Goal: Task Accomplishment & Management: Manage account settings

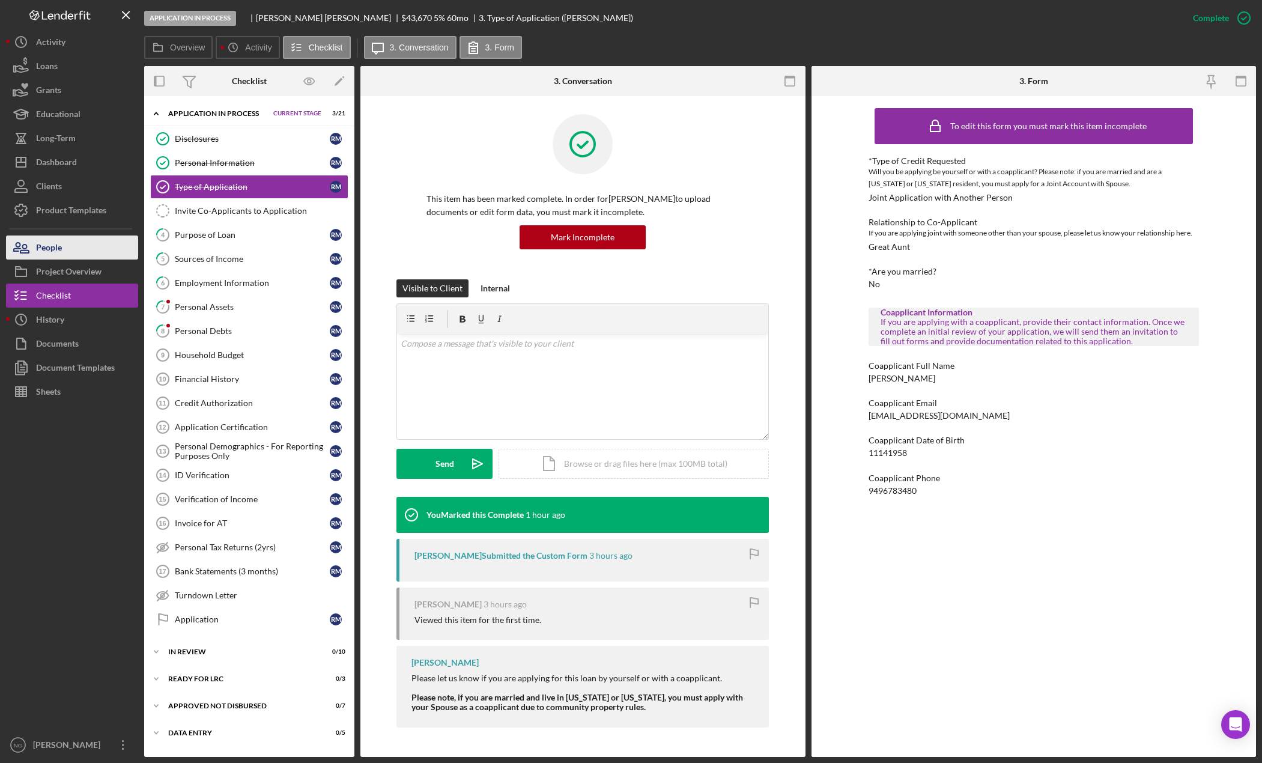
click at [96, 256] on button "People" at bounding box center [72, 248] width 132 height 24
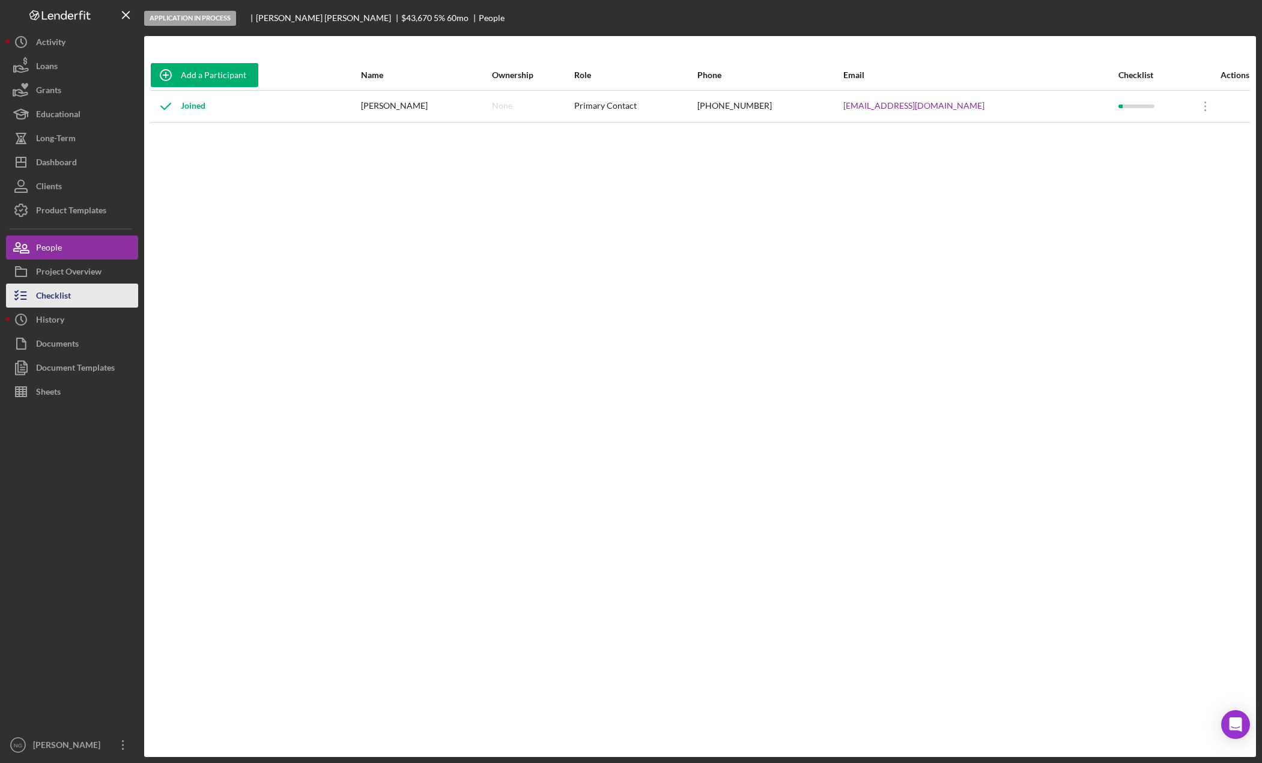
click at [76, 296] on button "Checklist" at bounding box center [72, 296] width 132 height 24
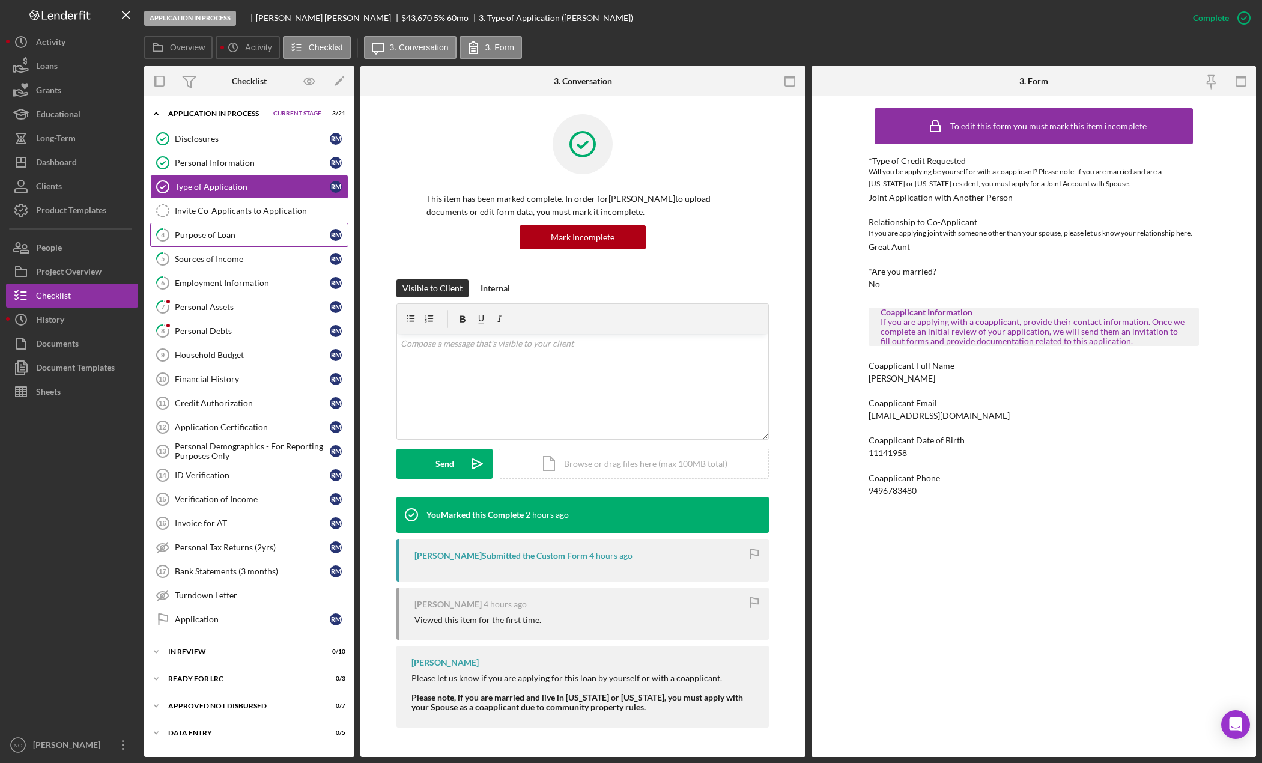
click at [223, 242] on link "4 Purpose of Loan R M" at bounding box center [249, 235] width 198 height 24
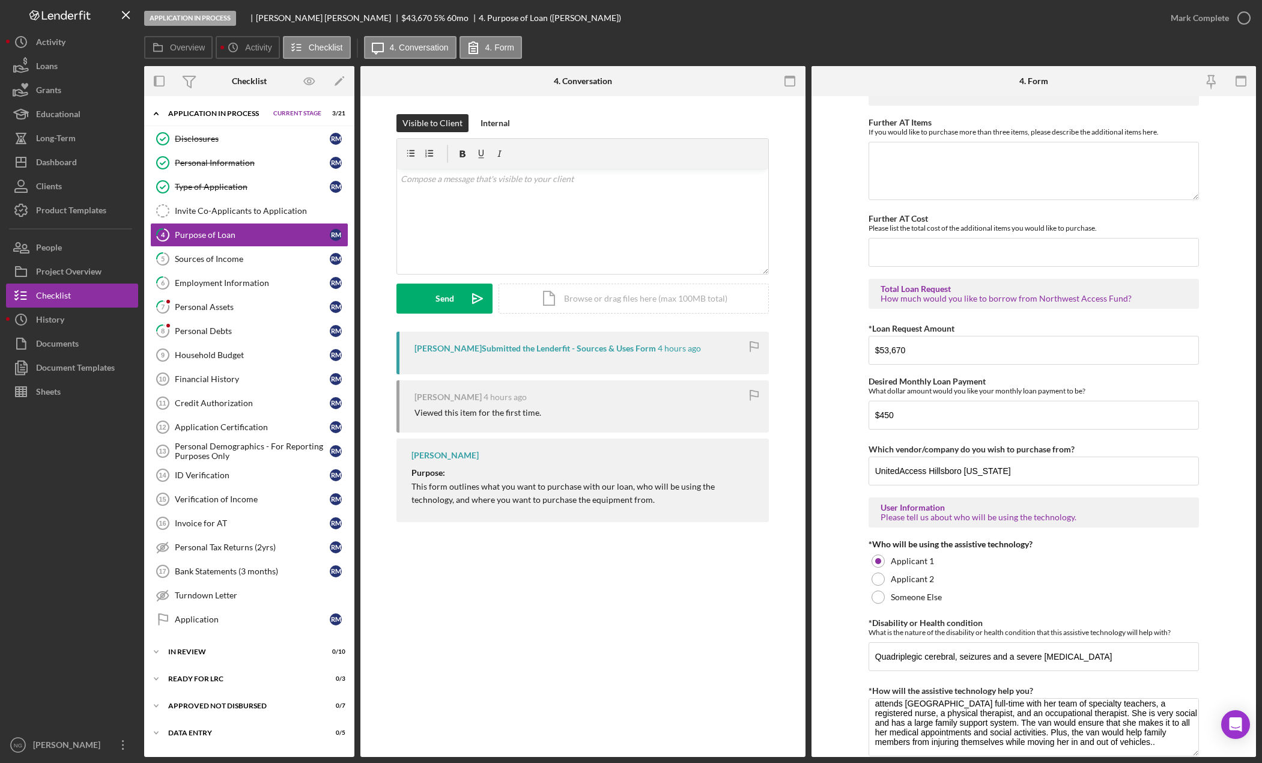
scroll to position [789, 0]
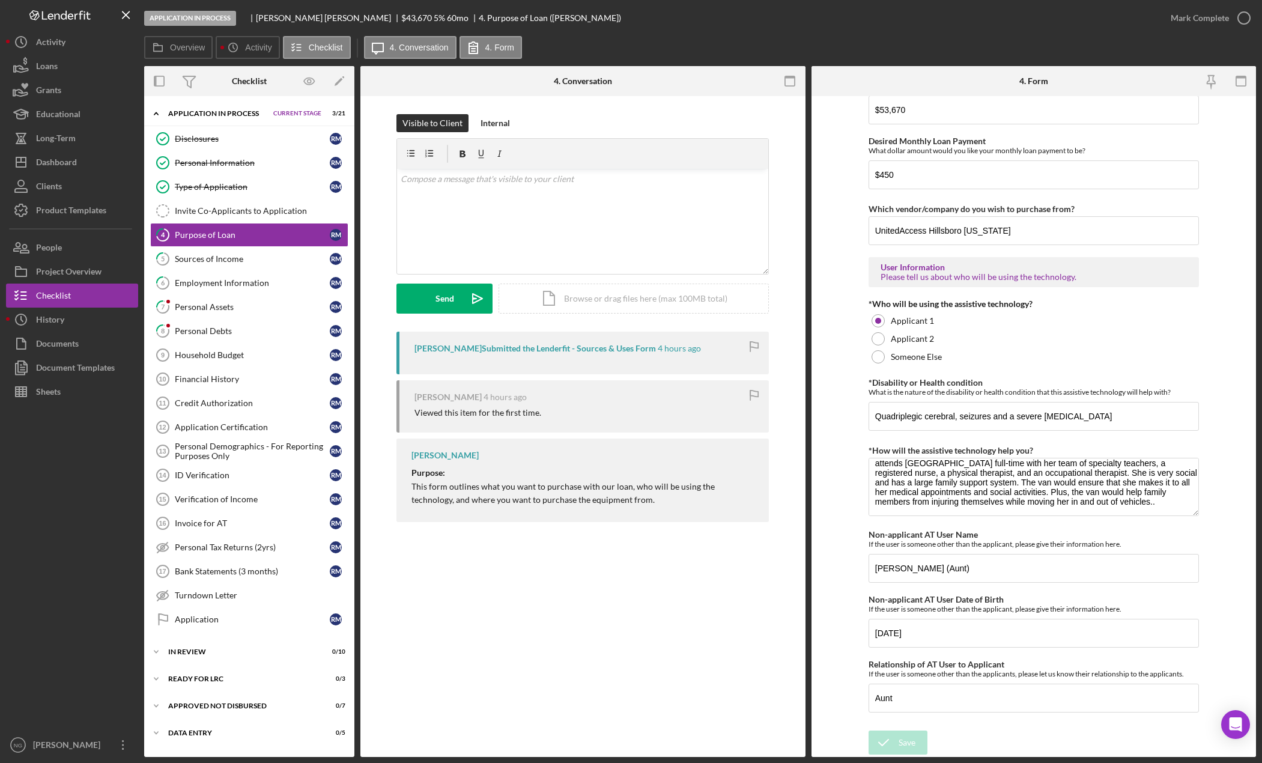
click at [453, 591] on div "4 Purpose of Loan Visible to Client Internal v Color teal Color pink Remove col…" at bounding box center [582, 426] width 445 height 661
click at [53, 165] on div "Dashboard" at bounding box center [56, 163] width 41 height 27
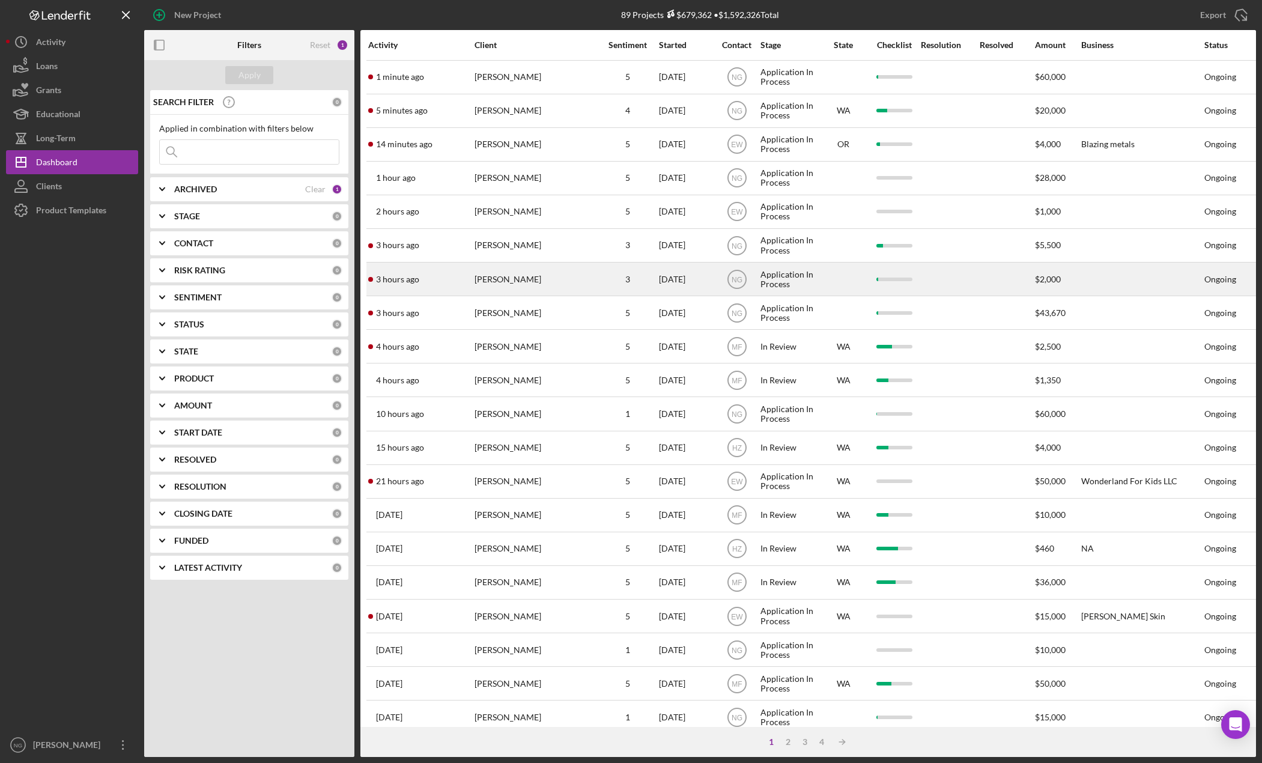
click at [523, 284] on div "[PERSON_NAME]" at bounding box center [535, 279] width 120 height 32
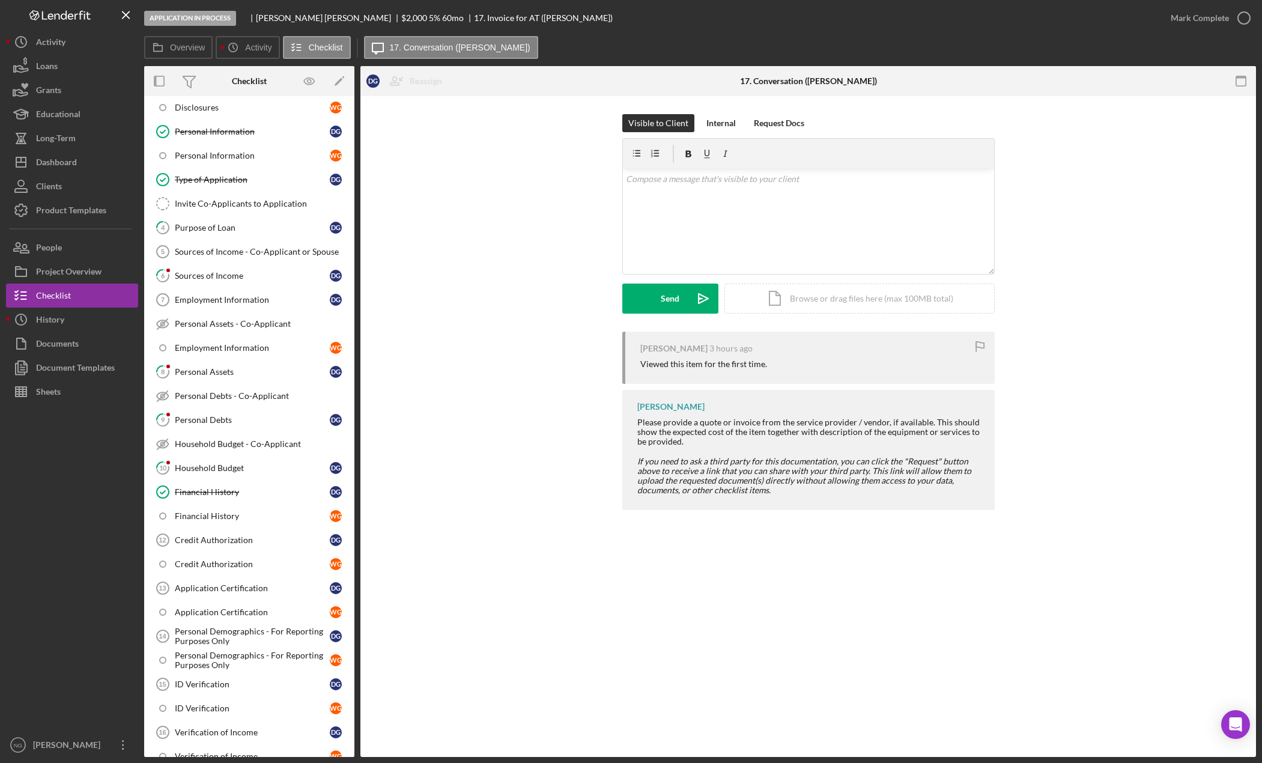
scroll to position [80, 0]
click at [209, 232] on div "Purpose of Loan" at bounding box center [252, 230] width 155 height 10
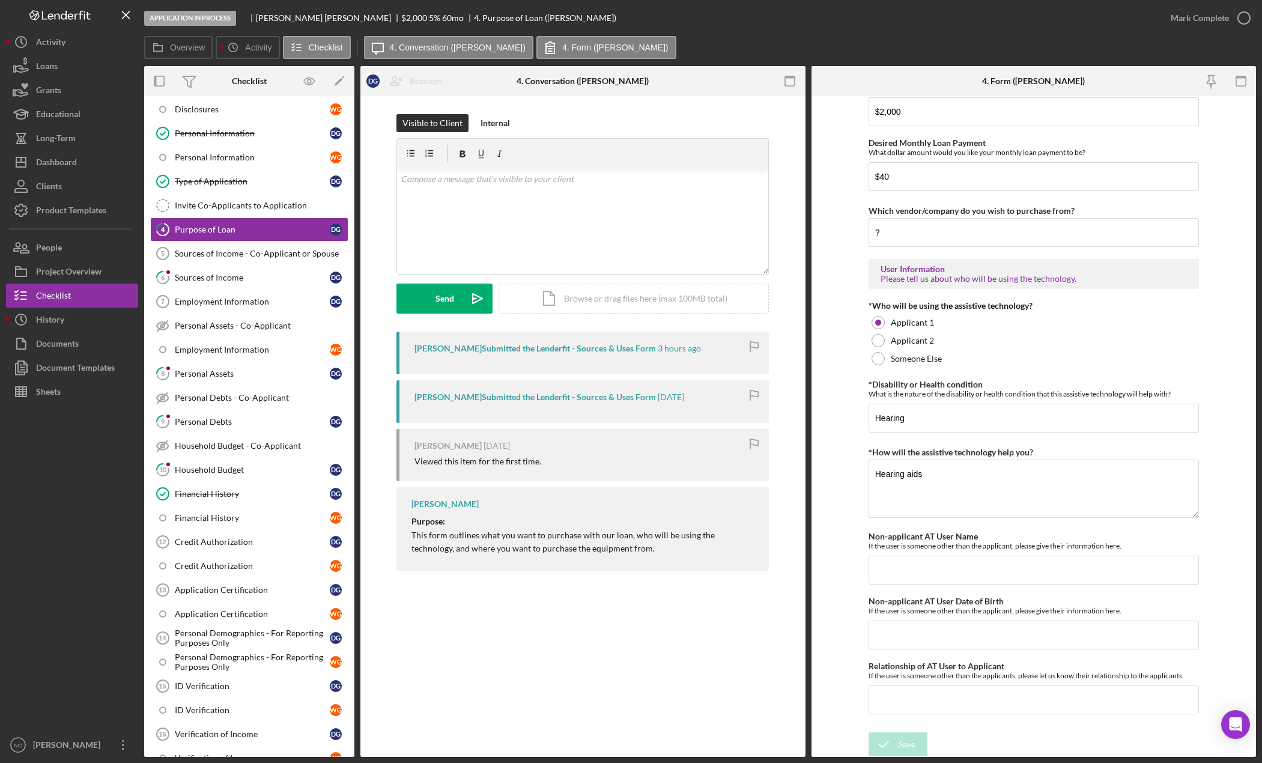
scroll to position [789, 0]
click at [1248, 20] on icon "button" at bounding box center [1244, 18] width 30 height 30
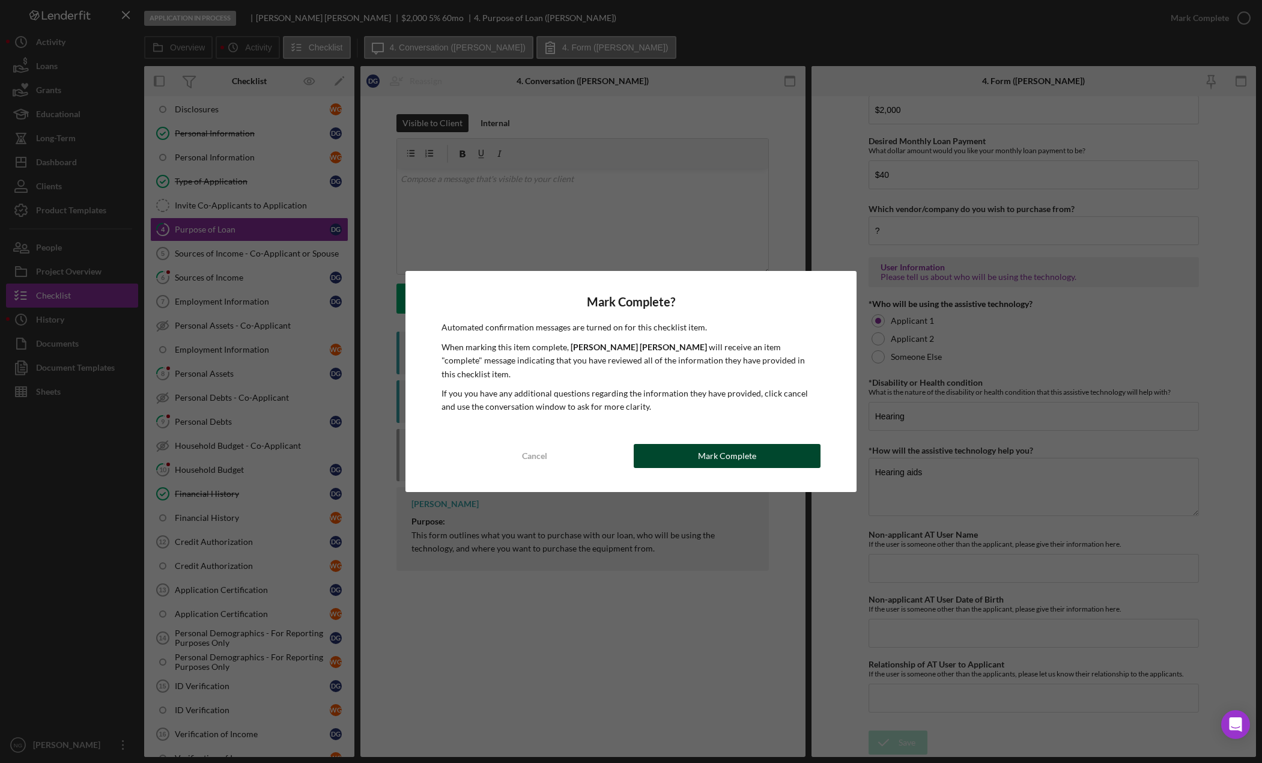
click at [730, 449] on div "Mark Complete" at bounding box center [727, 456] width 58 height 24
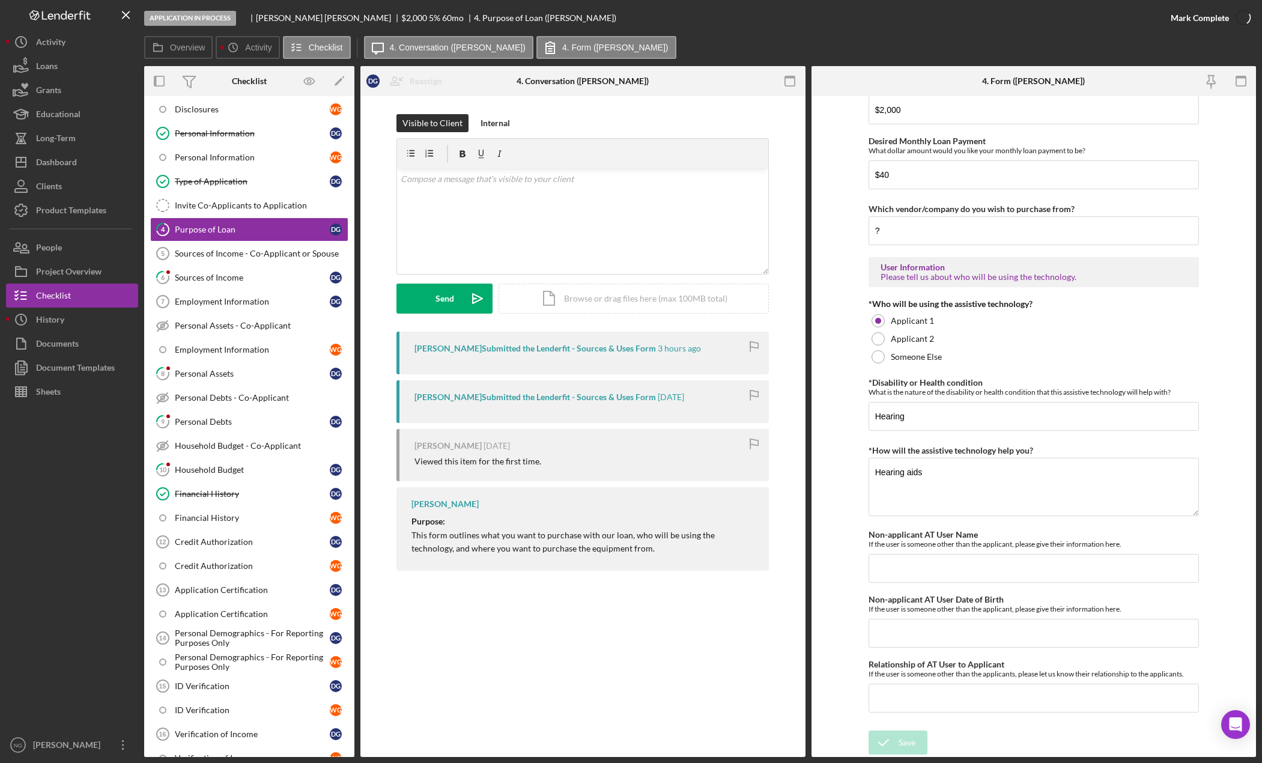
scroll to position [837, 0]
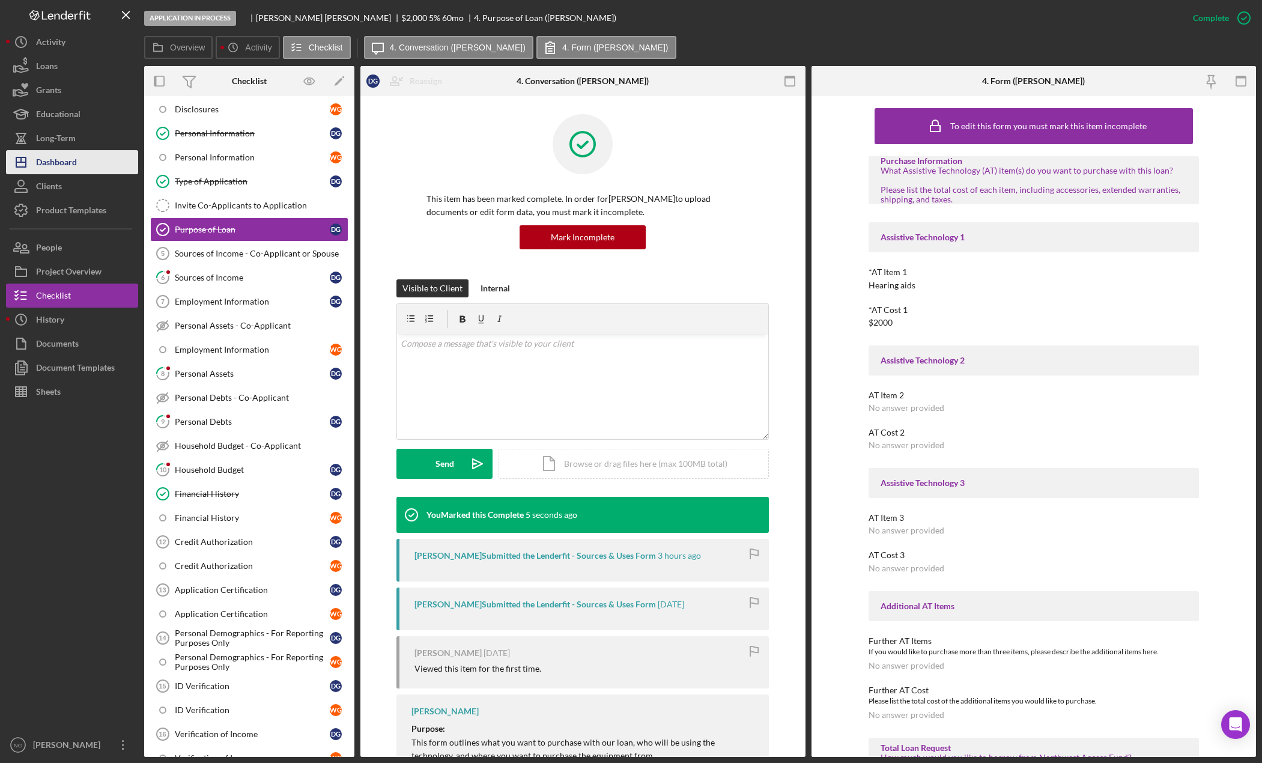
click at [106, 165] on button "Icon/Dashboard Dashboard" at bounding box center [72, 162] width 132 height 24
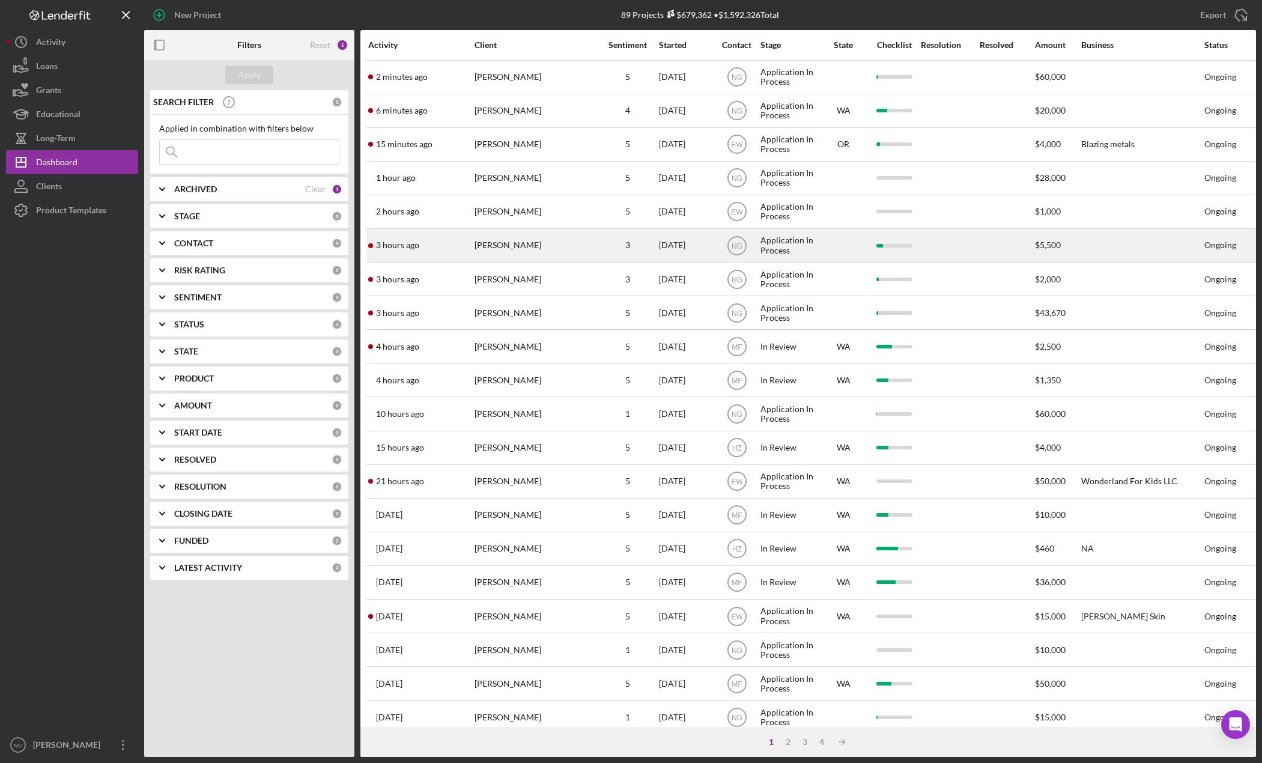
click at [613, 237] on div "3" at bounding box center [628, 245] width 60 height 32
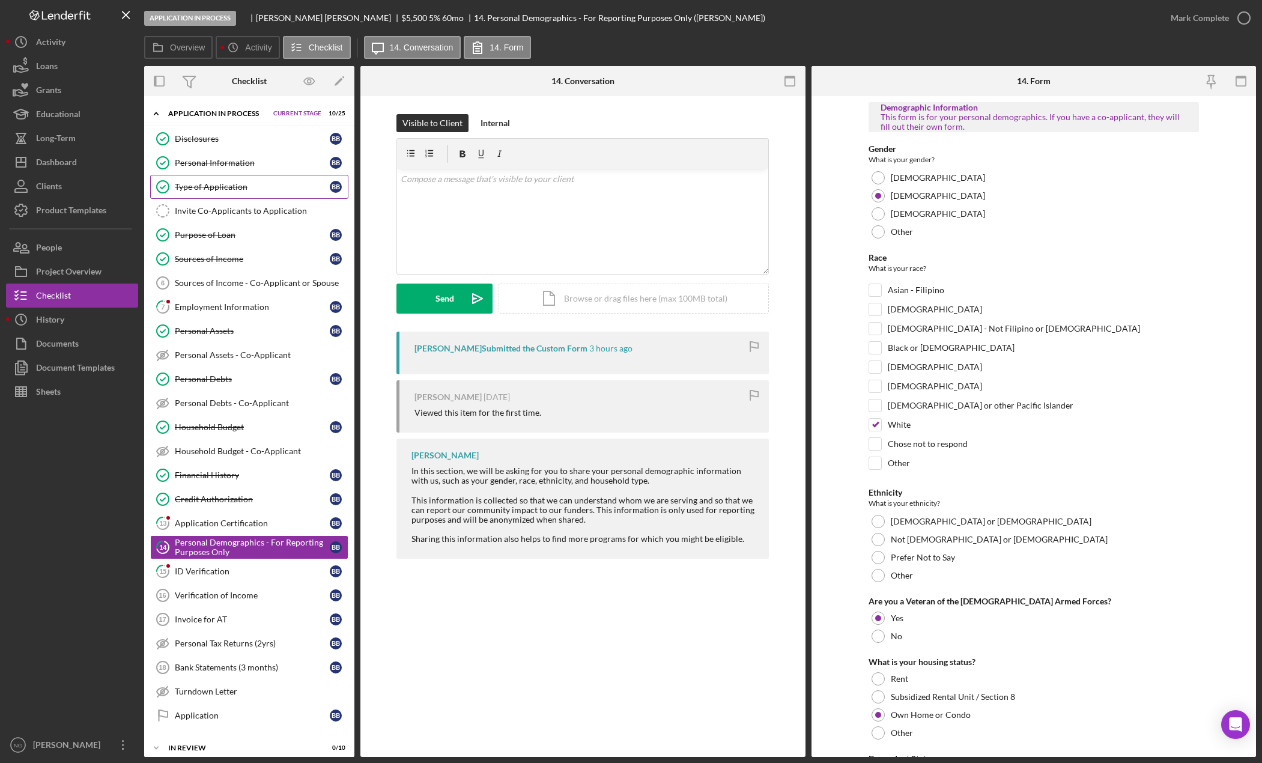
click at [217, 192] on div "Type of Application" at bounding box center [252, 187] width 155 height 10
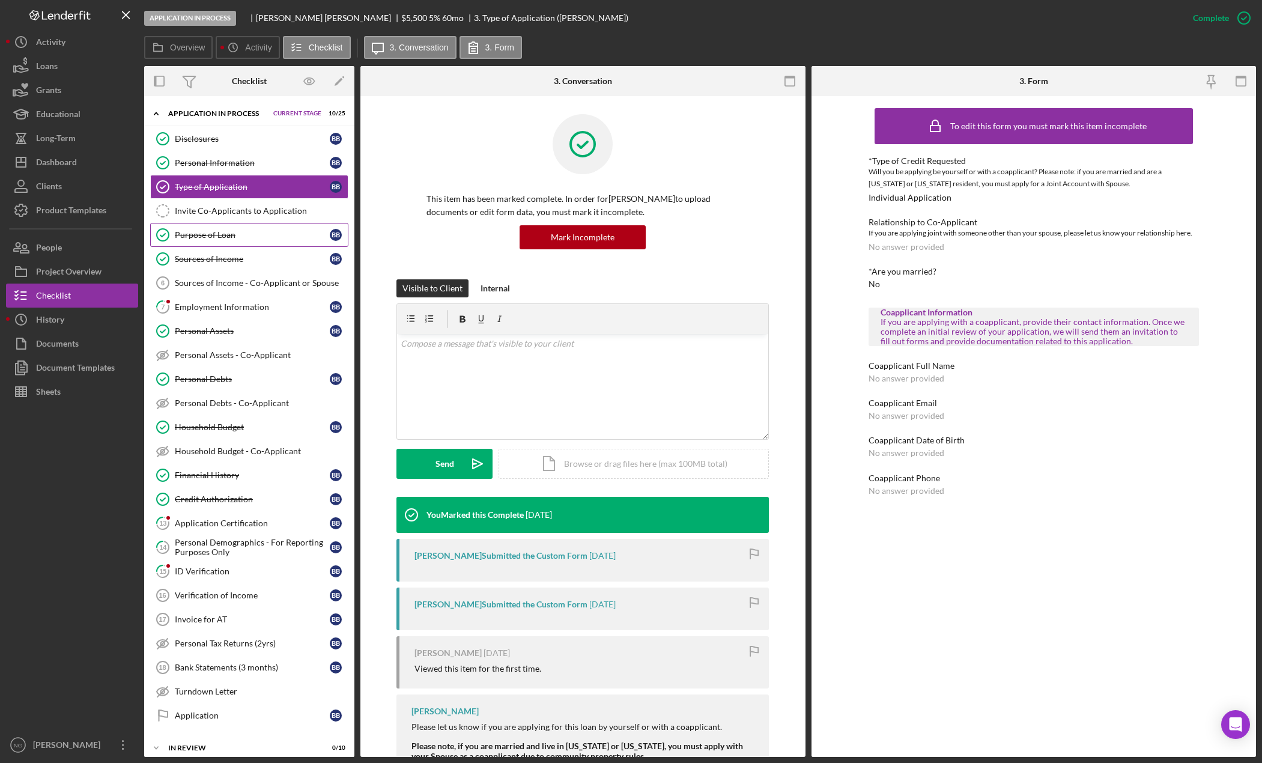
click at [214, 230] on div "Purpose of Loan" at bounding box center [252, 235] width 155 height 10
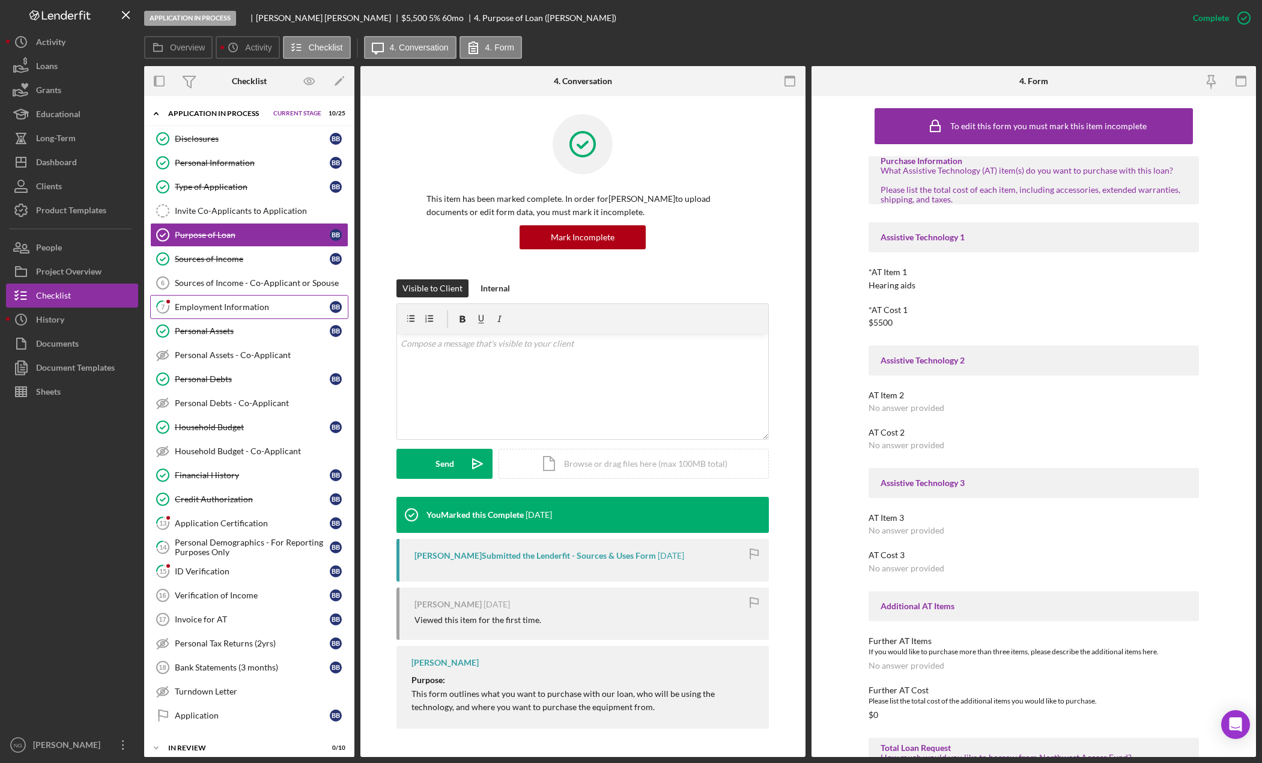
click at [234, 305] on div "Employment Information" at bounding box center [252, 307] width 155 height 10
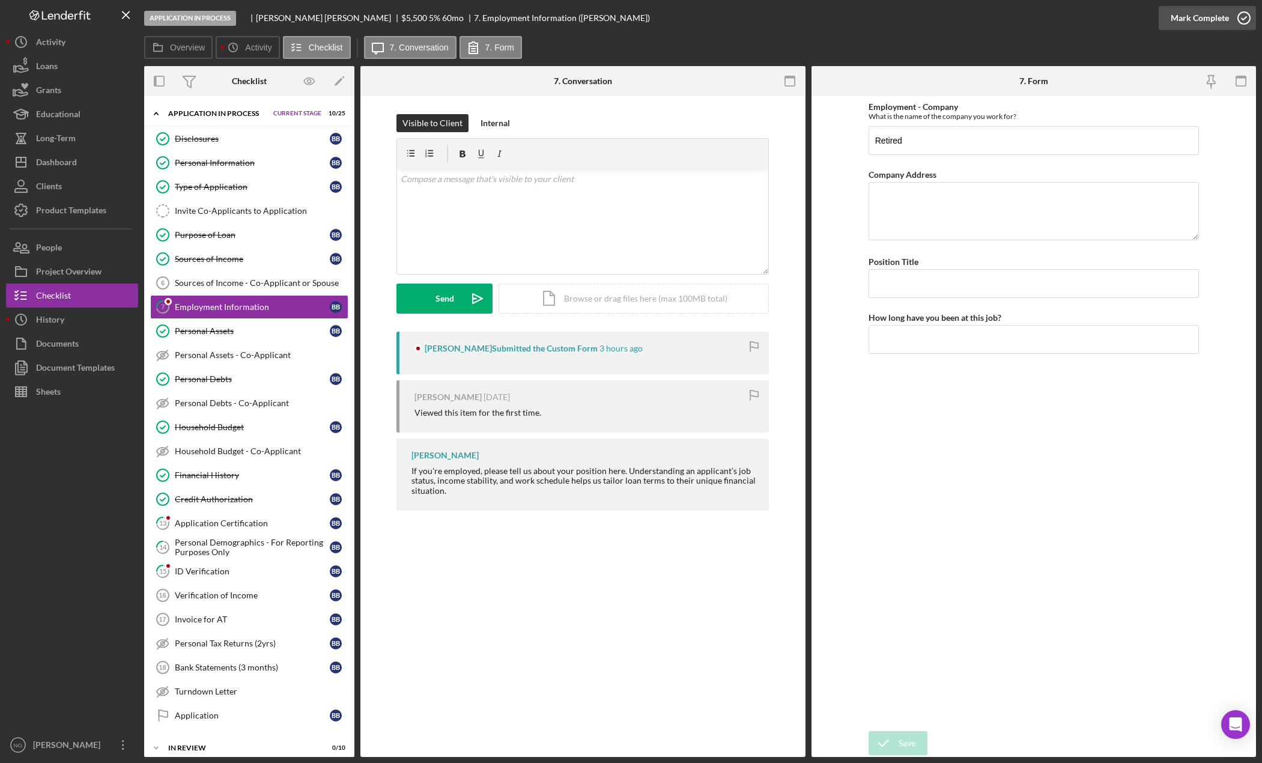
click at [1246, 17] on icon "button" at bounding box center [1244, 18] width 30 height 30
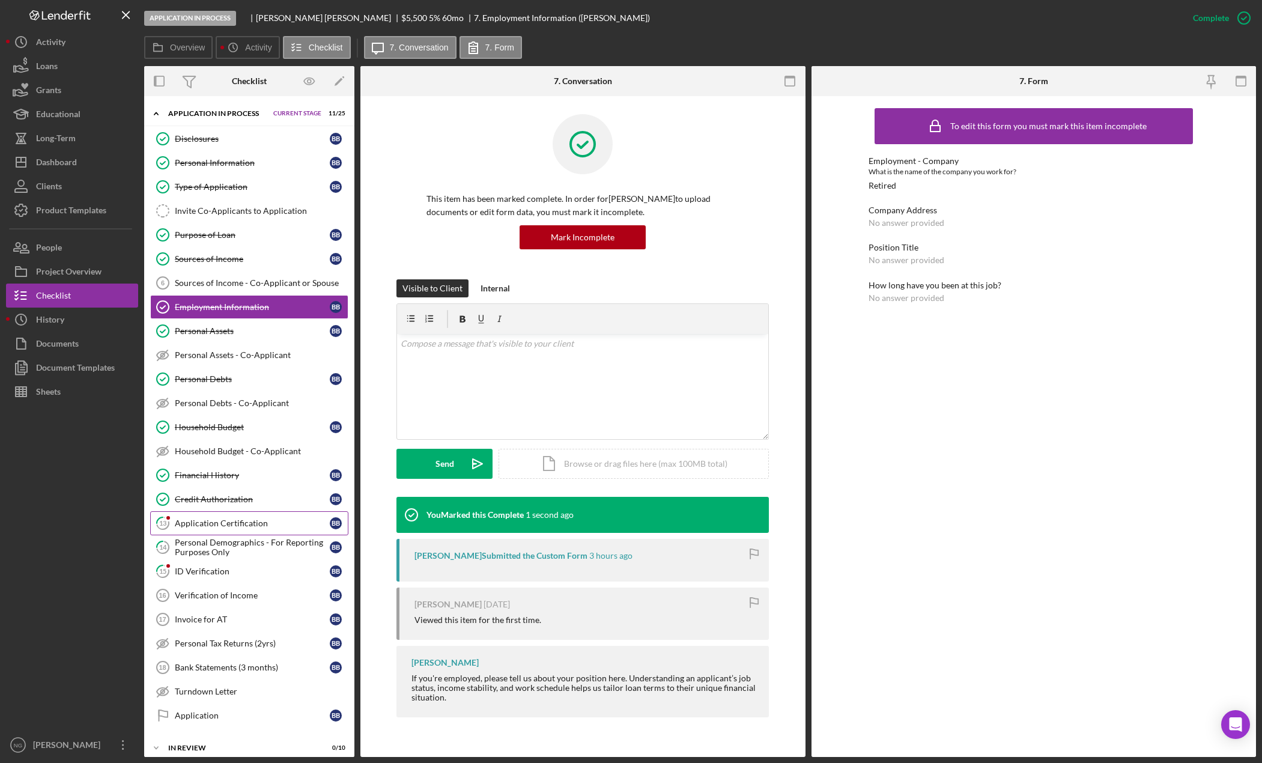
click at [202, 527] on div "Application Certification" at bounding box center [252, 523] width 155 height 10
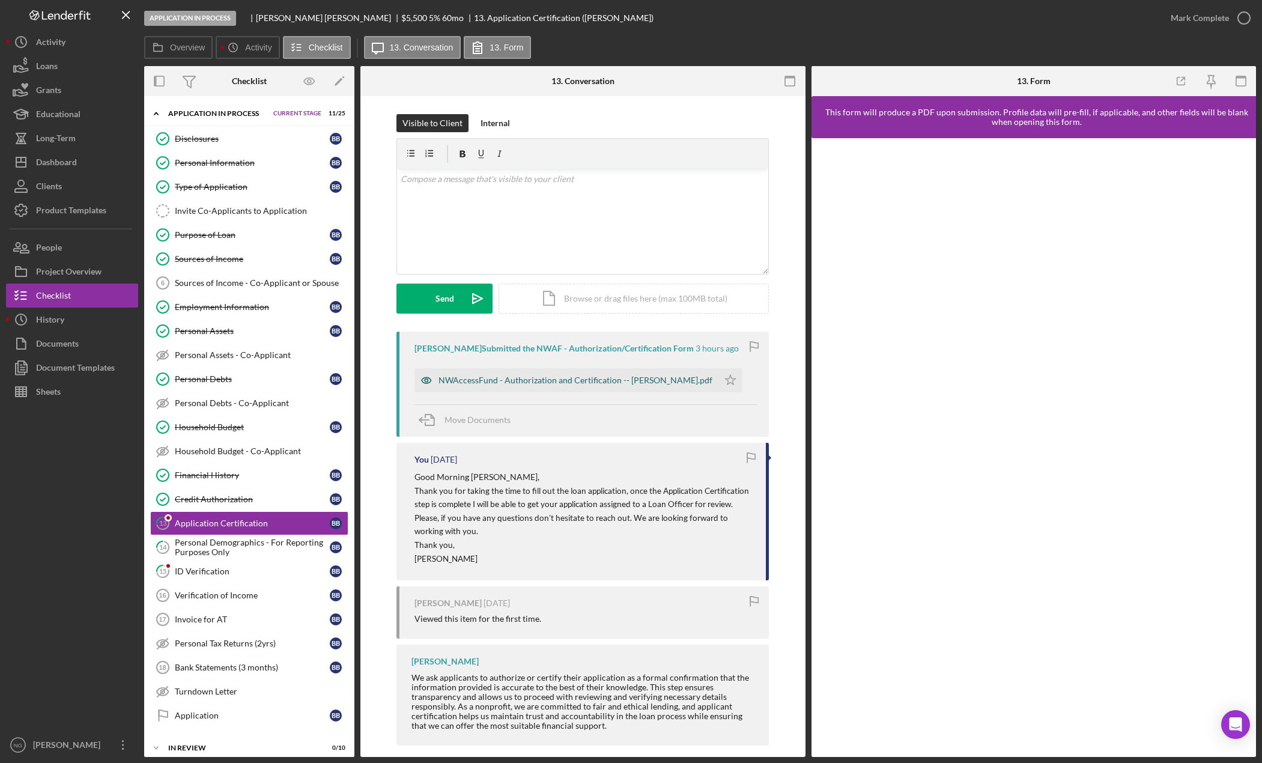
click at [534, 377] on div "NWAccessFund - Authorization and Certification -- [PERSON_NAME].pdf" at bounding box center [576, 380] width 274 height 10
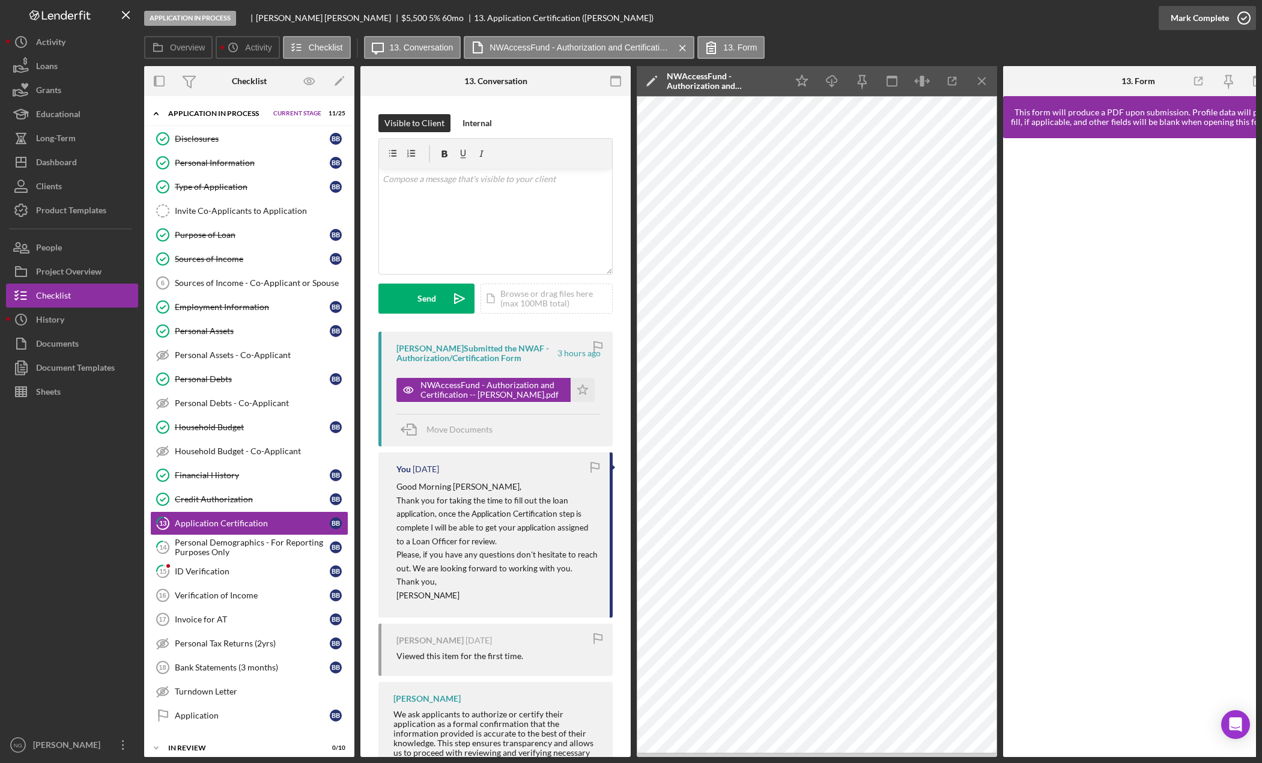
click at [1247, 19] on icon "button" at bounding box center [1244, 18] width 30 height 30
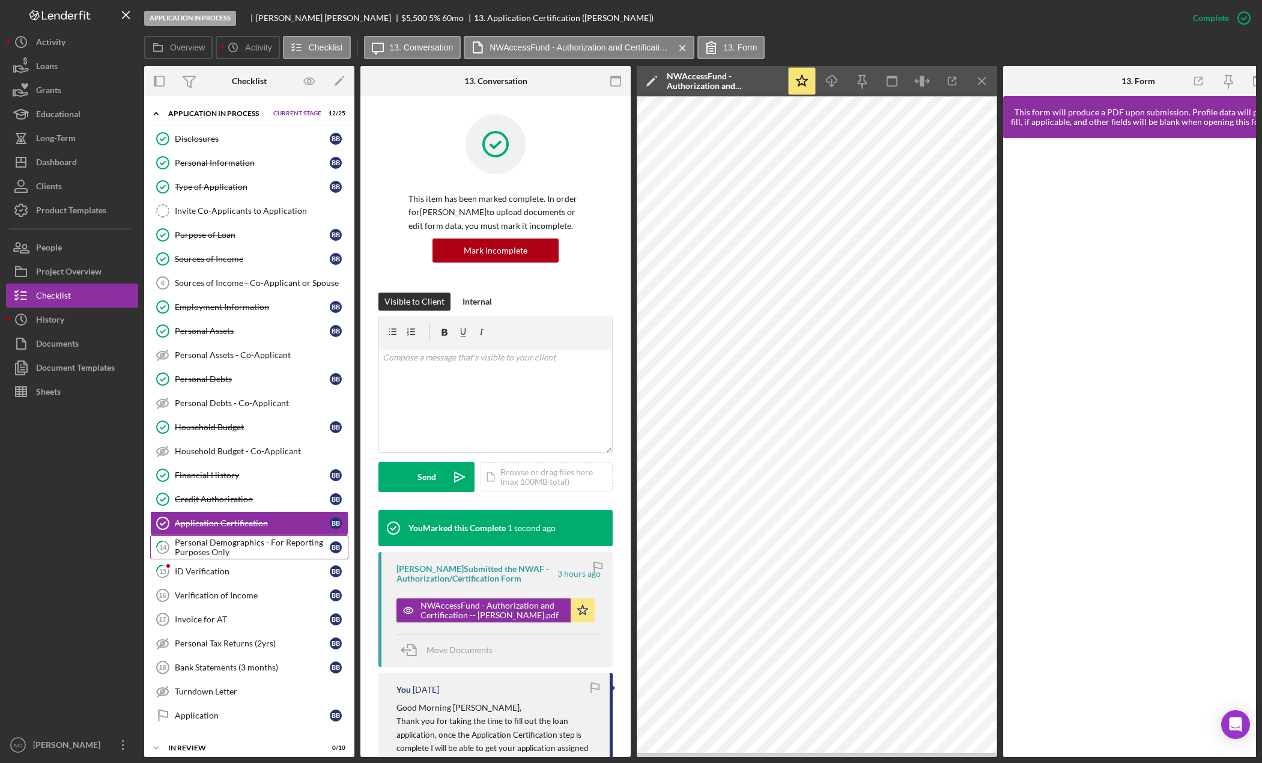
click at [234, 544] on div "Personal Demographics - For Reporting Purposes Only" at bounding box center [252, 547] width 155 height 19
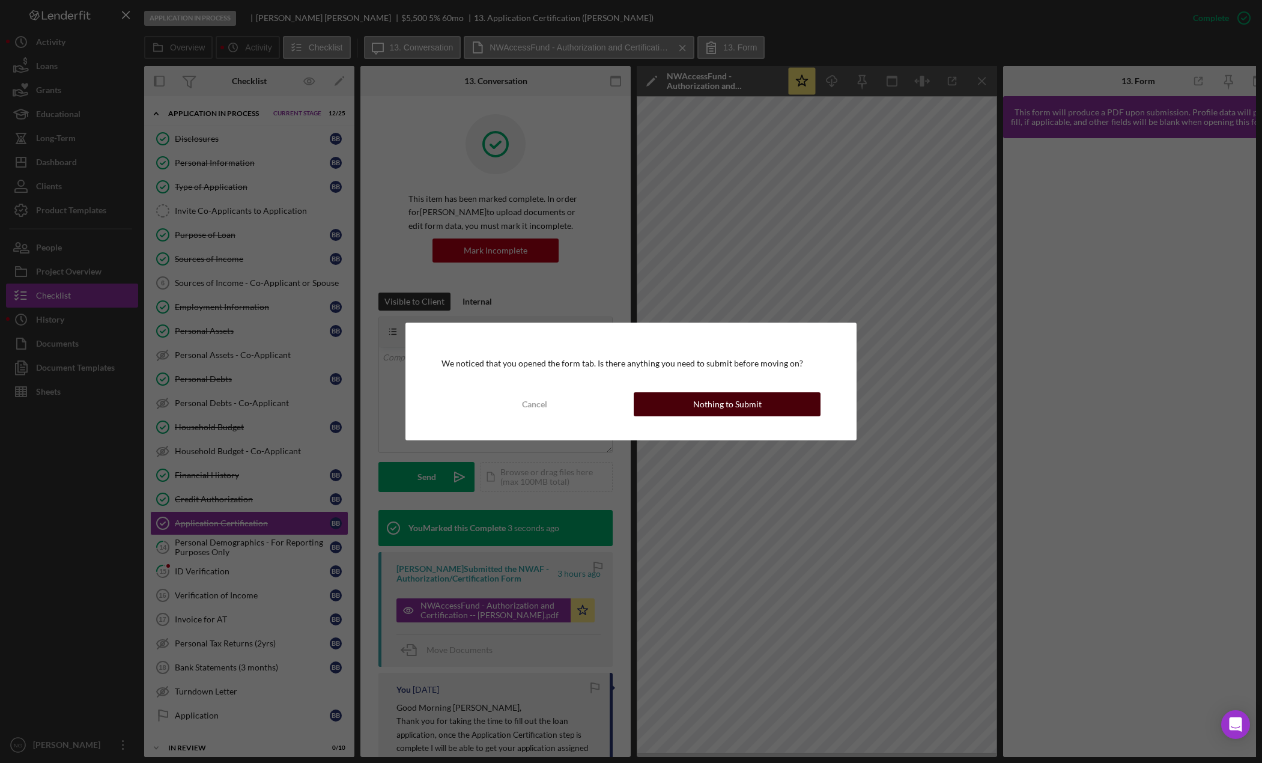
click at [731, 399] on div "Nothing to Submit" at bounding box center [727, 404] width 68 height 24
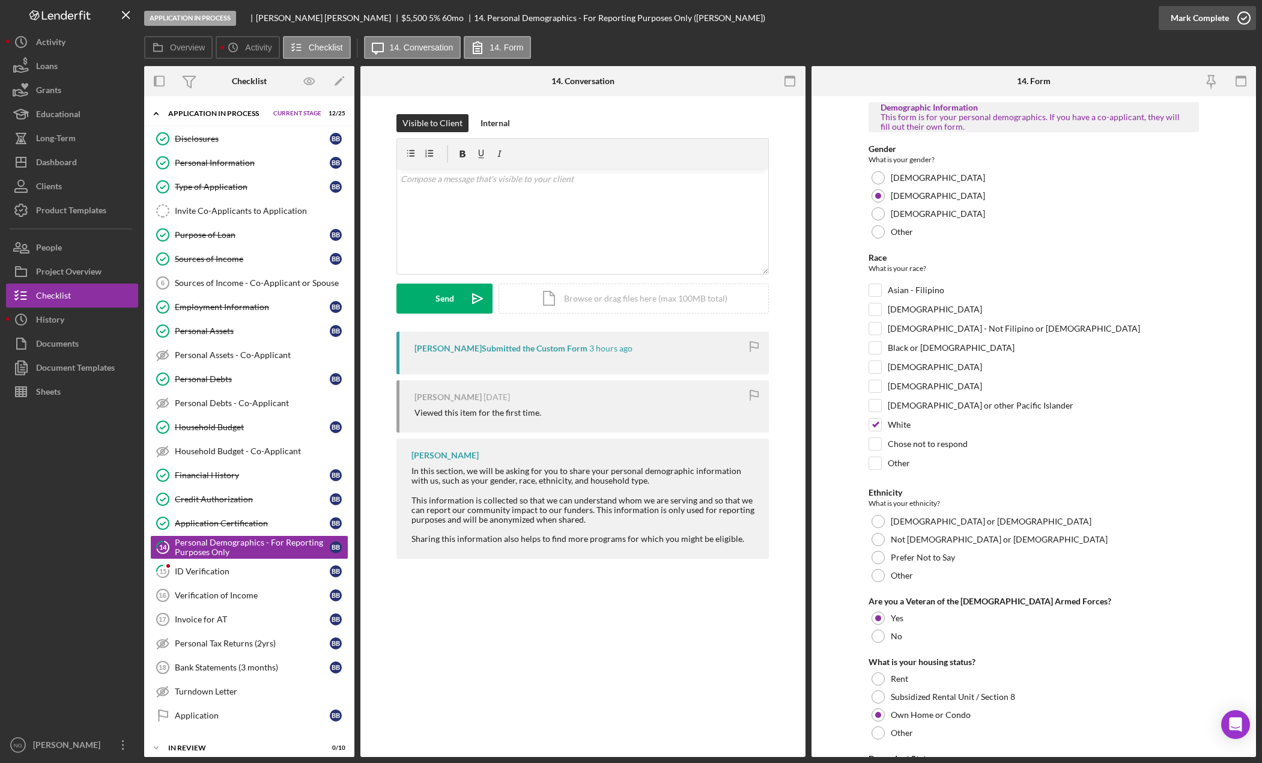
click at [1236, 17] on icon "button" at bounding box center [1244, 18] width 30 height 30
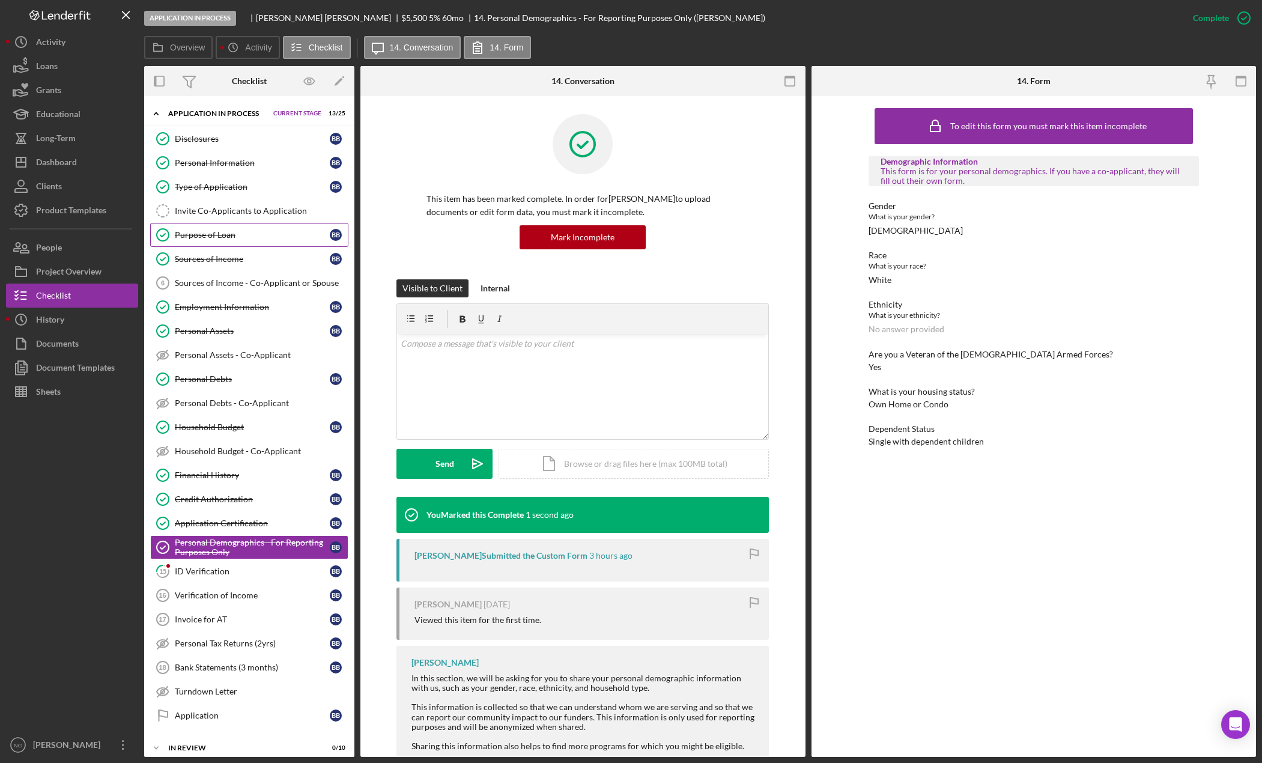
click at [216, 234] on div "Purpose of Loan" at bounding box center [252, 235] width 155 height 10
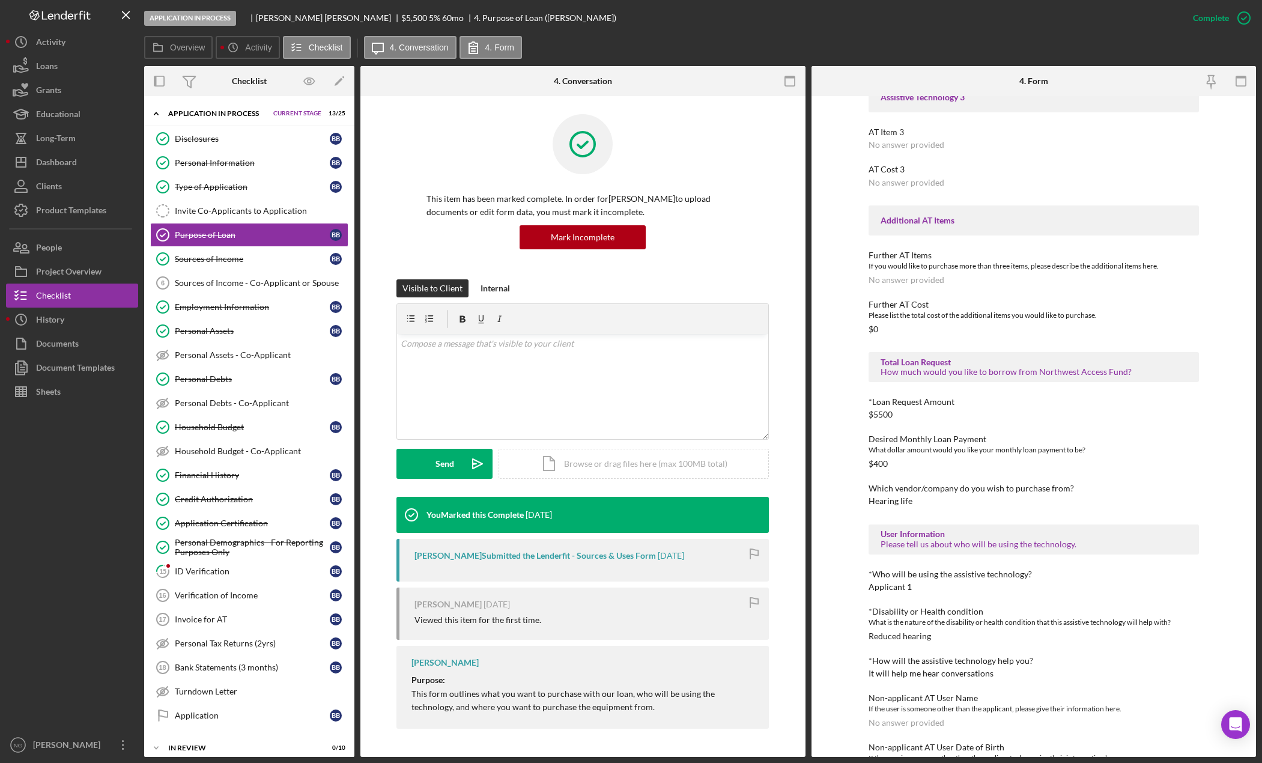
scroll to position [473, 0]
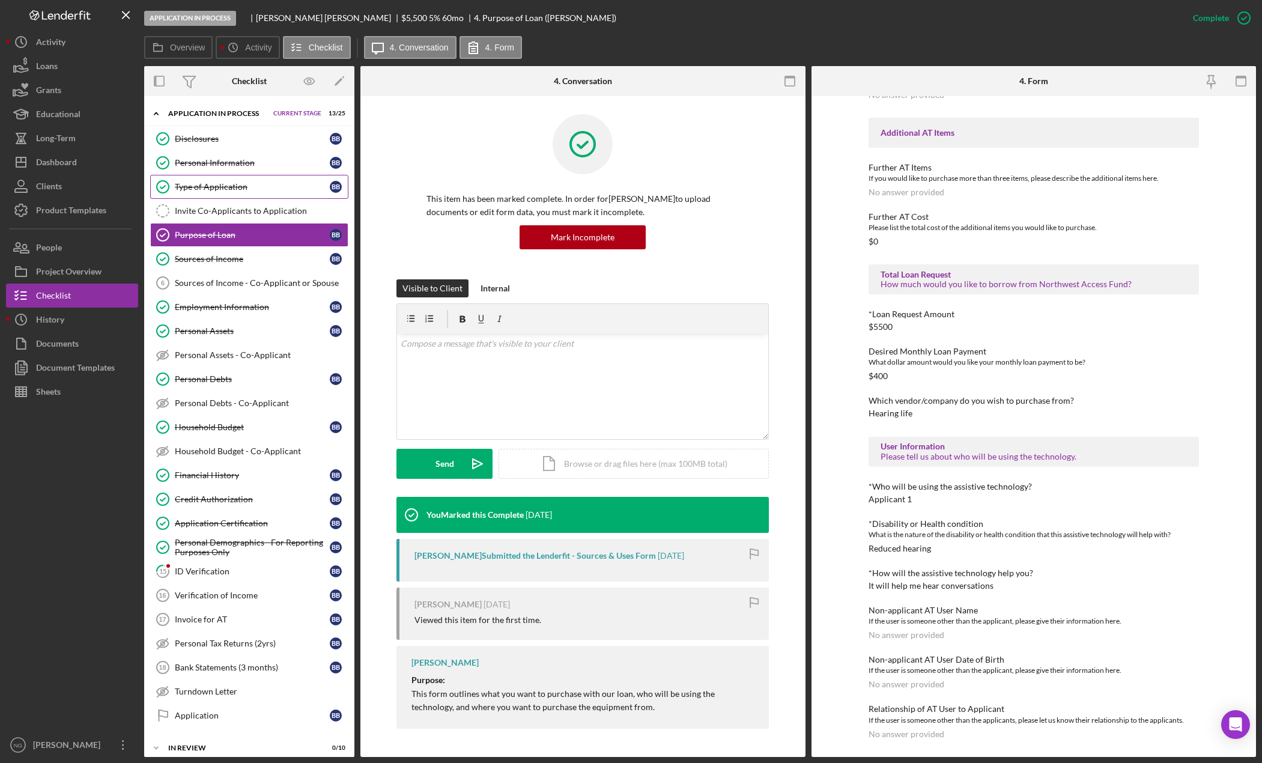
click at [262, 192] on link "Type of Application Type of Application B B" at bounding box center [249, 187] width 198 height 24
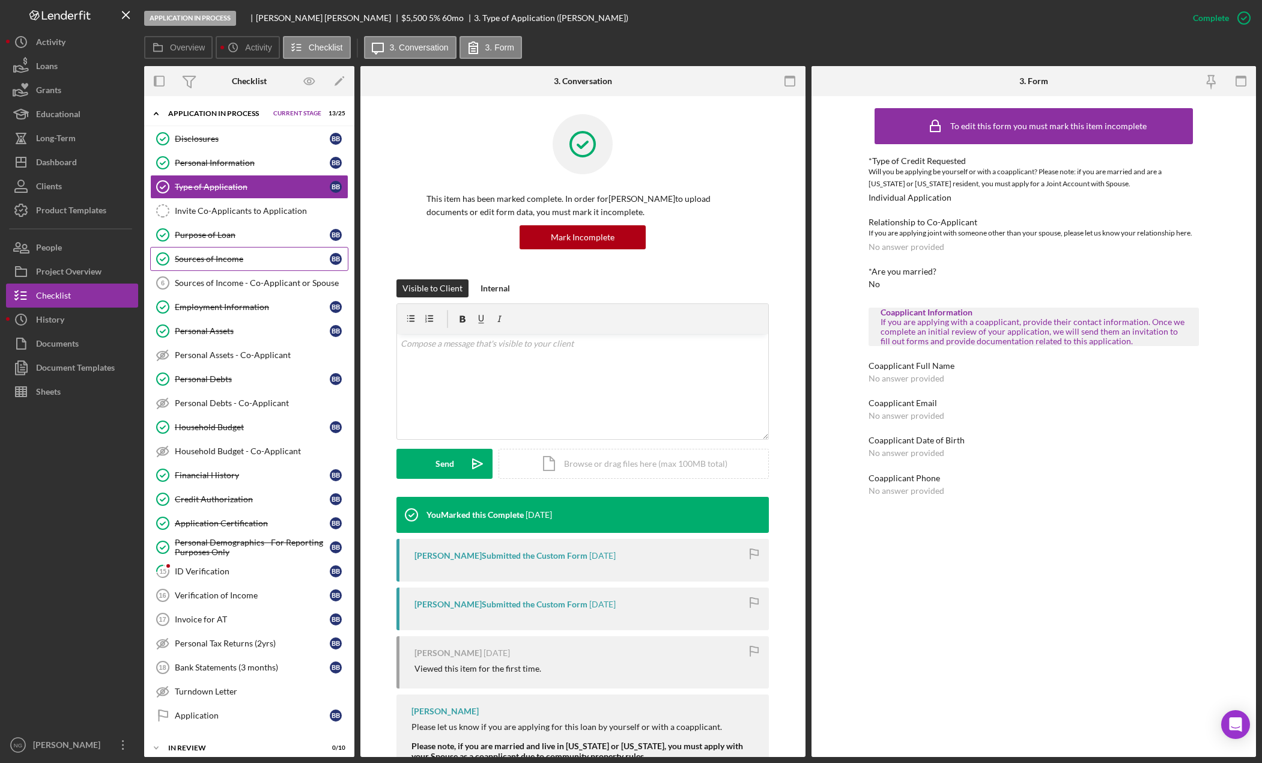
click at [237, 266] on link "Sources of Income Sources of Income B B" at bounding box center [249, 259] width 198 height 24
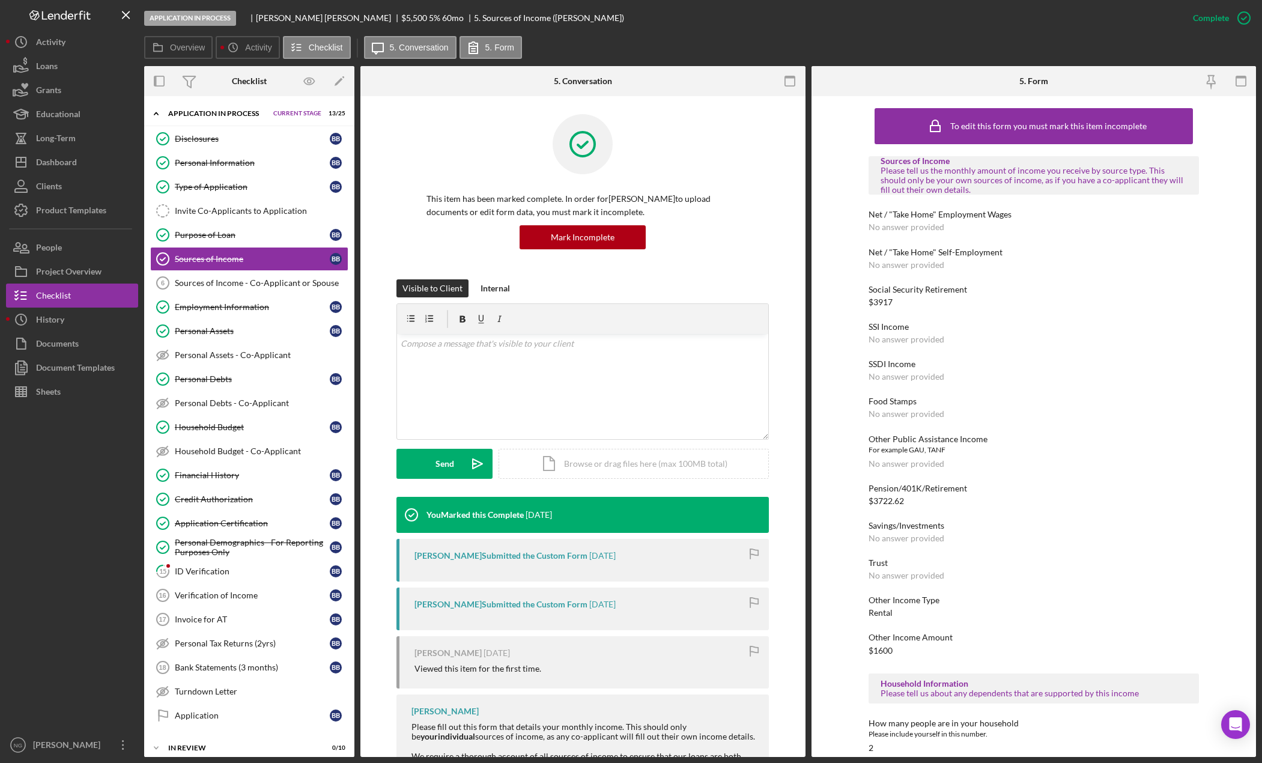
scroll to position [126, 0]
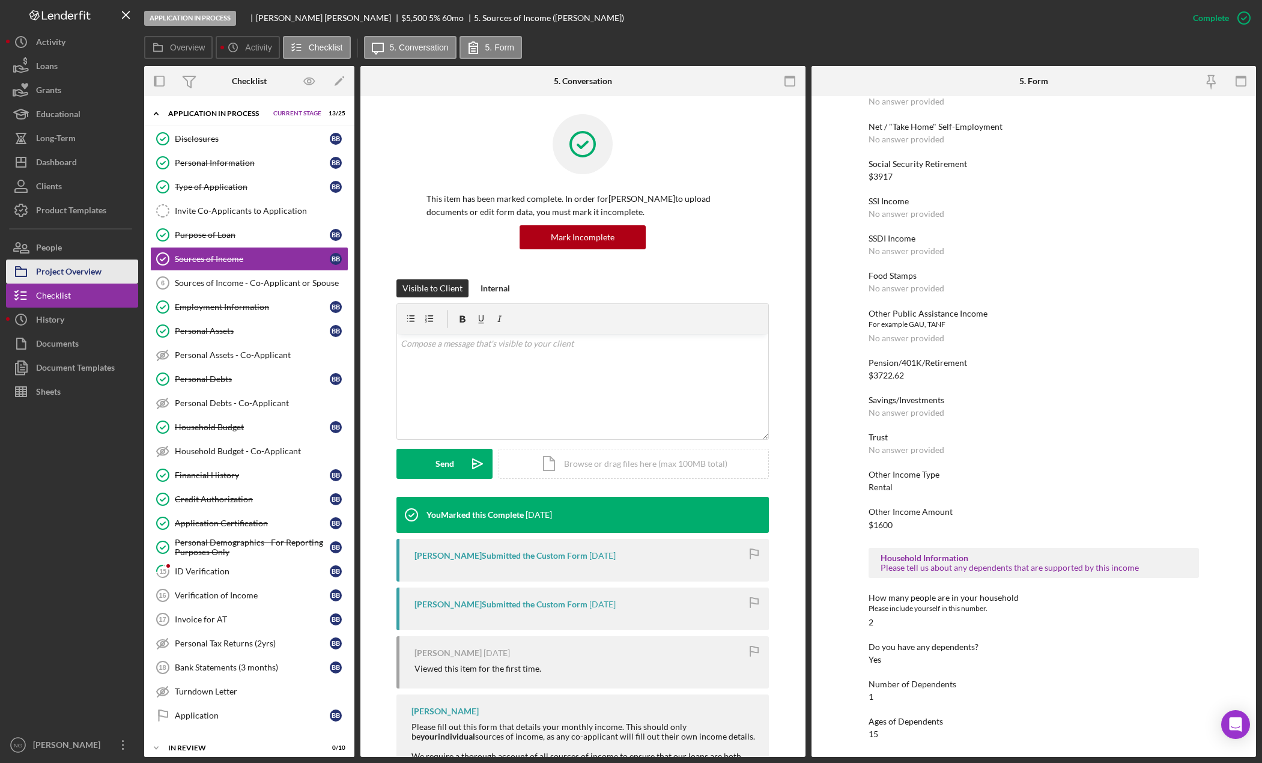
click at [43, 268] on div "Project Overview" at bounding box center [68, 273] width 65 height 27
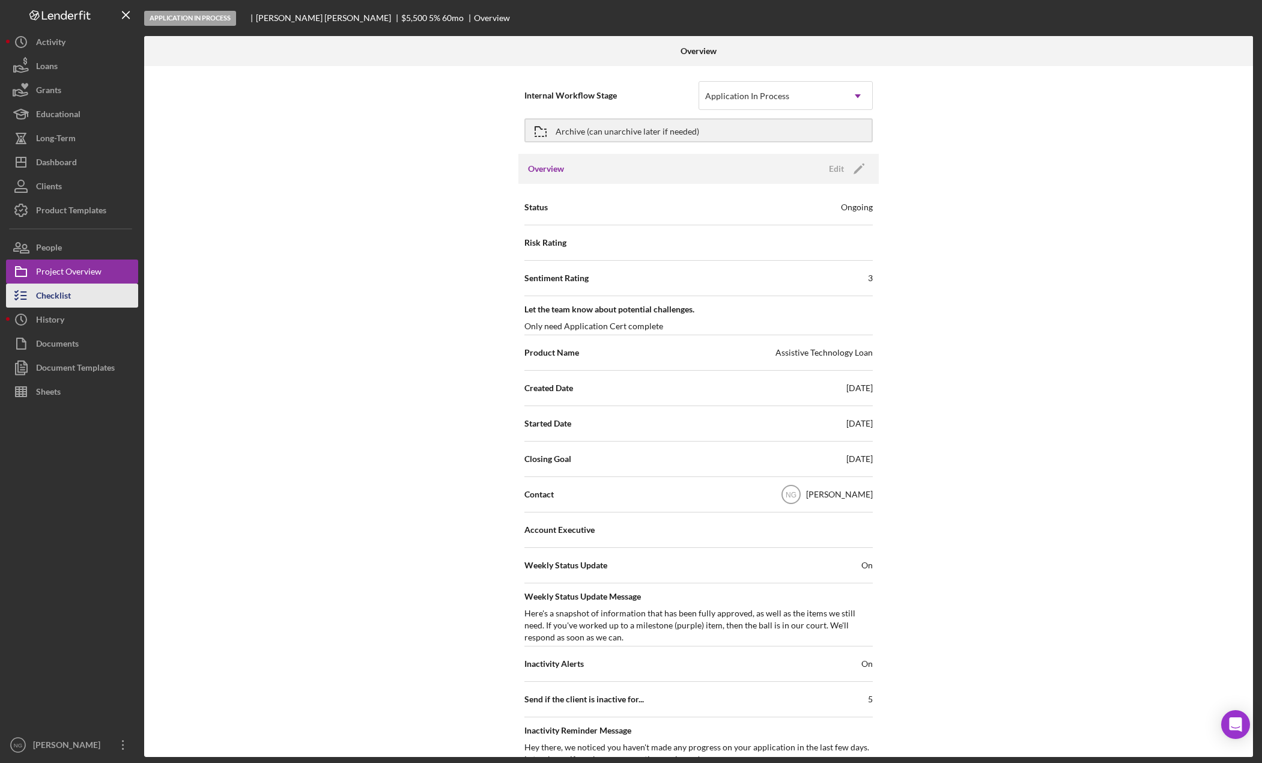
click at [52, 302] on div "Checklist" at bounding box center [53, 297] width 35 height 27
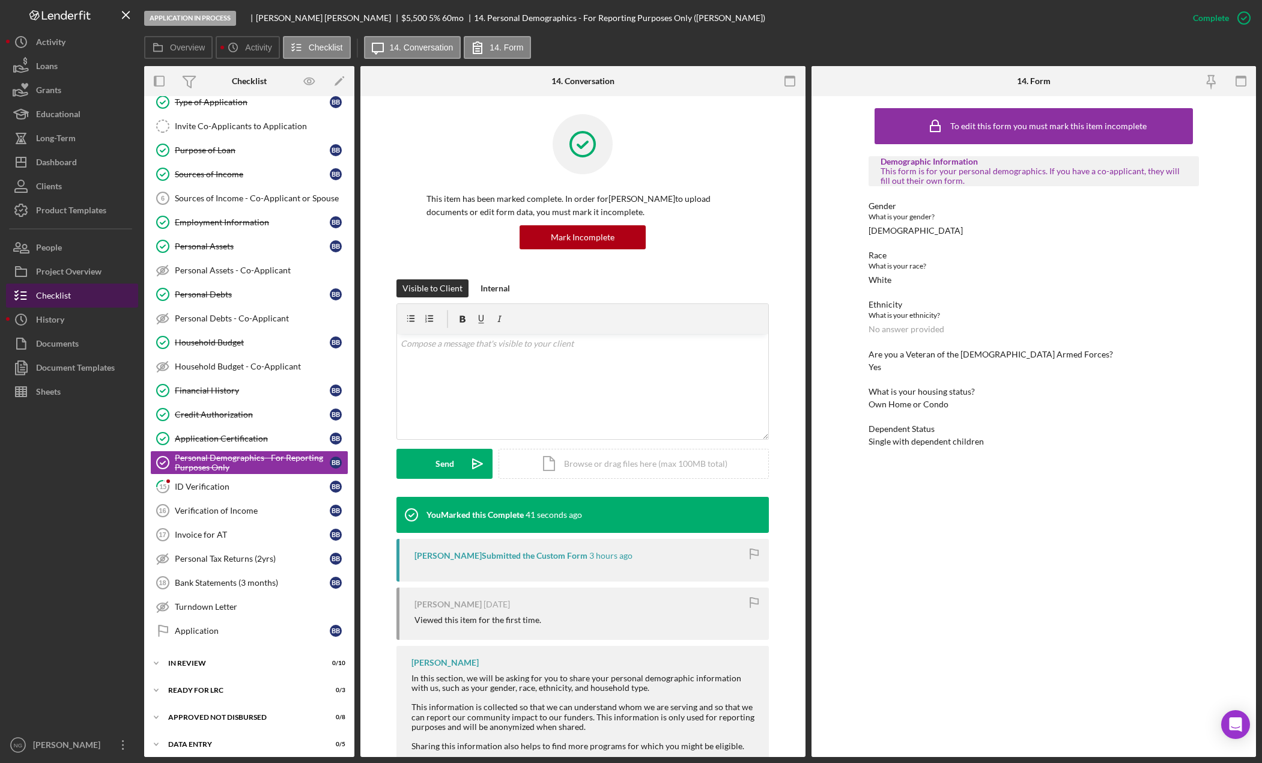
scroll to position [90, 0]
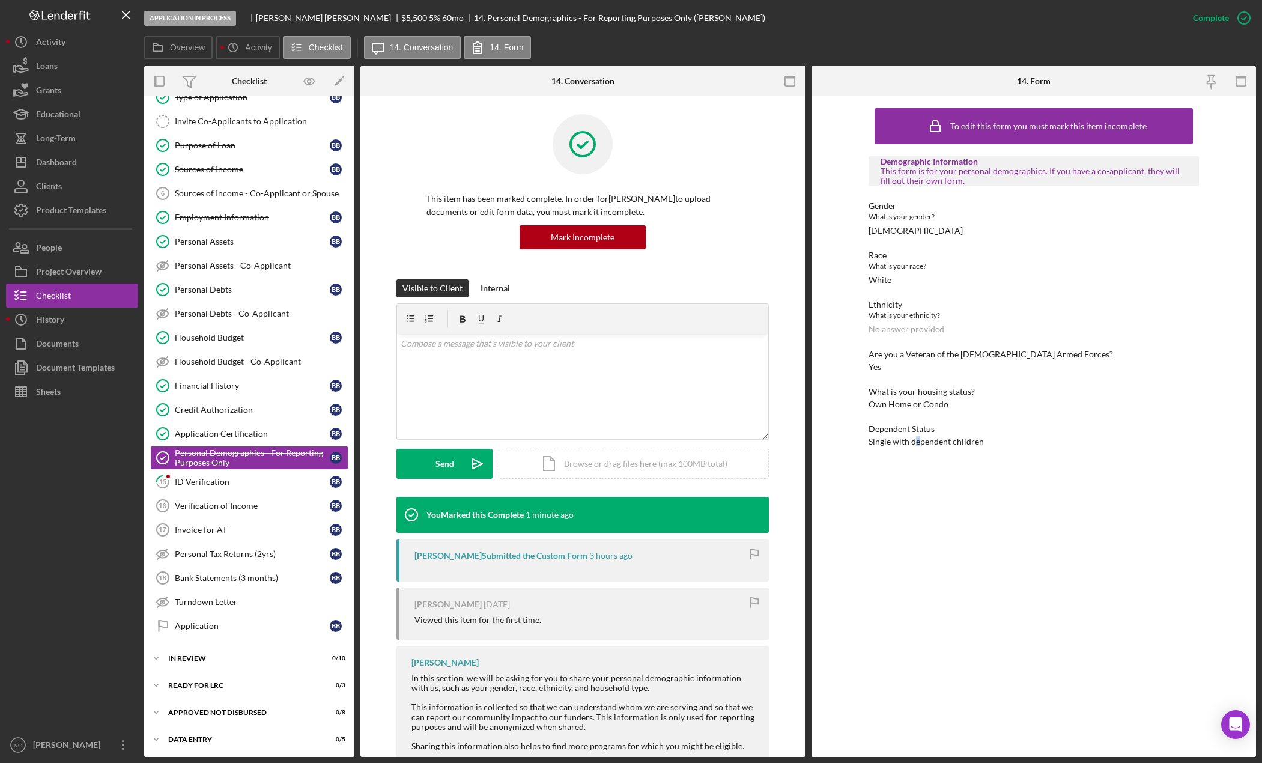
click at [917, 480] on div "To edit this form you must mark this item incomplete Demographic Information Th…" at bounding box center [1034, 426] width 330 height 649
click at [66, 163] on div "Dashboard" at bounding box center [56, 163] width 41 height 27
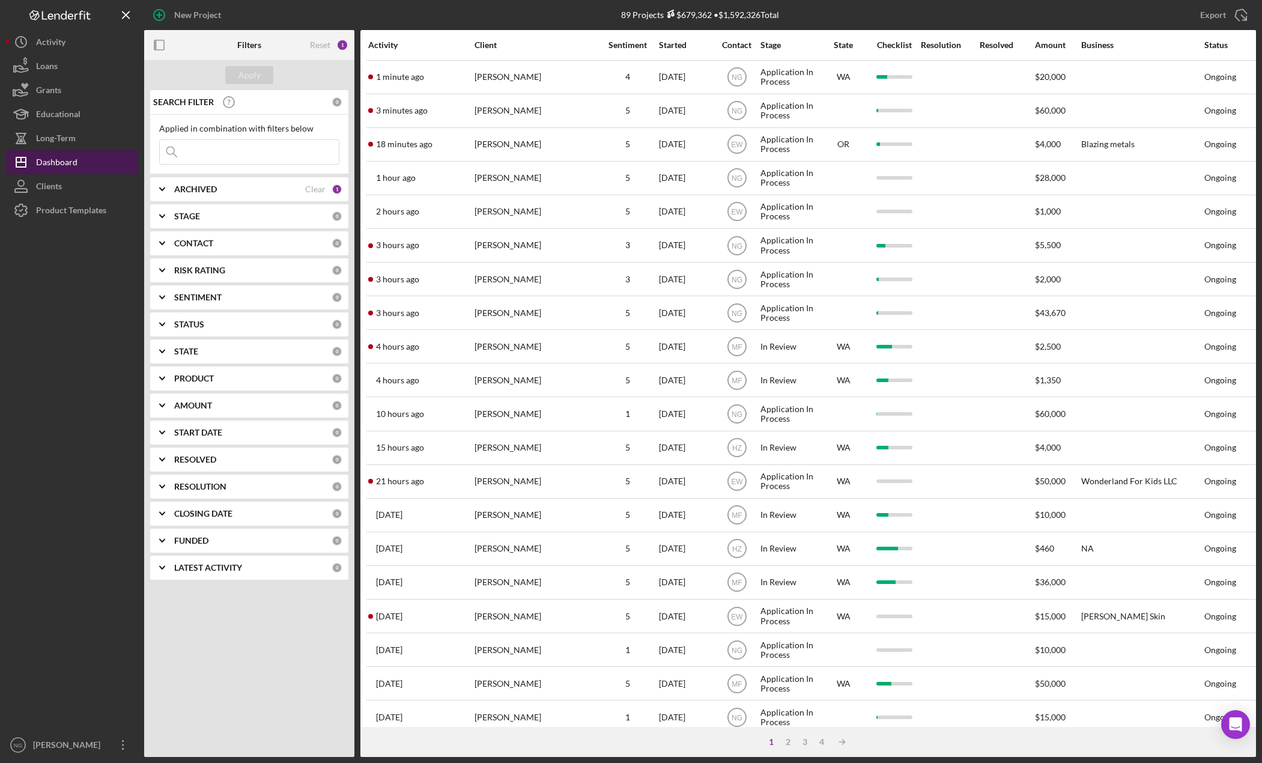
click at [40, 163] on div "Dashboard" at bounding box center [56, 163] width 41 height 27
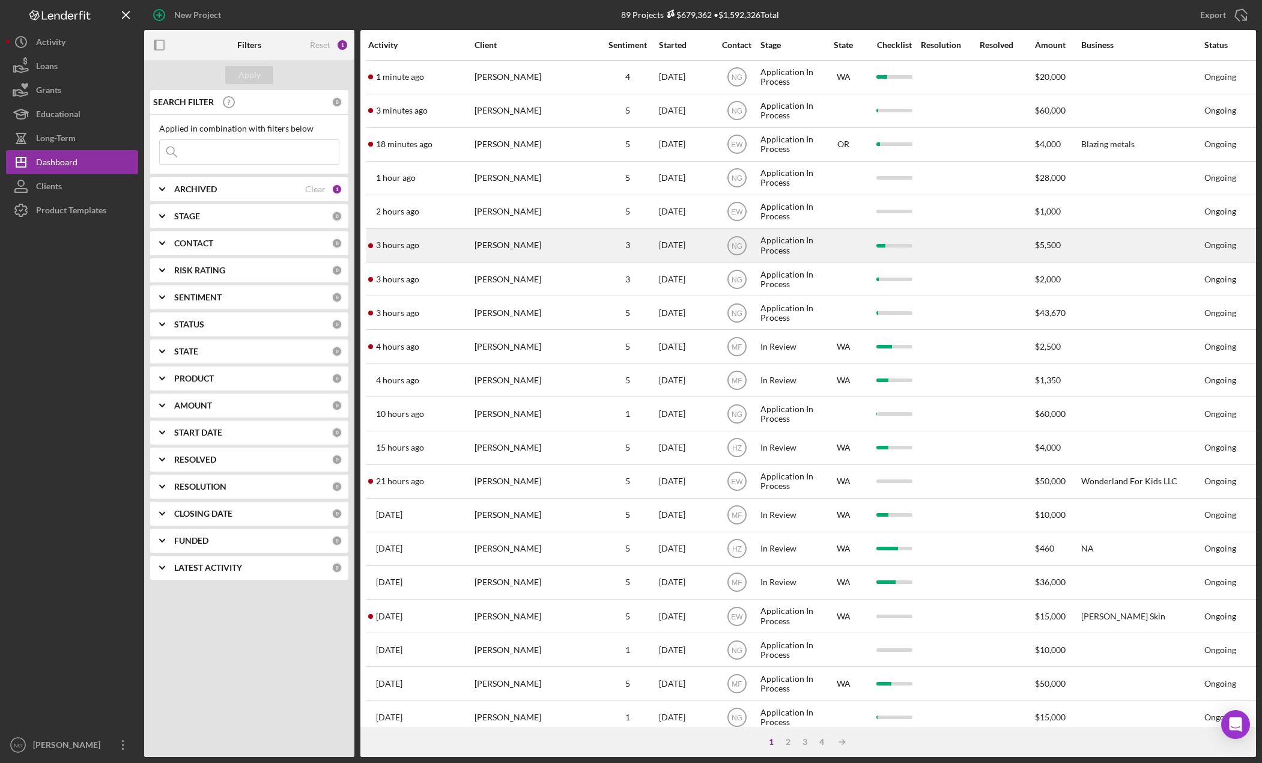
click at [536, 254] on div "[PERSON_NAME]" at bounding box center [535, 245] width 120 height 32
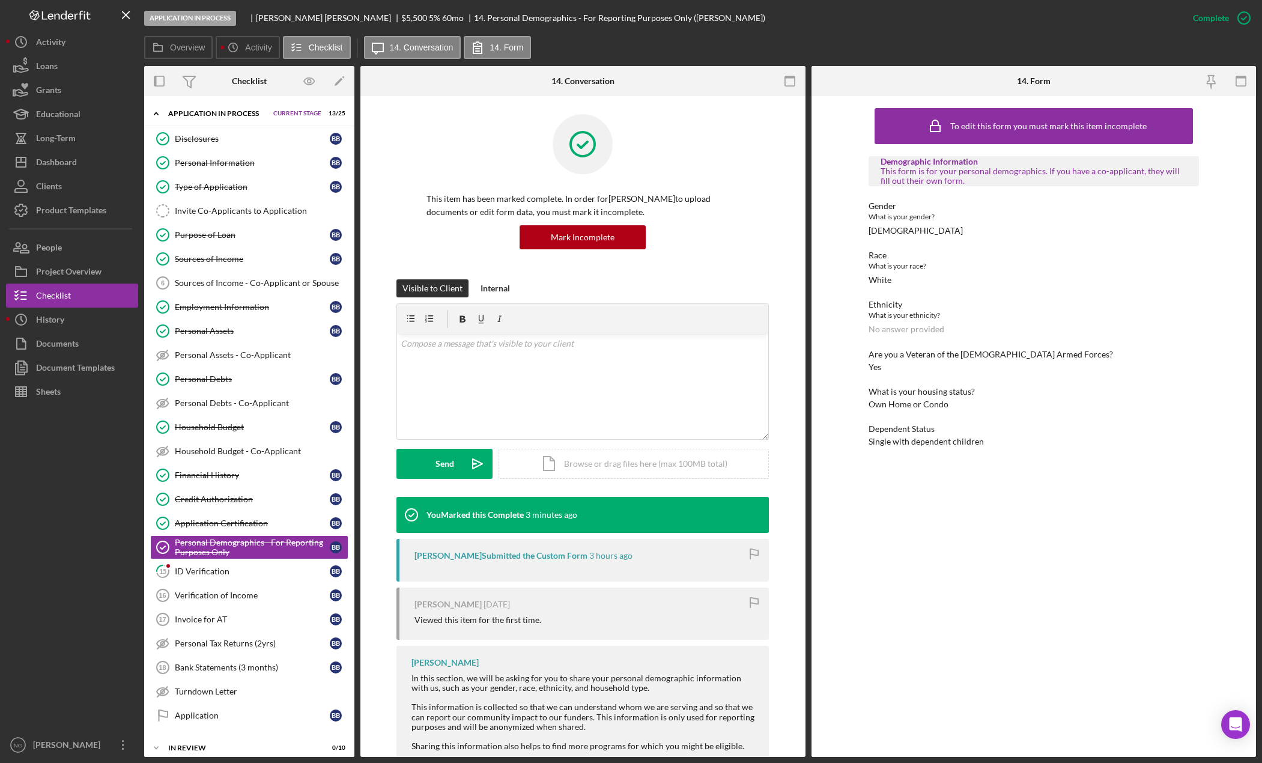
click at [797, 83] on icon "button" at bounding box center [790, 81] width 27 height 27
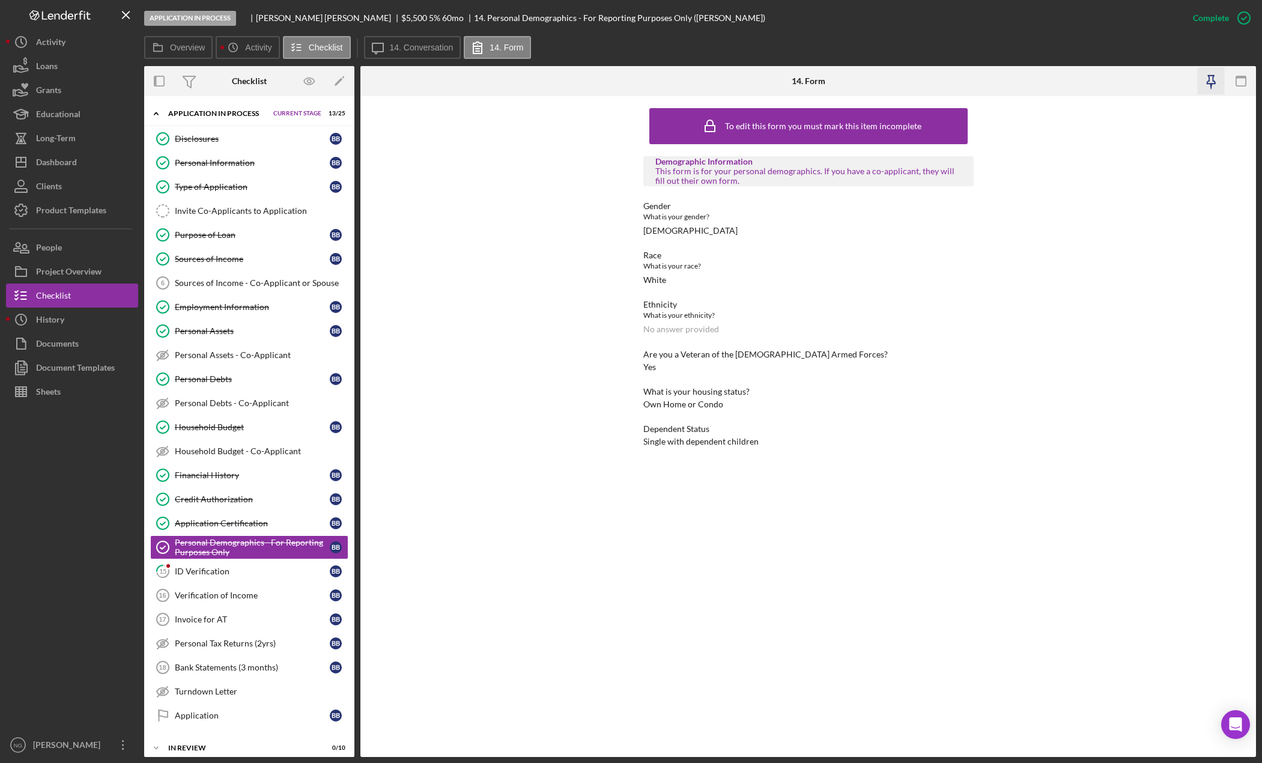
click at [1212, 83] on icon "button" at bounding box center [1211, 81] width 27 height 27
click at [200, 169] on link "Personal Information Personal Information B B" at bounding box center [249, 163] width 198 height 24
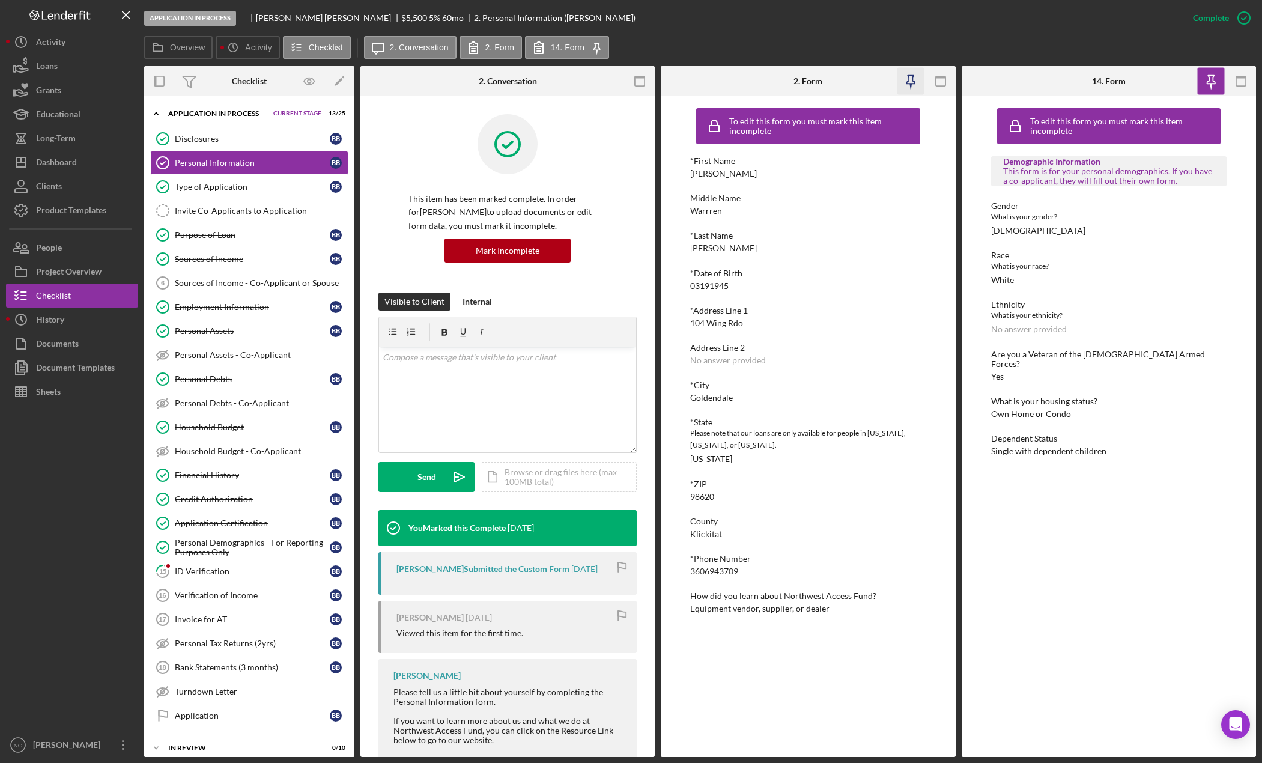
click at [908, 83] on icon "button" at bounding box center [910, 81] width 27 height 27
click at [648, 83] on icon "button" at bounding box center [640, 81] width 27 height 27
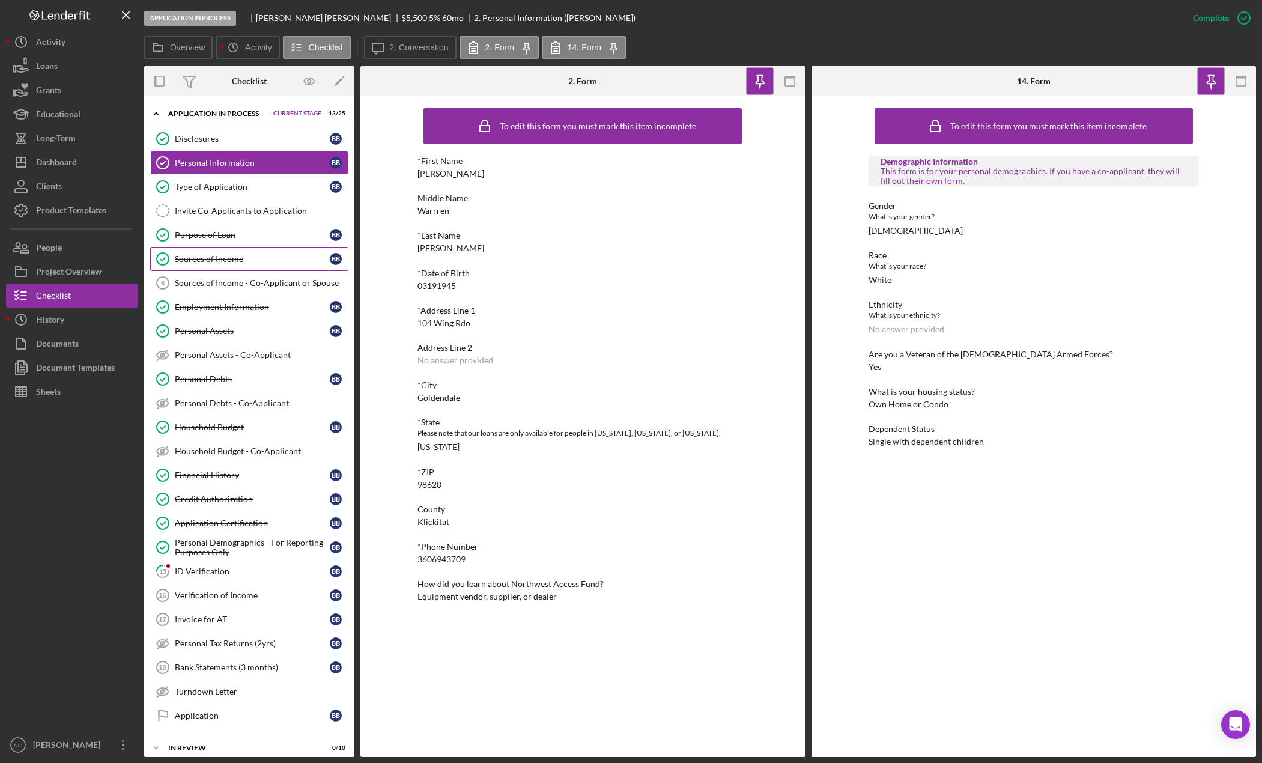
click at [248, 258] on div "Sources of Income" at bounding box center [252, 259] width 155 height 10
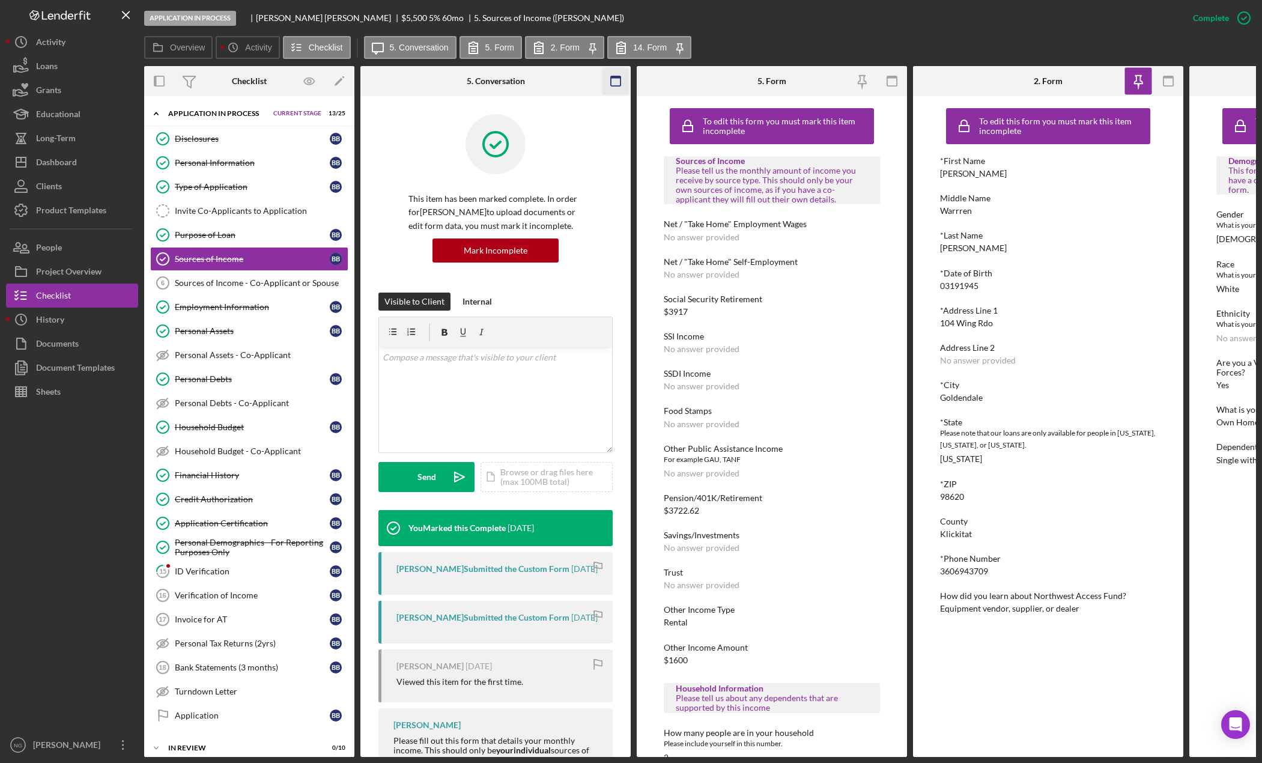
click at [616, 82] on icon "button" at bounding box center [616, 81] width 27 height 27
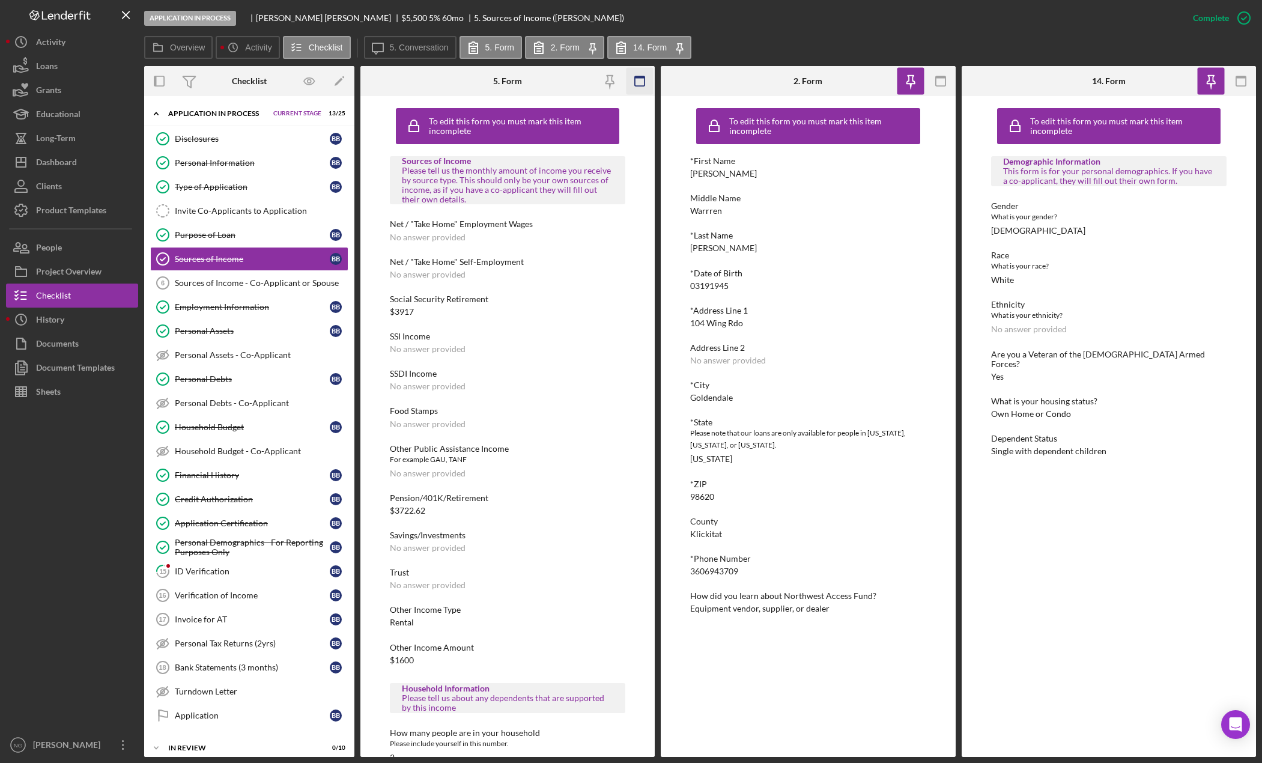
click at [633, 77] on icon "button" at bounding box center [640, 81] width 27 height 27
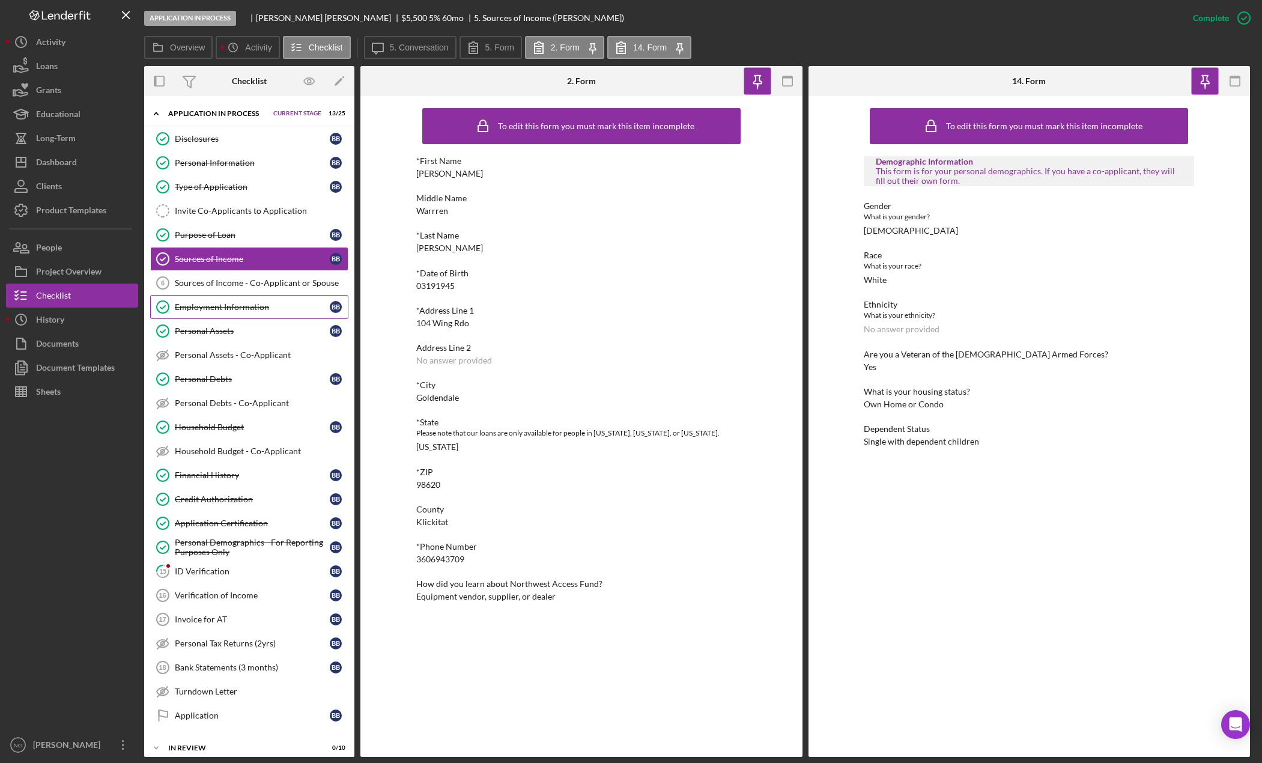
click at [228, 308] on div "Employment Information" at bounding box center [252, 307] width 155 height 10
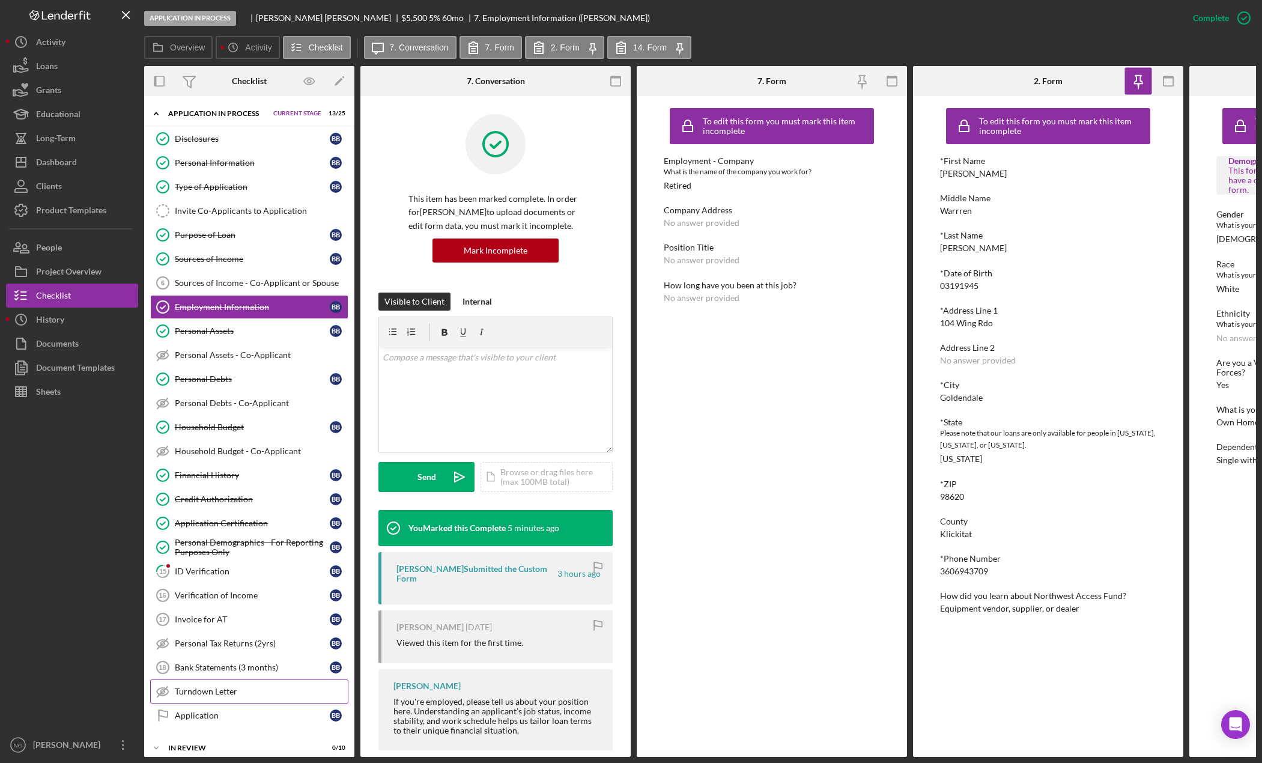
scroll to position [94, 0]
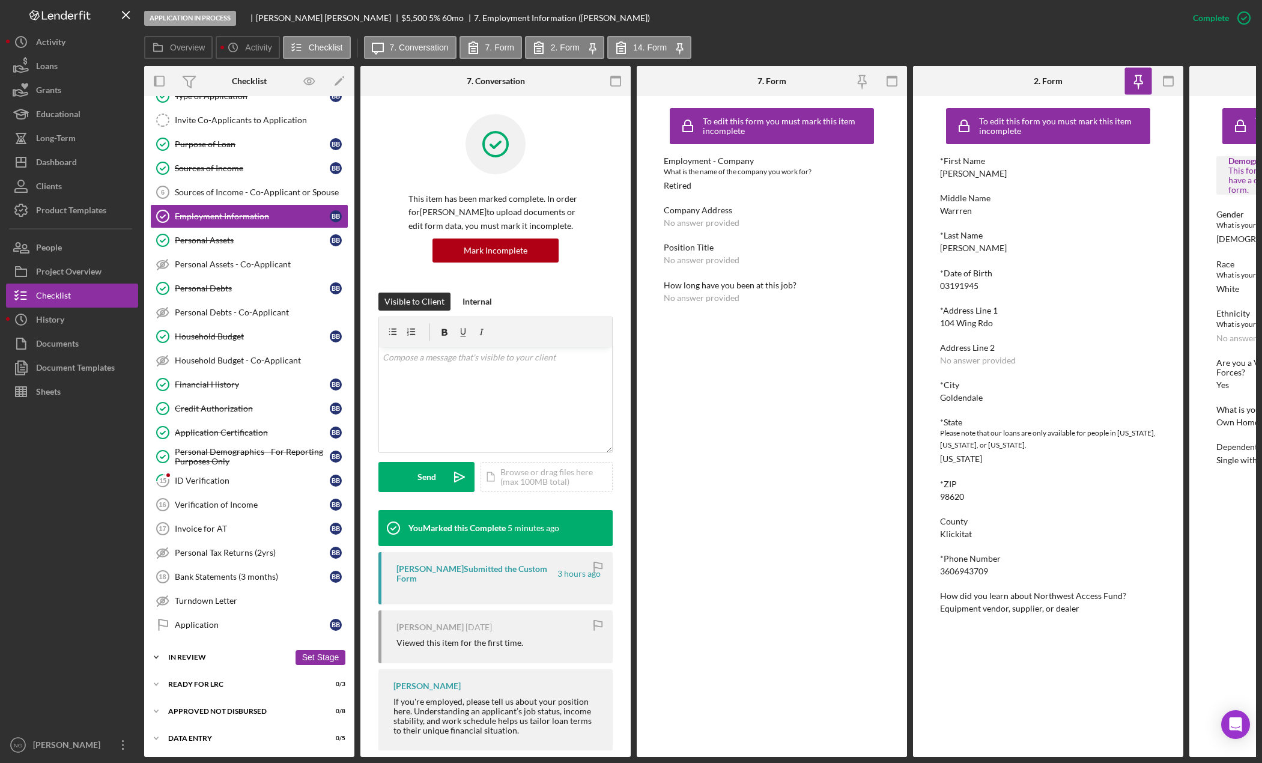
click at [219, 654] on div "In Review" at bounding box center [228, 657] width 121 height 7
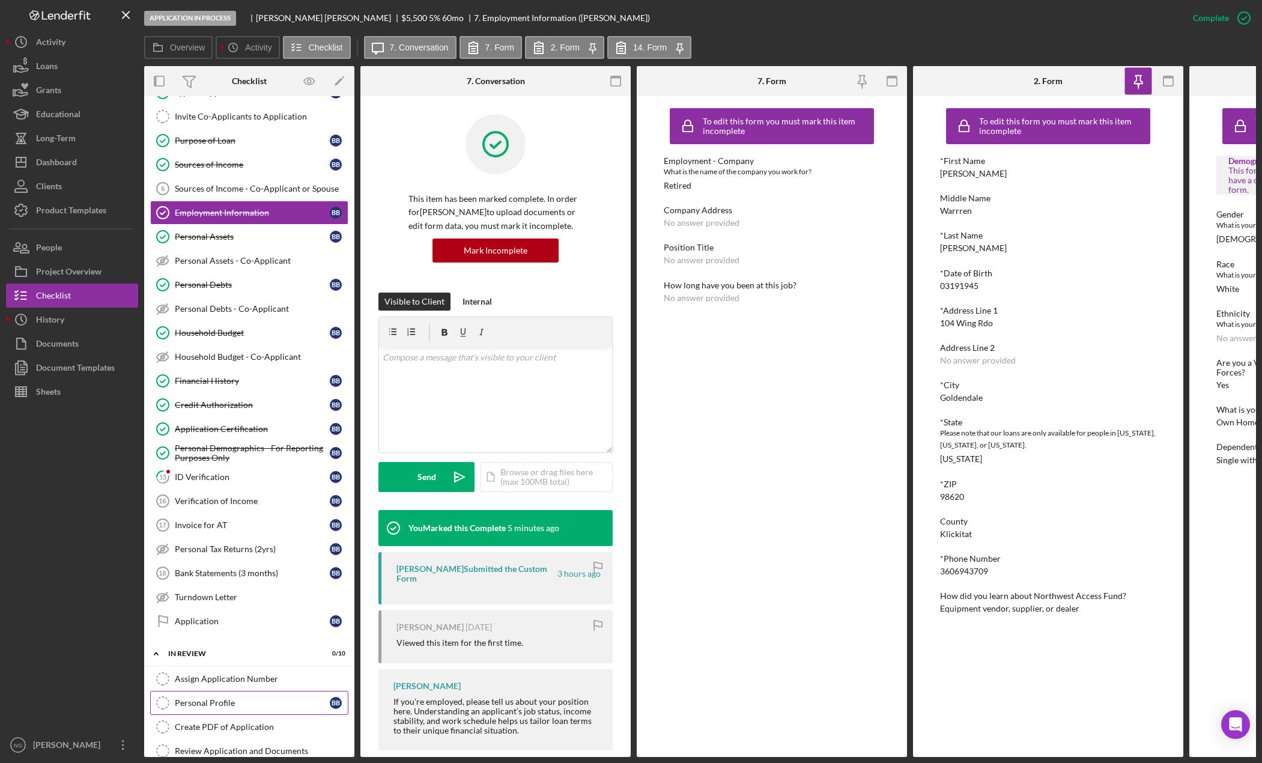
click at [202, 700] on div "Personal Profile" at bounding box center [252, 703] width 155 height 10
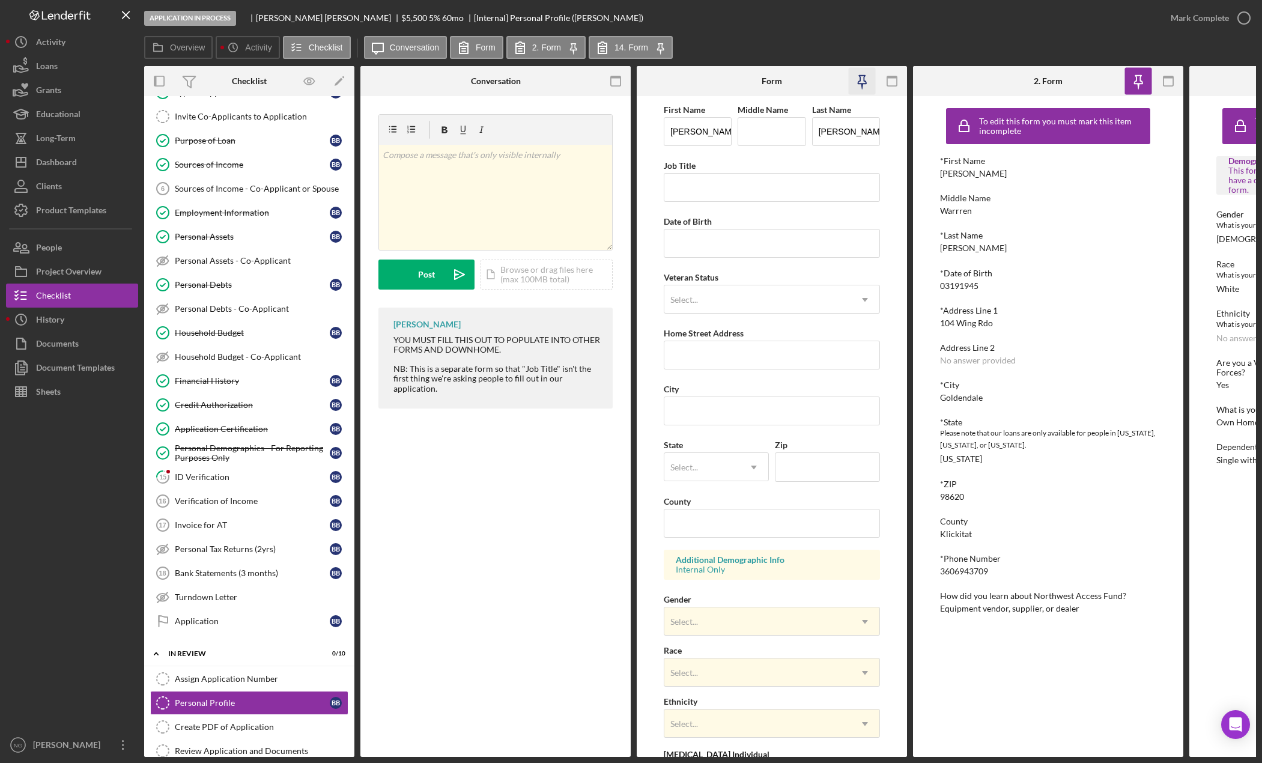
click at [863, 76] on icon "button" at bounding box center [862, 80] width 8 height 8
click at [613, 82] on icon "button" at bounding box center [616, 81] width 27 height 27
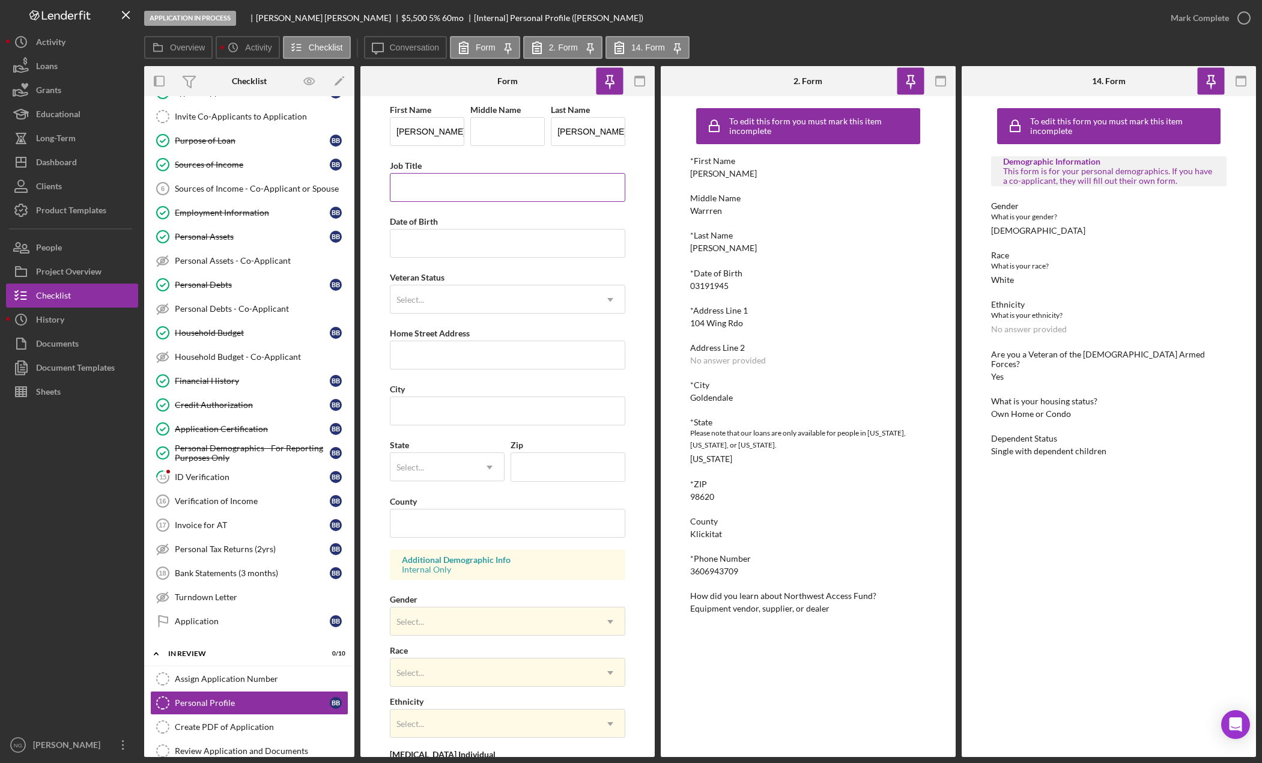
click at [421, 190] on input "Job Title" at bounding box center [508, 187] width 236 height 29
type input "r"
type input "Retired"
type input "[DATE]"
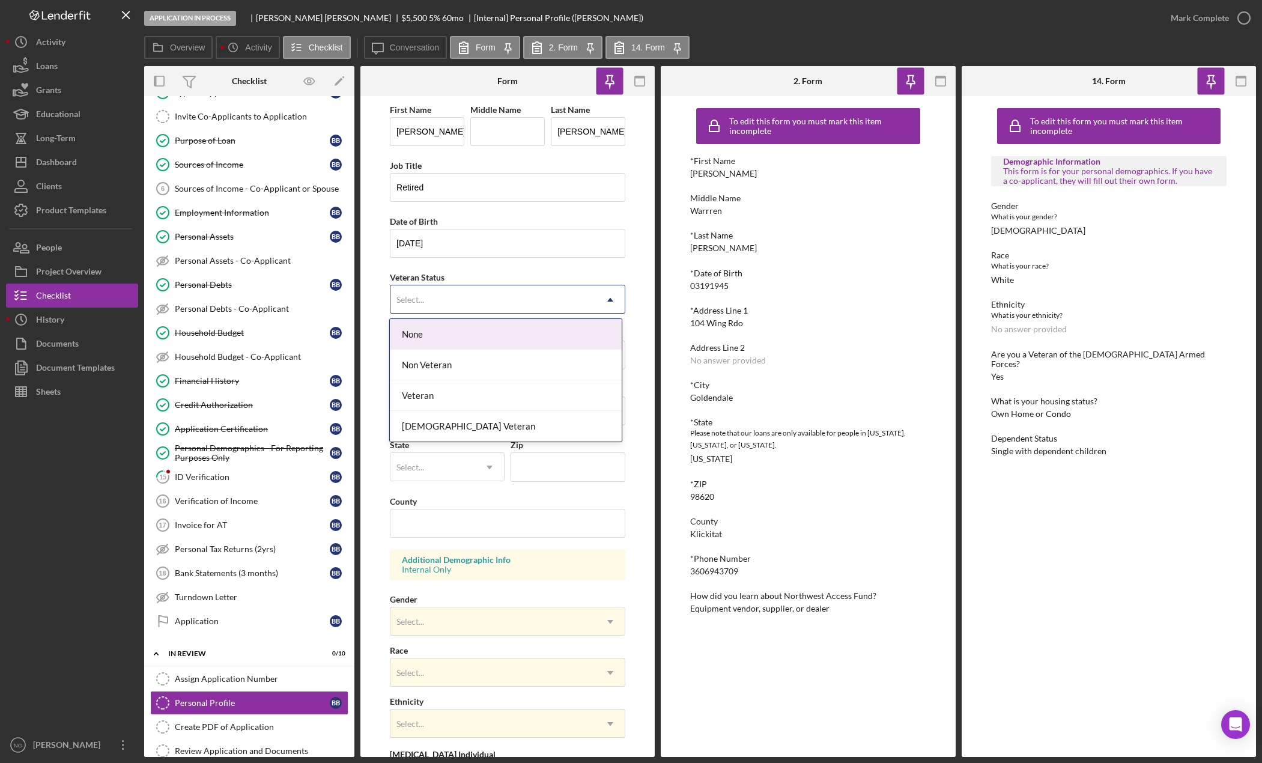
click at [436, 298] on div "Select..." at bounding box center [492, 300] width 205 height 28
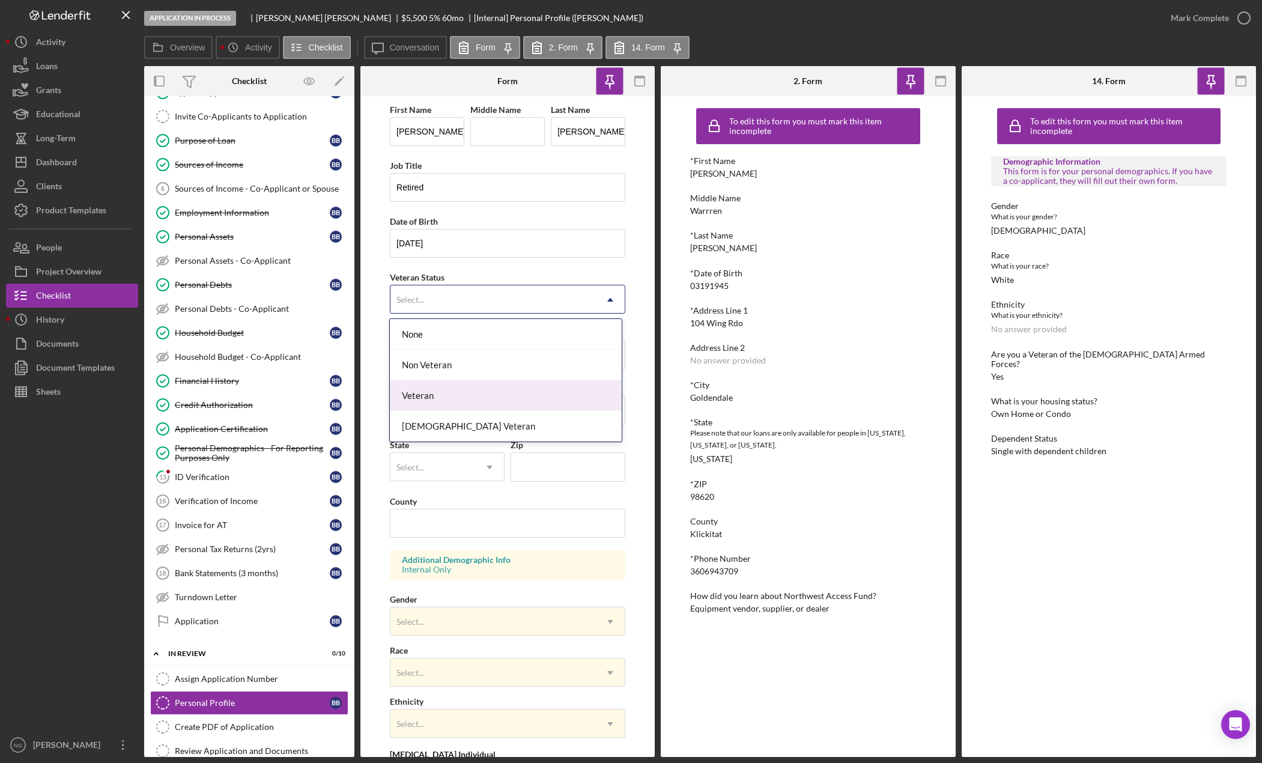
click at [445, 403] on div "Veteran" at bounding box center [505, 395] width 231 height 31
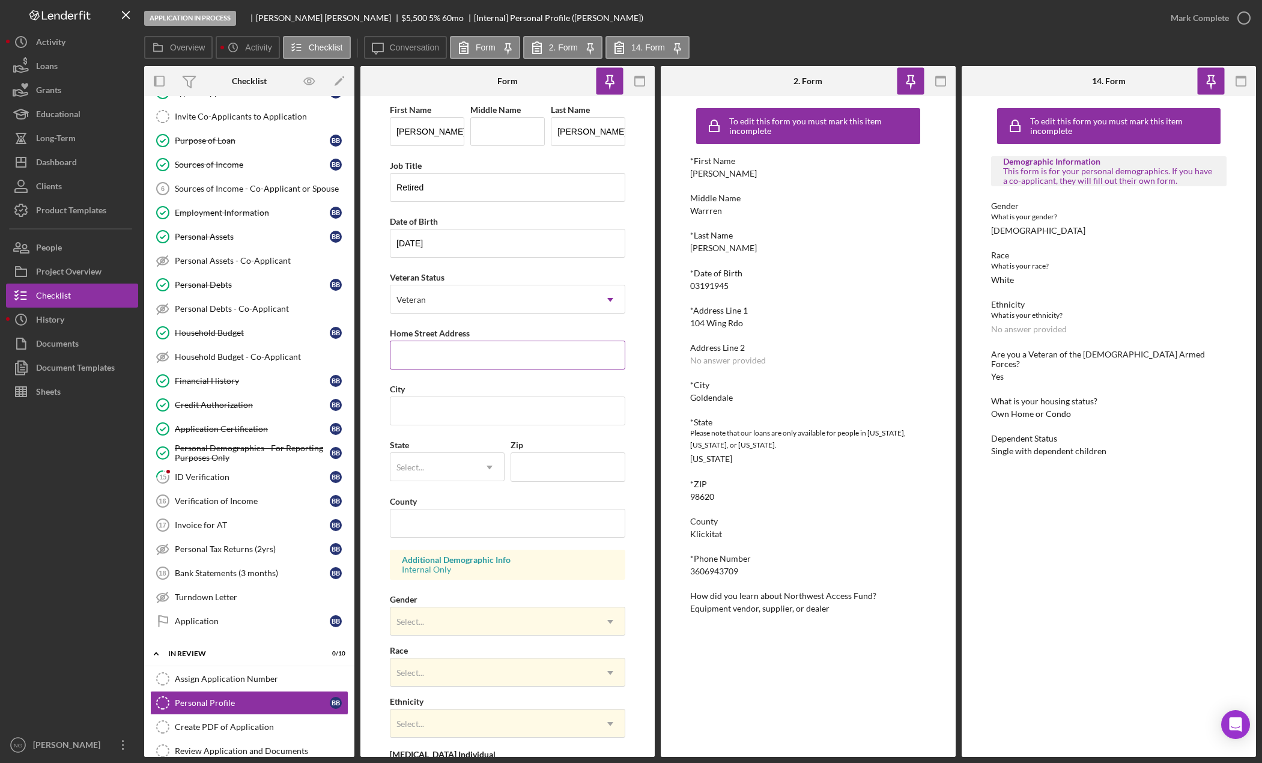
click at [434, 364] on input "Home Street Address" at bounding box center [508, 355] width 236 height 29
drag, startPoint x: 749, startPoint y: 323, endPoint x: 681, endPoint y: 322, distance: 67.9
click at [681, 322] on div "To edit this form you must mark this item incomplete *First Name [PERSON_NAME] …" at bounding box center [808, 426] width 294 height 661
copy div "104 Wing Rdo"
click at [493, 360] on input "Home Street Address" at bounding box center [508, 355] width 236 height 29
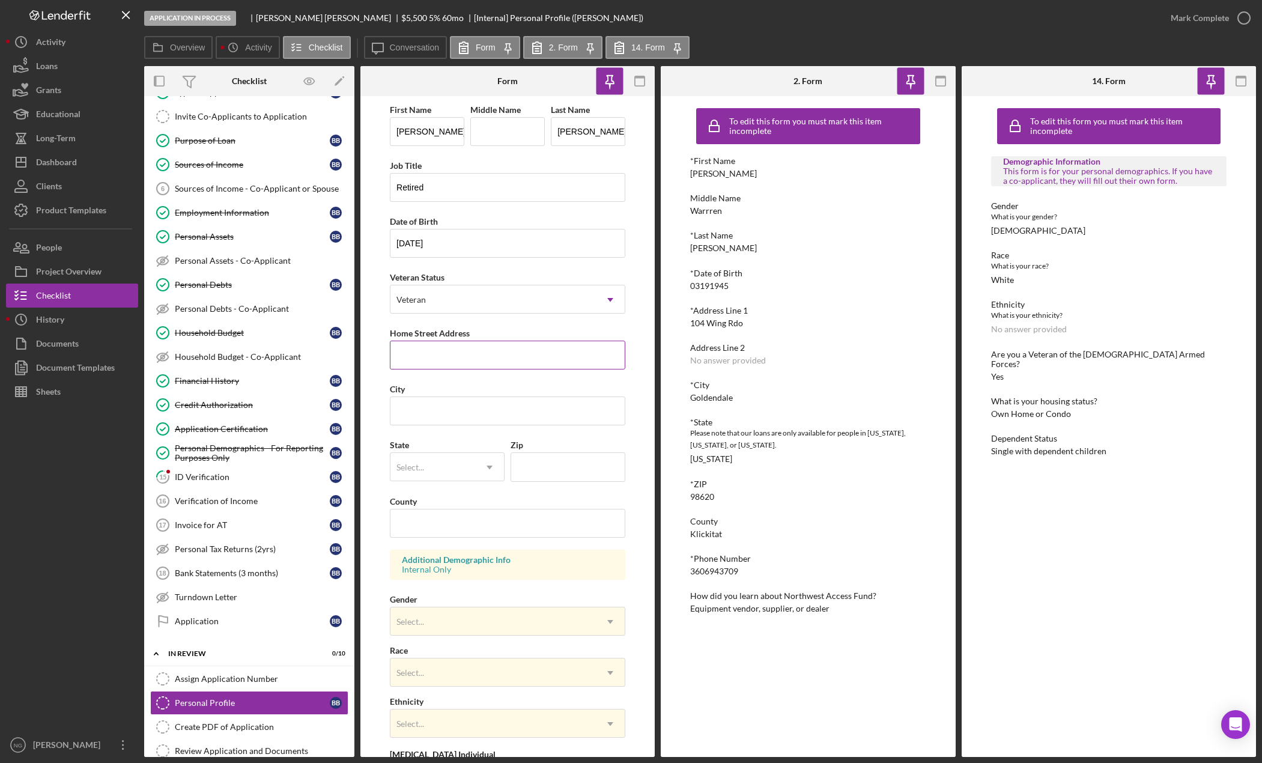
paste input "104 Wing Rdo"
type input "104 Wing Rdo"
click at [443, 419] on input "City" at bounding box center [508, 411] width 236 height 29
type input "Goldendale"
type input "was"
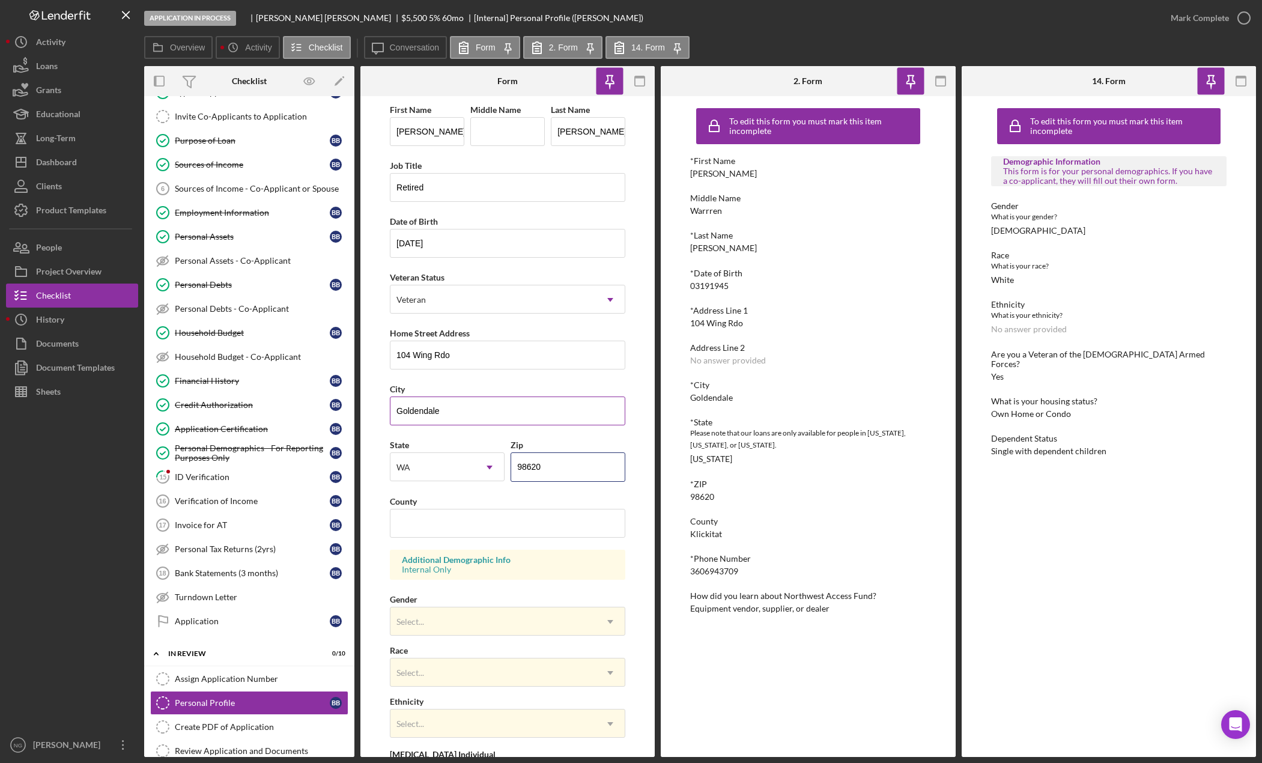
type input "98620"
type input "Klickitat"
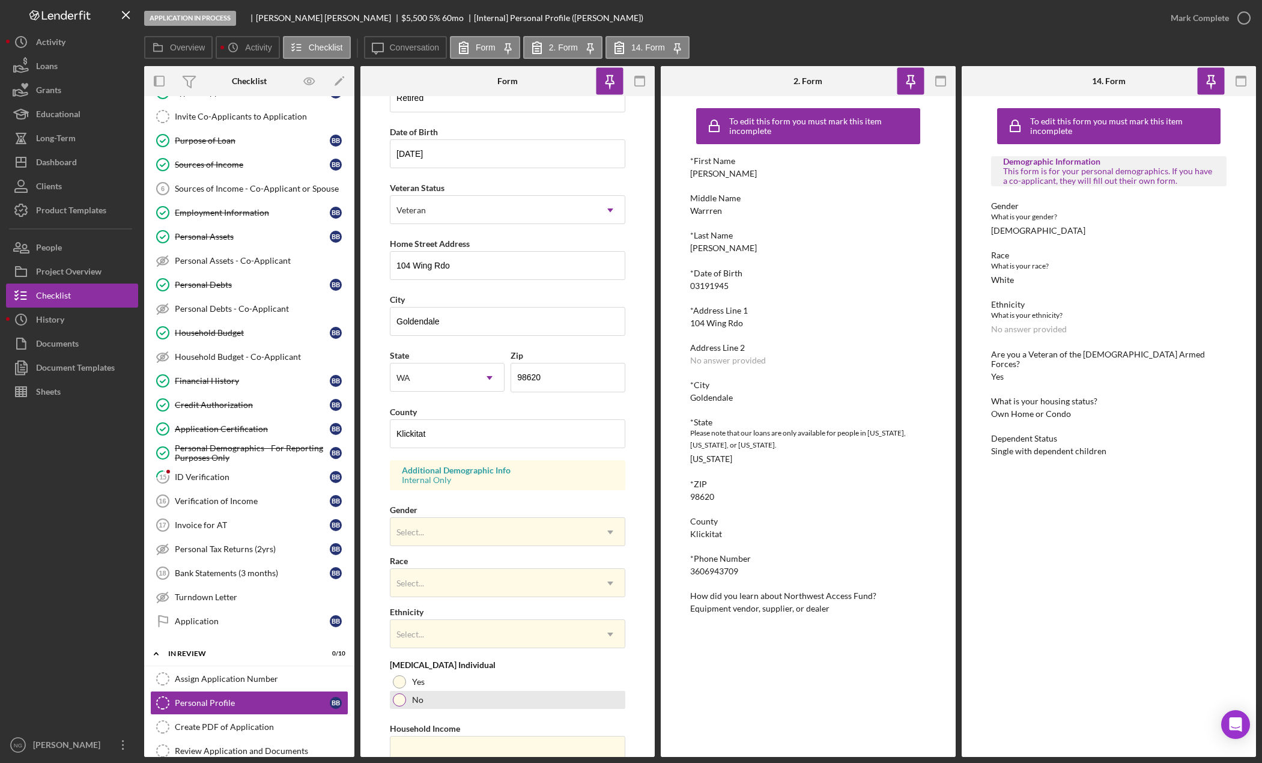
scroll to position [141, 0]
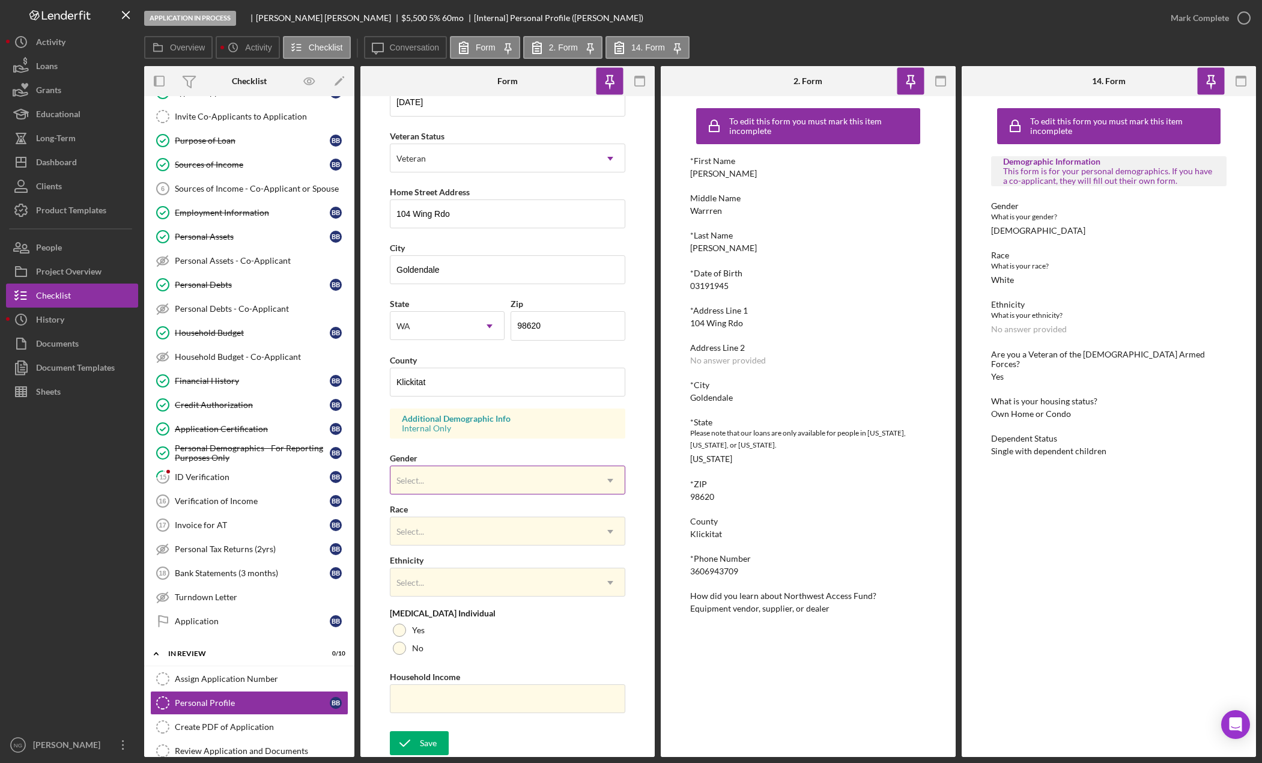
click at [466, 494] on div "Select..." at bounding box center [492, 481] width 205 height 28
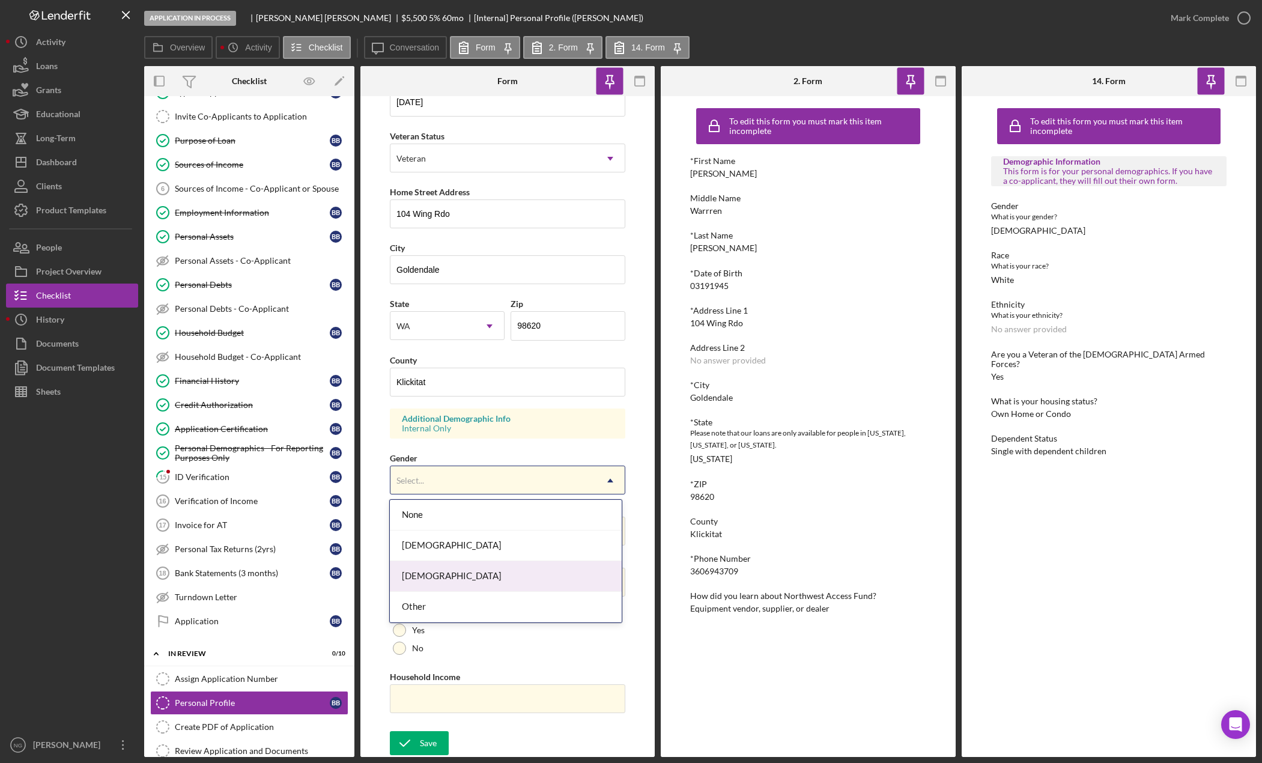
click at [446, 580] on div "[DEMOGRAPHIC_DATA]" at bounding box center [505, 576] width 231 height 31
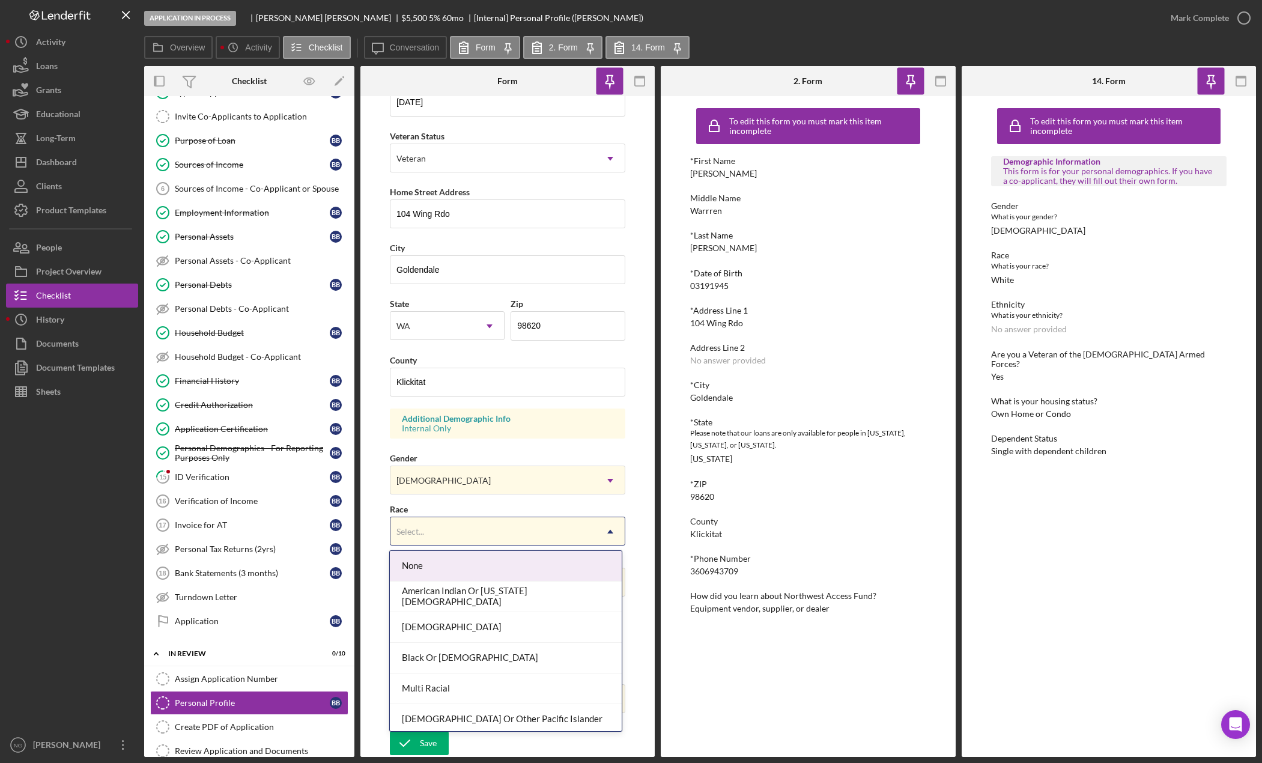
click at [471, 532] on div "Select..." at bounding box center [492, 532] width 205 height 28
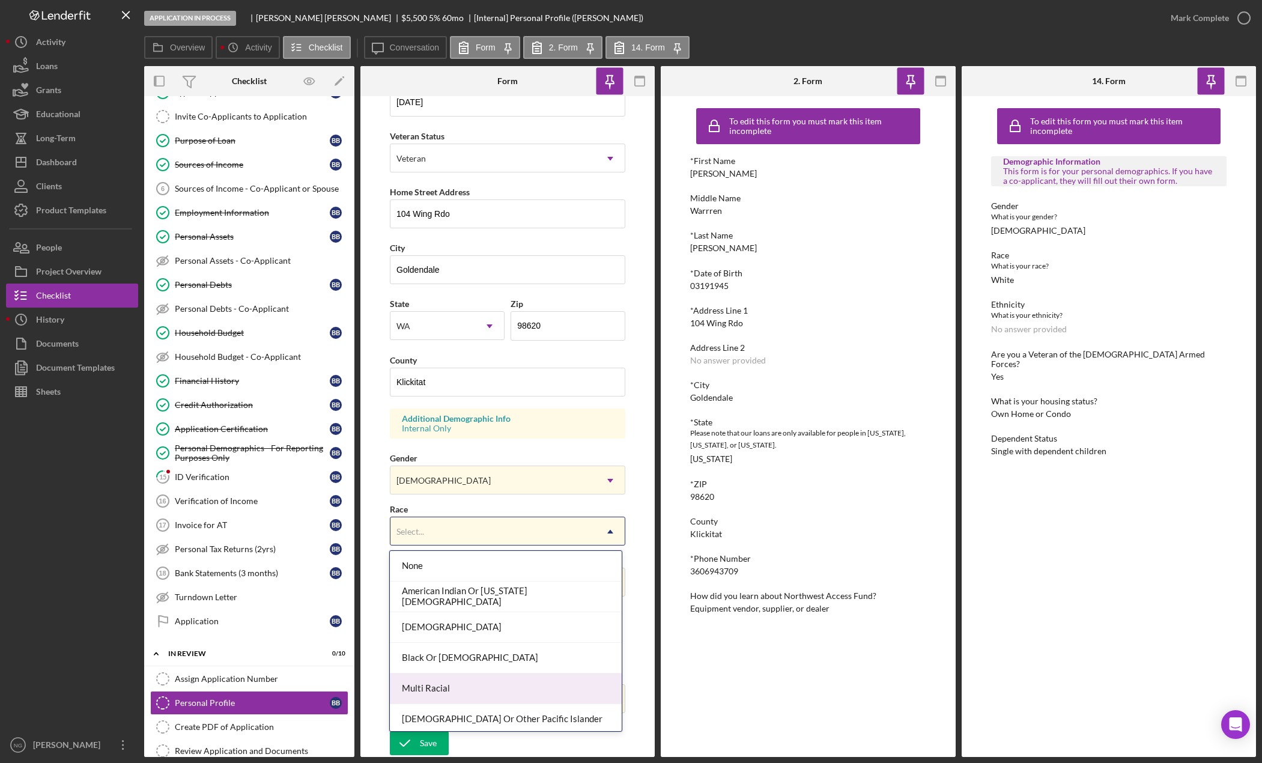
scroll to position [65, 0]
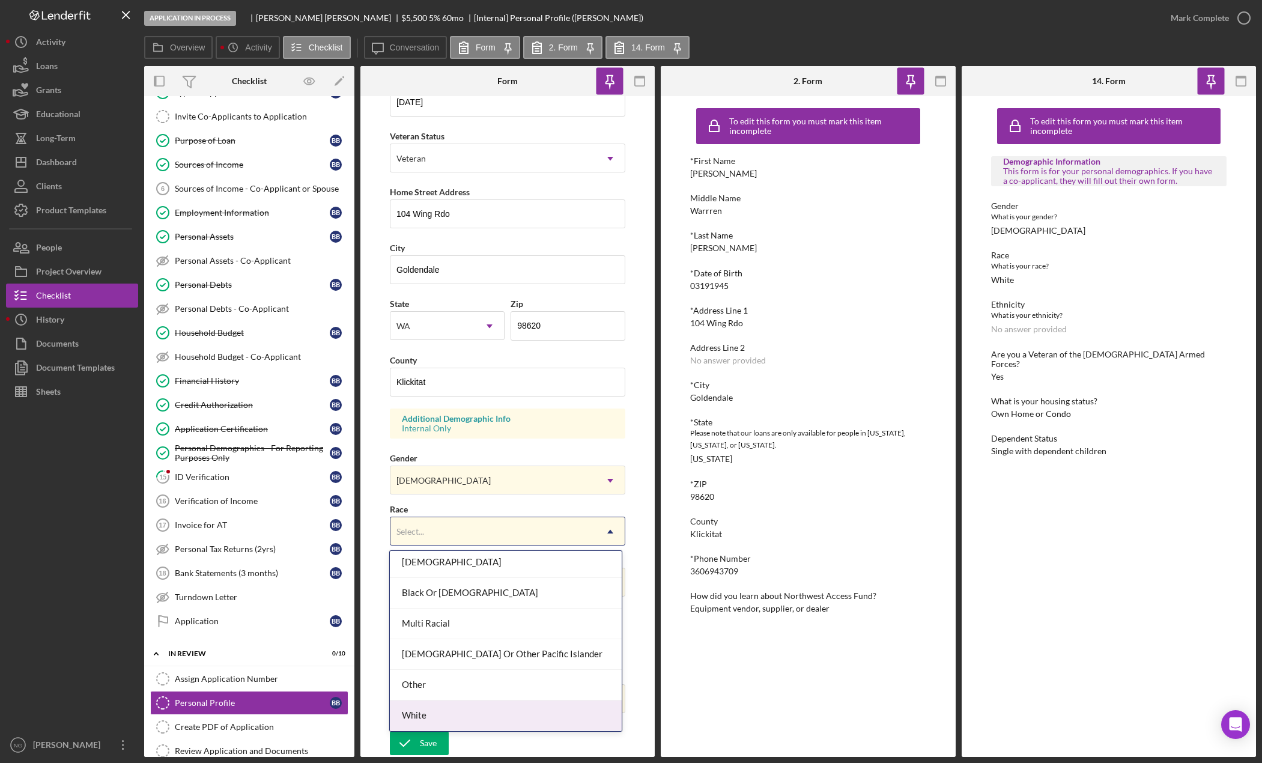
drag, startPoint x: 436, startPoint y: 713, endPoint x: 449, endPoint y: 694, distance: 22.5
click at [438, 713] on div "White" at bounding box center [505, 715] width 231 height 31
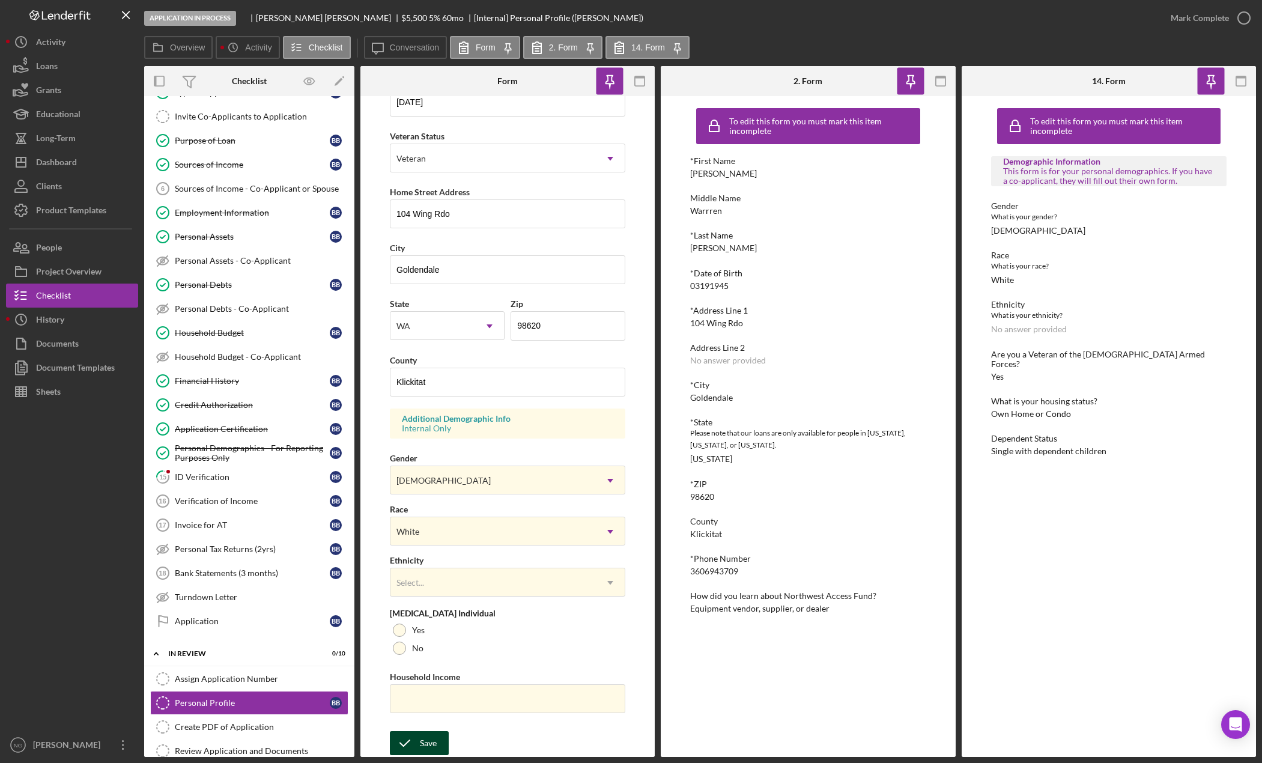
click at [418, 745] on icon "submit" at bounding box center [405, 743] width 30 height 30
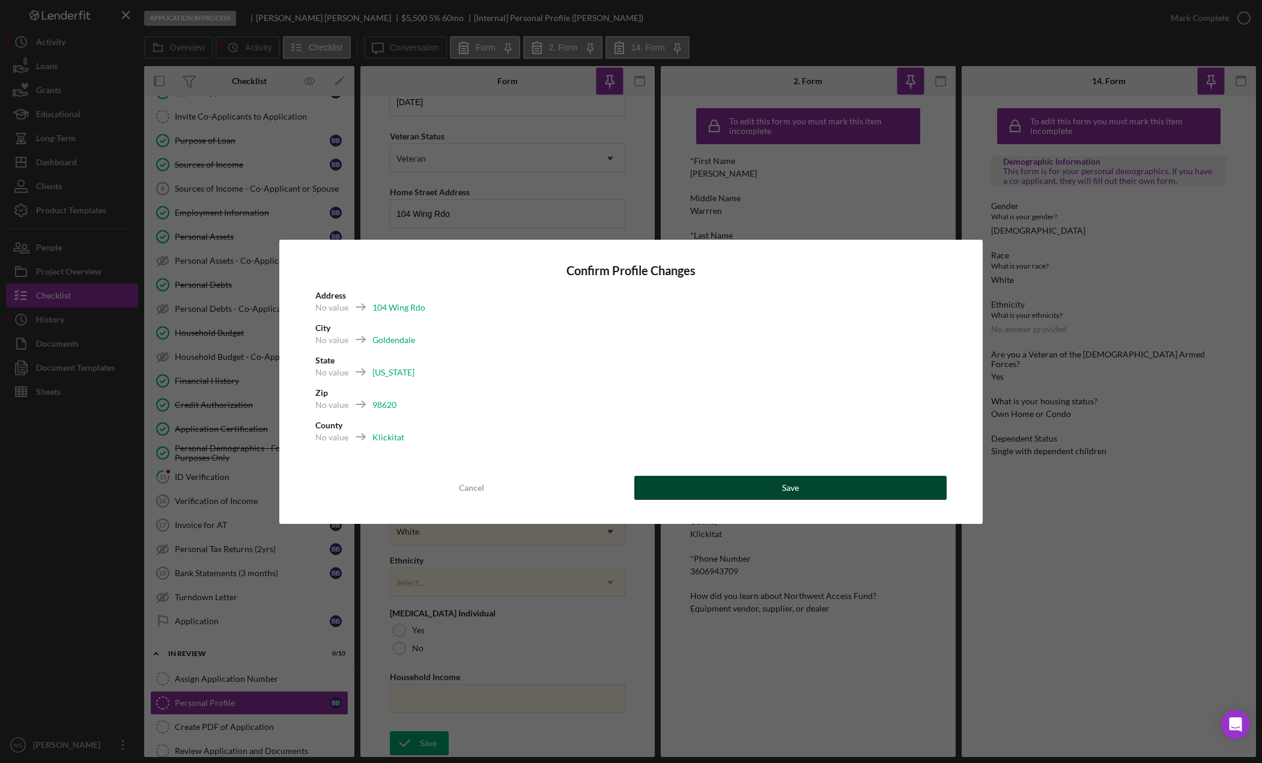
click at [771, 487] on button "Save" at bounding box center [790, 488] width 312 height 24
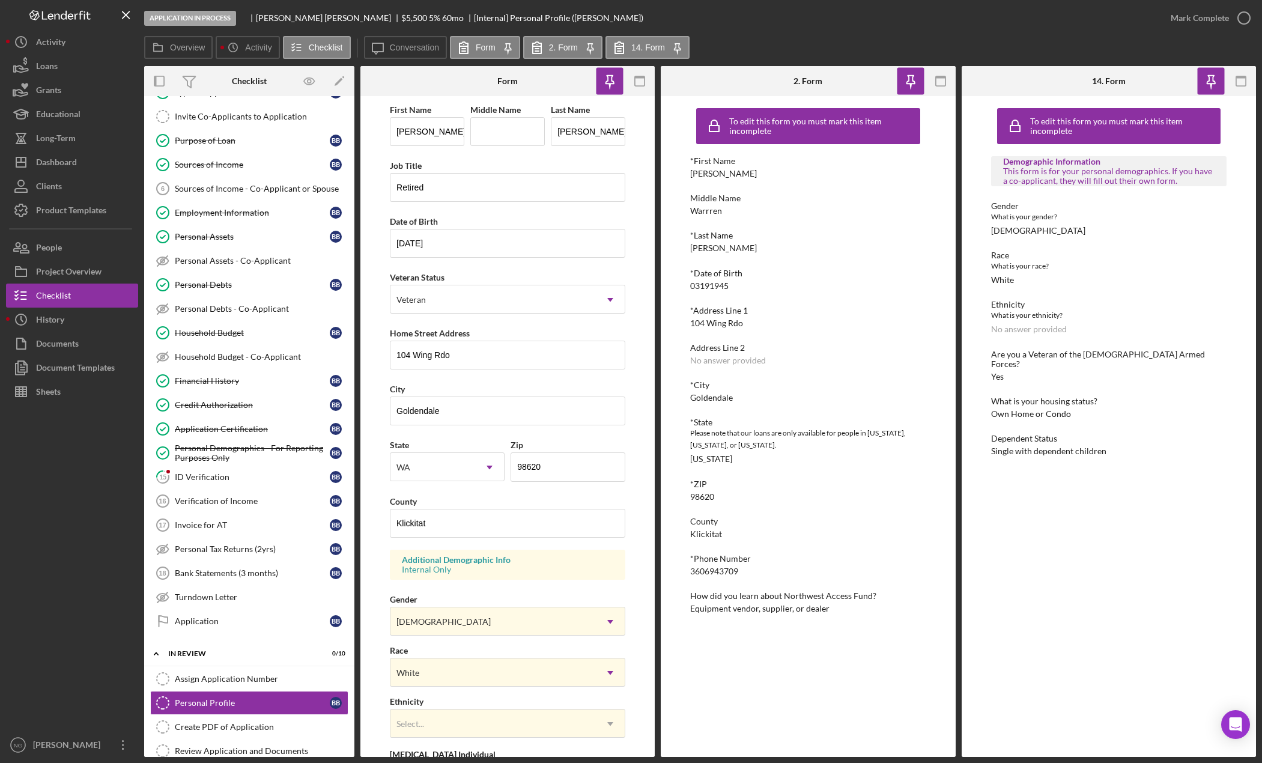
scroll to position [141, 0]
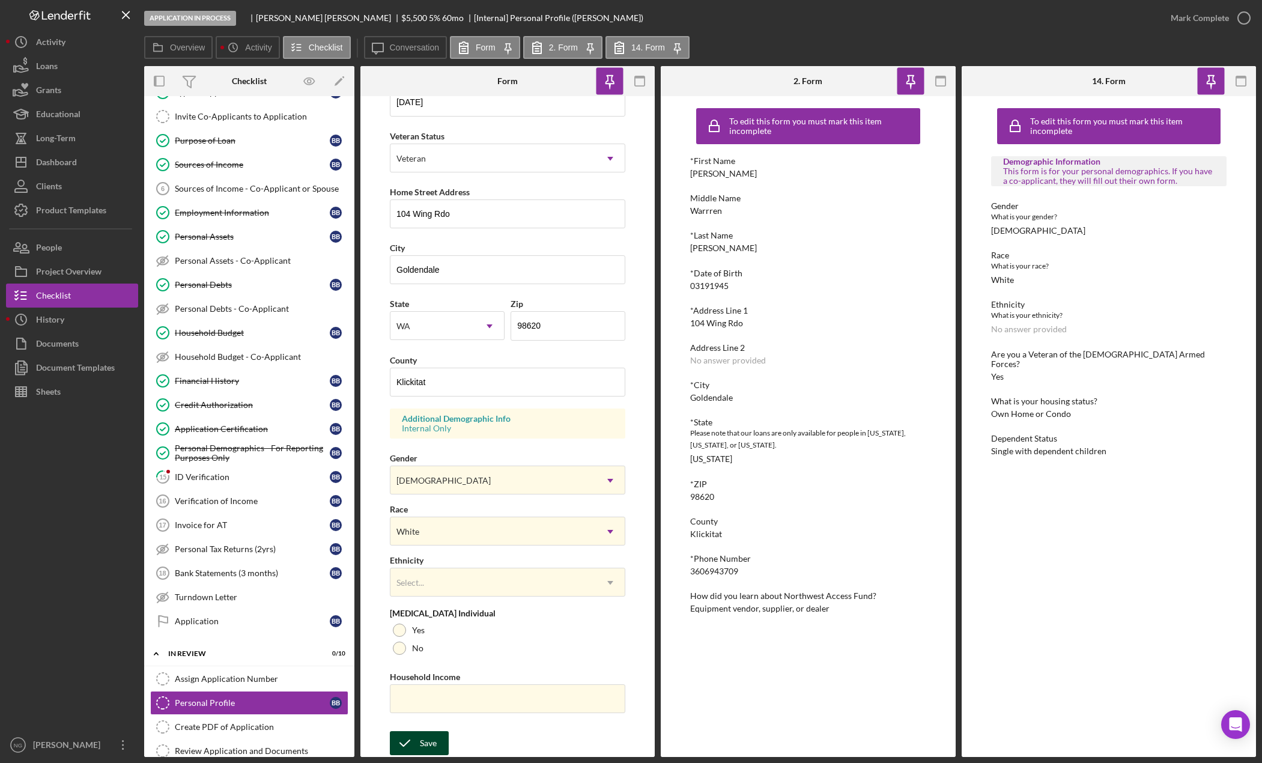
click at [421, 741] on div "Save" at bounding box center [428, 743] width 17 height 24
click at [1238, 22] on icon "button" at bounding box center [1244, 18] width 30 height 30
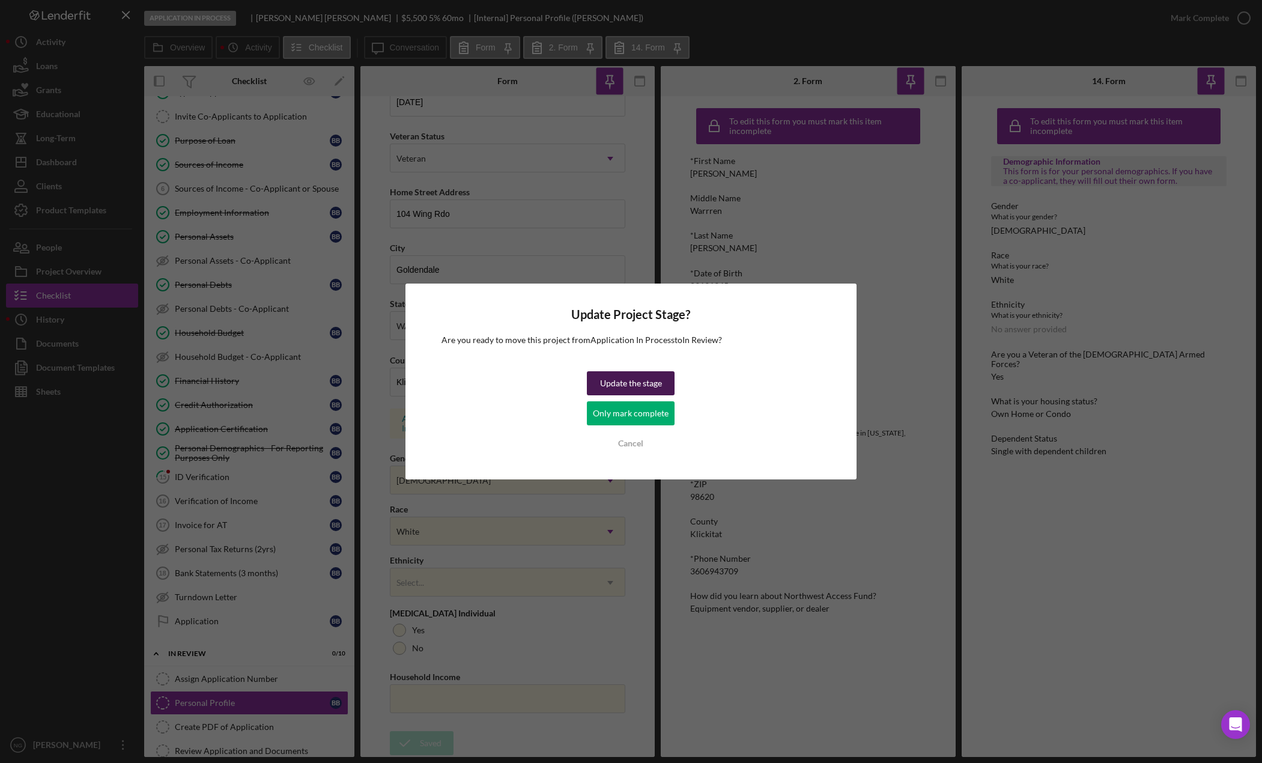
click at [628, 385] on div "Update the stage" at bounding box center [631, 383] width 62 height 24
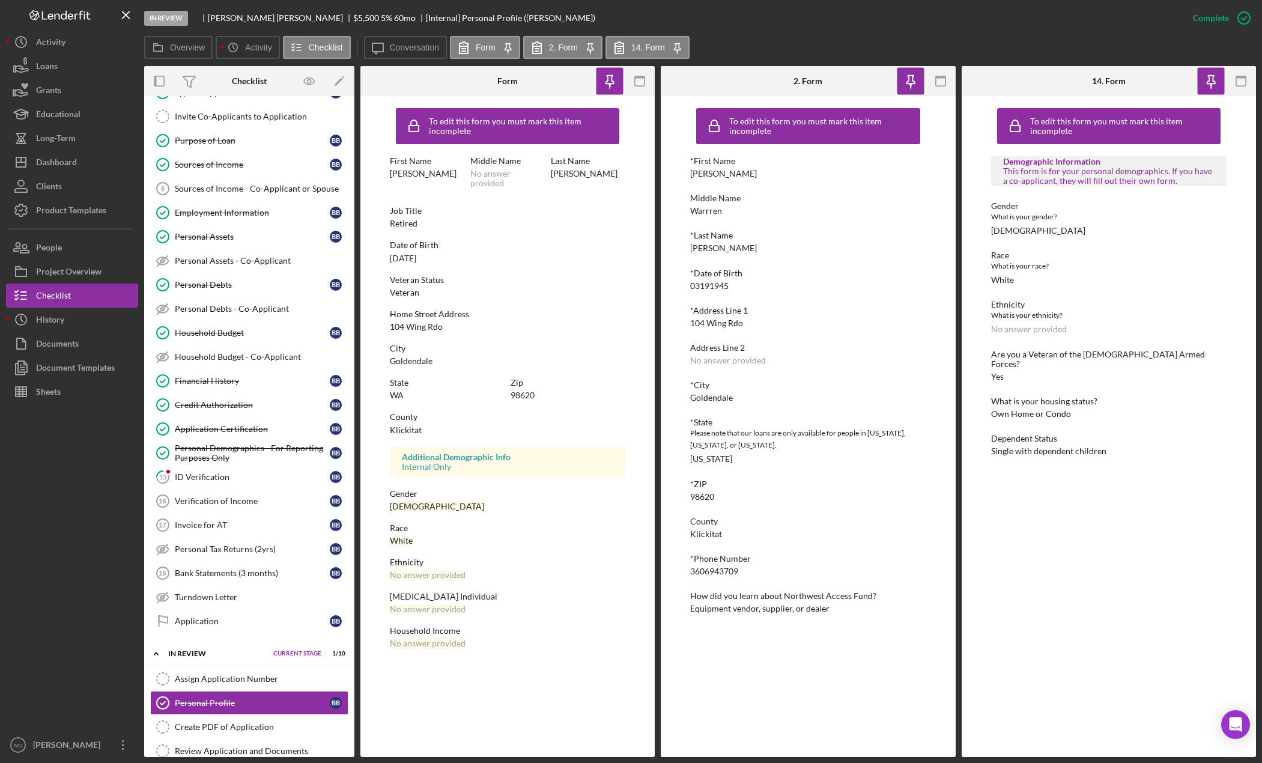
scroll to position [0, 0]
click at [234, 681] on div "Assign Application Number" at bounding box center [261, 679] width 173 height 10
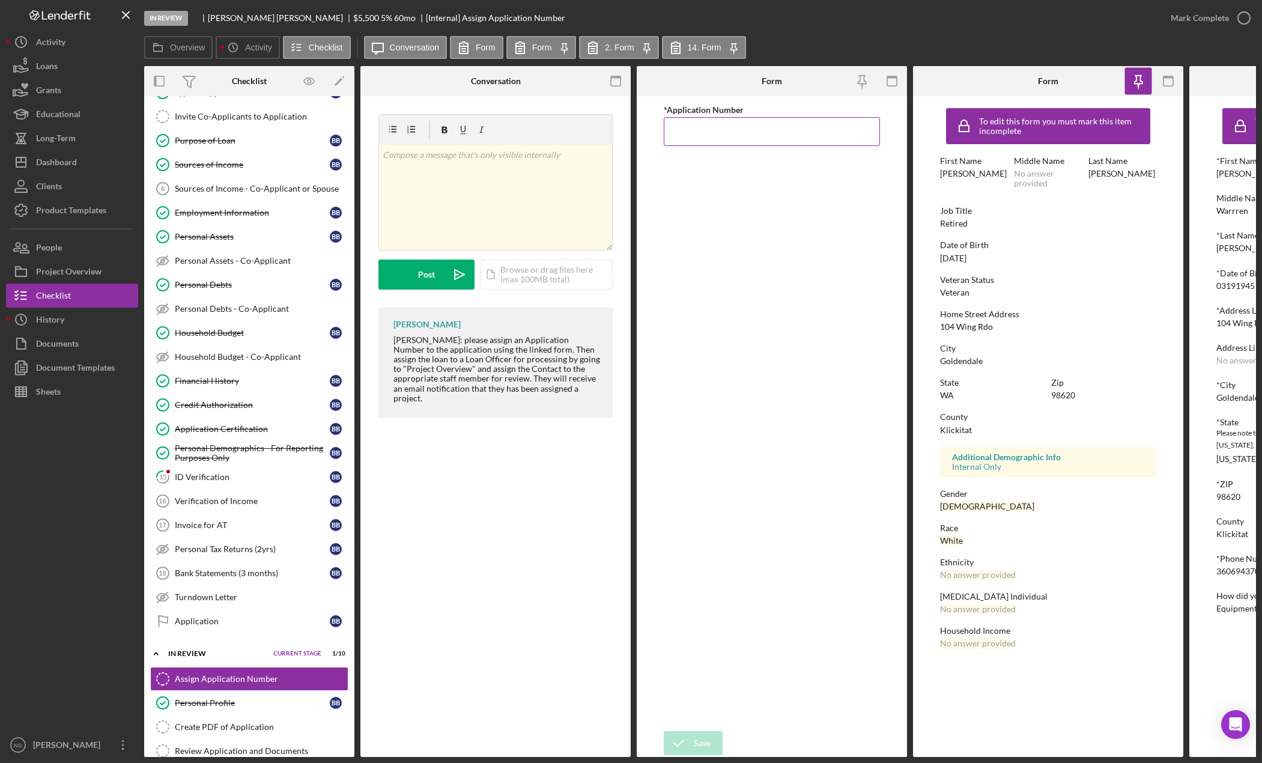
click at [713, 127] on input "*Application Number" at bounding box center [772, 131] width 216 height 29
type input "5573"
click at [711, 724] on form "*Application Number 5573 Save Save" at bounding box center [772, 426] width 270 height 661
click at [712, 736] on button "Save" at bounding box center [693, 743] width 59 height 24
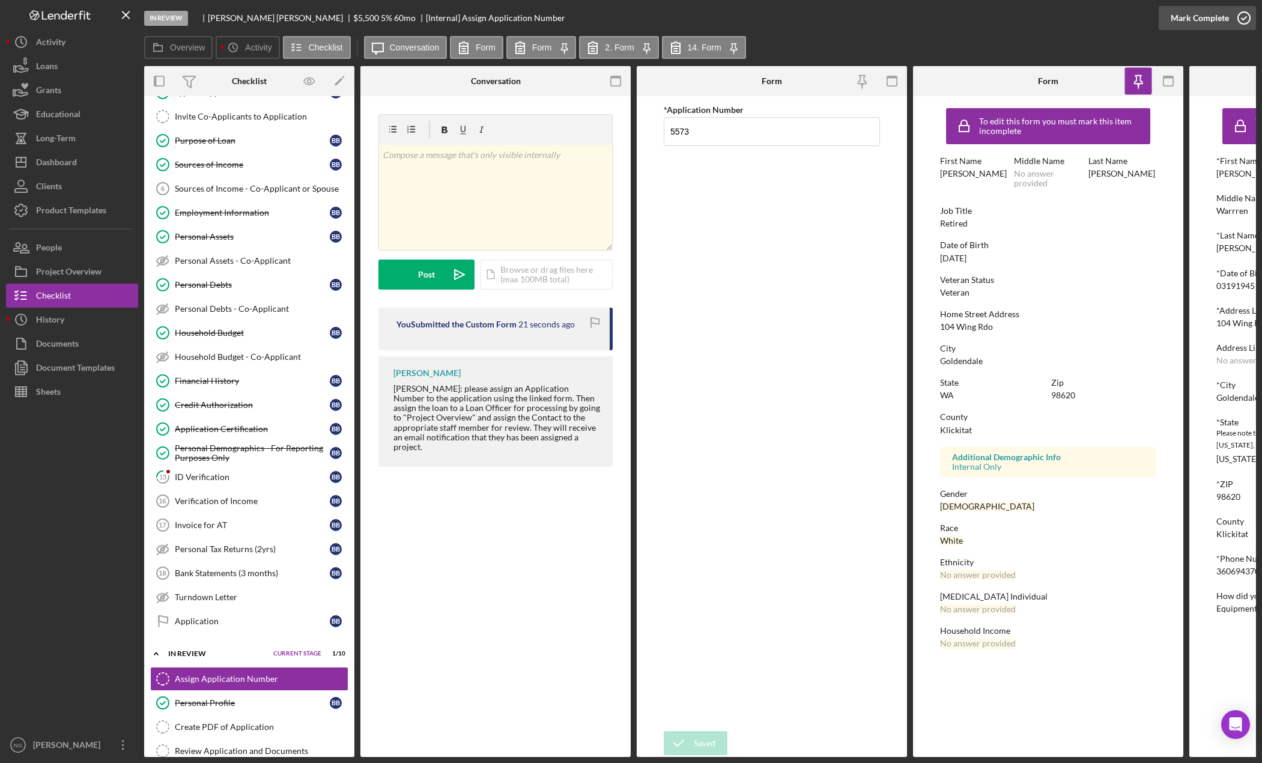
click at [1244, 22] on icon "button" at bounding box center [1244, 18] width 30 height 30
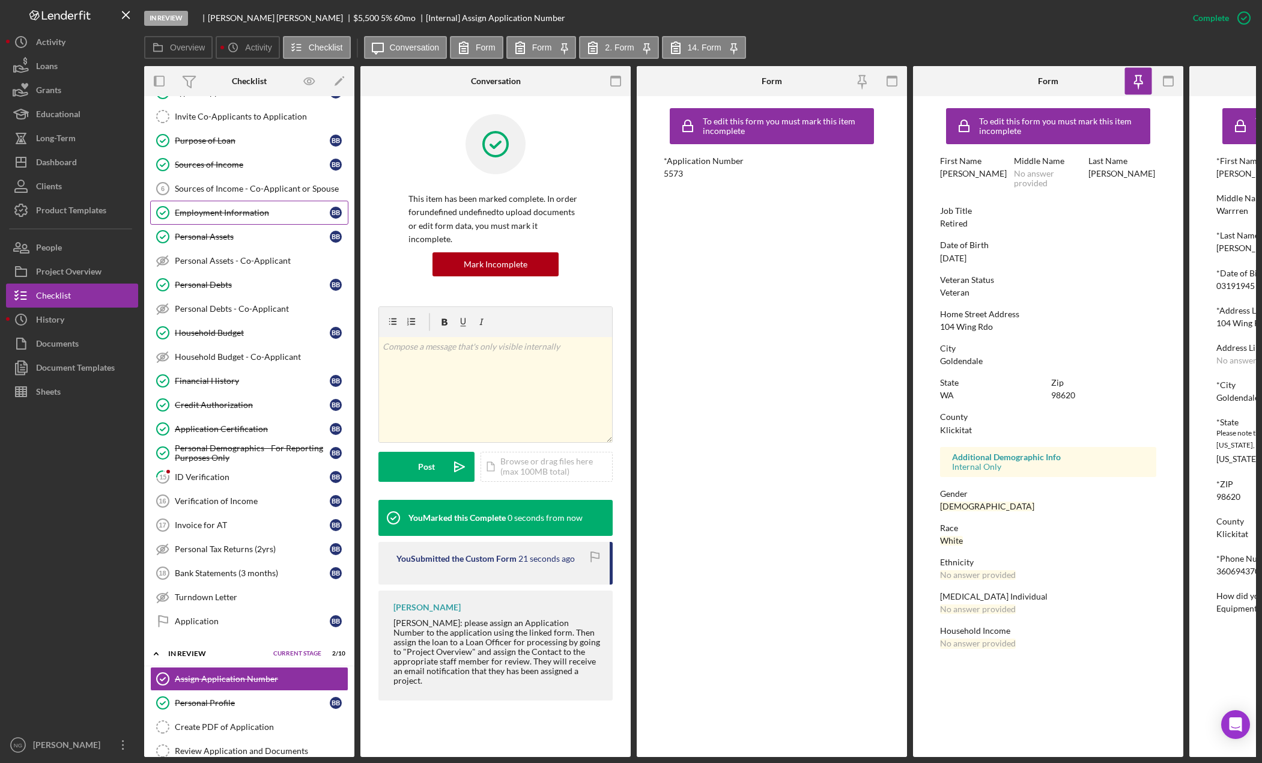
click at [235, 216] on div "Employment Information" at bounding box center [252, 213] width 155 height 10
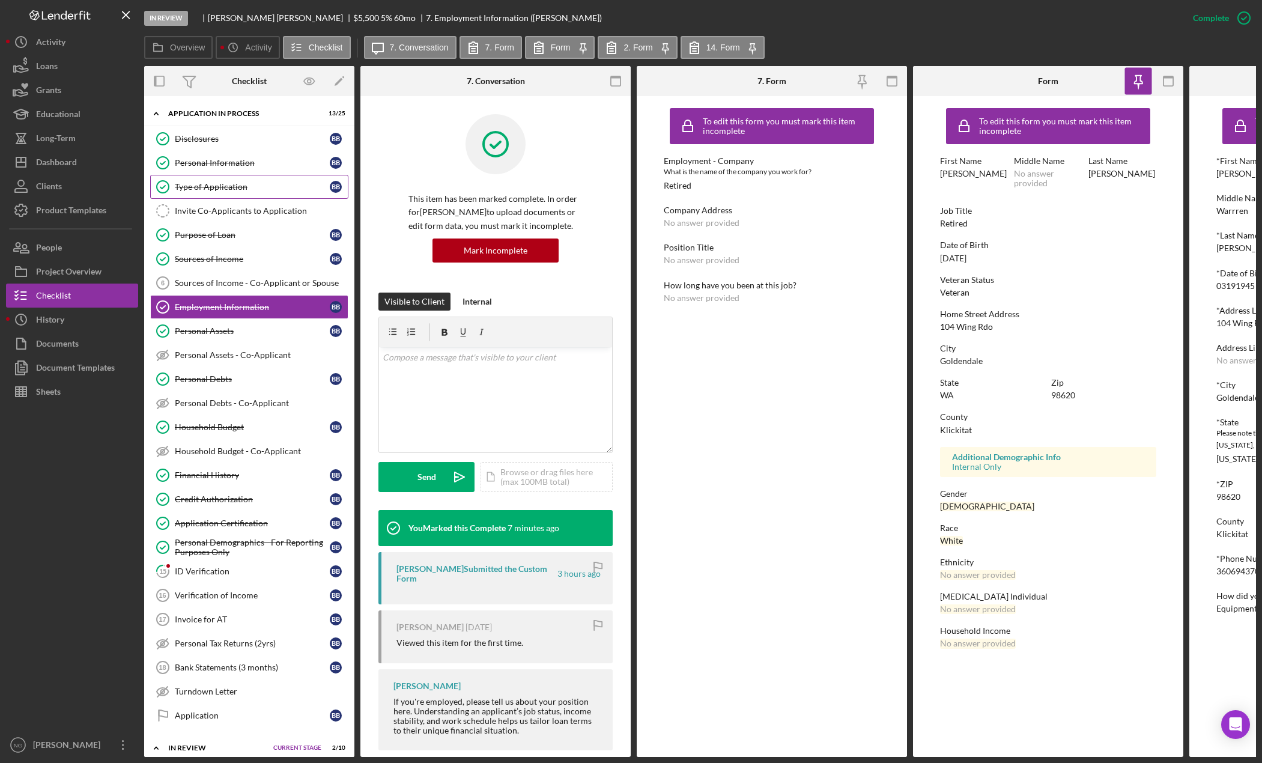
click at [255, 184] on div "Type of Application" at bounding box center [252, 187] width 155 height 10
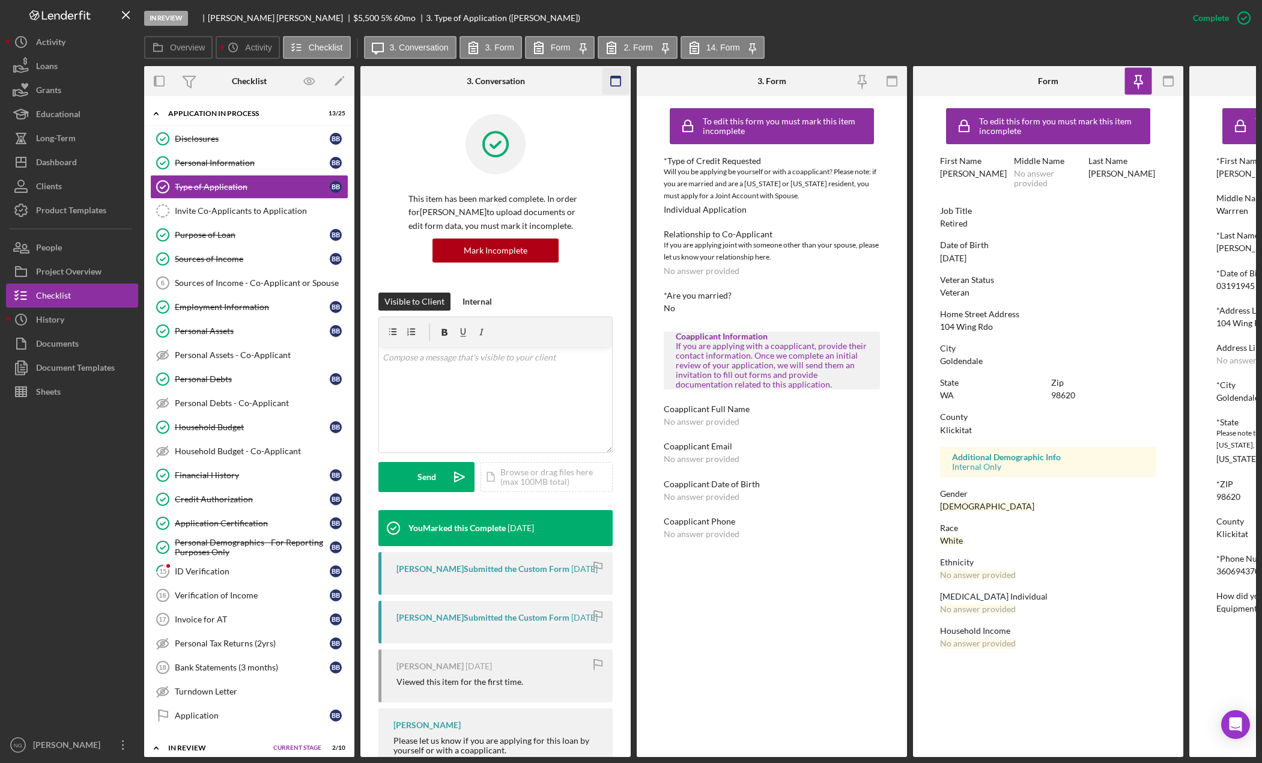
click at [616, 79] on icon "button" at bounding box center [616, 81] width 27 height 27
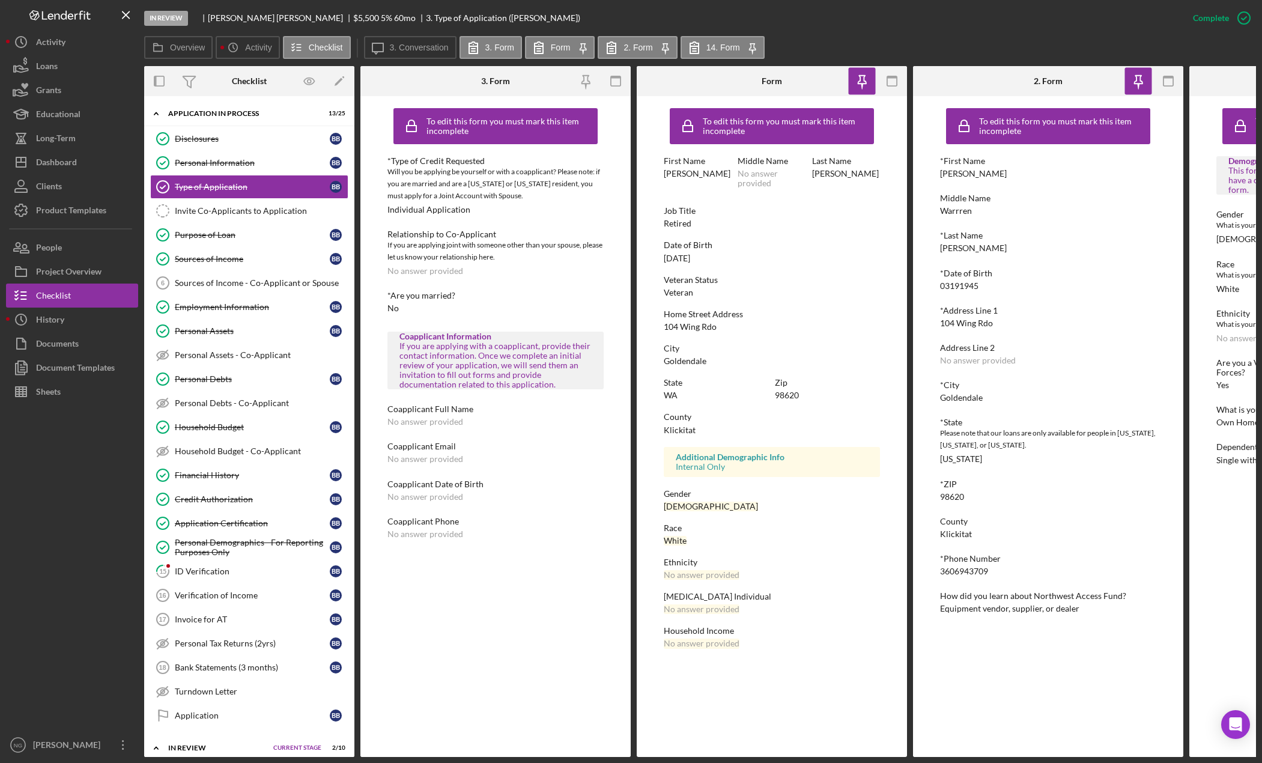
click at [616, 79] on icon "button" at bounding box center [616, 81] width 27 height 27
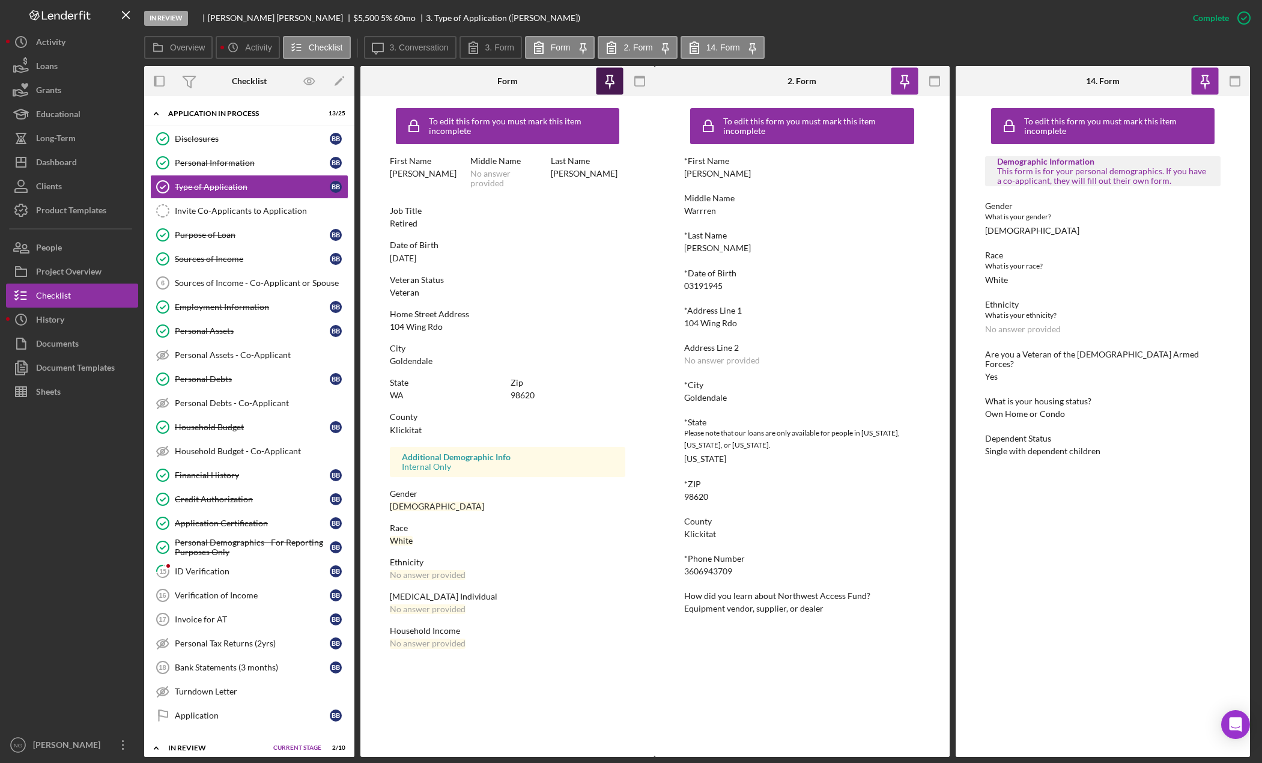
click at [608, 77] on icon "button" at bounding box center [610, 80] width 8 height 8
click at [631, 82] on icon "button" at bounding box center [640, 81] width 27 height 27
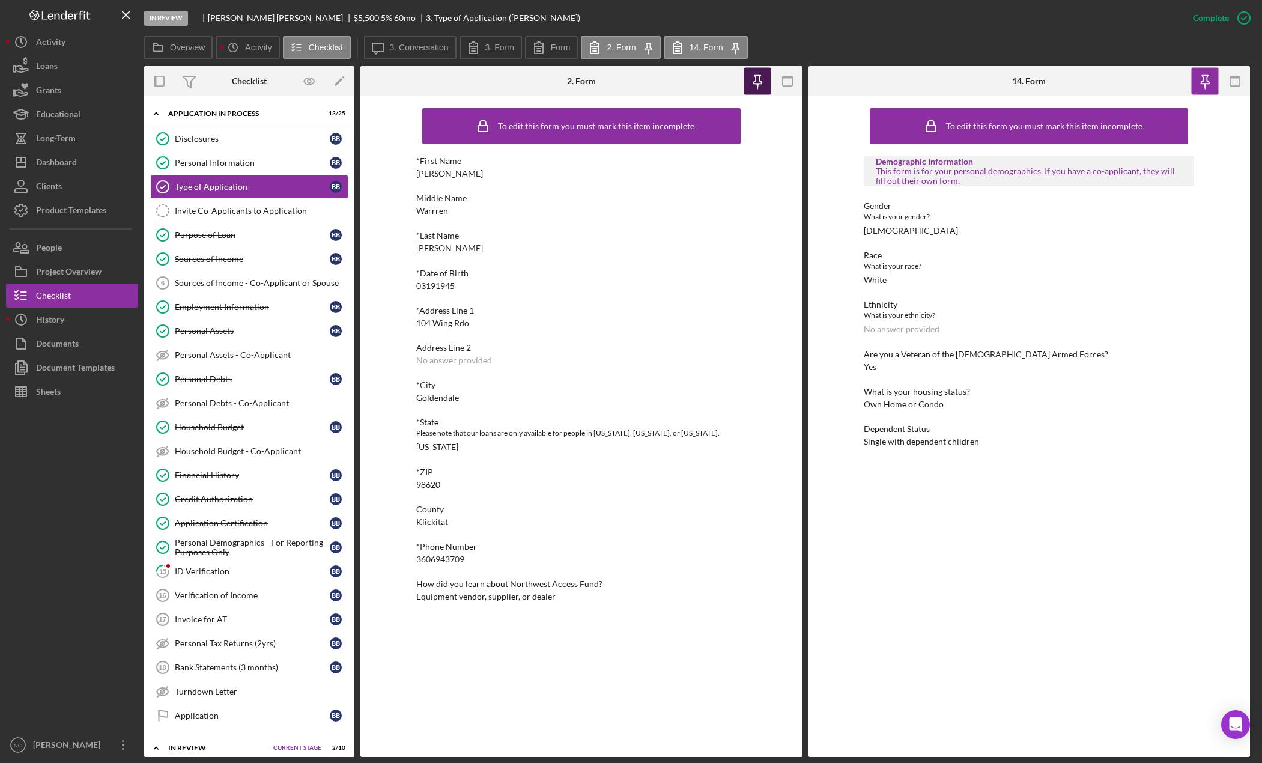
click at [759, 81] on icon "button" at bounding box center [757, 81] width 27 height 27
click at [782, 82] on rect "button" at bounding box center [787, 81] width 10 height 10
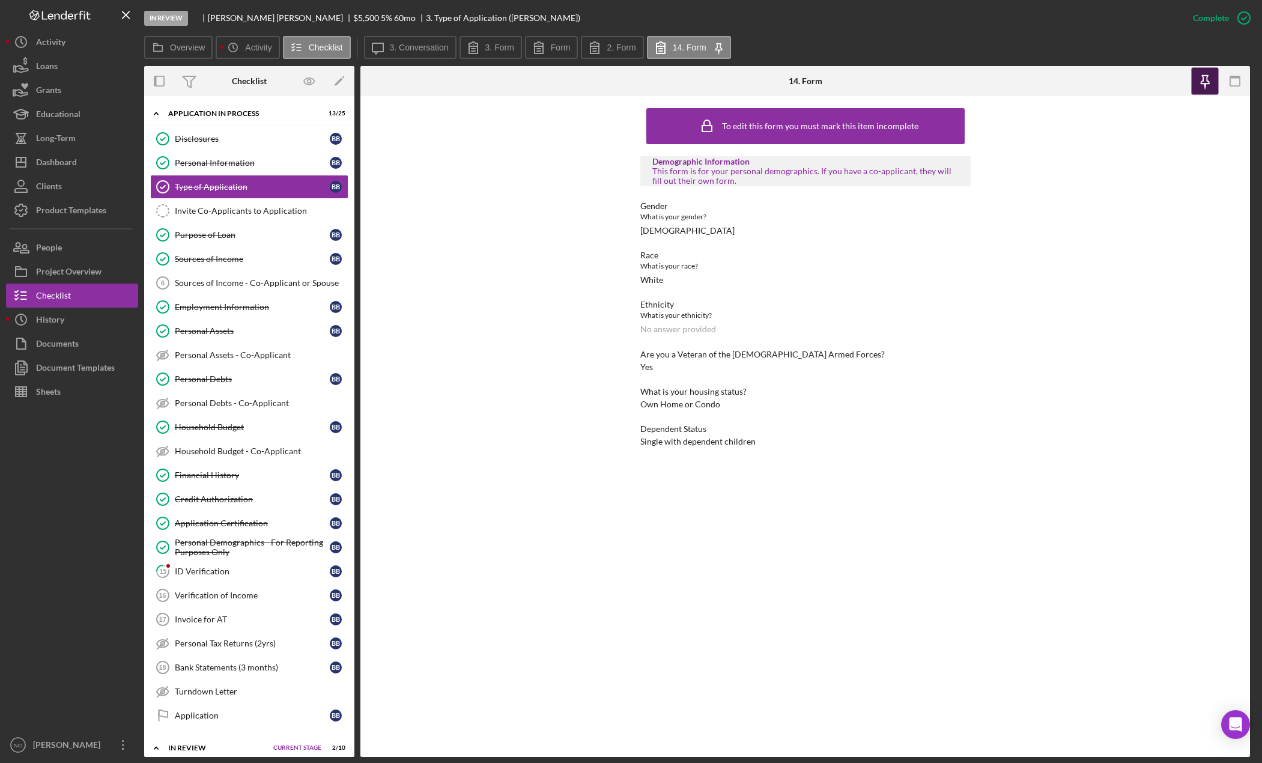
drag, startPoint x: 1208, startPoint y: 87, endPoint x: 1223, endPoint y: 83, distance: 16.2
click at [1209, 87] on icon "button" at bounding box center [1205, 81] width 27 height 27
click at [1231, 80] on icon "button" at bounding box center [1235, 81] width 27 height 27
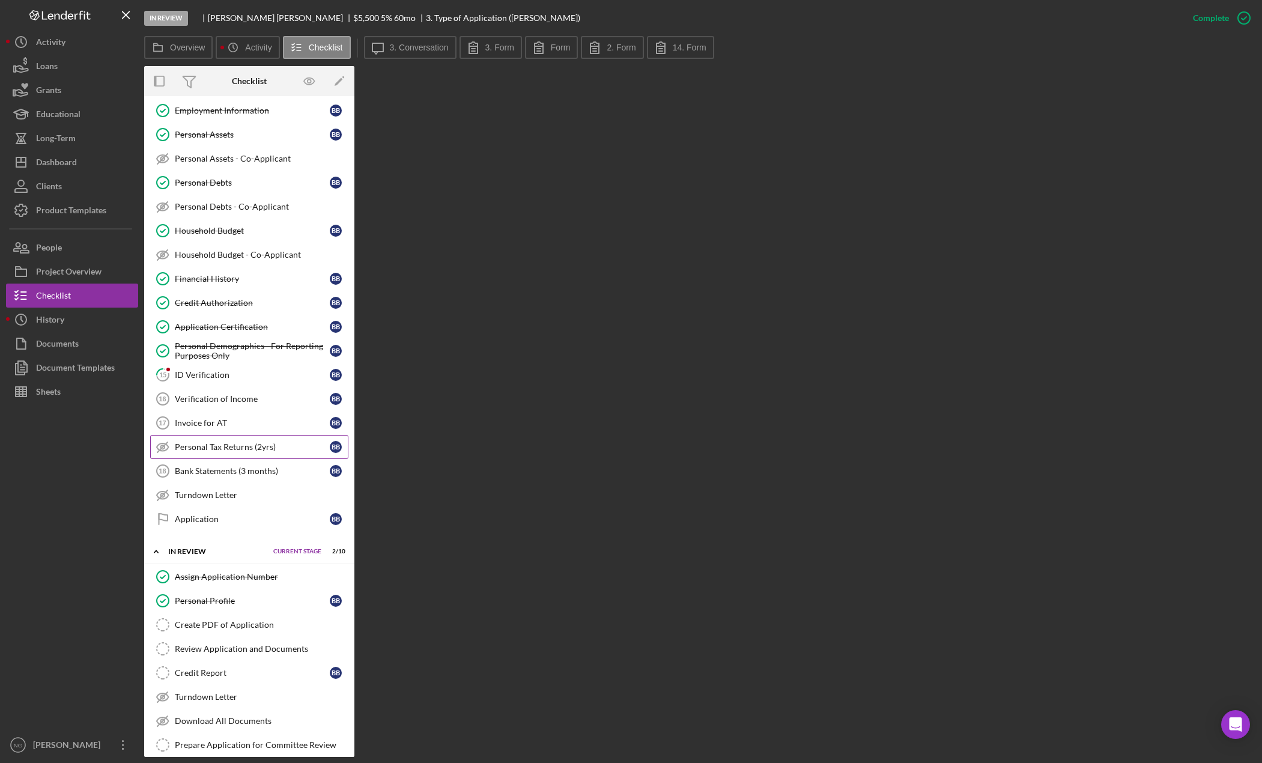
scroll to position [240, 0]
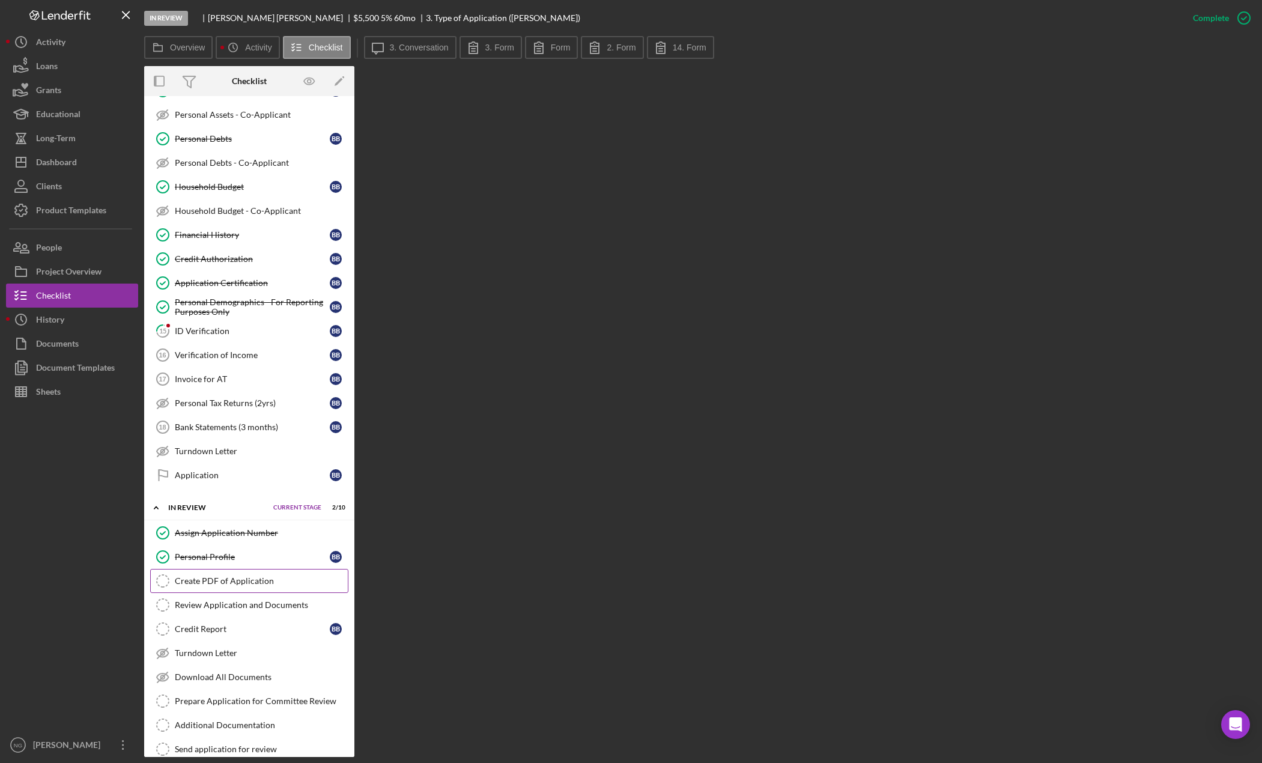
click at [256, 583] on div "Create PDF of Application" at bounding box center [261, 581] width 173 height 10
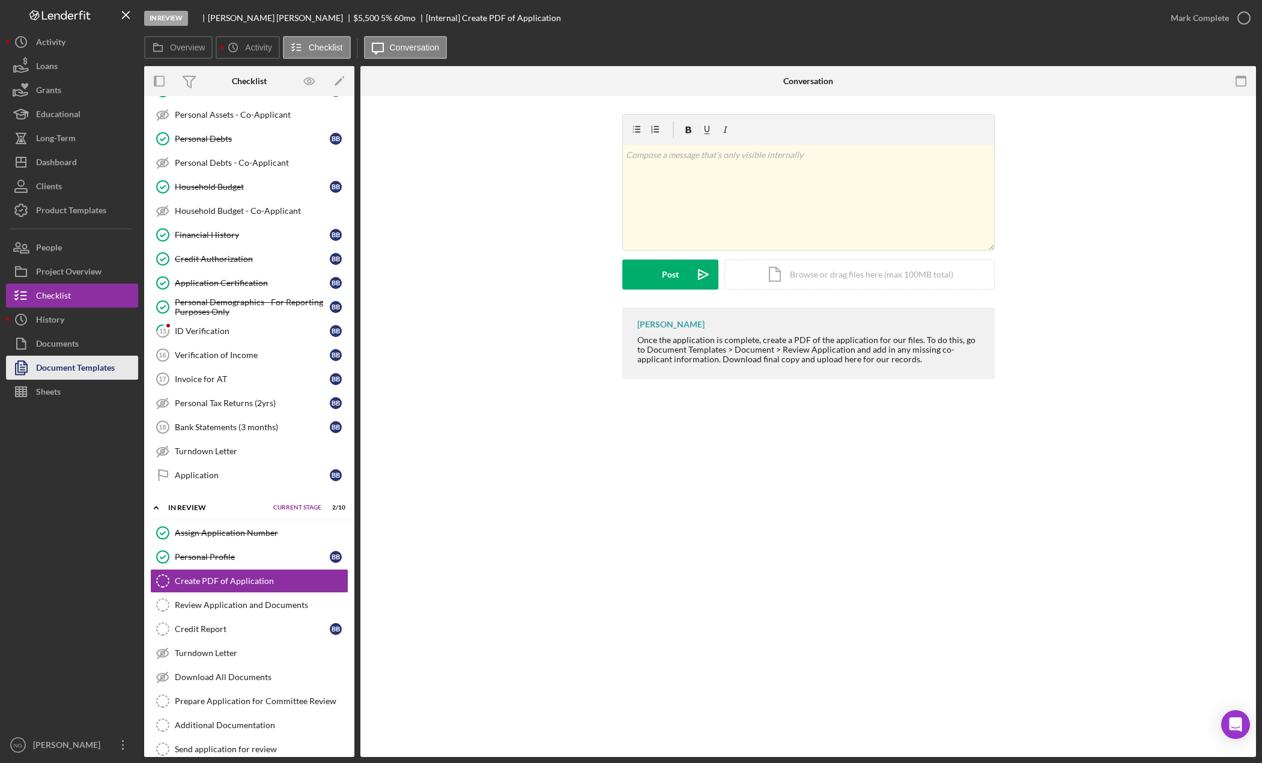
click at [31, 368] on icon "button" at bounding box center [21, 368] width 30 height 30
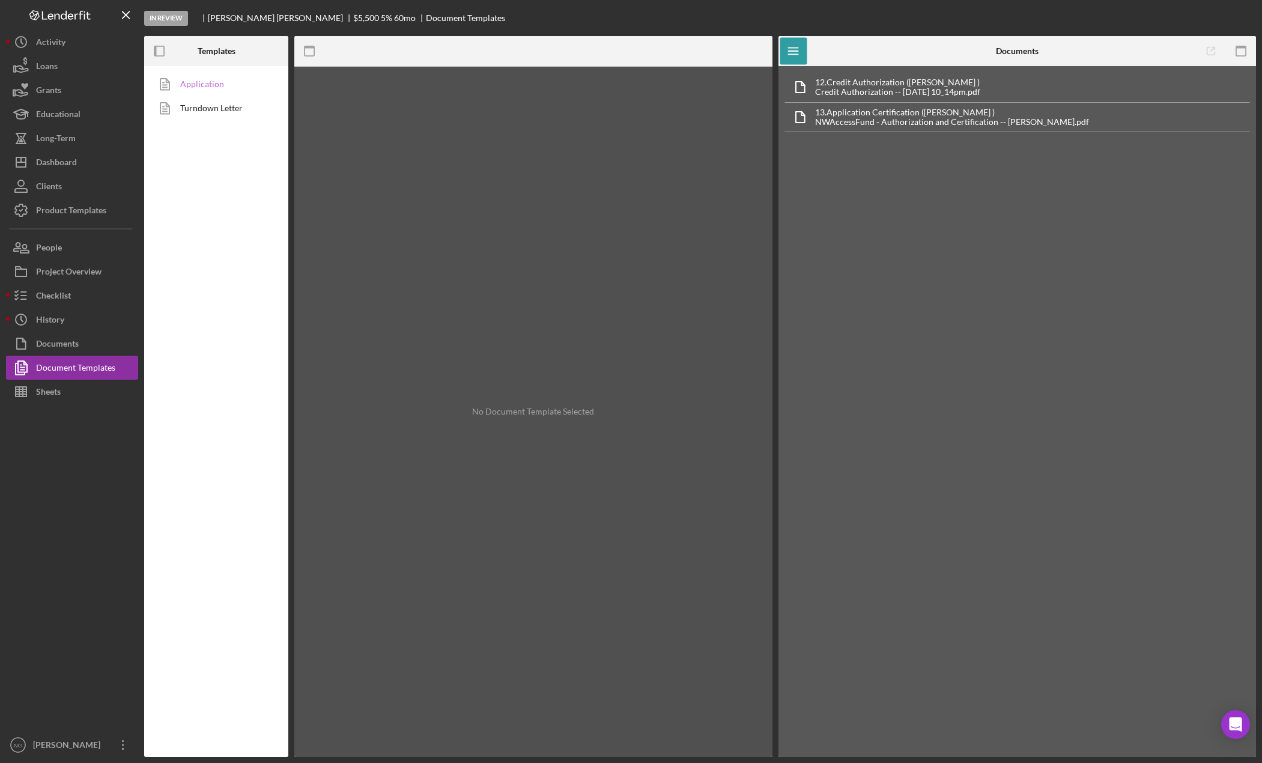
click at [218, 80] on link "Application" at bounding box center [213, 84] width 126 height 24
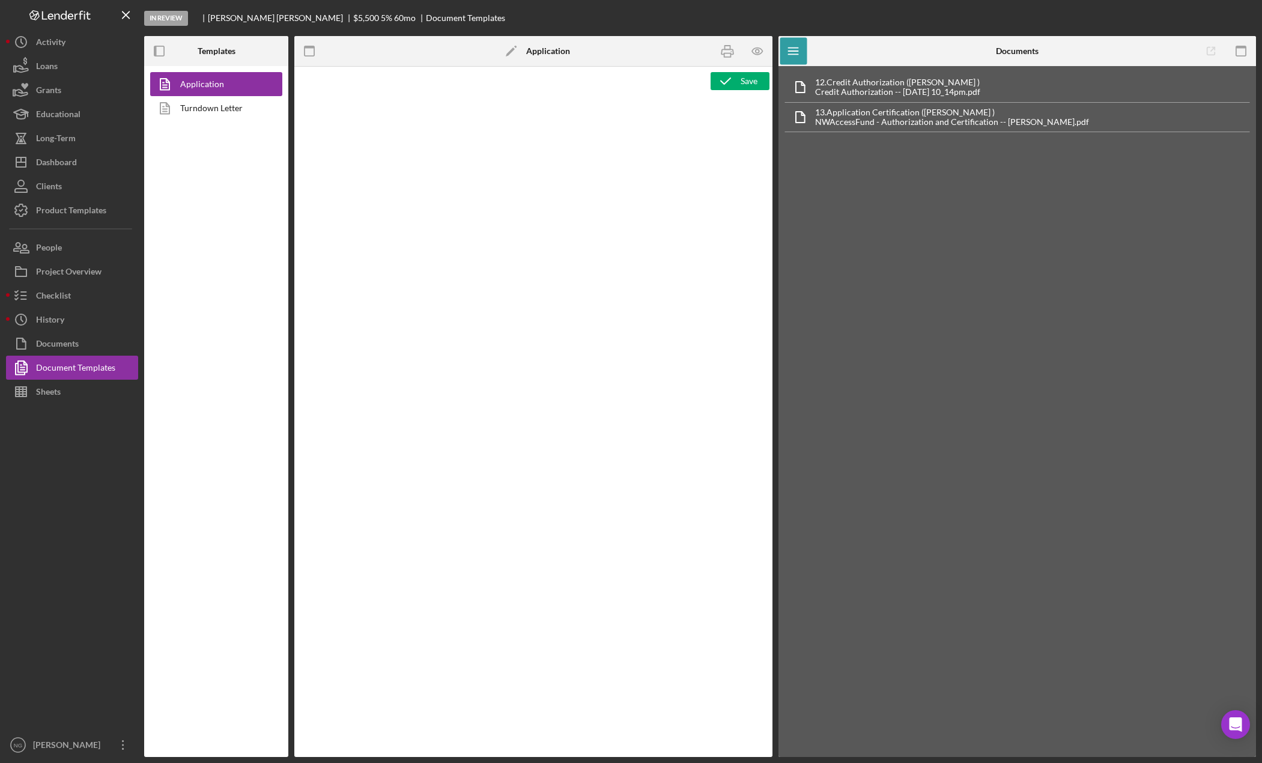
type textarea "<div class="WordSection1"> <p style="margin: 0in; font-size: 12pt; font-family:…"
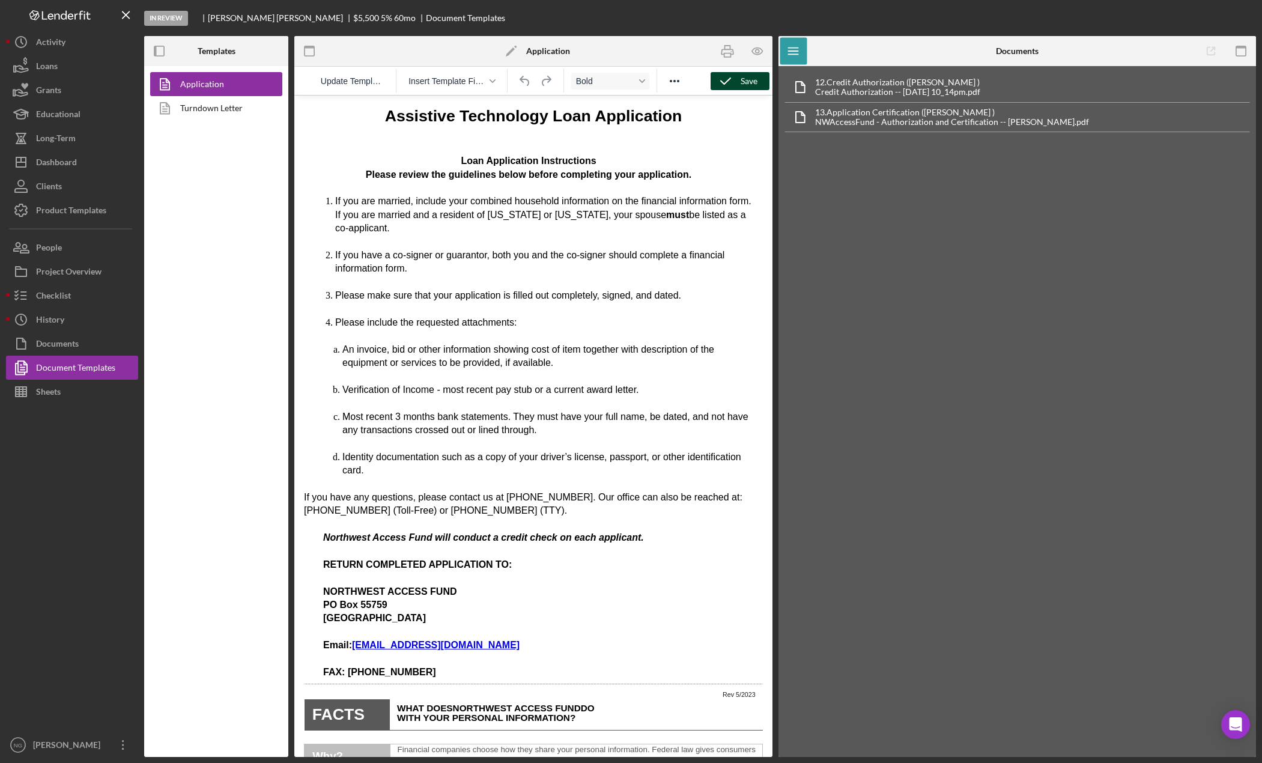
click at [737, 78] on icon "button" at bounding box center [726, 81] width 30 height 30
click at [759, 56] on icon "button" at bounding box center [757, 51] width 27 height 27
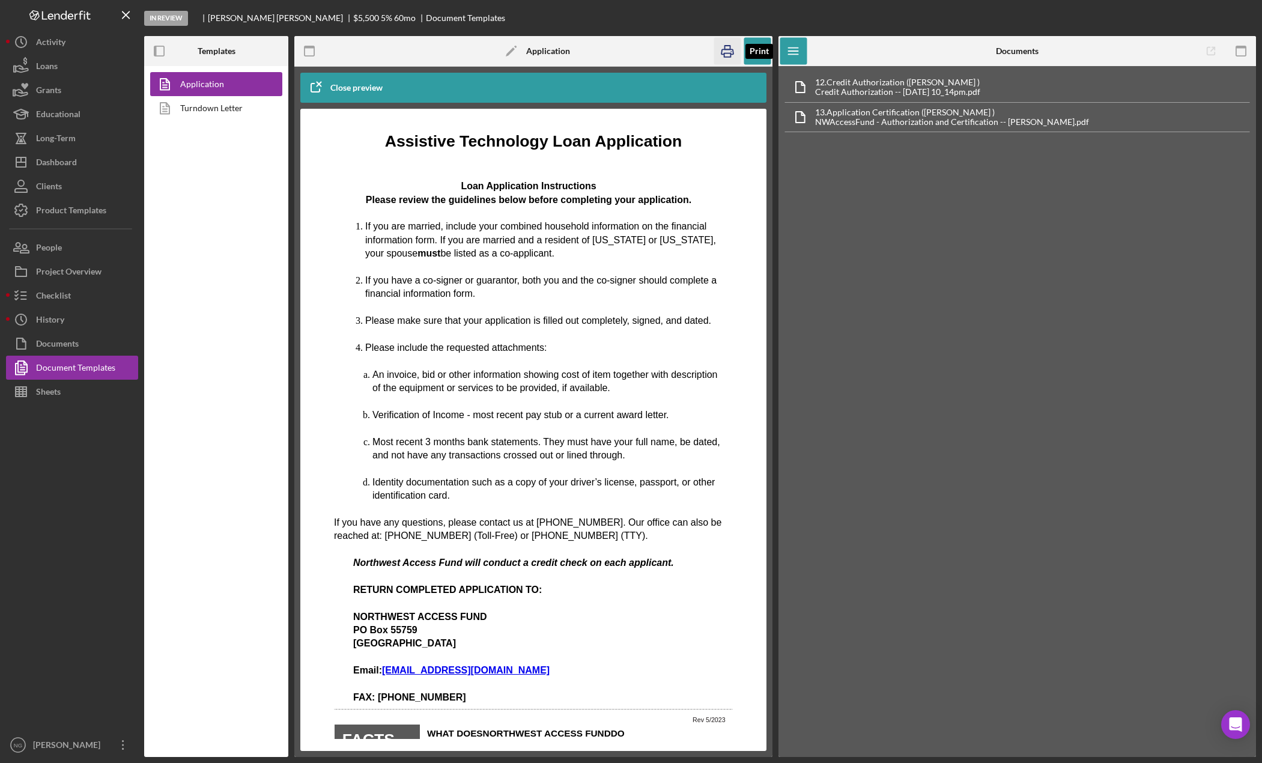
drag, startPoint x: 733, startPoint y: 45, endPoint x: 52, endPoint y: 169, distance: 691.9
click at [733, 45] on icon "button" at bounding box center [727, 51] width 27 height 27
click at [74, 294] on button "Checklist" at bounding box center [72, 296] width 132 height 24
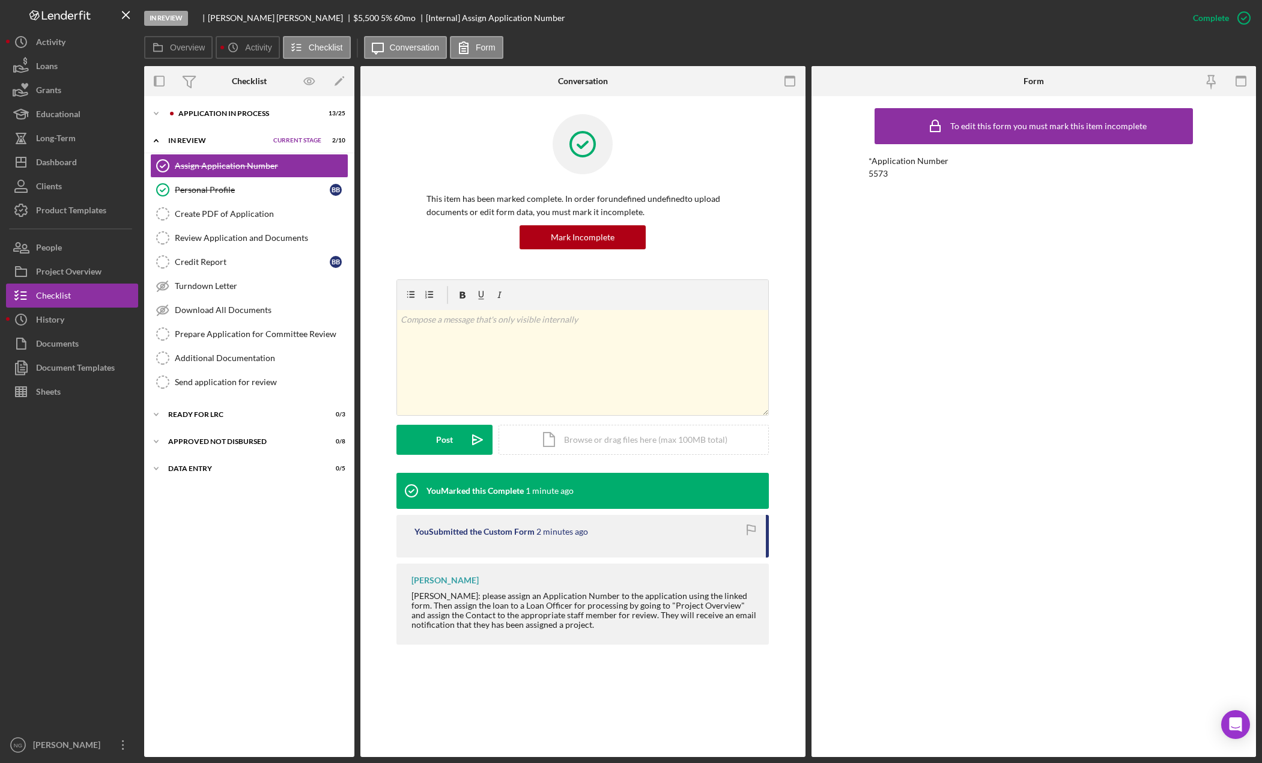
drag, startPoint x: 230, startPoint y: 211, endPoint x: 4, endPoint y: 315, distance: 248.4
click at [230, 211] on div "Create PDF of Application" at bounding box center [261, 214] width 173 height 10
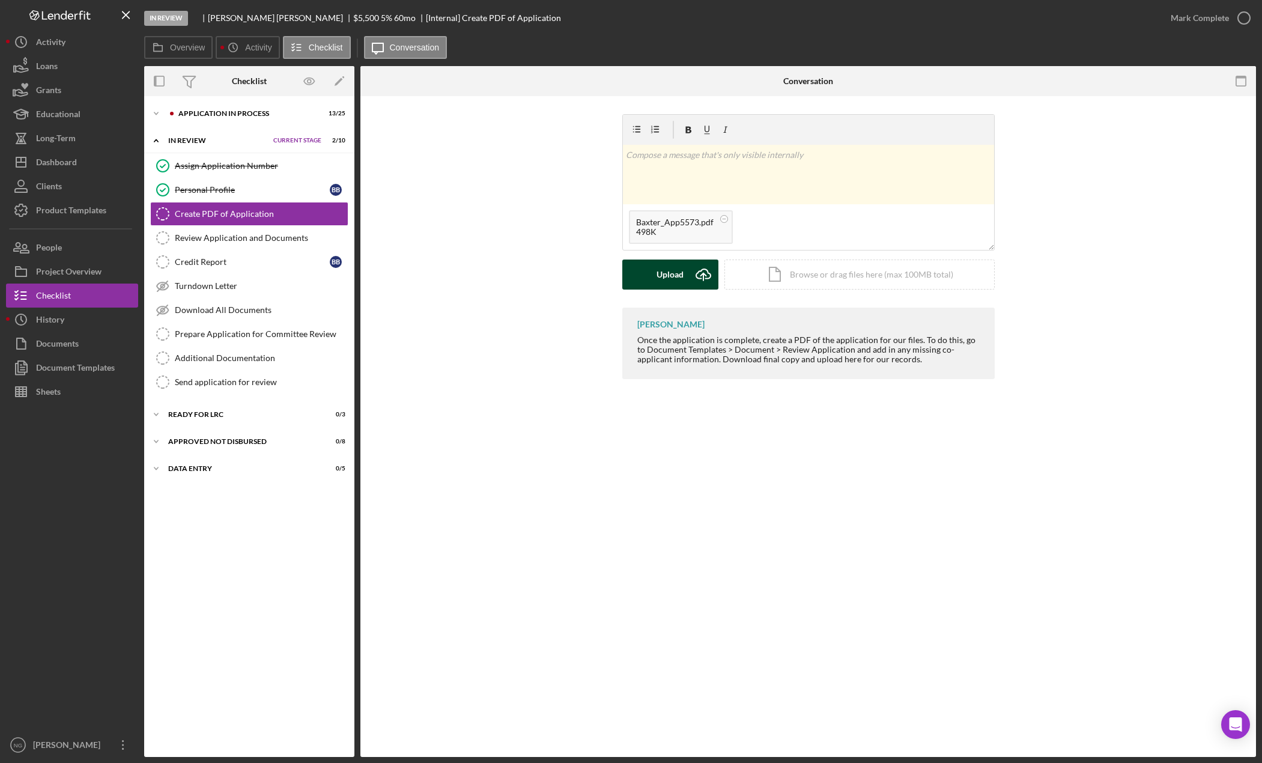
click at [667, 282] on div "Upload" at bounding box center [670, 275] width 27 height 30
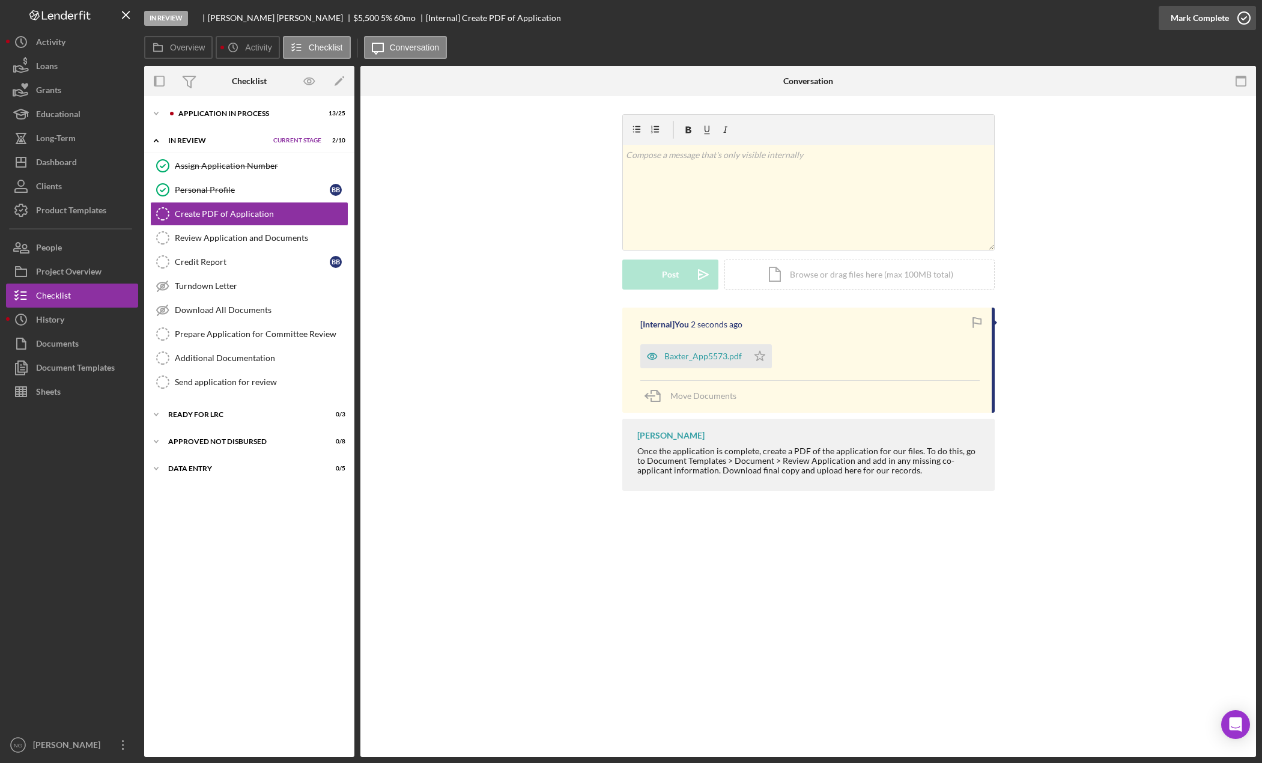
click at [1240, 16] on icon "button" at bounding box center [1244, 18] width 30 height 30
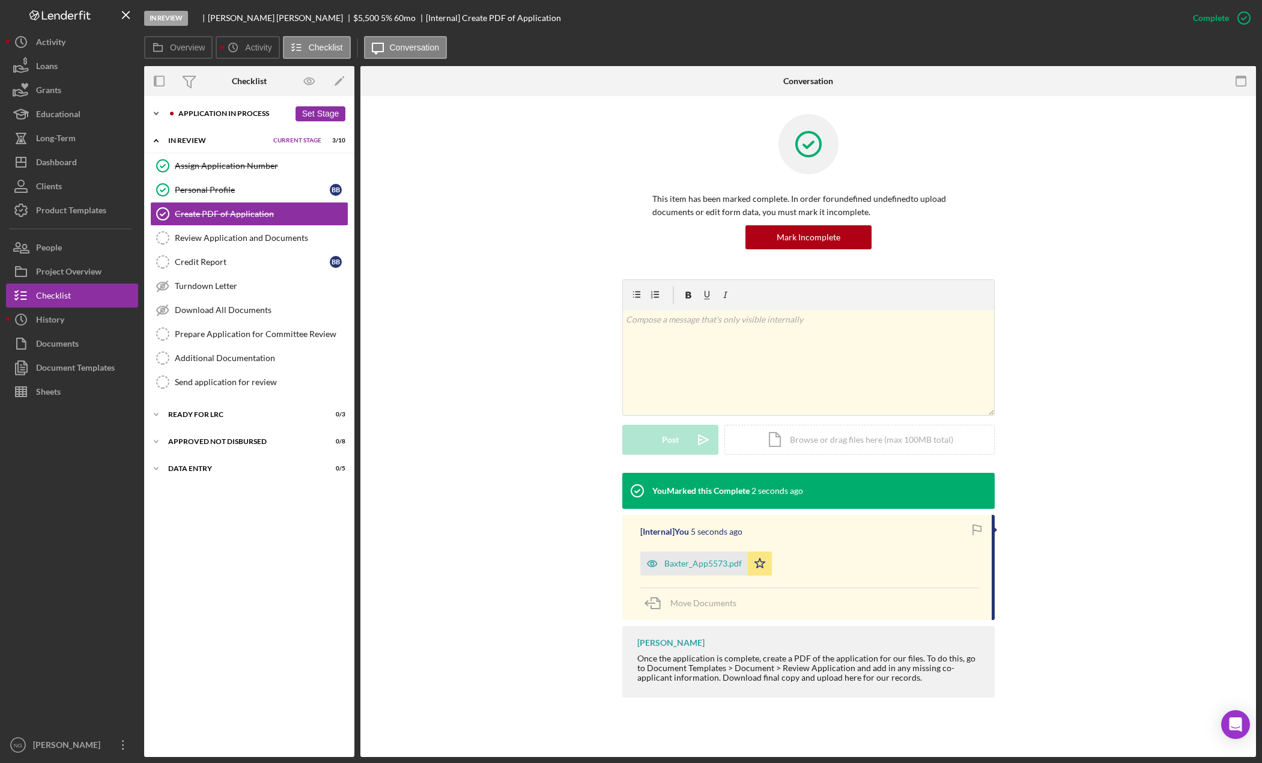
click at [213, 114] on div "Application In Process" at bounding box center [233, 113] width 111 height 7
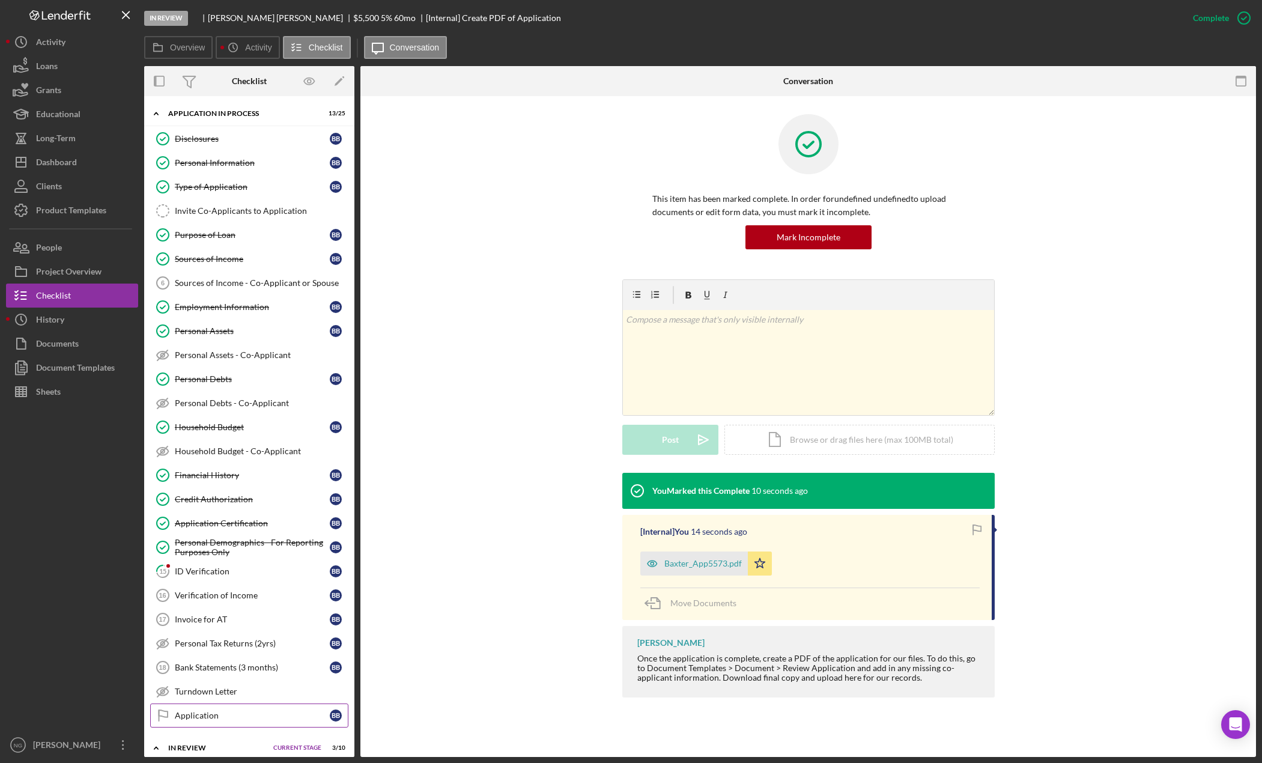
click at [207, 713] on div "Application" at bounding box center [252, 716] width 155 height 10
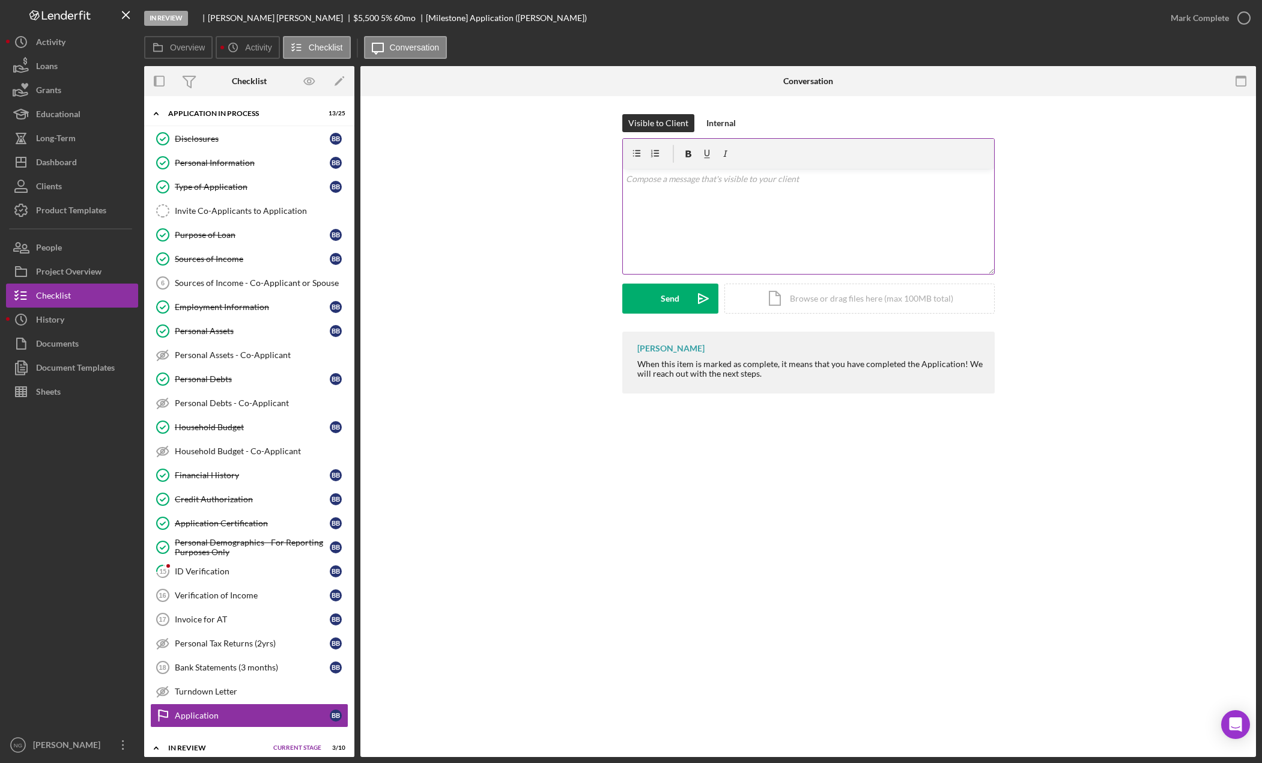
click at [688, 193] on div "v Color teal Color pink Remove color Add row above Add row below Add column bef…" at bounding box center [808, 221] width 371 height 105
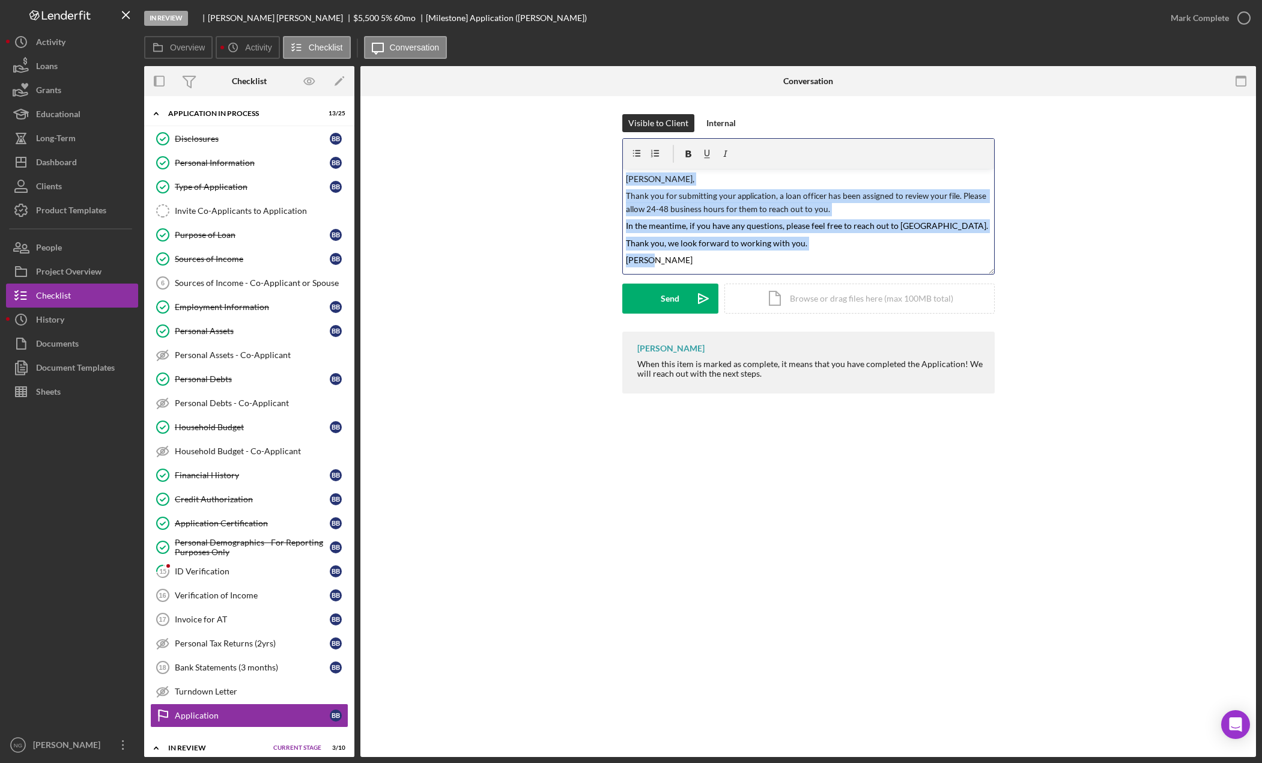
drag, startPoint x: 713, startPoint y: 261, endPoint x: 589, endPoint y: 180, distance: 148.8
click at [589, 180] on div "Visible to Client Internal v Color teal Color pink Remove color Add row above A…" at bounding box center [808, 222] width 860 height 217
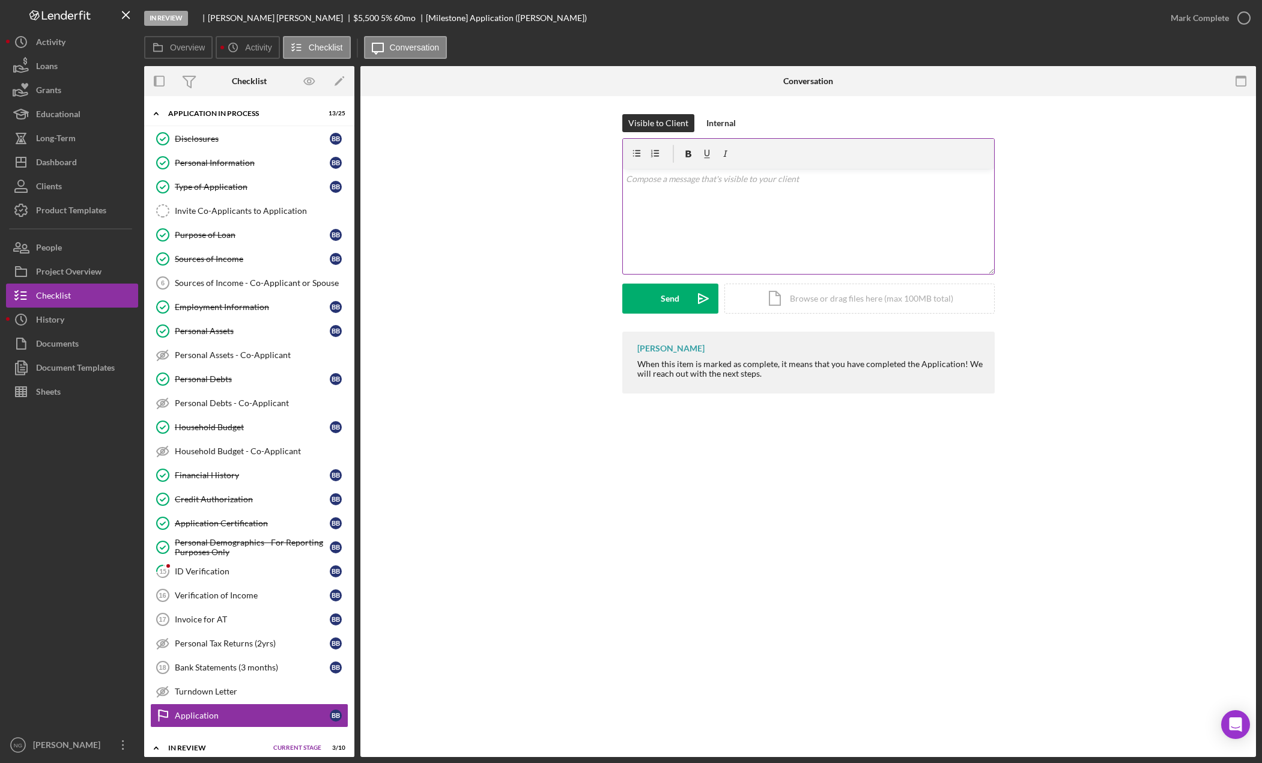
click at [740, 198] on div "v Color teal Color pink Remove color Add row above Add row below Add column bef…" at bounding box center [808, 221] width 371 height 105
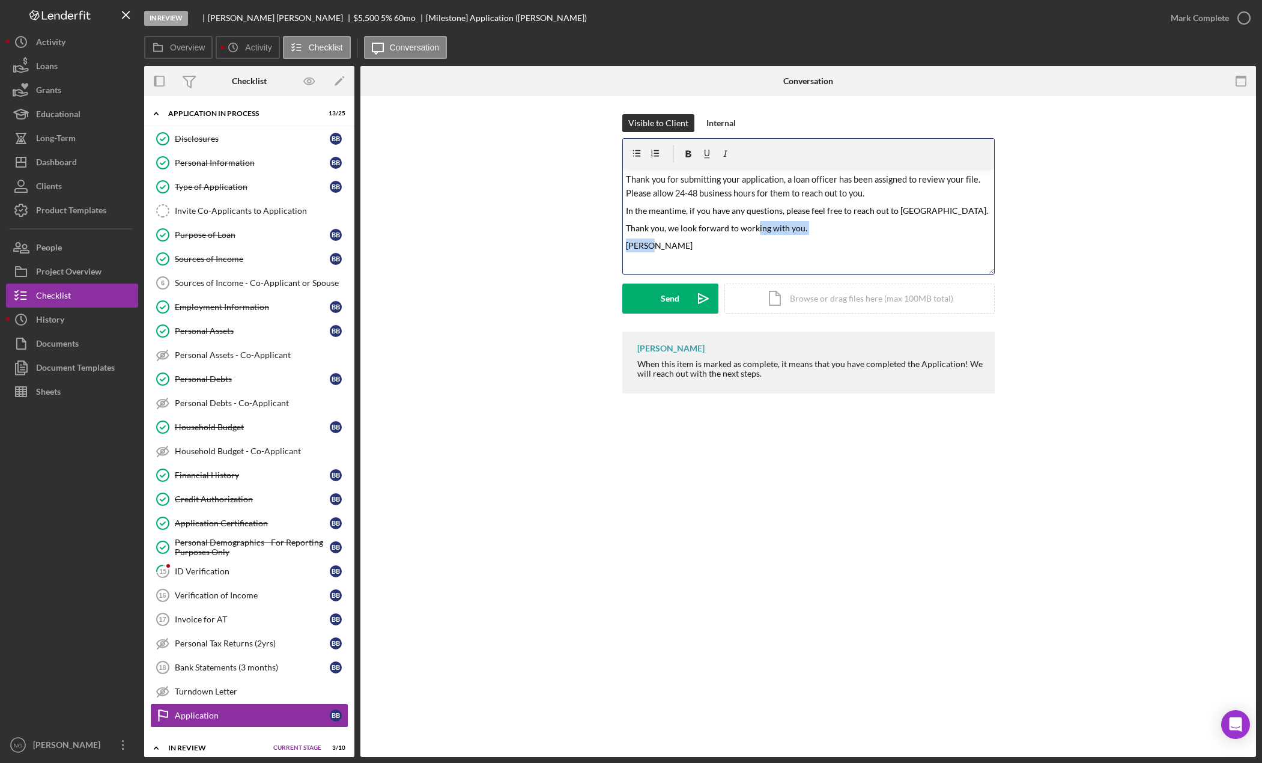
drag, startPoint x: 820, startPoint y: 236, endPoint x: 755, endPoint y: 225, distance: 65.8
click at [755, 225] on div "v Color teal Color pink Remove color Add row above Add row below Add column bef…" at bounding box center [808, 221] width 371 height 105
click at [887, 229] on p "Thank you, we look forward to working with you." at bounding box center [808, 228] width 365 height 14
click at [833, 230] on p "Thank you, we look forward to working with you." at bounding box center [808, 228] width 365 height 14
drag, startPoint x: 831, startPoint y: 229, endPoint x: 623, endPoint y: 208, distance: 209.5
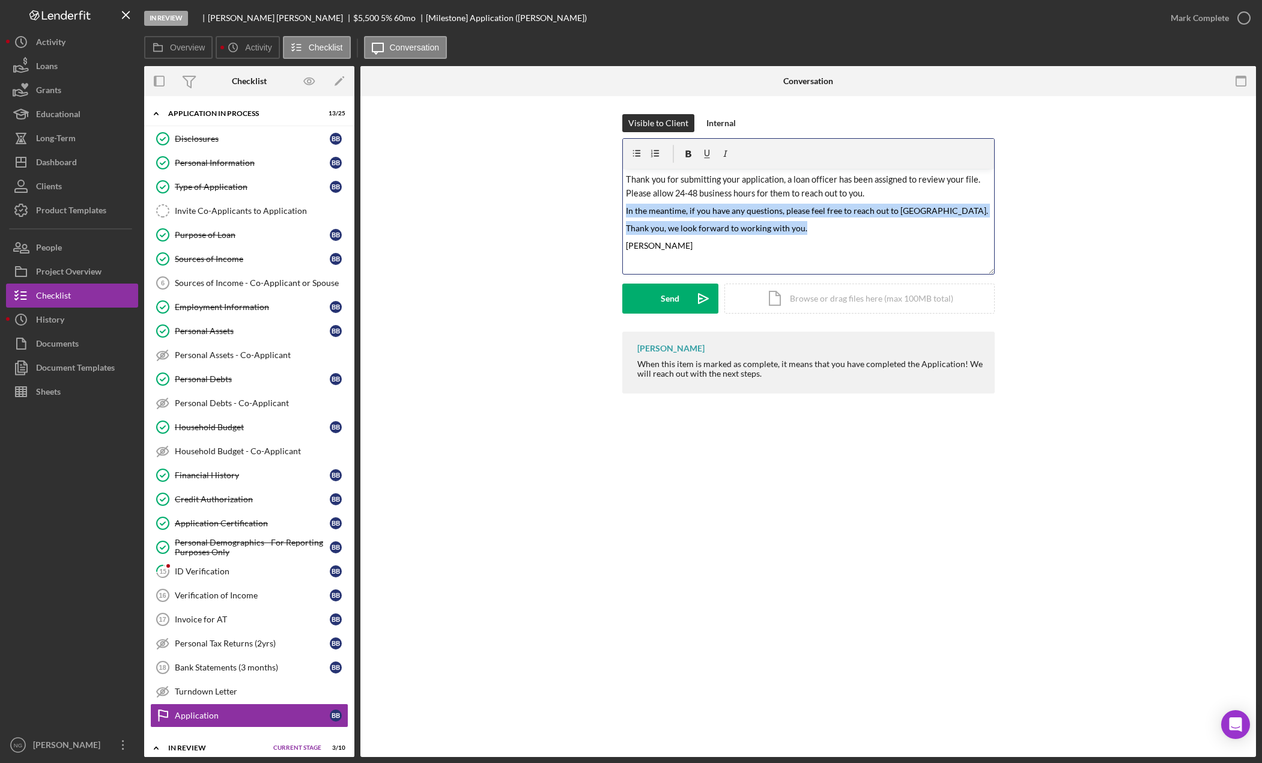
click at [623, 208] on div "v Color teal Color pink Remove color Add row above Add row below Add column bef…" at bounding box center [808, 221] width 371 height 105
click at [716, 264] on div "v Color teal Color pink Remove color Add row above Add row below Add column bef…" at bounding box center [808, 221] width 371 height 105
drag, startPoint x: 807, startPoint y: 229, endPoint x: 622, endPoint y: 204, distance: 186.7
click at [622, 204] on div "v Color teal Color pink Remove color Add row above Add row below Add column bef…" at bounding box center [808, 206] width 372 height 136
click at [653, 154] on icon "button" at bounding box center [655, 154] width 27 height 27
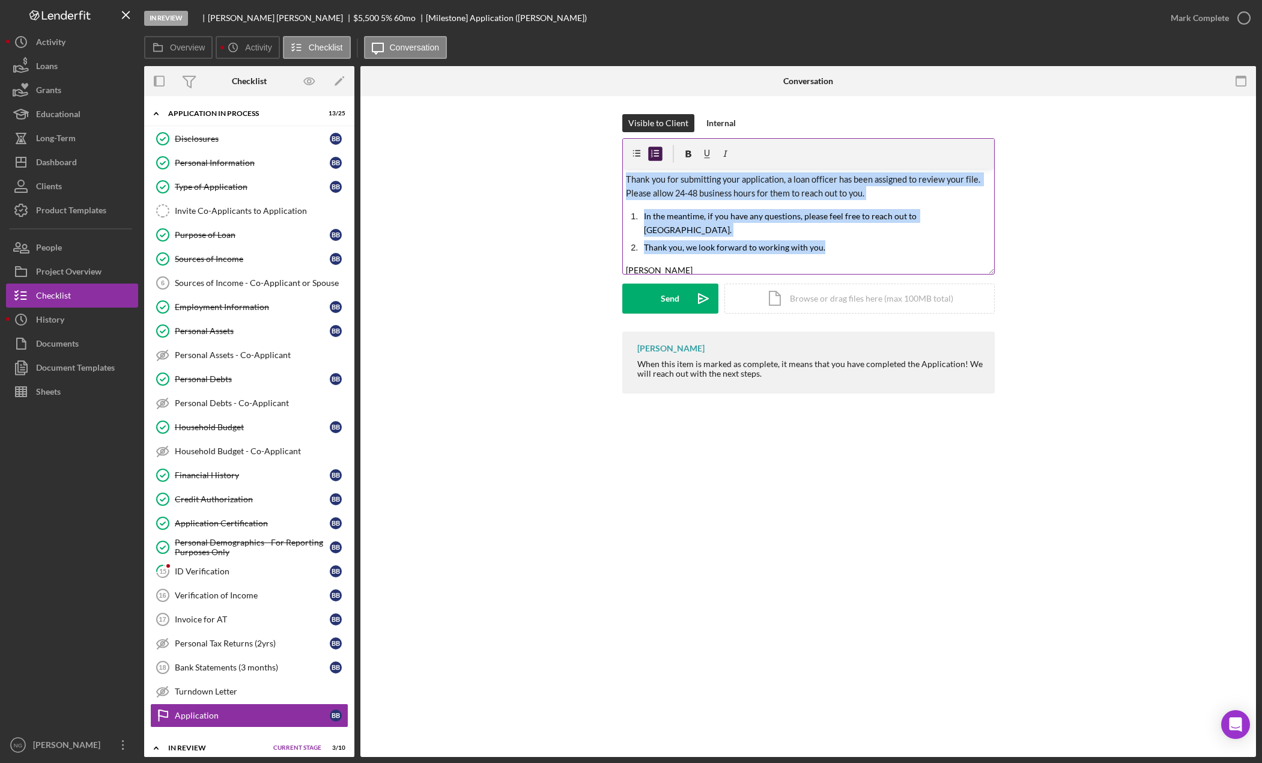
click at [653, 154] on icon "button" at bounding box center [655, 154] width 27 height 27
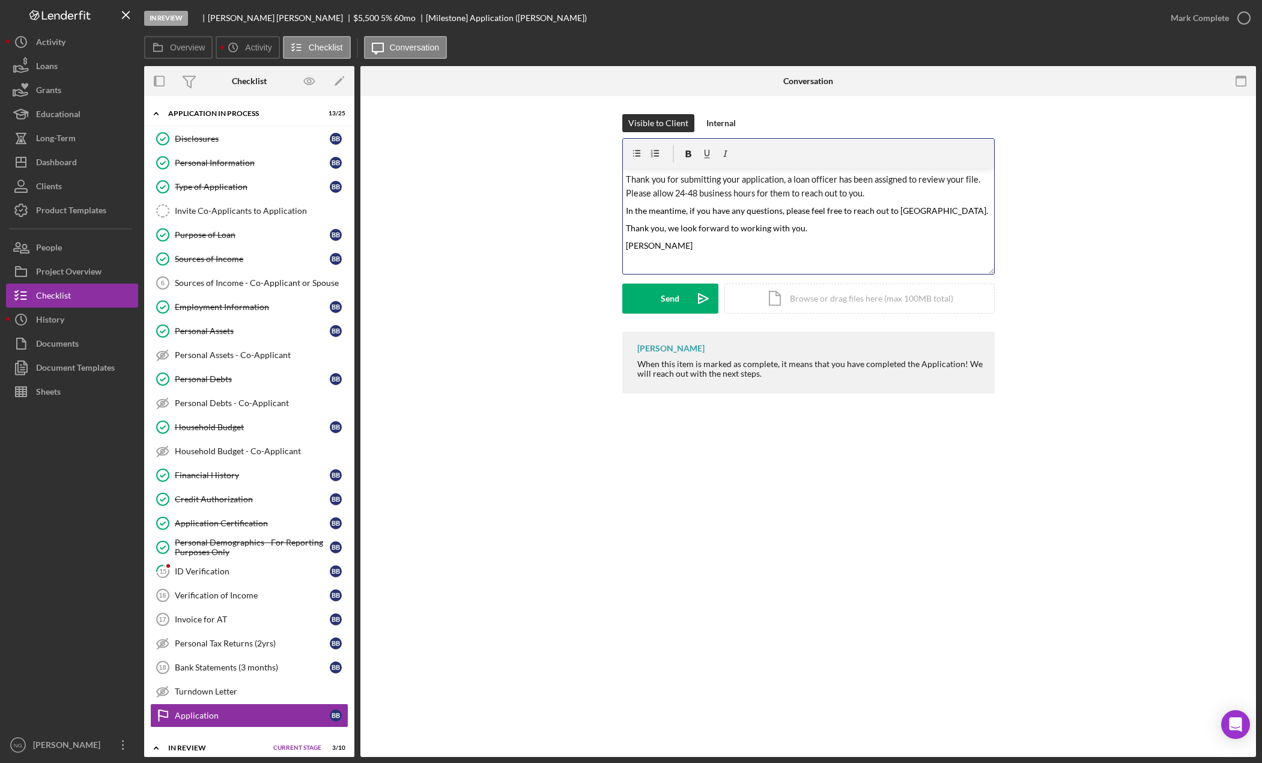
click at [676, 251] on p "[PERSON_NAME]" at bounding box center [808, 246] width 365 height 14
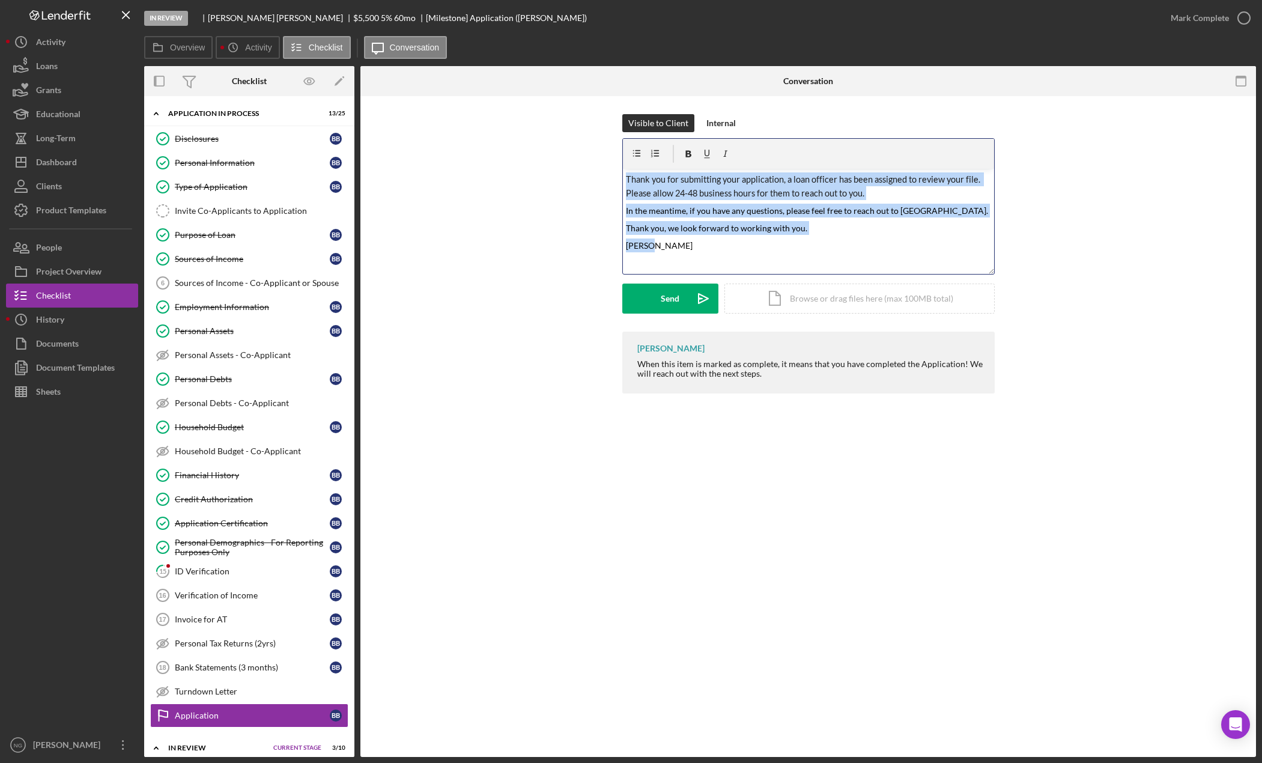
drag, startPoint x: 743, startPoint y: 258, endPoint x: 613, endPoint y: 159, distance: 163.3
click at [613, 159] on div "Visible to Client Internal v Color teal Color pink Remove color Add row above A…" at bounding box center [808, 222] width 860 height 217
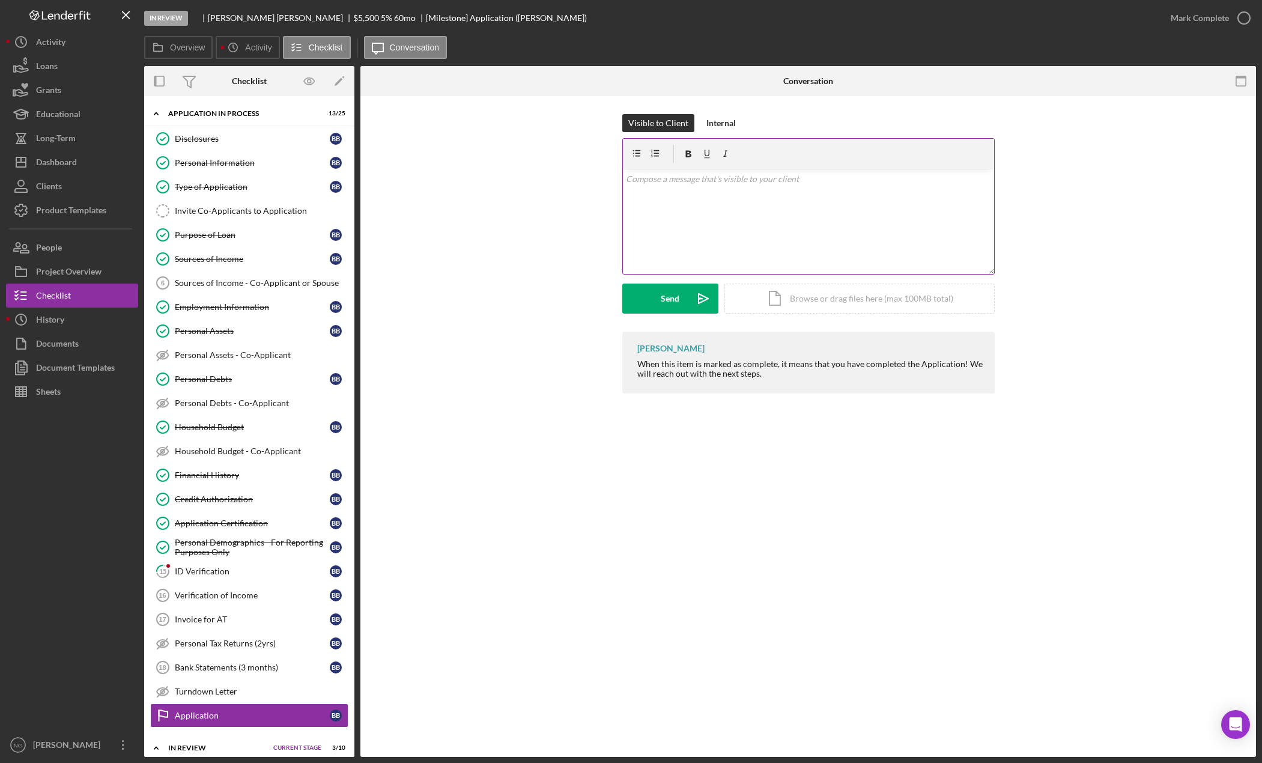
click at [659, 189] on div "v Color teal Color pink Remove color Add row above Add row below Add column bef…" at bounding box center [808, 221] width 371 height 105
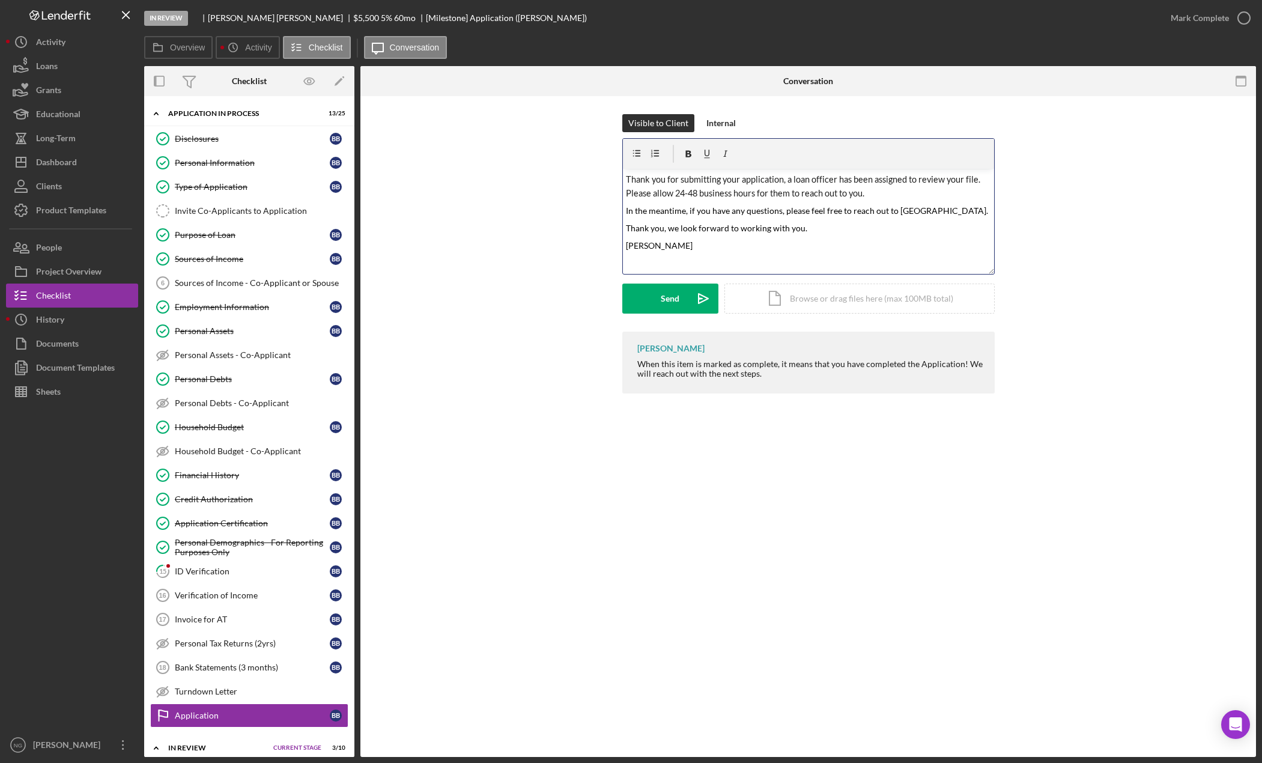
click at [626, 177] on span "Thank you for submitting your application, a loan officer has been assigned to …" at bounding box center [804, 186] width 356 height 24
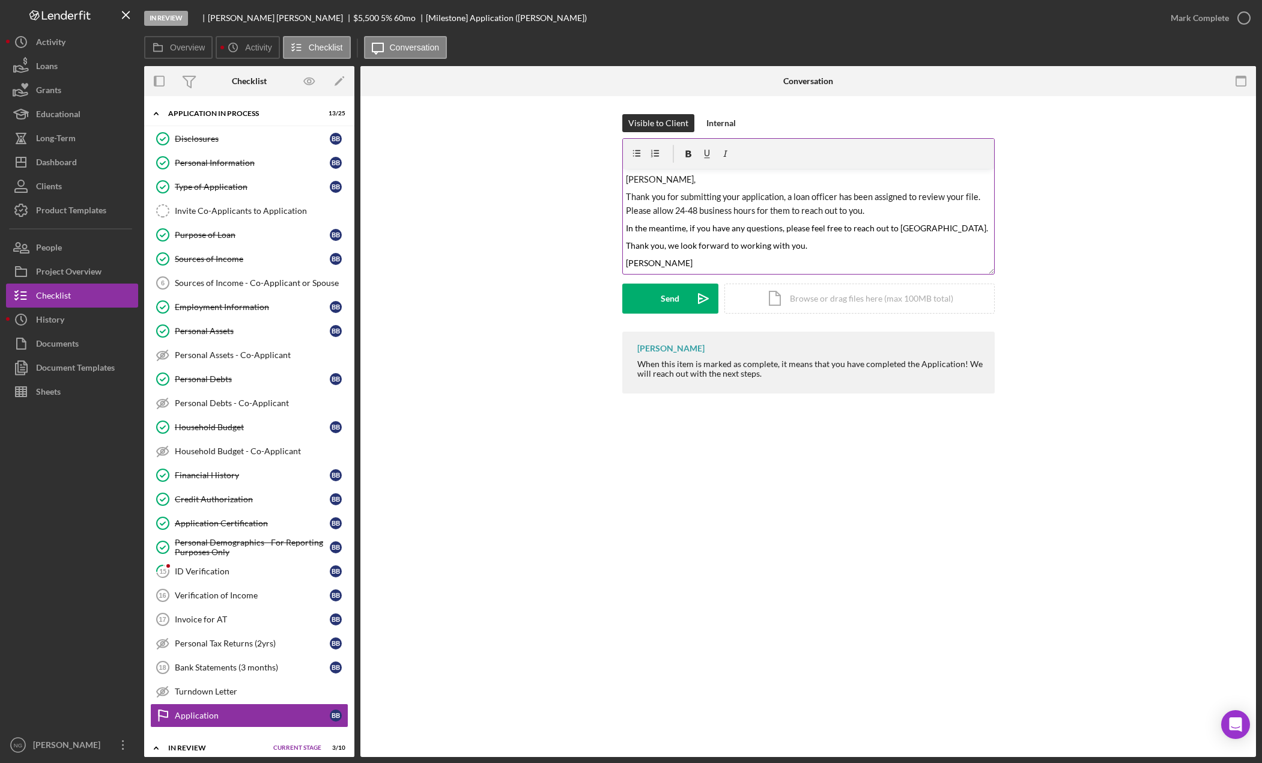
drag, startPoint x: 705, startPoint y: 249, endPoint x: 747, endPoint y: 246, distance: 42.2
click at [705, 249] on span "Thank you, we look forward to working with you." at bounding box center [716, 245] width 181 height 10
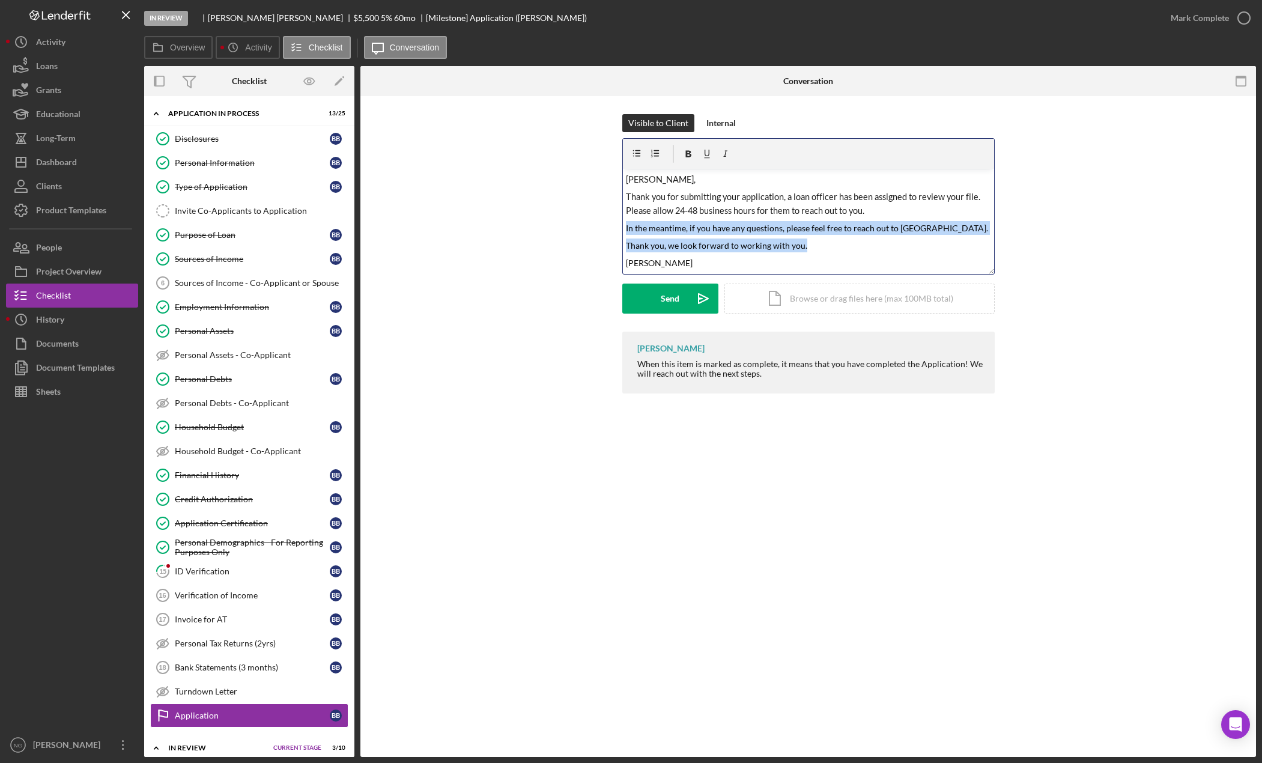
drag, startPoint x: 807, startPoint y: 249, endPoint x: 624, endPoint y: 228, distance: 185.0
click at [624, 228] on div "v Color teal Color pink Remove color Add row above Add row below Add column bef…" at bounding box center [808, 221] width 371 height 105
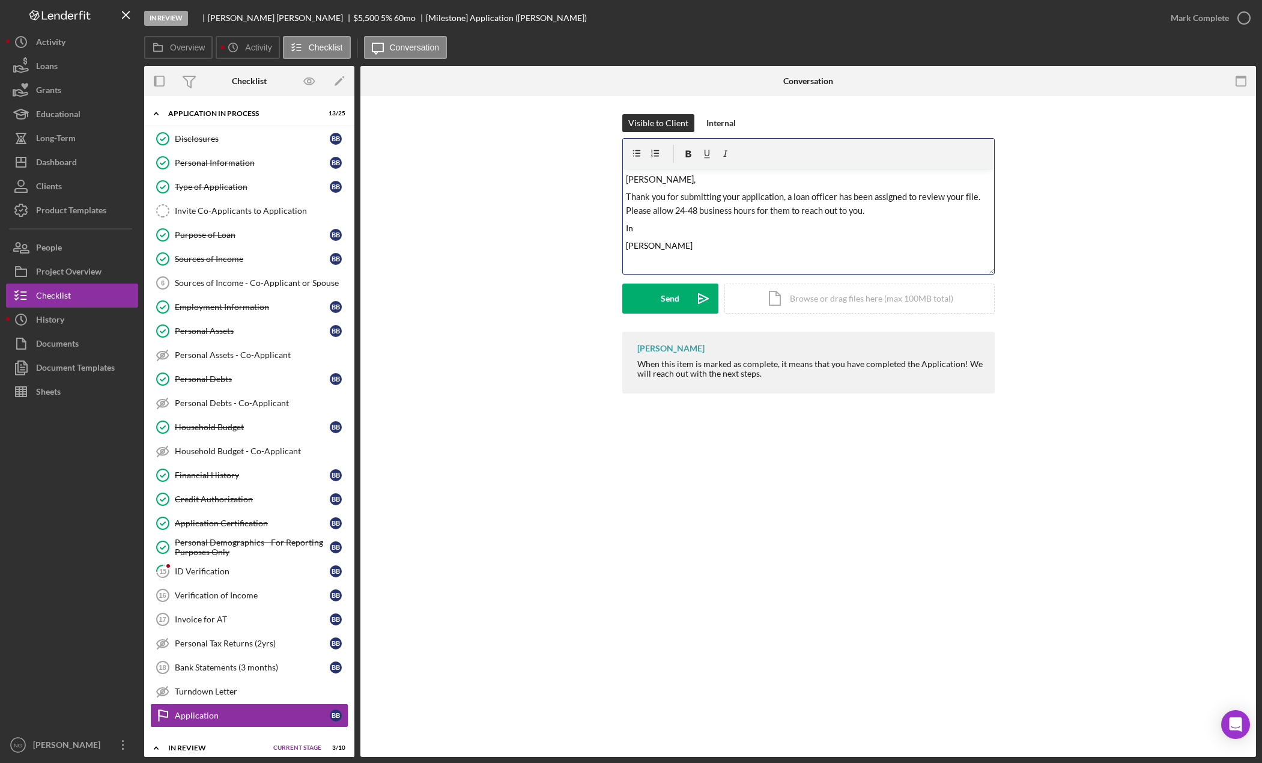
click at [640, 229] on p "In" at bounding box center [808, 228] width 365 height 14
click at [642, 228] on p "In" at bounding box center [808, 228] width 365 height 14
drag, startPoint x: 642, startPoint y: 228, endPoint x: 616, endPoint y: 200, distance: 37.9
click at [616, 200] on div "Visible to Client Internal v Color teal Color pink Remove color Add row above A…" at bounding box center [808, 222] width 860 height 217
click at [648, 229] on p "In" at bounding box center [808, 228] width 365 height 14
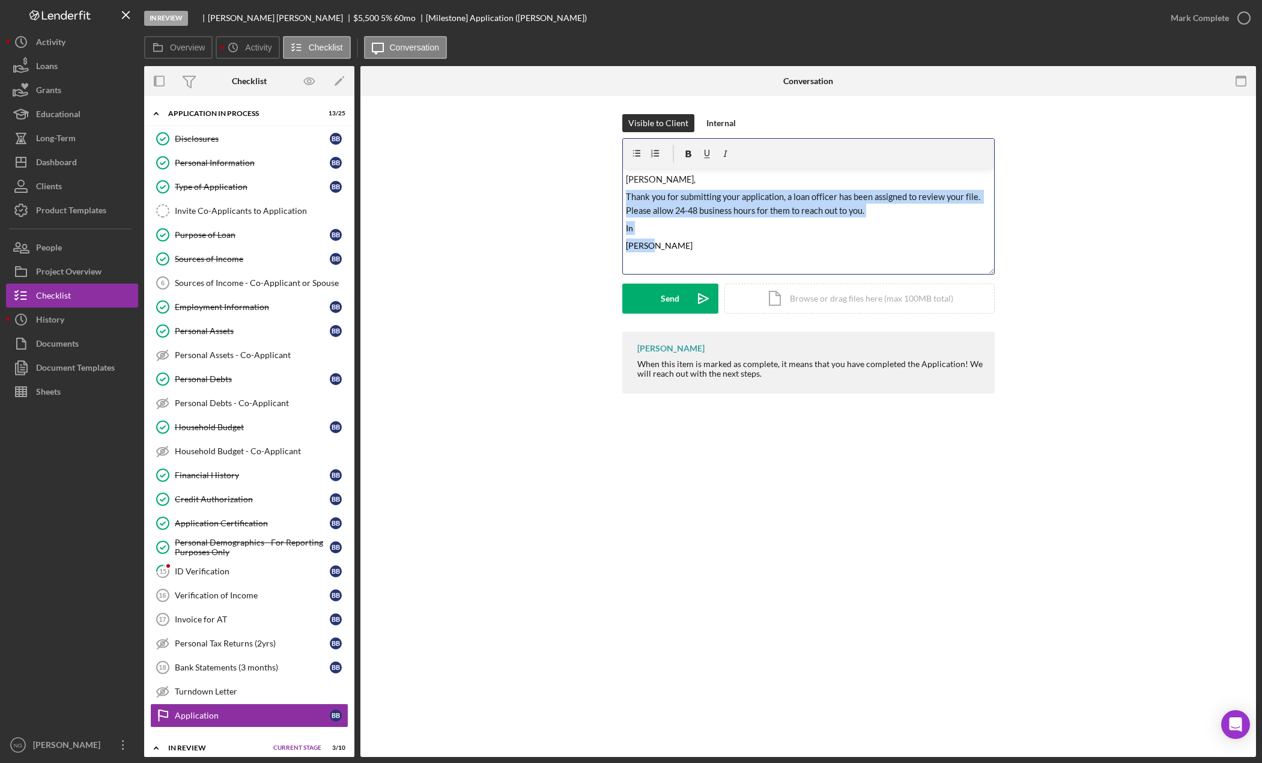
drag, startPoint x: 653, startPoint y: 246, endPoint x: 624, endPoint y: 198, distance: 56.0
click at [624, 198] on div "v Color teal Color pink Remove color Add row above Add row below Add column bef…" at bounding box center [808, 221] width 371 height 105
click at [657, 228] on p "In" at bounding box center [808, 228] width 365 height 14
click at [654, 223] on p "In" at bounding box center [808, 228] width 365 height 14
click at [869, 209] on p "Thank you for submitting your application, a loan officer has been assigned to …" at bounding box center [808, 204] width 365 height 28
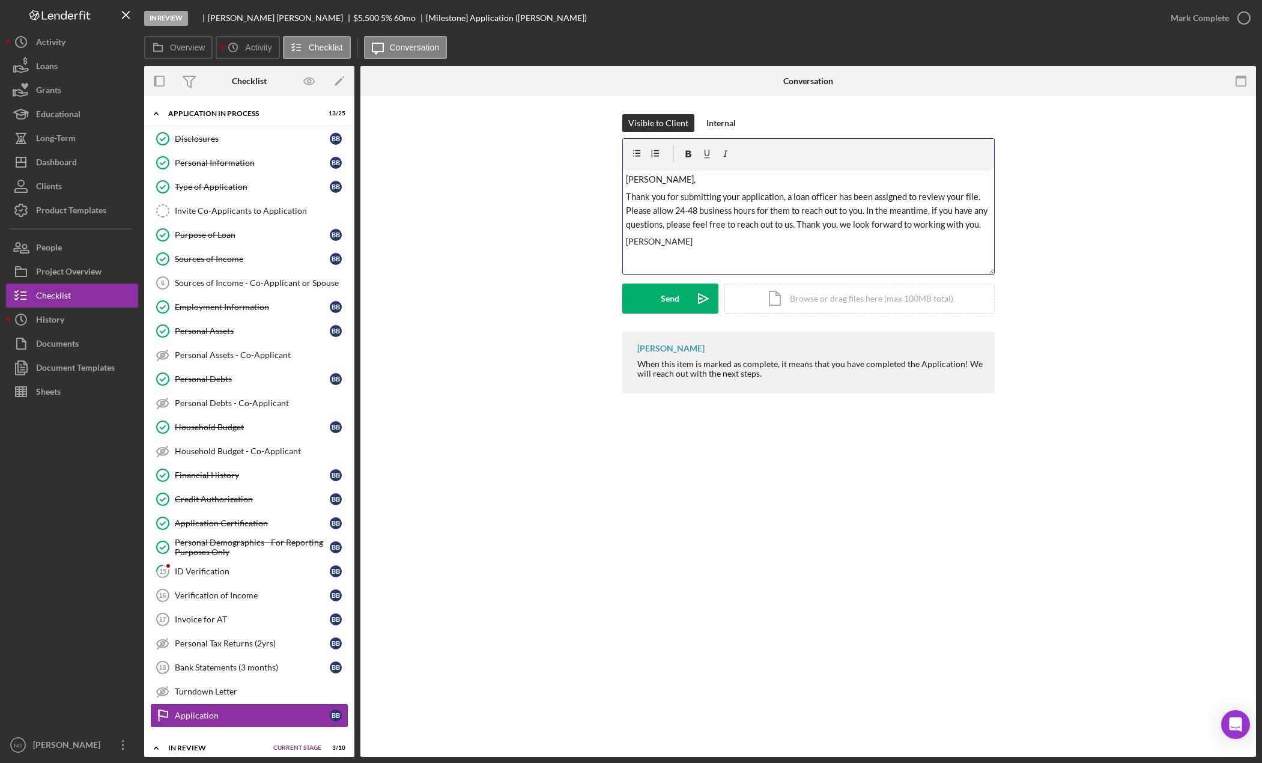
click at [809, 225] on span "Thank you for submitting your application, a loan officer has been assigned to …" at bounding box center [807, 211] width 363 height 38
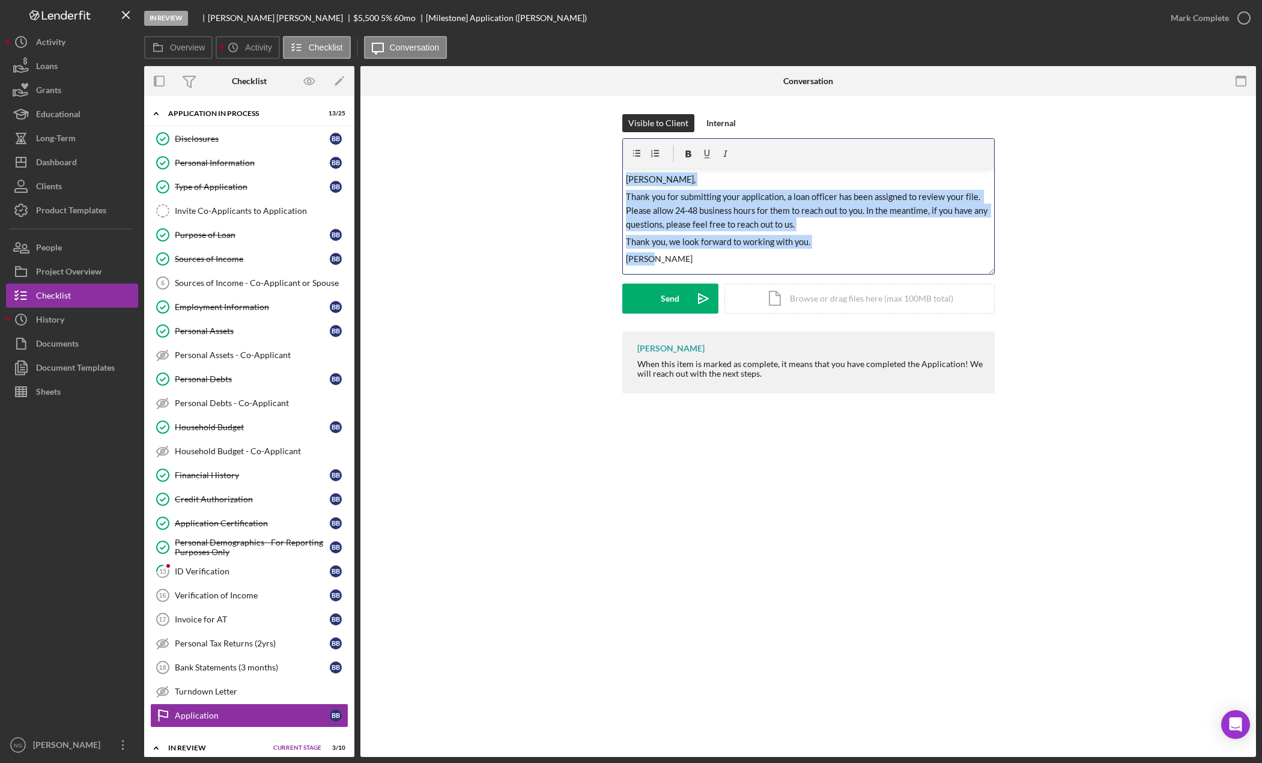
drag, startPoint x: 669, startPoint y: 261, endPoint x: 619, endPoint y: 178, distance: 96.2
click at [619, 178] on div "Visible to Client Internal v Color teal Color pink Remove color Add row above A…" at bounding box center [808, 222] width 860 height 217
copy div "[PERSON_NAME], Thank you for submitting your application, a loan officer has be…"
click at [629, 410] on div "Visible to Client Internal v Color teal Color pink Remove color Add row above A…" at bounding box center [808, 256] width 896 height 321
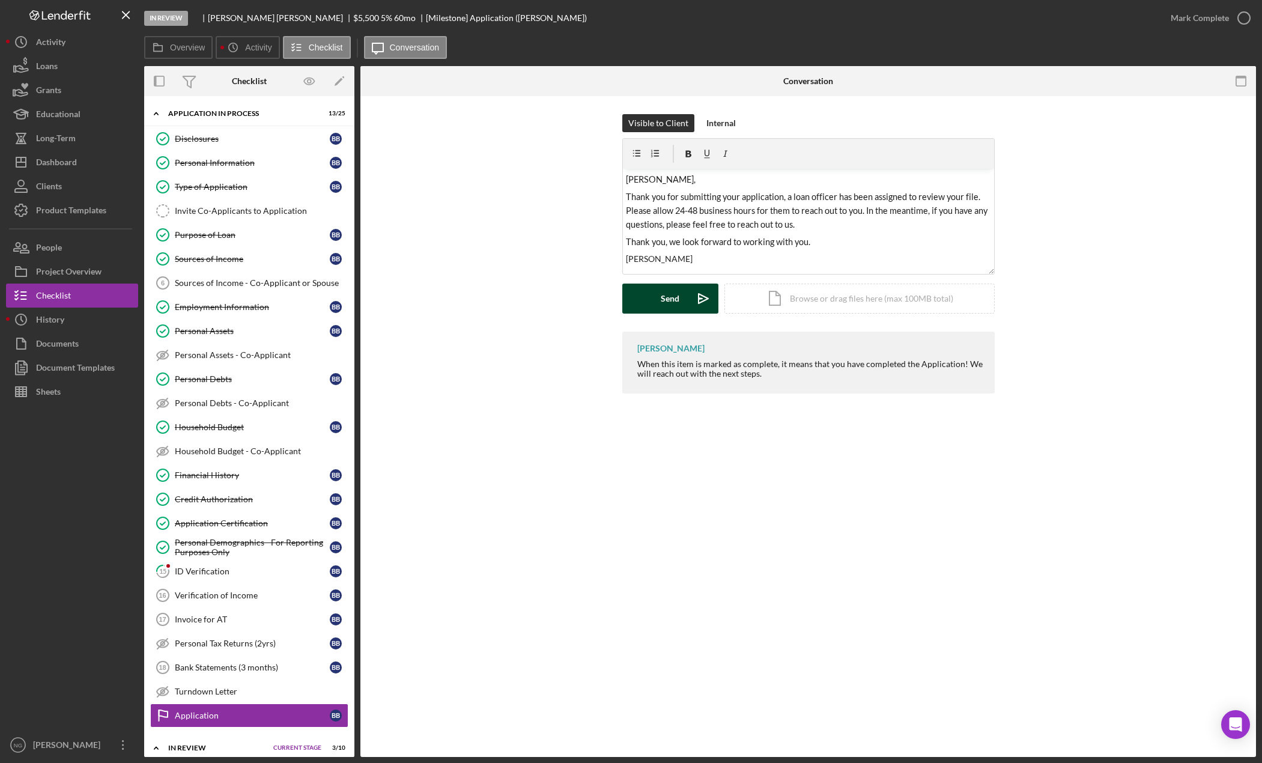
click at [676, 294] on div "Send" at bounding box center [670, 299] width 19 height 30
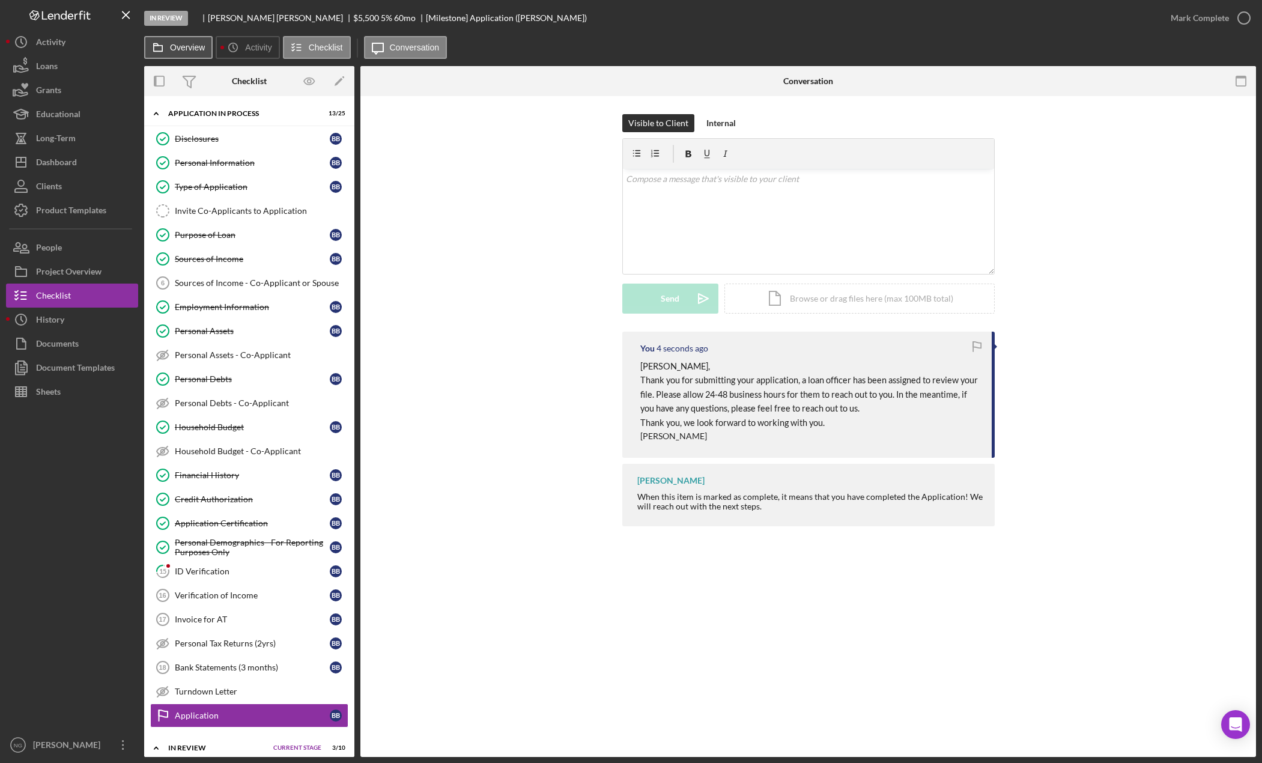
click at [189, 53] on button "Overview" at bounding box center [178, 47] width 68 height 23
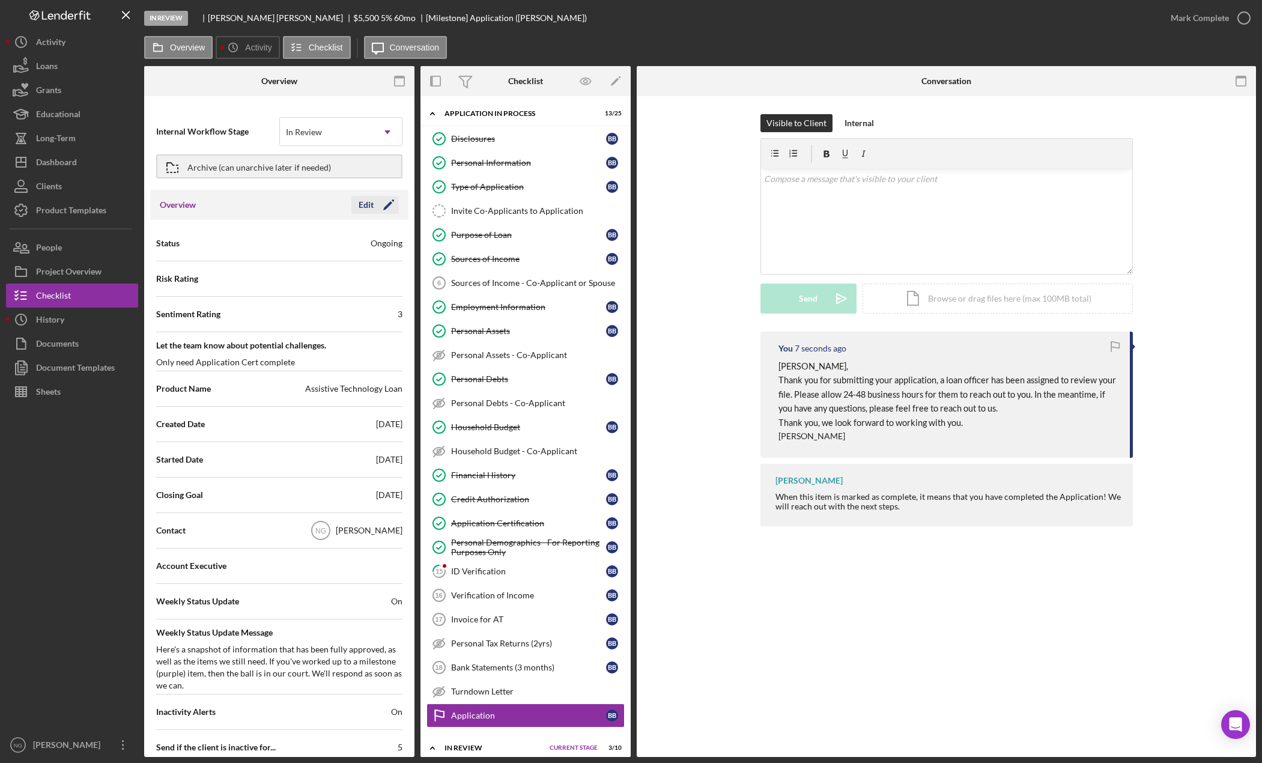
click at [359, 207] on div "Edit" at bounding box center [366, 205] width 15 height 18
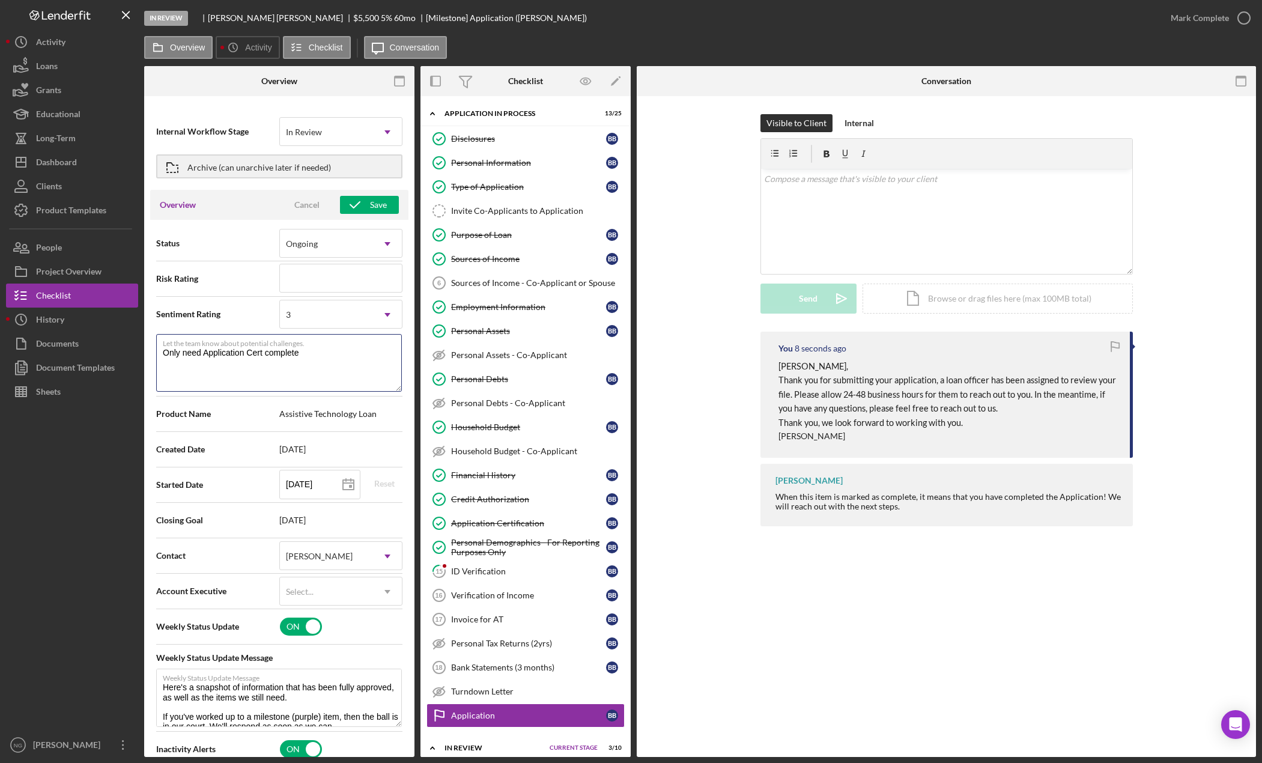
drag, startPoint x: 331, startPoint y: 350, endPoint x: 144, endPoint y: 337, distance: 187.3
click at [144, 337] on div "Internal Workflow Stage In Review Icon/Dropdown Arrow Archive (can unarchive la…" at bounding box center [279, 429] width 270 height 655
click at [329, 318] on div "3" at bounding box center [326, 315] width 93 height 28
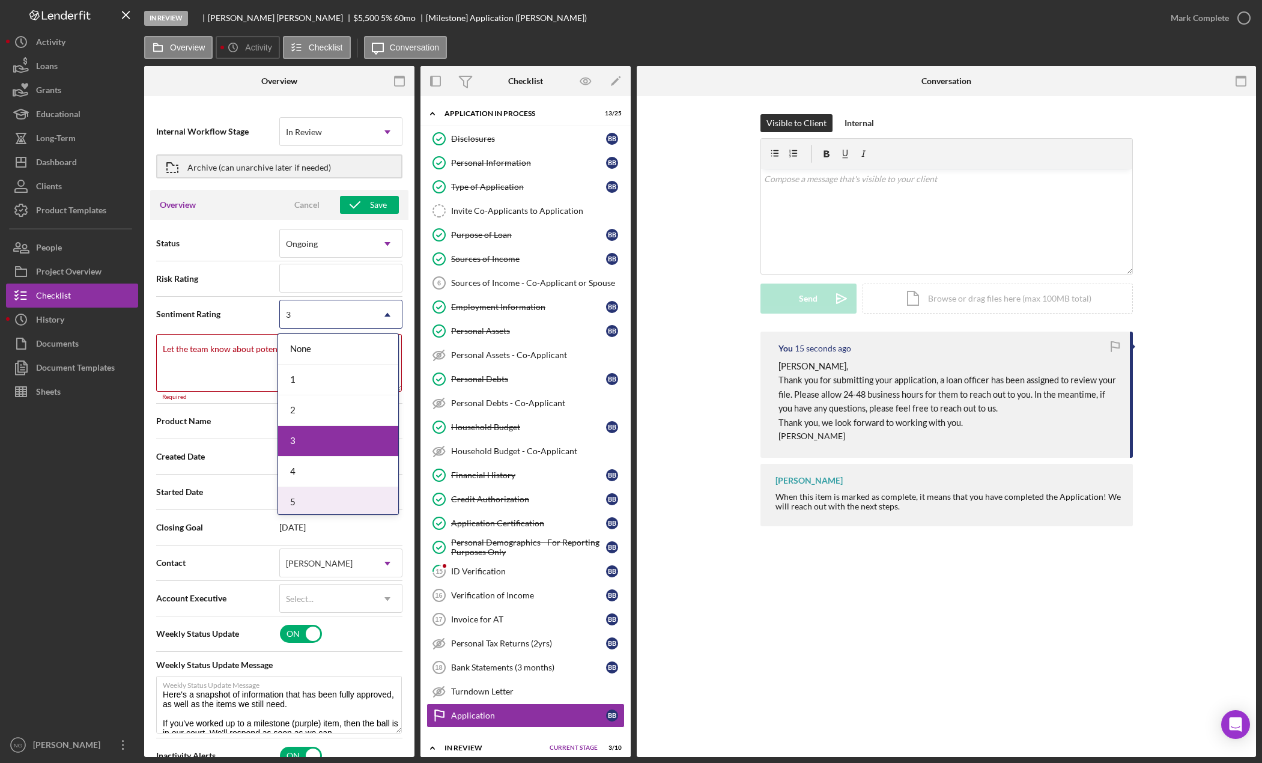
click at [316, 499] on div "5" at bounding box center [338, 502] width 120 height 31
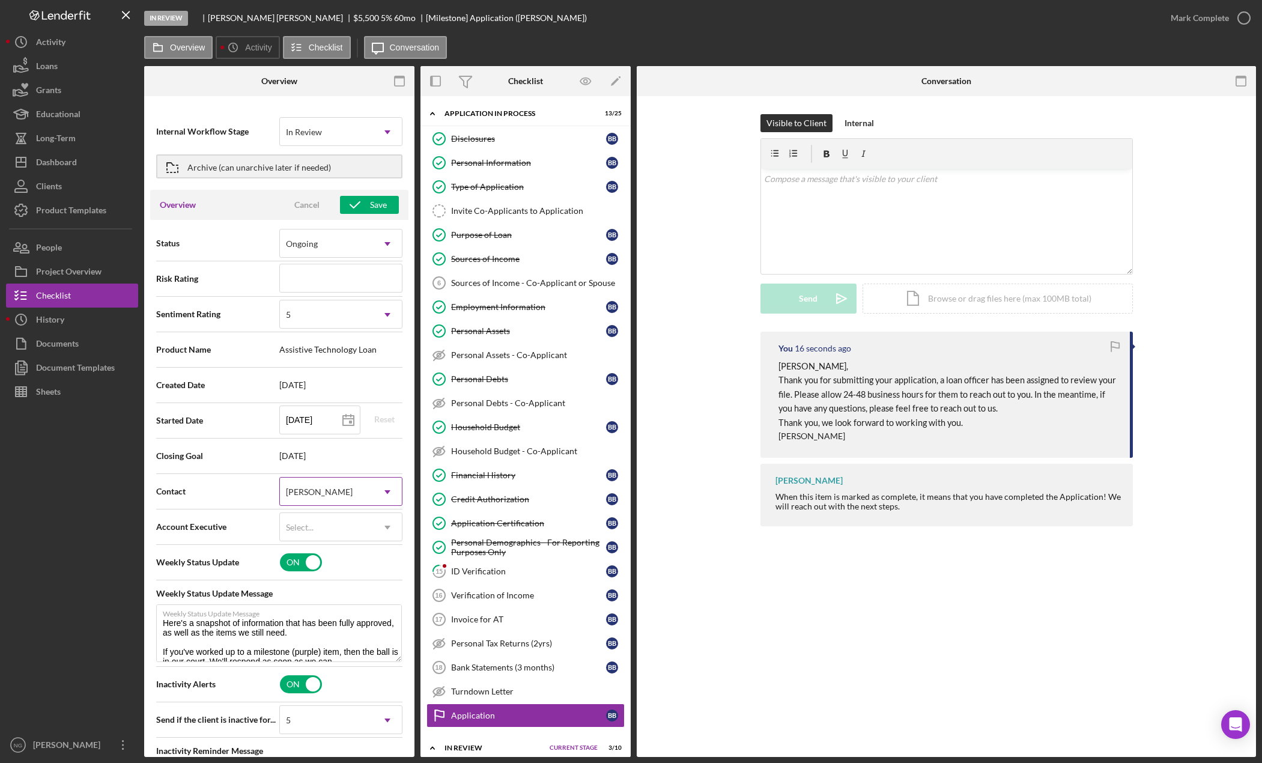
click at [336, 494] on div "[PERSON_NAME]" at bounding box center [326, 492] width 93 height 28
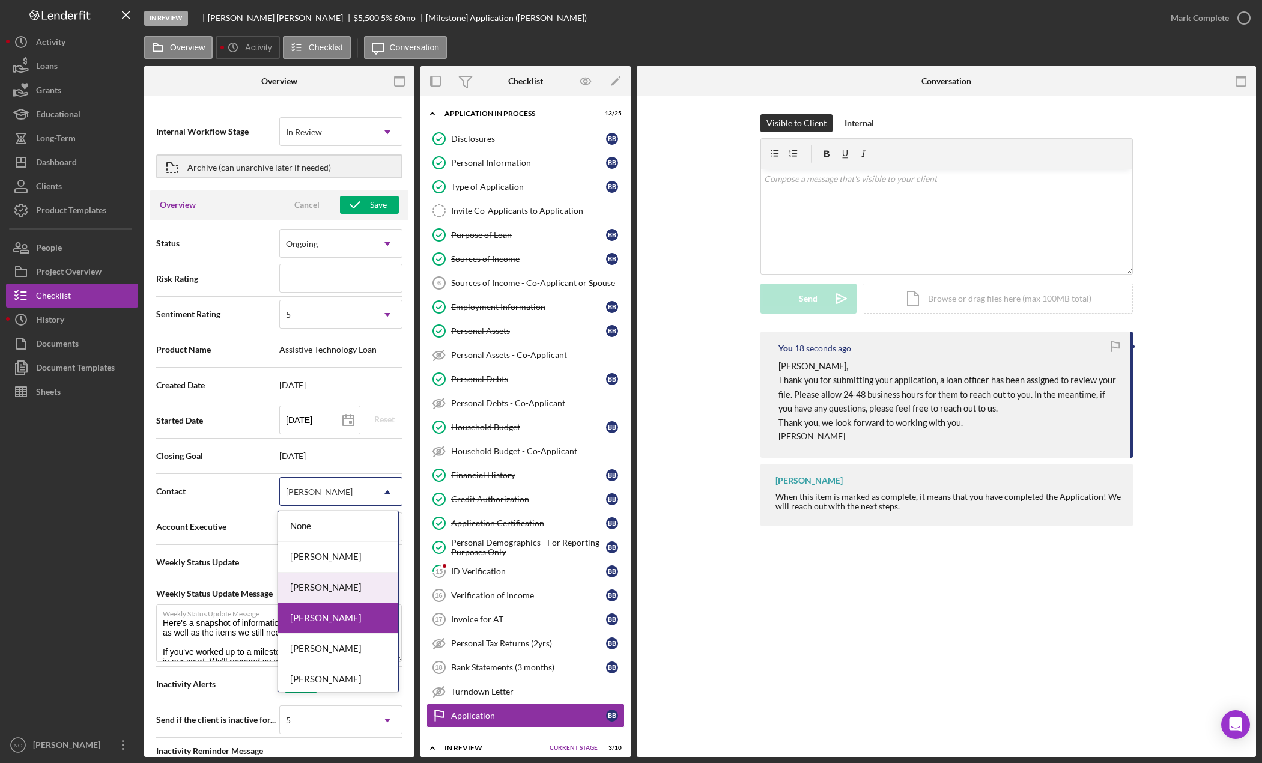
click at [309, 594] on div "[PERSON_NAME]" at bounding box center [338, 588] width 120 height 31
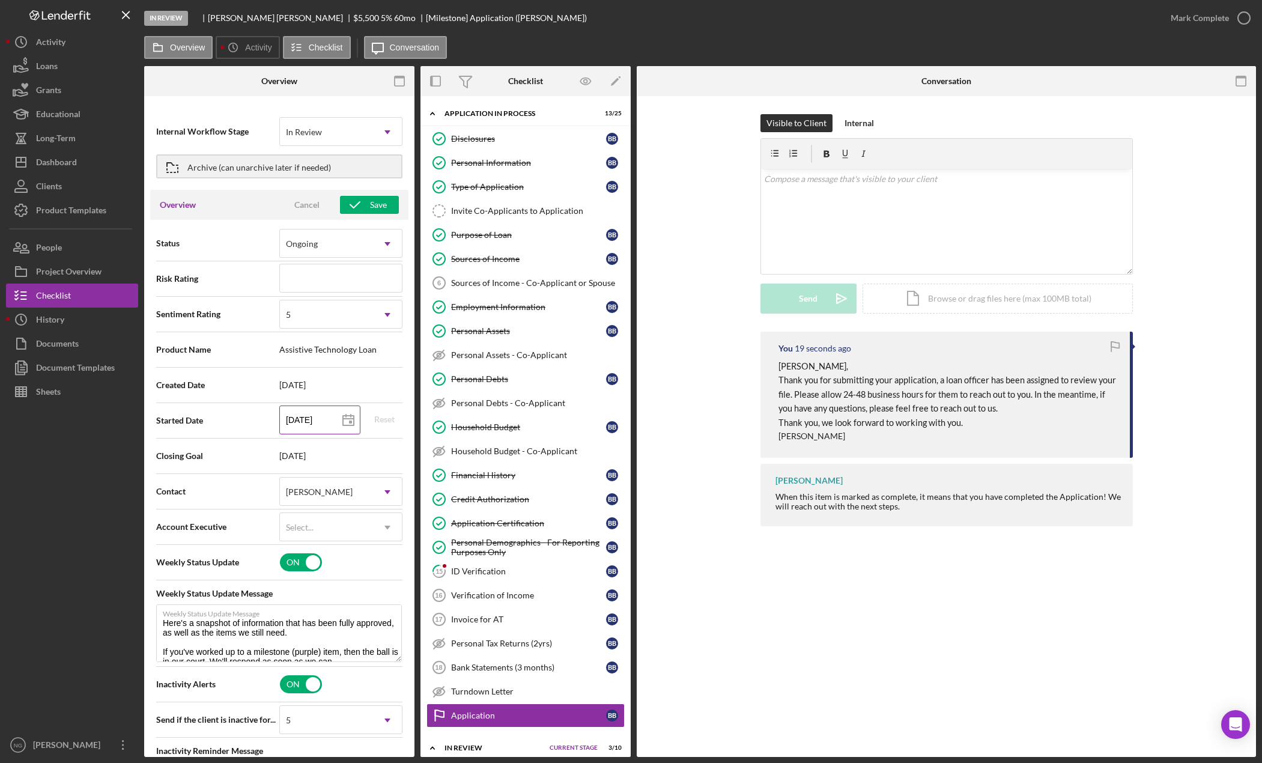
click at [309, 419] on input "[DATE]" at bounding box center [319, 420] width 81 height 29
click at [353, 419] on icon at bounding box center [348, 421] width 30 height 30
type input "[DATE]"
click at [365, 209] on icon "button" at bounding box center [355, 205] width 30 height 30
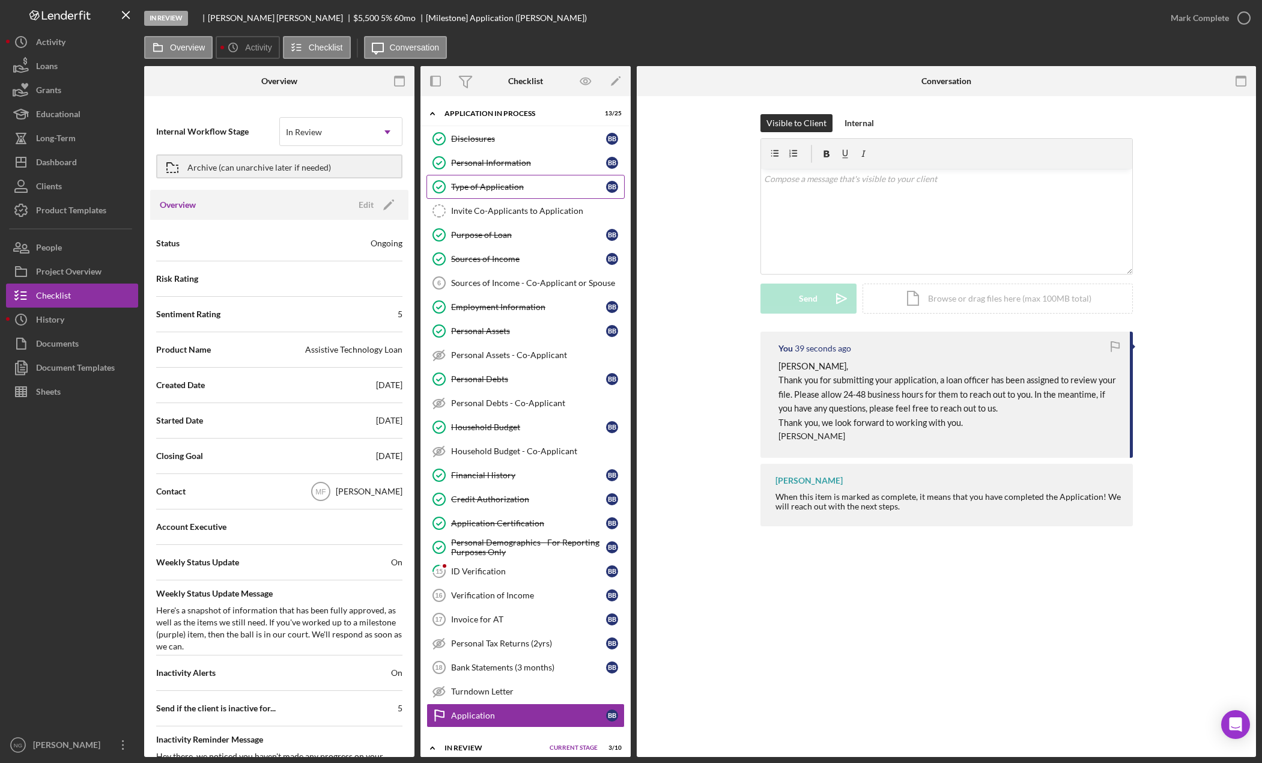
click at [526, 180] on link "Type of Application Type of Application B B" at bounding box center [526, 187] width 198 height 24
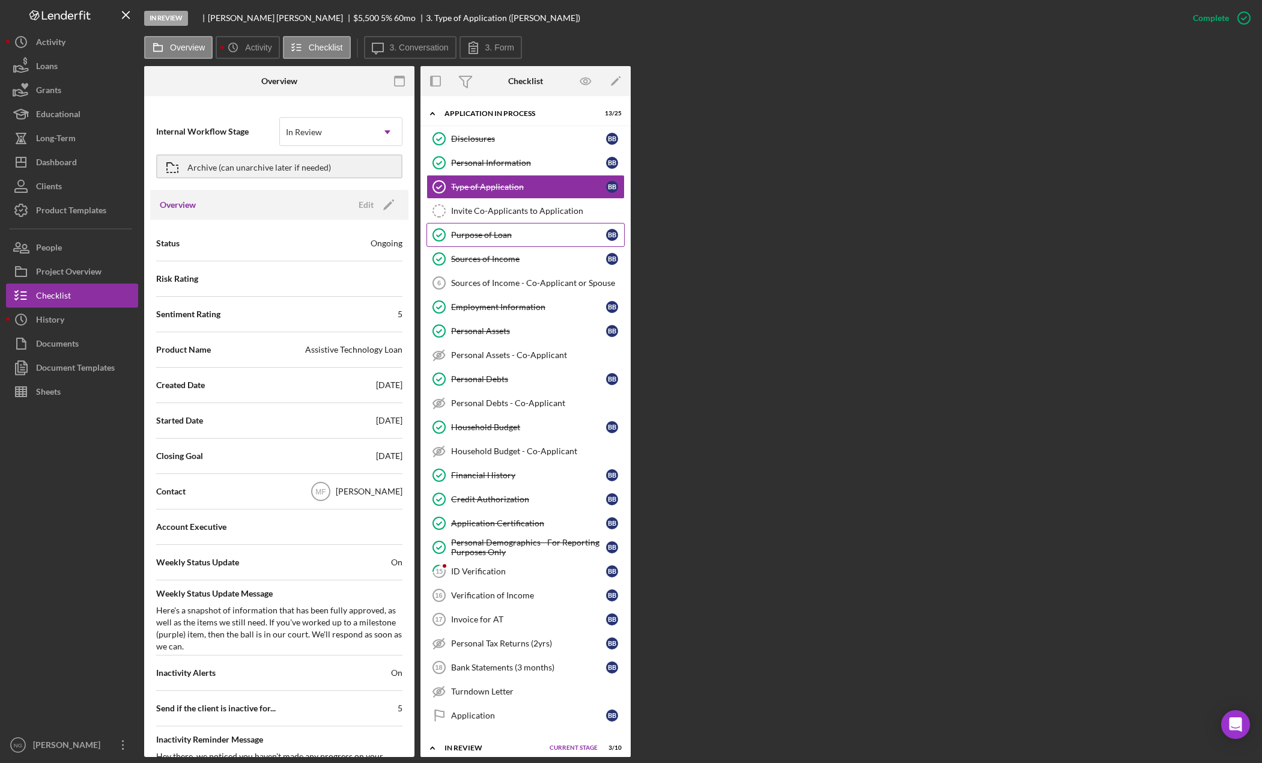
click at [514, 236] on div "Purpose of Loan" at bounding box center [528, 235] width 155 height 10
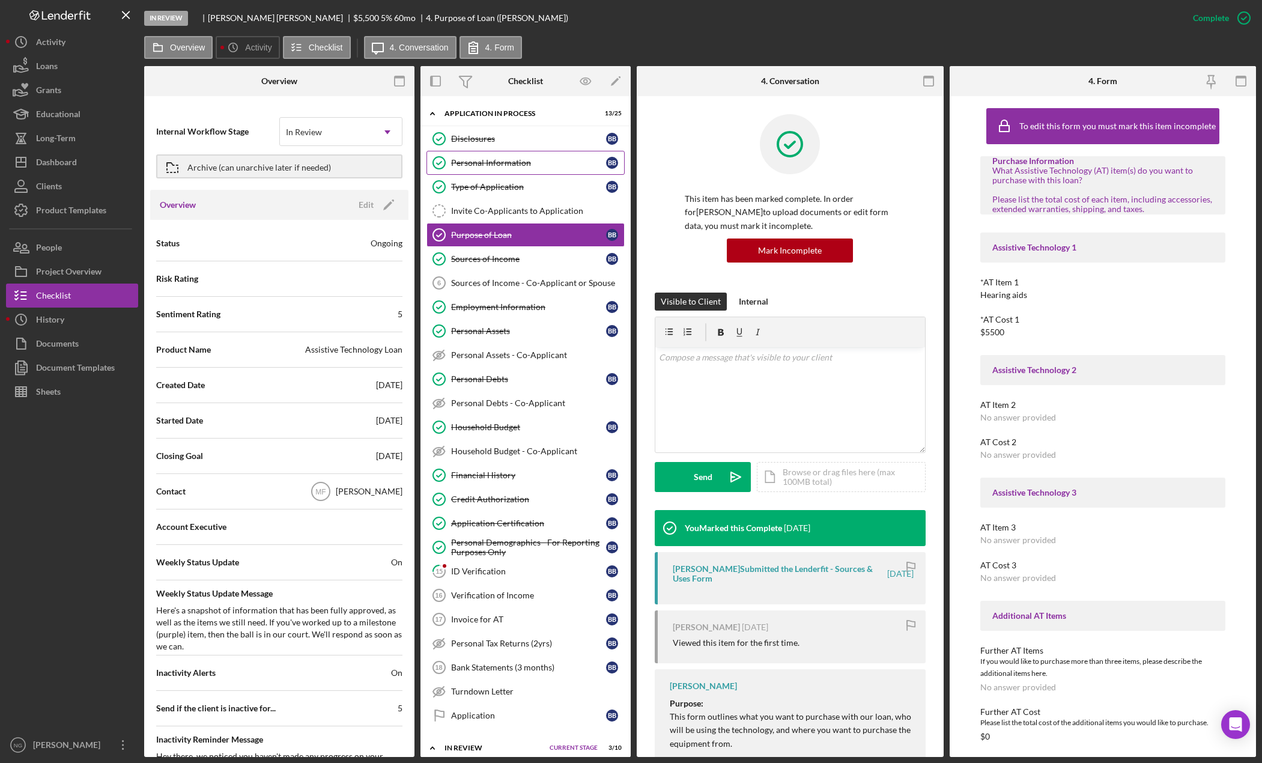
click at [474, 158] on div "Personal Information" at bounding box center [528, 163] width 155 height 10
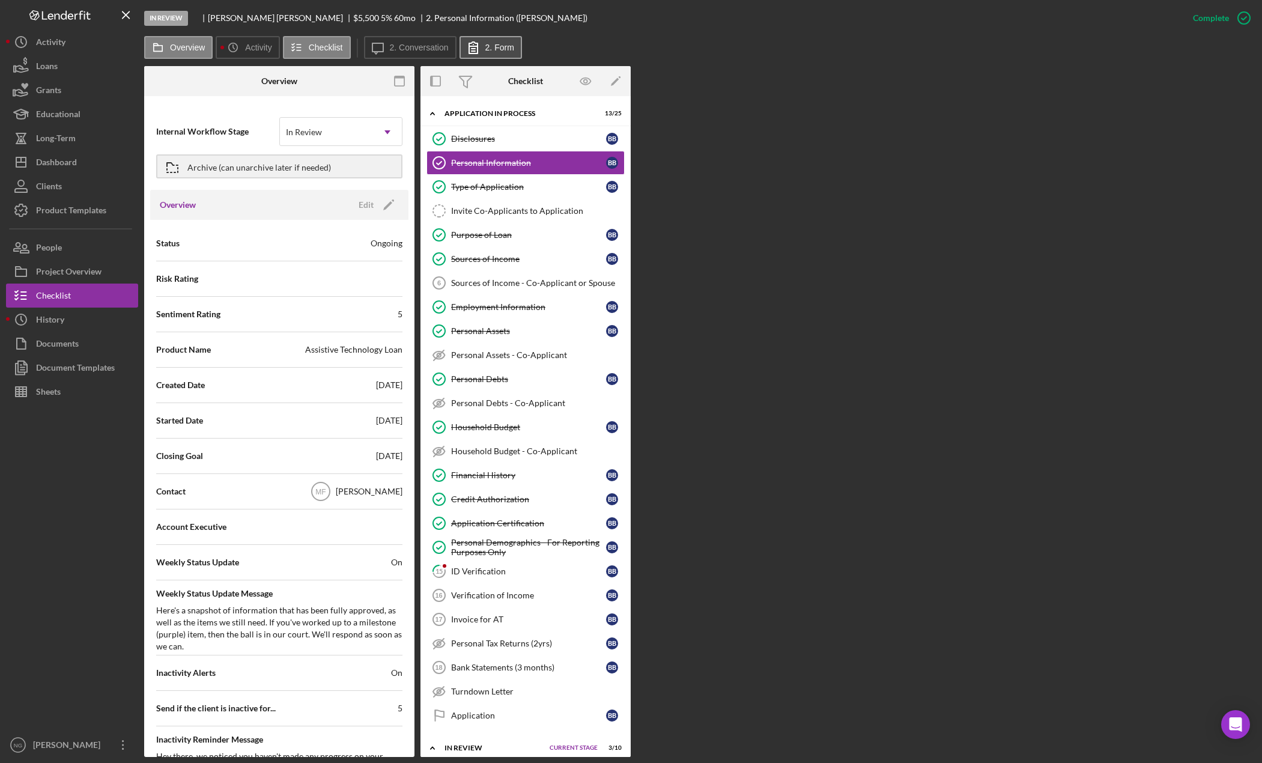
click at [490, 52] on label "2. Form" at bounding box center [499, 48] width 29 height 10
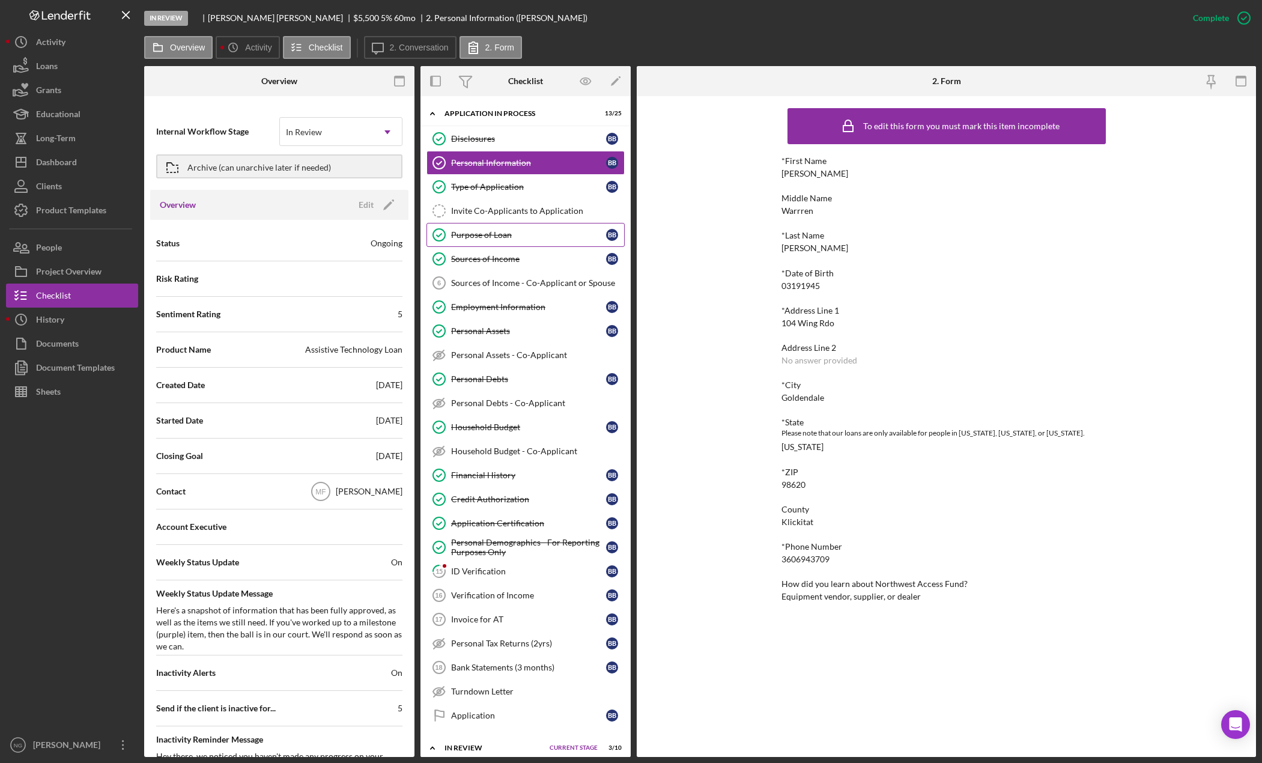
click at [493, 242] on link "Purpose of Loan Purpose of Loan B B" at bounding box center [526, 235] width 198 height 24
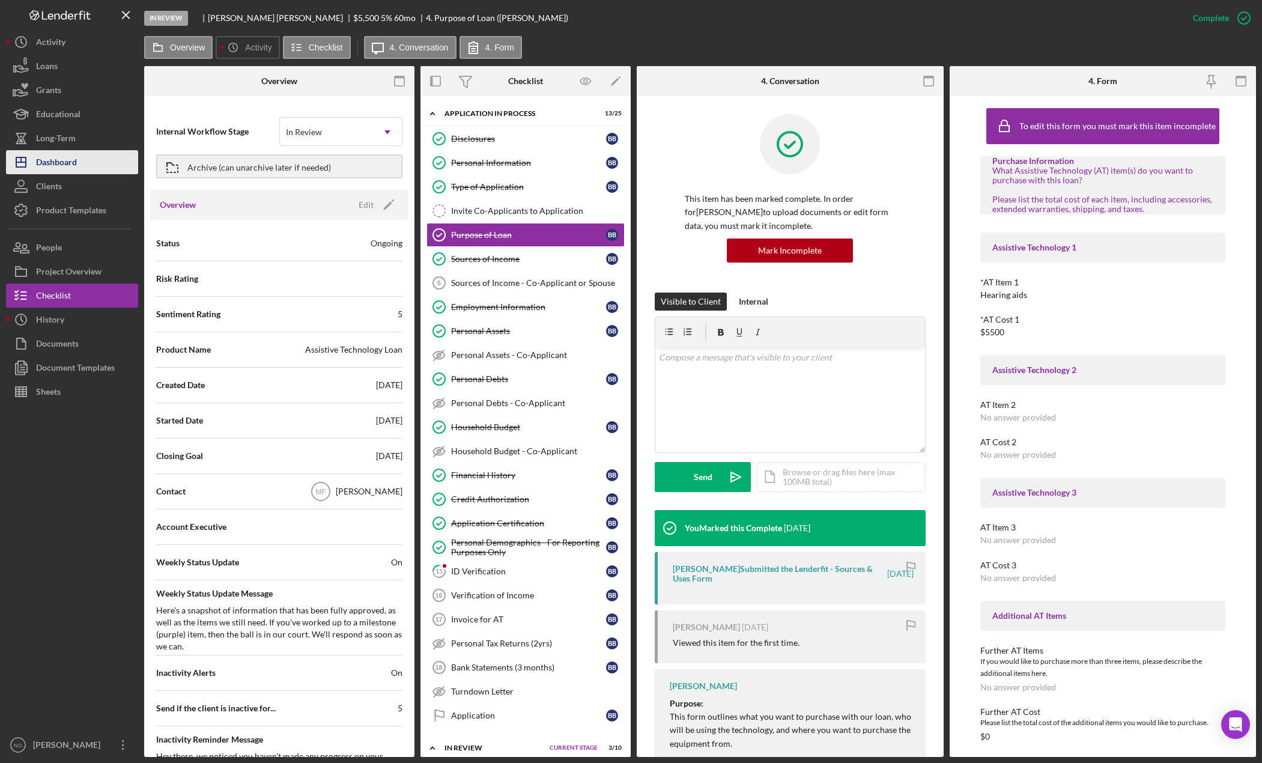
click at [73, 164] on div "Dashboard" at bounding box center [56, 163] width 41 height 27
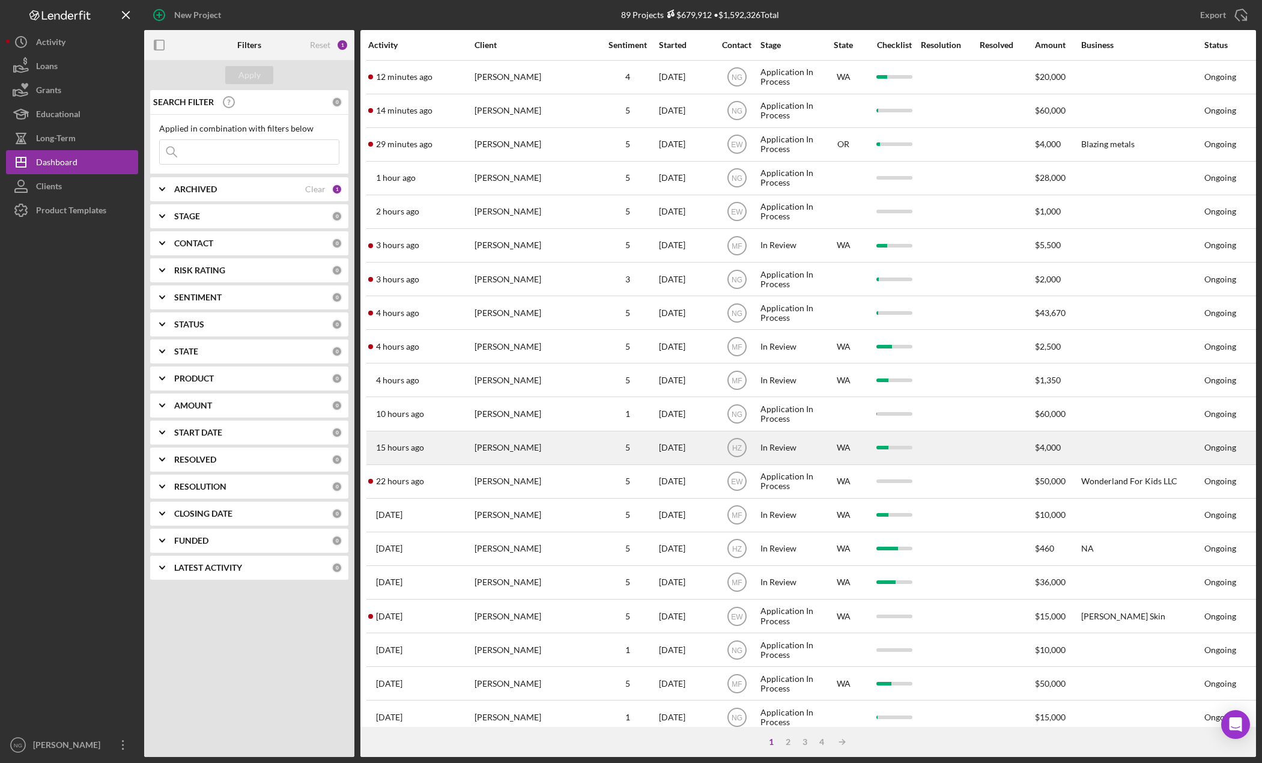
click at [527, 441] on div "[PERSON_NAME]" at bounding box center [535, 448] width 120 height 32
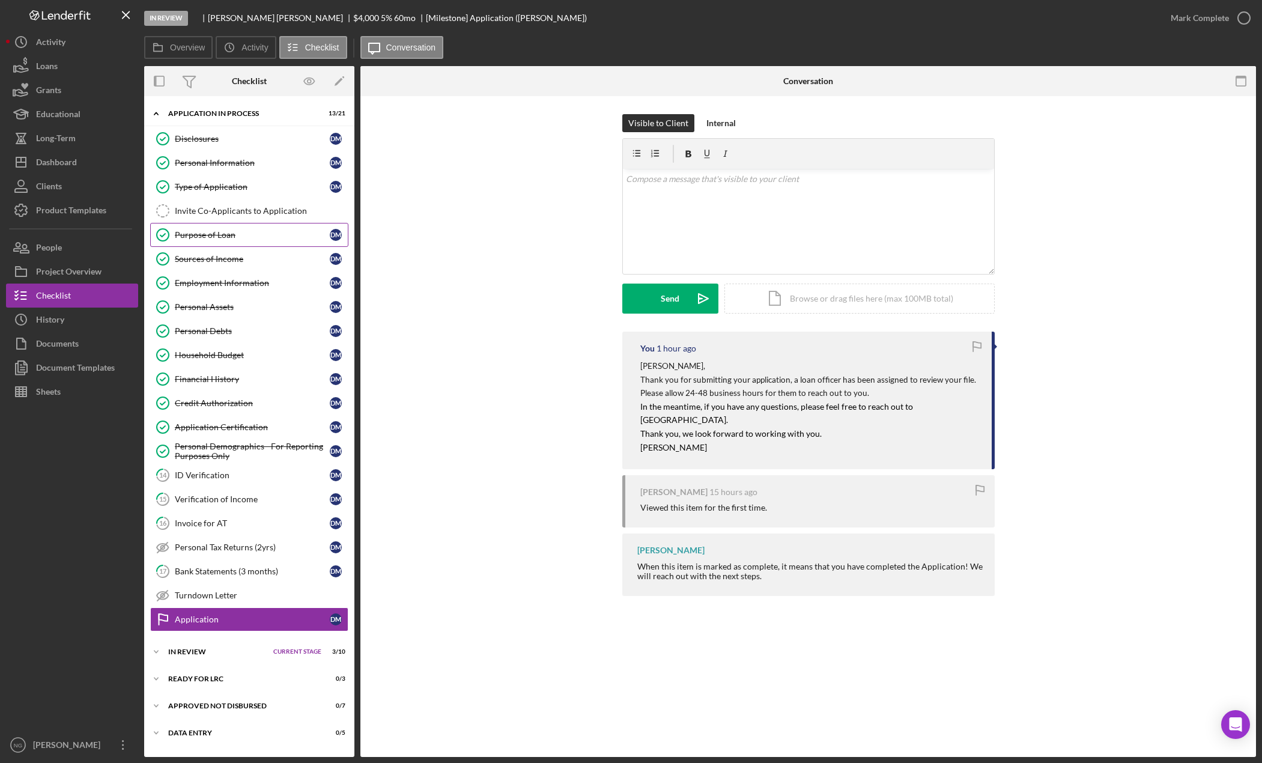
click at [223, 234] on div "Purpose of Loan" at bounding box center [252, 235] width 155 height 10
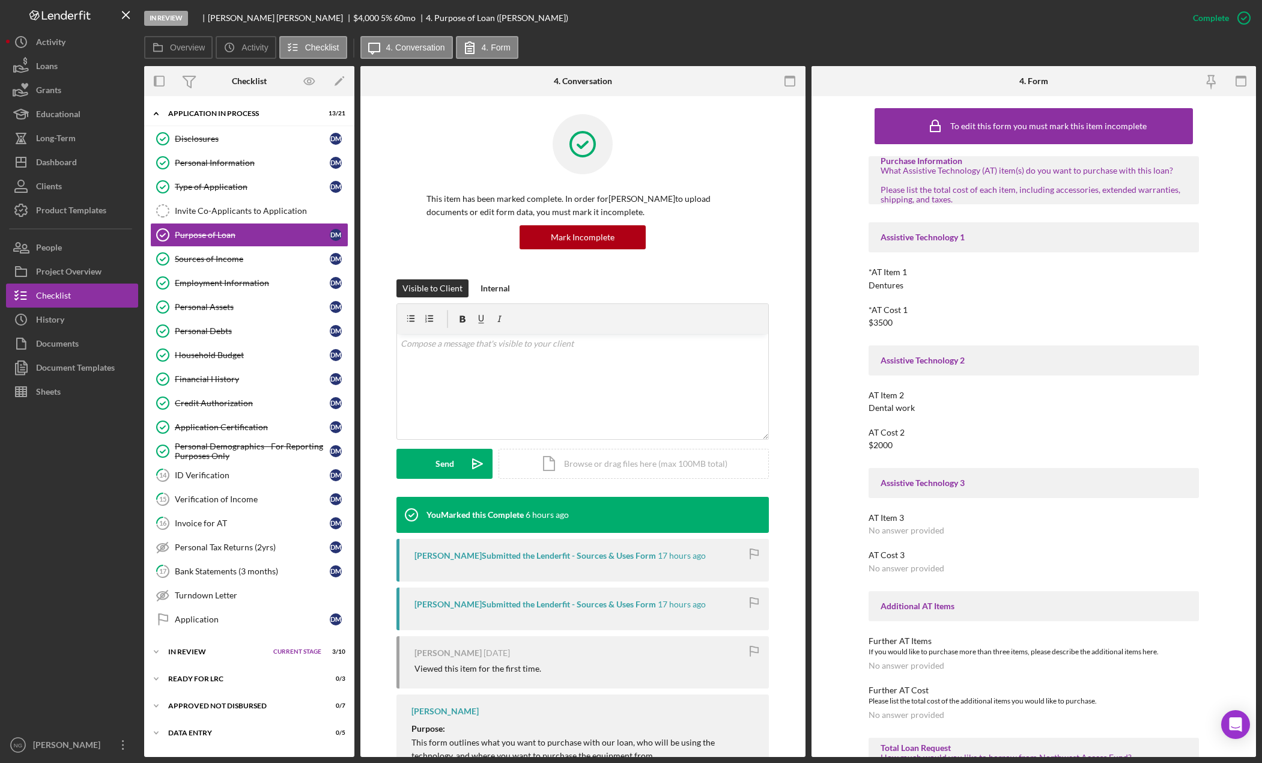
scroll to position [180, 0]
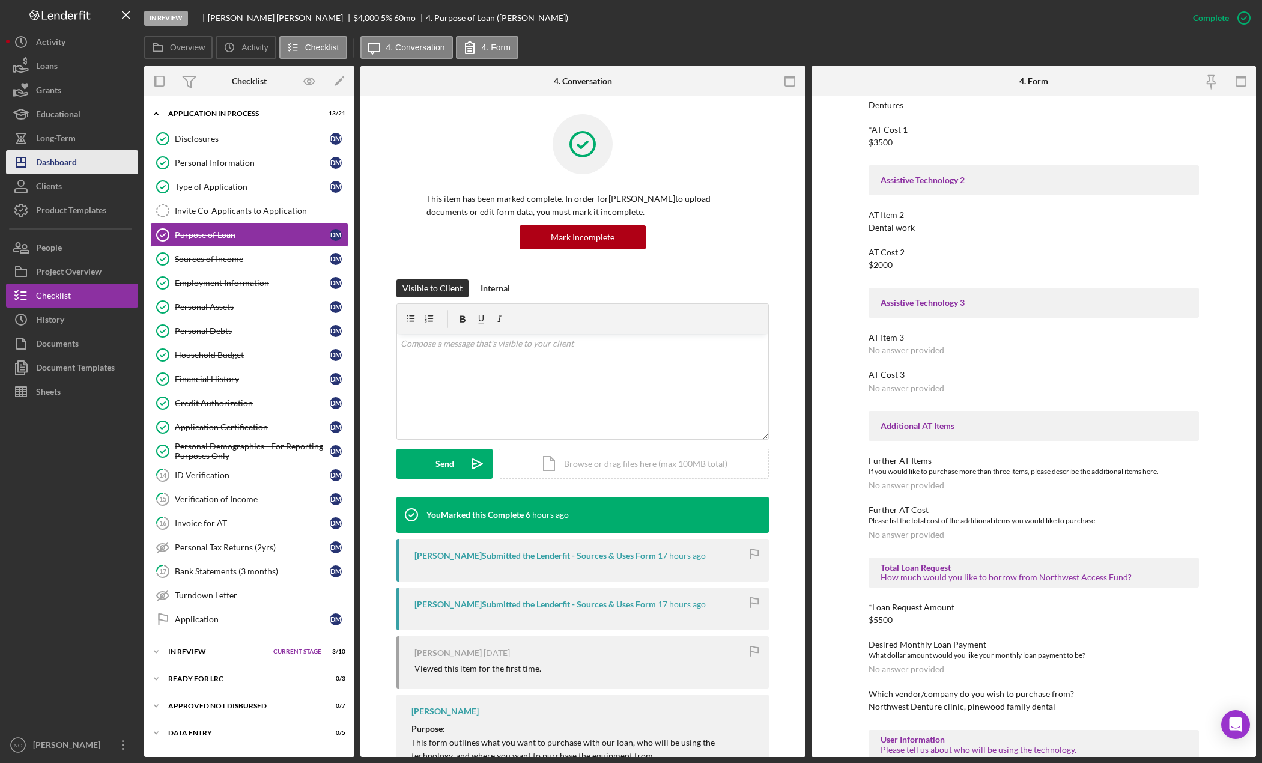
click at [99, 157] on button "Icon/Dashboard Dashboard" at bounding box center [72, 162] width 132 height 24
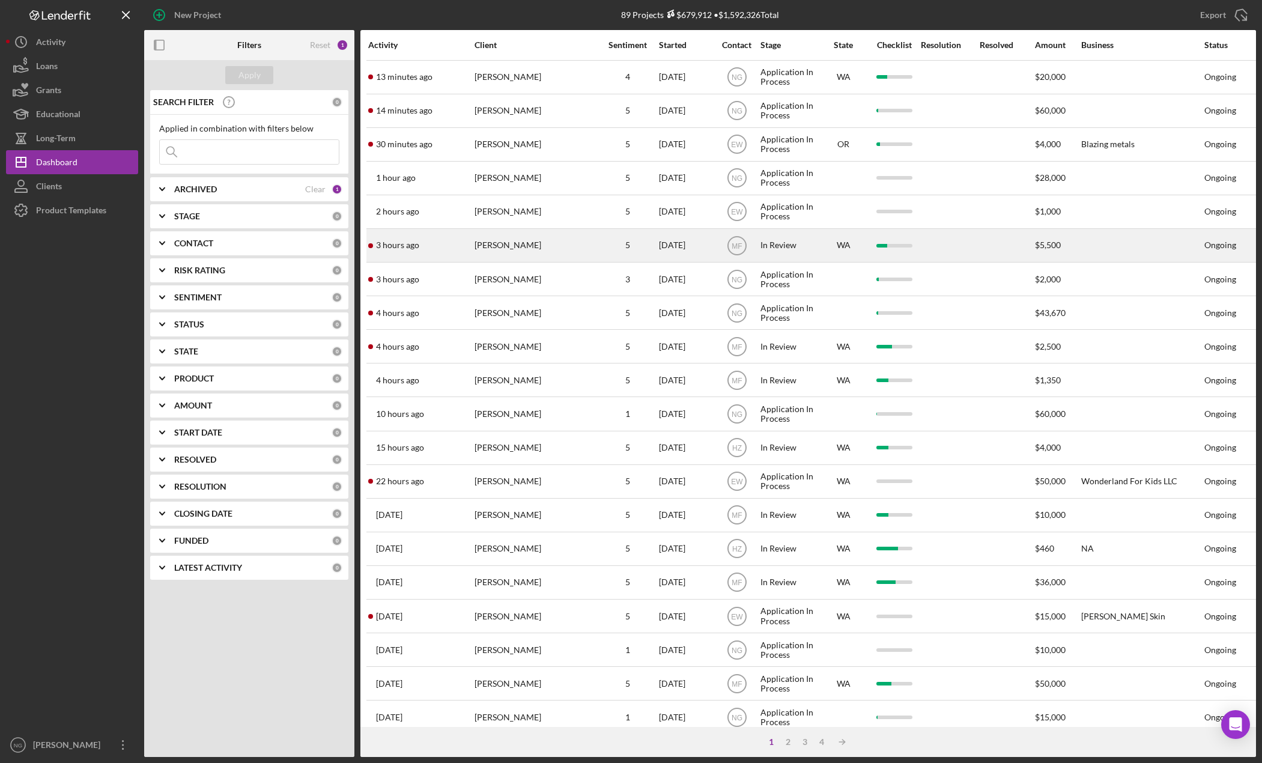
click at [539, 238] on div "[PERSON_NAME]" at bounding box center [535, 245] width 120 height 32
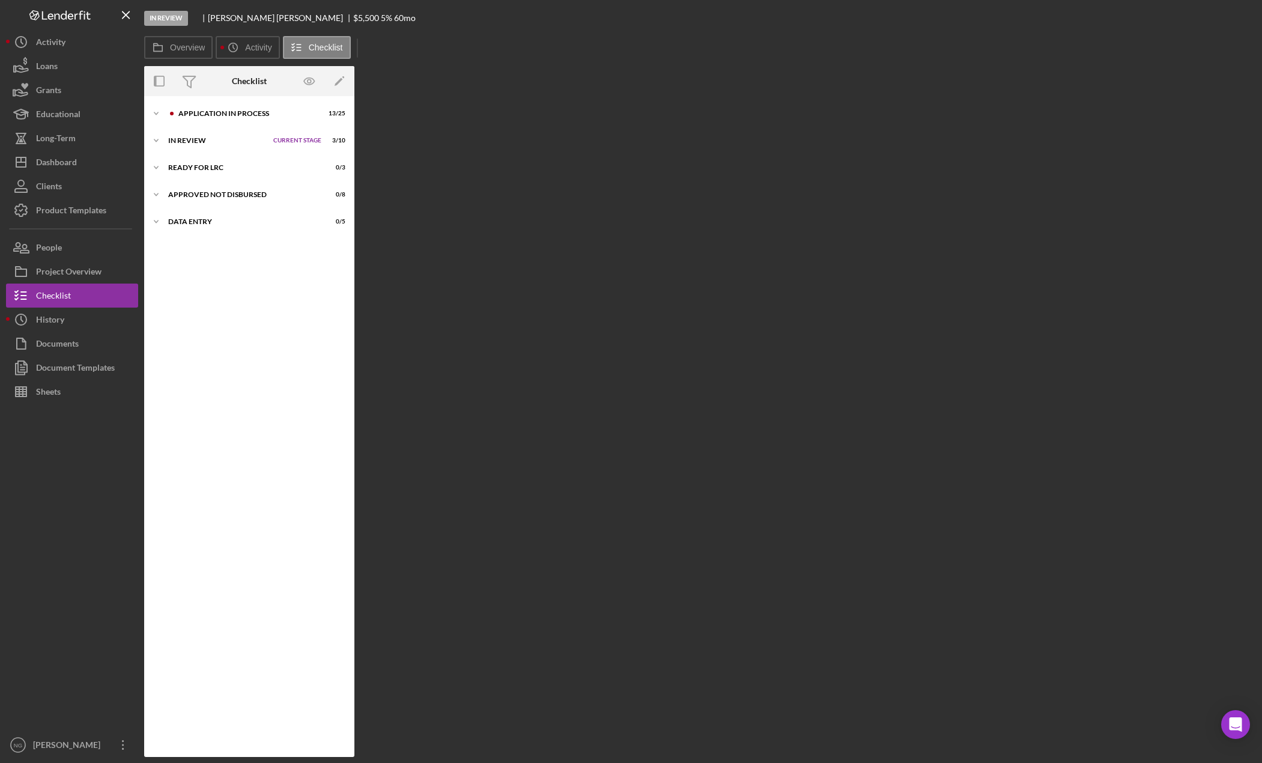
click at [539, 238] on div "Overview Internal Workflow Stage In Review Icon/Dropdown Arrow Archive (can una…" at bounding box center [700, 411] width 1112 height 691
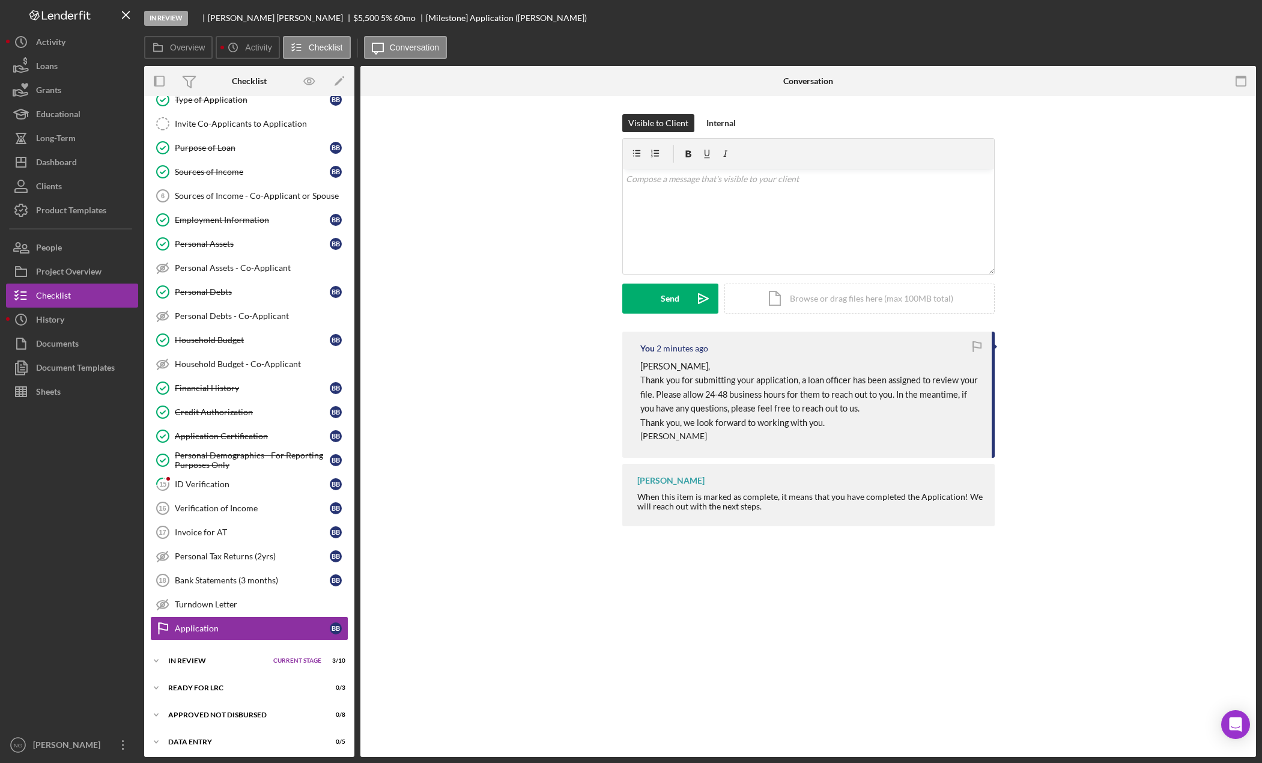
scroll to position [90, 0]
click at [273, 148] on div "Purpose of Loan" at bounding box center [252, 146] width 155 height 10
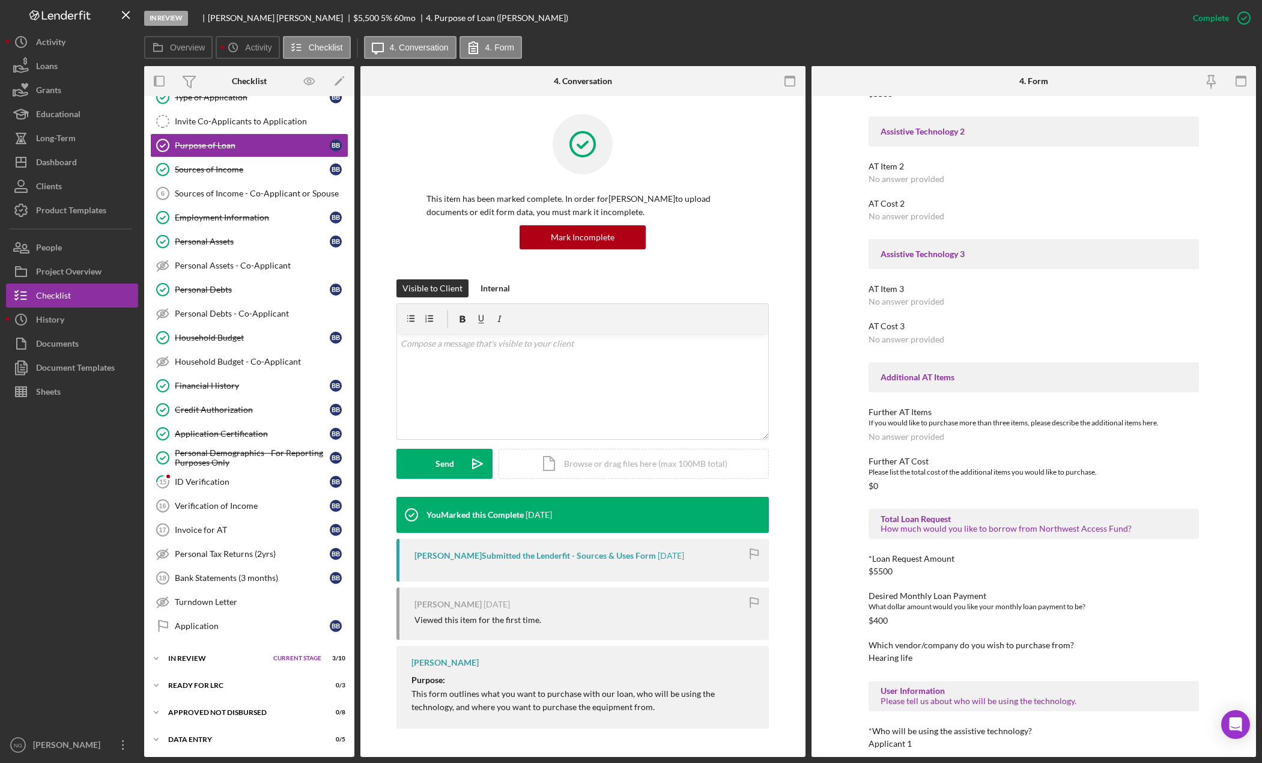
scroll to position [240, 0]
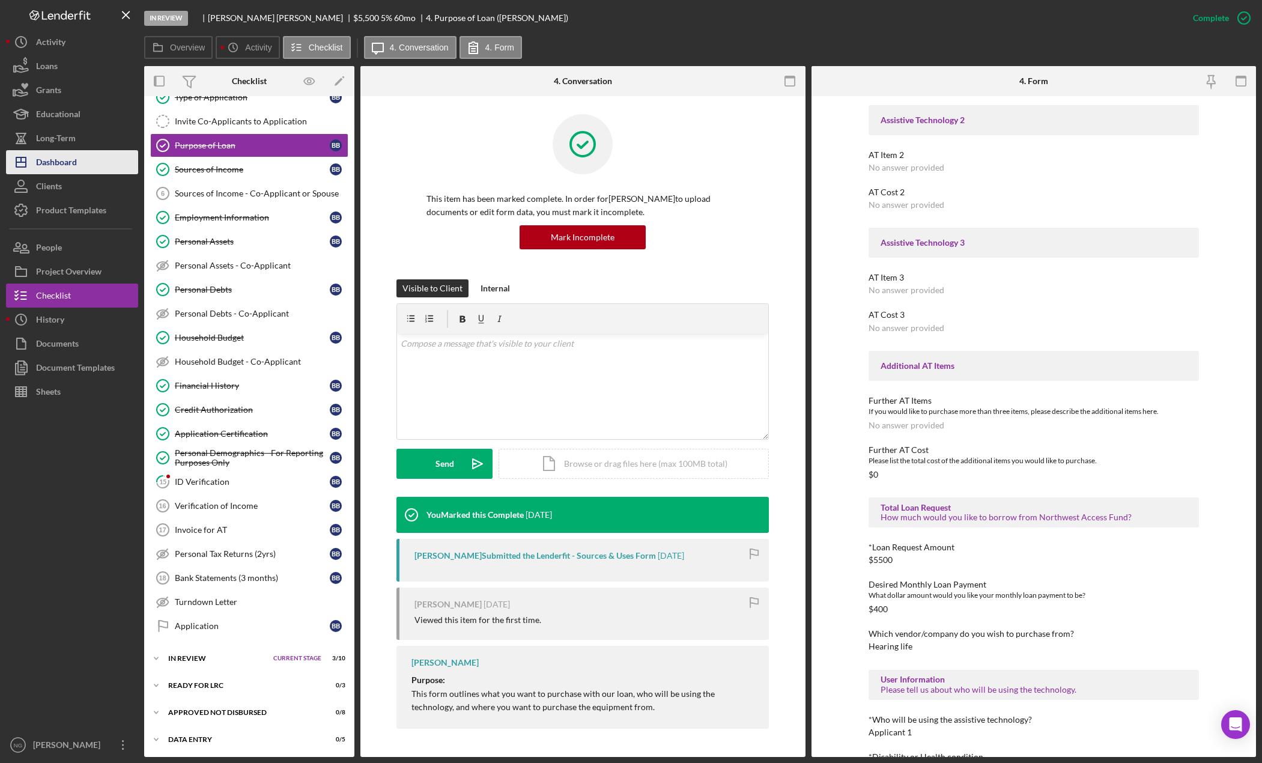
click at [67, 154] on div "Dashboard" at bounding box center [56, 163] width 41 height 27
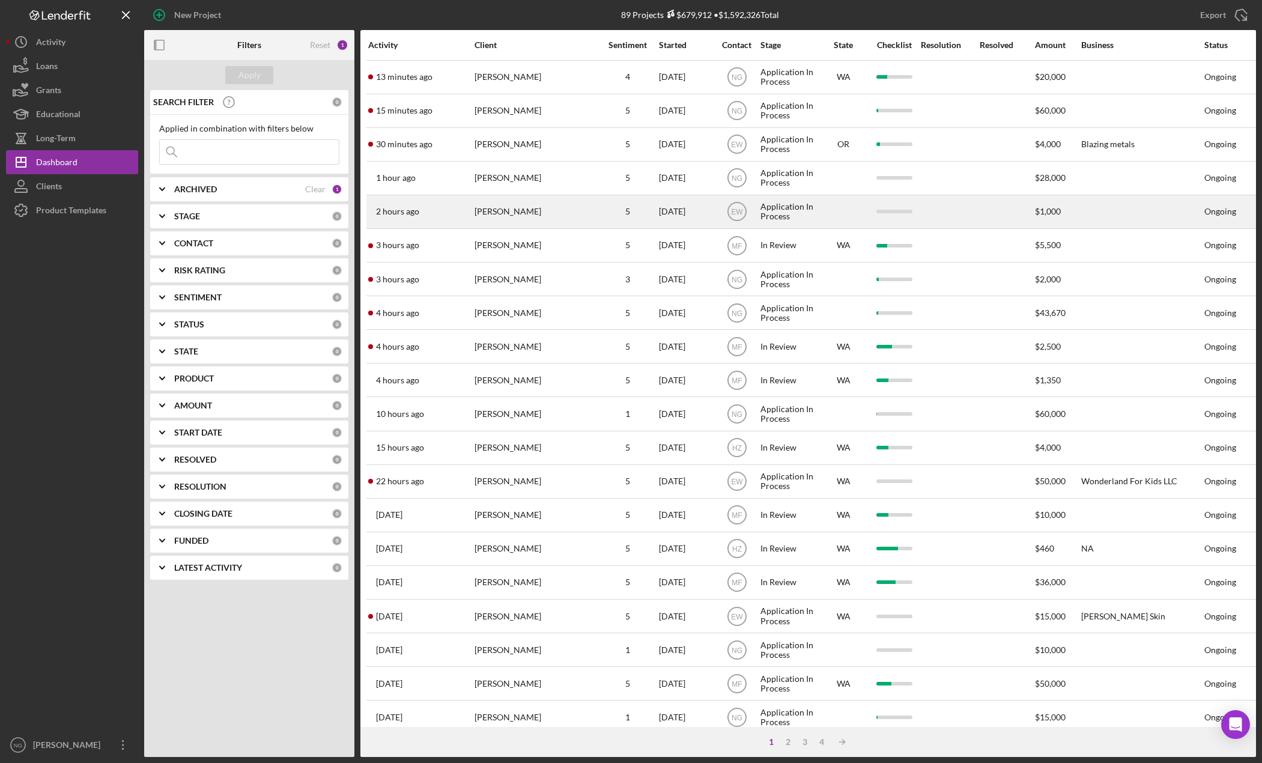
click at [599, 211] on div "5" at bounding box center [628, 212] width 60 height 10
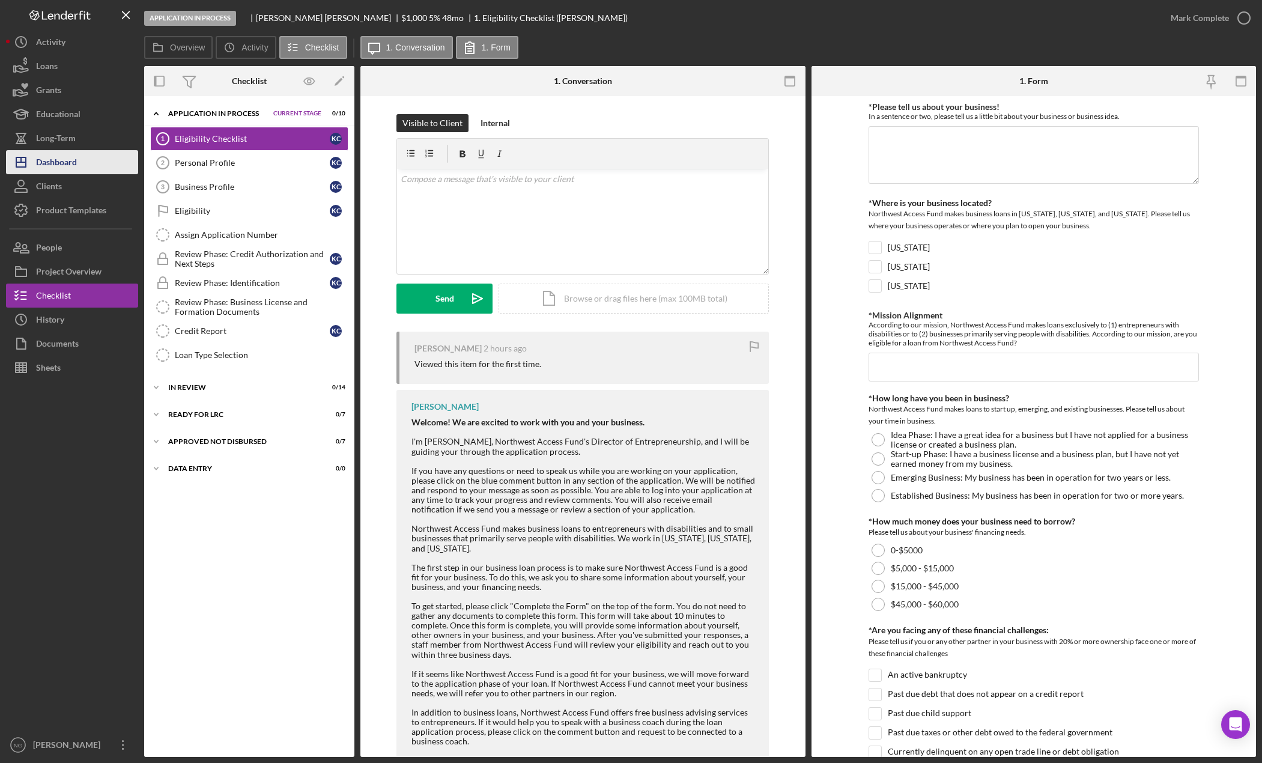
click at [55, 160] on div "Dashboard" at bounding box center [56, 163] width 41 height 27
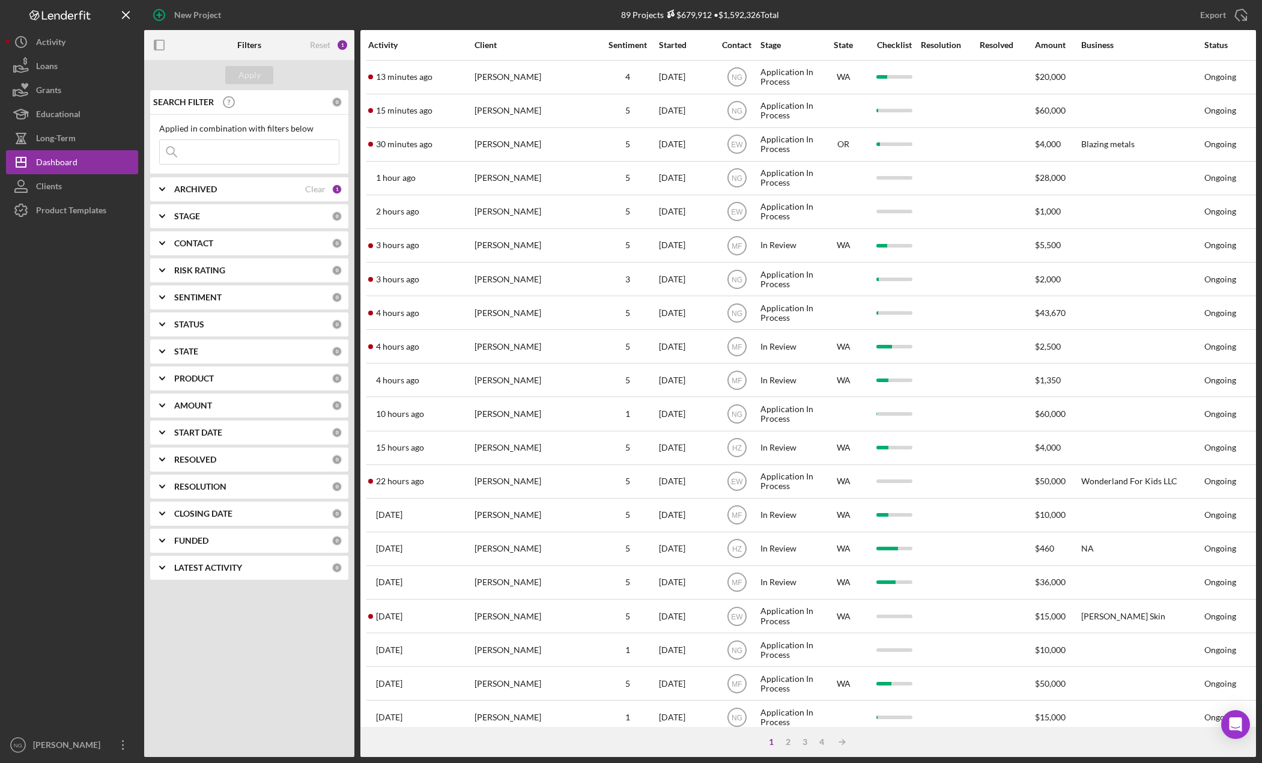
click at [306, 242] on div "CONTACT" at bounding box center [252, 244] width 157 height 10
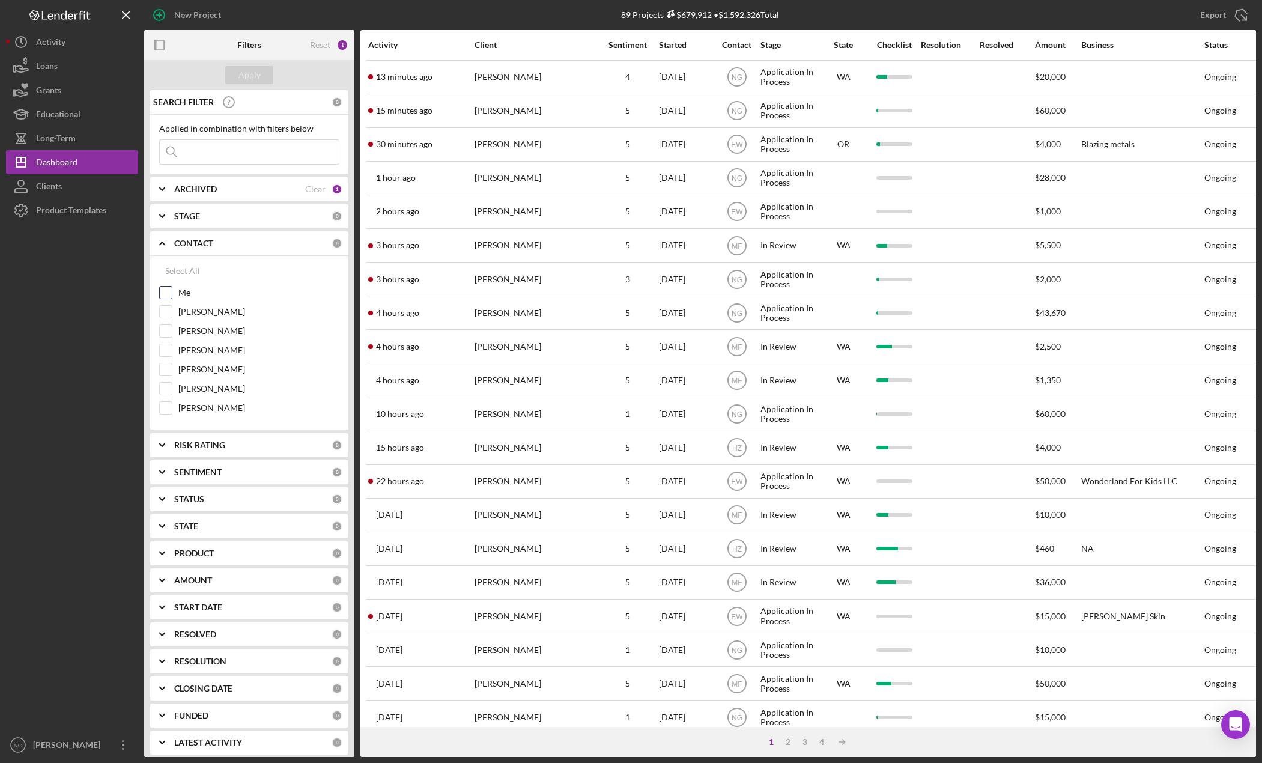
click at [167, 294] on input "Me" at bounding box center [166, 293] width 12 height 12
checkbox input "true"
click at [264, 71] on button "Apply" at bounding box center [249, 75] width 48 height 18
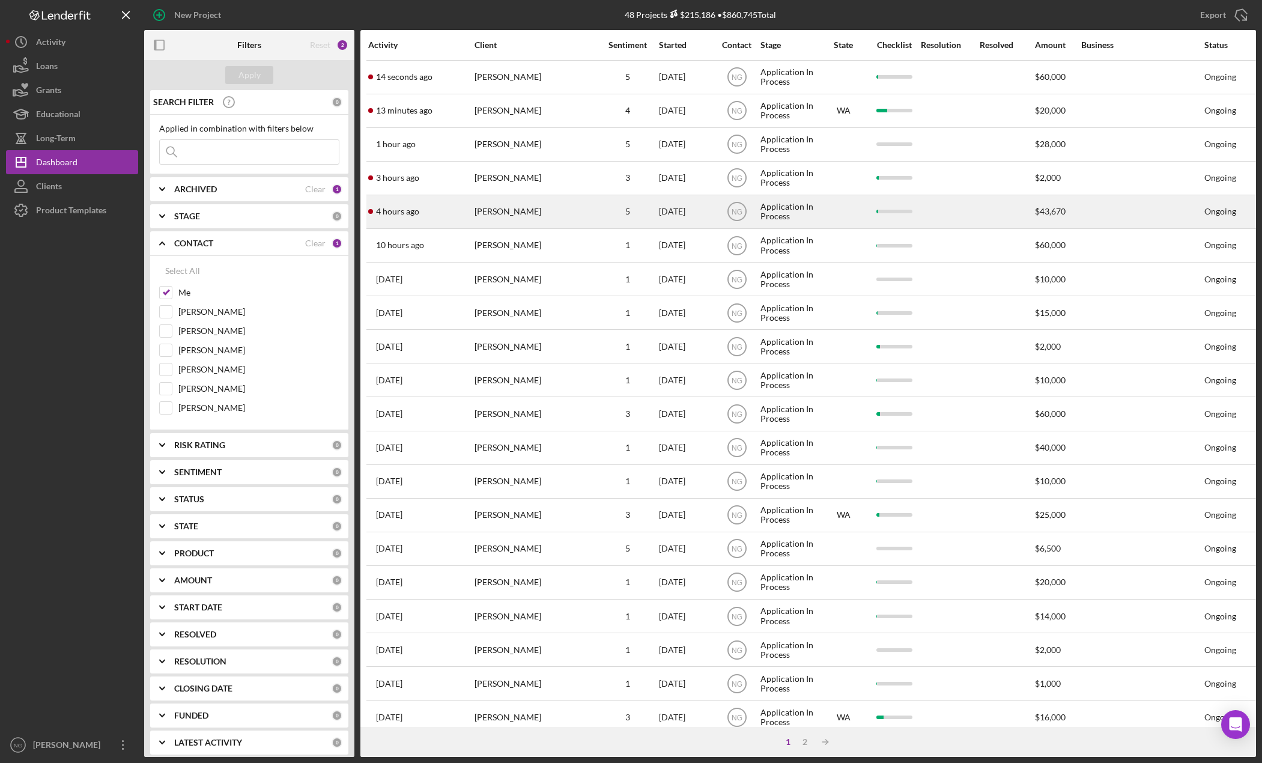
click at [553, 207] on div "[PERSON_NAME]" at bounding box center [535, 212] width 120 height 32
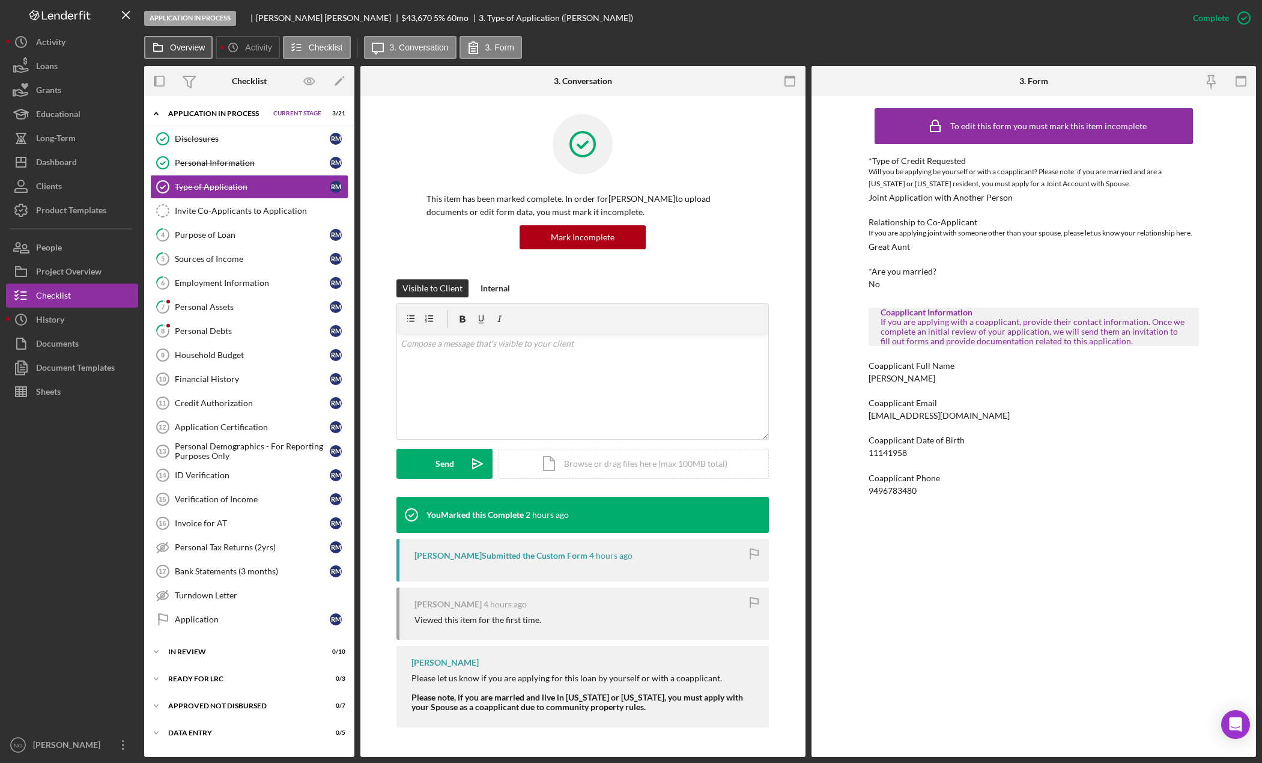
click at [184, 49] on label "Overview" at bounding box center [187, 48] width 35 height 10
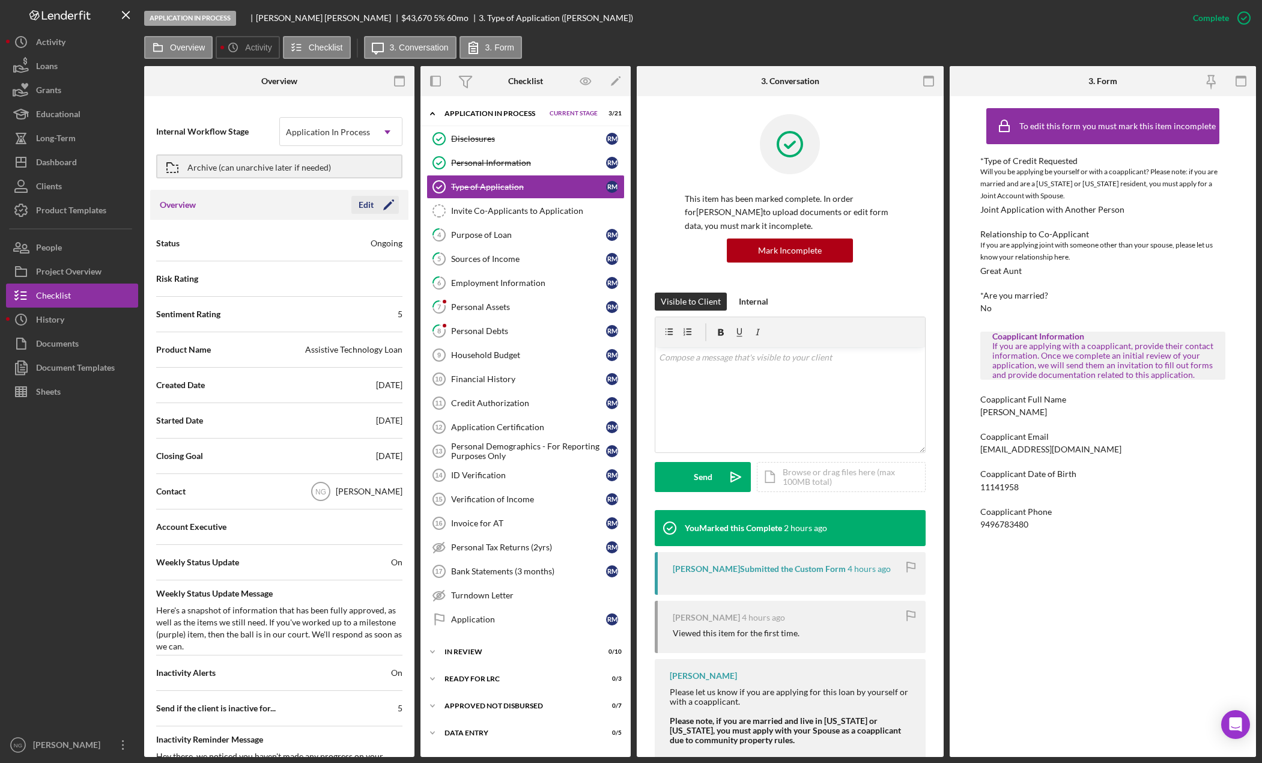
click at [380, 212] on icon "Icon/Edit" at bounding box center [389, 205] width 30 height 30
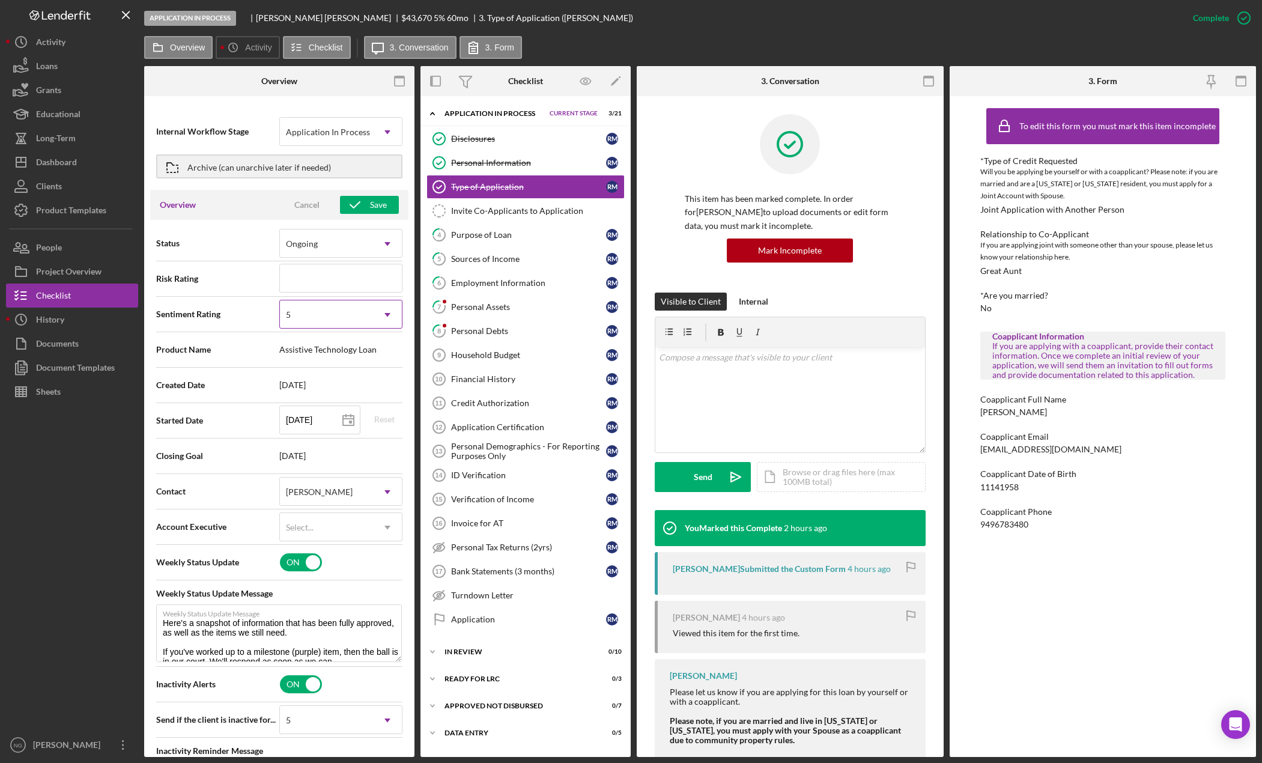
click at [298, 324] on div "5" at bounding box center [326, 315] width 93 height 28
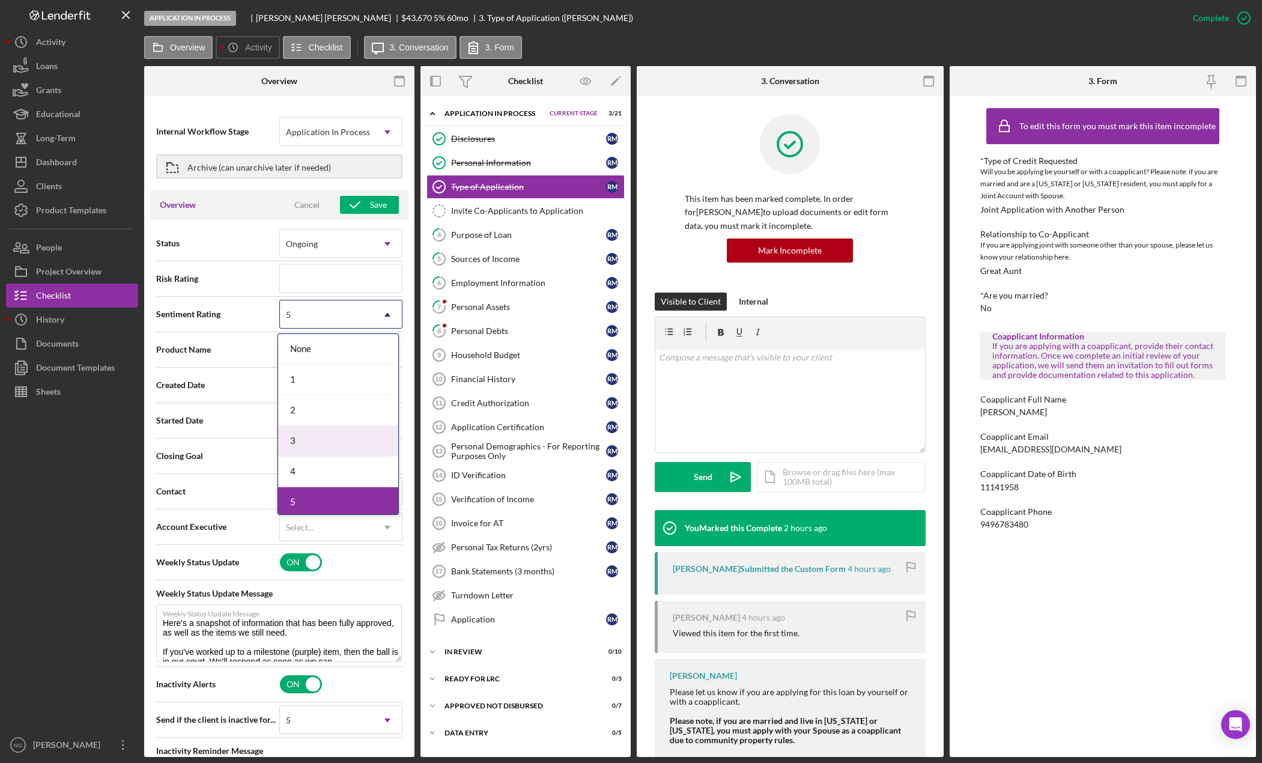
click at [317, 444] on div "3" at bounding box center [338, 441] width 120 height 31
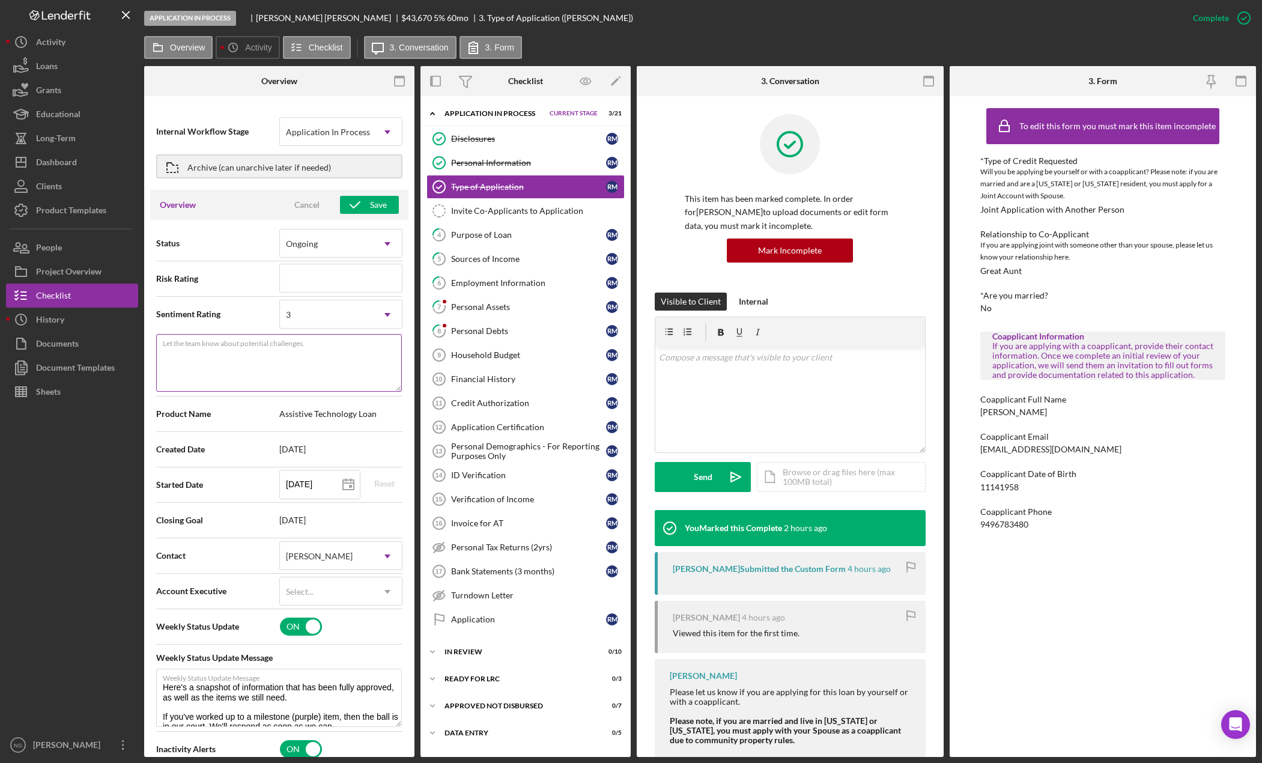
click at [290, 363] on textarea "Let the team know about potential challenges." at bounding box center [279, 363] width 246 height 58
type textarea "Partial Need to call and clarify co applicant info."
click at [357, 207] on icon "button" at bounding box center [355, 205] width 30 height 30
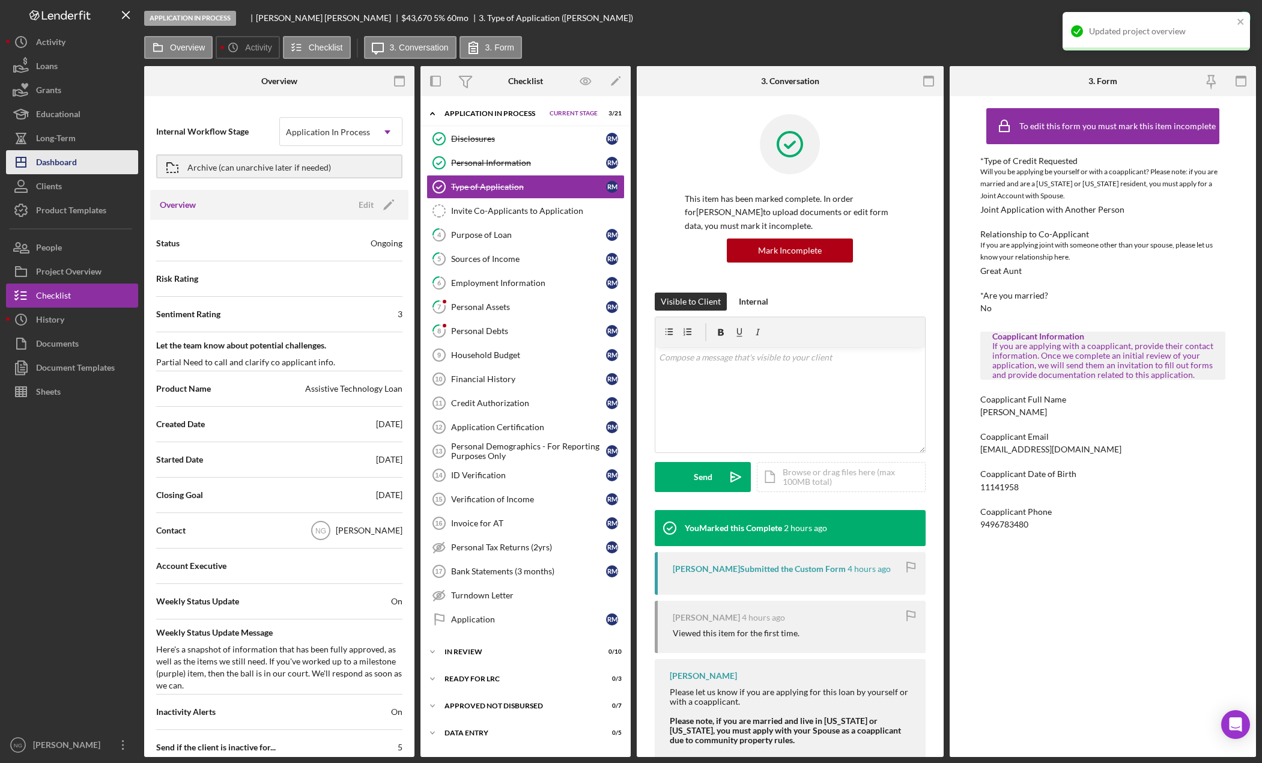
click at [90, 159] on button "Icon/Dashboard Dashboard" at bounding box center [72, 162] width 132 height 24
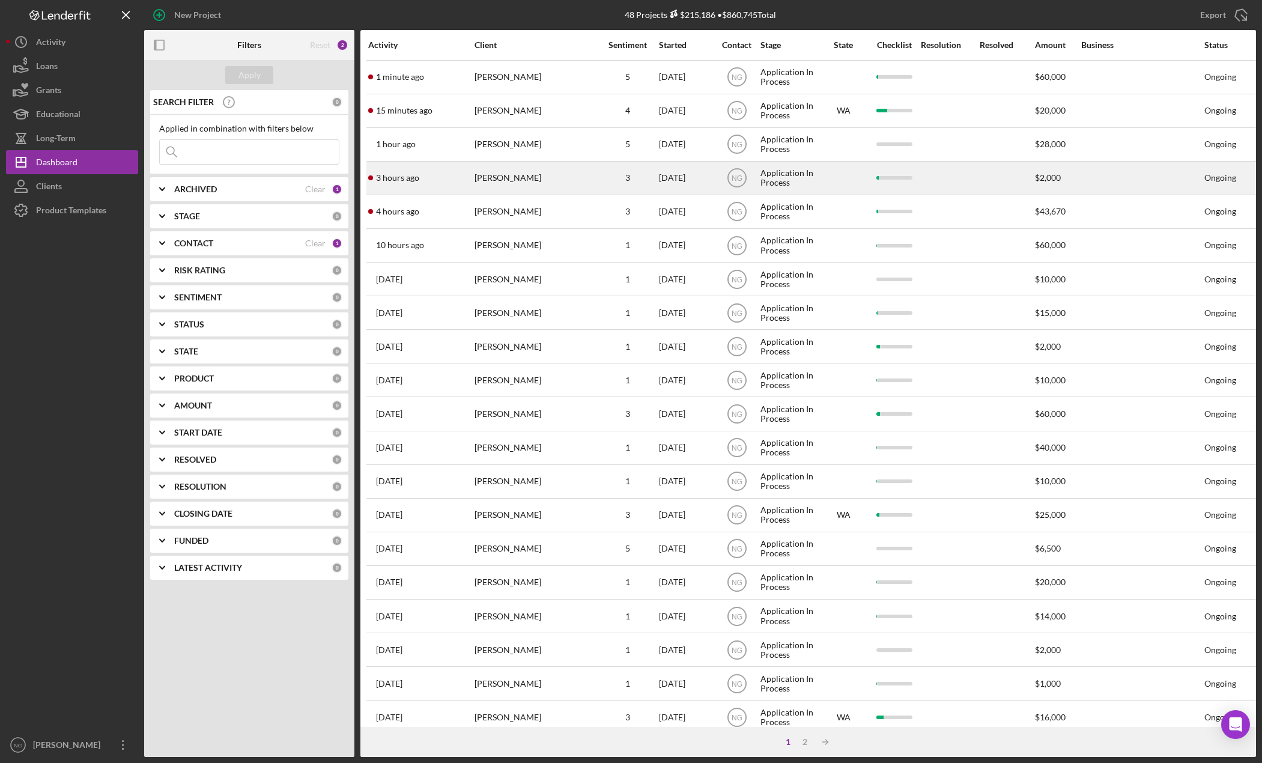
click at [586, 175] on div "[PERSON_NAME]" at bounding box center [535, 178] width 120 height 32
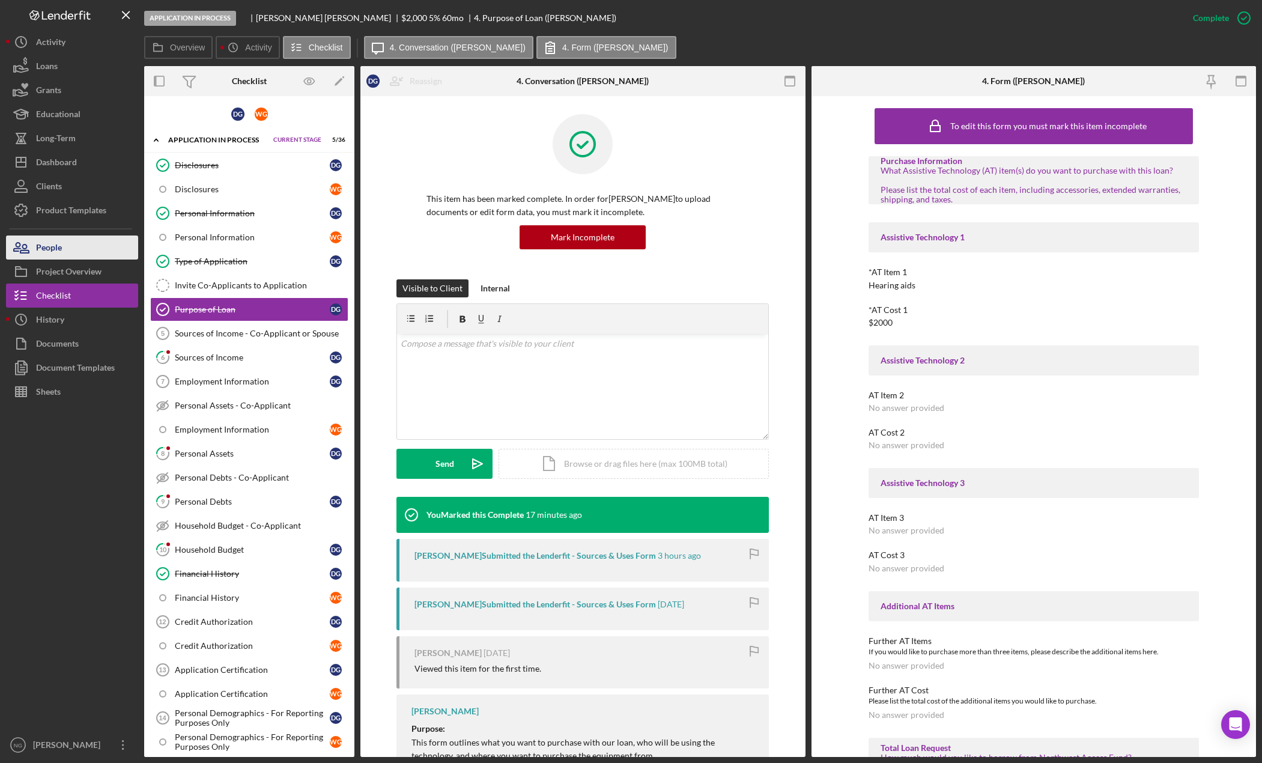
click at [93, 247] on button "People" at bounding box center [72, 248] width 132 height 24
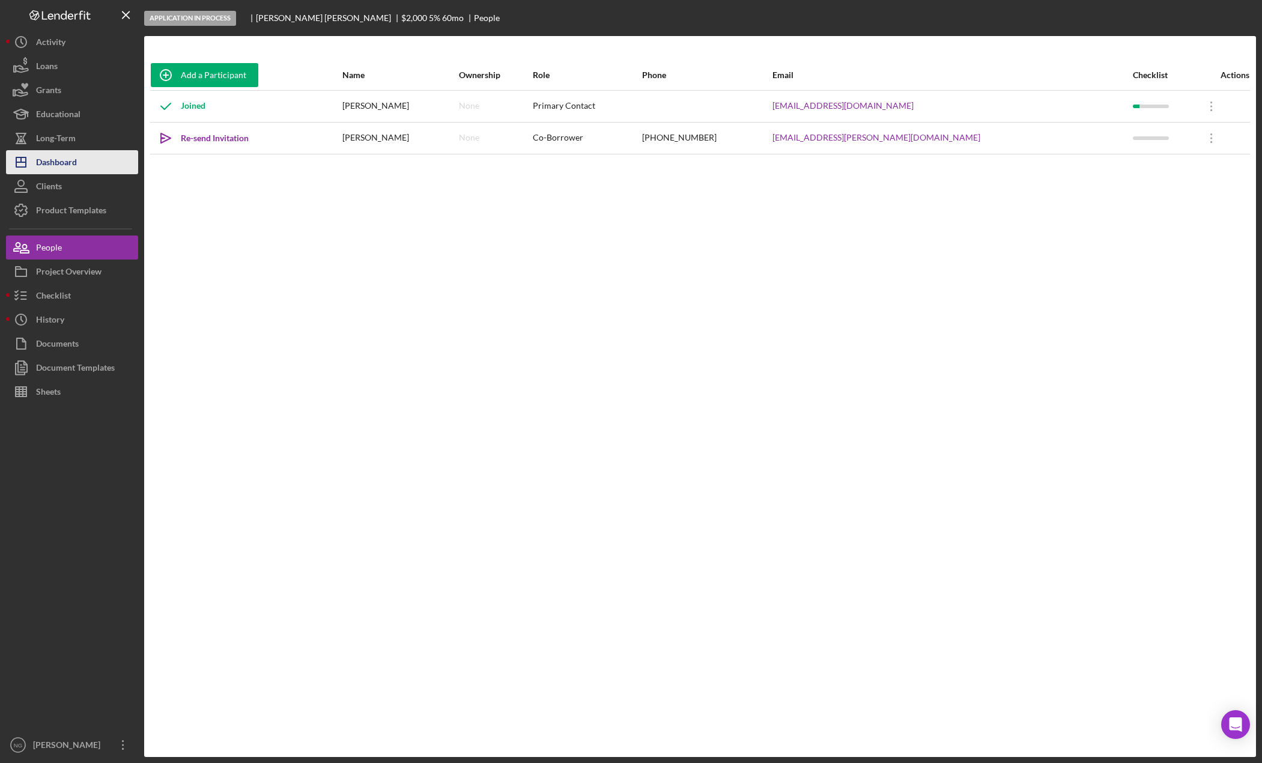
click at [42, 168] on div "Dashboard" at bounding box center [56, 163] width 41 height 27
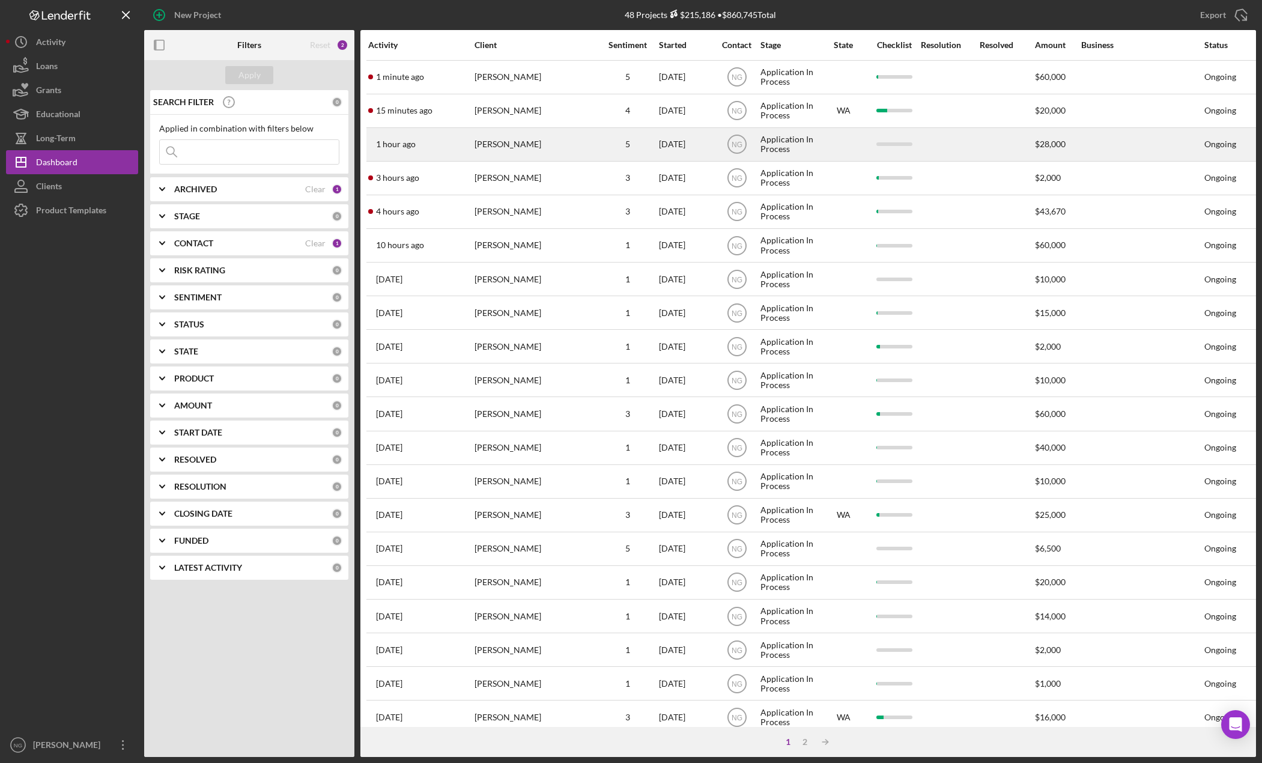
click at [502, 141] on div "[PERSON_NAME]" at bounding box center [535, 145] width 120 height 32
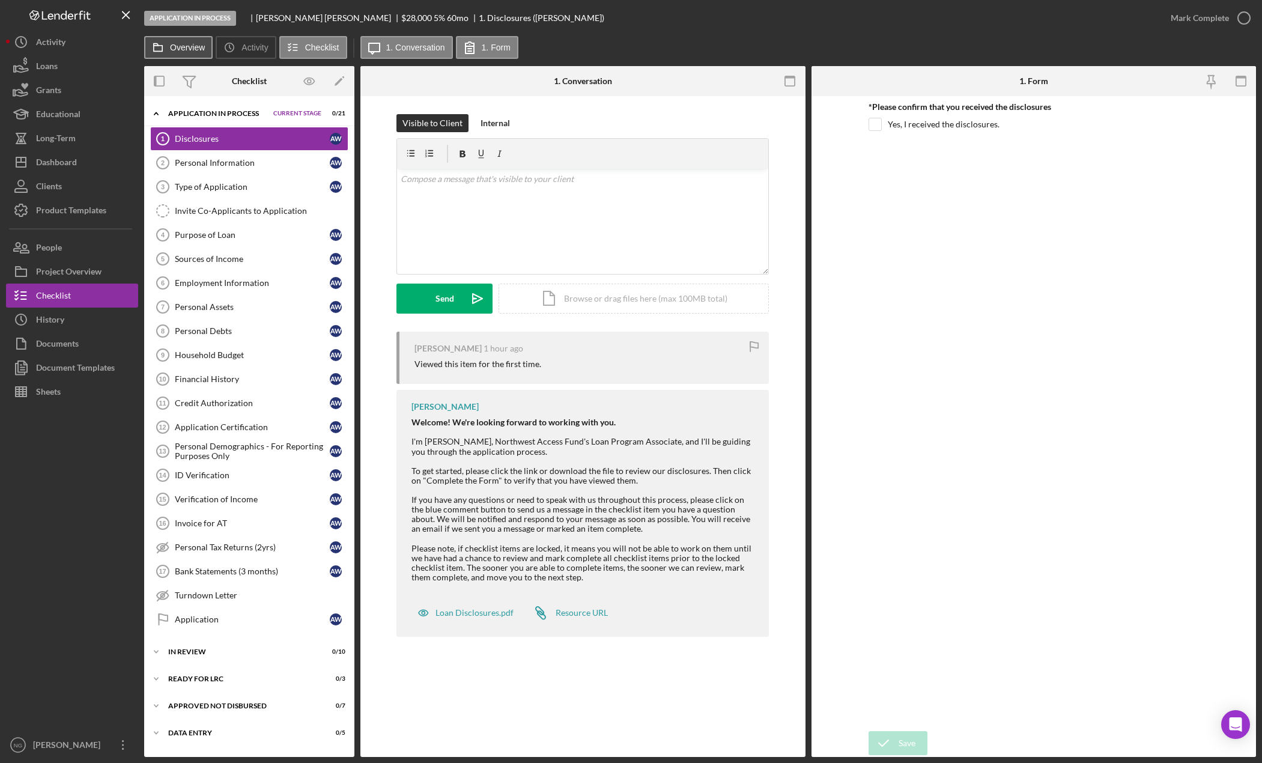
click at [183, 52] on button "Overview" at bounding box center [178, 47] width 68 height 23
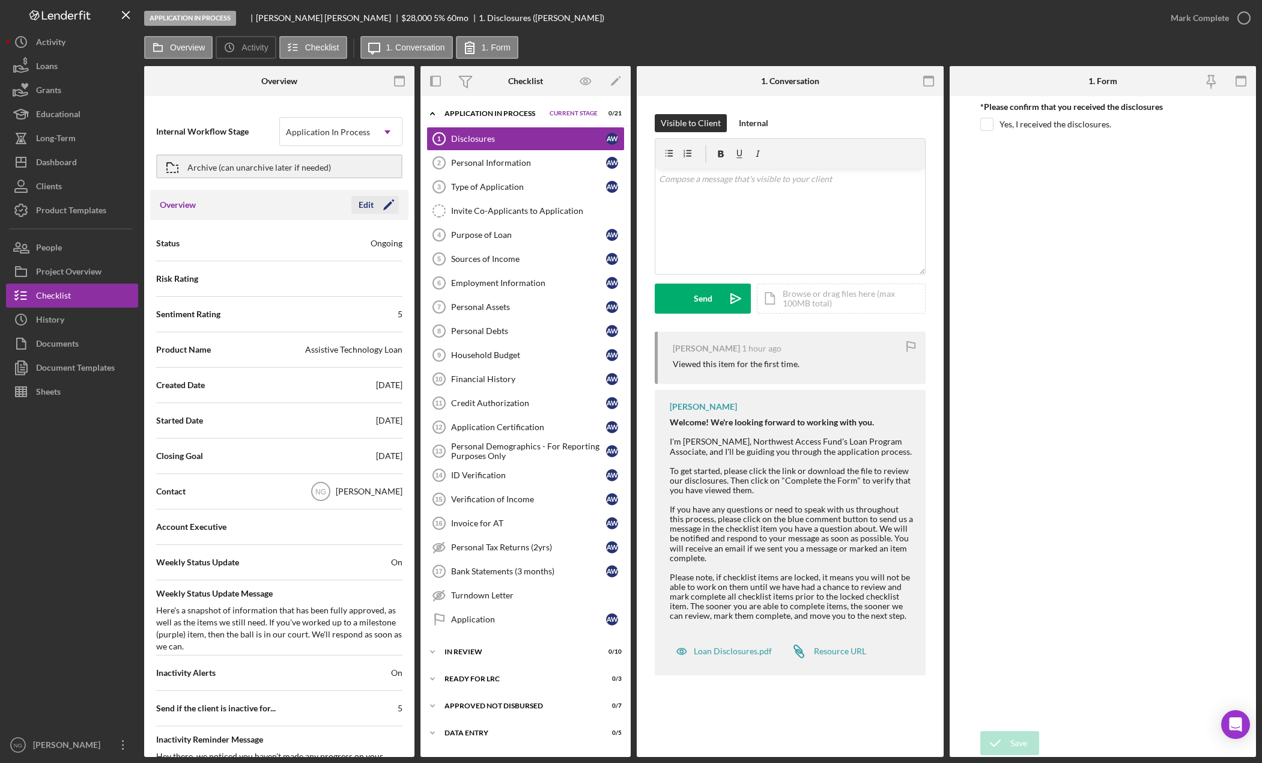
click at [374, 209] on icon "Icon/Edit" at bounding box center [389, 205] width 30 height 30
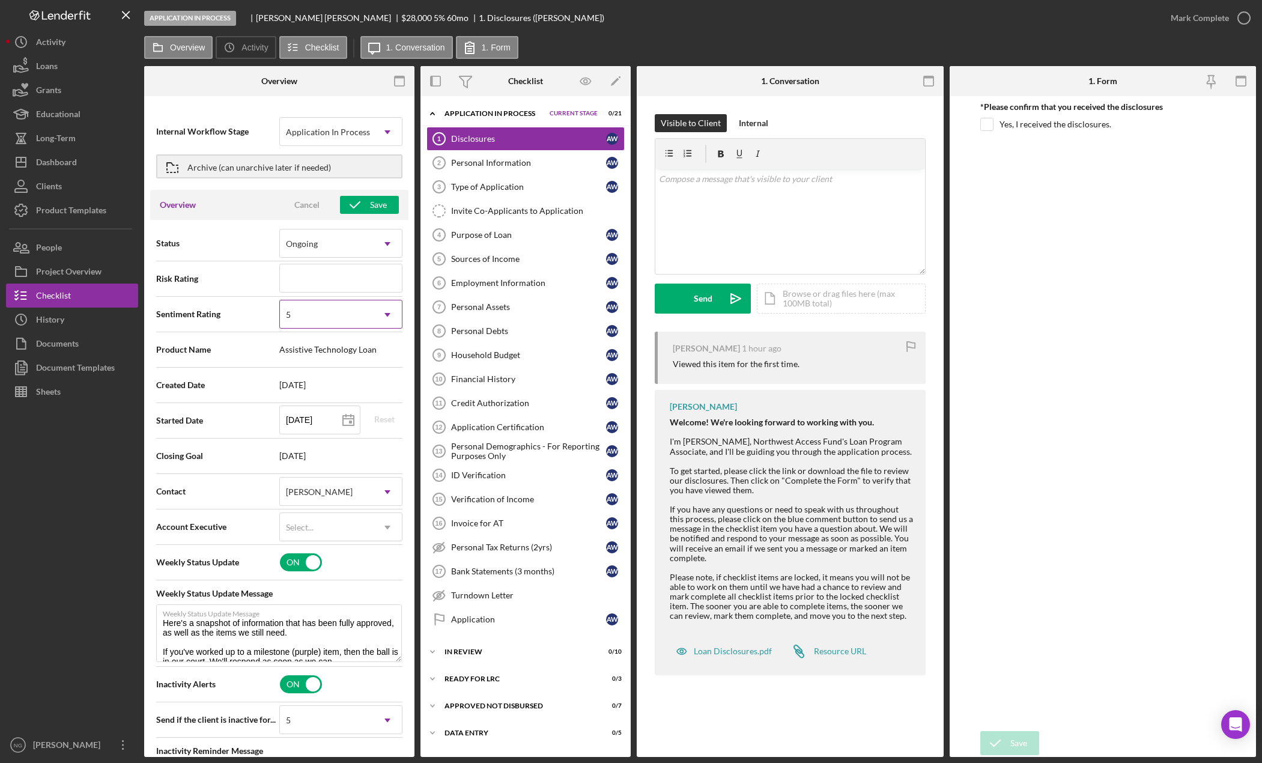
click at [368, 321] on div "5" at bounding box center [326, 315] width 93 height 28
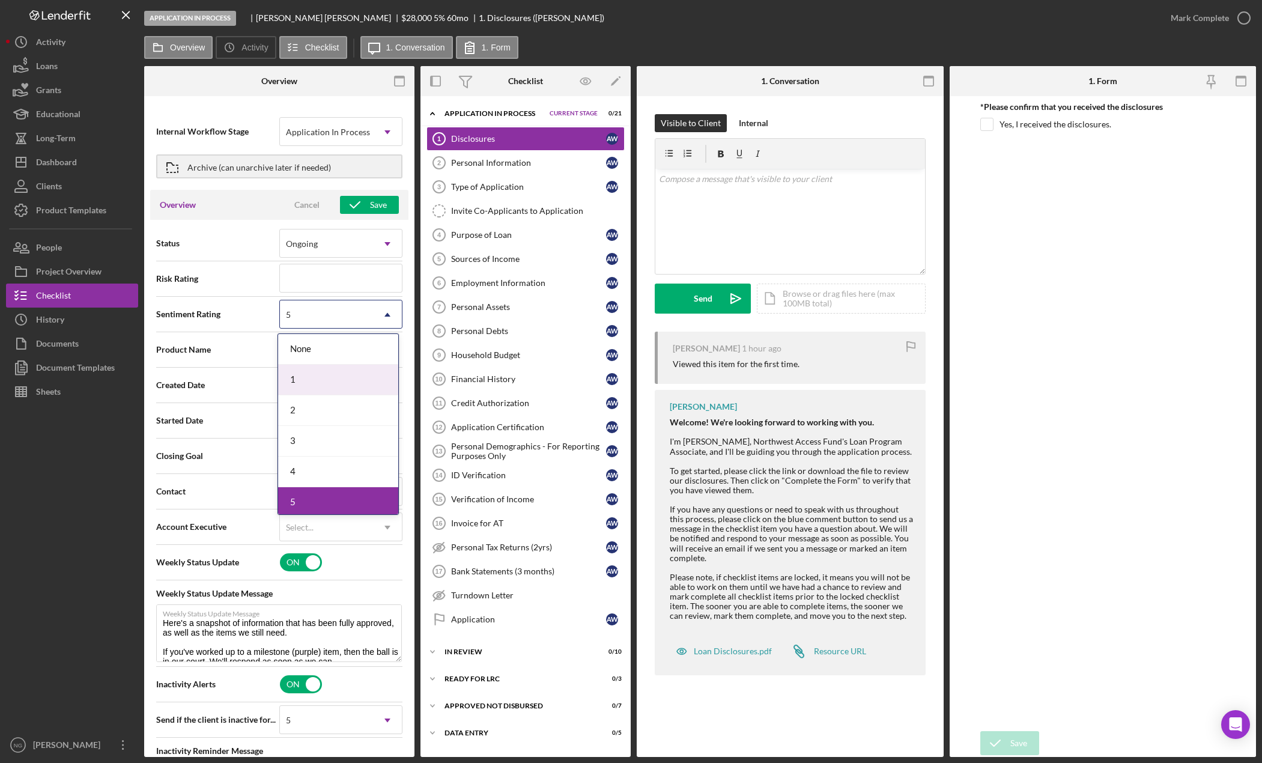
click at [320, 384] on div "1" at bounding box center [338, 380] width 120 height 31
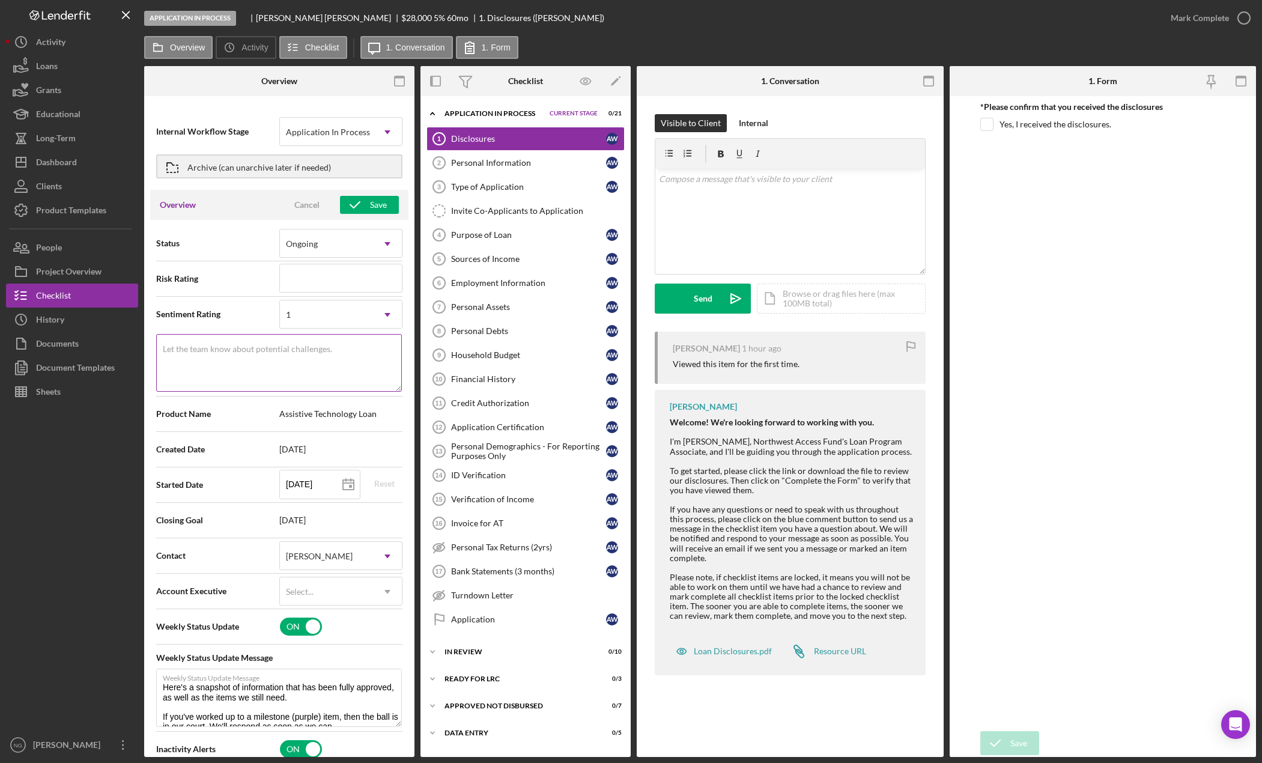
click at [320, 375] on textarea "Let the team know about potential challenges." at bounding box center [279, 363] width 246 height 58
type textarea "0 items complete"
click at [364, 207] on icon "button" at bounding box center [355, 205] width 30 height 30
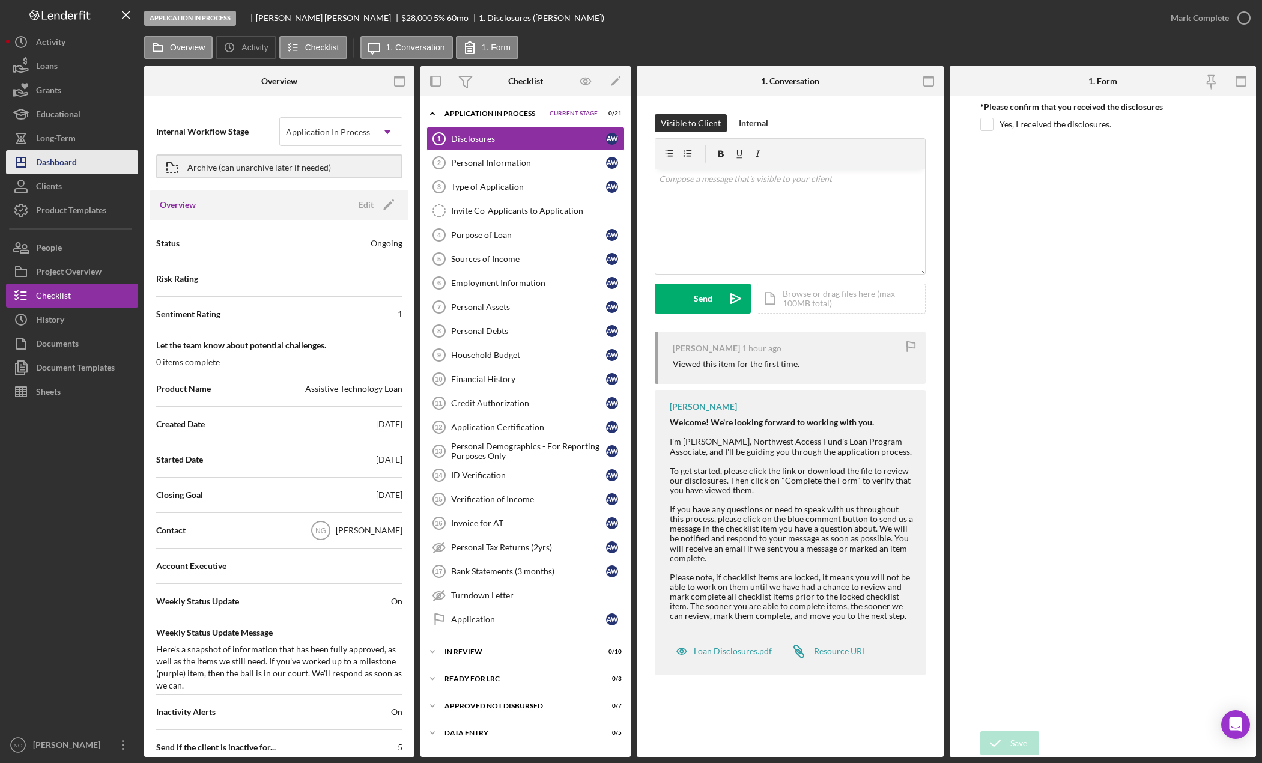
click at [90, 163] on button "Icon/Dashboard Dashboard" at bounding box center [72, 162] width 132 height 24
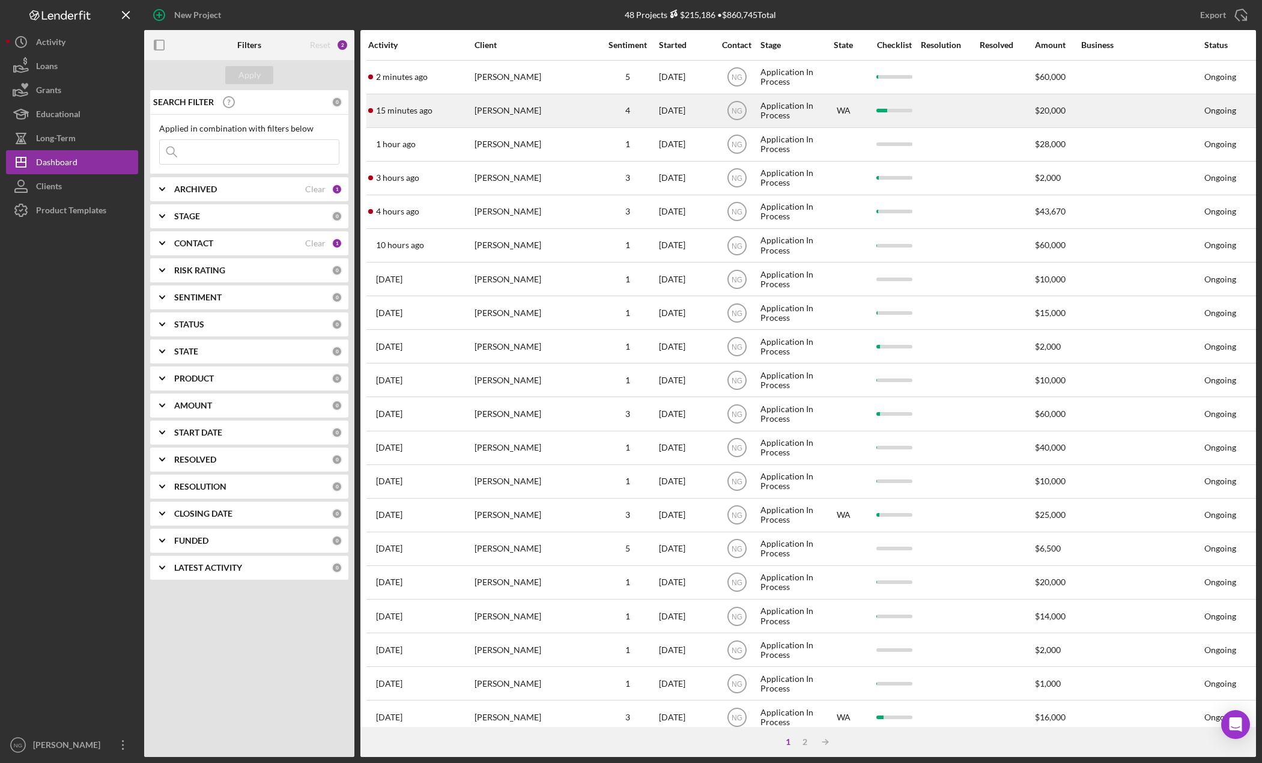
click at [597, 120] on td "4" at bounding box center [627, 111] width 61 height 34
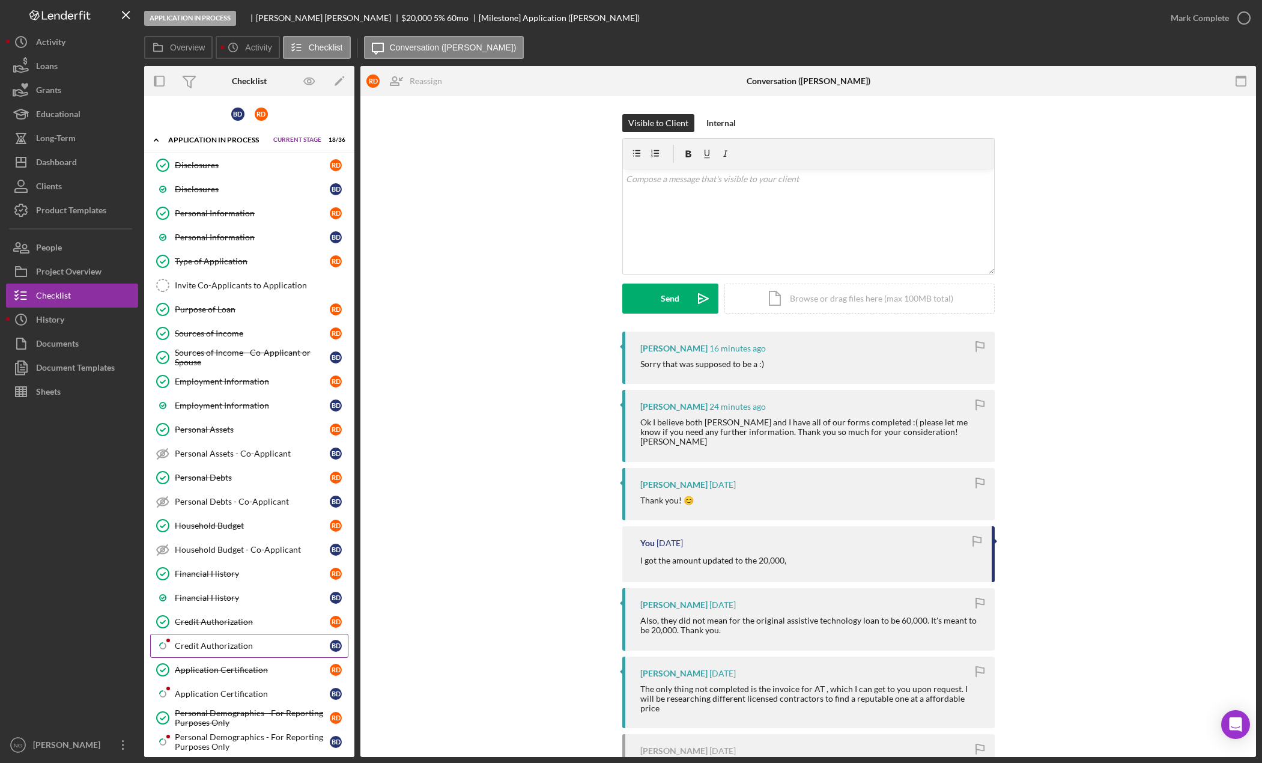
click at [242, 642] on div "Credit Authorization" at bounding box center [252, 646] width 155 height 10
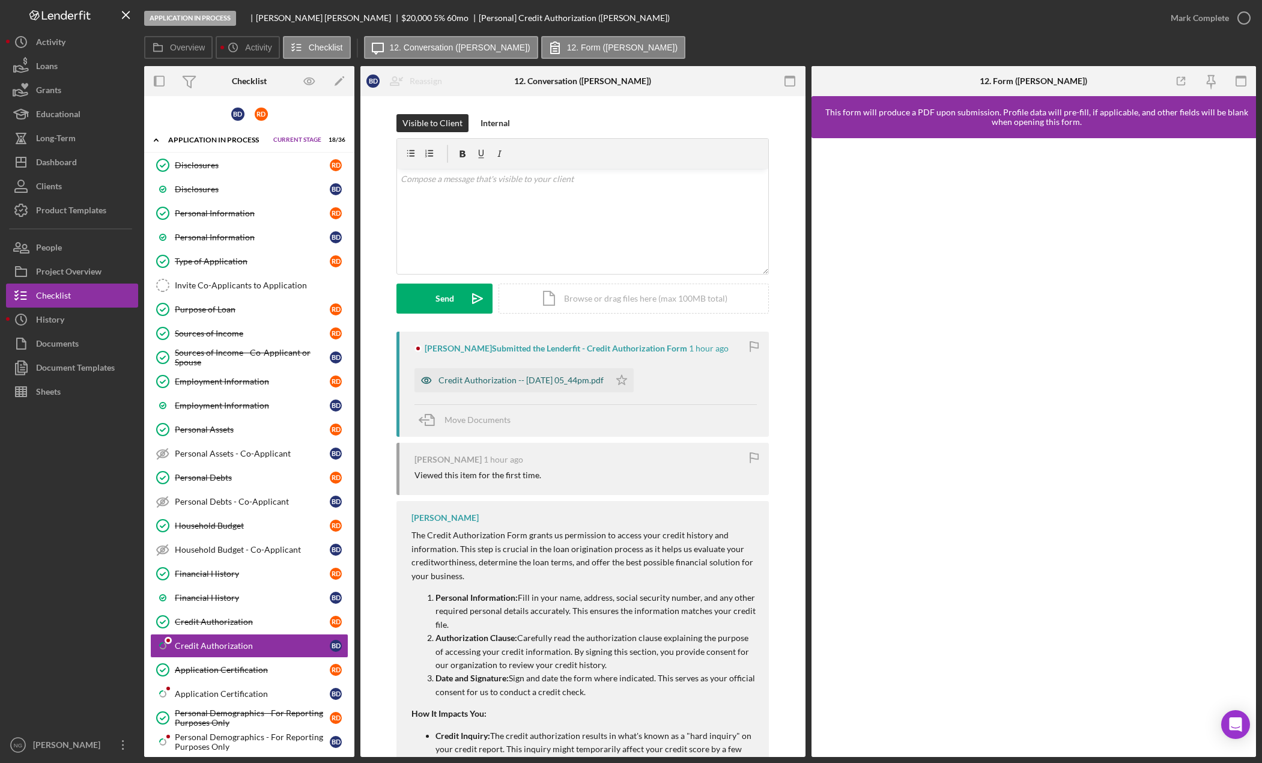
click at [551, 379] on div "Credit Authorization -- [DATE] 05_44pm.pdf" at bounding box center [521, 380] width 165 height 10
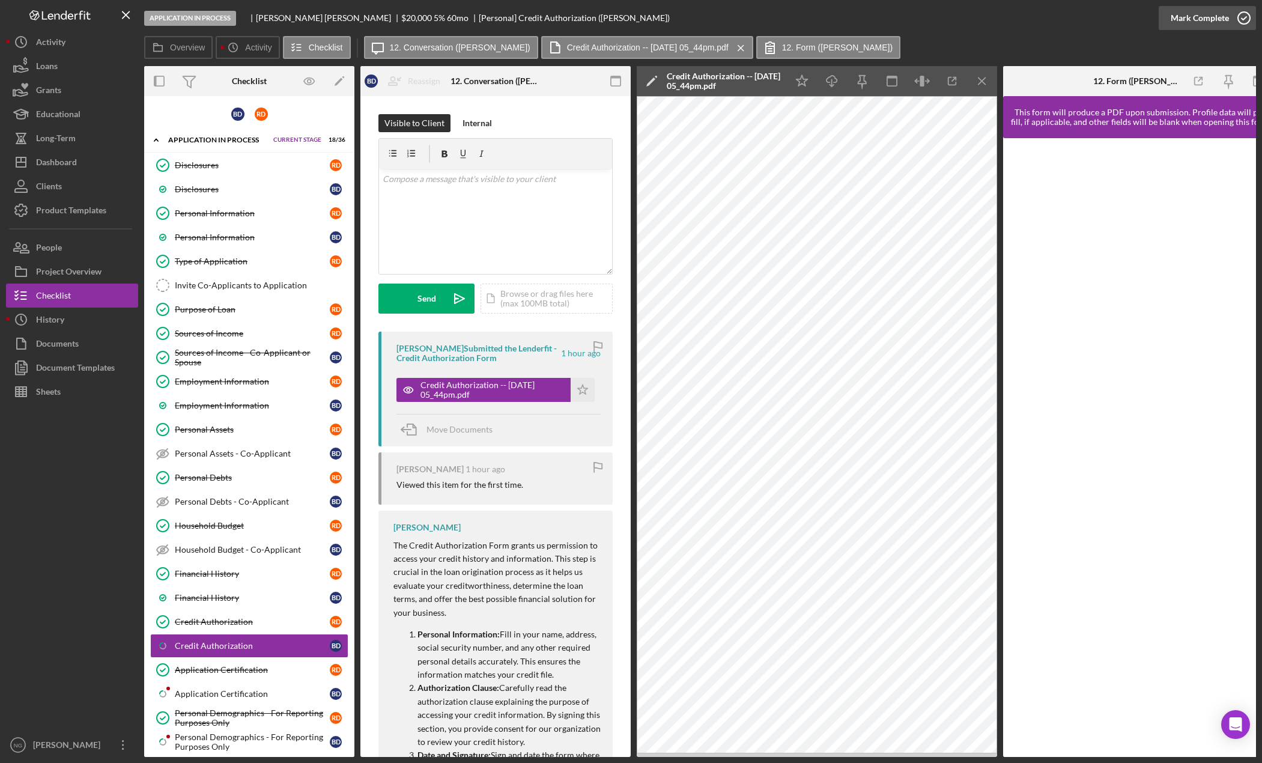
click at [1249, 18] on icon "button" at bounding box center [1244, 18] width 30 height 30
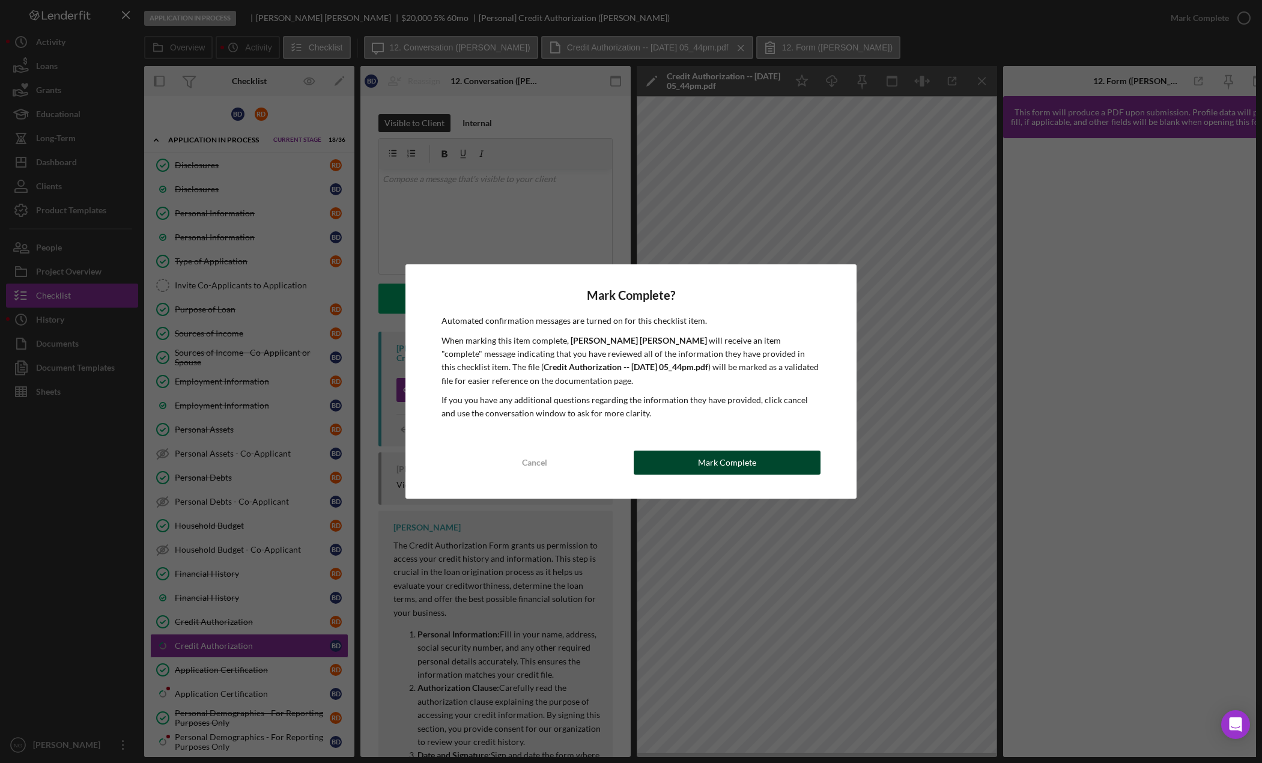
click at [709, 458] on div "Mark Complete" at bounding box center [727, 463] width 58 height 24
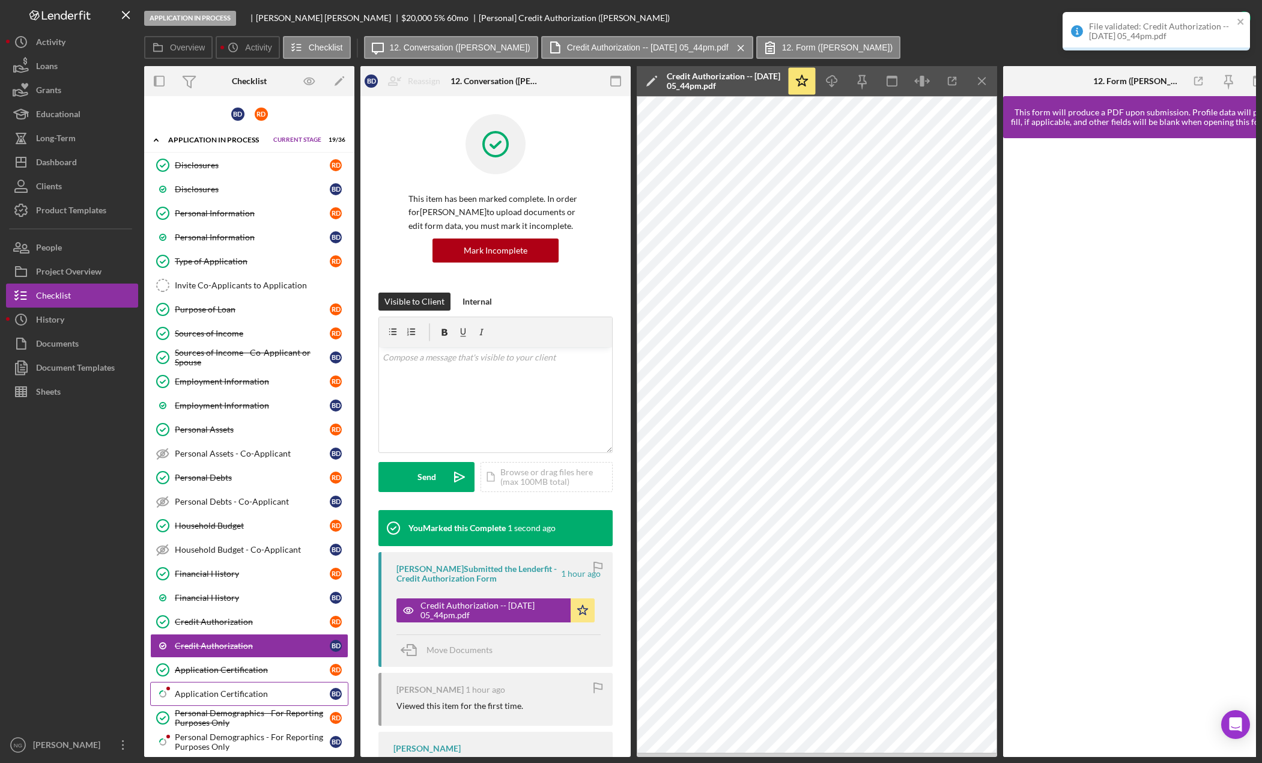
click at [210, 696] on div "Application Certification" at bounding box center [252, 694] width 155 height 10
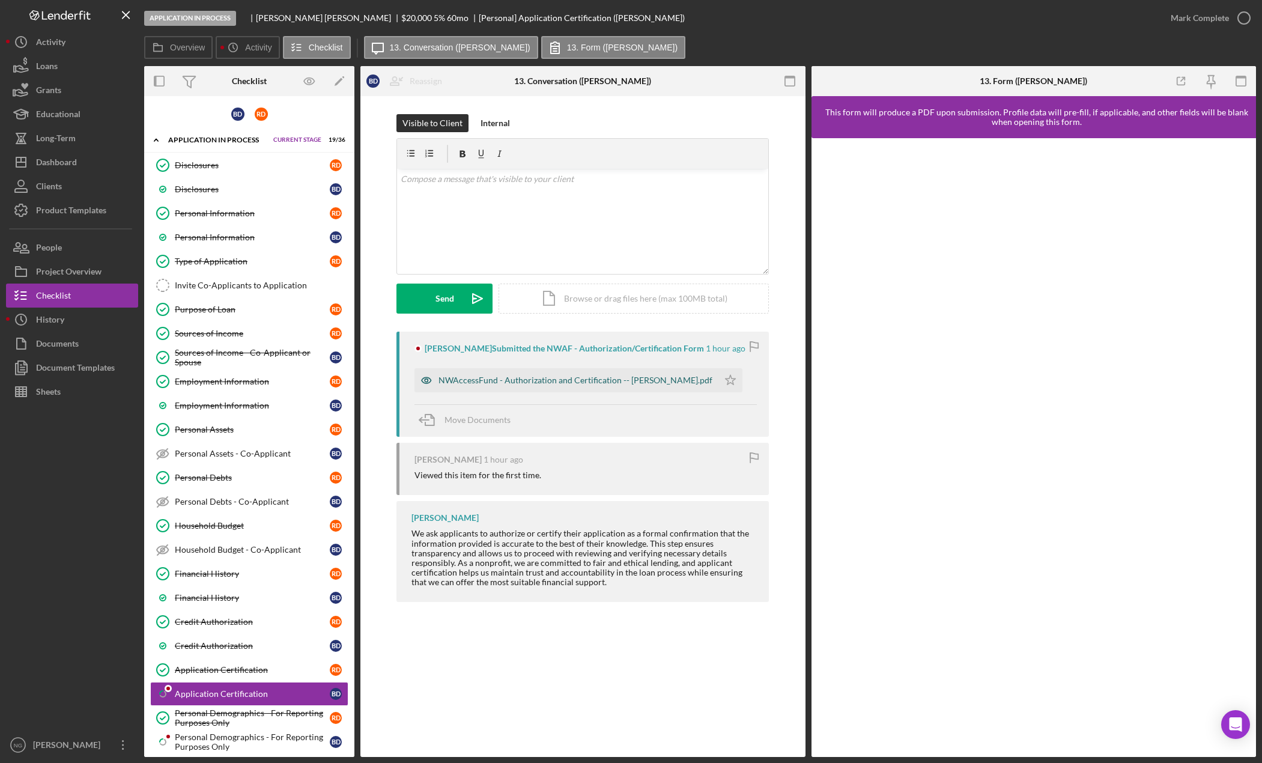
click at [536, 382] on div "NWAccessFund - Authorization and Certification -- [PERSON_NAME].pdf" at bounding box center [576, 380] width 274 height 10
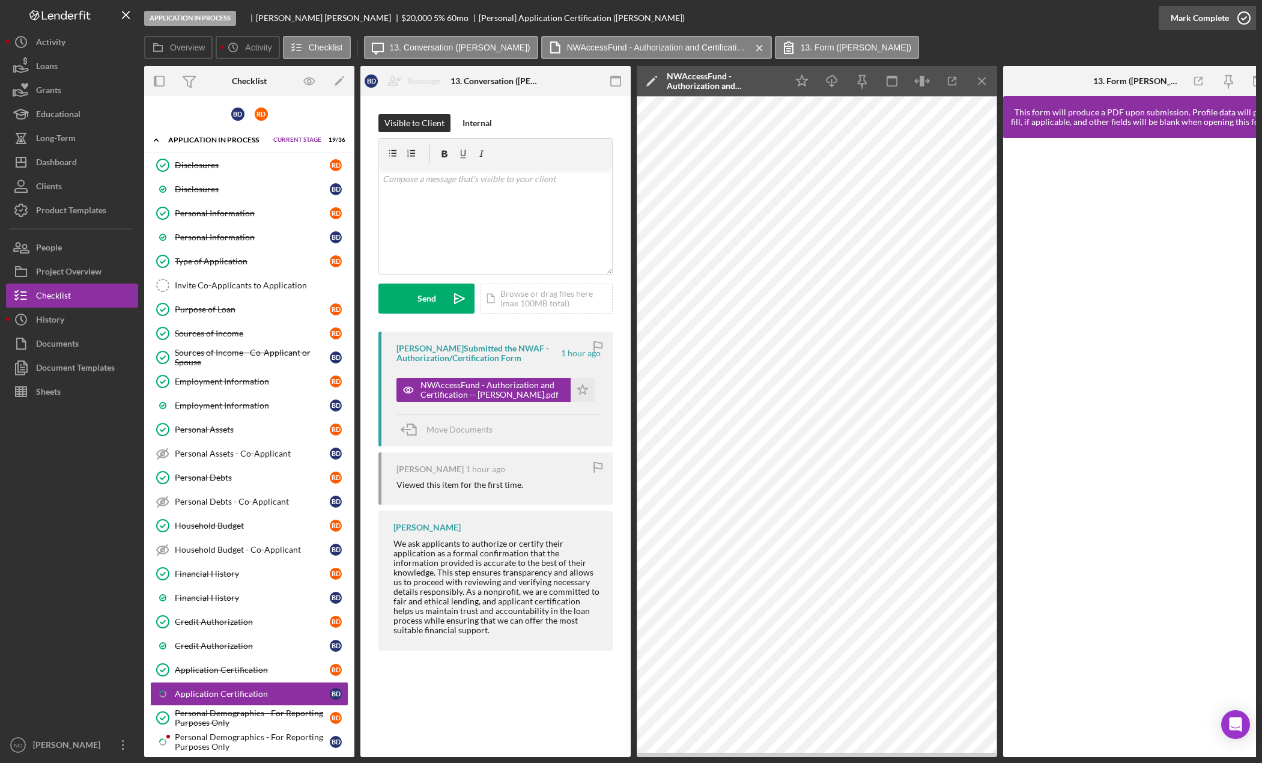
click at [1238, 16] on icon "button" at bounding box center [1244, 18] width 30 height 30
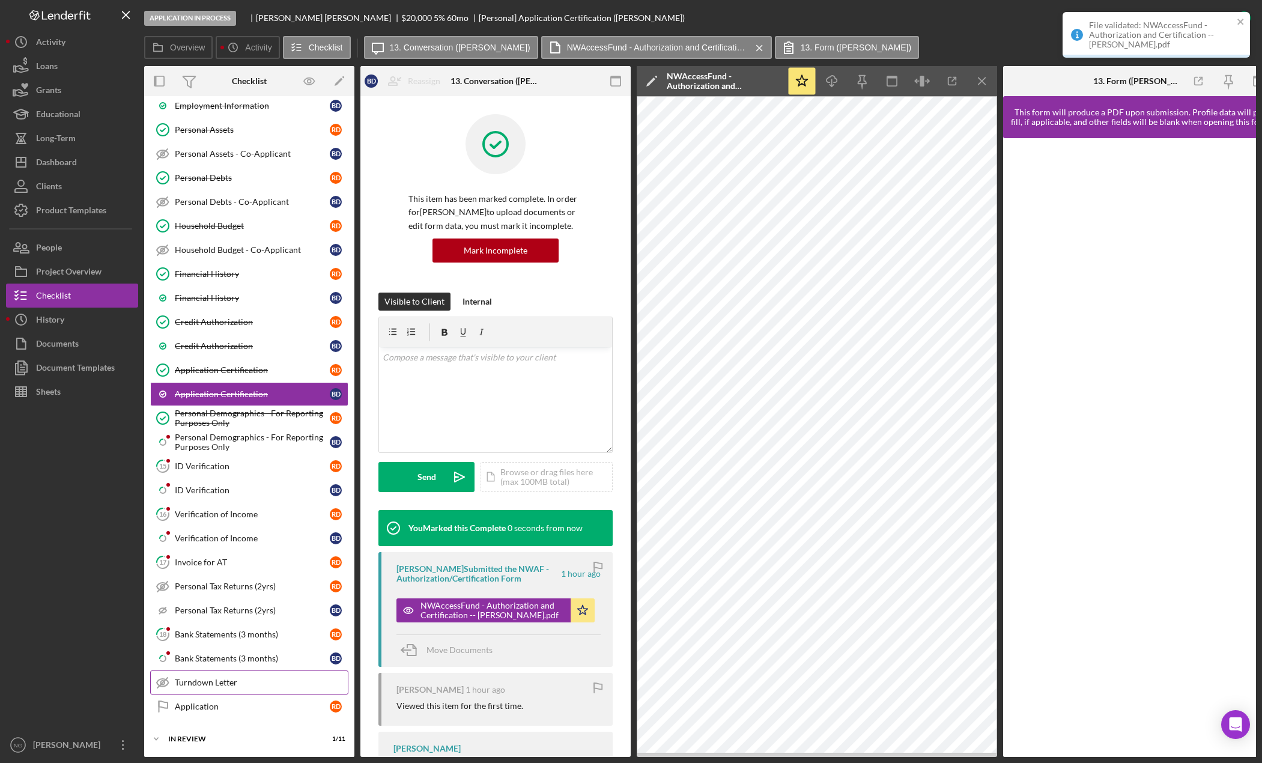
scroll to position [360, 0]
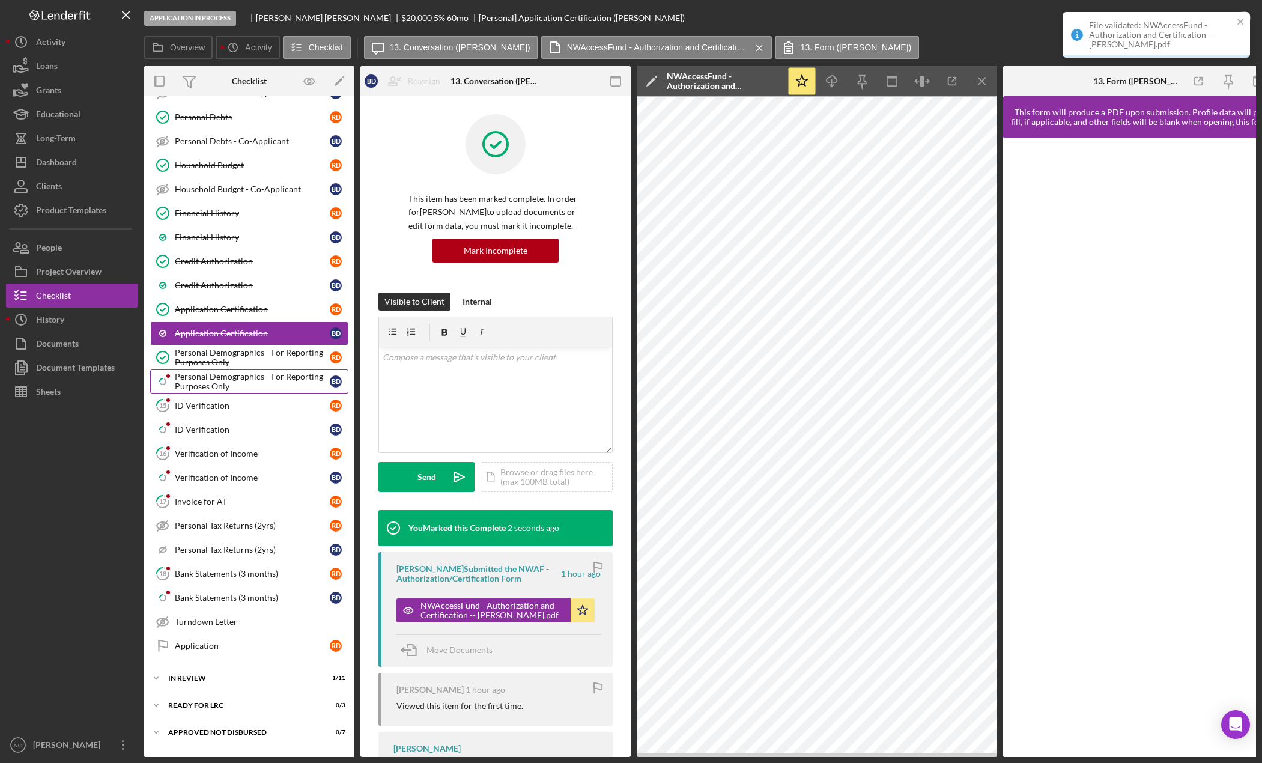
click at [247, 393] on link "Icon/Checklist Item Sub Partial Personal Demographics - For Reporting Purposes …" at bounding box center [249, 381] width 198 height 24
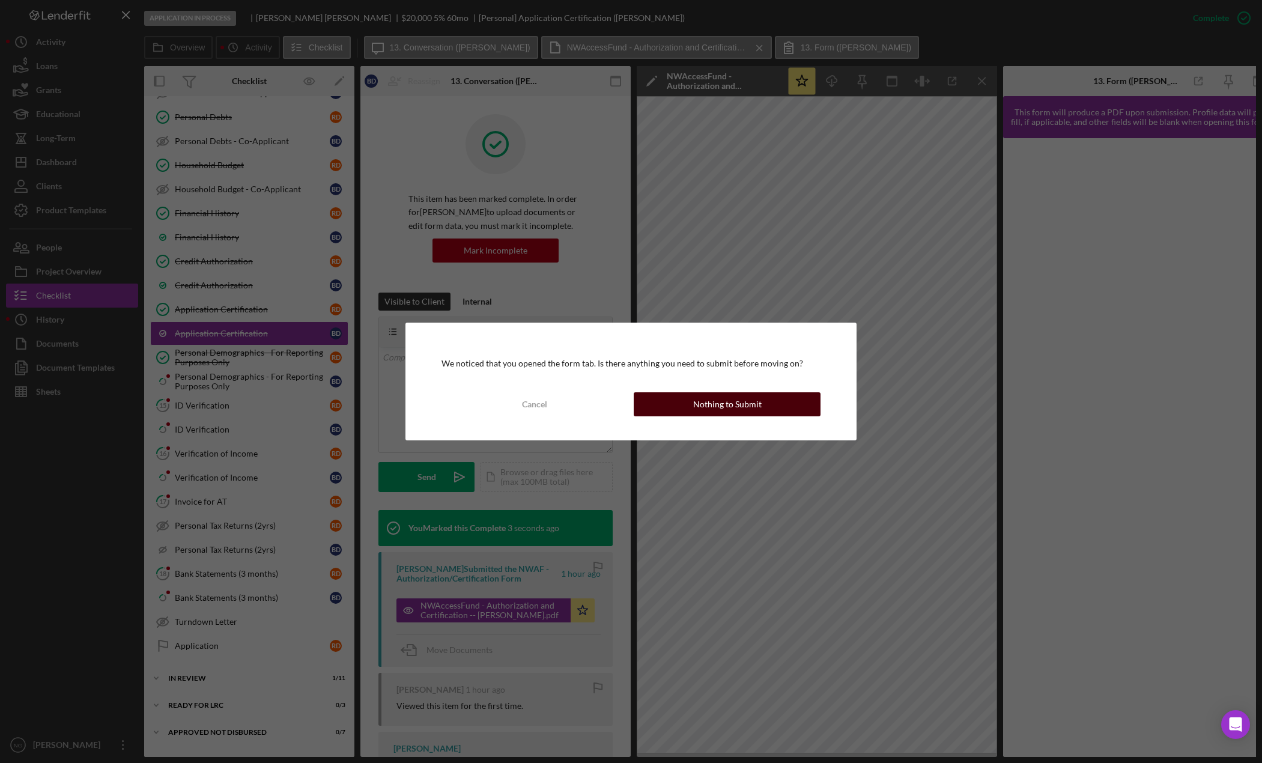
click at [735, 405] on div "Nothing to Submit" at bounding box center [727, 404] width 68 height 24
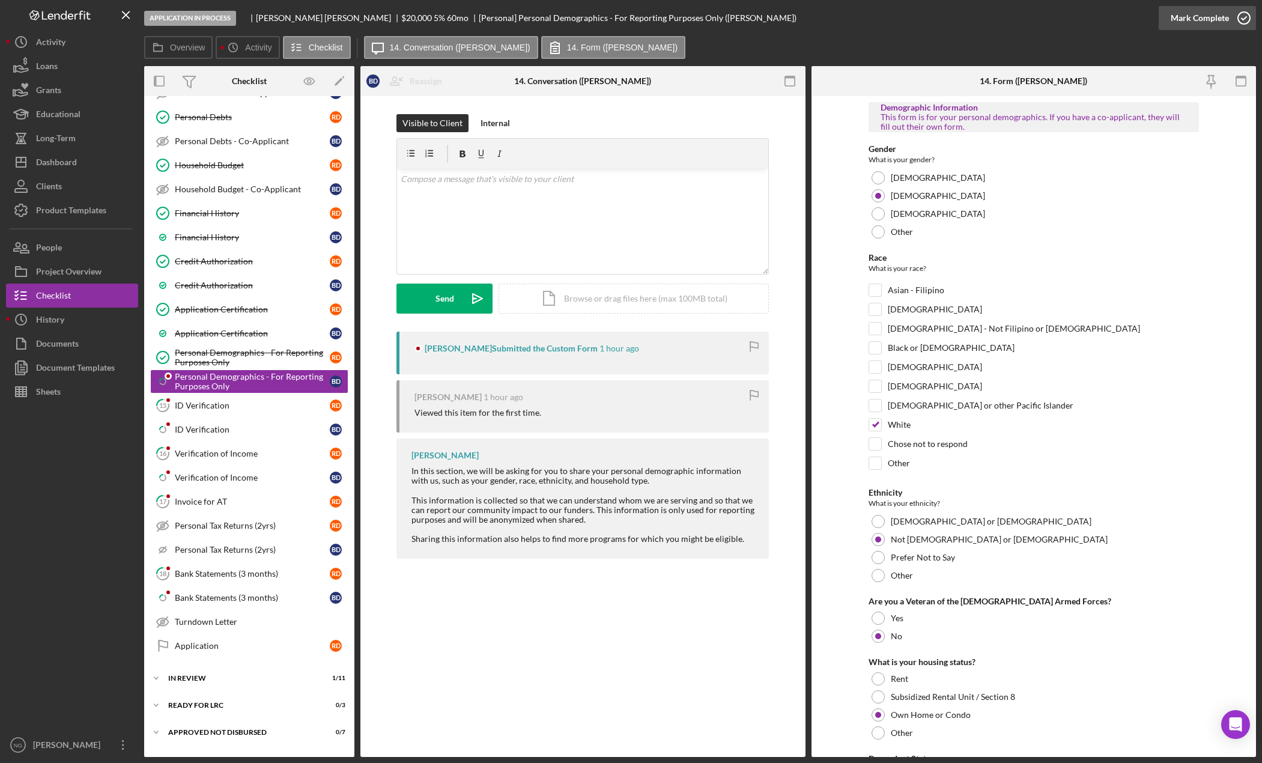
click at [1234, 20] on icon "button" at bounding box center [1244, 18] width 30 height 30
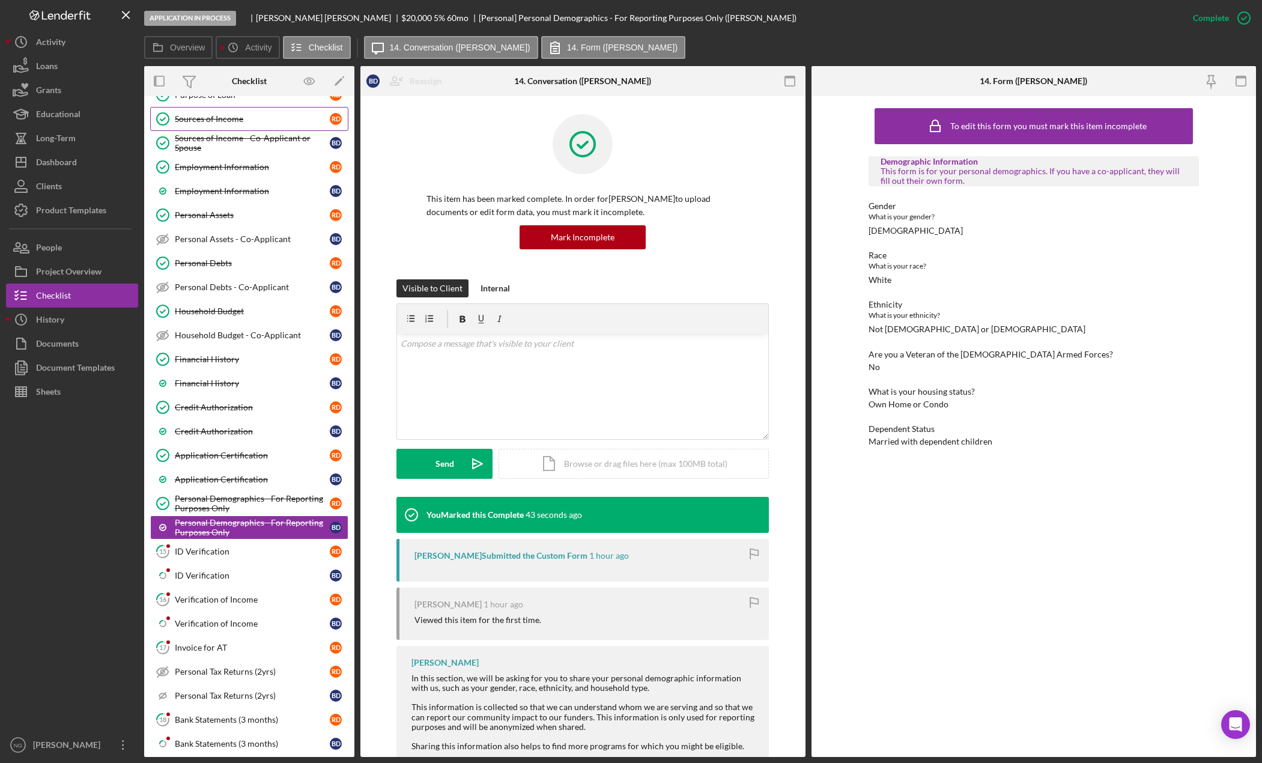
scroll to position [60, 0]
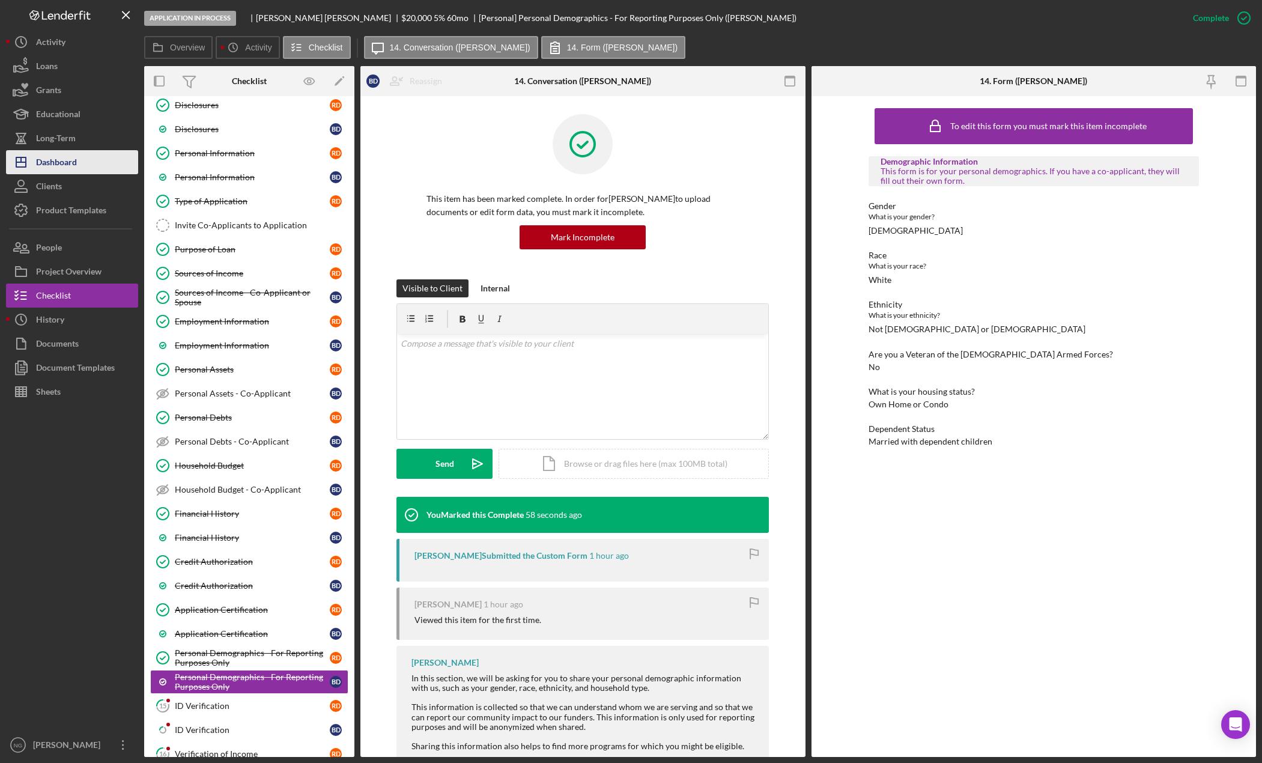
click at [29, 159] on icon "Icon/Dashboard" at bounding box center [21, 162] width 30 height 30
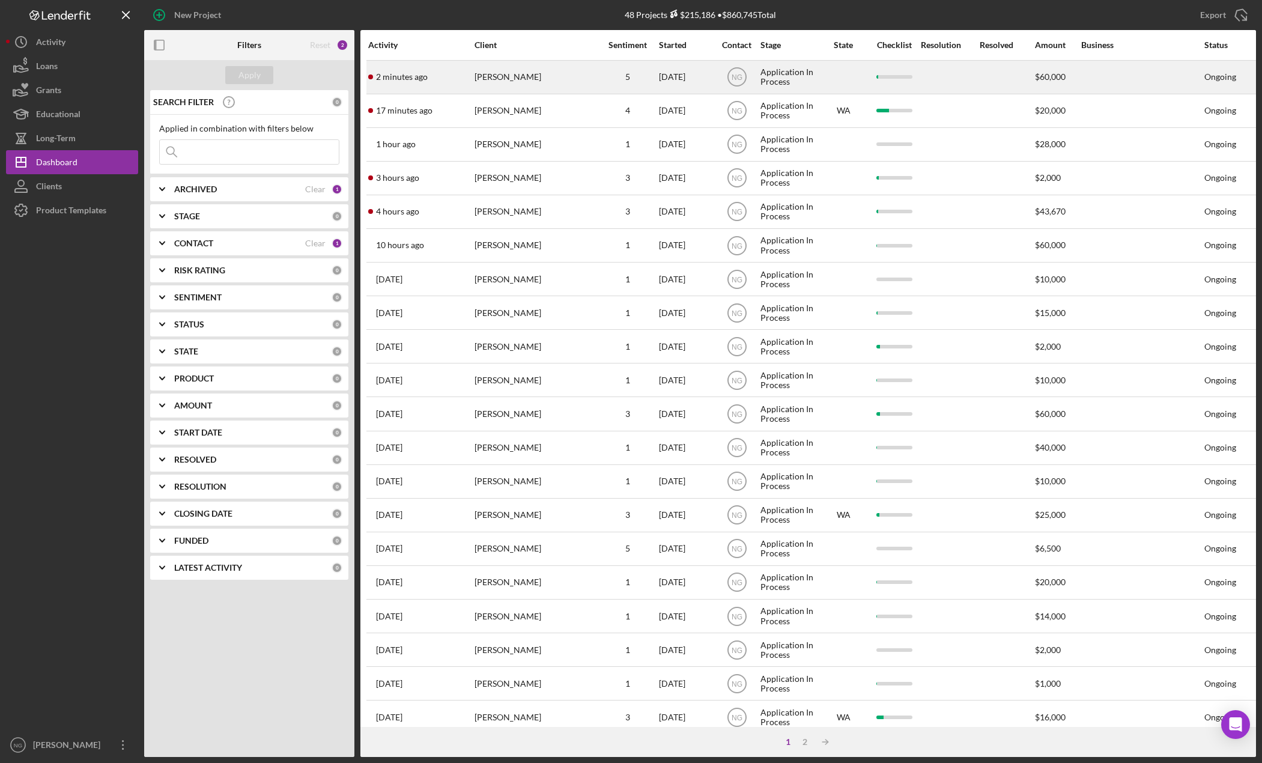
click at [494, 84] on div "[PERSON_NAME]" at bounding box center [535, 77] width 120 height 32
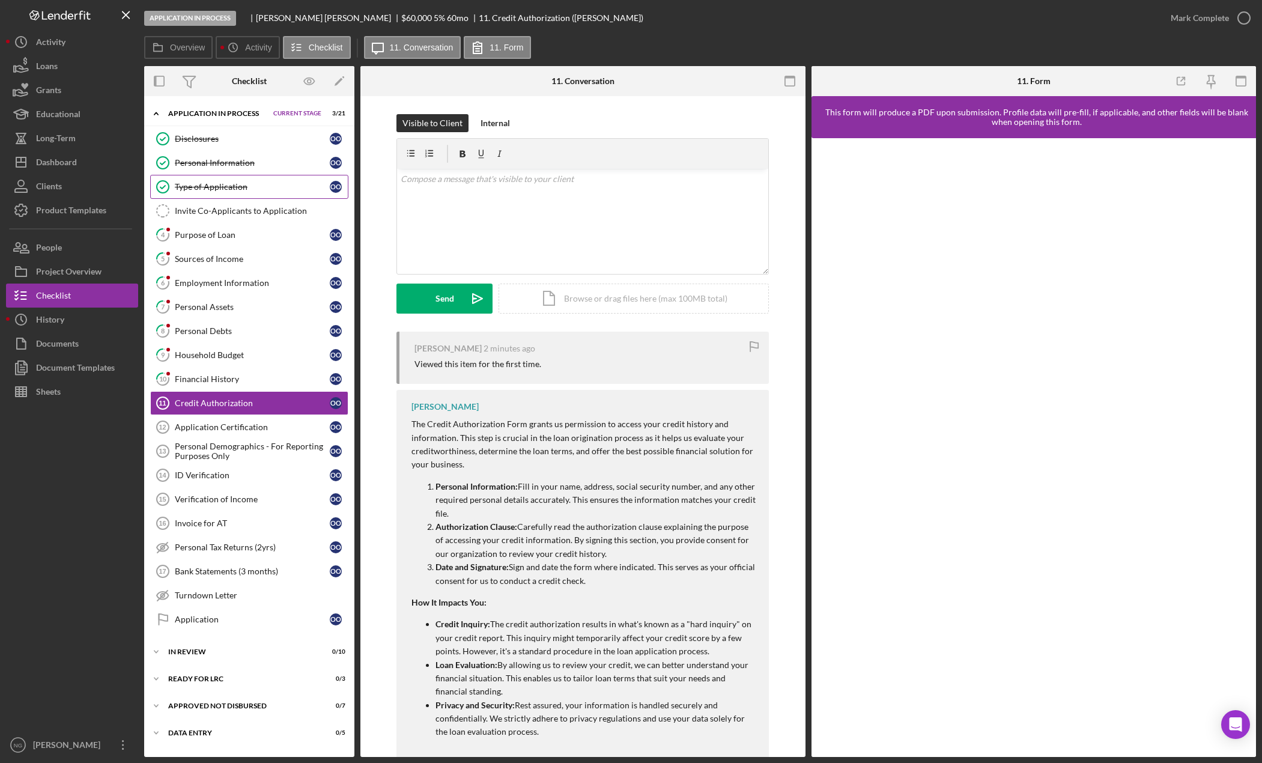
click at [232, 186] on div "Type of Application" at bounding box center [252, 187] width 155 height 10
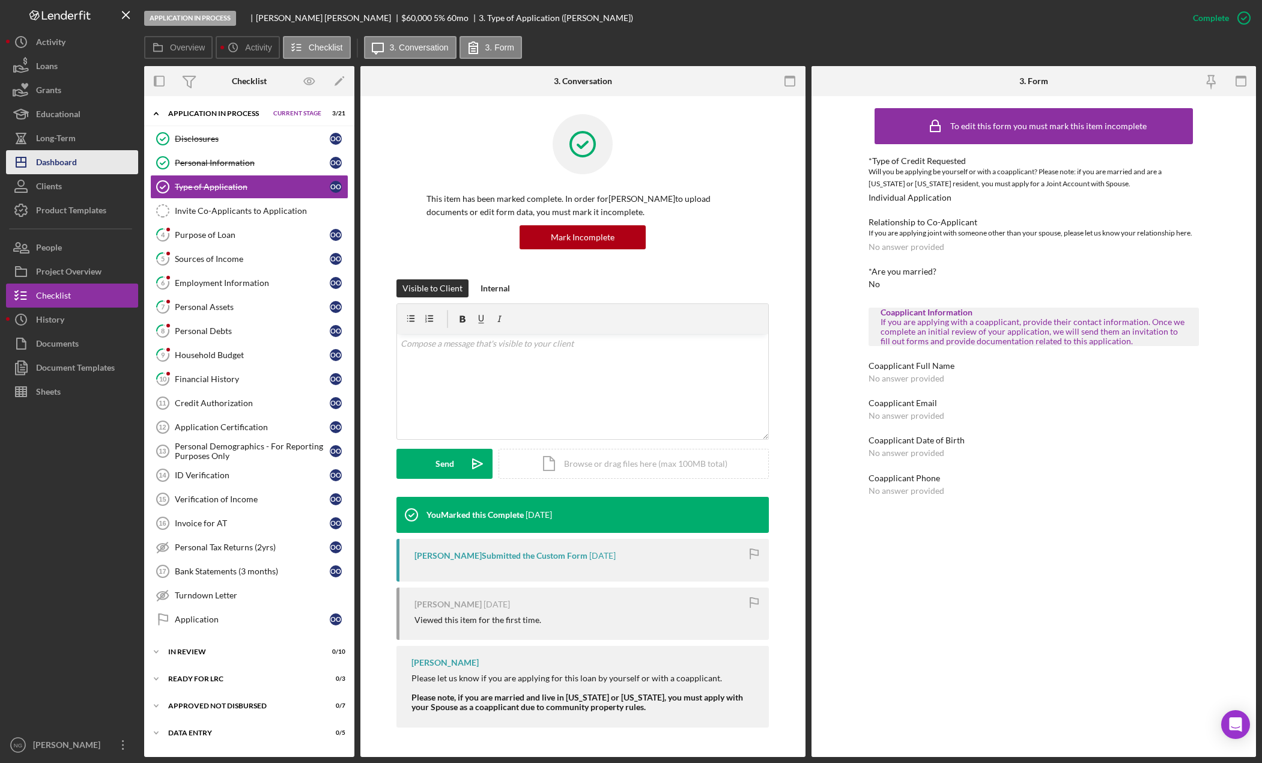
click at [79, 163] on button "Icon/Dashboard Dashboard" at bounding box center [72, 162] width 132 height 24
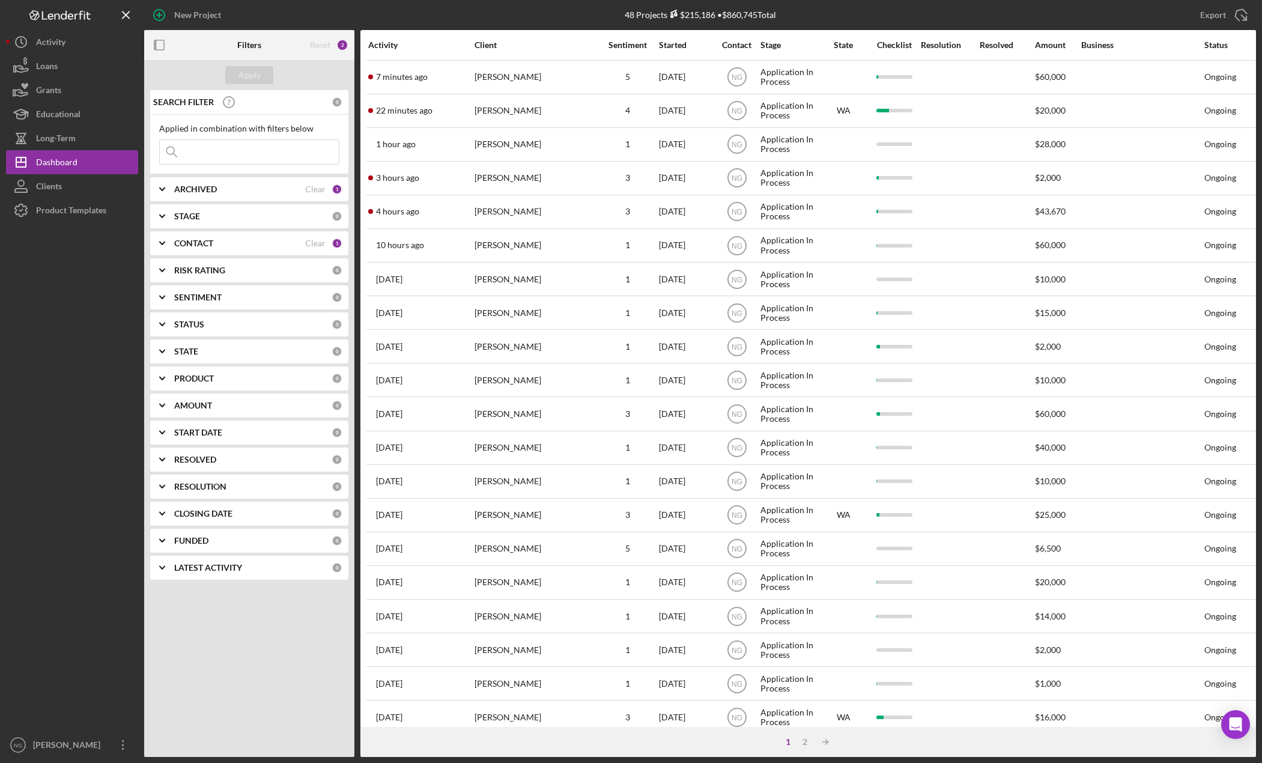
click at [6, 150] on button "Icon/Dashboard Dashboard" at bounding box center [72, 162] width 132 height 24
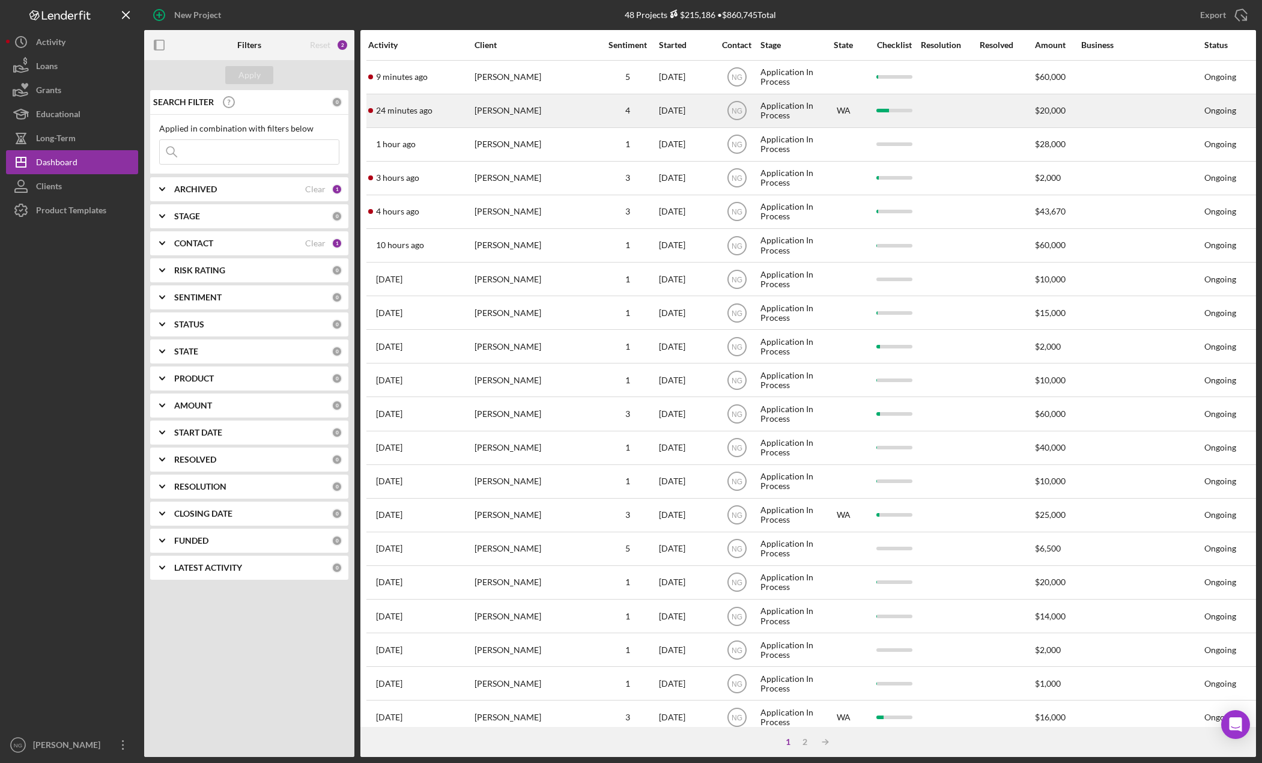
click at [555, 122] on div "[PERSON_NAME]" at bounding box center [535, 111] width 120 height 32
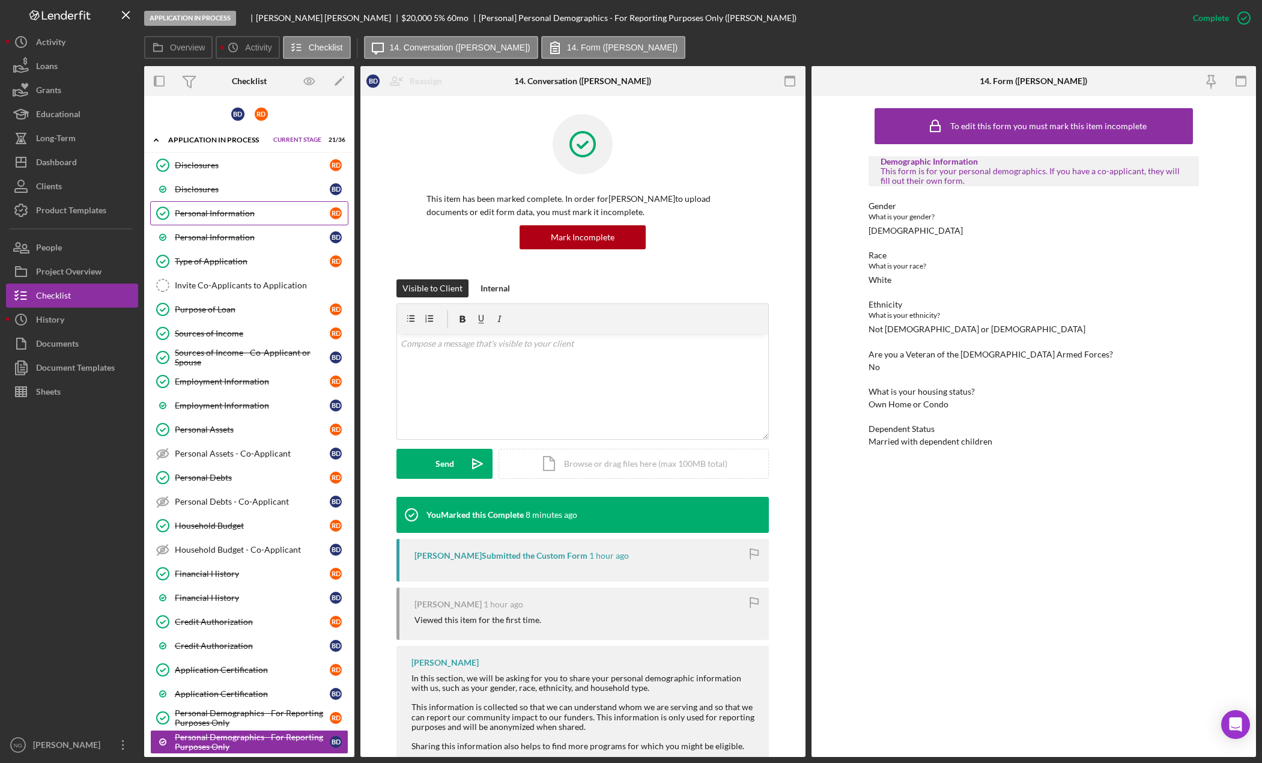
click at [238, 211] on div "Personal Information" at bounding box center [252, 213] width 155 height 10
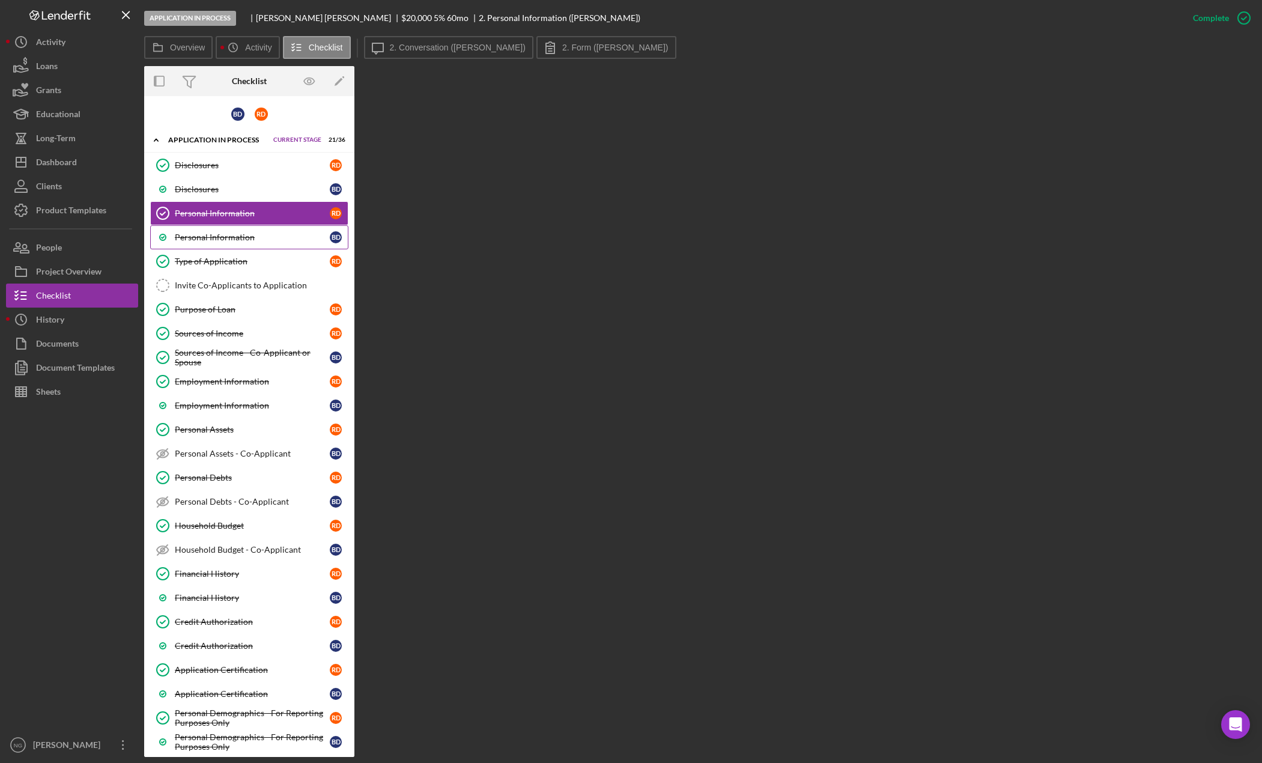
click at [260, 236] on div "Personal Information" at bounding box center [252, 237] width 155 height 10
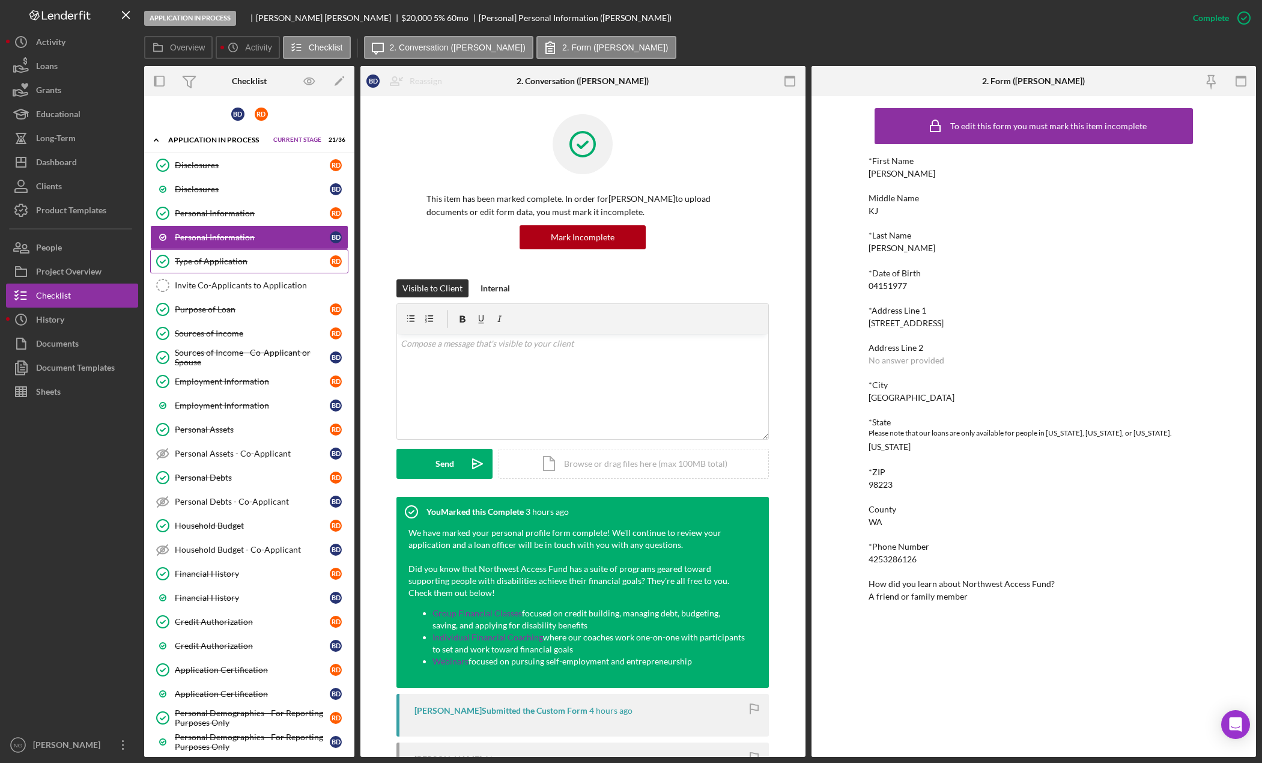
click at [250, 266] on div "Type of Application" at bounding box center [252, 262] width 155 height 10
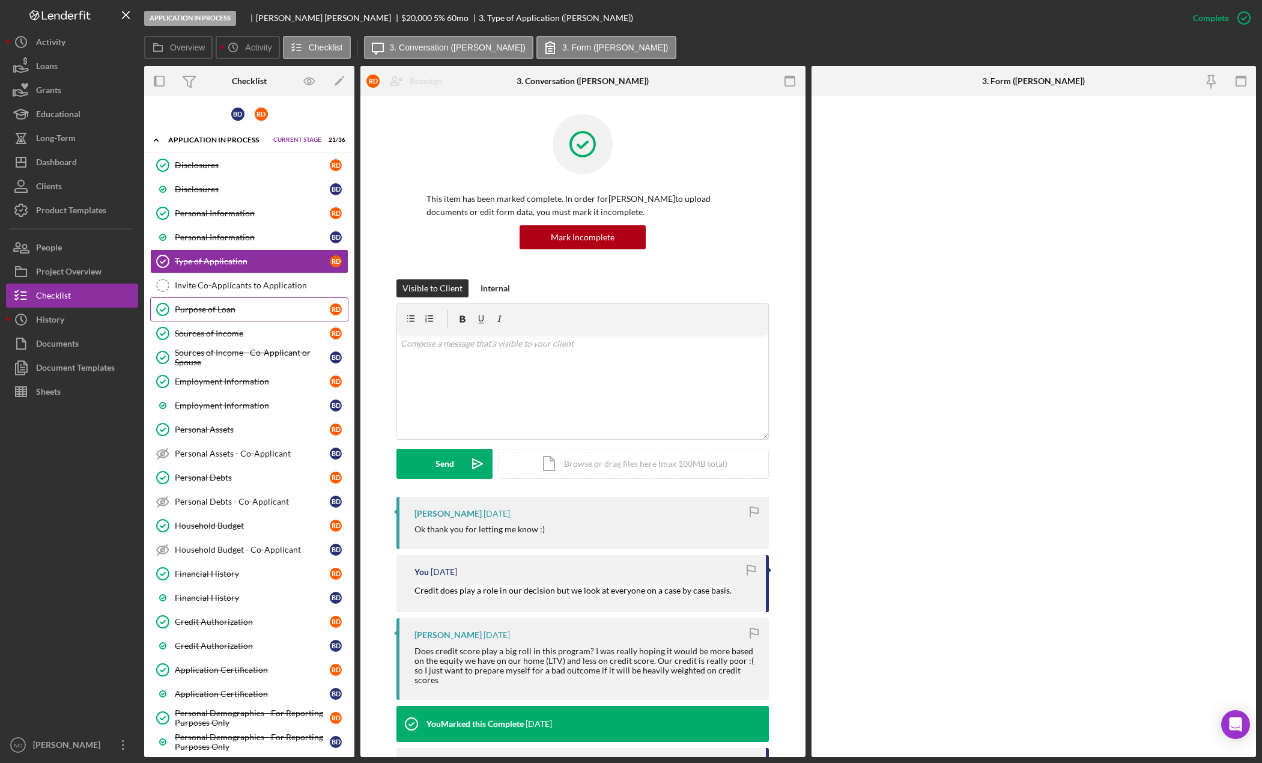
click at [242, 309] on div "Purpose of Loan" at bounding box center [252, 310] width 155 height 10
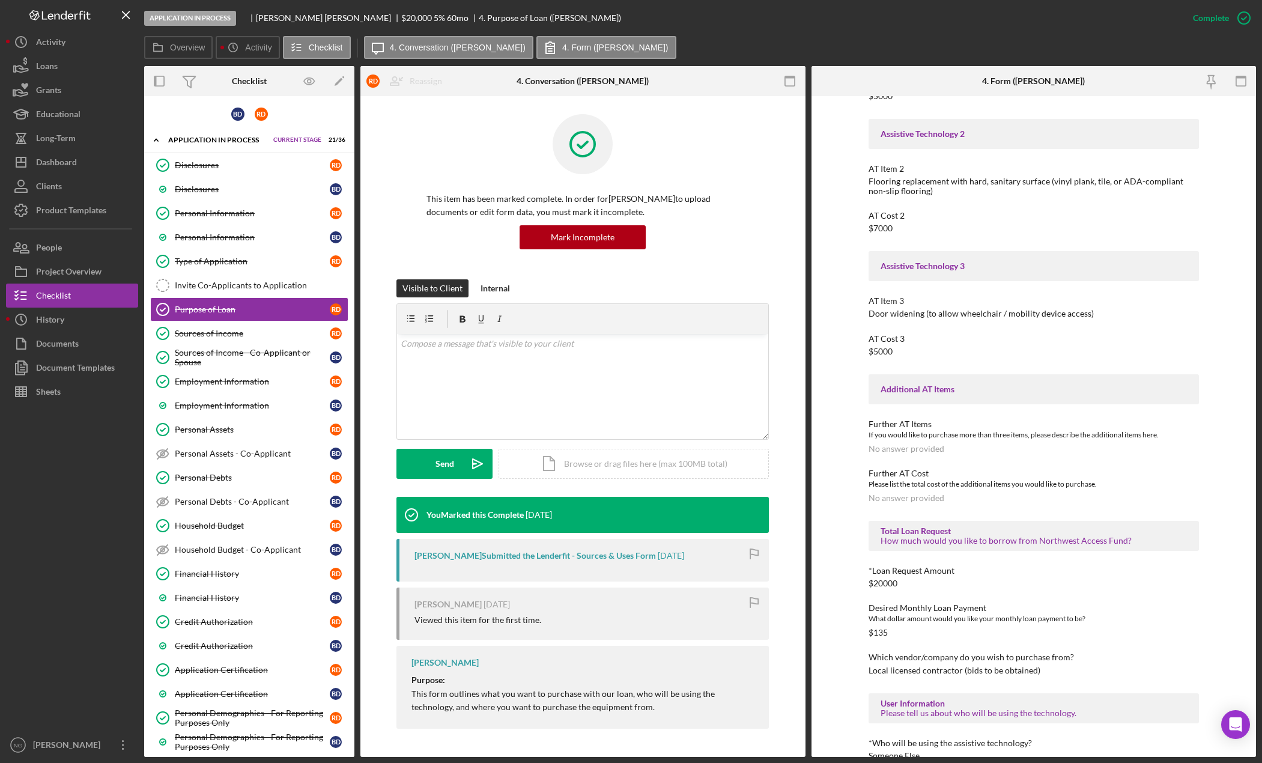
scroll to position [240, 0]
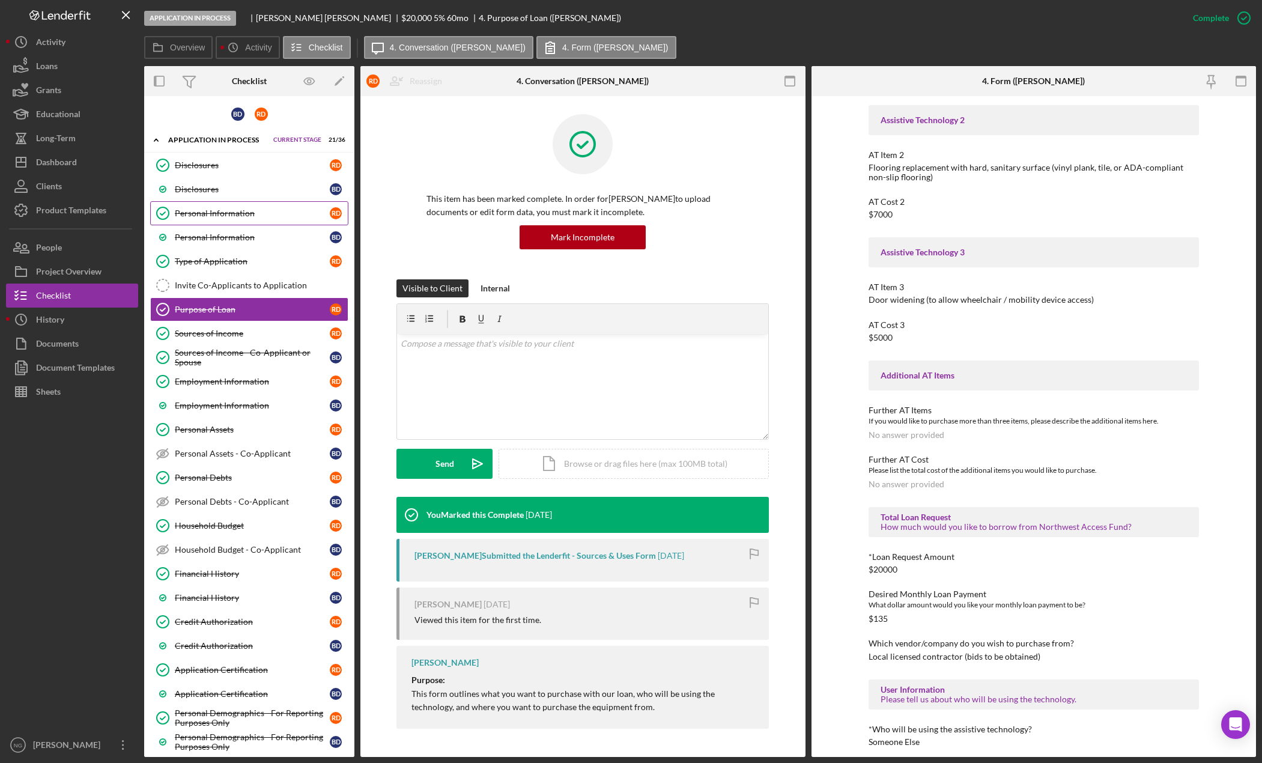
click at [274, 219] on link "Personal Information Personal Information R D" at bounding box center [249, 213] width 198 height 24
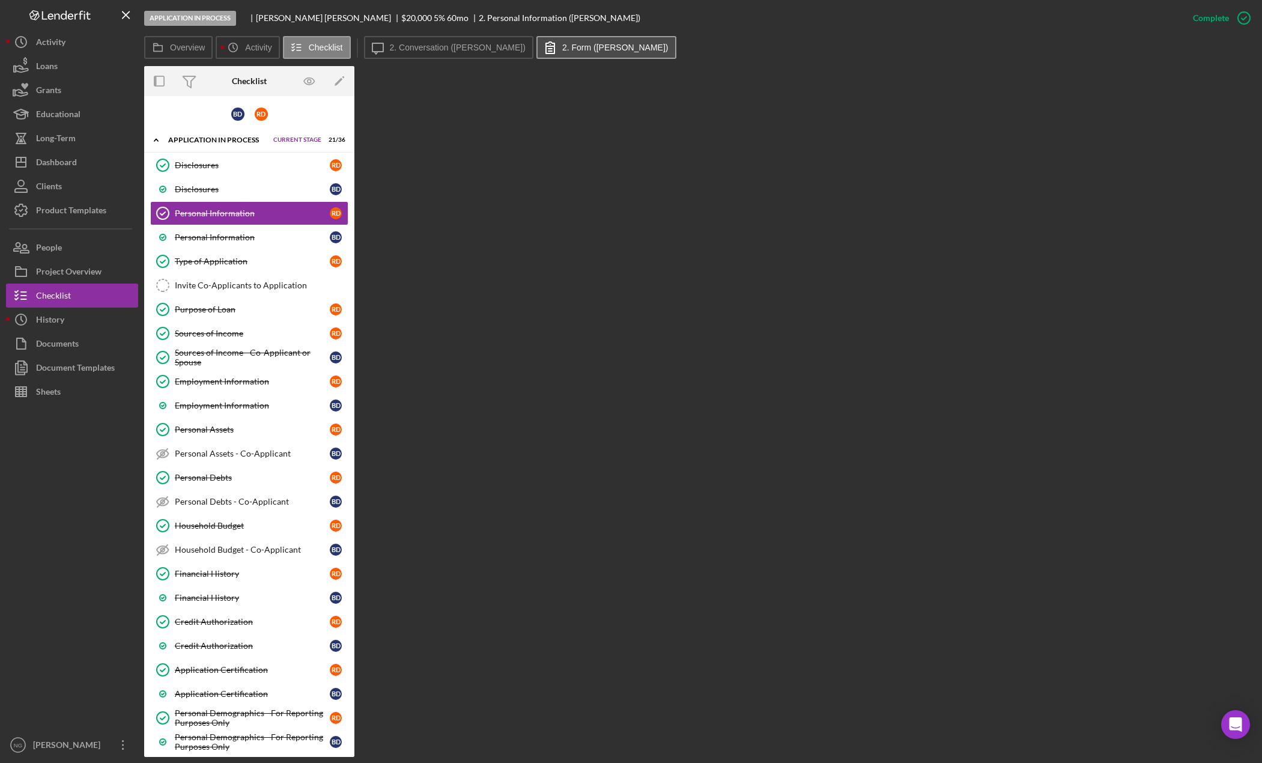
click at [562, 44] on label "2. Form ([PERSON_NAME])" at bounding box center [615, 48] width 106 height 10
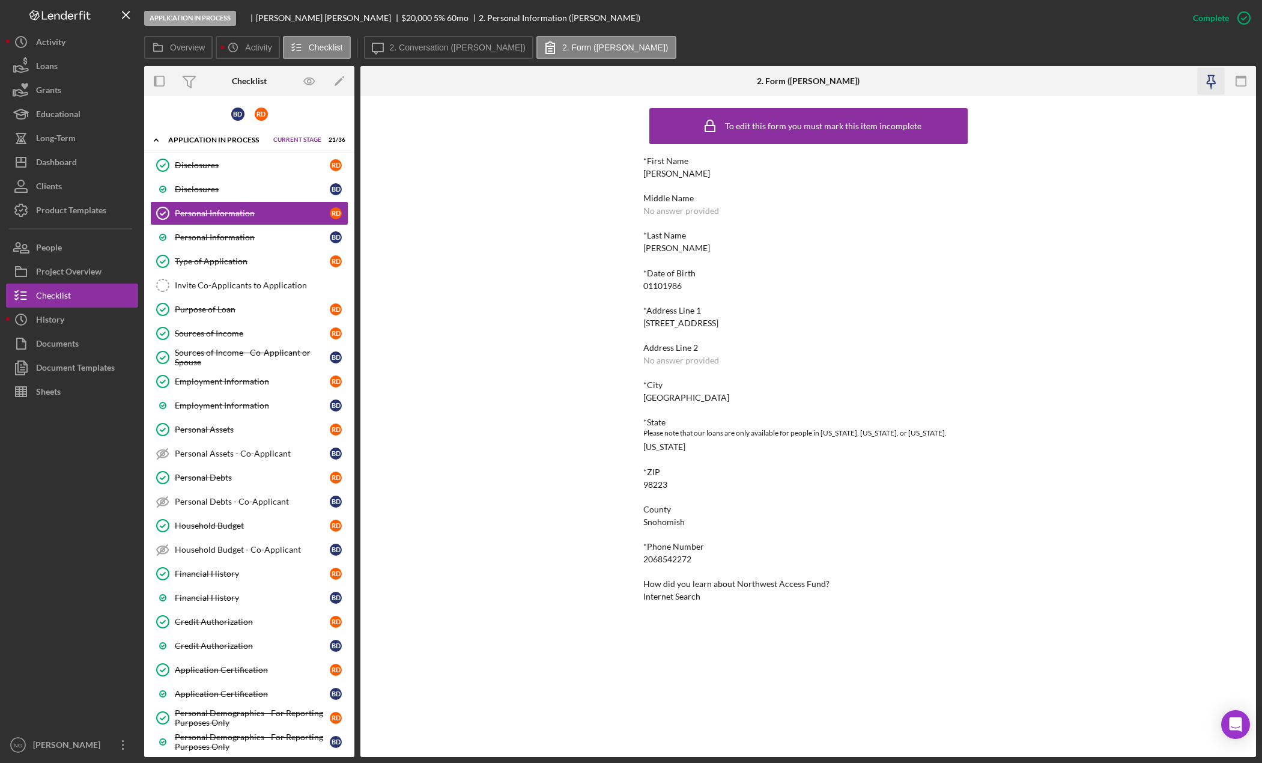
click at [1217, 85] on icon "button" at bounding box center [1211, 81] width 27 height 27
click at [219, 259] on div "Type of Application" at bounding box center [252, 262] width 155 height 10
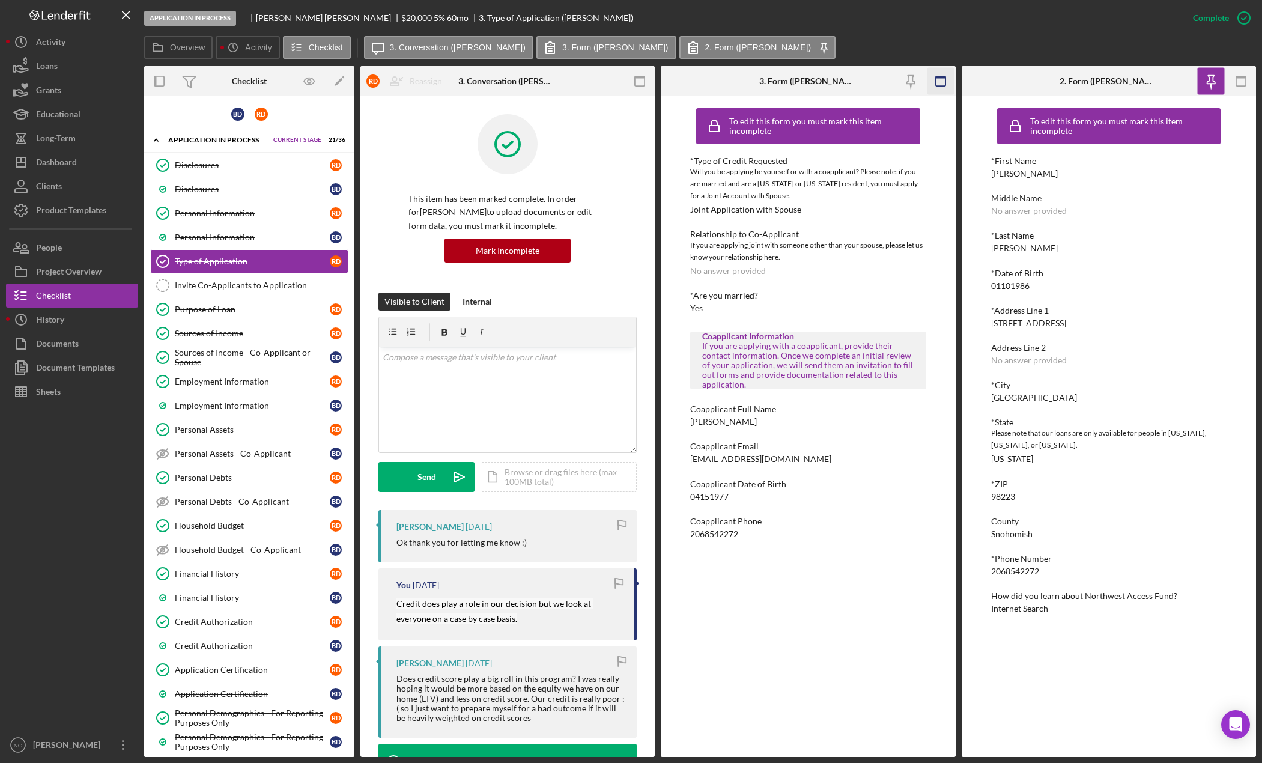
click at [937, 81] on icon "button" at bounding box center [940, 81] width 27 height 27
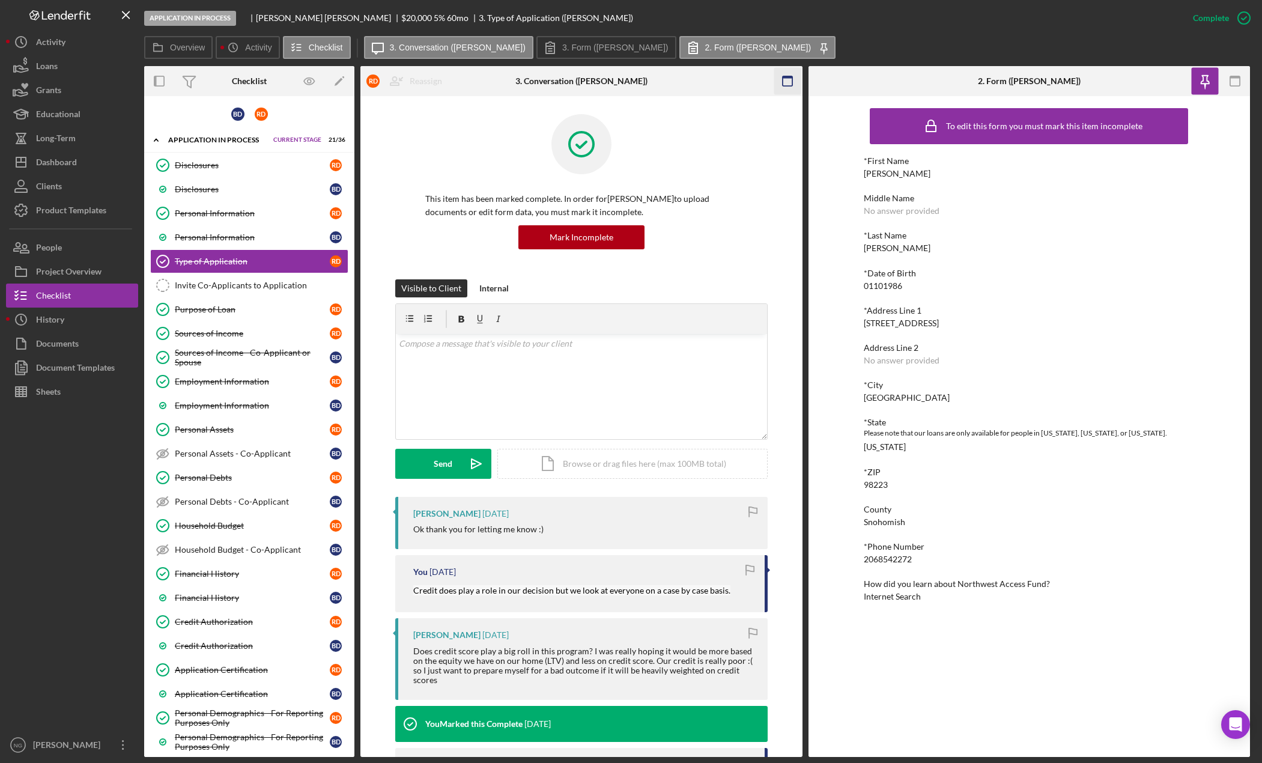
click at [788, 76] on rect "button" at bounding box center [787, 77] width 10 height 2
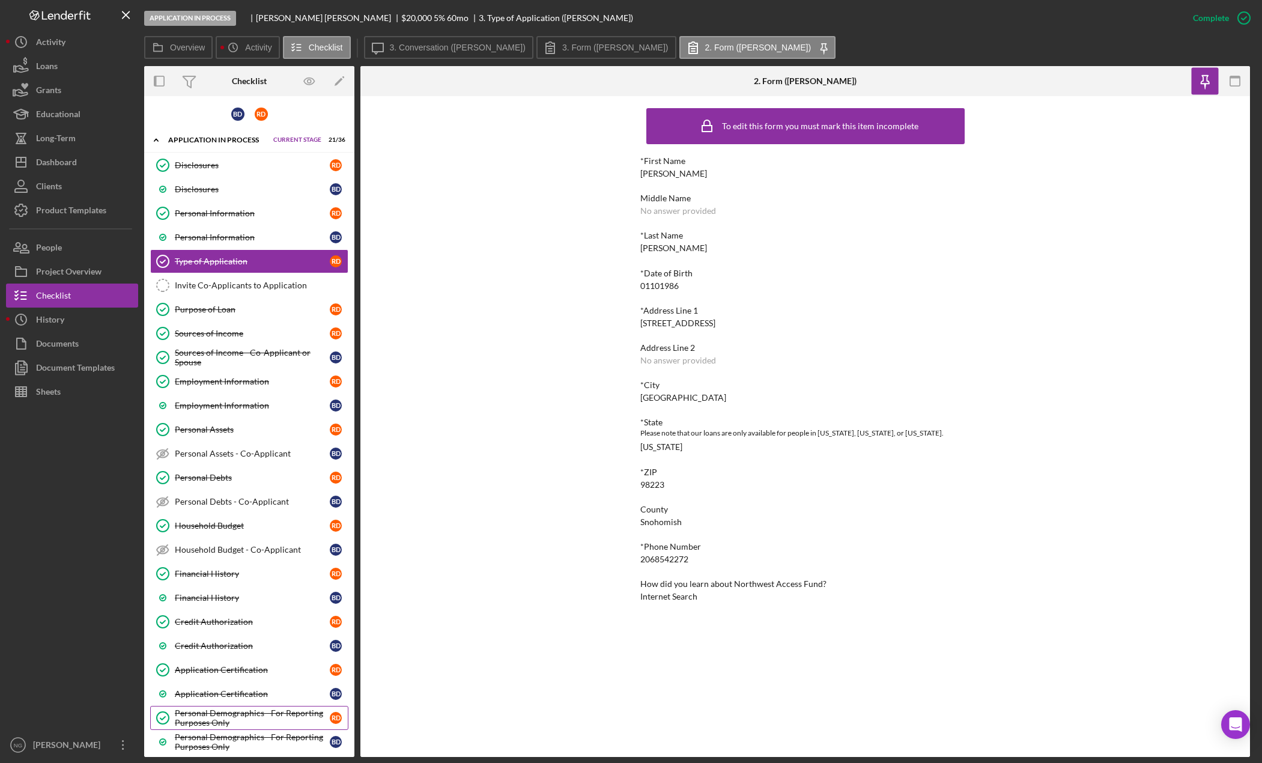
click at [267, 719] on div "Personal Demographics - For Reporting Purposes Only" at bounding box center [252, 717] width 155 height 19
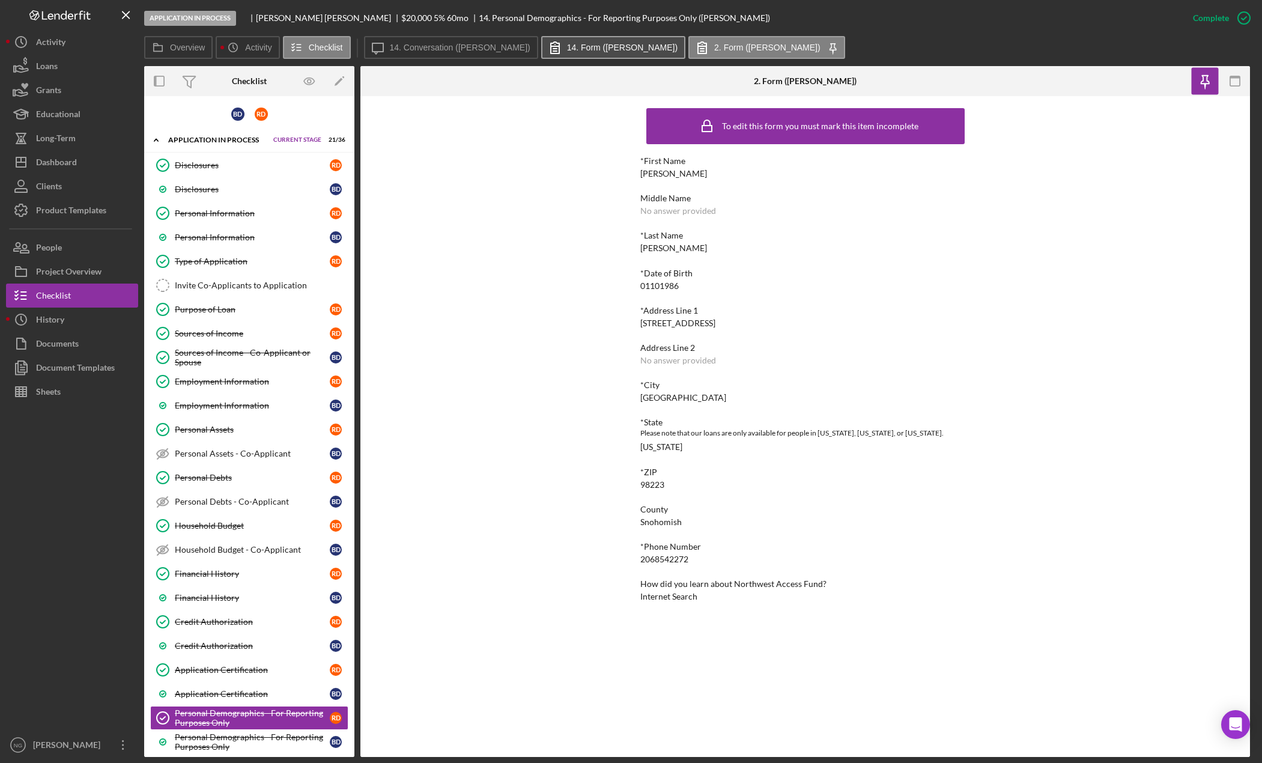
click at [582, 52] on label "14. Form ([PERSON_NAME])" at bounding box center [622, 48] width 111 height 10
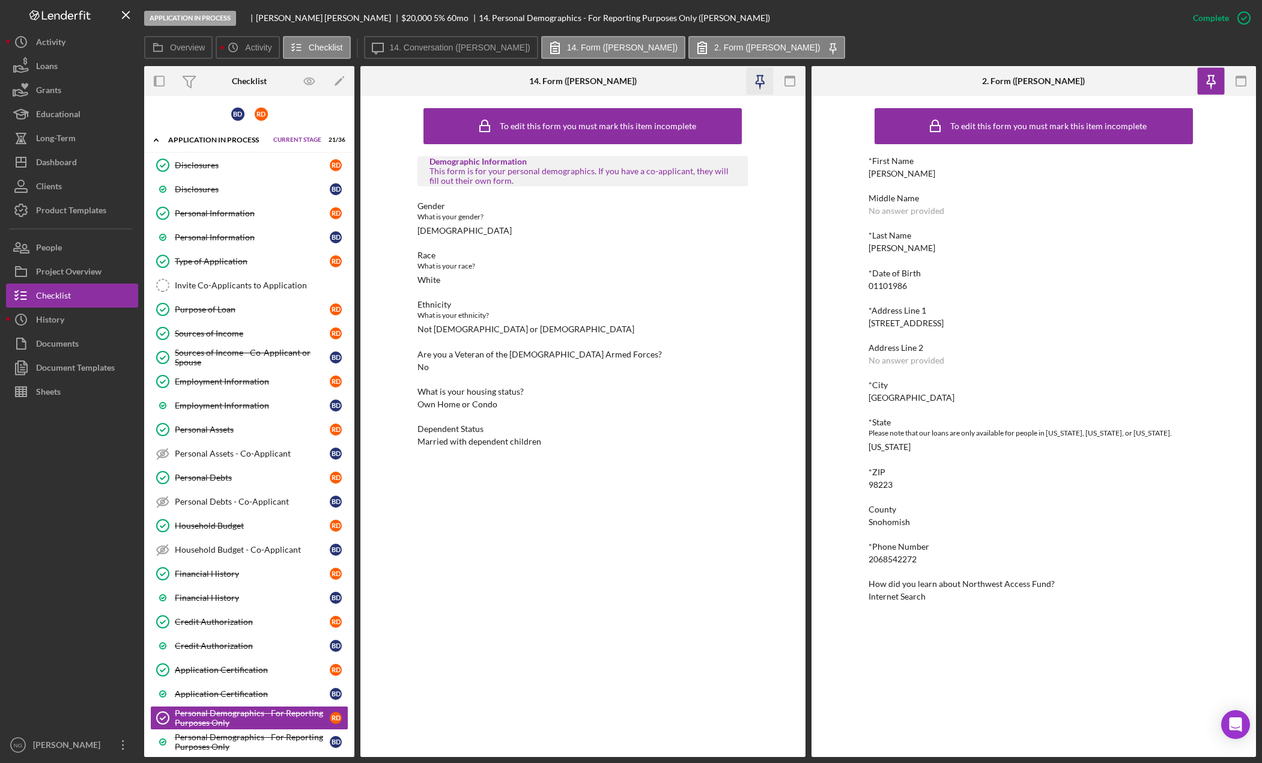
click at [756, 82] on icon "button" at bounding box center [760, 80] width 8 height 8
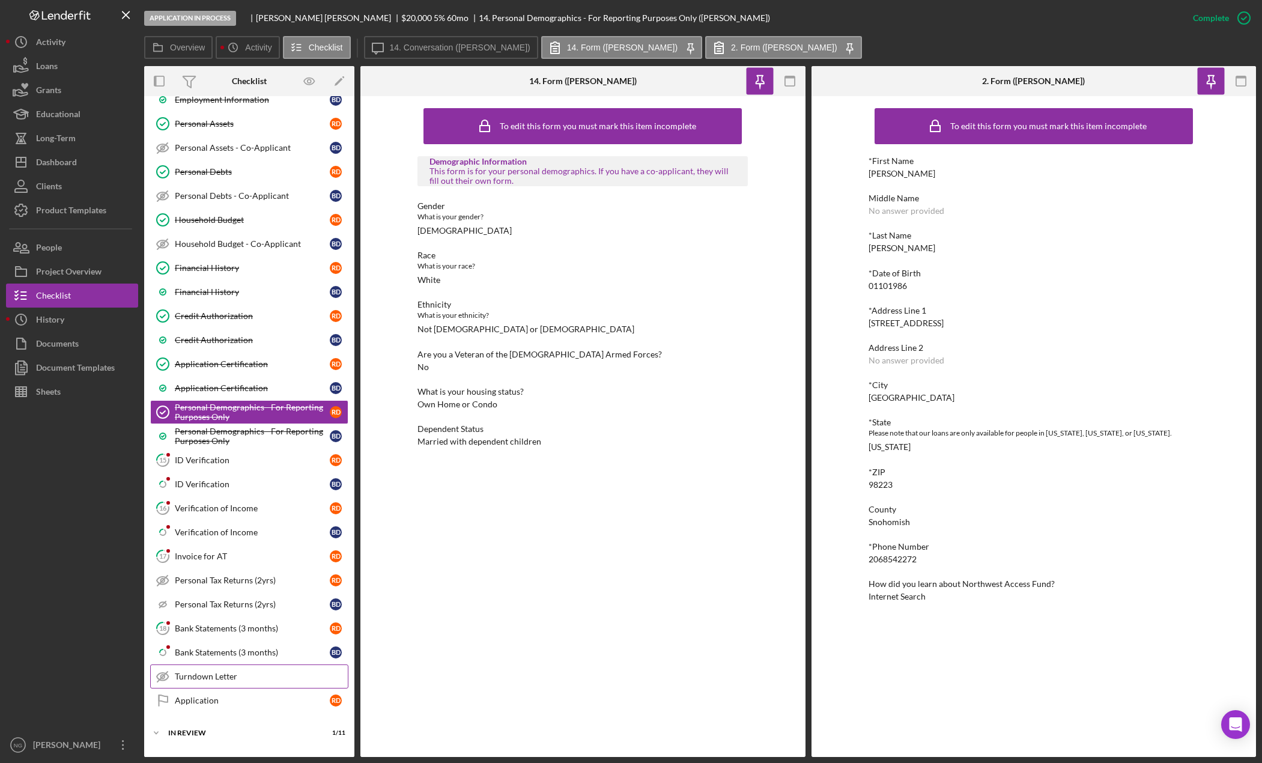
scroll to position [381, 0]
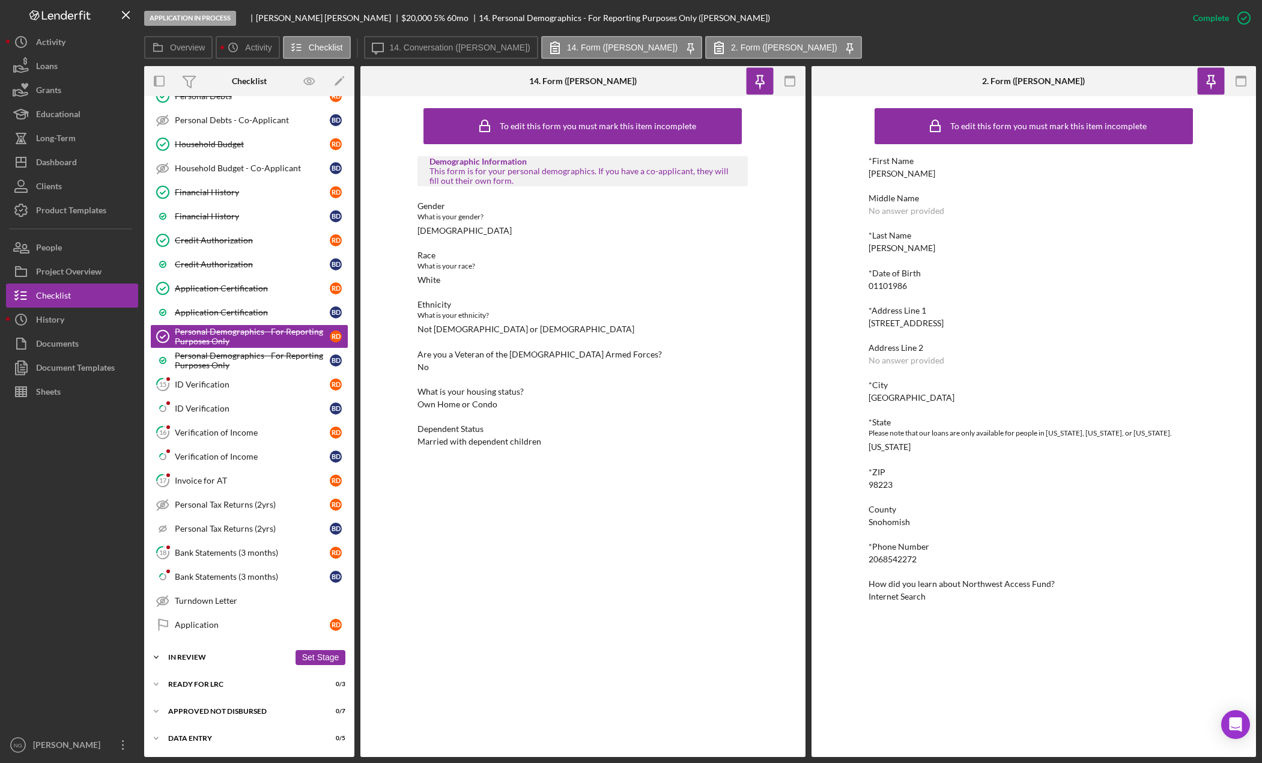
click at [226, 659] on div "In Review" at bounding box center [228, 657] width 121 height 7
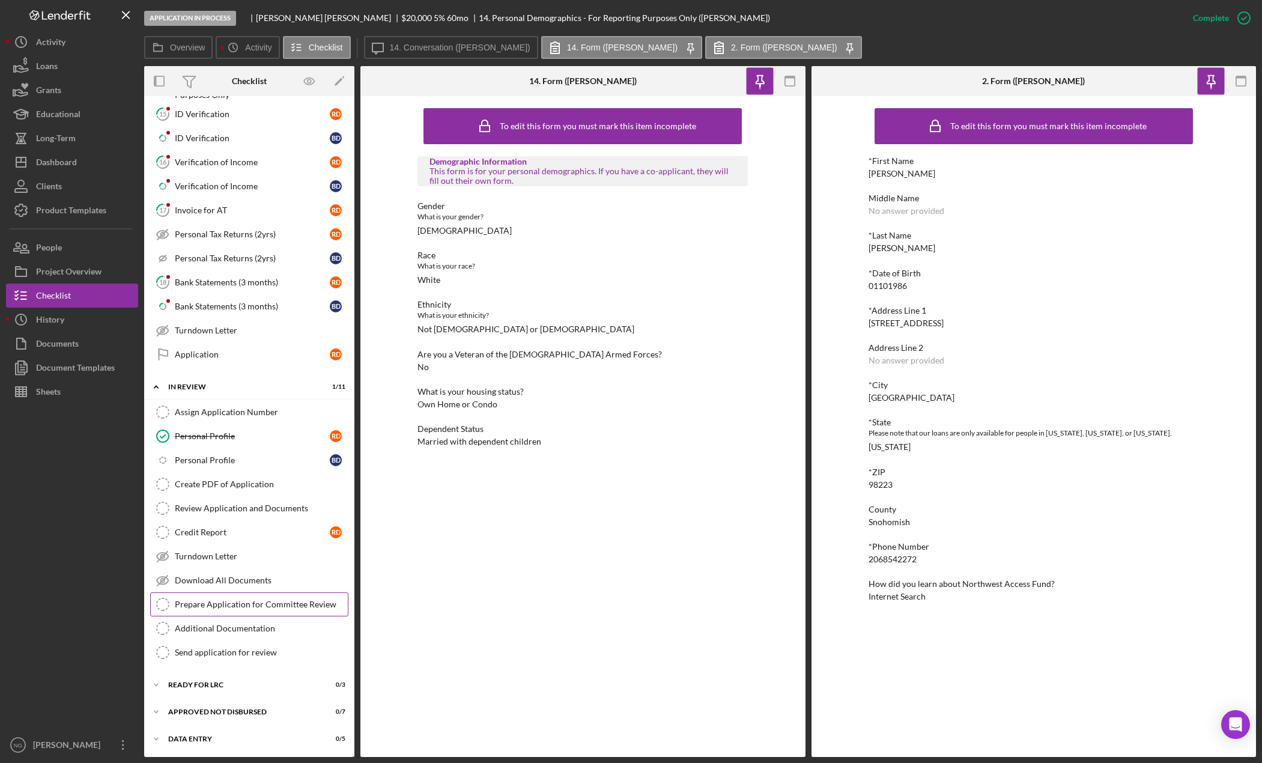
scroll to position [652, 0]
click at [783, 82] on icon "button" at bounding box center [790, 81] width 27 height 27
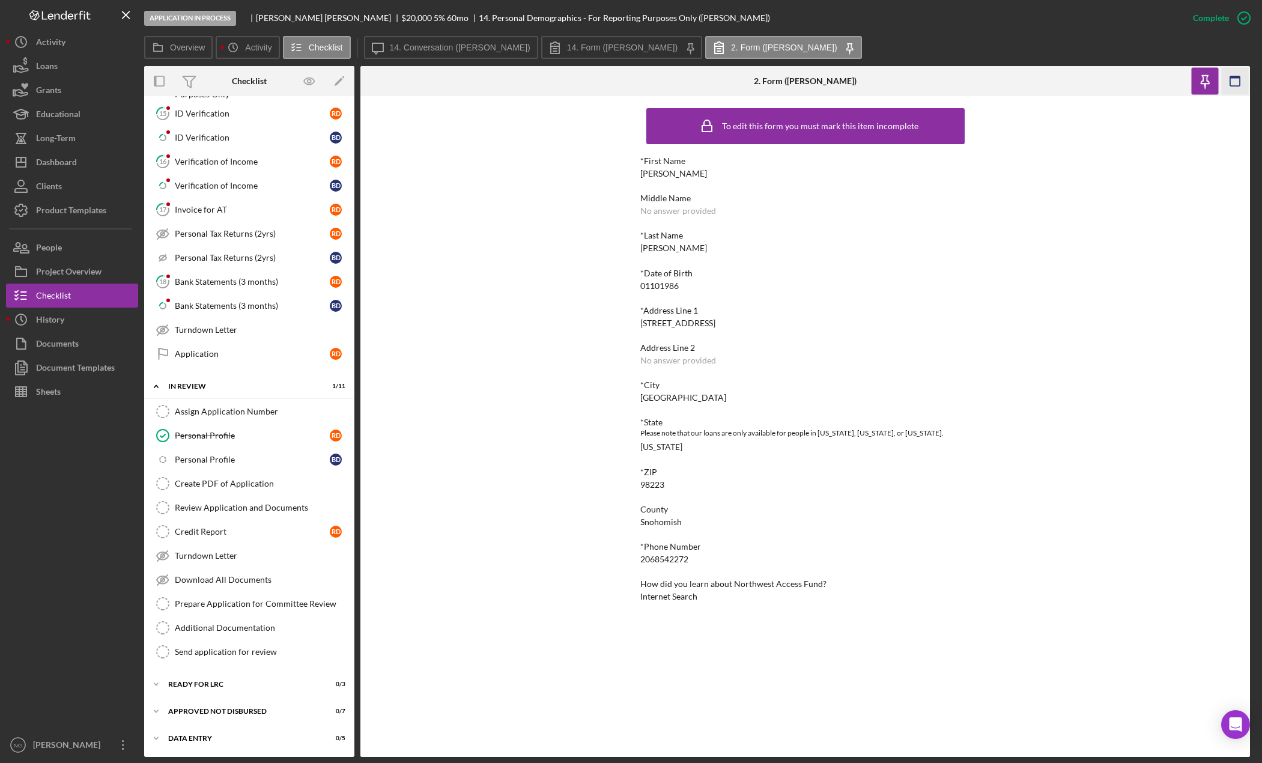
click at [1238, 84] on icon "button" at bounding box center [1235, 81] width 27 height 27
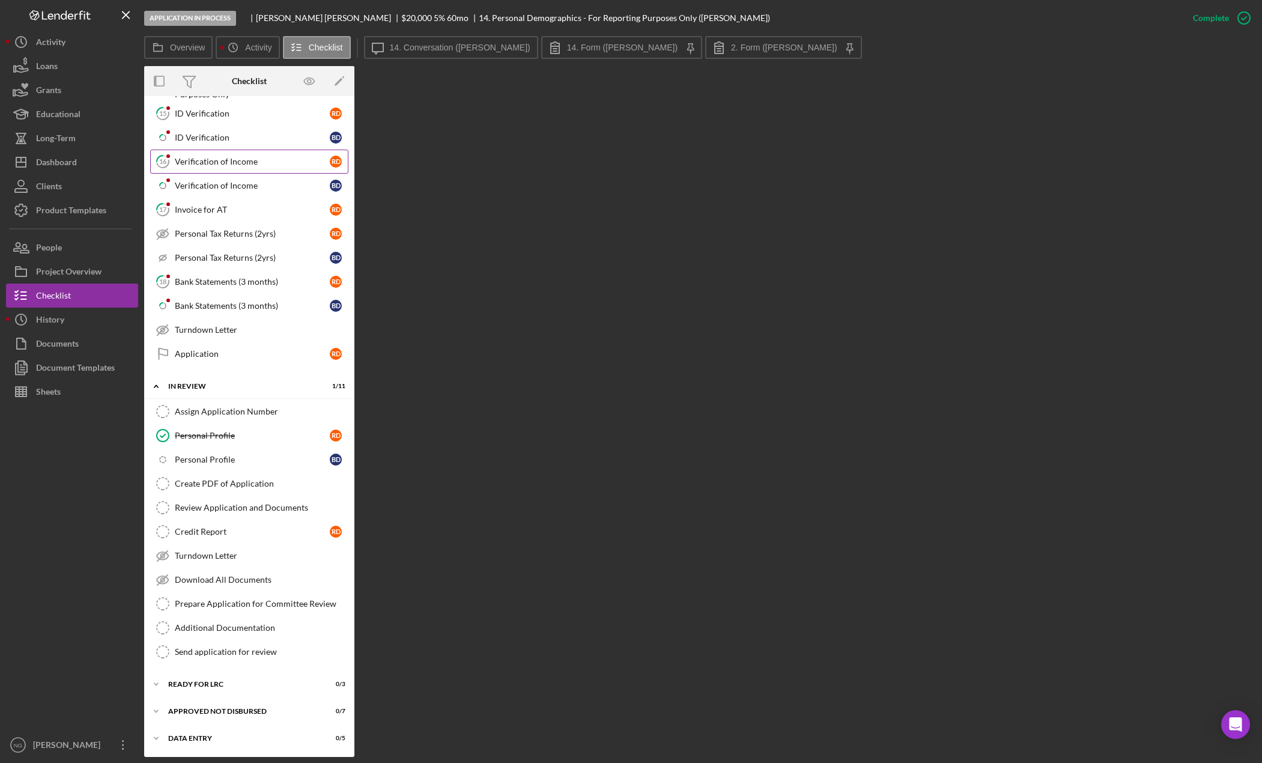
scroll to position [472, 0]
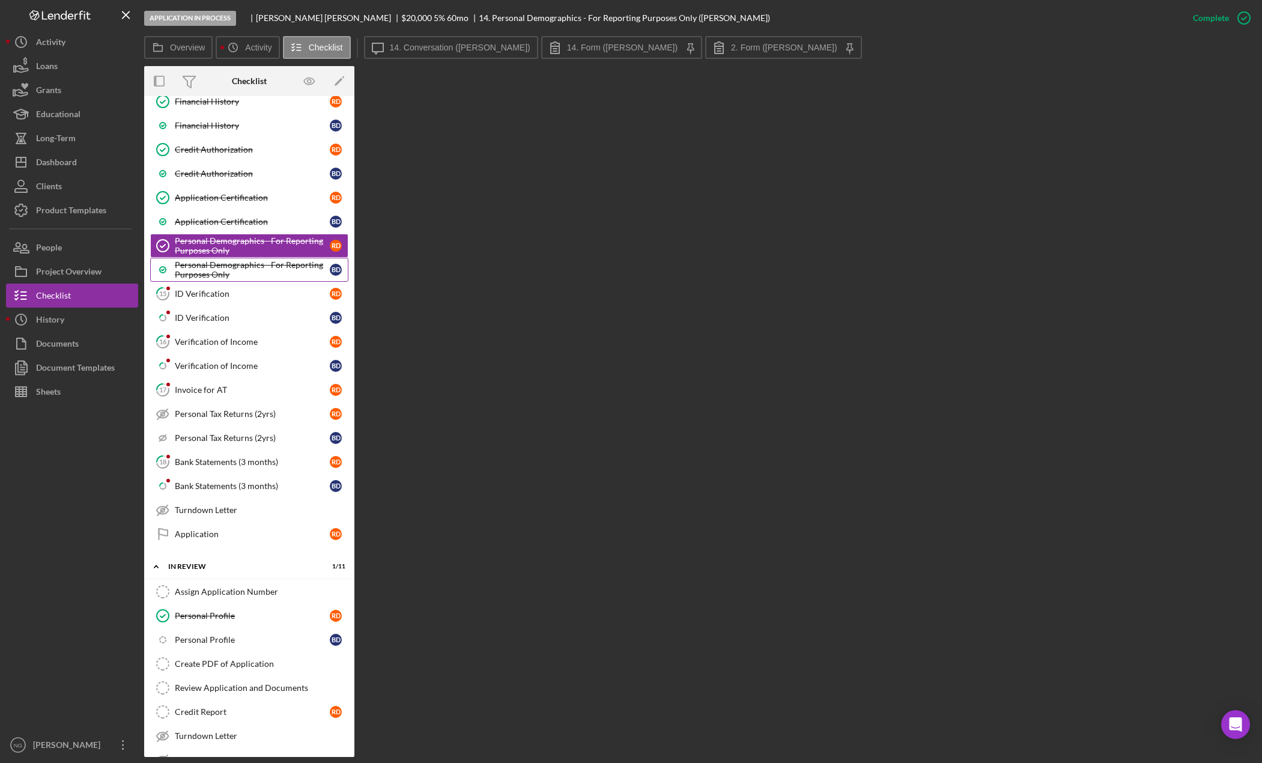
click at [222, 264] on div "Personal Demographics - For Reporting Purposes Only" at bounding box center [252, 269] width 155 height 19
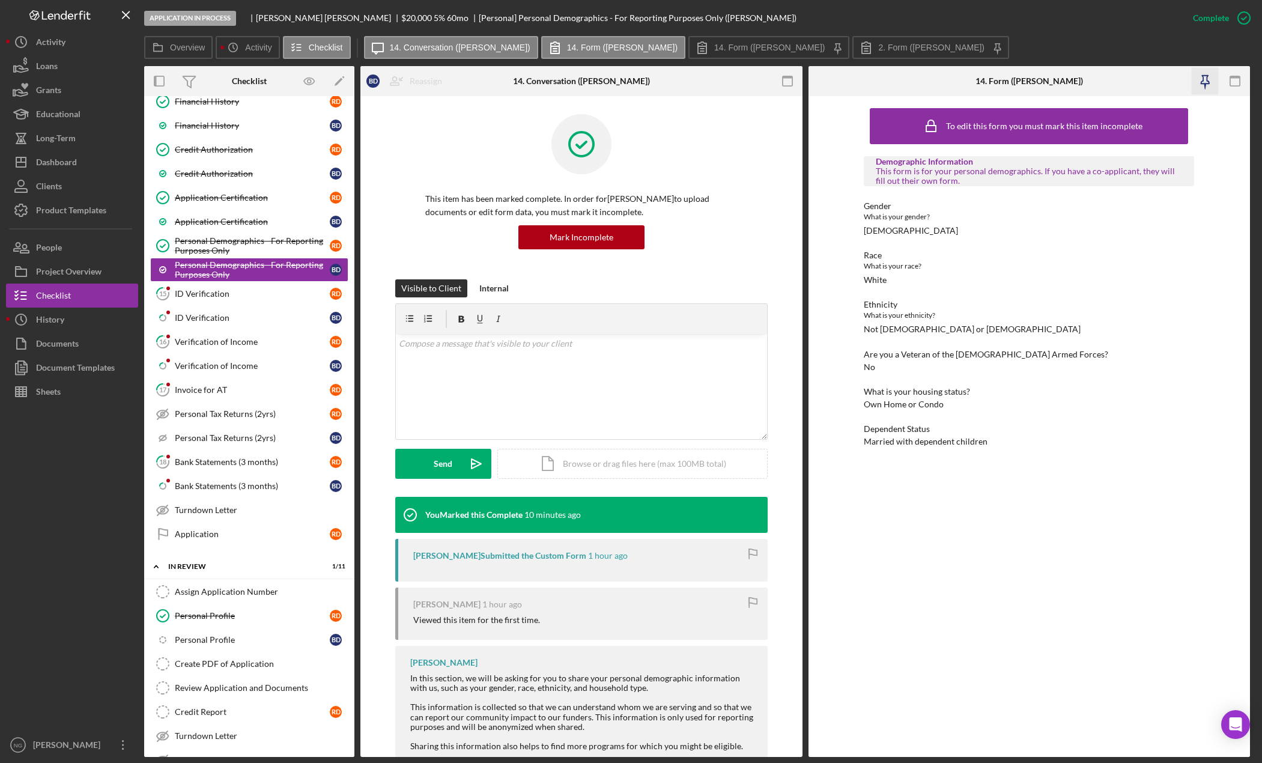
click at [1202, 80] on icon "button" at bounding box center [1205, 81] width 27 height 27
click at [790, 79] on icon "button" at bounding box center [787, 81] width 27 height 27
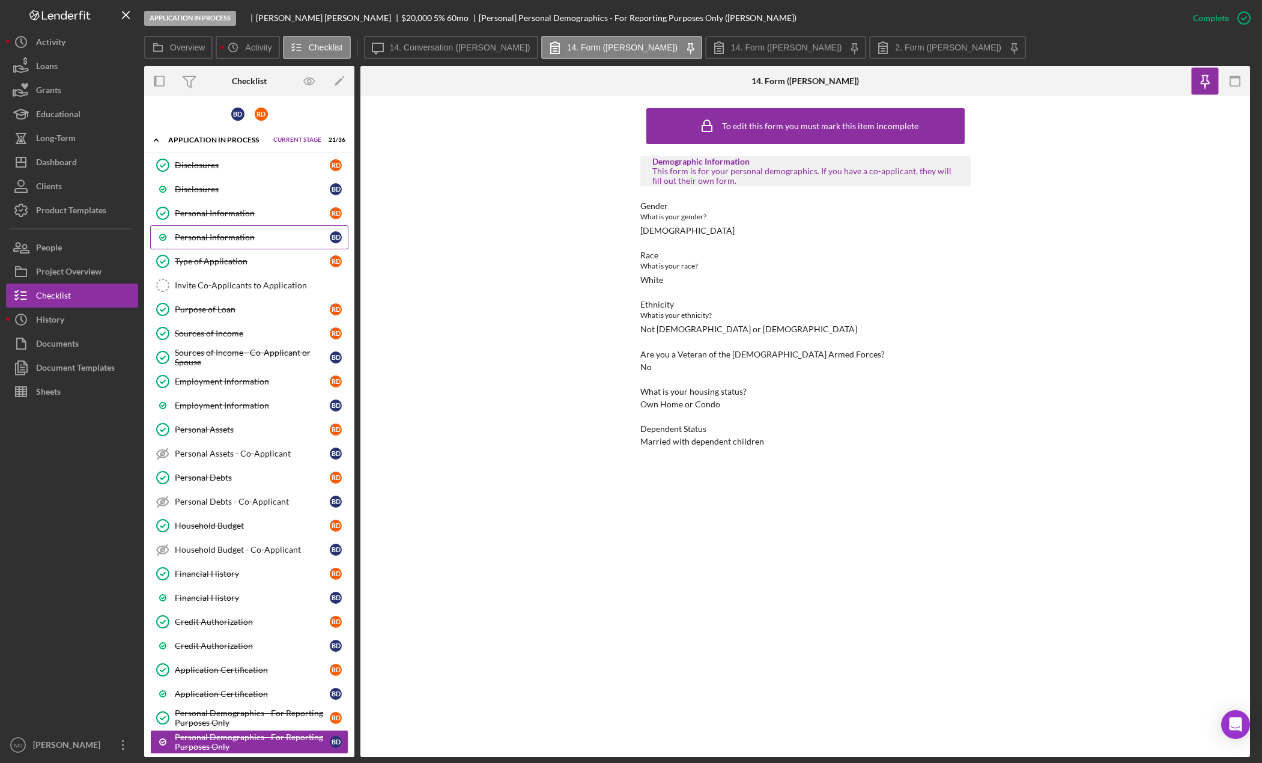
click at [305, 240] on div "Personal Information" at bounding box center [252, 237] width 155 height 10
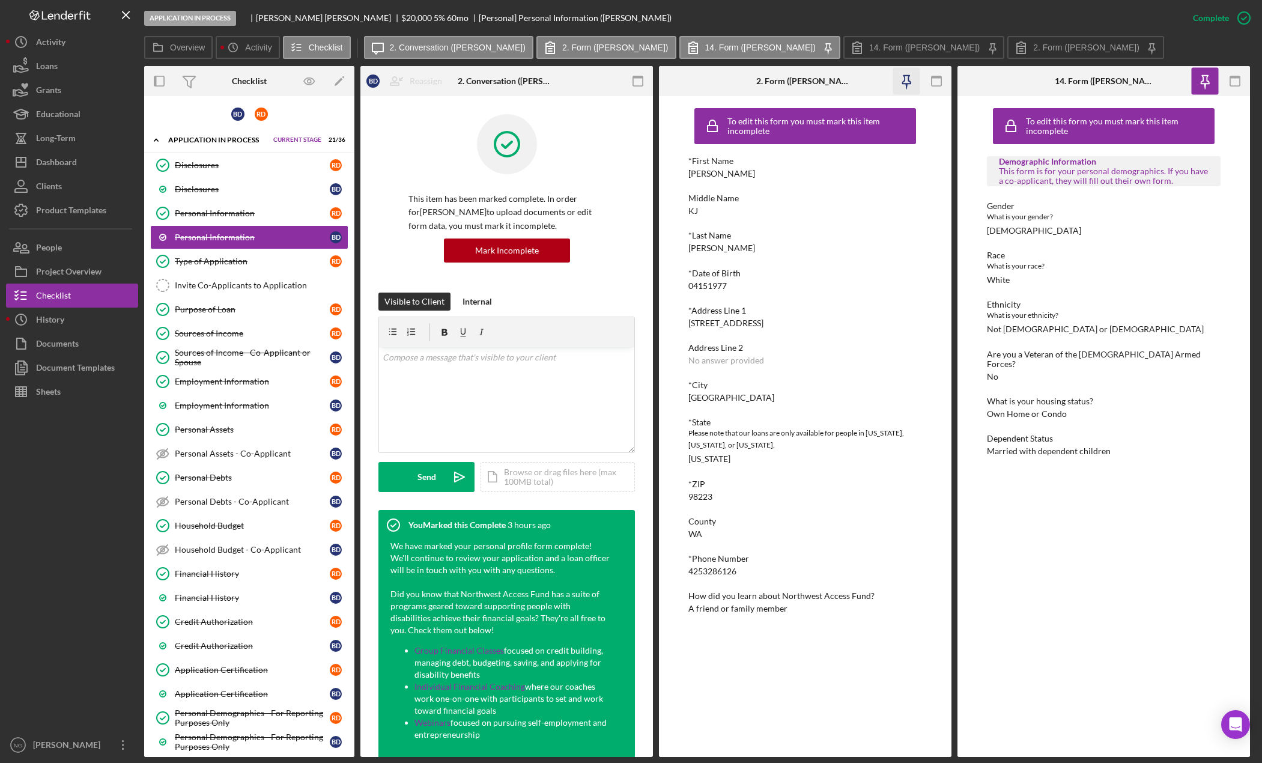
click at [908, 76] on icon "button" at bounding box center [906, 80] width 8 height 8
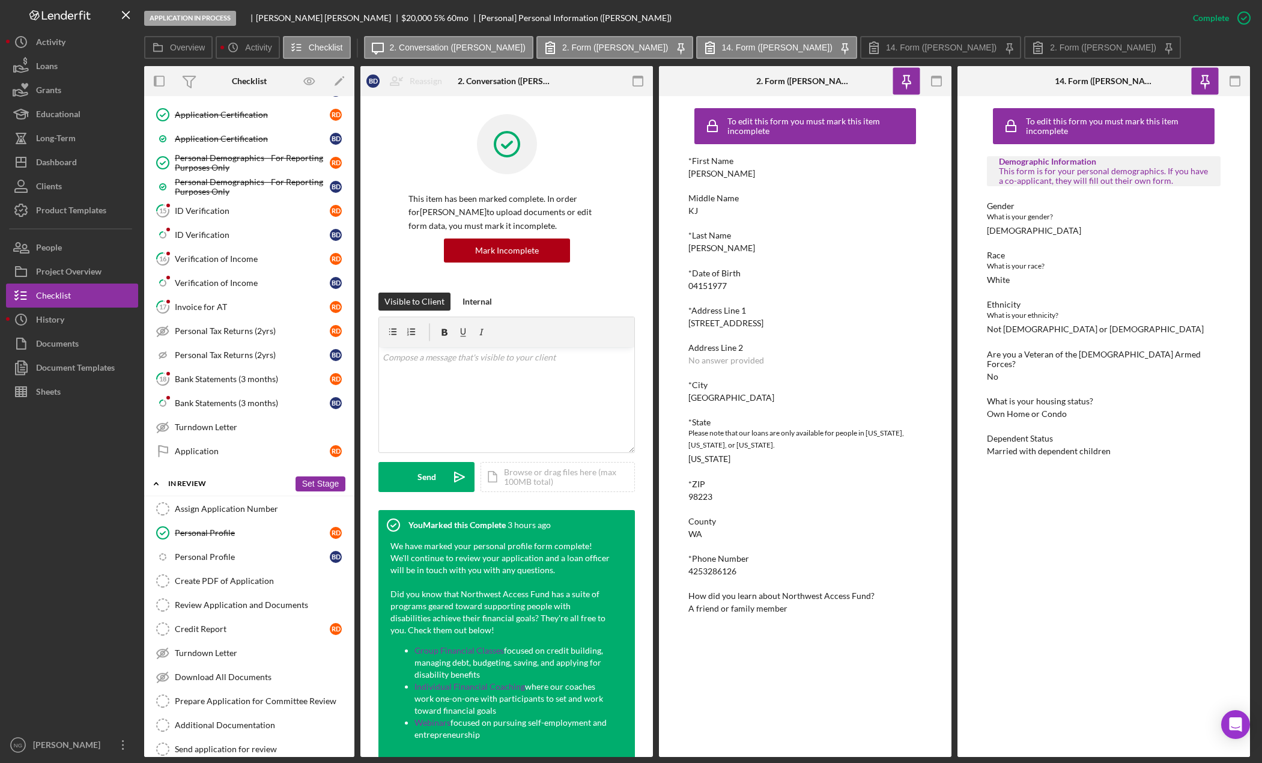
scroll to position [652, 0]
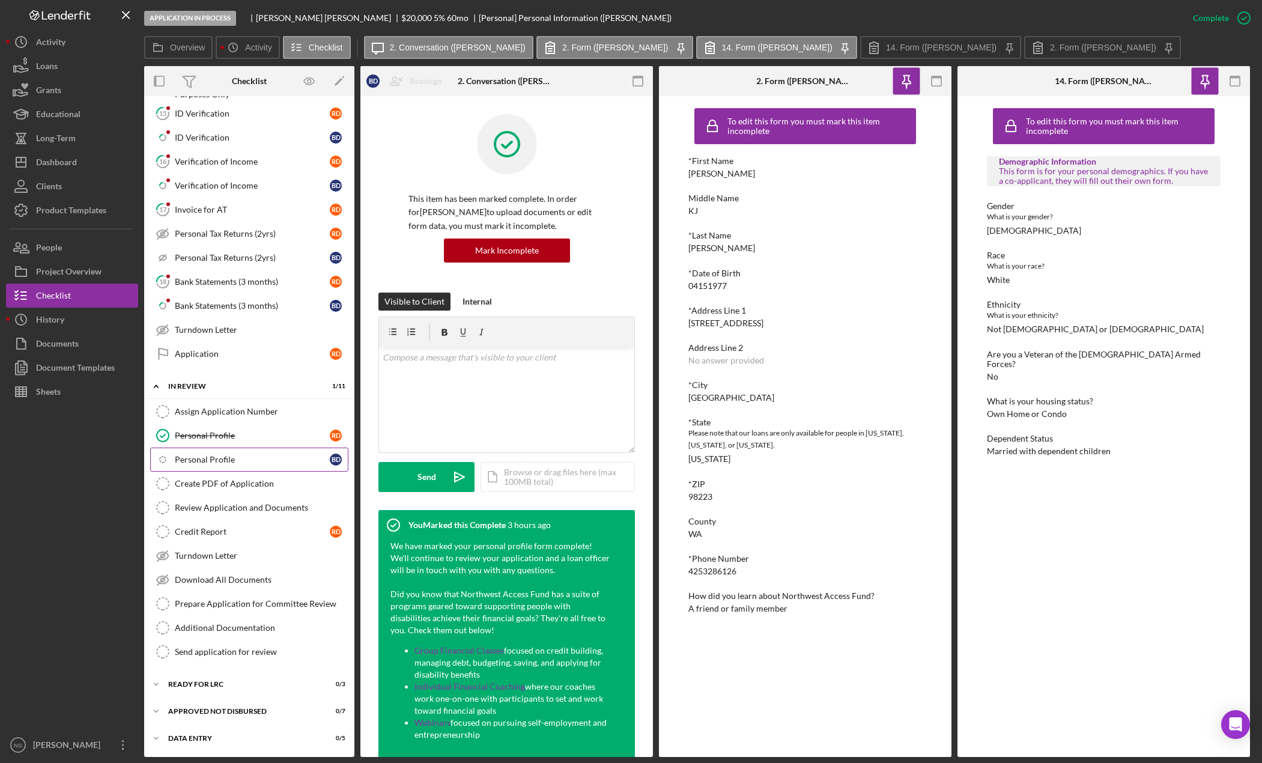
click at [262, 460] on div "Personal Profile" at bounding box center [252, 460] width 155 height 10
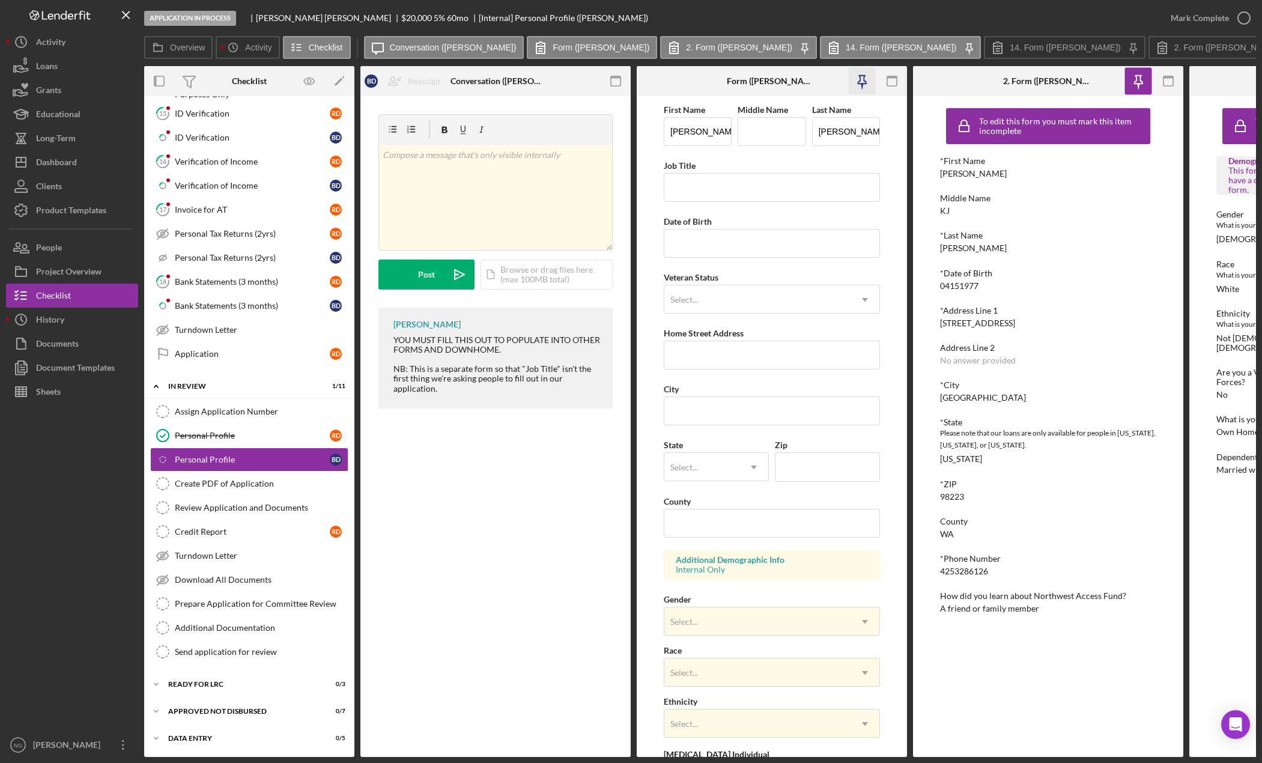
click at [849, 79] on icon "button" at bounding box center [862, 81] width 27 height 27
click at [618, 79] on icon "button" at bounding box center [616, 81] width 27 height 27
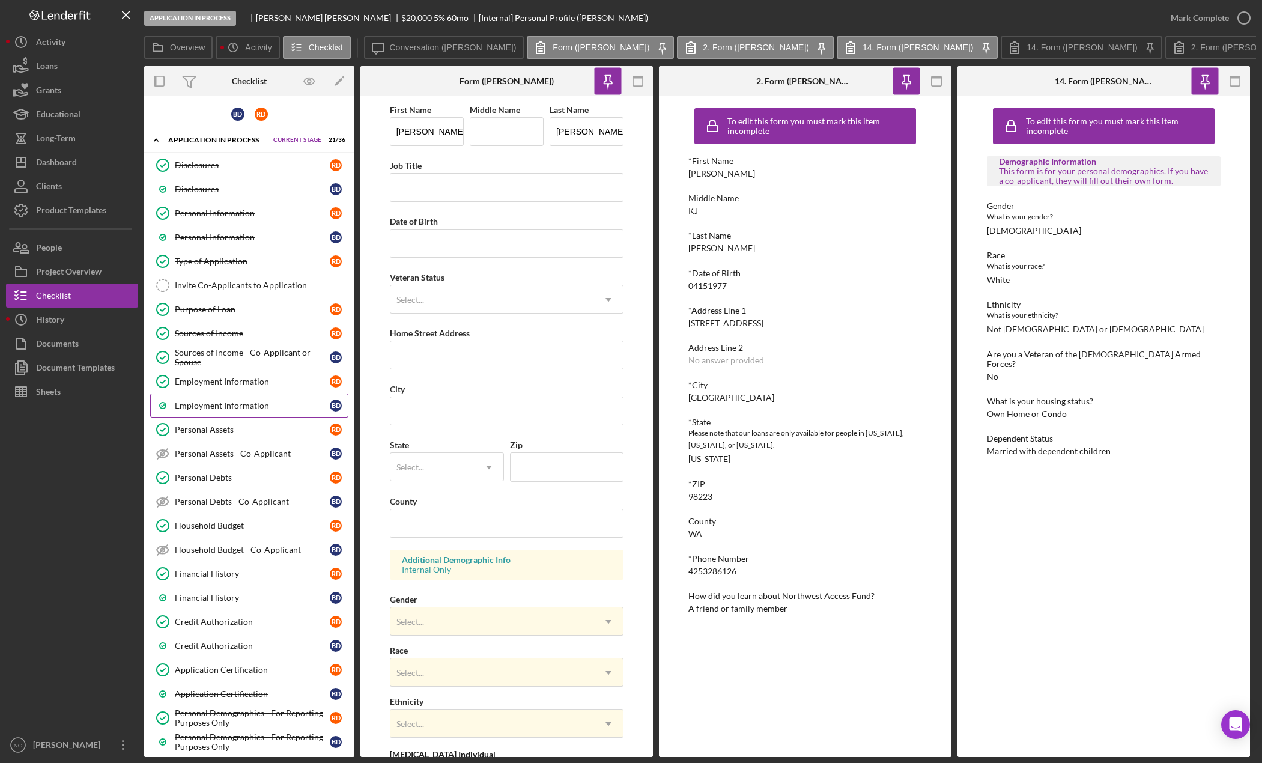
click at [234, 401] on div "Employment Information" at bounding box center [252, 406] width 155 height 10
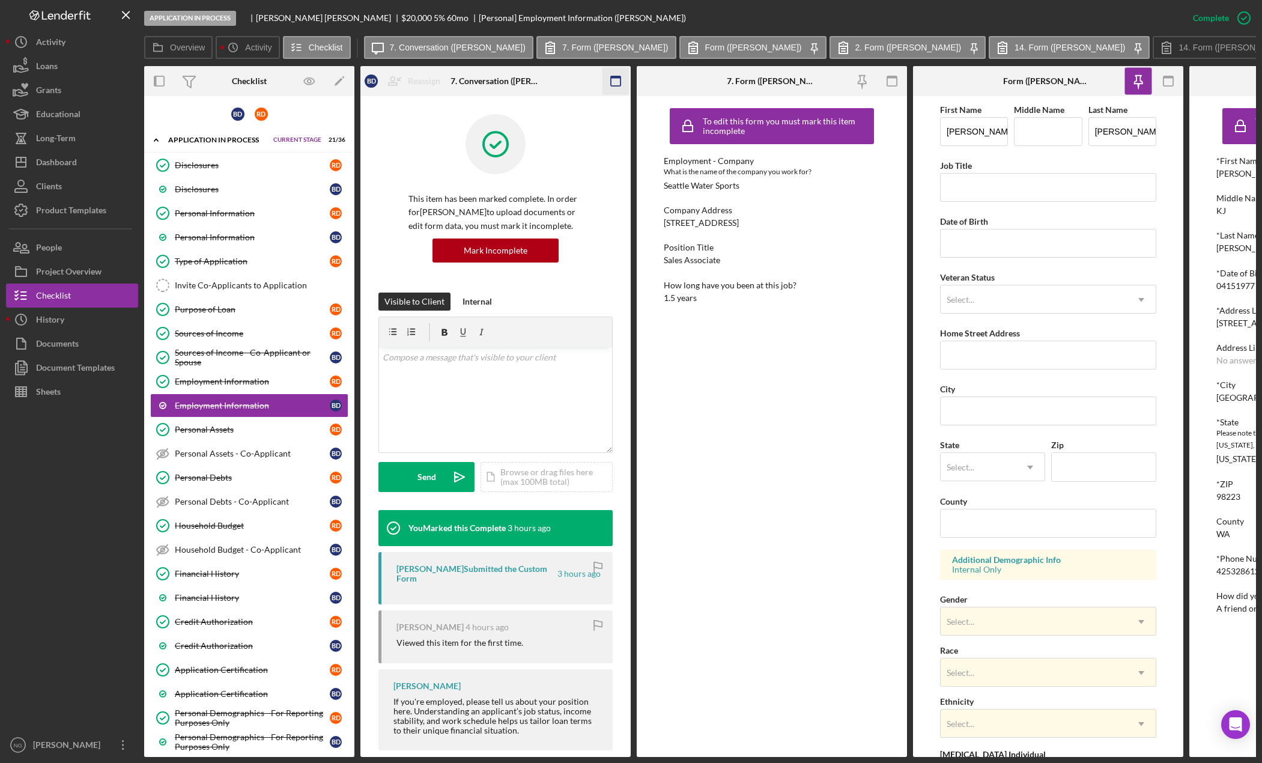
click at [619, 81] on icon "button" at bounding box center [616, 81] width 27 height 27
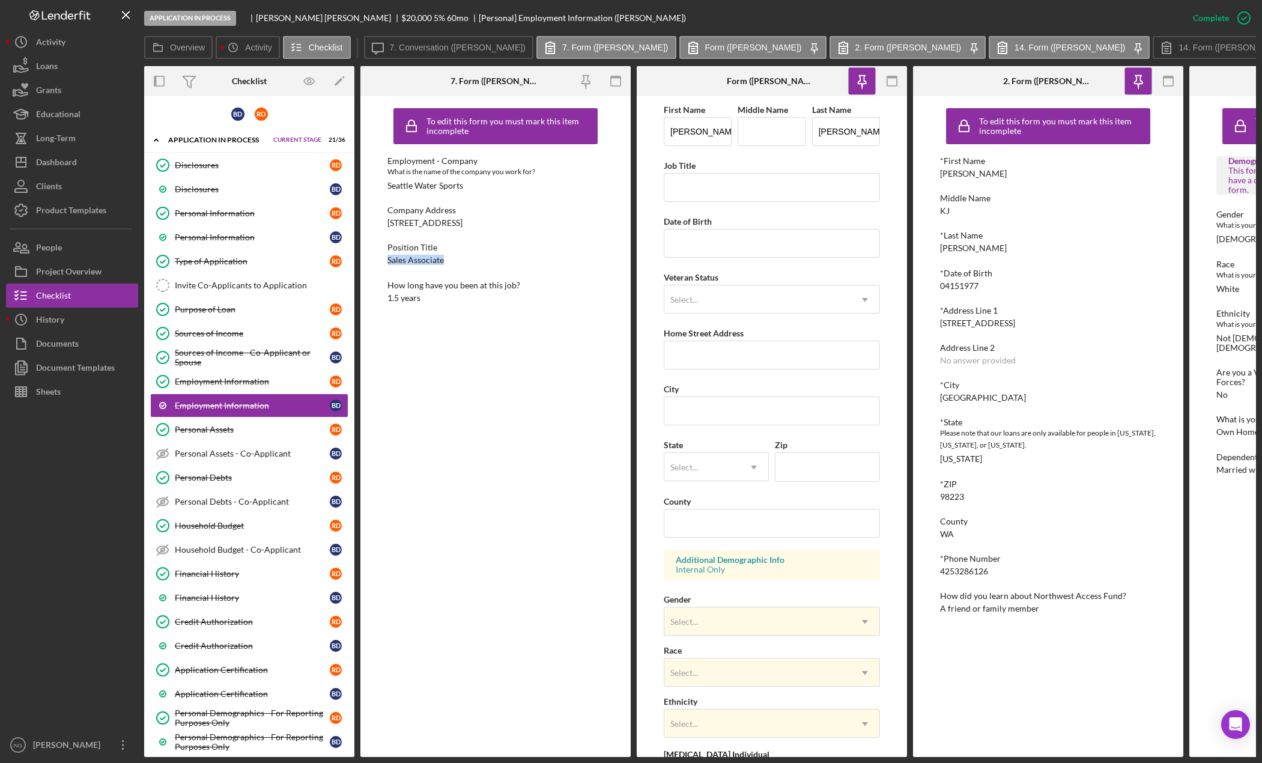
drag, startPoint x: 446, startPoint y: 260, endPoint x: 387, endPoint y: 261, distance: 58.9
click at [387, 261] on div "Position Title Sales Associate" at bounding box center [495, 254] width 216 height 22
copy div "Sales Associate"
click at [615, 82] on icon "button" at bounding box center [616, 81] width 27 height 27
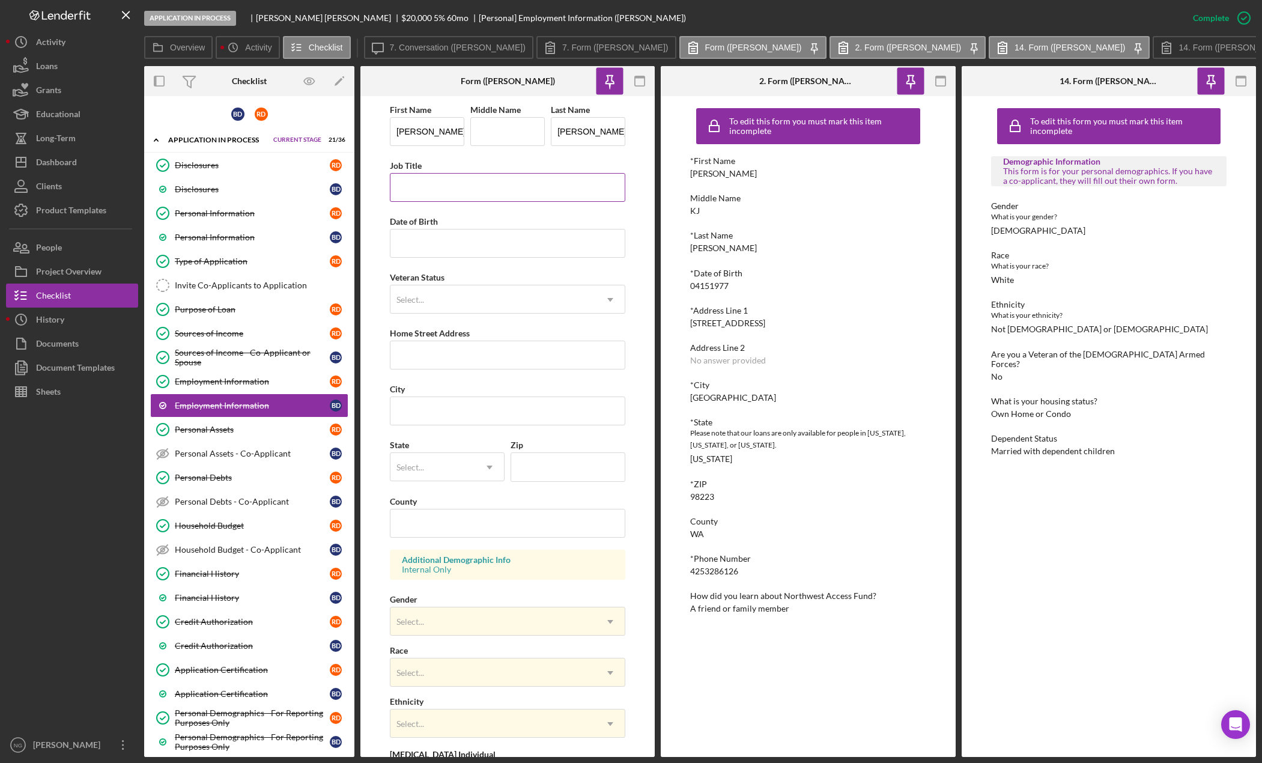
click at [445, 185] on input "Job Title" at bounding box center [508, 187] width 236 height 29
paste input "Sales Associate"
type input "Sales Associate"
click at [444, 245] on input "Date of Birth" at bounding box center [508, 243] width 236 height 29
type input "[DATE]"
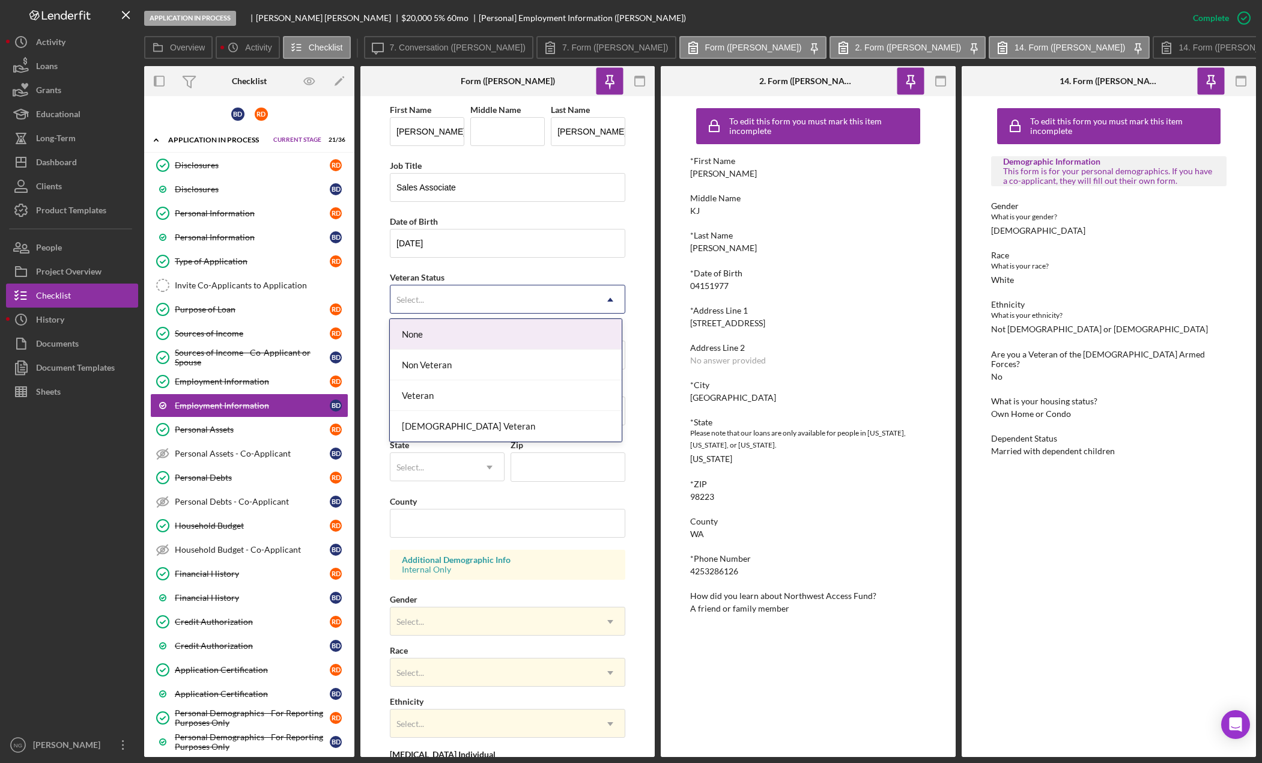
click at [454, 300] on div "Select..." at bounding box center [492, 300] width 205 height 28
click at [446, 366] on div "Non Veteran" at bounding box center [505, 365] width 231 height 31
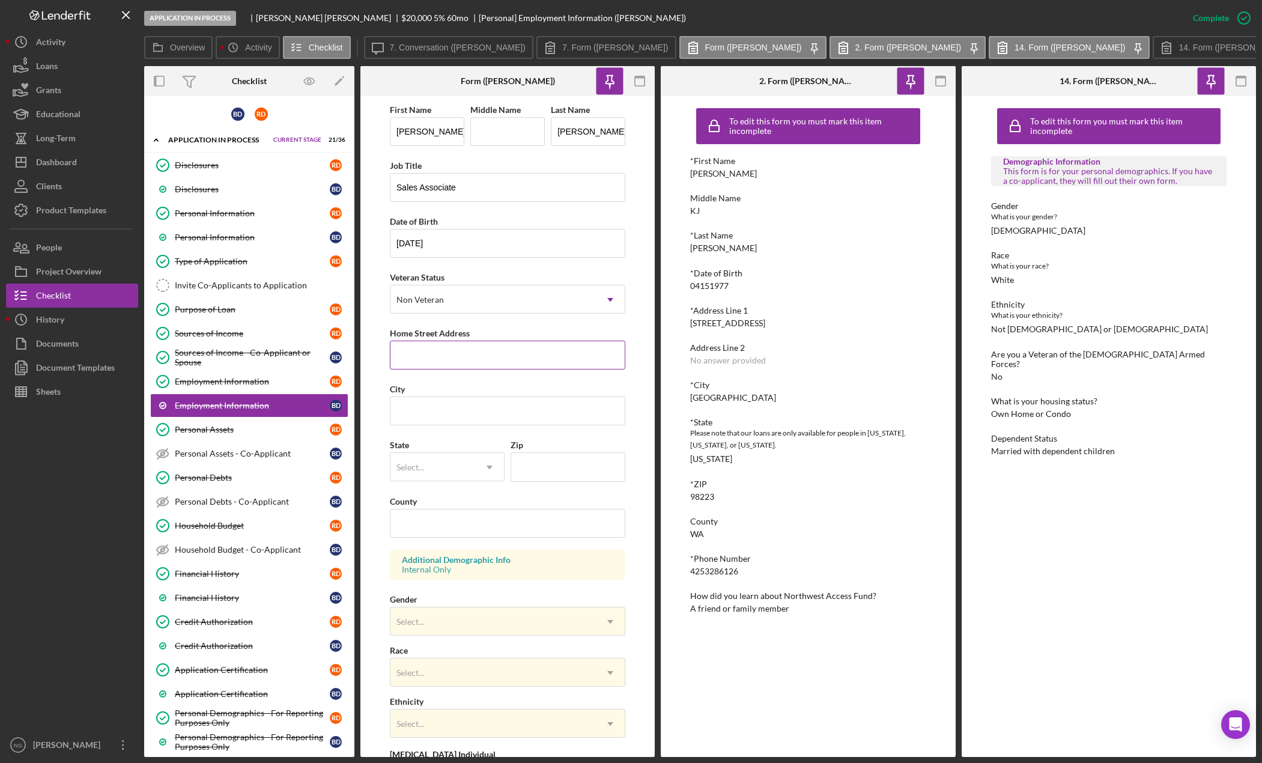
click at [449, 360] on input "Home Street Address" at bounding box center [508, 355] width 236 height 29
drag, startPoint x: 776, startPoint y: 326, endPoint x: 717, endPoint y: 330, distance: 58.4
click at [699, 330] on div "*First Name [PERSON_NAME] Middle Name KJ *Last Name [PERSON_NAME] *Date of Birt…" at bounding box center [808, 384] width 236 height 457
click at [761, 314] on div "*Address Line 1" at bounding box center [808, 311] width 236 height 10
drag, startPoint x: 782, startPoint y: 322, endPoint x: 690, endPoint y: 325, distance: 91.4
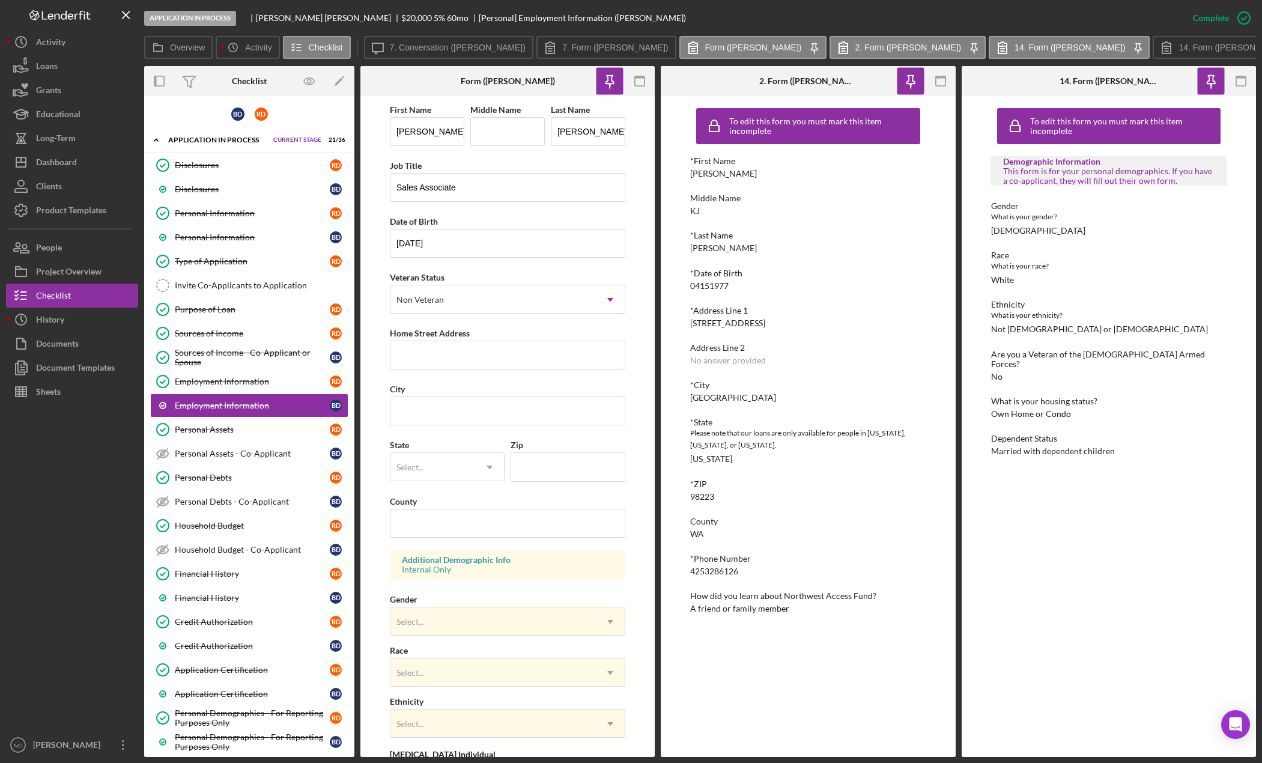
click at [690, 325] on div "*Address Line 1 [STREET_ADDRESS]" at bounding box center [808, 317] width 236 height 22
copy div "[STREET_ADDRESS]"
click at [478, 362] on input "Home Street Address" at bounding box center [508, 355] width 236 height 29
paste input "[STREET_ADDRESS]"
type input "[STREET_ADDRESS]"
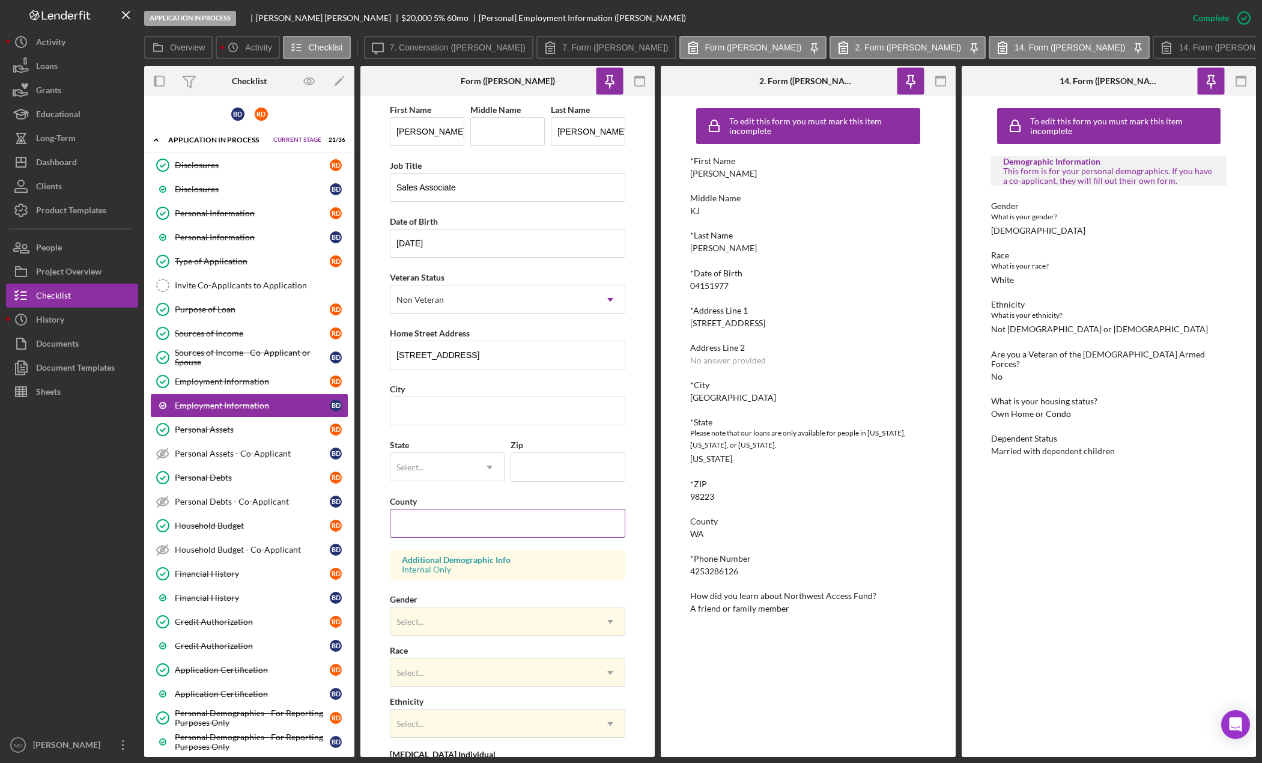
click at [534, 516] on input "County" at bounding box center [508, 523] width 236 height 29
click at [449, 400] on input "City" at bounding box center [508, 411] width 236 height 29
type input "[GEOGRAPHIC_DATA]"
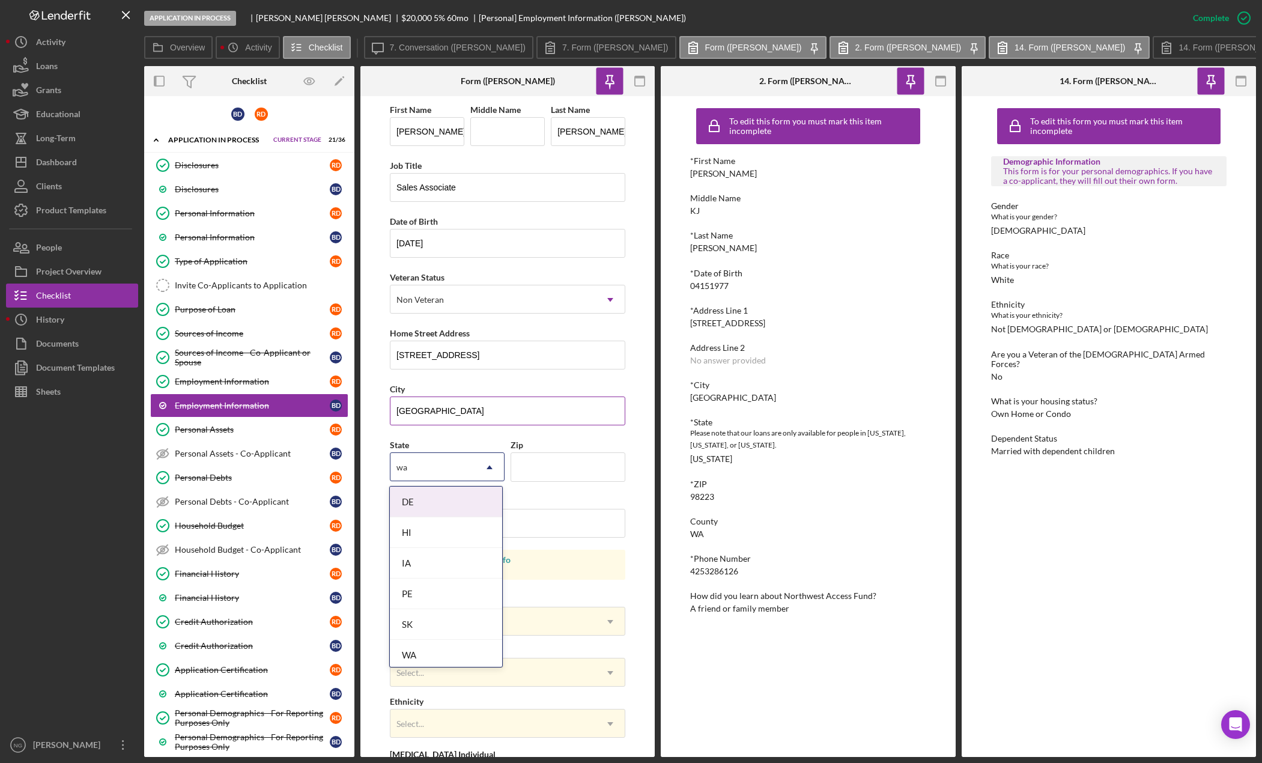
type input "was"
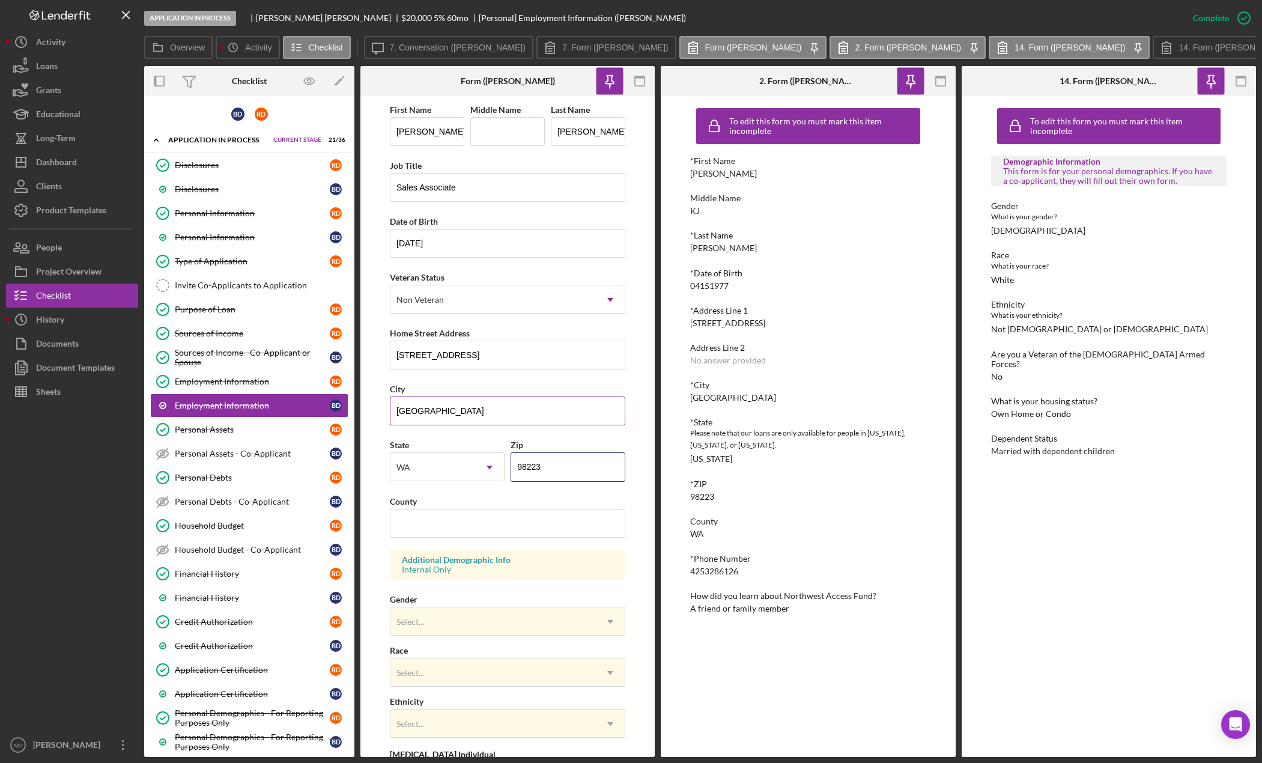
type input "98223"
click at [451, 526] on input "County" at bounding box center [508, 523] width 236 height 29
type input "Snohomish"
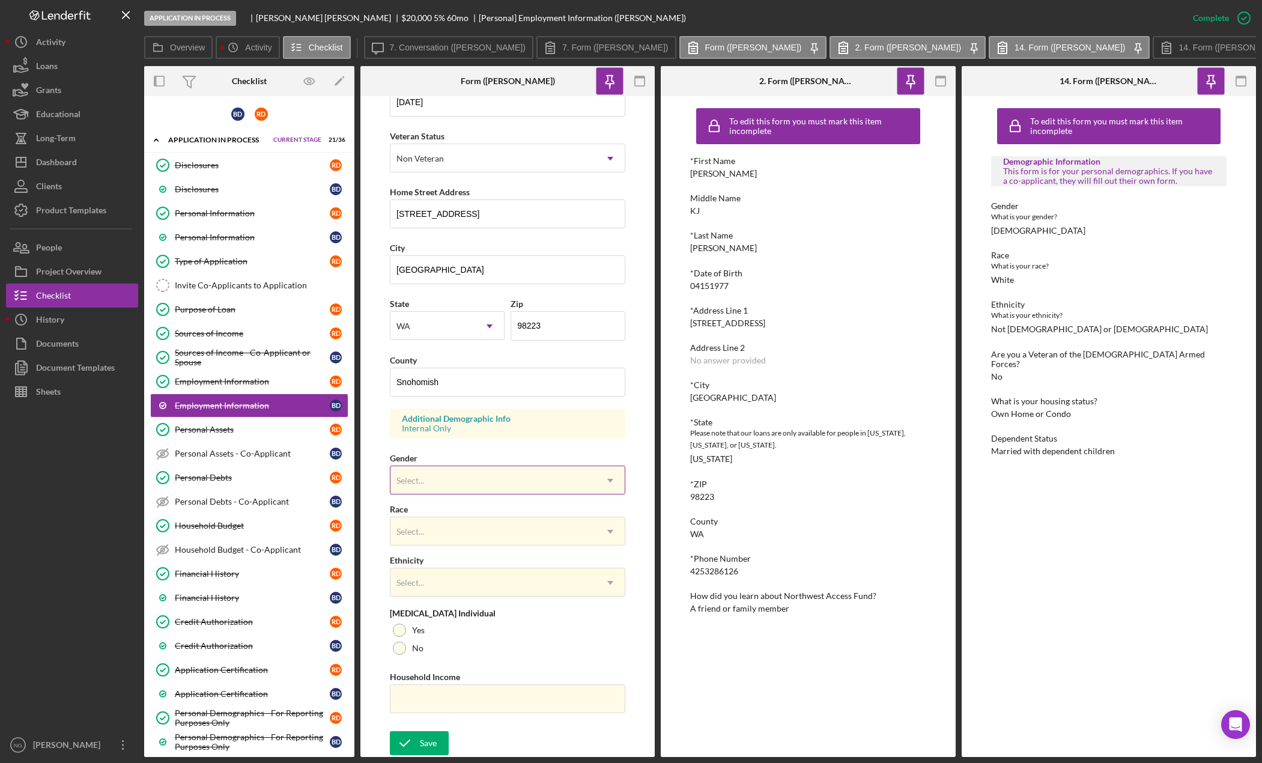
click at [507, 485] on div "Select..." at bounding box center [492, 481] width 205 height 28
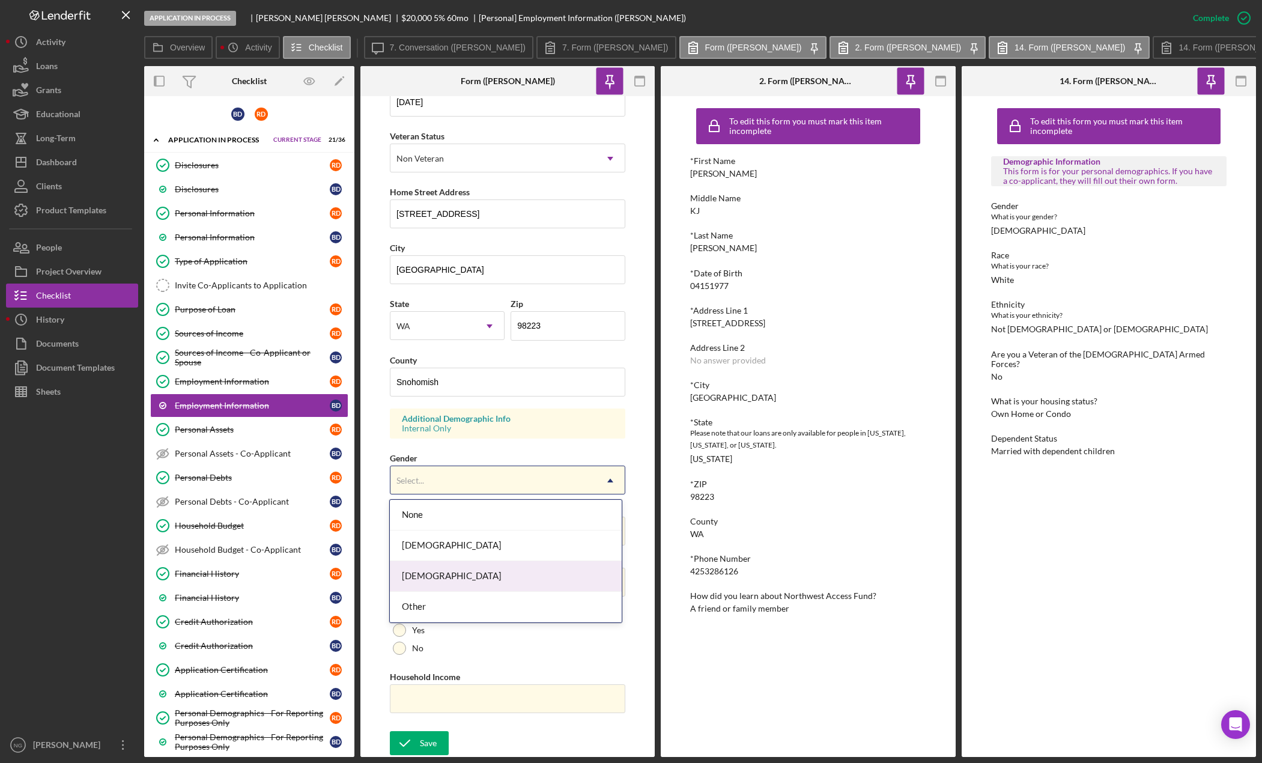
click at [494, 576] on div "[DEMOGRAPHIC_DATA]" at bounding box center [505, 576] width 231 height 31
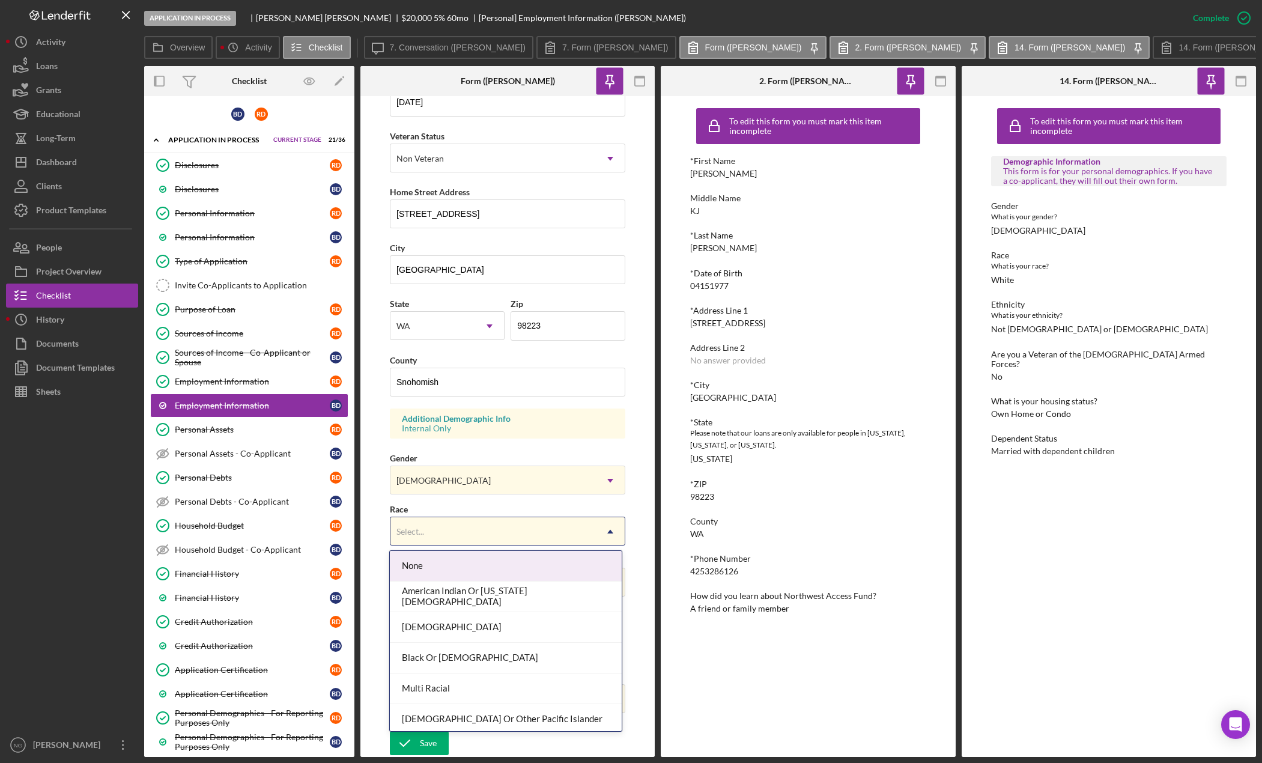
click at [451, 532] on div "Select..." at bounding box center [492, 532] width 205 height 28
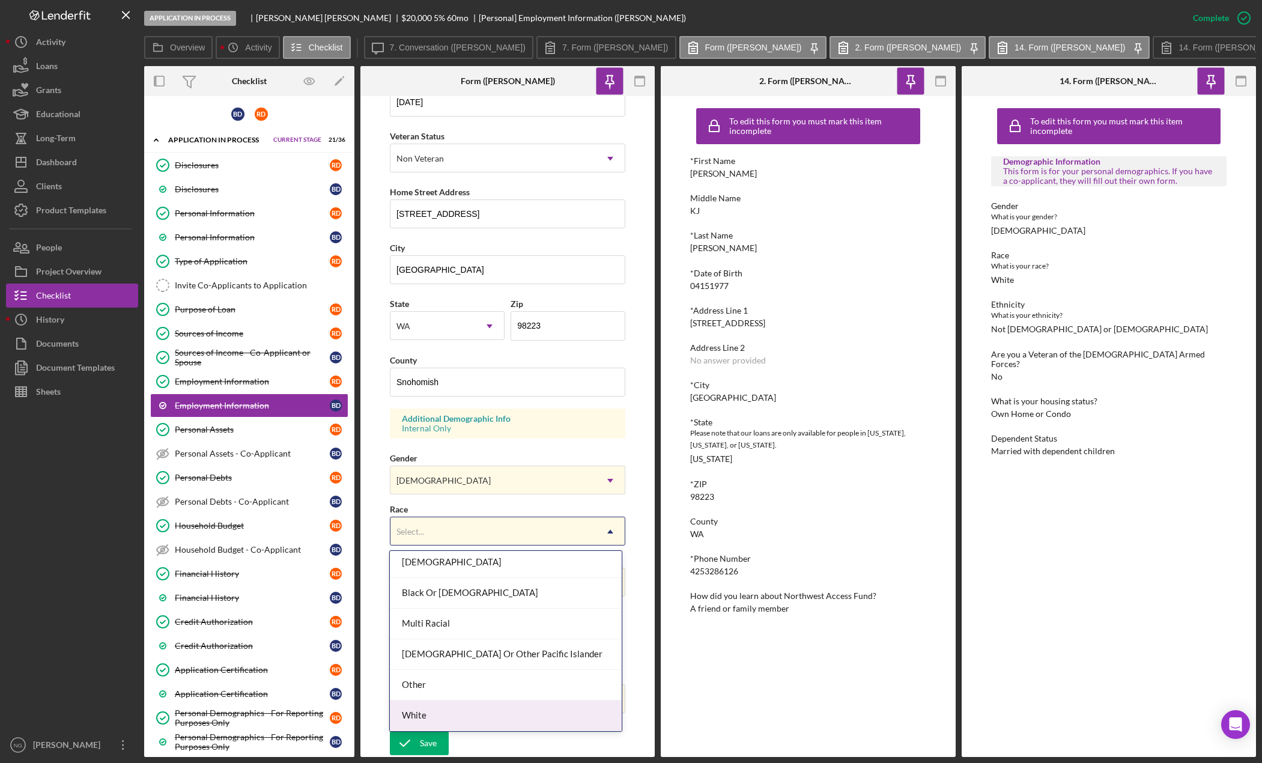
click at [447, 707] on div "White" at bounding box center [505, 715] width 231 height 31
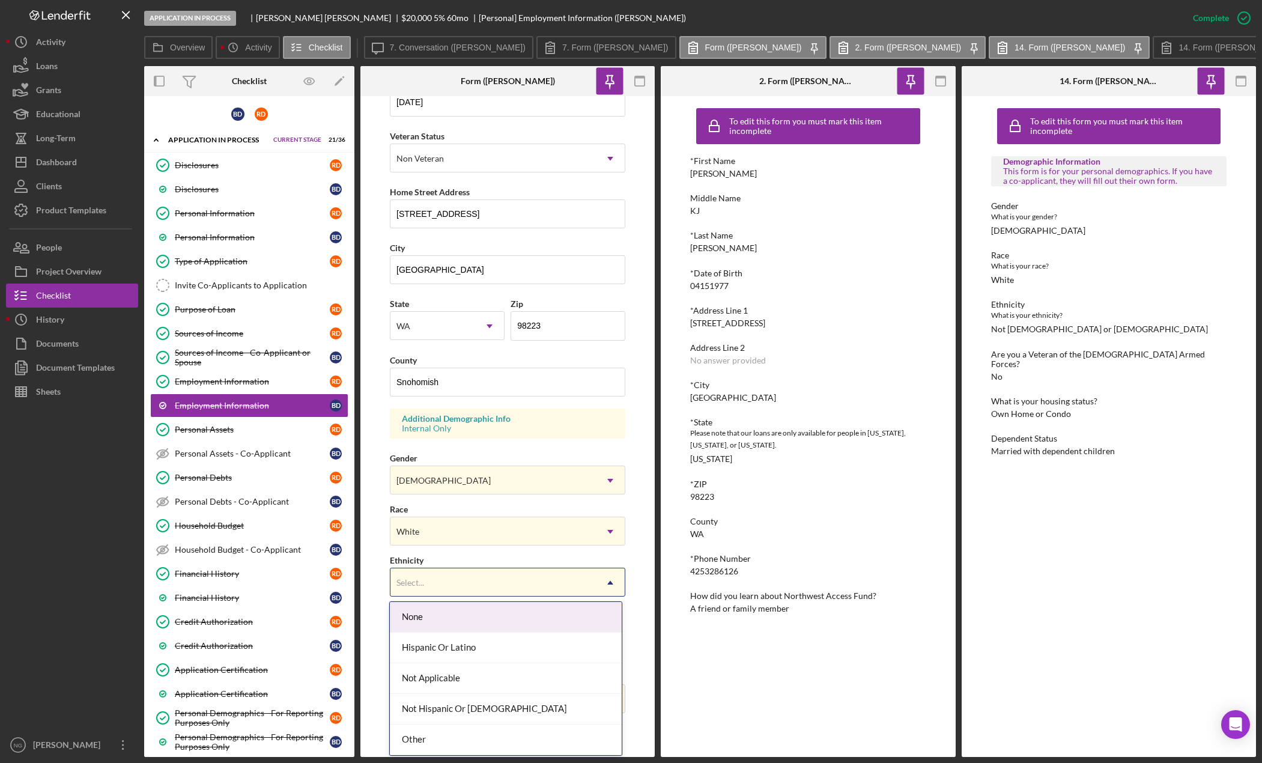
click at [464, 580] on div "Select..." at bounding box center [492, 583] width 205 height 28
click at [467, 696] on div "Not Hispanic Or [DEMOGRAPHIC_DATA]" at bounding box center [505, 709] width 231 height 31
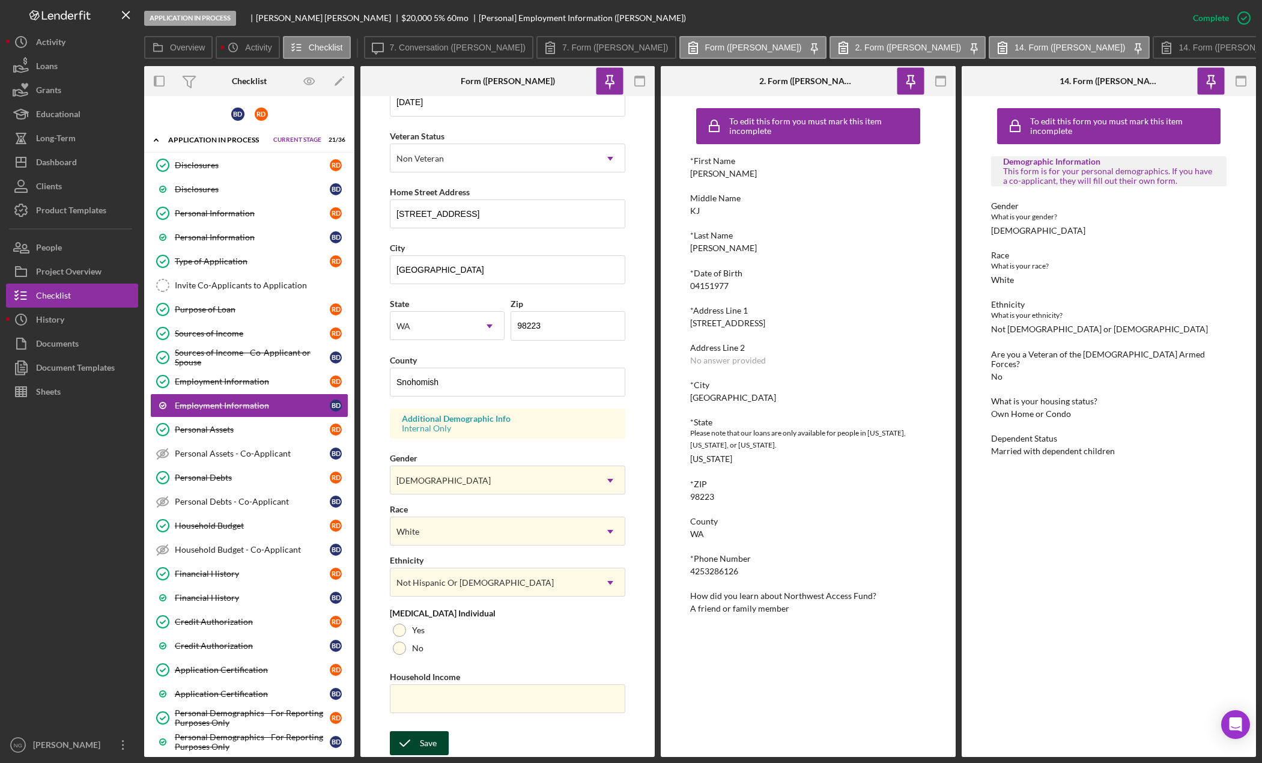
click at [431, 737] on div "Save" at bounding box center [428, 743] width 17 height 24
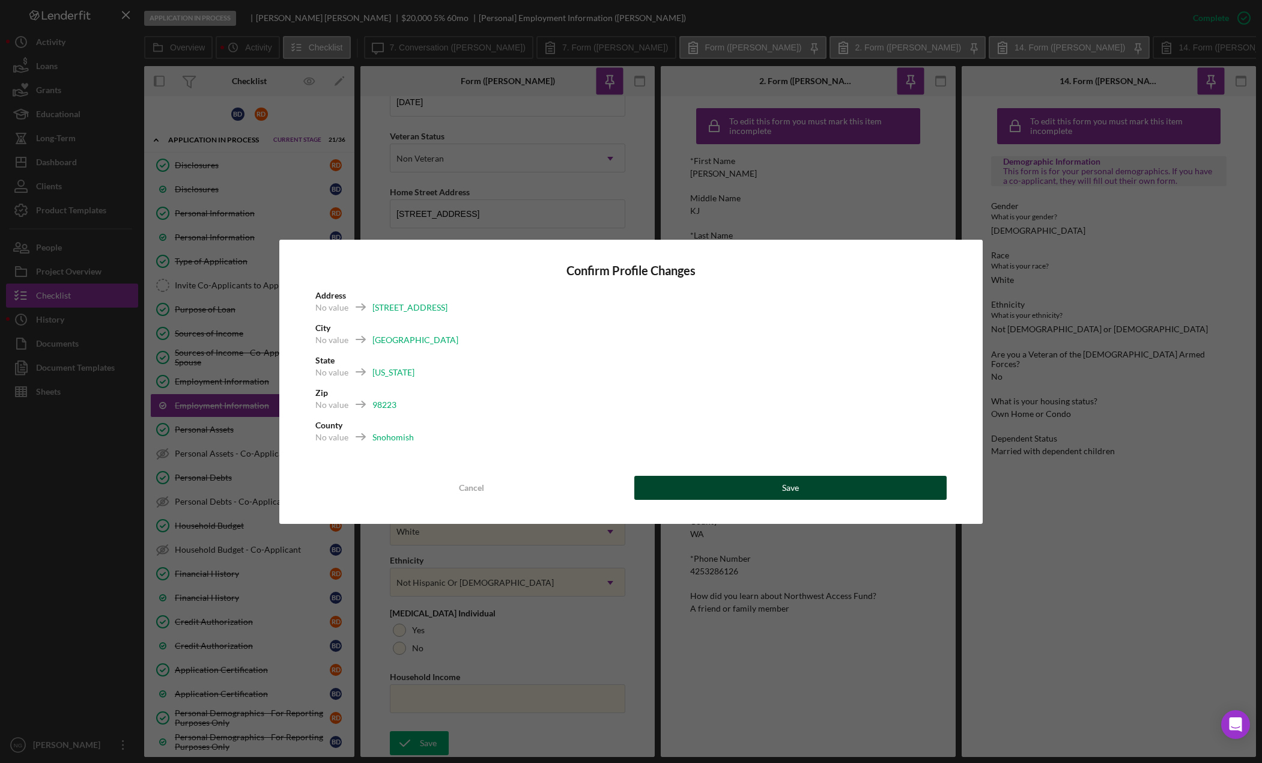
click at [835, 490] on button "Save" at bounding box center [790, 488] width 312 height 24
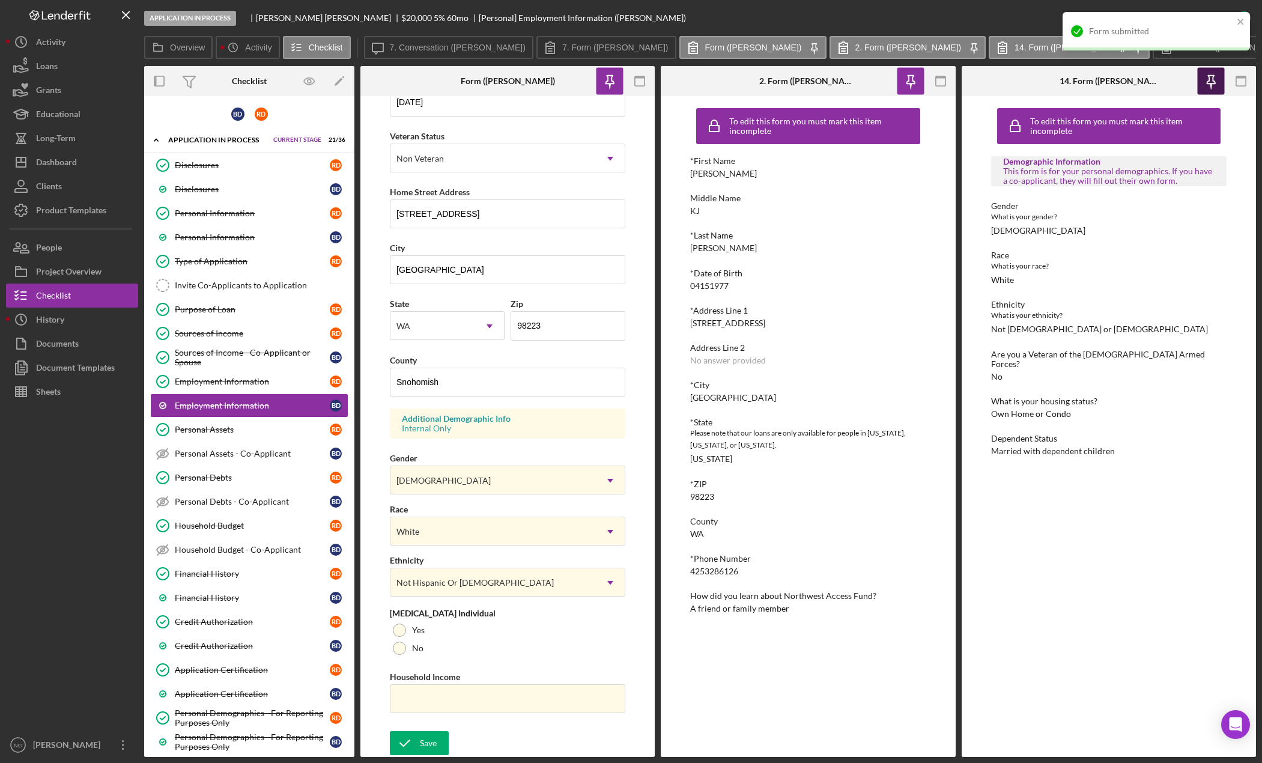
click at [1207, 76] on icon "button" at bounding box center [1210, 81] width 27 height 27
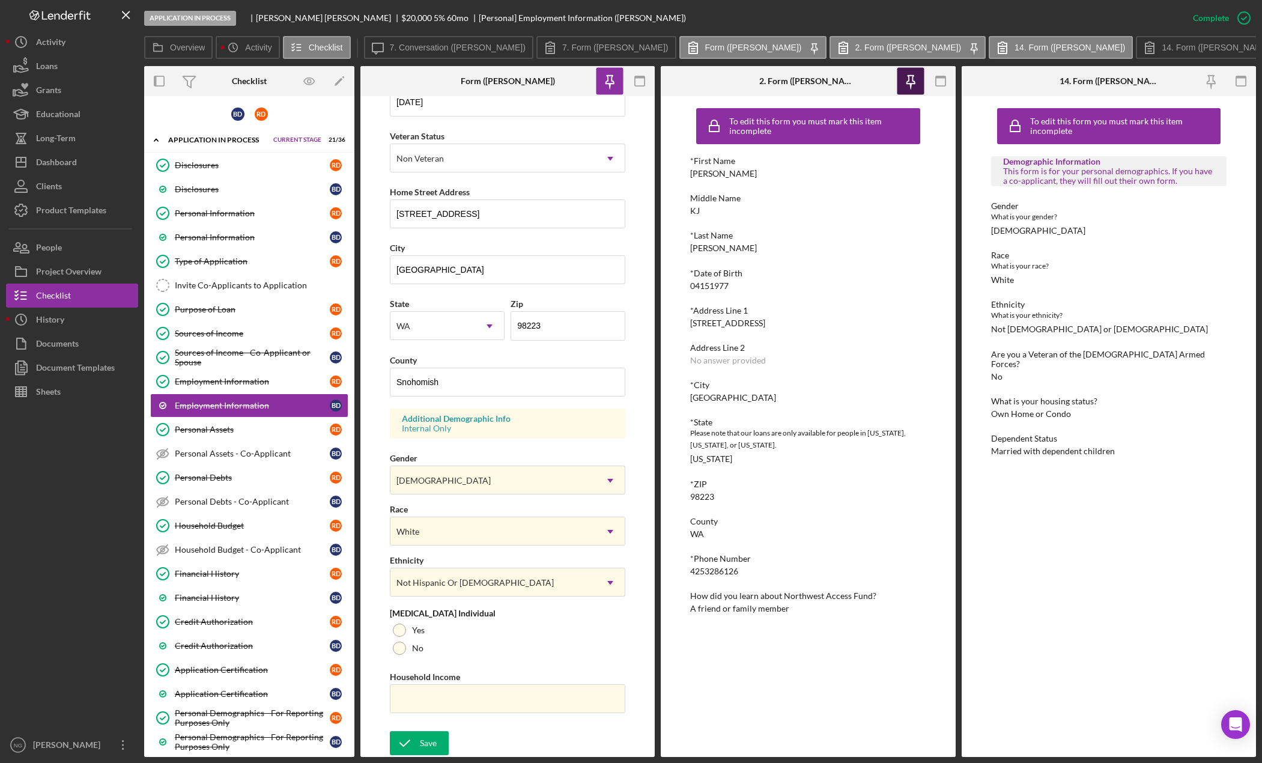
click at [910, 84] on icon "button" at bounding box center [911, 80] width 8 height 8
click at [609, 84] on icon "button" at bounding box center [610, 86] width 2 height 5
click at [1243, 81] on icon "button" at bounding box center [1240, 81] width 27 height 27
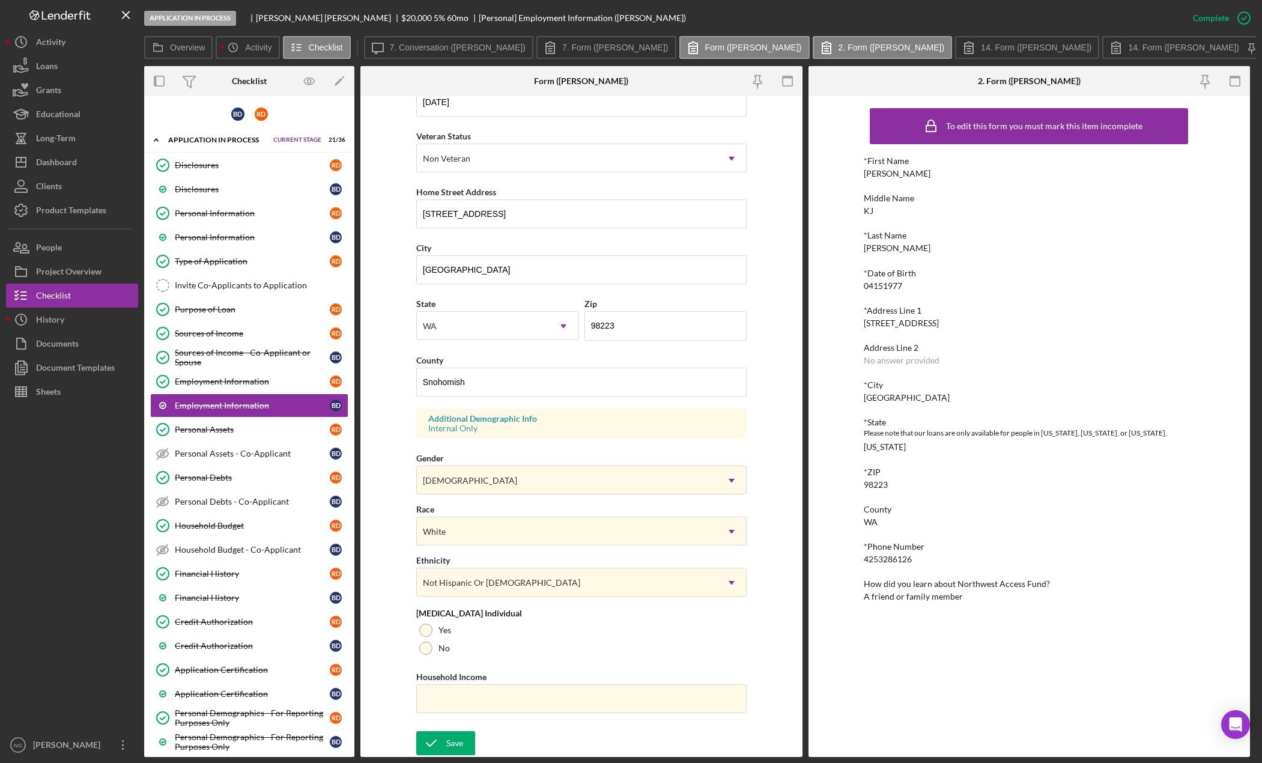
click at [1243, 81] on icon "button" at bounding box center [1235, 81] width 27 height 27
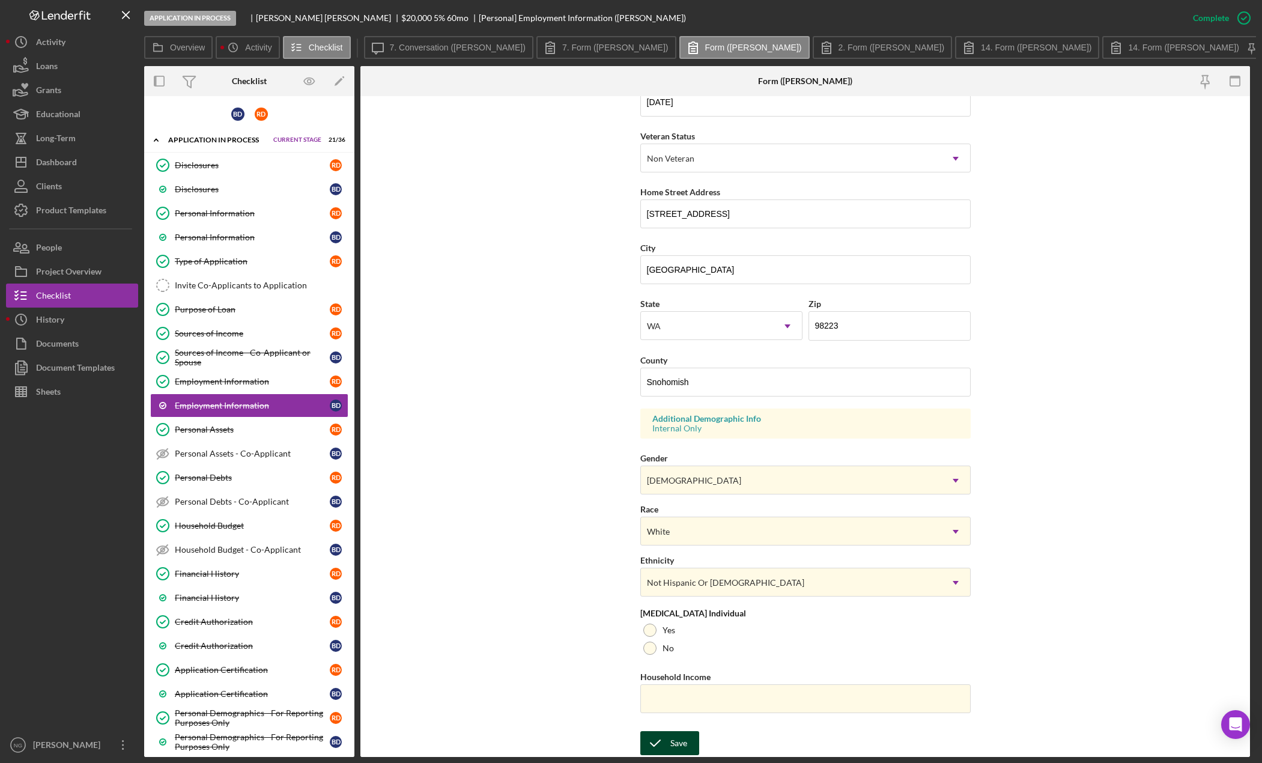
click at [670, 741] on div "Save" at bounding box center [678, 743] width 17 height 24
click at [1024, 389] on form "First Name [PERSON_NAME] Middle Name Last Name [PERSON_NAME] Job Title Sales As…" at bounding box center [805, 426] width 890 height 661
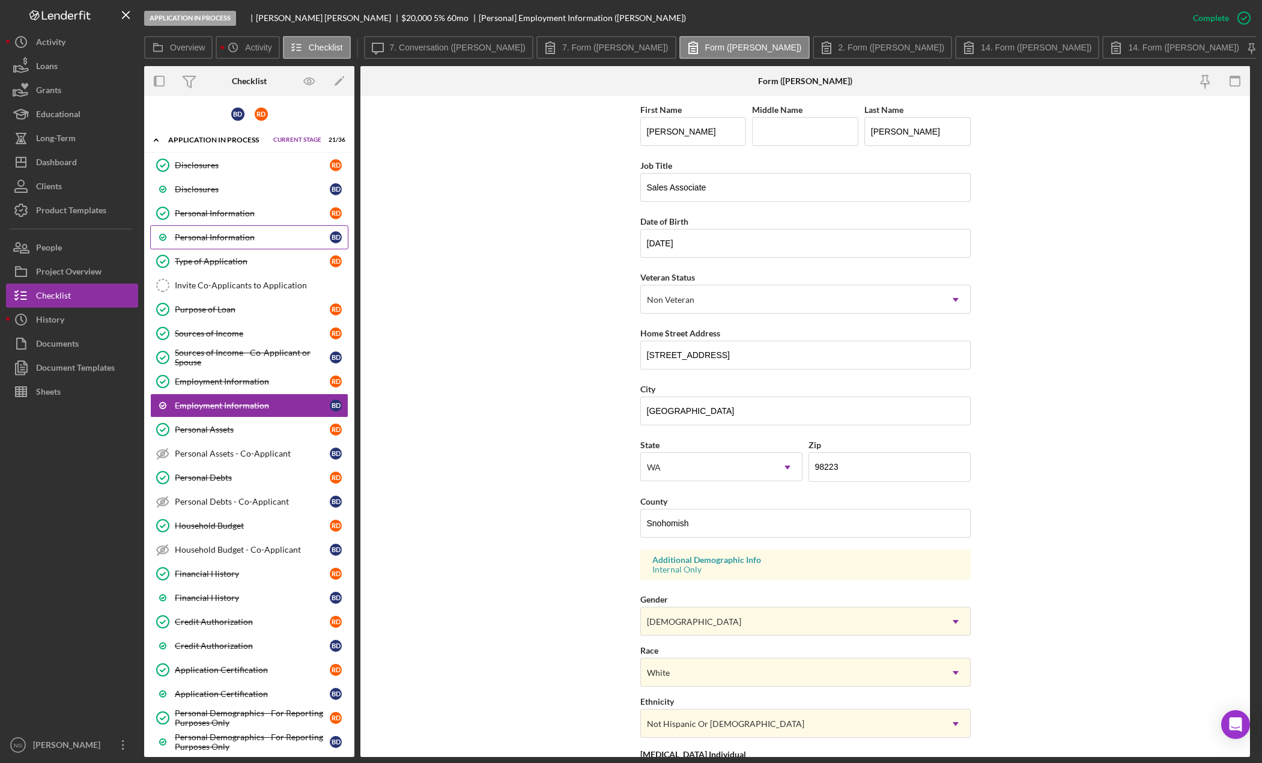
click at [205, 228] on link "Personal Information B D" at bounding box center [249, 237] width 198 height 24
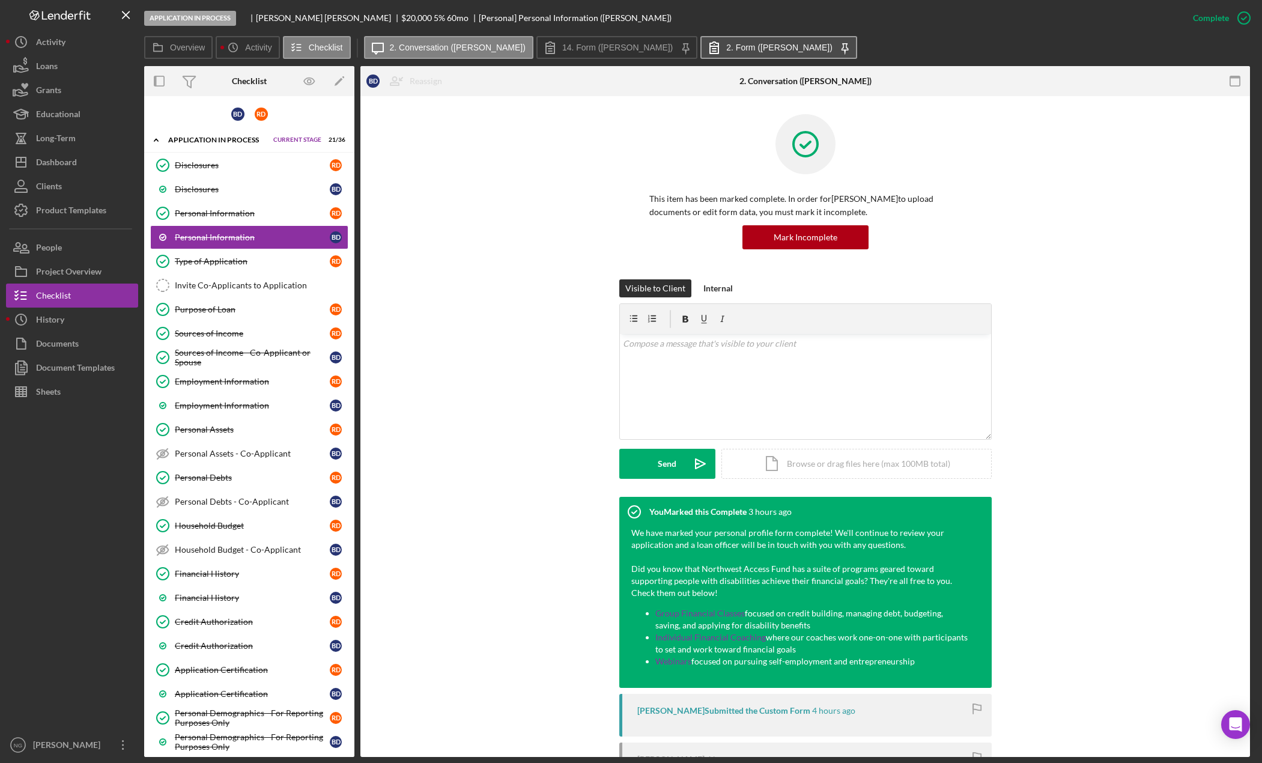
click at [750, 45] on label "2. Form ([PERSON_NAME])" at bounding box center [779, 48] width 106 height 10
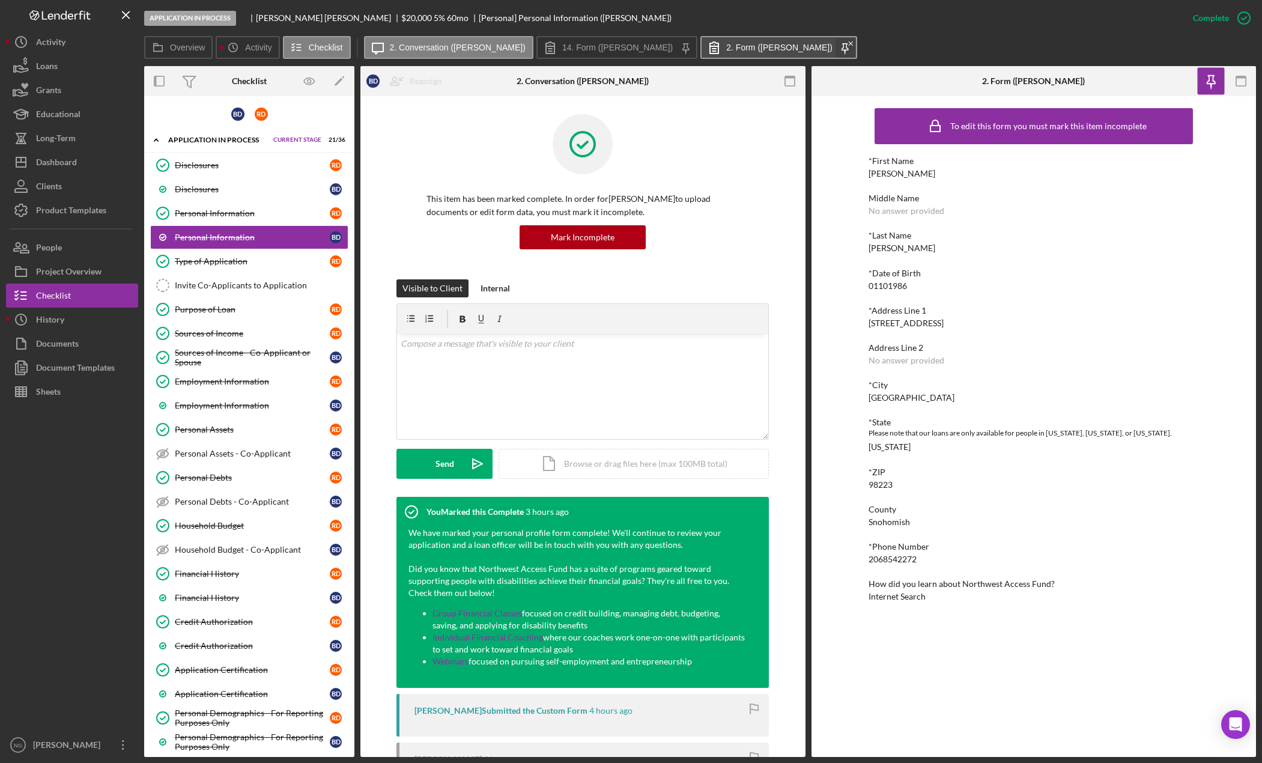
click at [843, 44] on icon "Icon/Menu Close" at bounding box center [850, 43] width 15 height 15
click at [1241, 85] on icon "button" at bounding box center [1240, 81] width 27 height 27
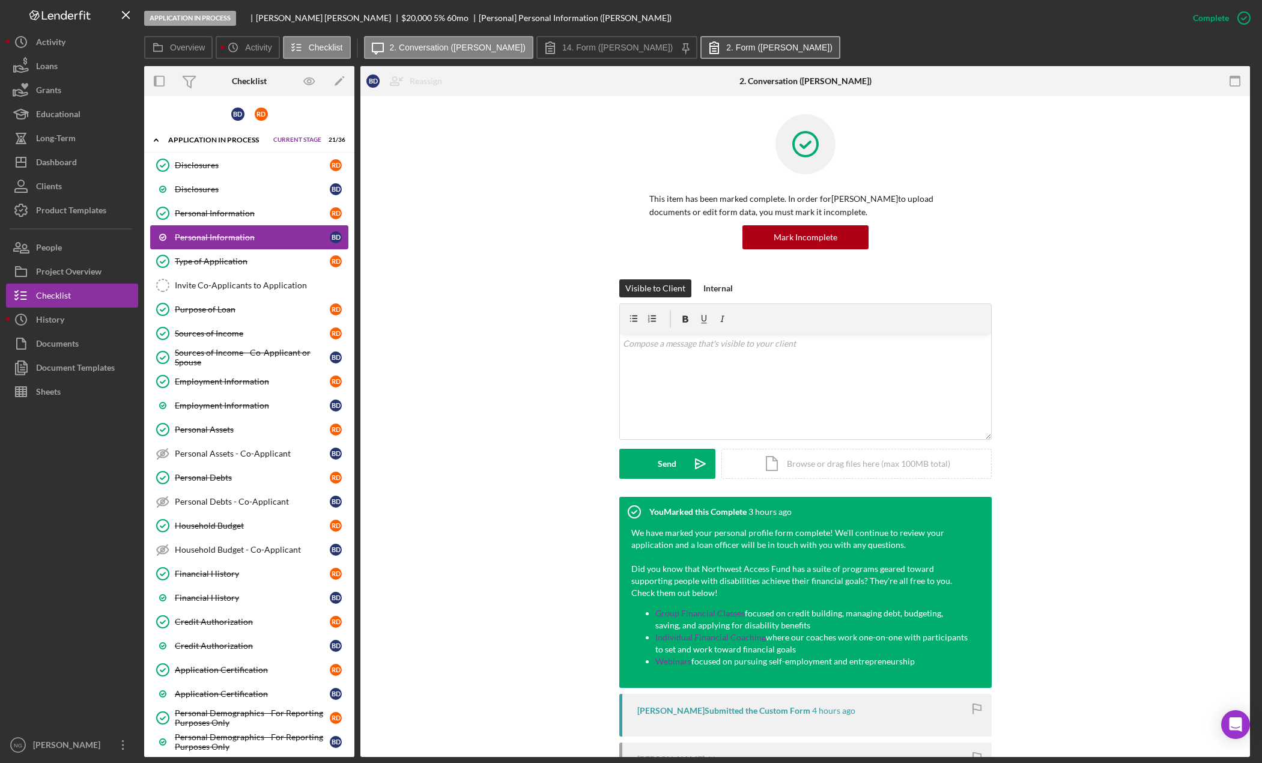
click at [229, 237] on div "Personal Information" at bounding box center [252, 237] width 155 height 10
click at [703, 56] on button "2. Form ([PERSON_NAME])" at bounding box center [770, 47] width 140 height 23
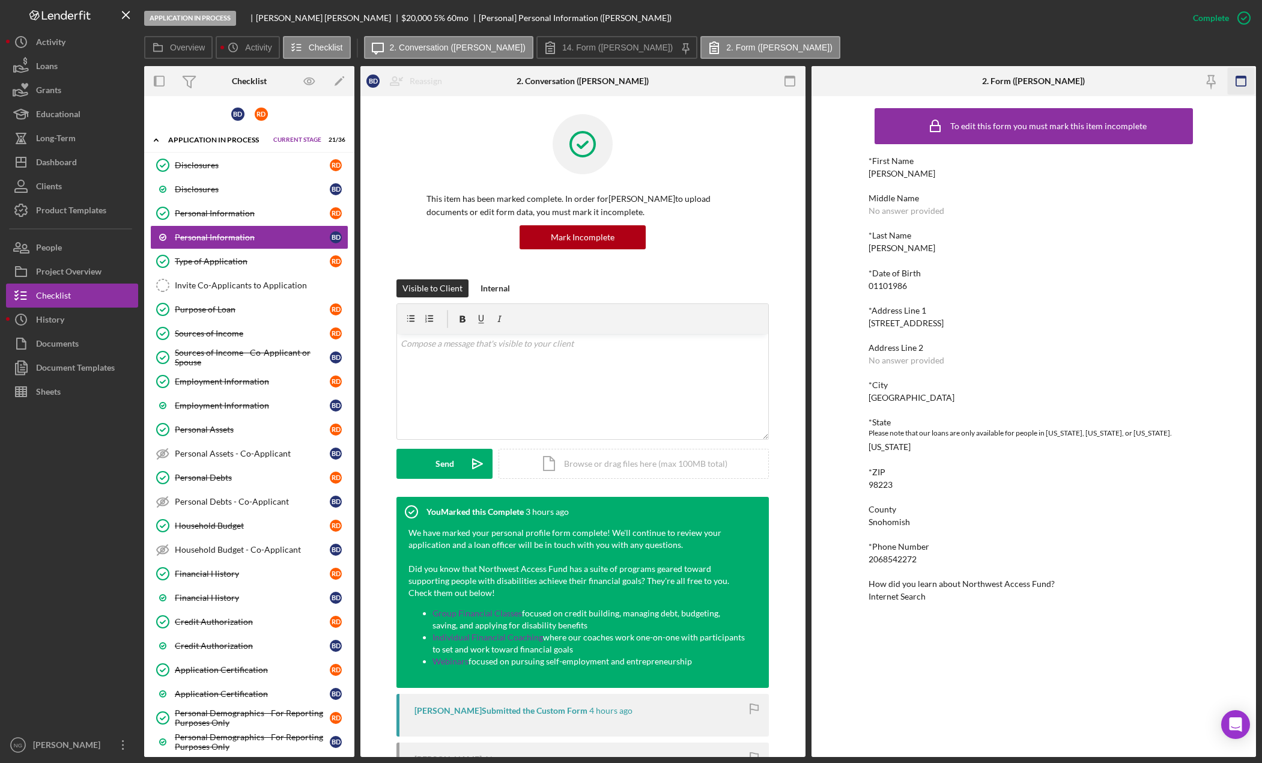
click at [1245, 84] on icon "button" at bounding box center [1240, 81] width 27 height 27
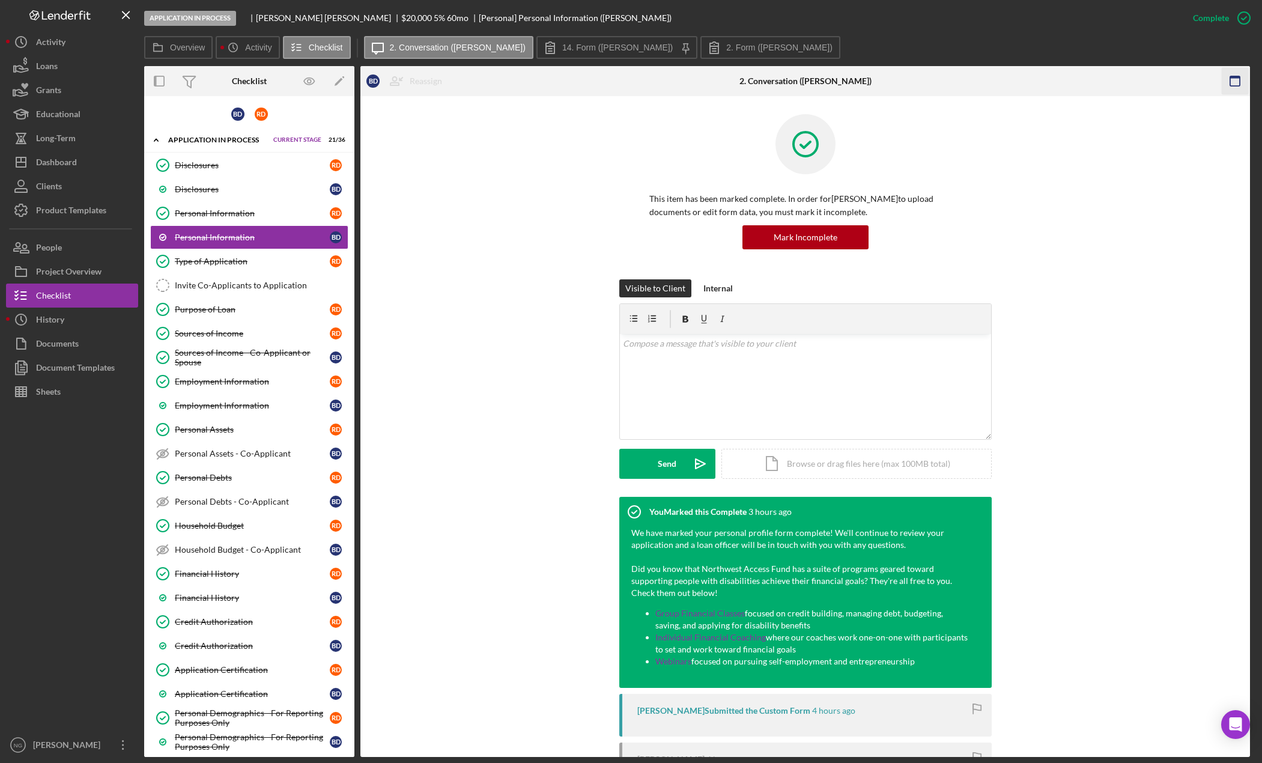
click at [1240, 74] on icon "button" at bounding box center [1235, 81] width 27 height 27
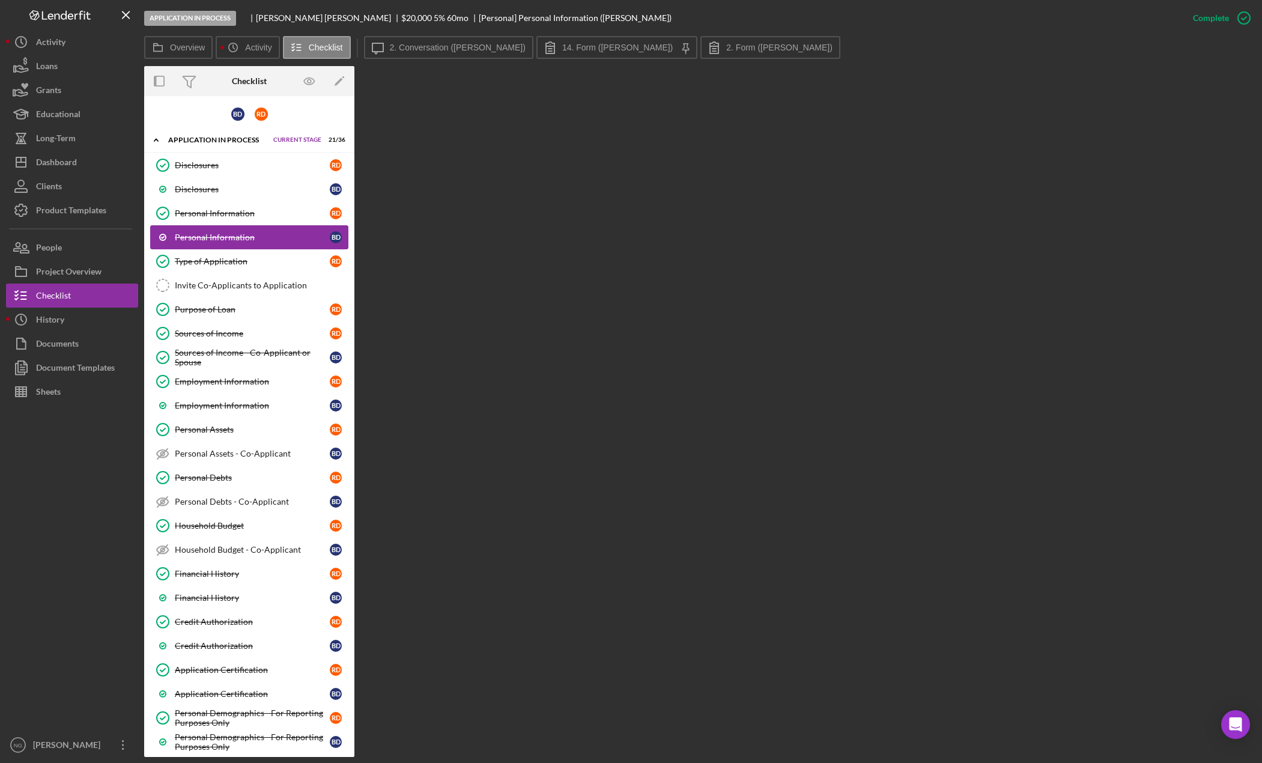
click at [223, 240] on div "Personal Information" at bounding box center [252, 237] width 155 height 10
click at [446, 47] on label "2. Conversation ([PERSON_NAME])" at bounding box center [458, 48] width 136 height 10
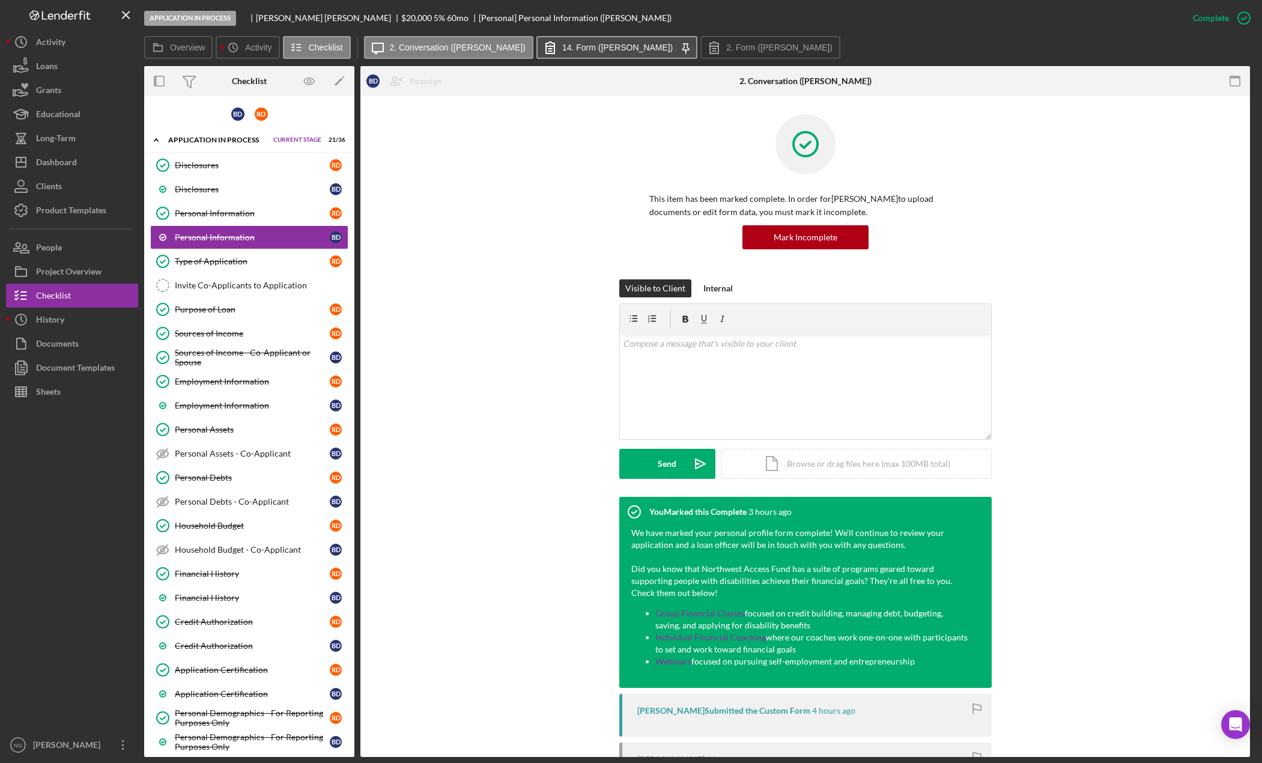
click at [583, 49] on label "14. Form ([PERSON_NAME])" at bounding box center [617, 48] width 111 height 10
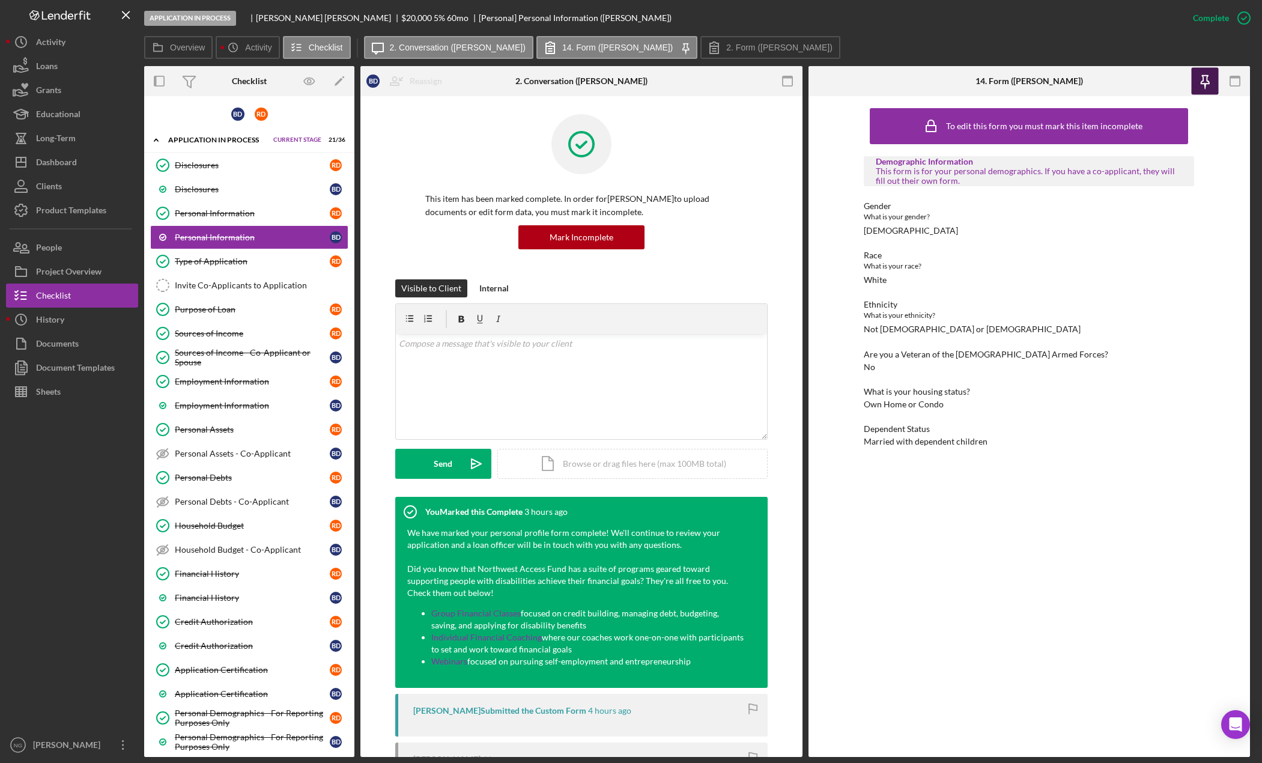
click at [1211, 77] on icon "button" at bounding box center [1205, 81] width 27 height 27
click at [1237, 76] on icon "button" at bounding box center [1235, 81] width 27 height 27
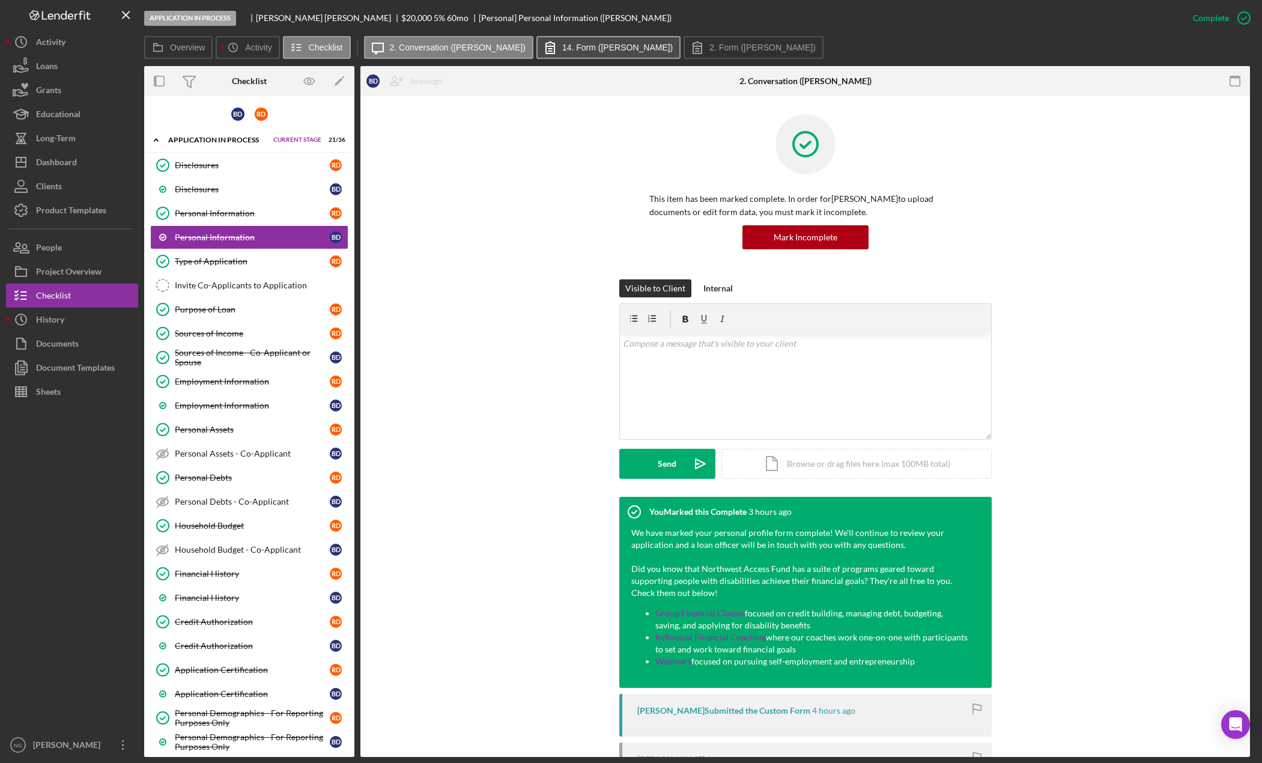
click at [602, 47] on label "14. Form ([PERSON_NAME])" at bounding box center [617, 48] width 111 height 10
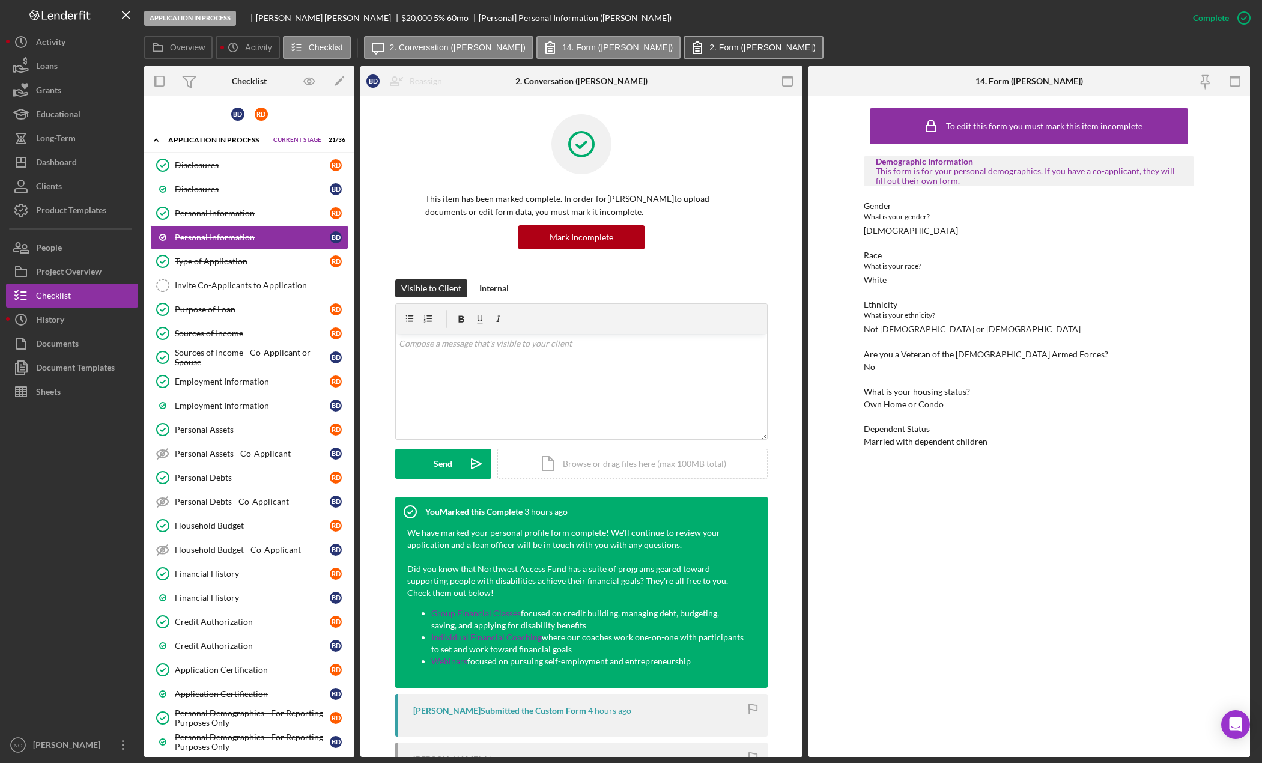
click at [703, 42] on button "2. Form ([PERSON_NAME])" at bounding box center [754, 47] width 140 height 23
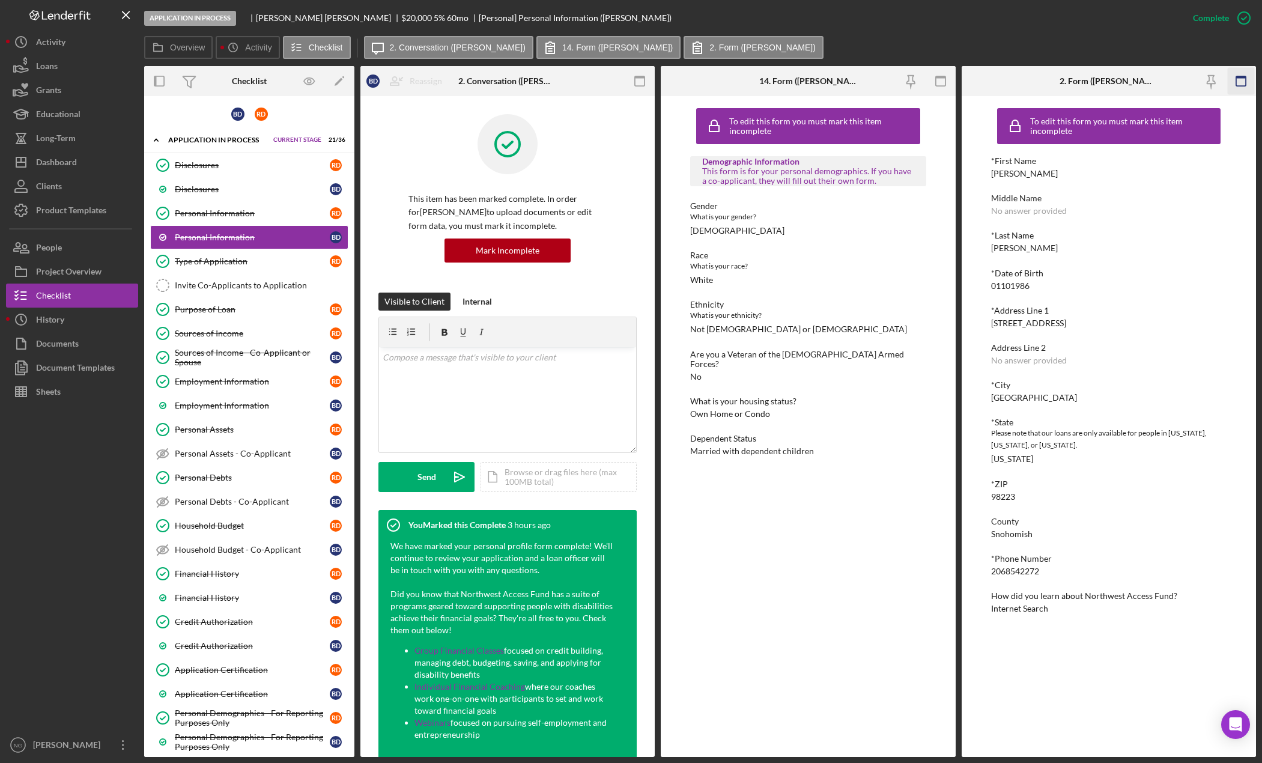
click at [1243, 82] on icon "button" at bounding box center [1240, 81] width 27 height 27
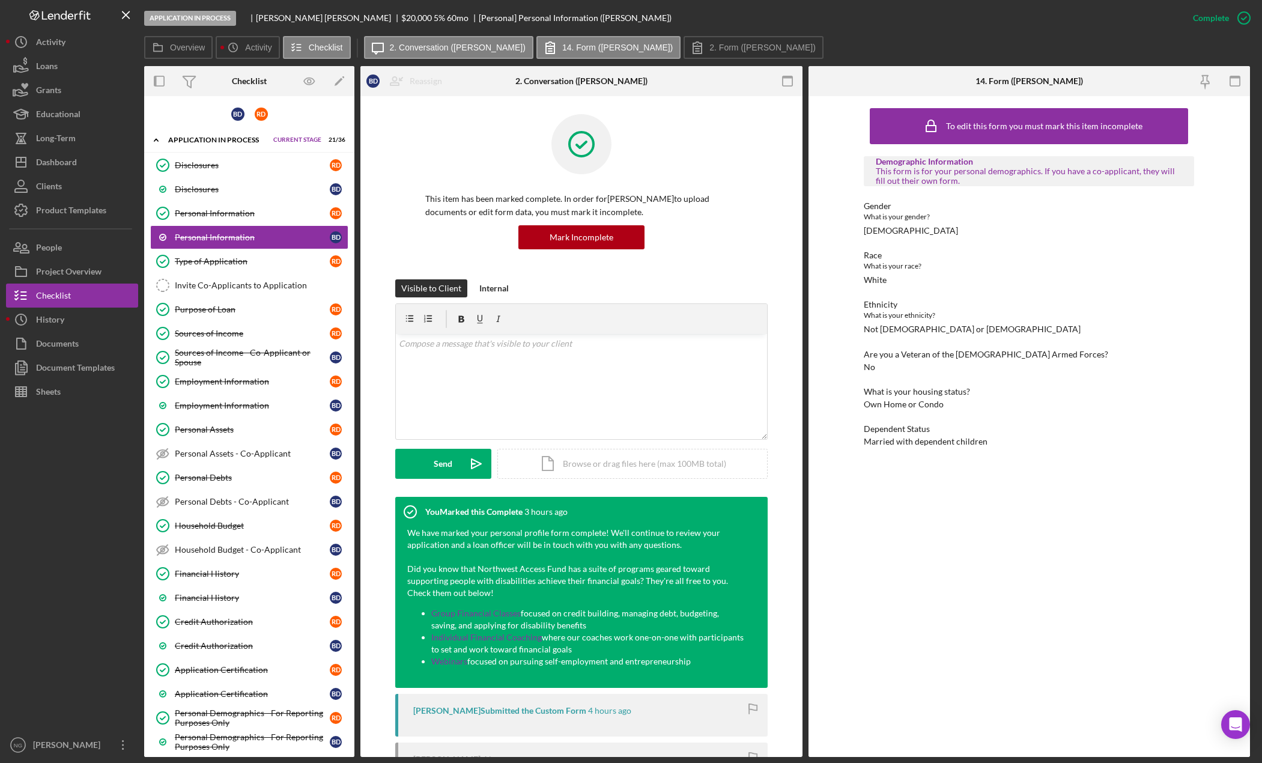
click at [1243, 82] on icon "button" at bounding box center [1235, 81] width 27 height 27
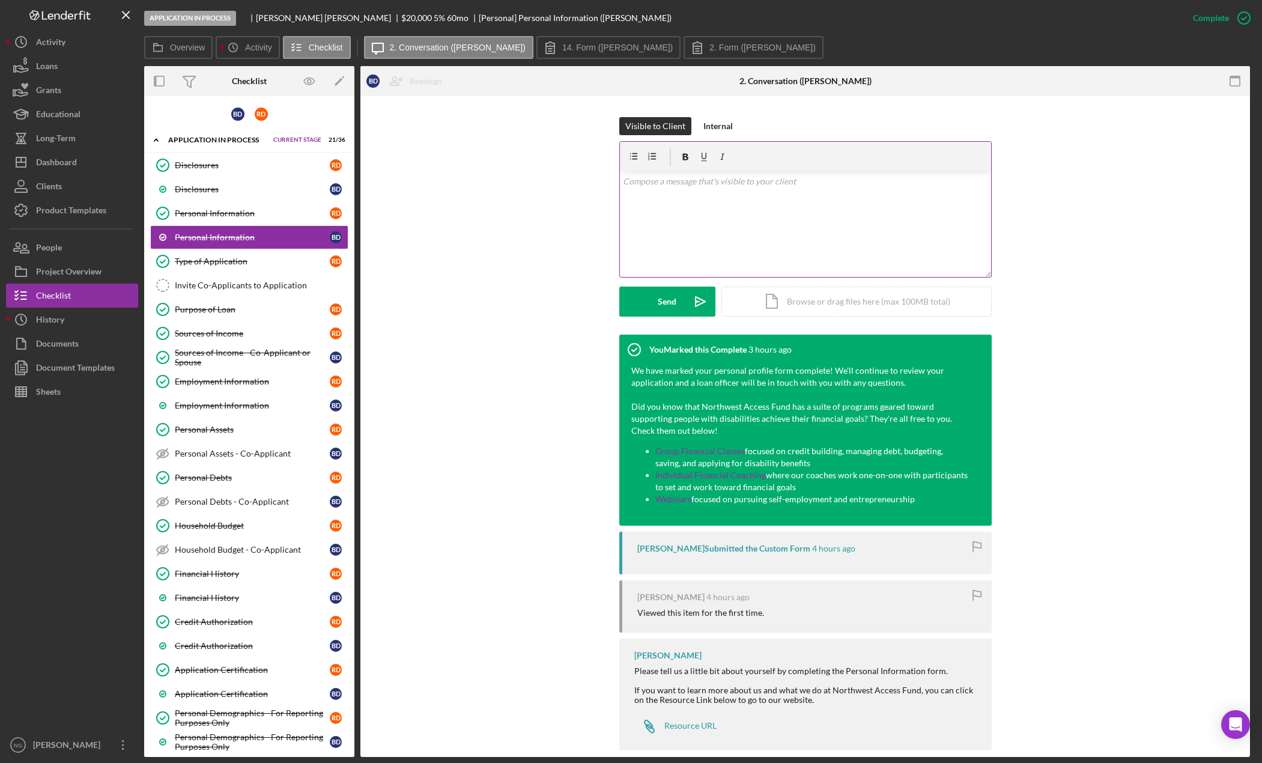
scroll to position [180, 0]
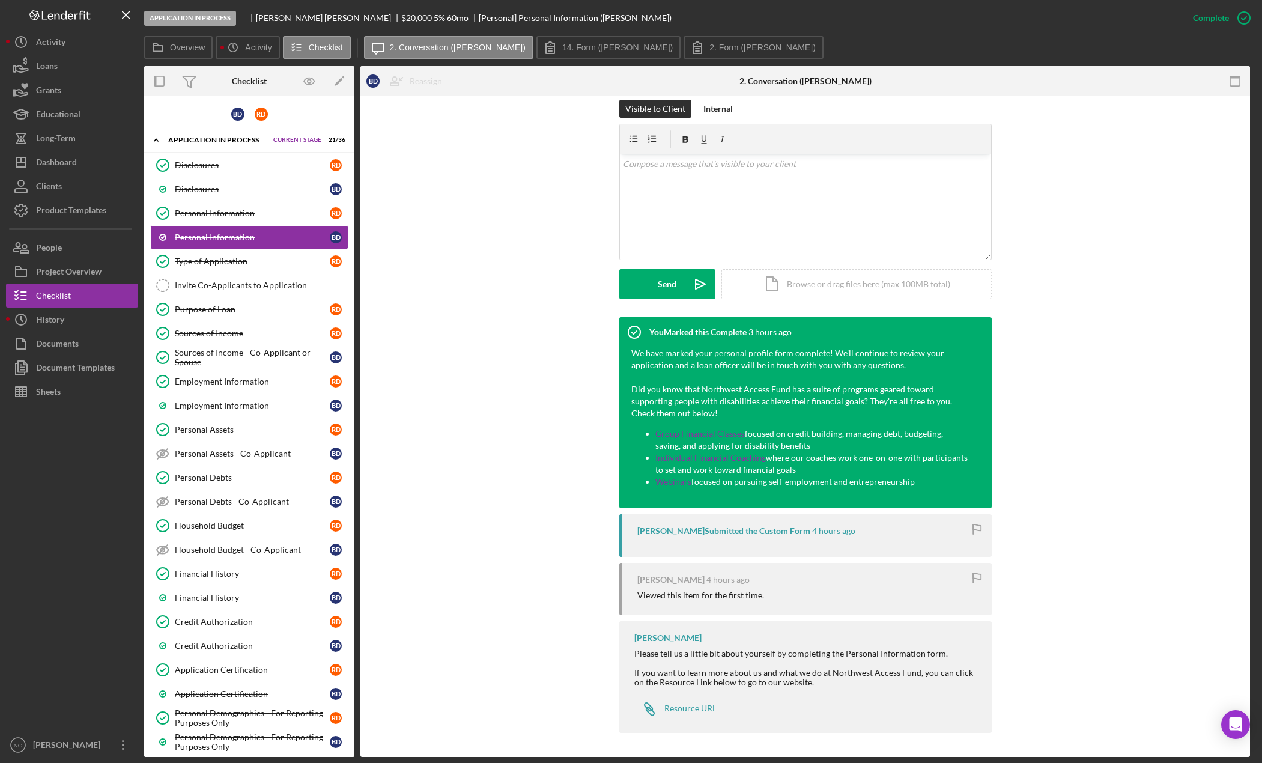
click at [498, 297] on div "Visible to Client Internal v Color teal Color pink Remove color Add row above A…" at bounding box center [805, 208] width 854 height 217
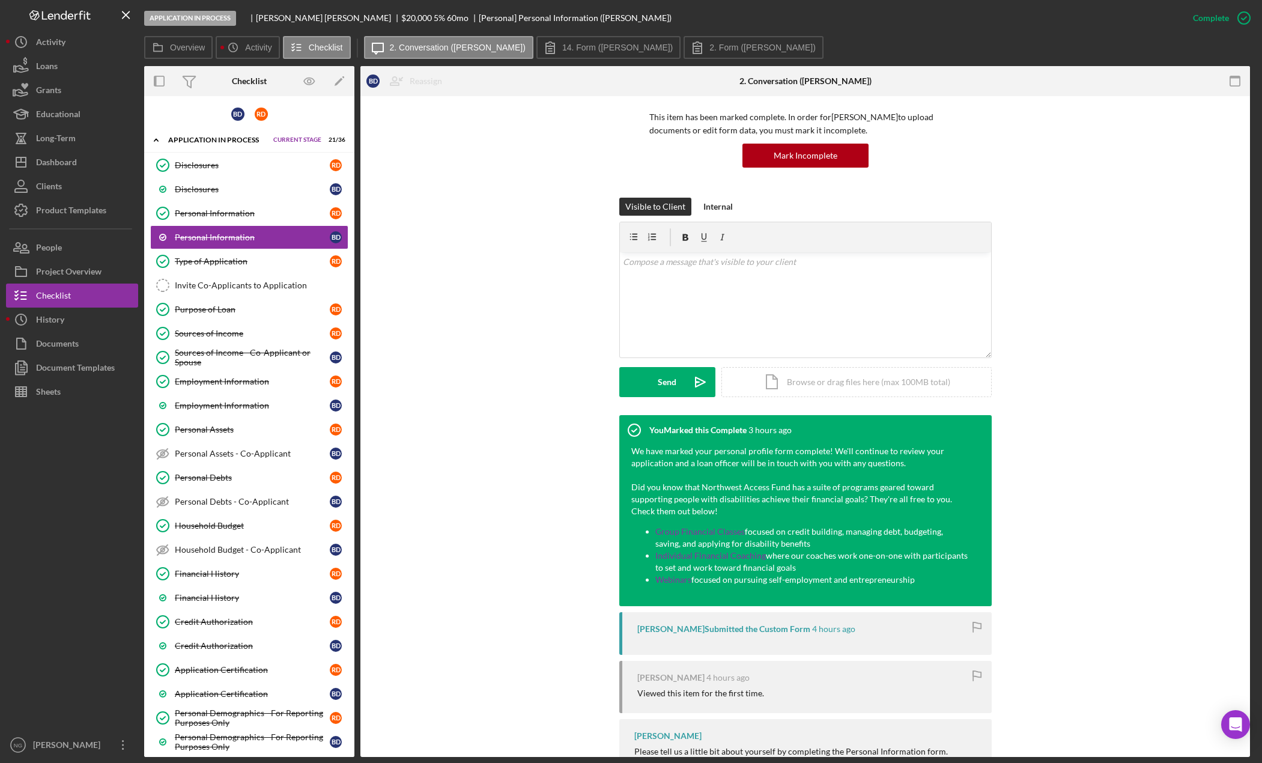
scroll to position [0, 0]
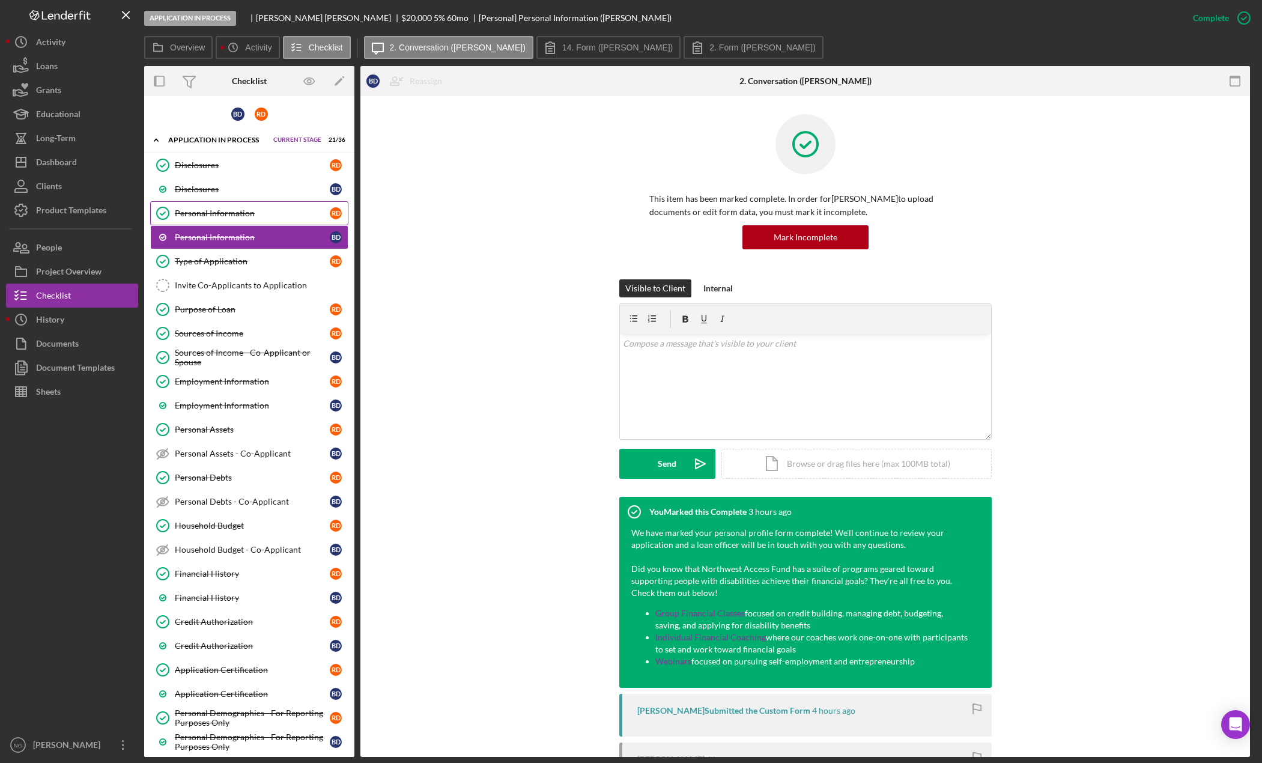
click at [246, 223] on link "Personal Information Personal Information R D" at bounding box center [249, 213] width 198 height 24
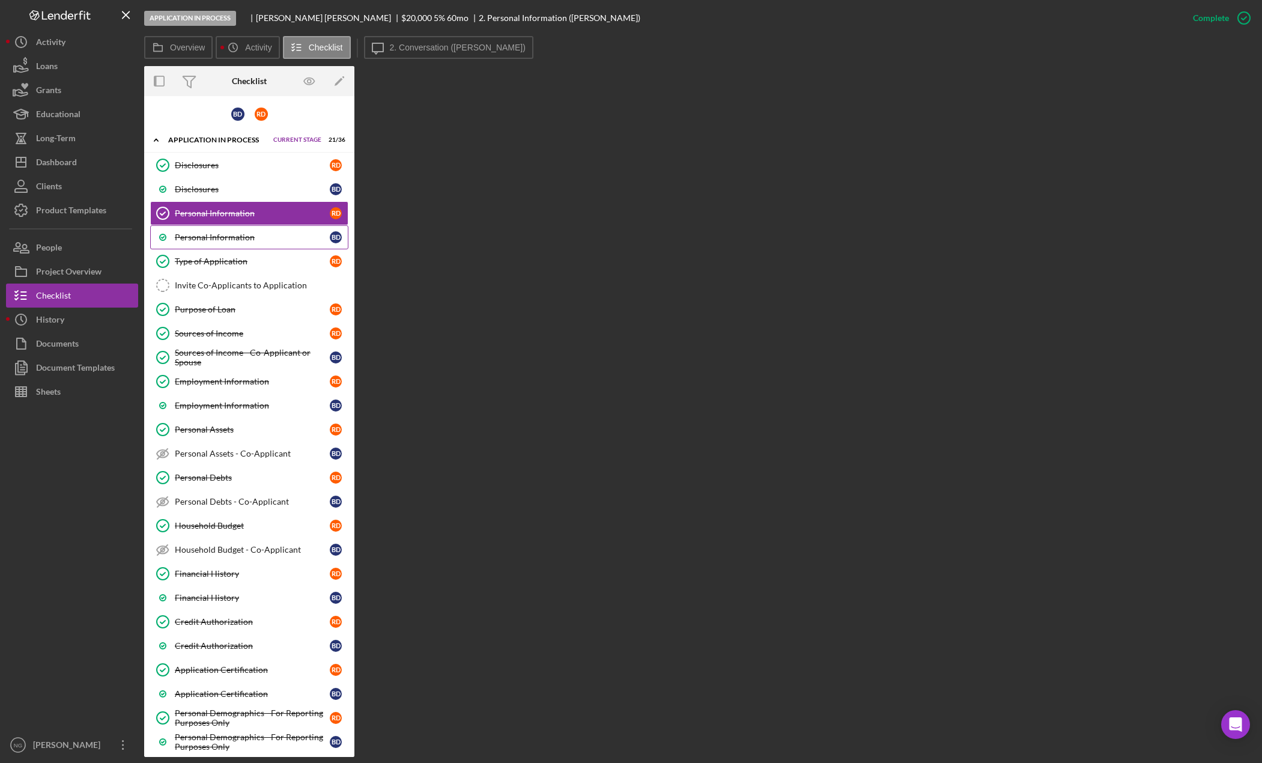
click at [245, 236] on div "Personal Information" at bounding box center [252, 237] width 155 height 10
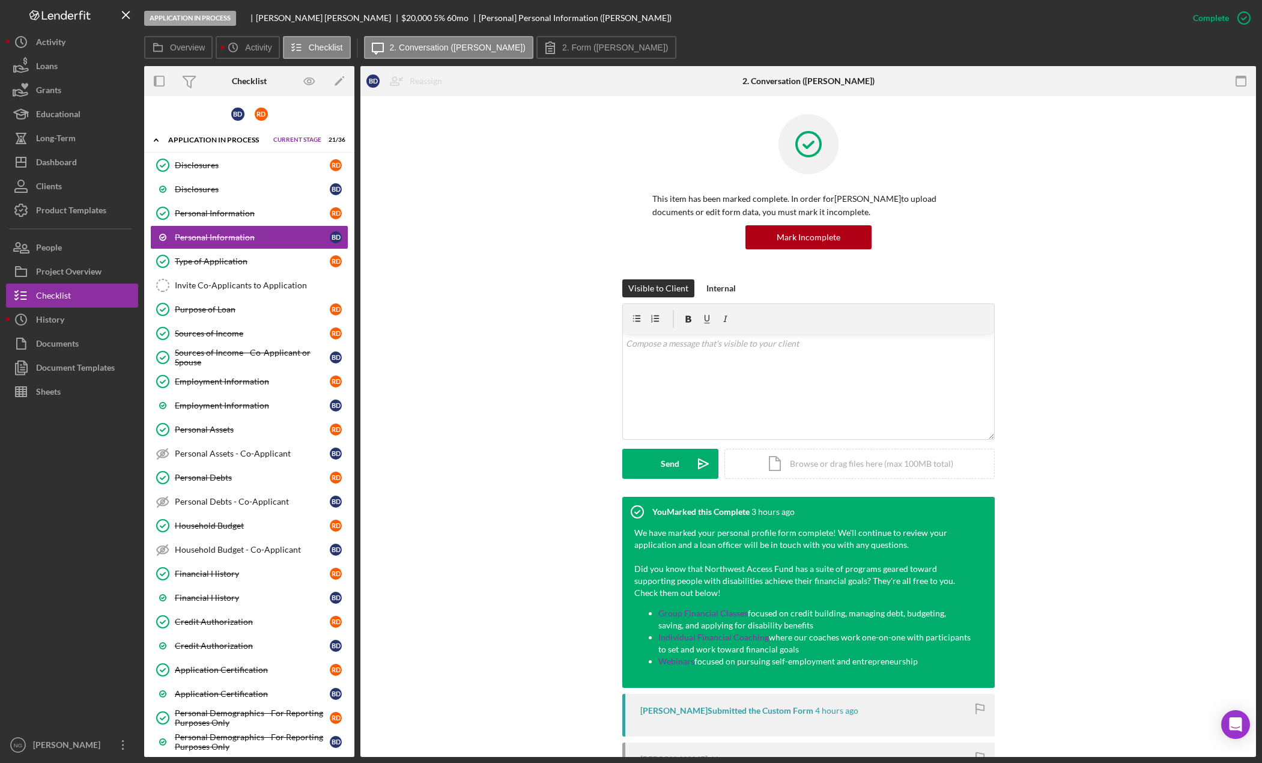
click at [524, 272] on div "This item has been marked complete. In order for [PERSON_NAME] to upload docume…" at bounding box center [808, 196] width 860 height 165
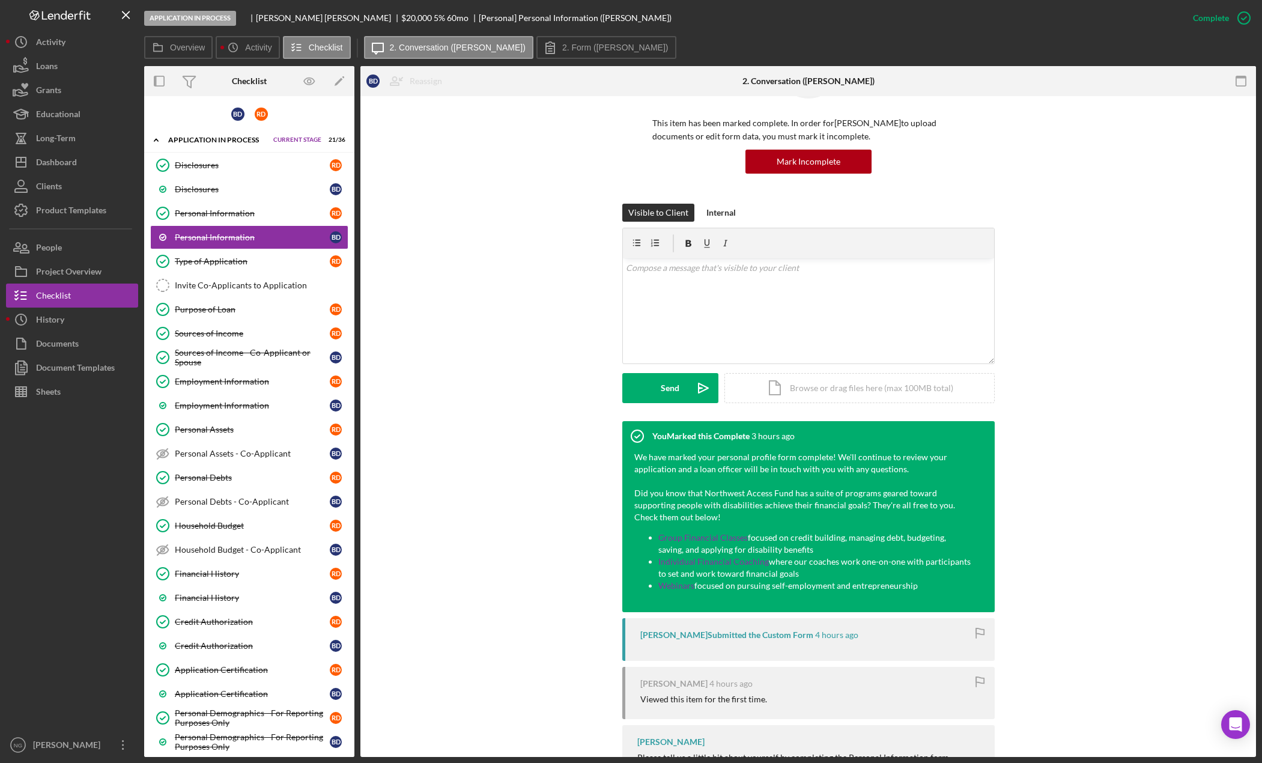
scroll to position [180, 0]
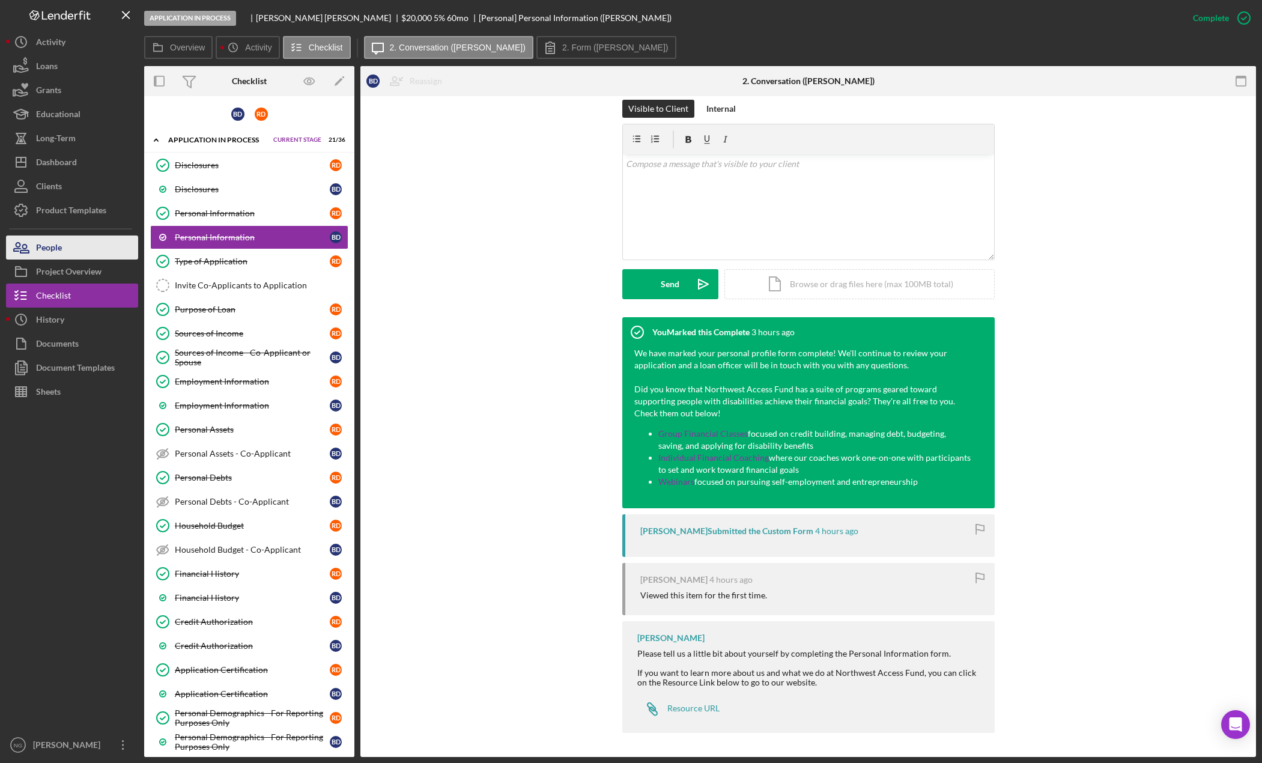
click at [68, 242] on button "People" at bounding box center [72, 248] width 132 height 24
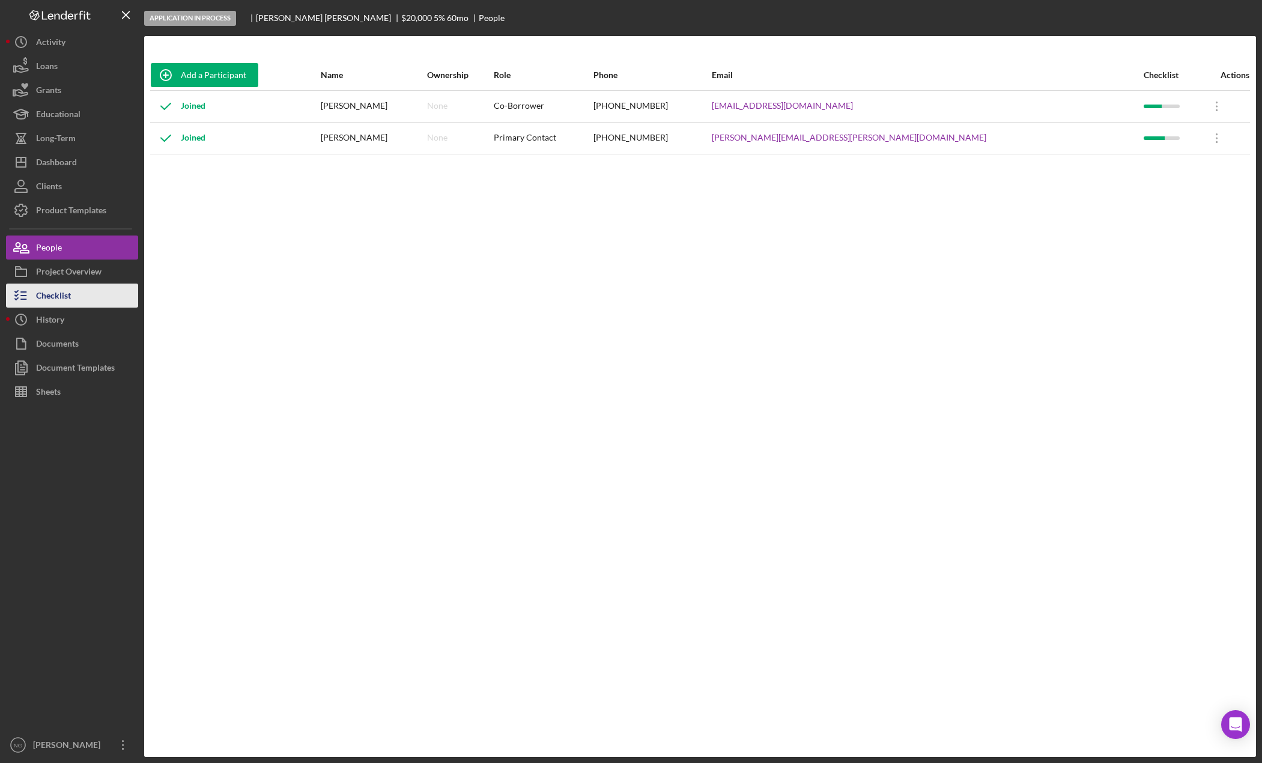
click at [61, 300] on div "Checklist" at bounding box center [53, 297] width 35 height 27
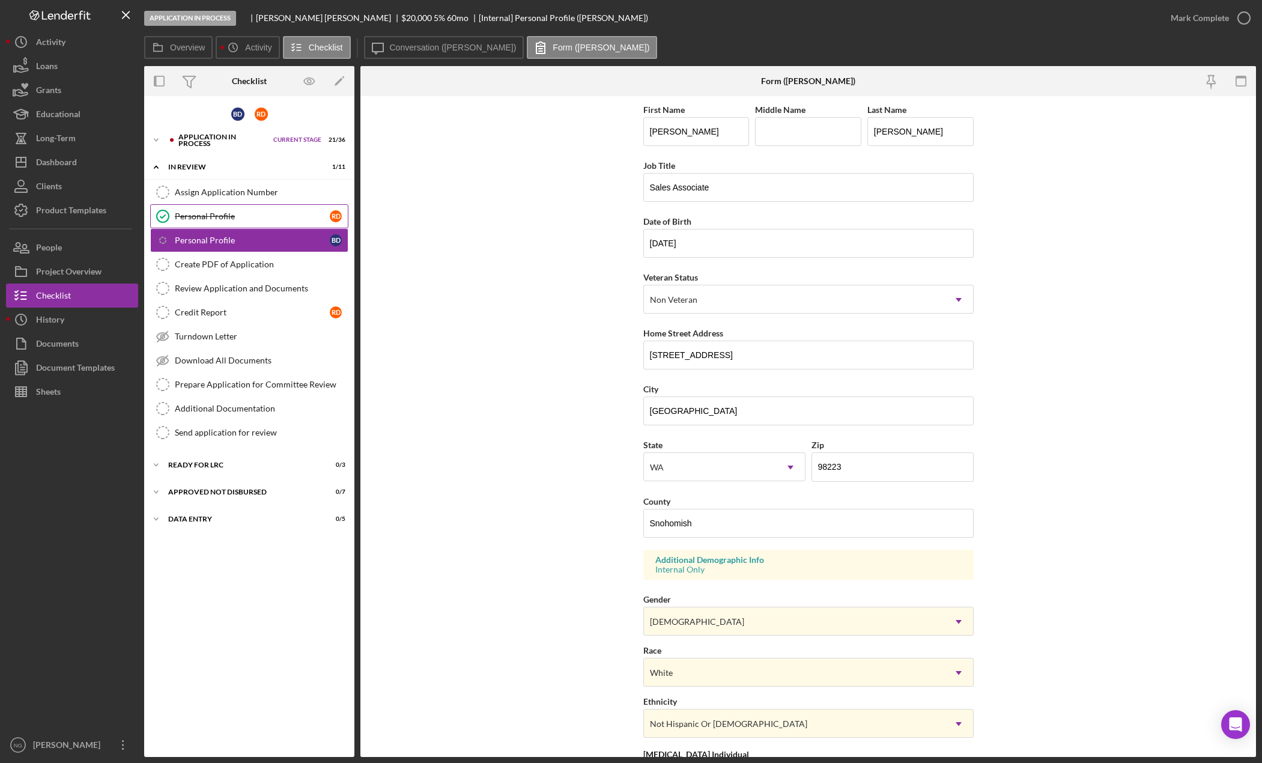
click at [199, 217] on div "Personal Profile" at bounding box center [252, 216] width 155 height 10
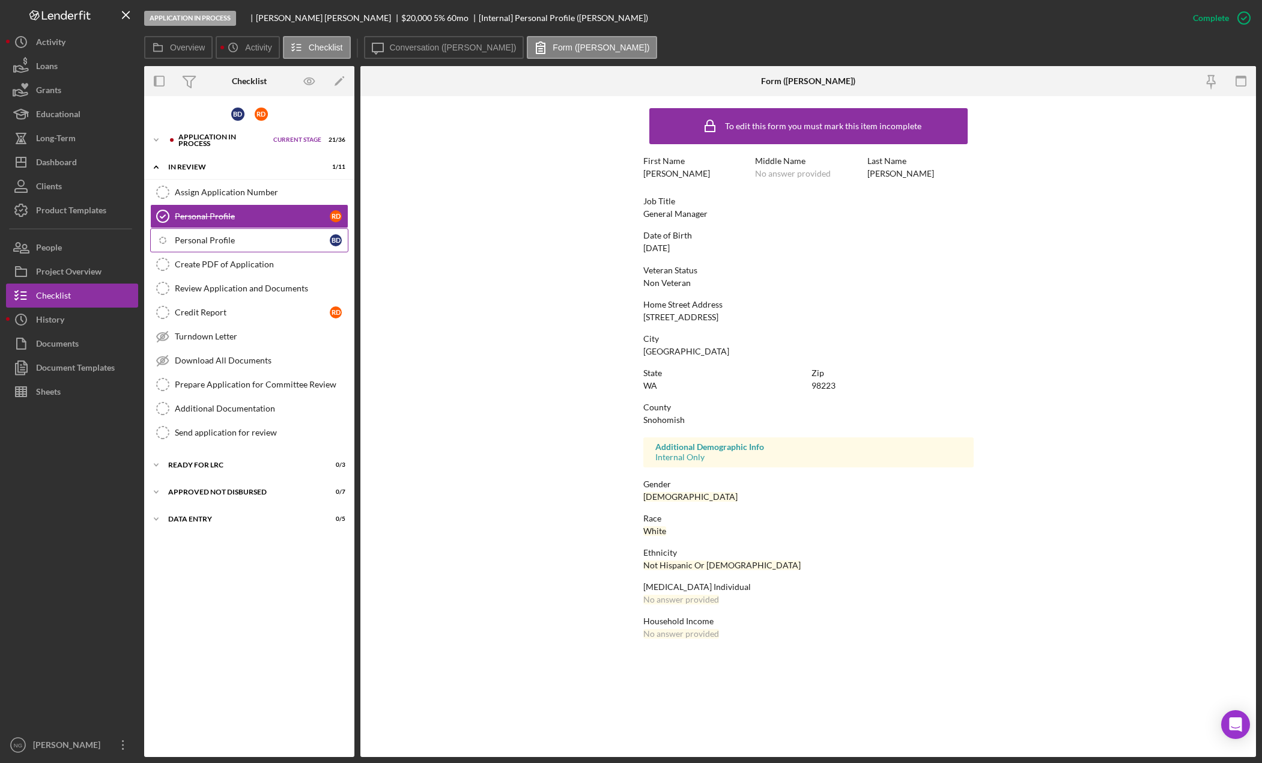
click at [201, 232] on link "Icon/Checklist Item Sub Internal Personal Profile B D" at bounding box center [249, 240] width 198 height 24
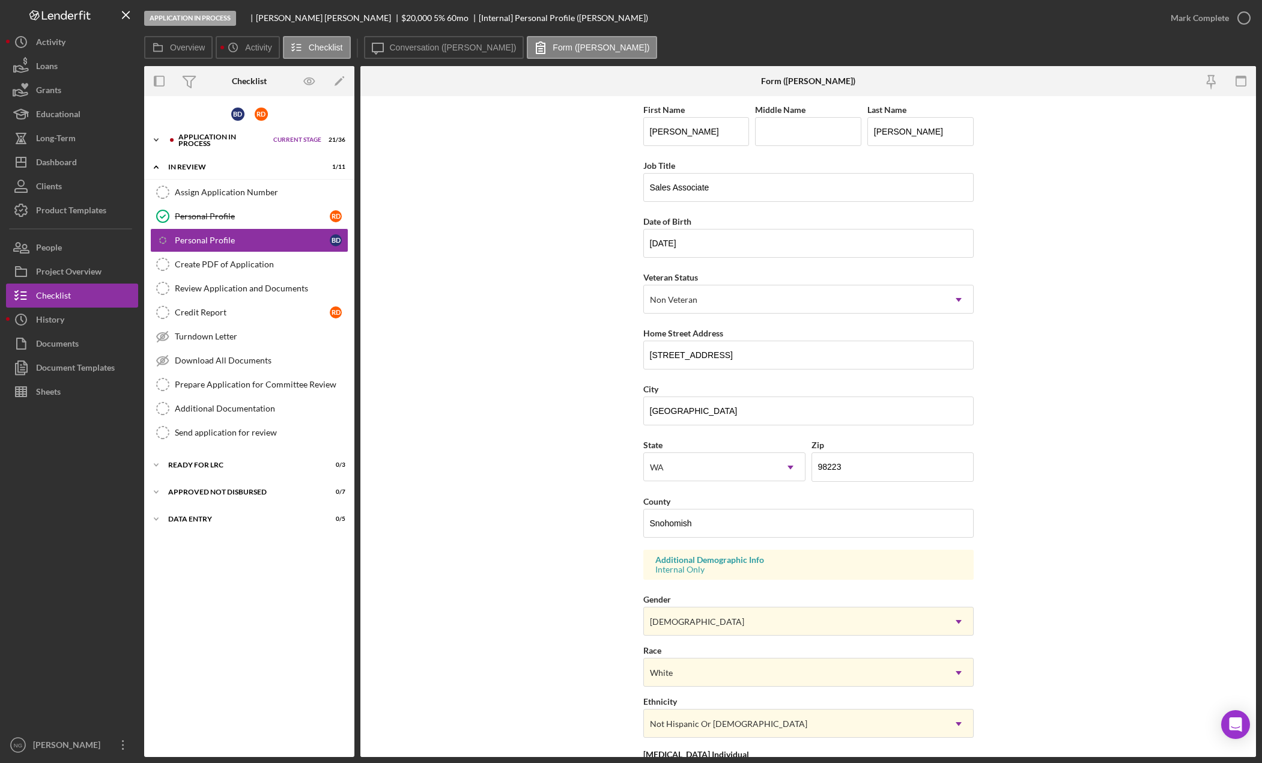
click at [182, 136] on div "Application In Process" at bounding box center [222, 140] width 89 height 14
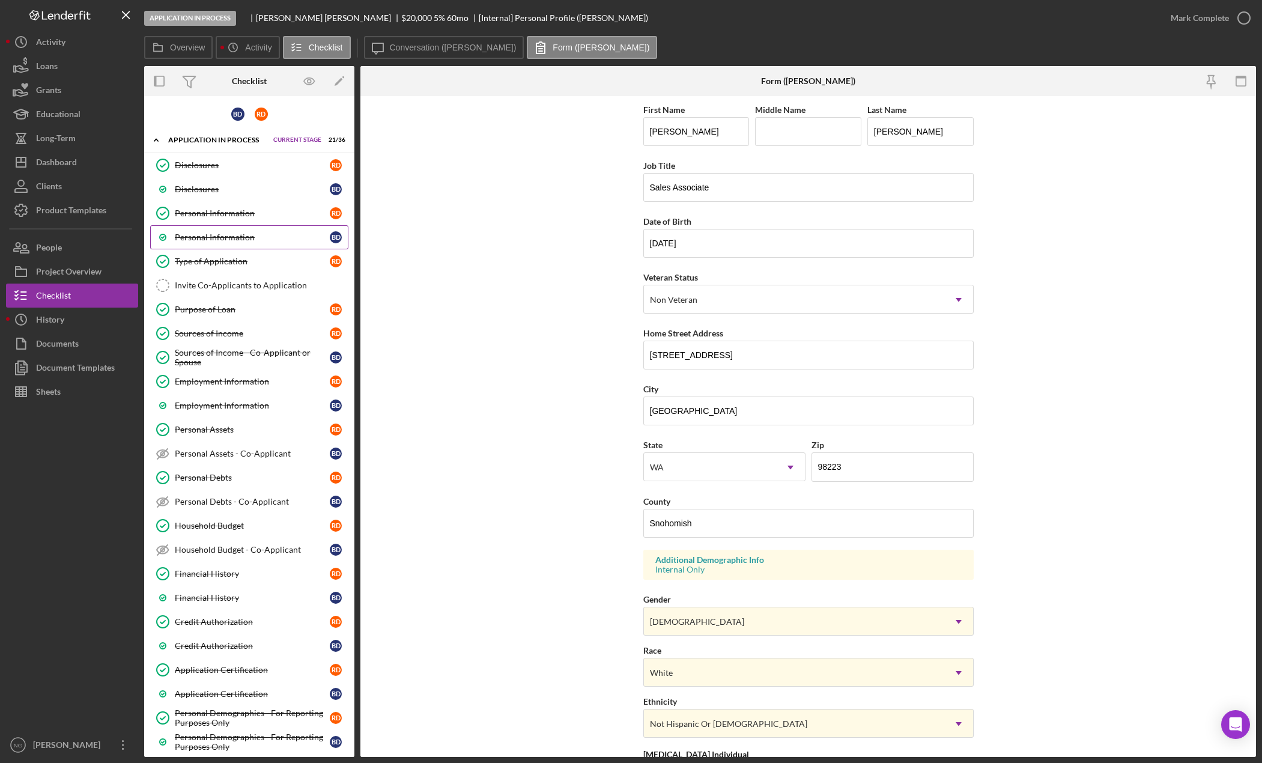
click at [229, 237] on div "Personal Information" at bounding box center [252, 237] width 155 height 10
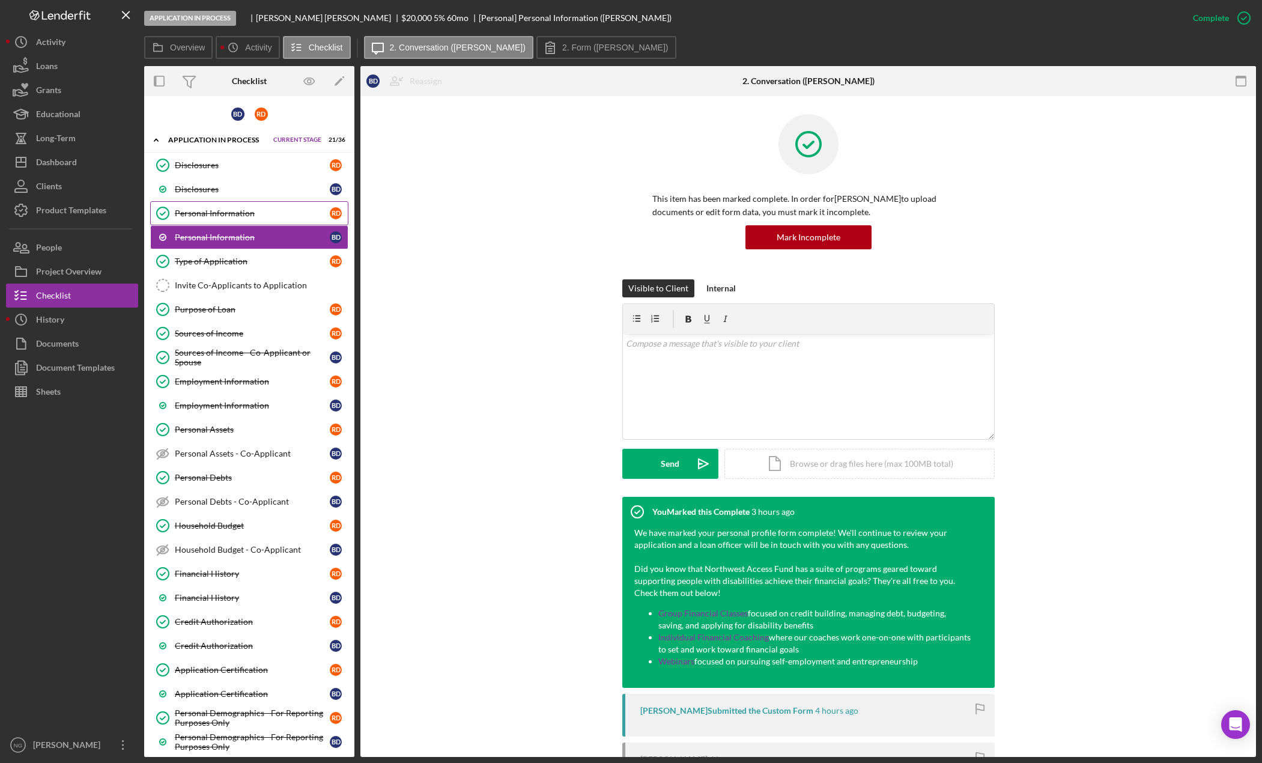
click at [259, 214] on div "Personal Information" at bounding box center [252, 213] width 155 height 10
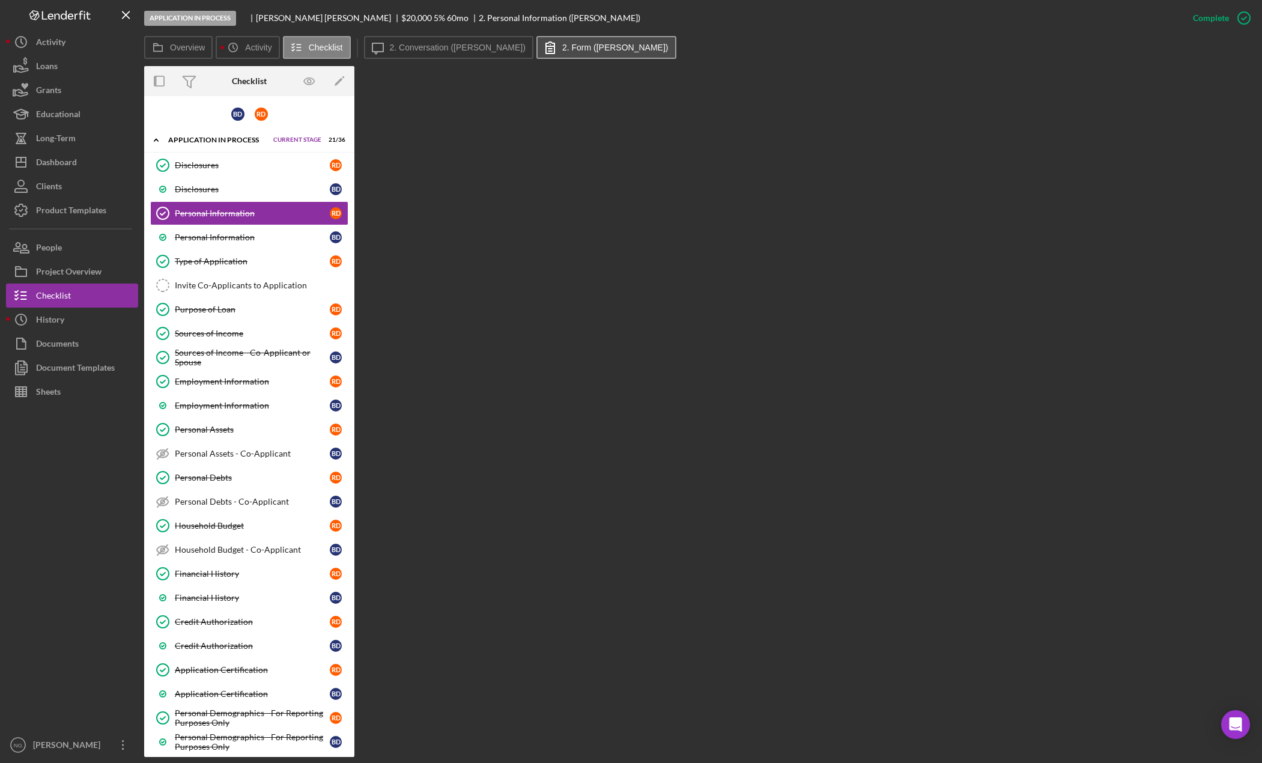
click at [594, 54] on button "2. Form ([PERSON_NAME])" at bounding box center [606, 47] width 140 height 23
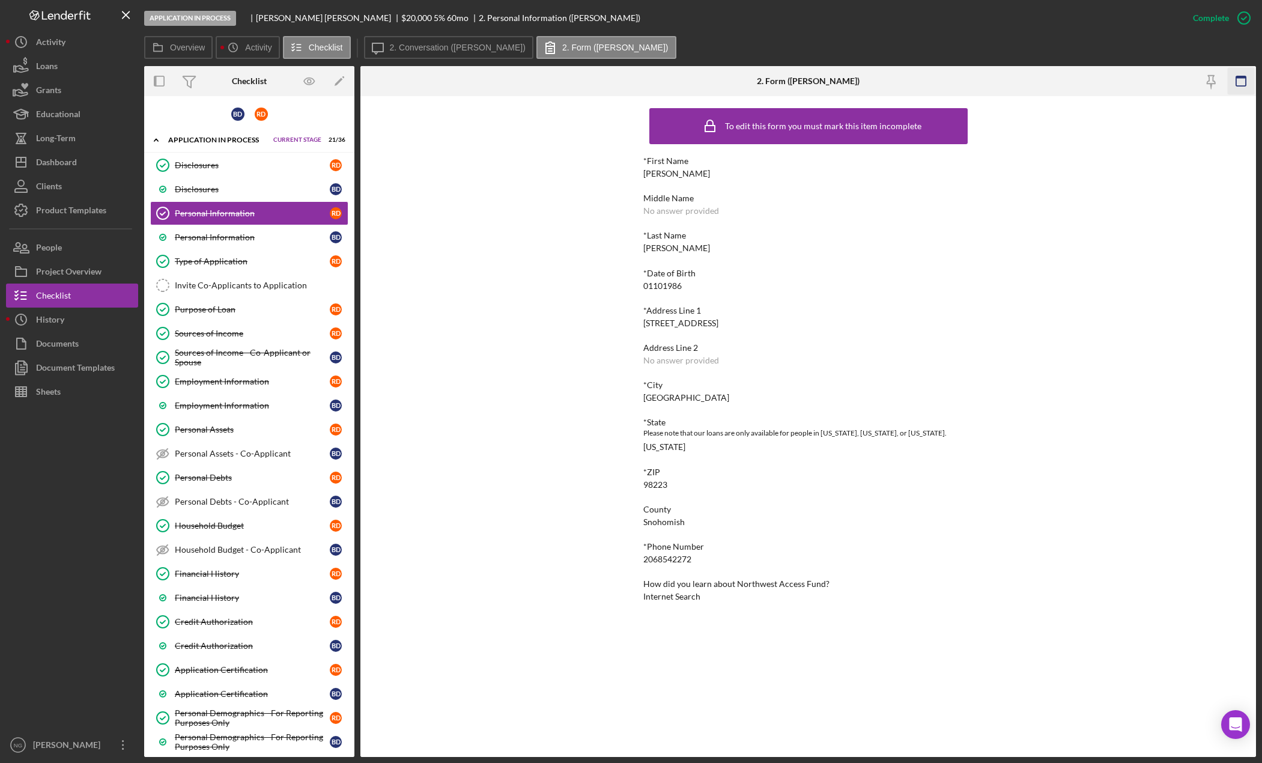
click at [1244, 74] on icon "button" at bounding box center [1241, 81] width 27 height 27
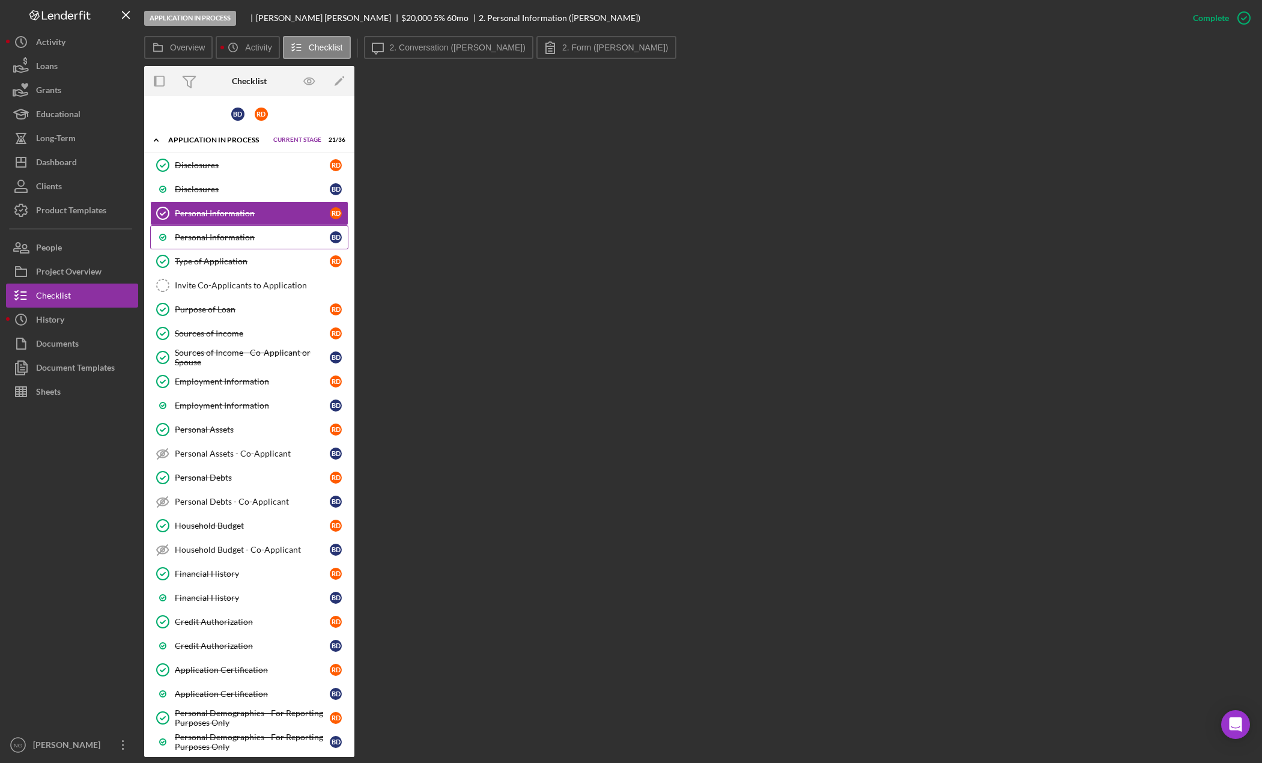
click at [214, 231] on link "Personal Information B D" at bounding box center [249, 237] width 198 height 24
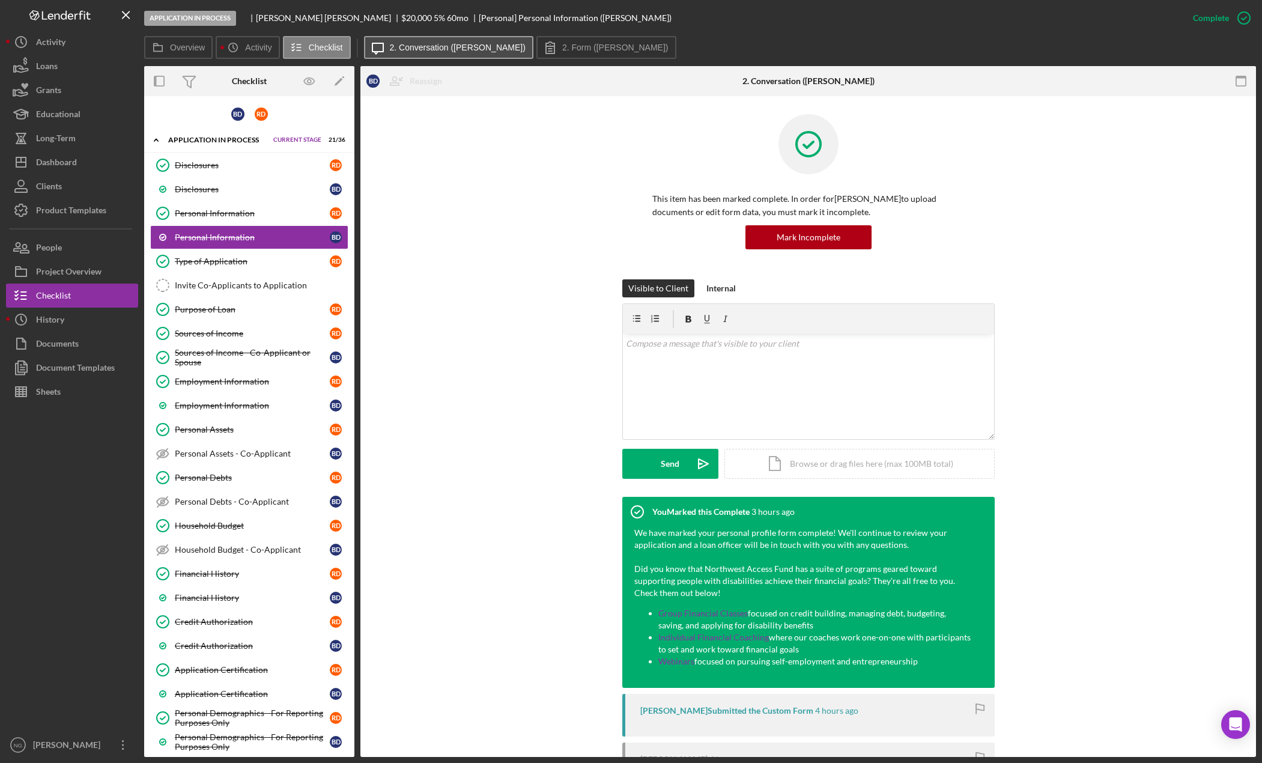
drag, startPoint x: 478, startPoint y: 46, endPoint x: 445, endPoint y: 43, distance: 33.2
click at [445, 43] on label "2. Conversation ([PERSON_NAME])" at bounding box center [458, 48] width 136 height 10
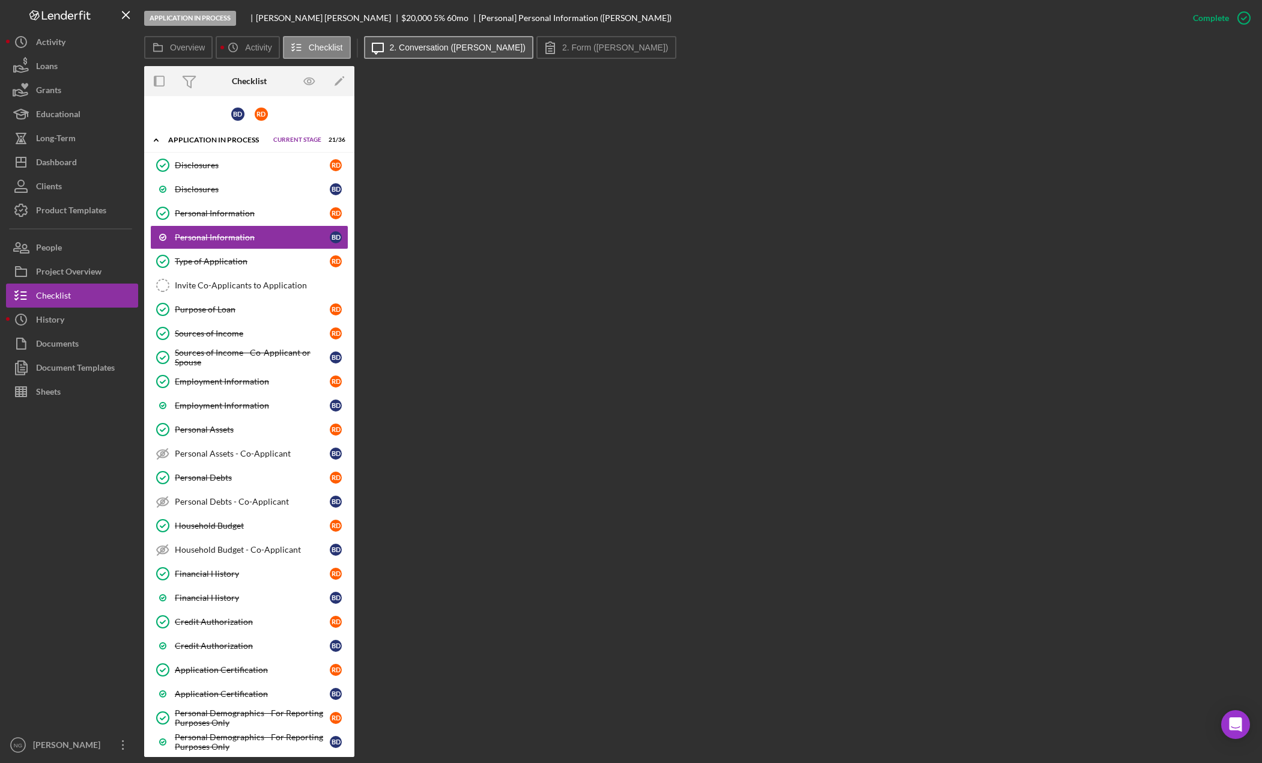
click at [443, 44] on label "2. Conversation ([PERSON_NAME])" at bounding box center [458, 48] width 136 height 10
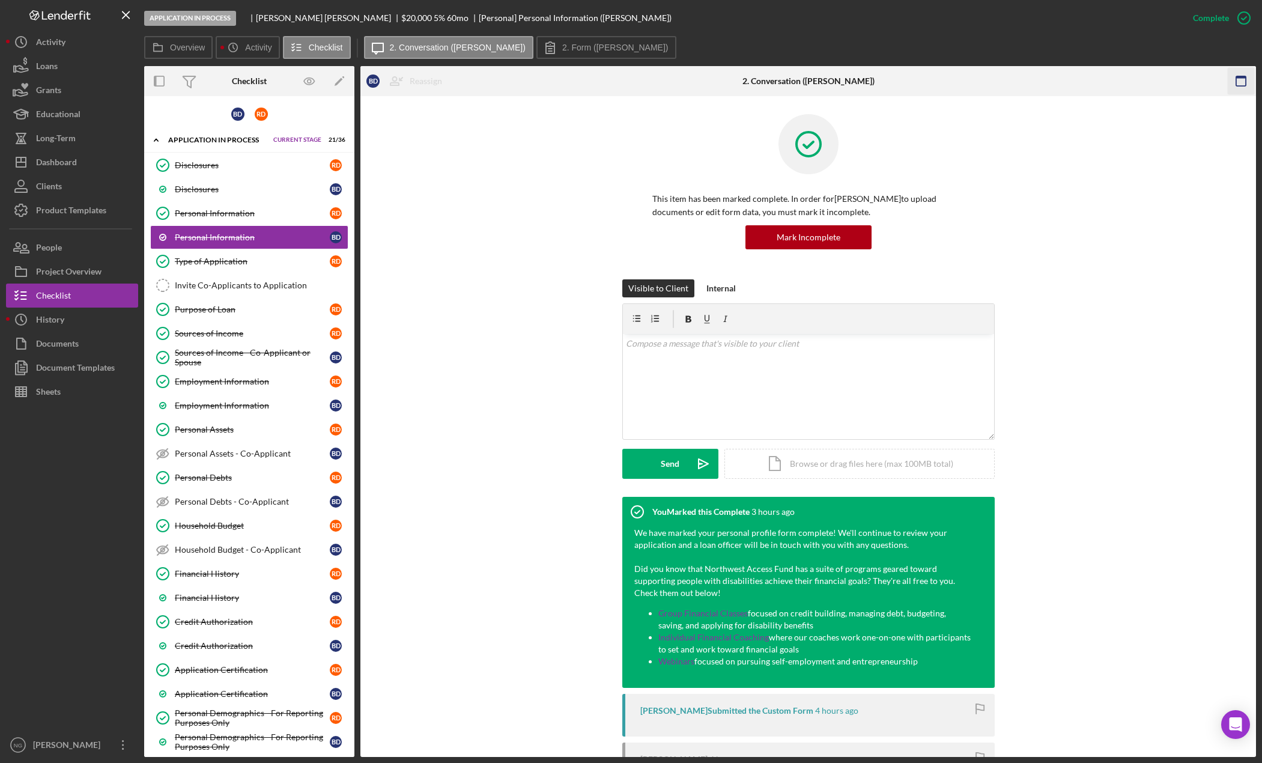
click at [1239, 84] on icon "button" at bounding box center [1241, 81] width 27 height 27
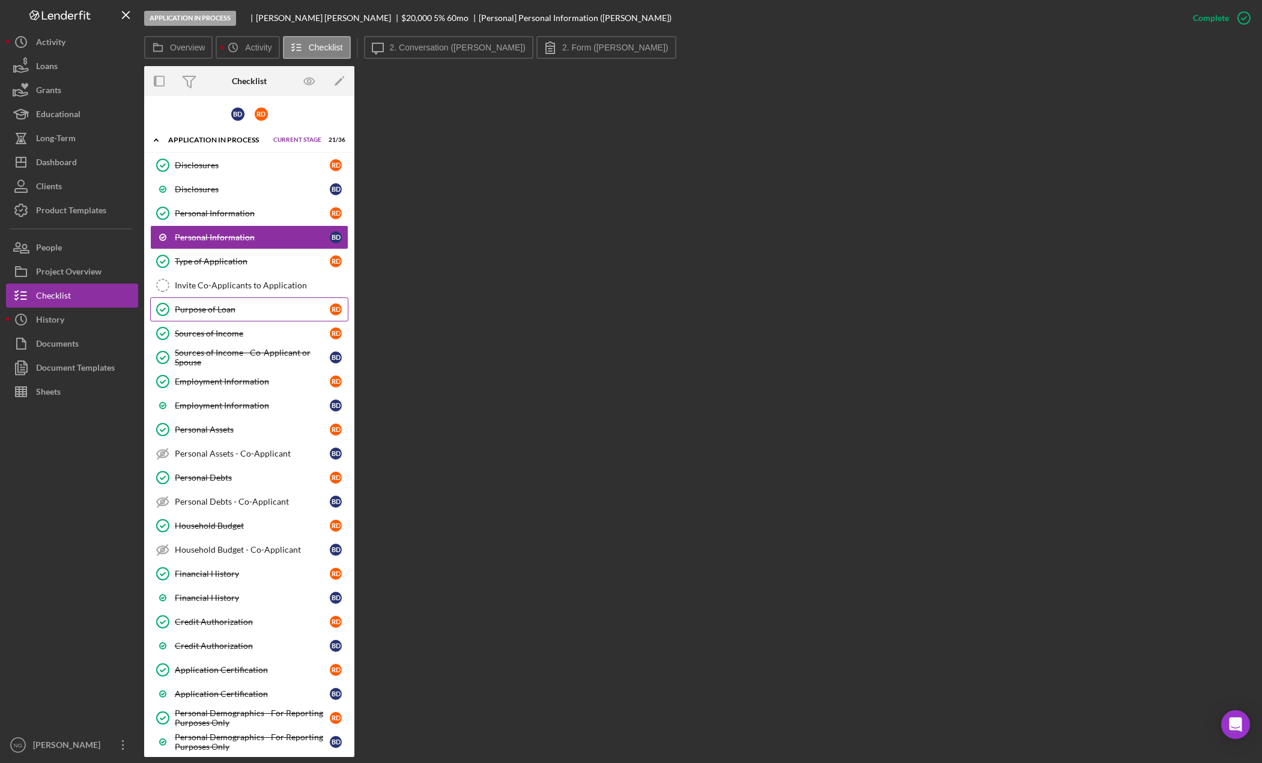
click at [218, 309] on div "Purpose of Loan" at bounding box center [252, 310] width 155 height 10
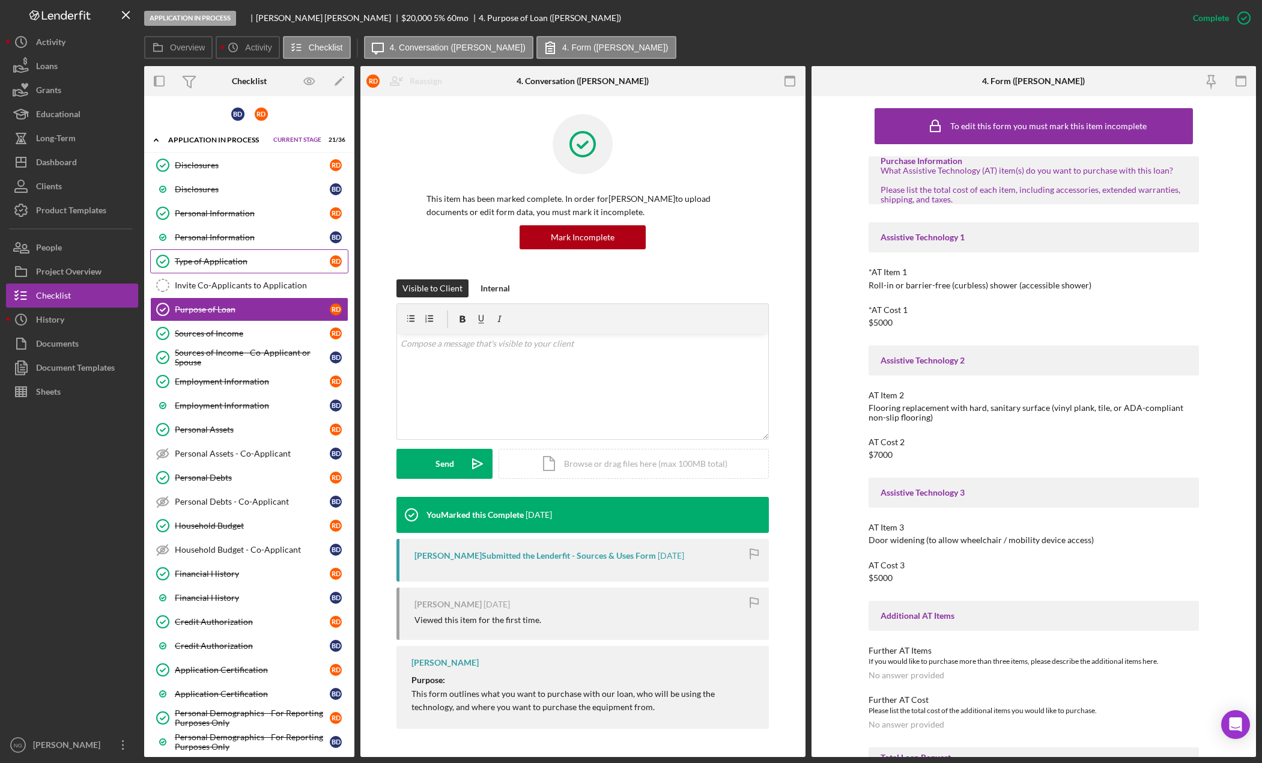
click at [219, 260] on div "Type of Application" at bounding box center [252, 262] width 155 height 10
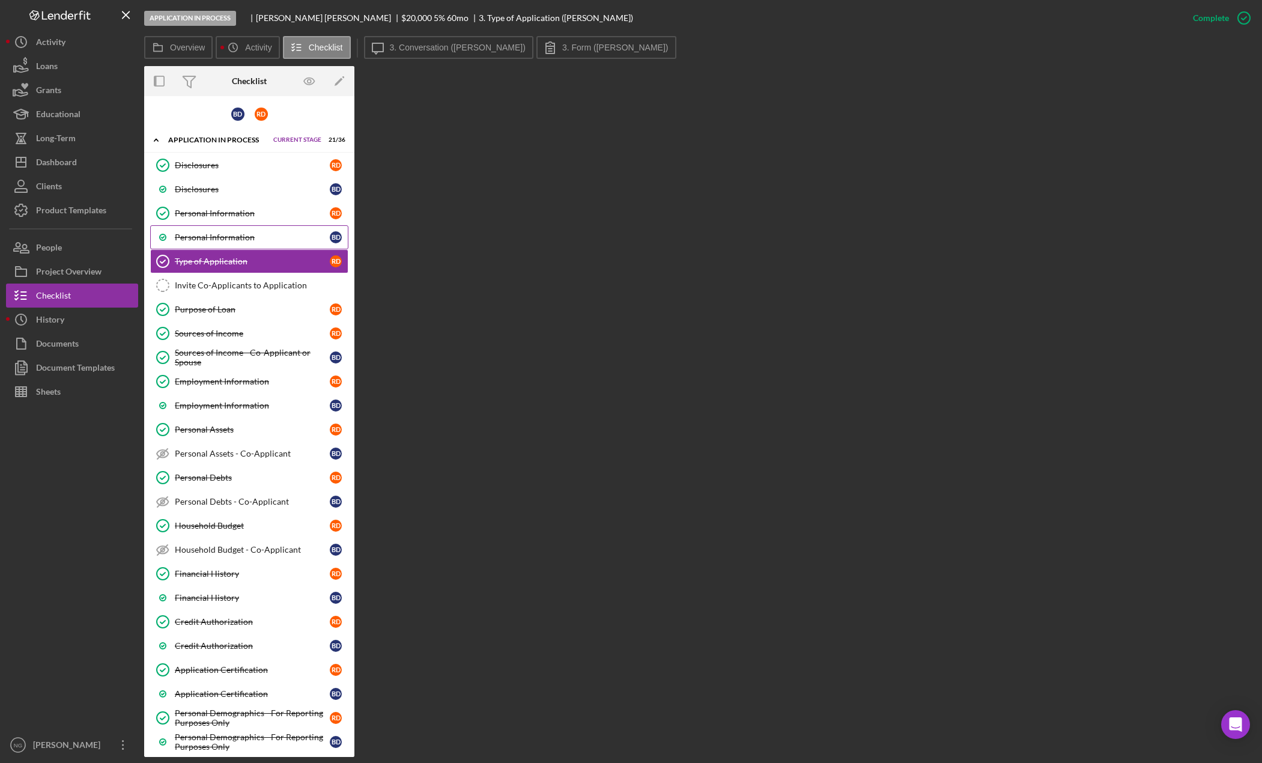
click at [261, 232] on div "Personal Information" at bounding box center [252, 237] width 155 height 10
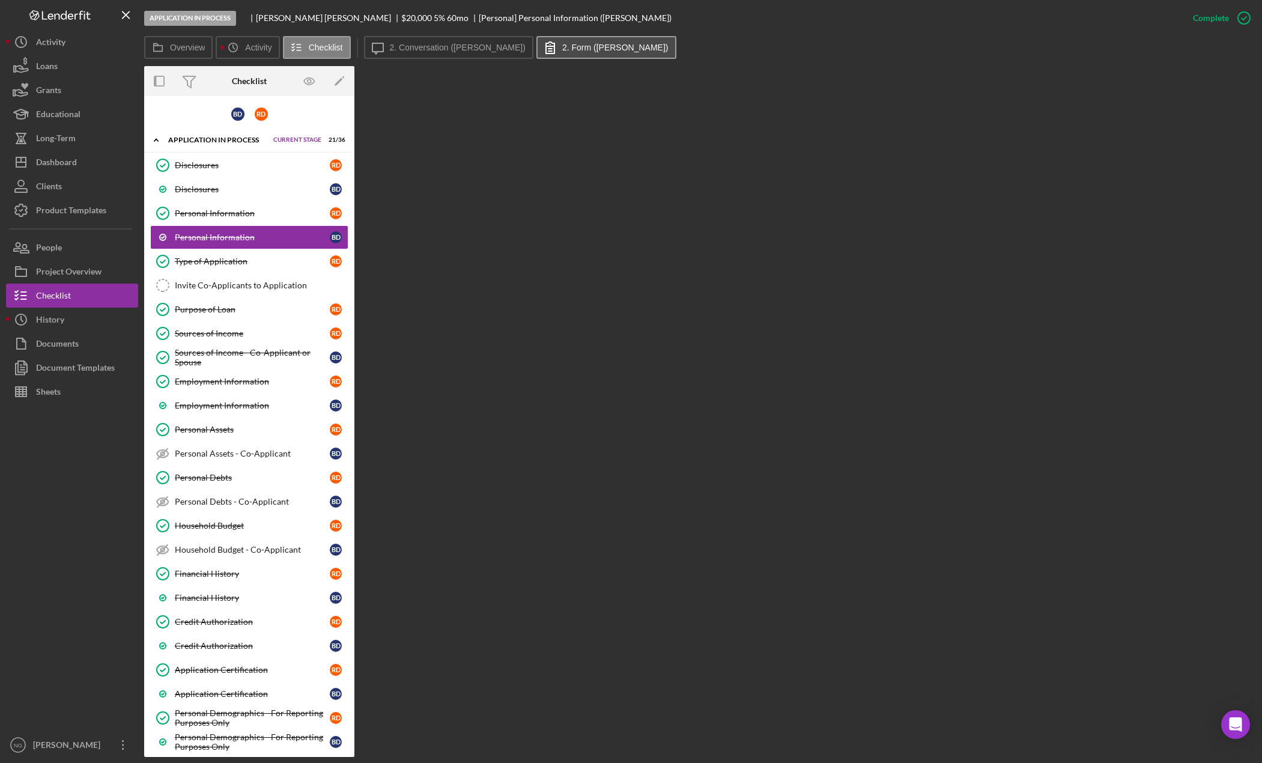
click at [562, 49] on label "2. Form ([PERSON_NAME])" at bounding box center [615, 48] width 106 height 10
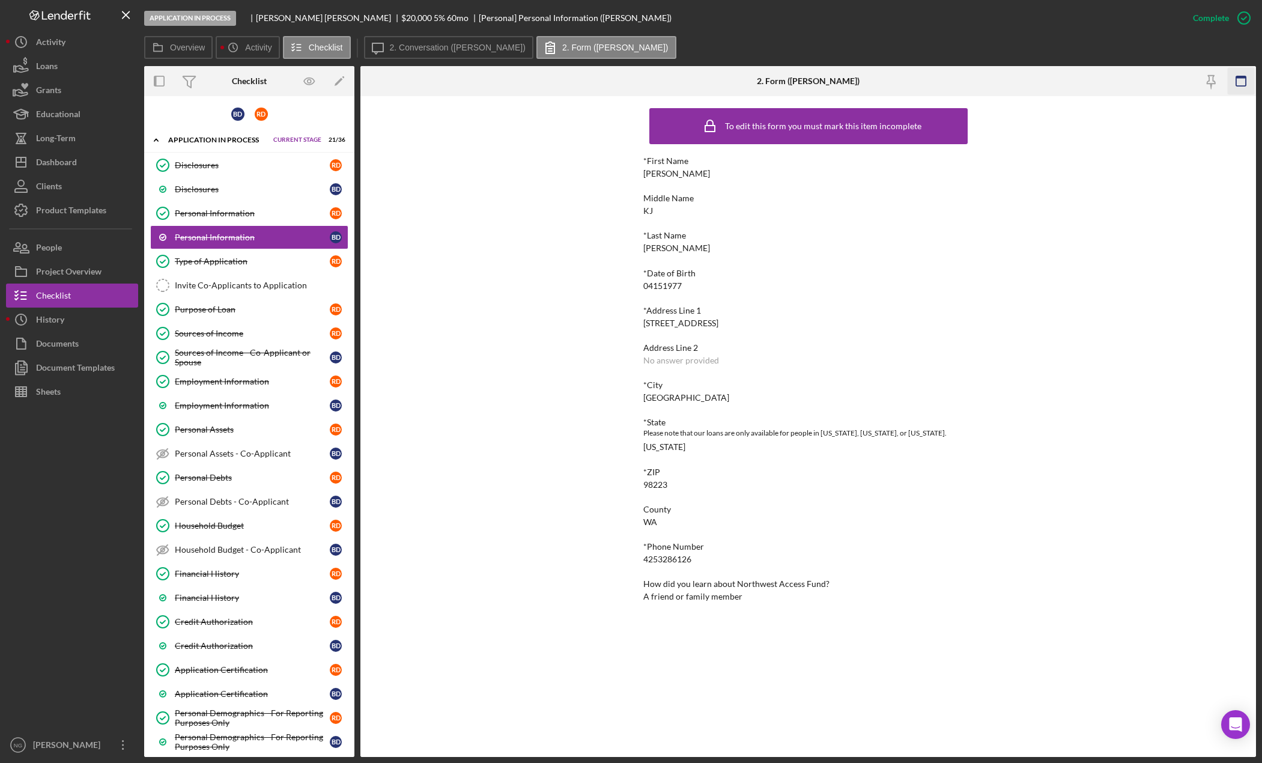
click at [1243, 79] on icon "button" at bounding box center [1241, 81] width 27 height 27
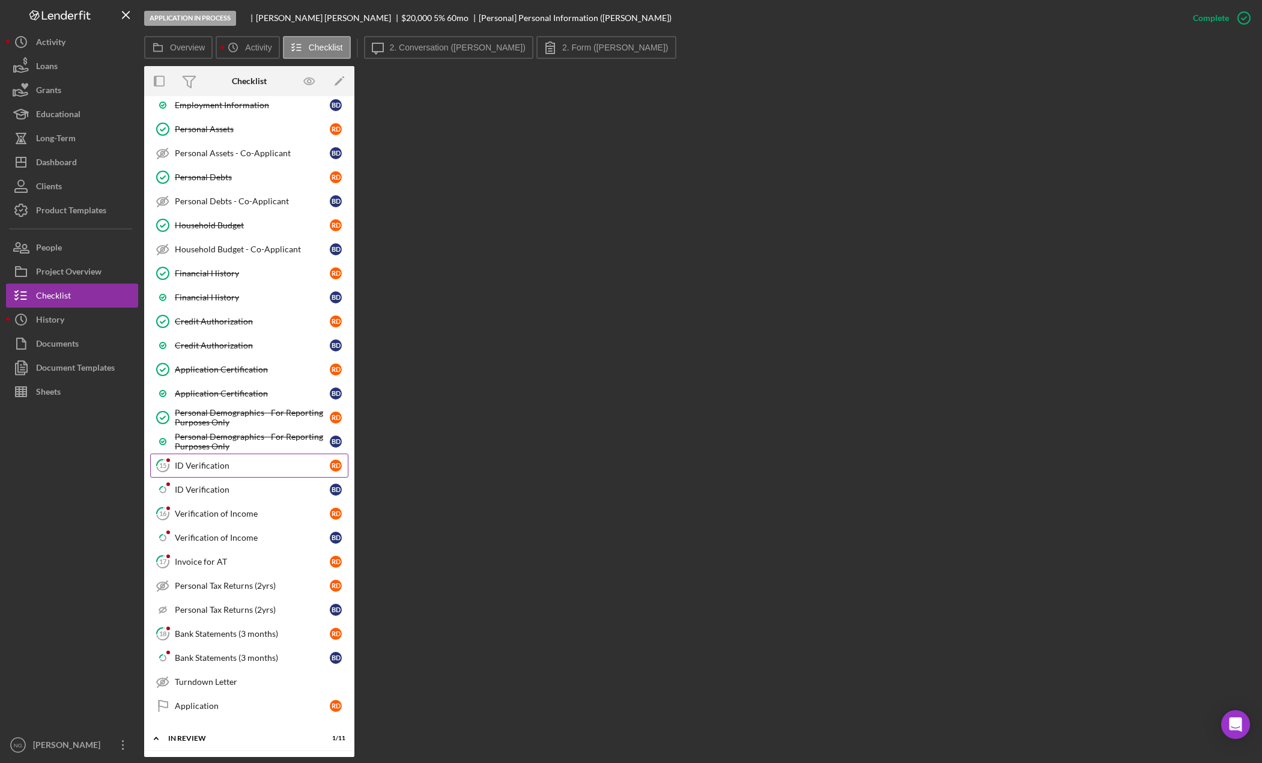
scroll to position [601, 0]
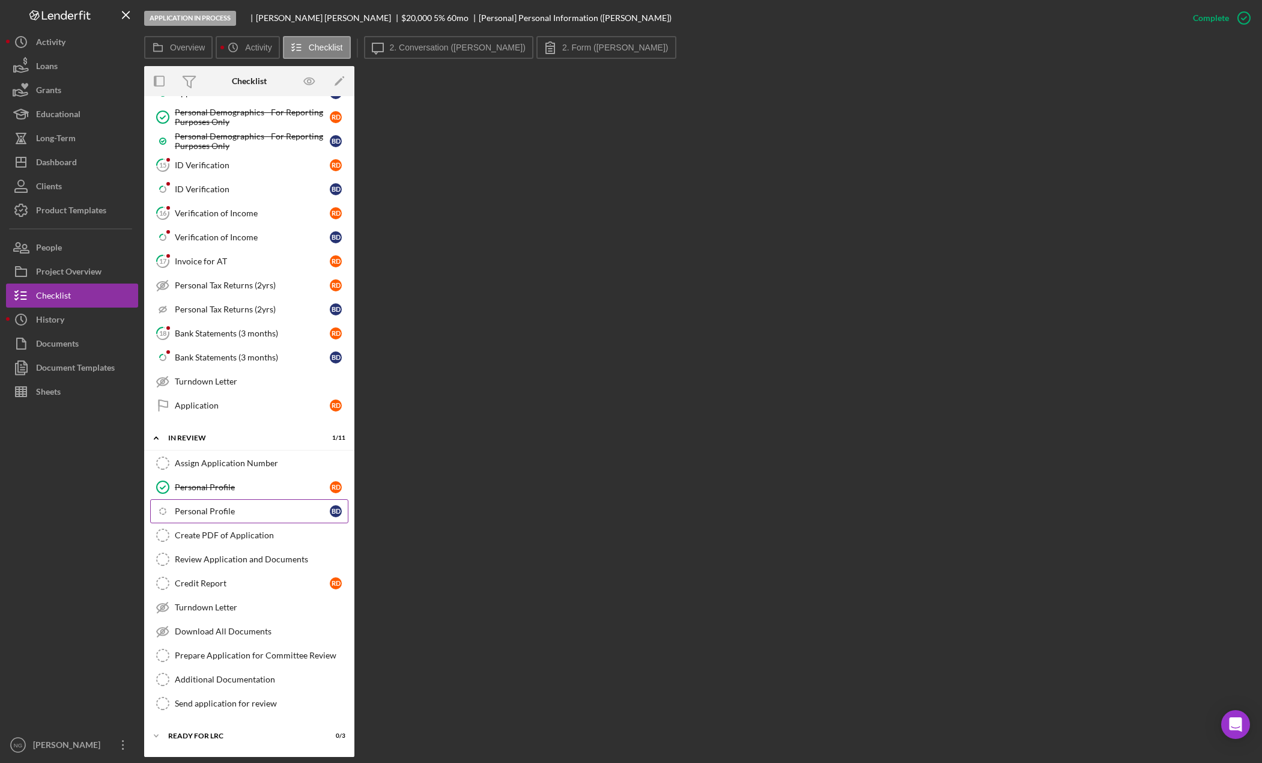
click at [261, 508] on div "Personal Profile" at bounding box center [252, 511] width 155 height 10
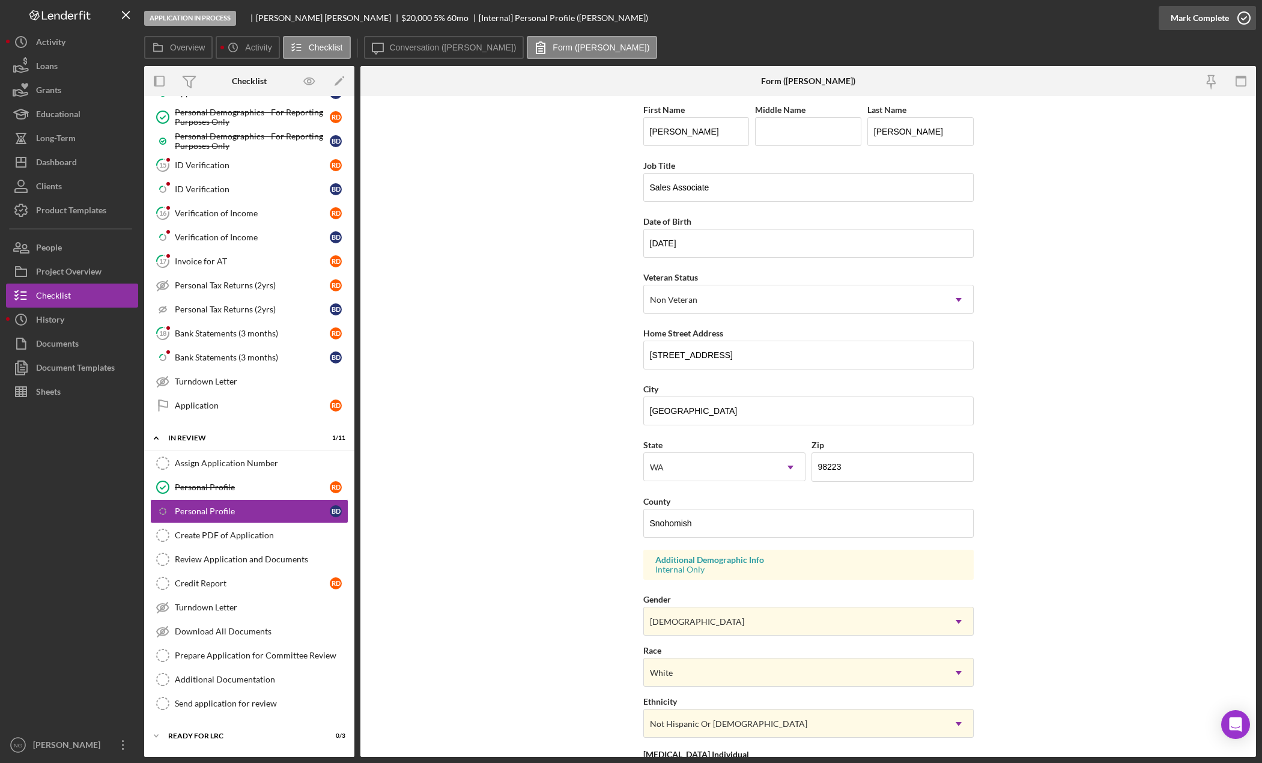
click at [1217, 16] on div "Mark Complete" at bounding box center [1200, 18] width 58 height 24
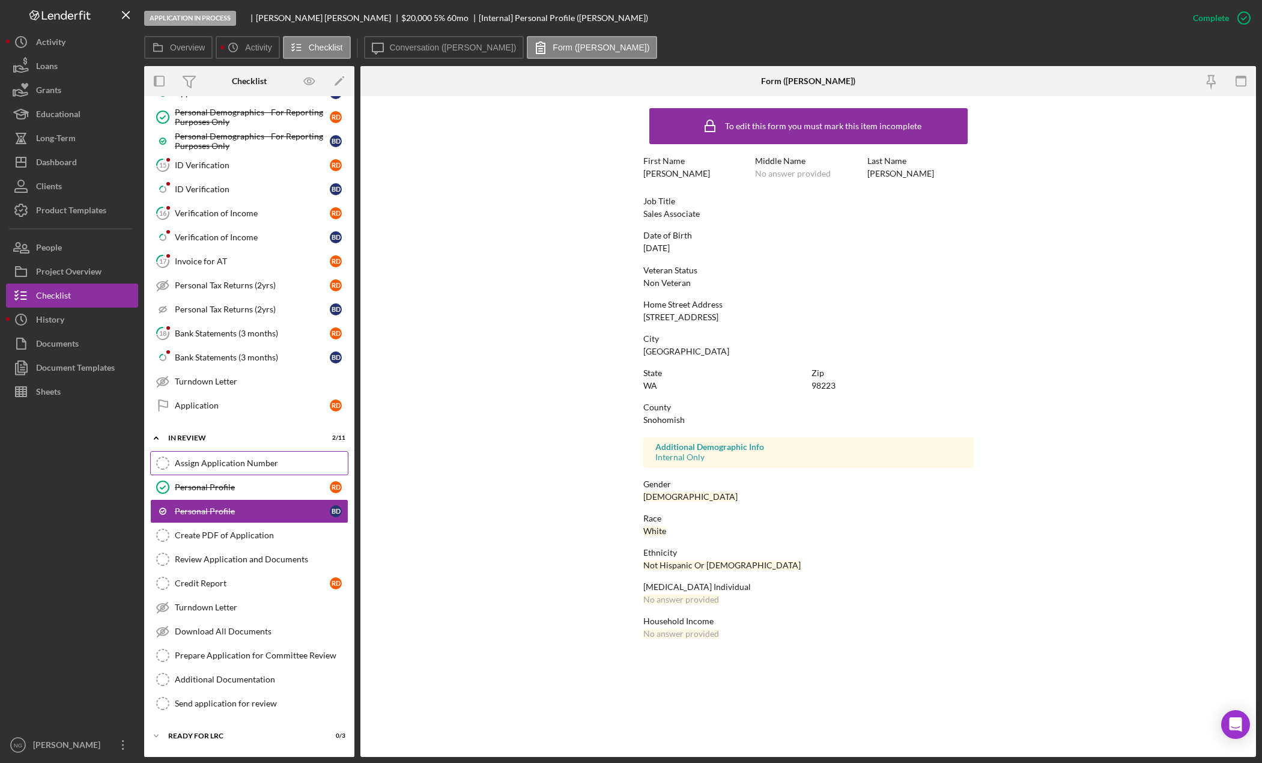
click at [245, 466] on div "Assign Application Number" at bounding box center [261, 463] width 173 height 10
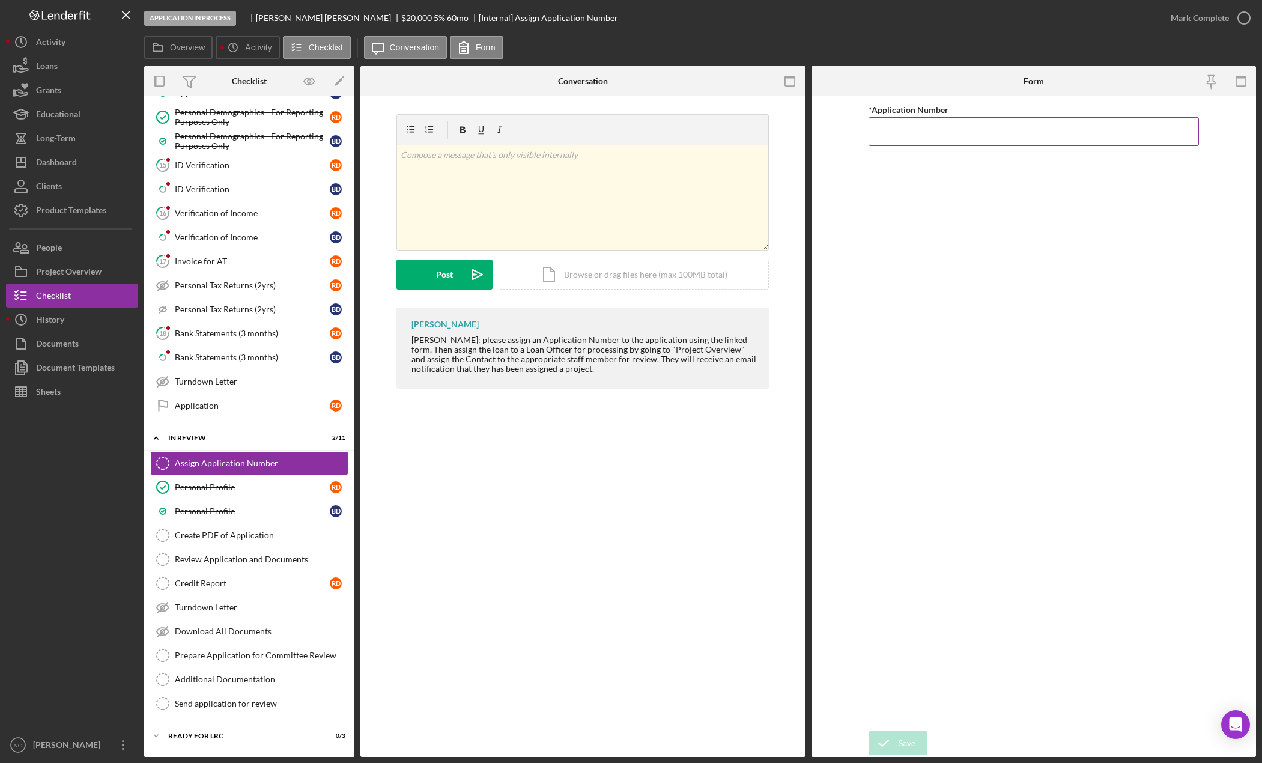
click at [1014, 135] on input "*Application Number" at bounding box center [1034, 131] width 330 height 29
type input "5574"
click at [890, 741] on icon "submit" at bounding box center [884, 743] width 30 height 30
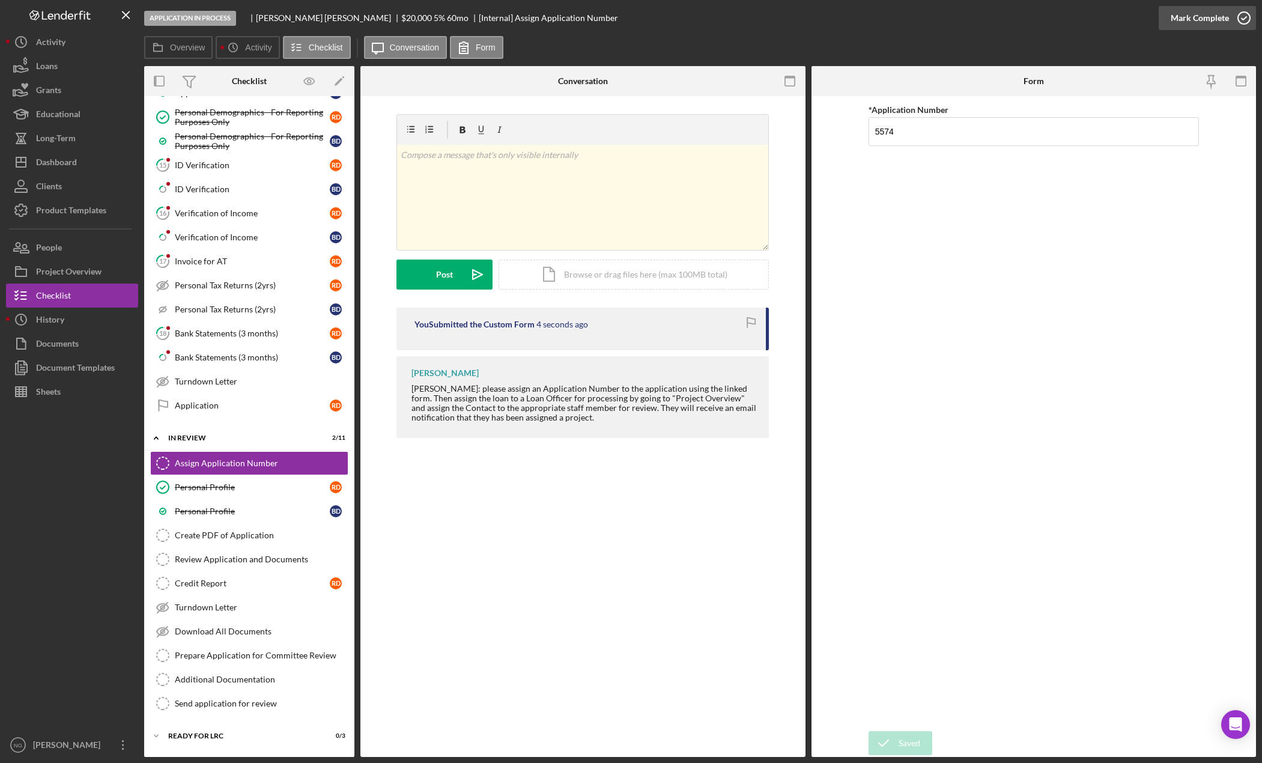
click at [1235, 16] on icon "button" at bounding box center [1244, 18] width 30 height 30
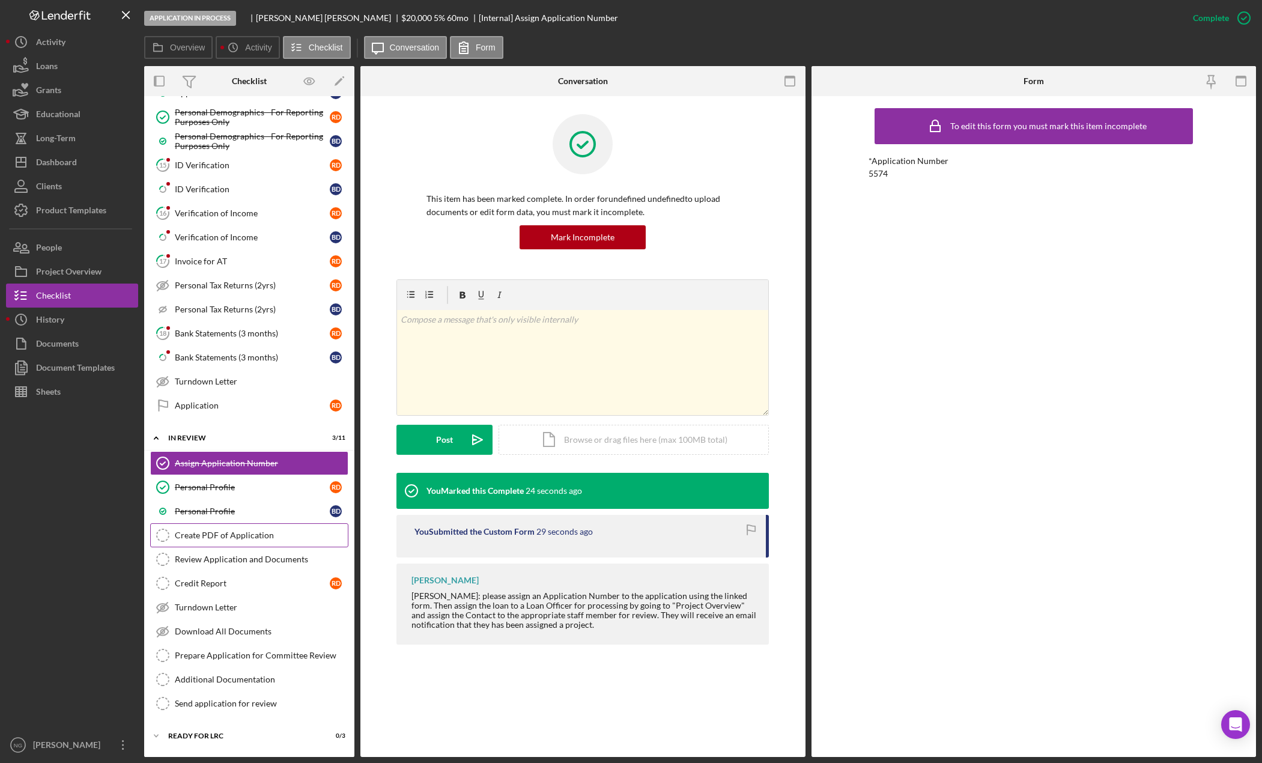
click at [243, 534] on div "Create PDF of Application" at bounding box center [261, 535] width 173 height 10
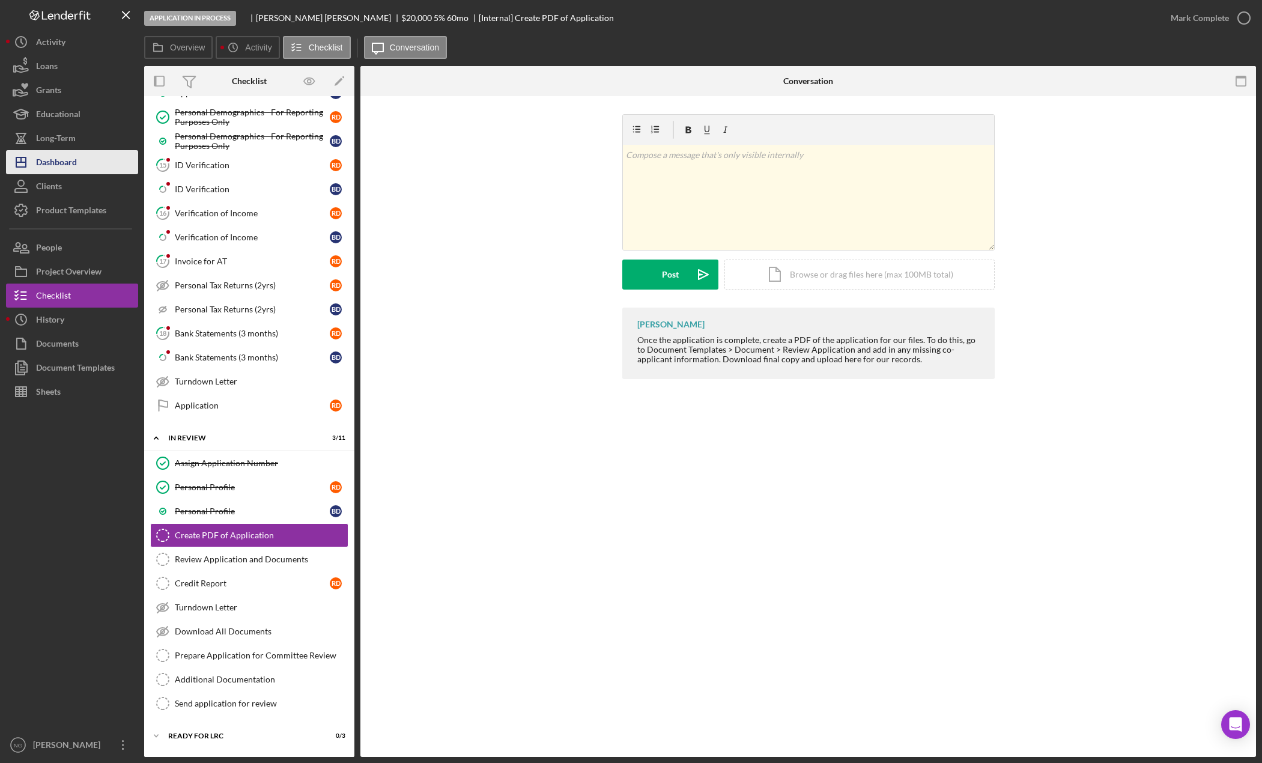
click at [67, 159] on div "Dashboard" at bounding box center [56, 163] width 41 height 27
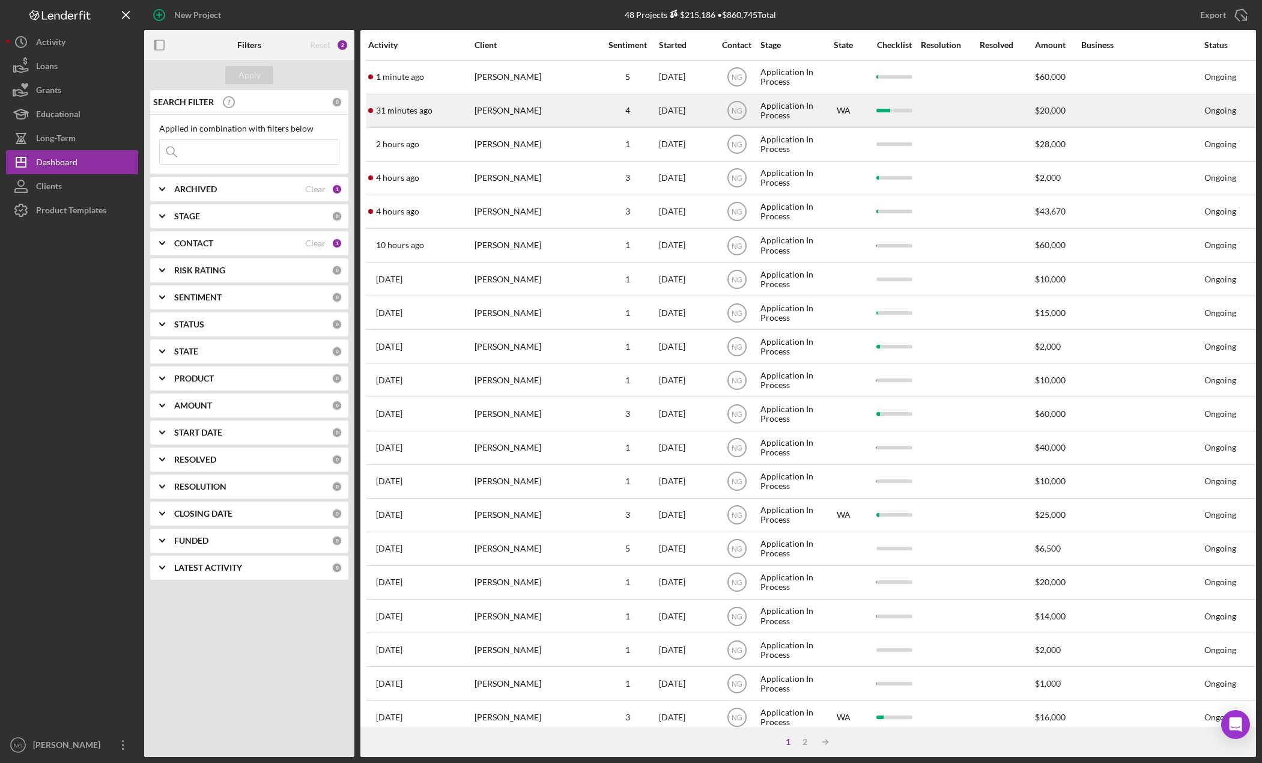
click at [504, 111] on div "[PERSON_NAME]" at bounding box center [535, 111] width 120 height 32
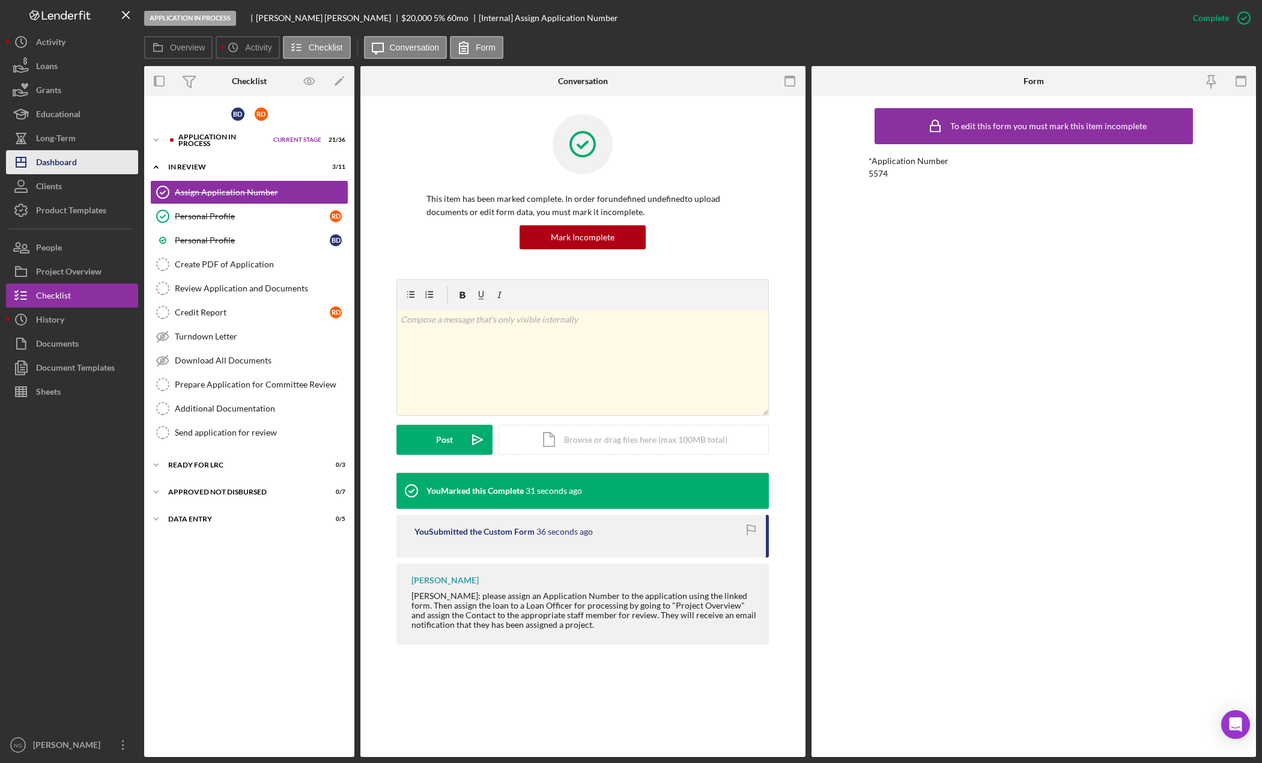
click at [68, 157] on div "Dashboard" at bounding box center [56, 163] width 41 height 27
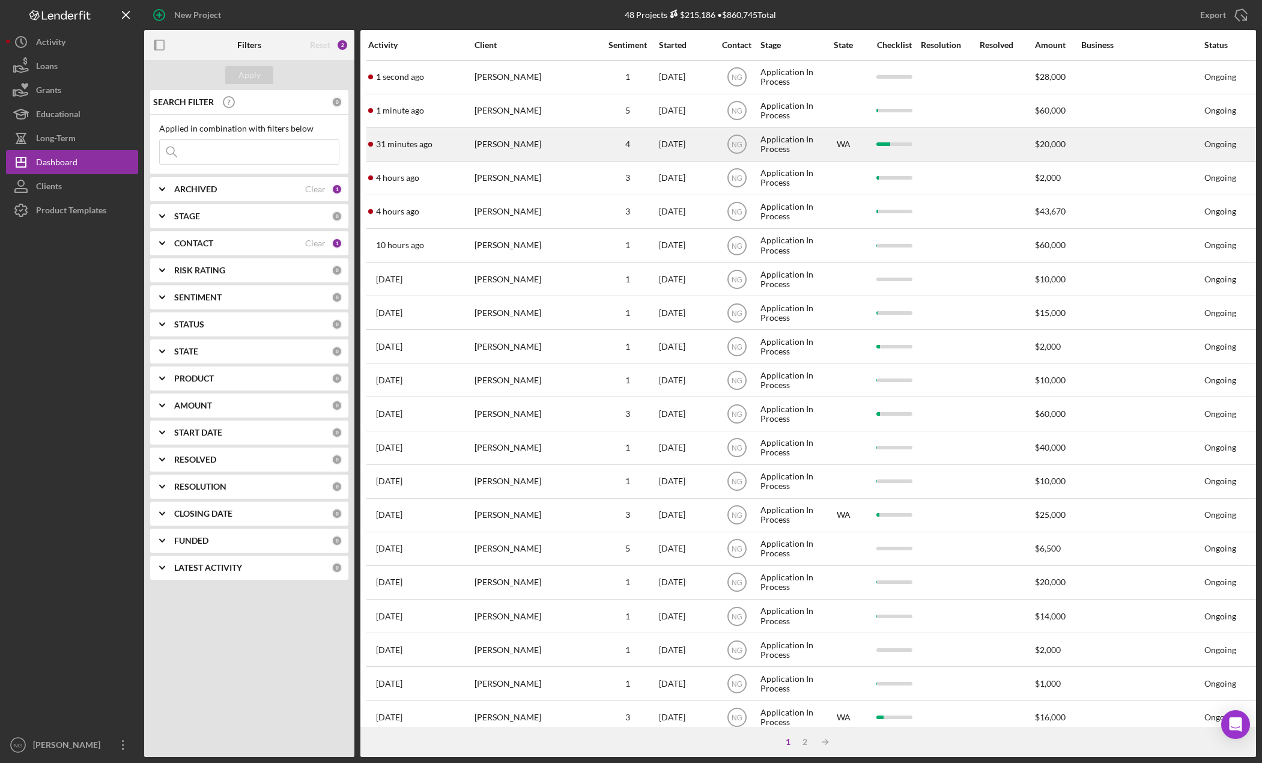
click at [529, 132] on div "[PERSON_NAME]" at bounding box center [535, 145] width 120 height 32
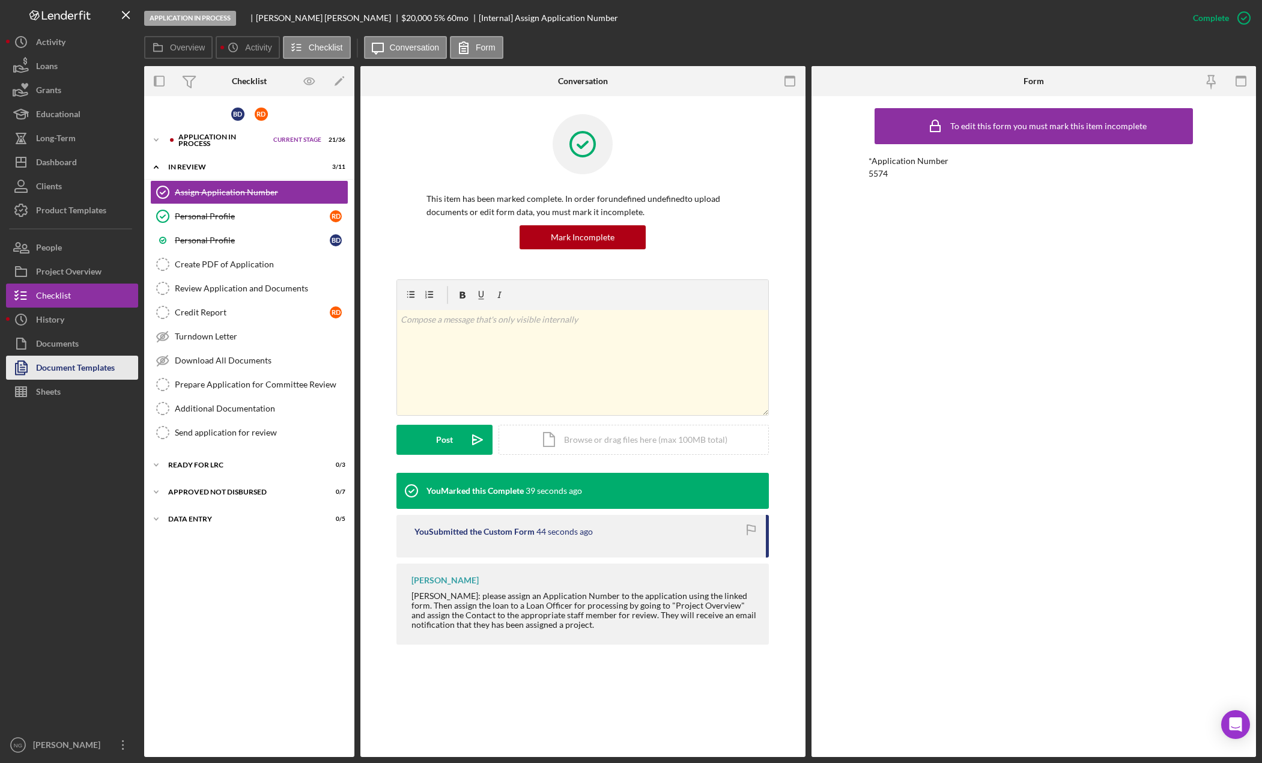
click at [72, 368] on div "Document Templates" at bounding box center [75, 369] width 79 height 27
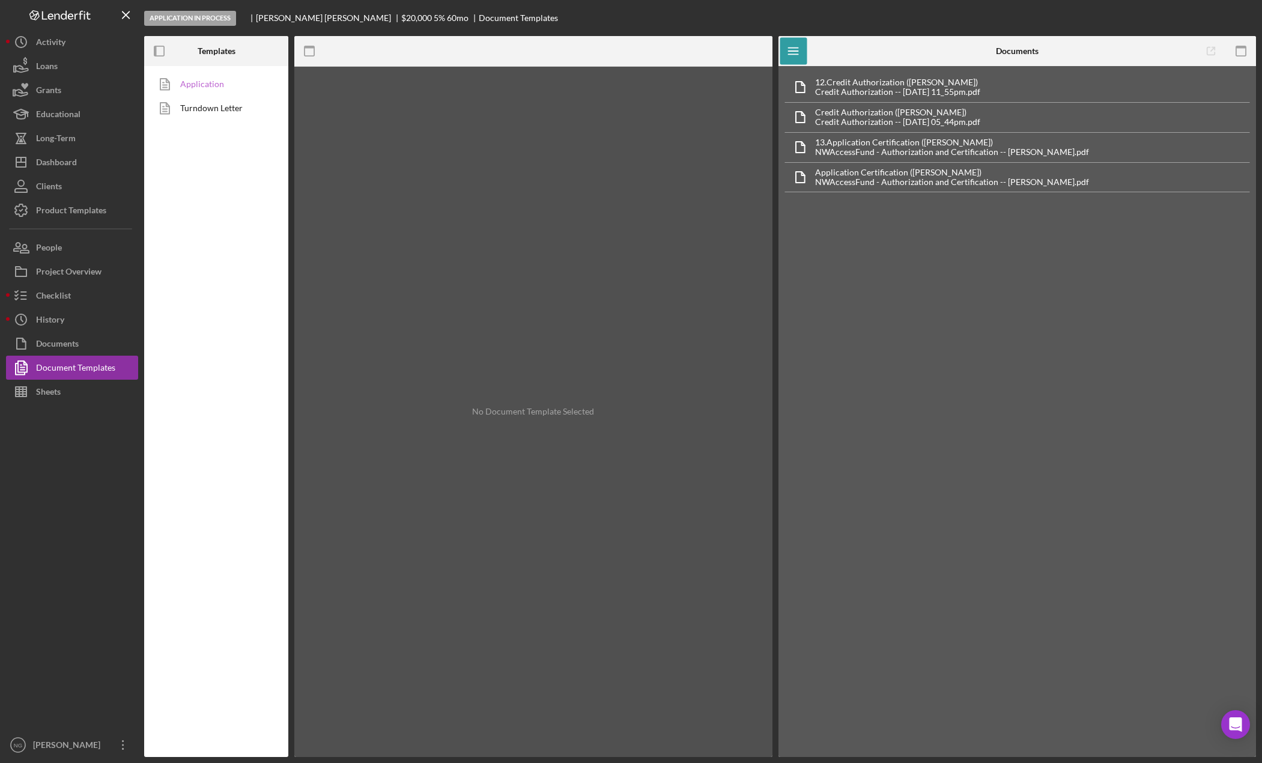
click at [220, 84] on link "Application" at bounding box center [213, 84] width 126 height 24
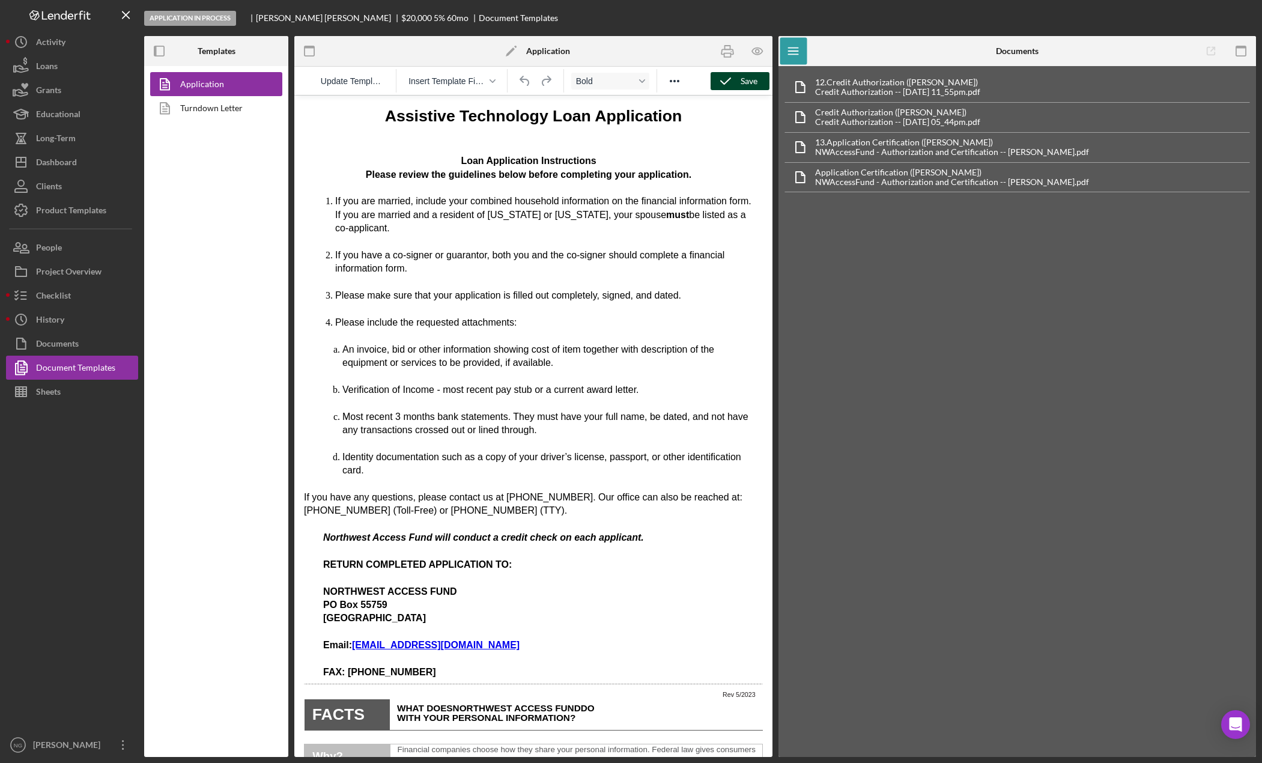
click at [742, 85] on div "Save" at bounding box center [749, 81] width 17 height 18
click at [755, 60] on icon "button" at bounding box center [757, 51] width 27 height 27
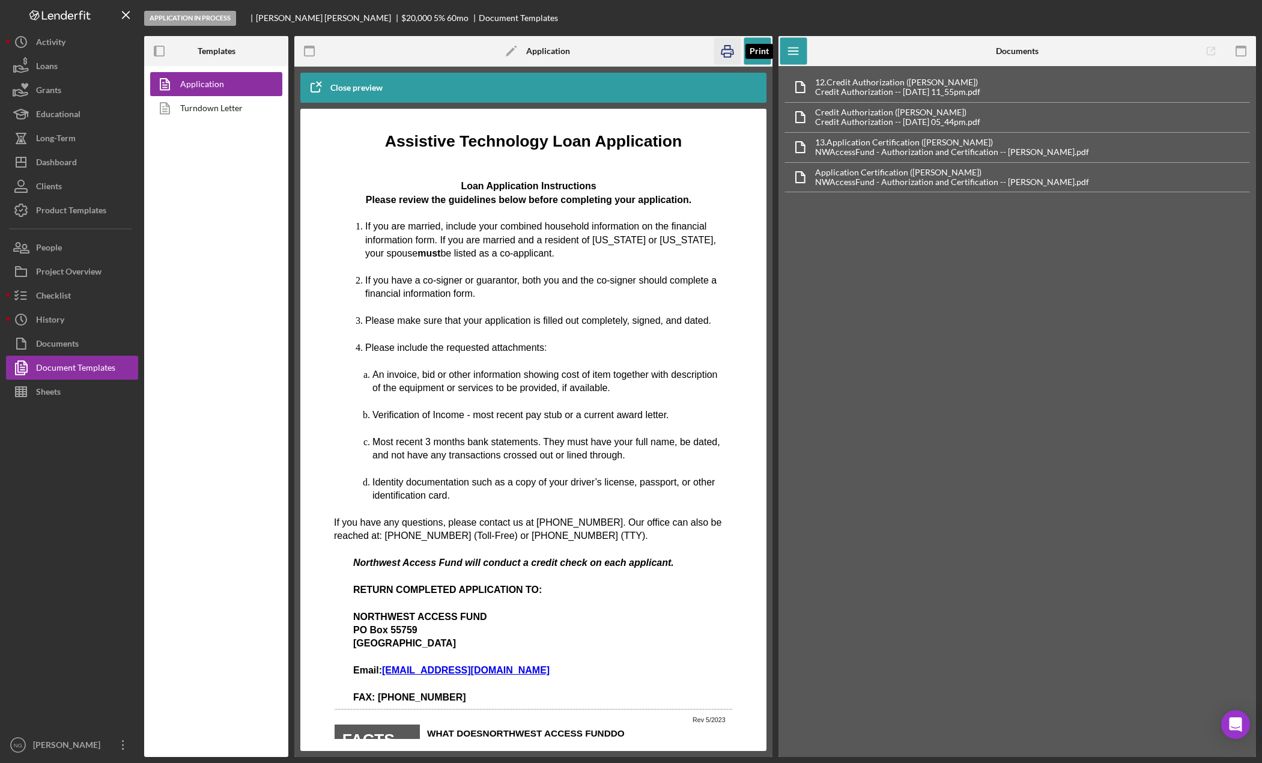
click at [723, 56] on icon "button" at bounding box center [727, 51] width 27 height 27
click at [45, 302] on div "Checklist" at bounding box center [53, 297] width 35 height 27
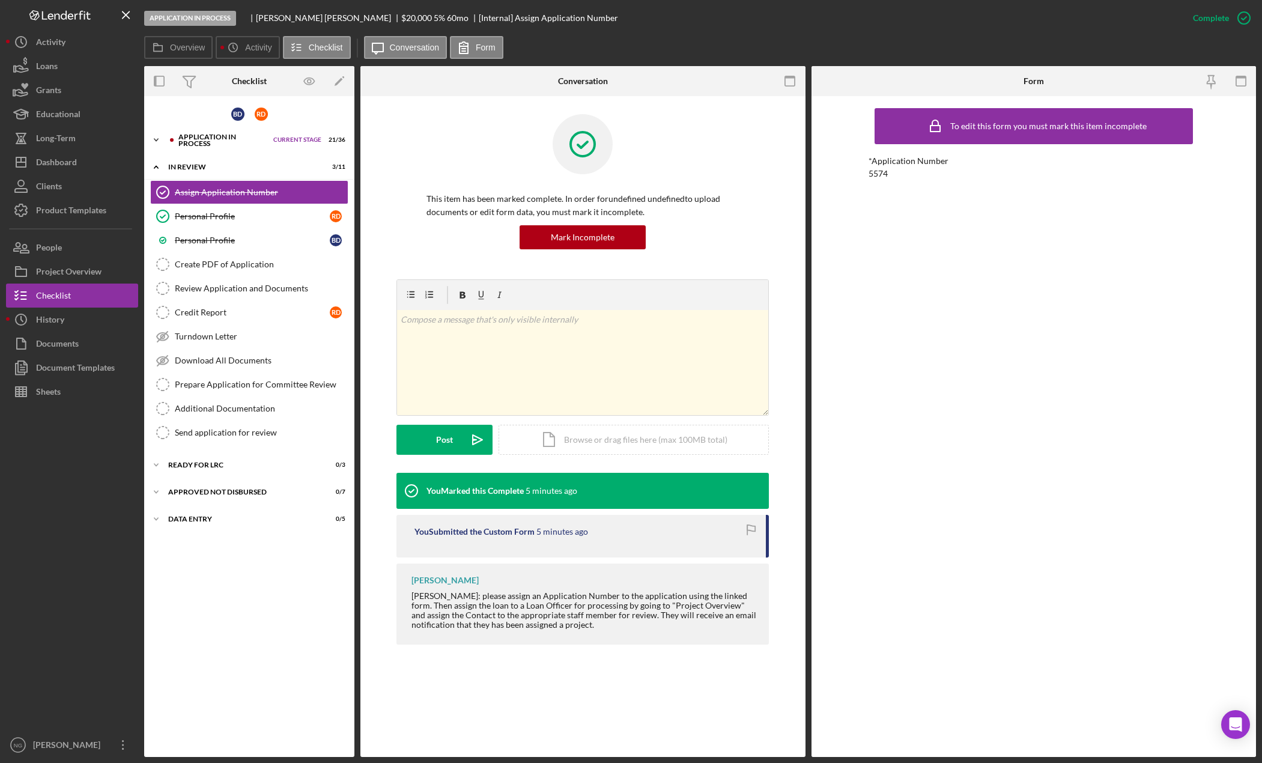
click at [216, 142] on div "Application In Process" at bounding box center [222, 140] width 89 height 14
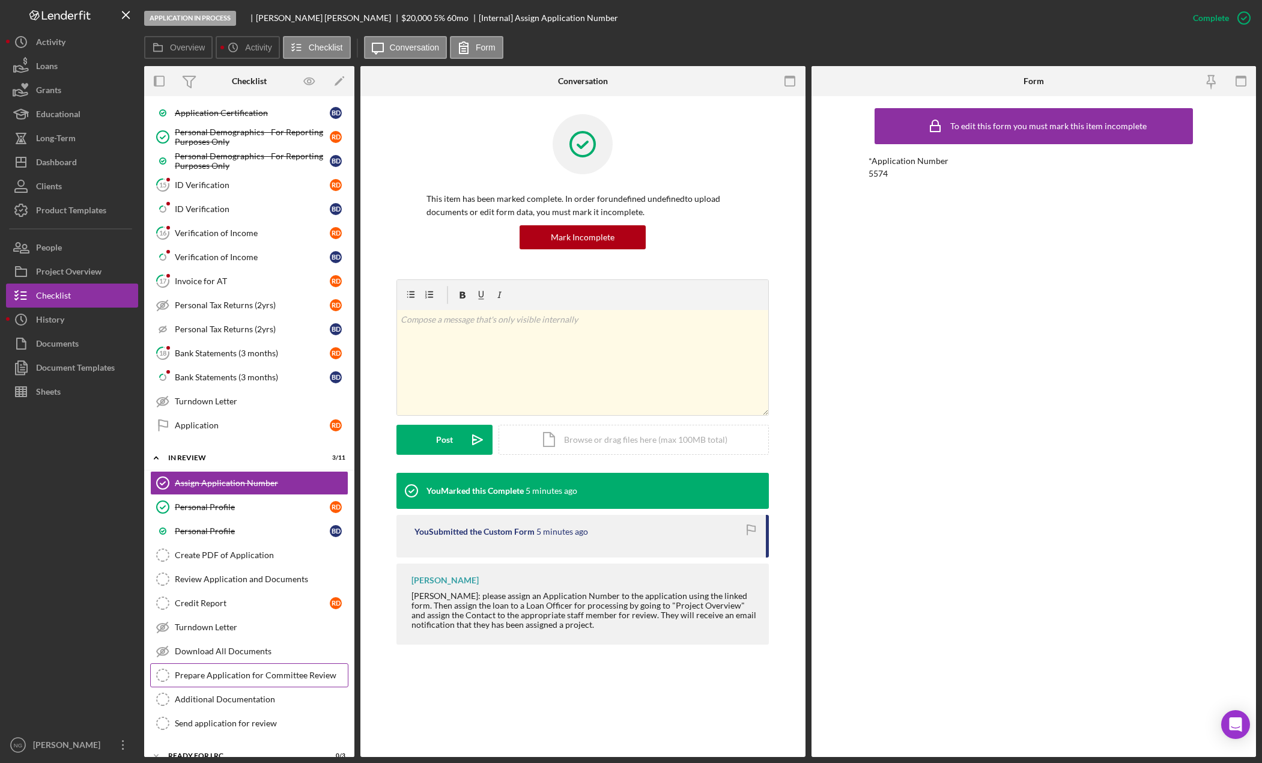
scroll to position [601, 0]
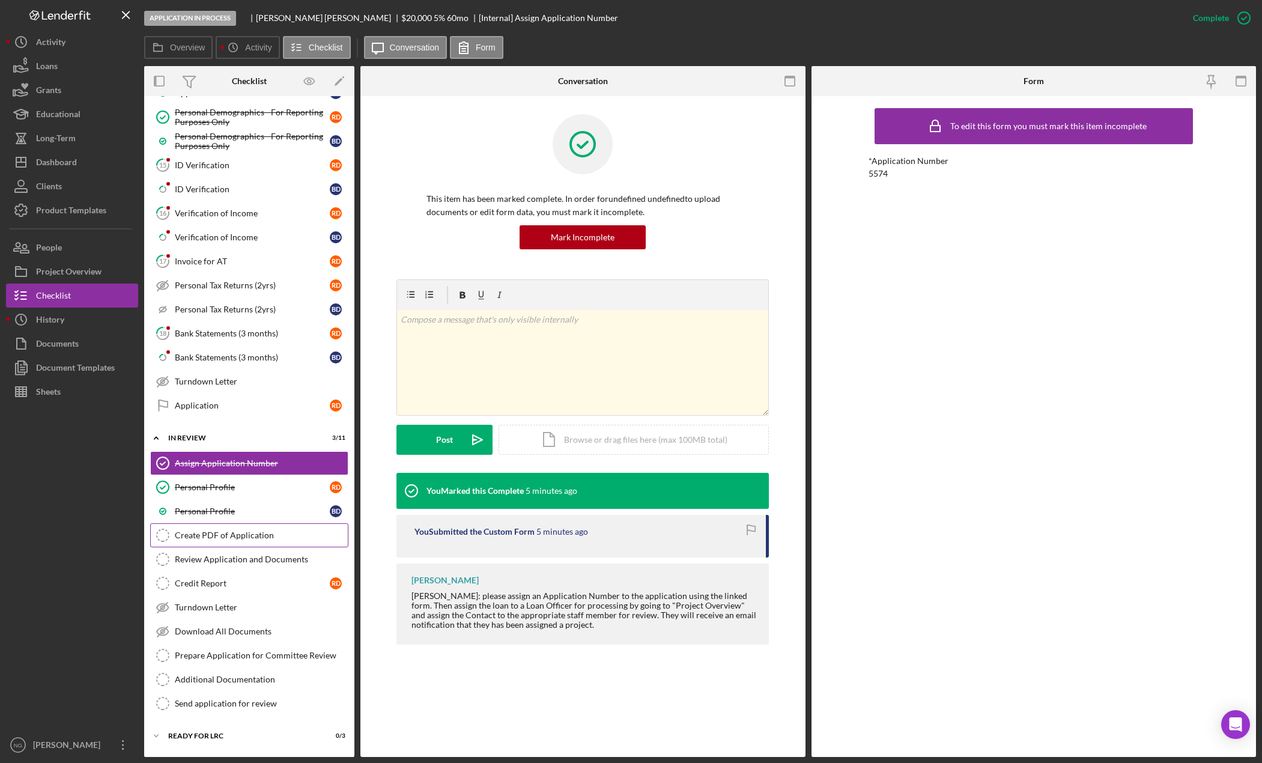
click at [235, 542] on link "Create PDF of Application Create PDF of Application" at bounding box center [249, 535] width 198 height 24
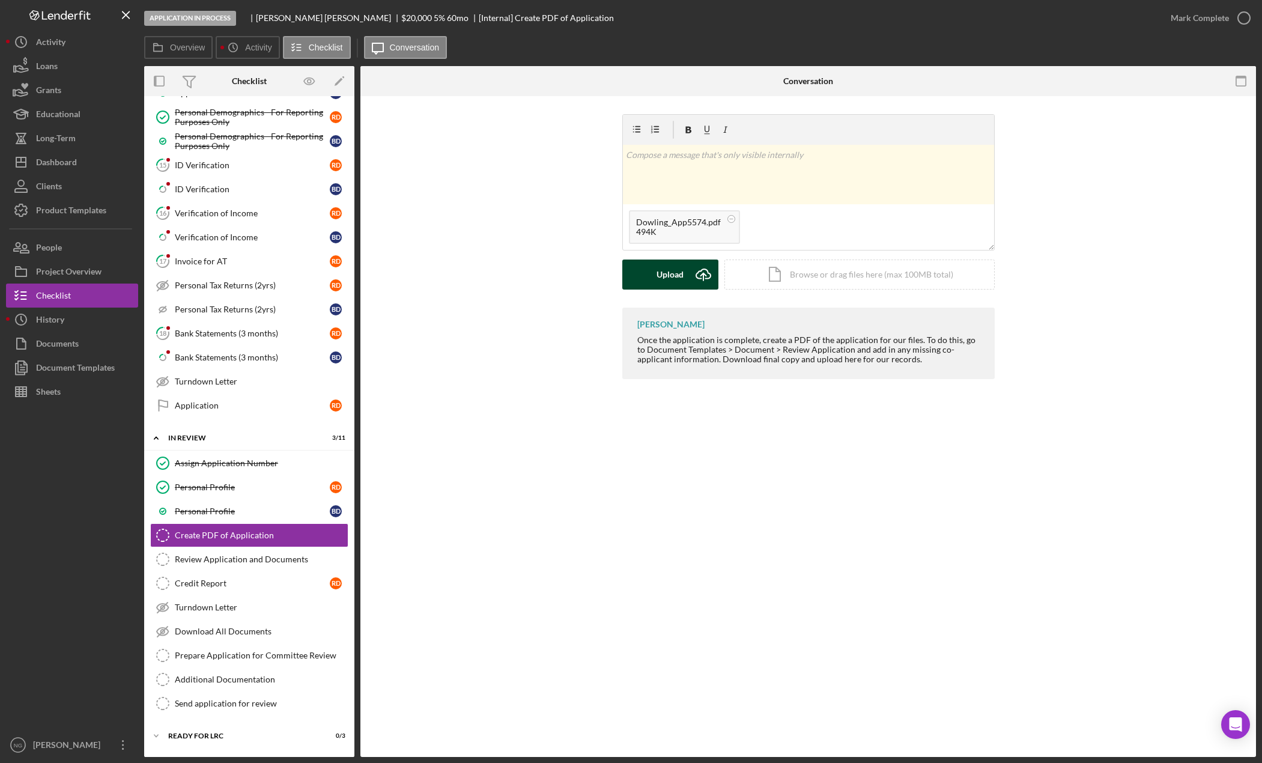
click at [676, 264] on div "Upload" at bounding box center [670, 275] width 27 height 30
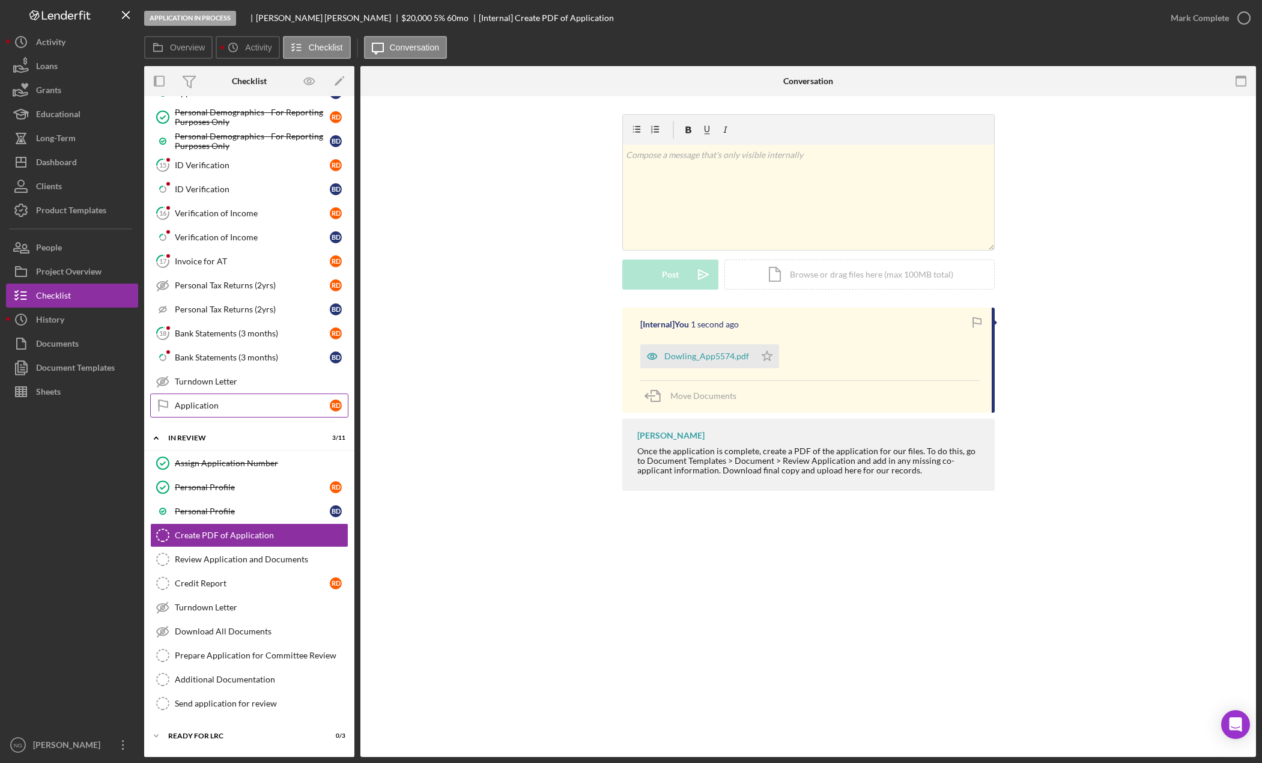
click at [196, 401] on div "Application" at bounding box center [252, 406] width 155 height 10
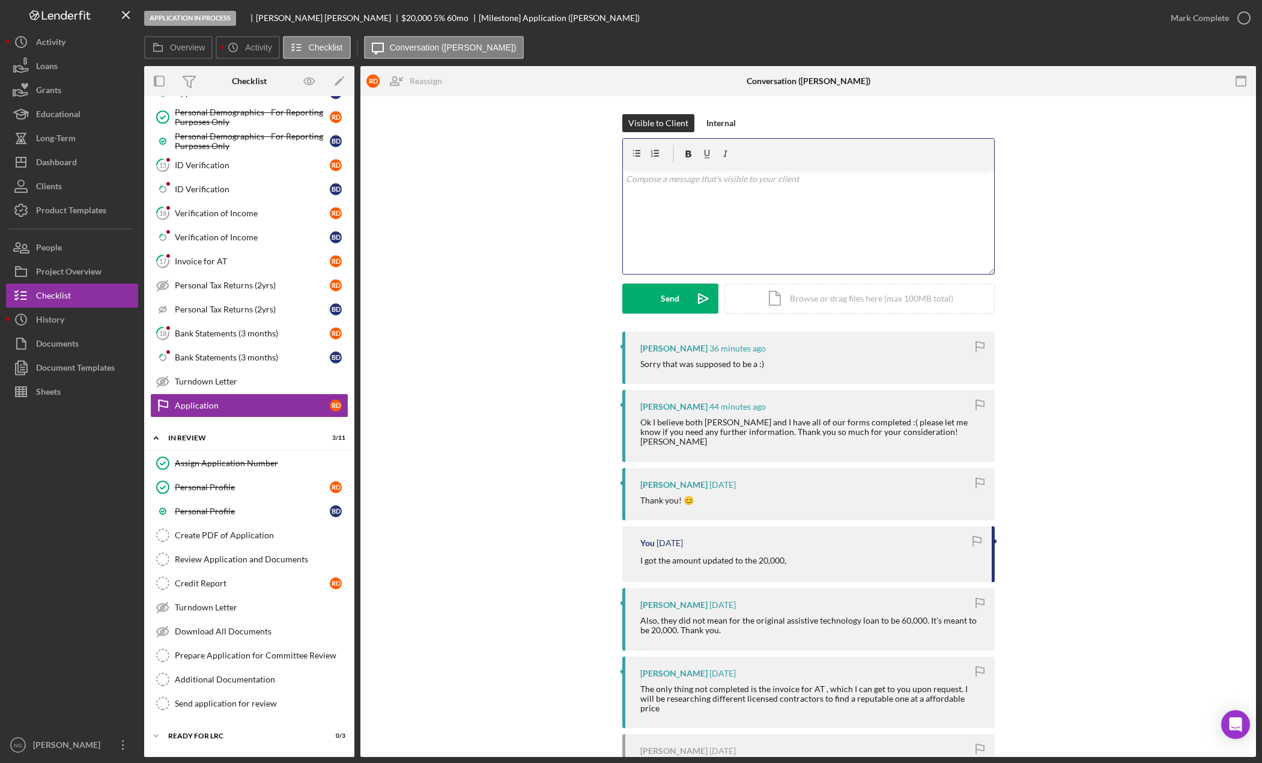
click at [682, 213] on div "v Color teal Color pink Remove color Add row above Add row below Add column bef…" at bounding box center [808, 221] width 371 height 105
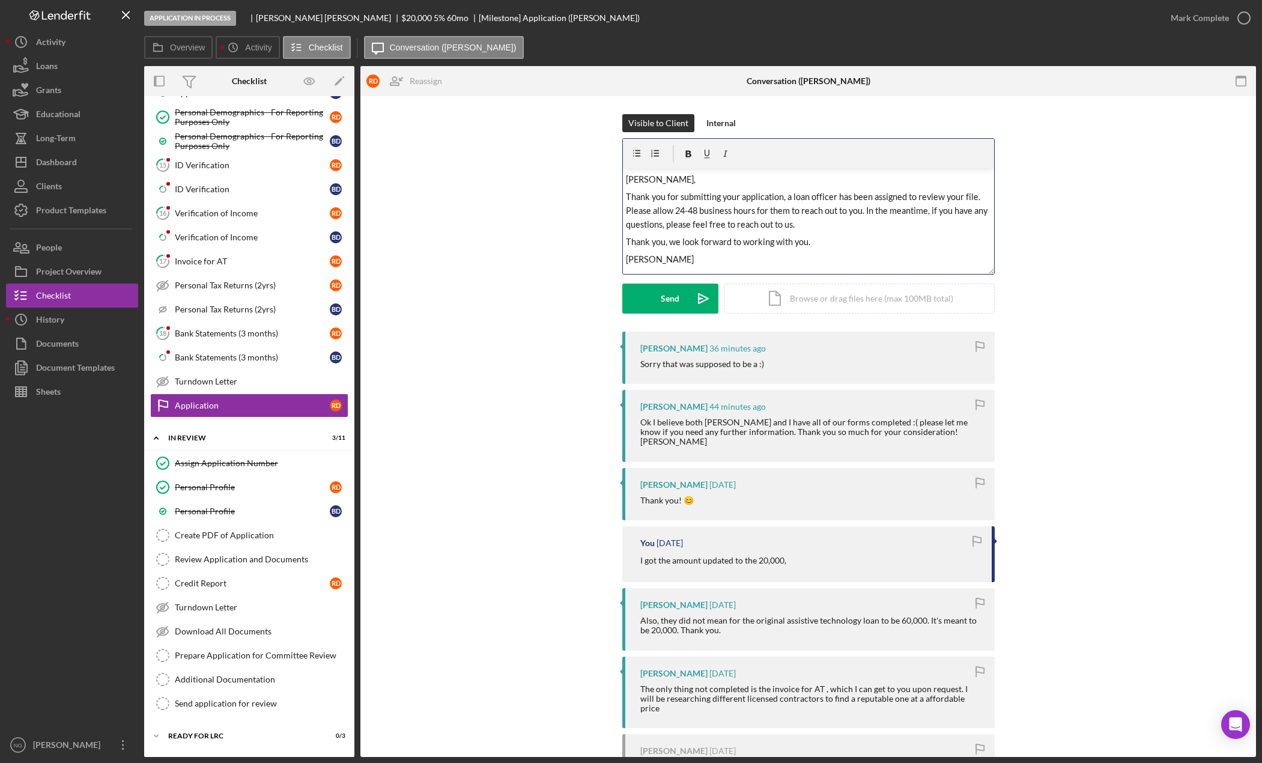
click at [865, 210] on span "Thank you for submitting your application, a loan officer has been assigned to …" at bounding box center [807, 211] width 363 height 38
drag, startPoint x: 673, startPoint y: 245, endPoint x: 624, endPoint y: 242, distance: 49.3
click at [624, 242] on div "v Color teal Color pink Remove color Add row above Add row below Add column bef…" at bounding box center [808, 221] width 371 height 105
click at [674, 270] on p "[PERSON_NAME]" at bounding box center [808, 277] width 365 height 14
click at [676, 296] on div "Send" at bounding box center [670, 299] width 19 height 30
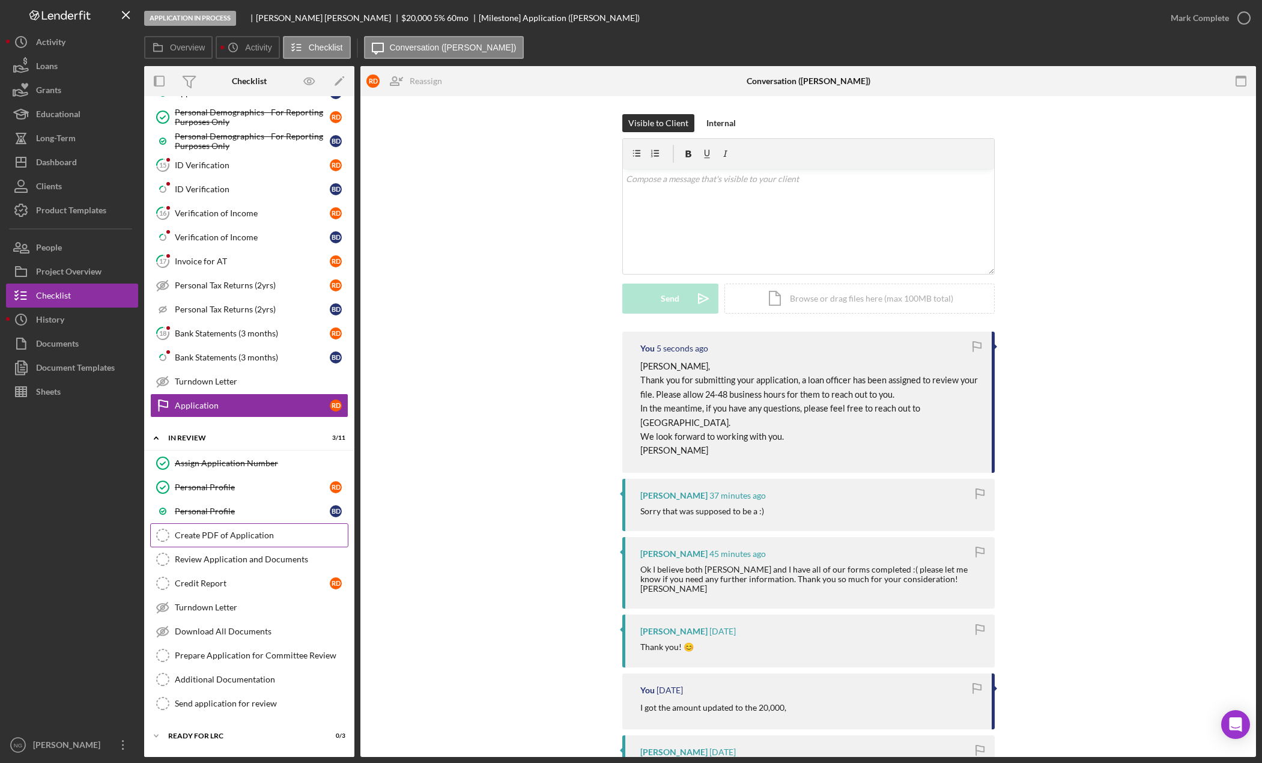
click at [251, 534] on div "Create PDF of Application" at bounding box center [261, 535] width 173 height 10
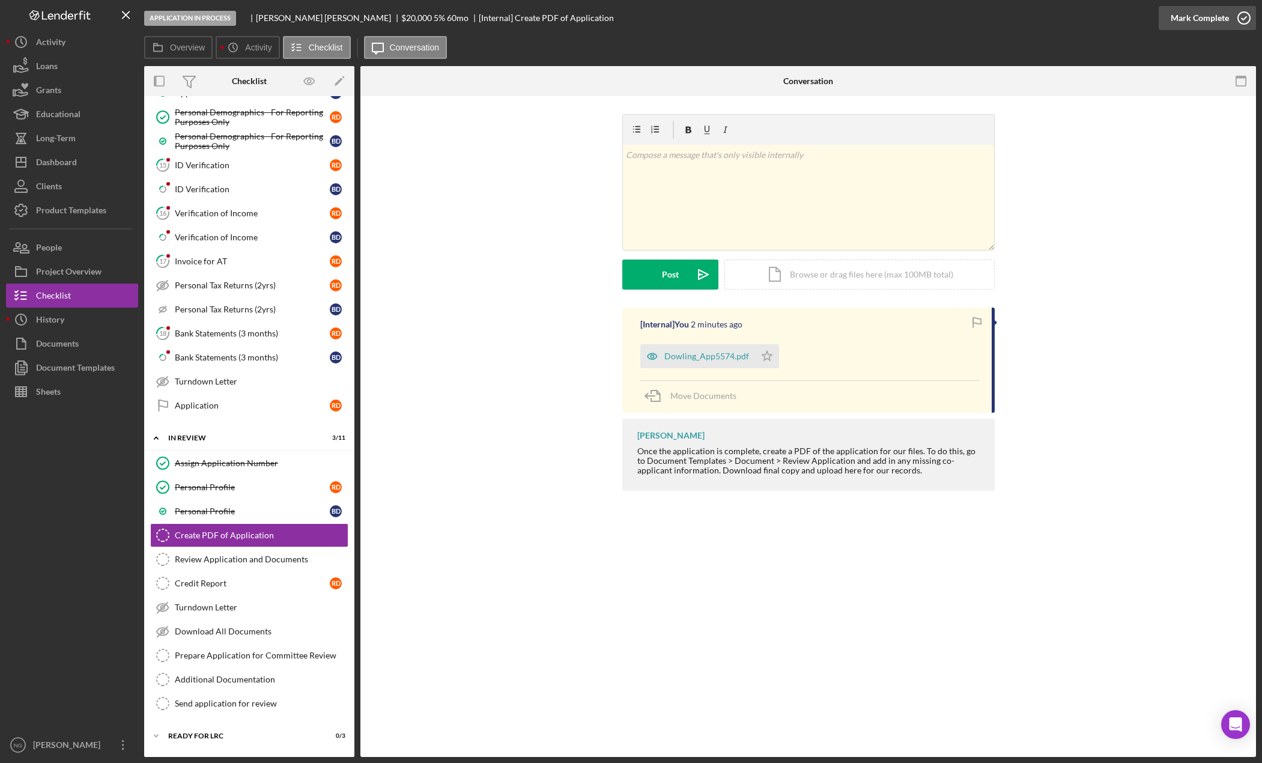
click at [1236, 22] on icon "button" at bounding box center [1244, 18] width 30 height 30
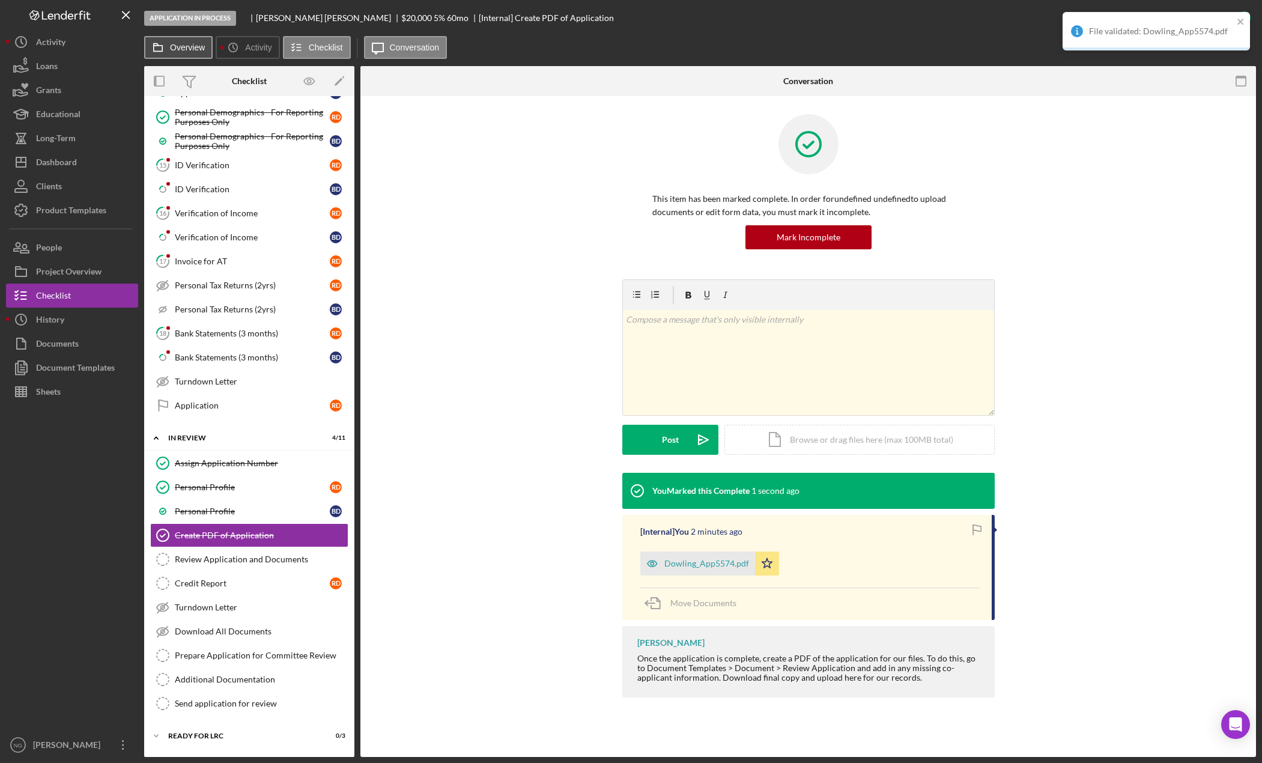
click at [194, 49] on label "Overview" at bounding box center [187, 48] width 35 height 10
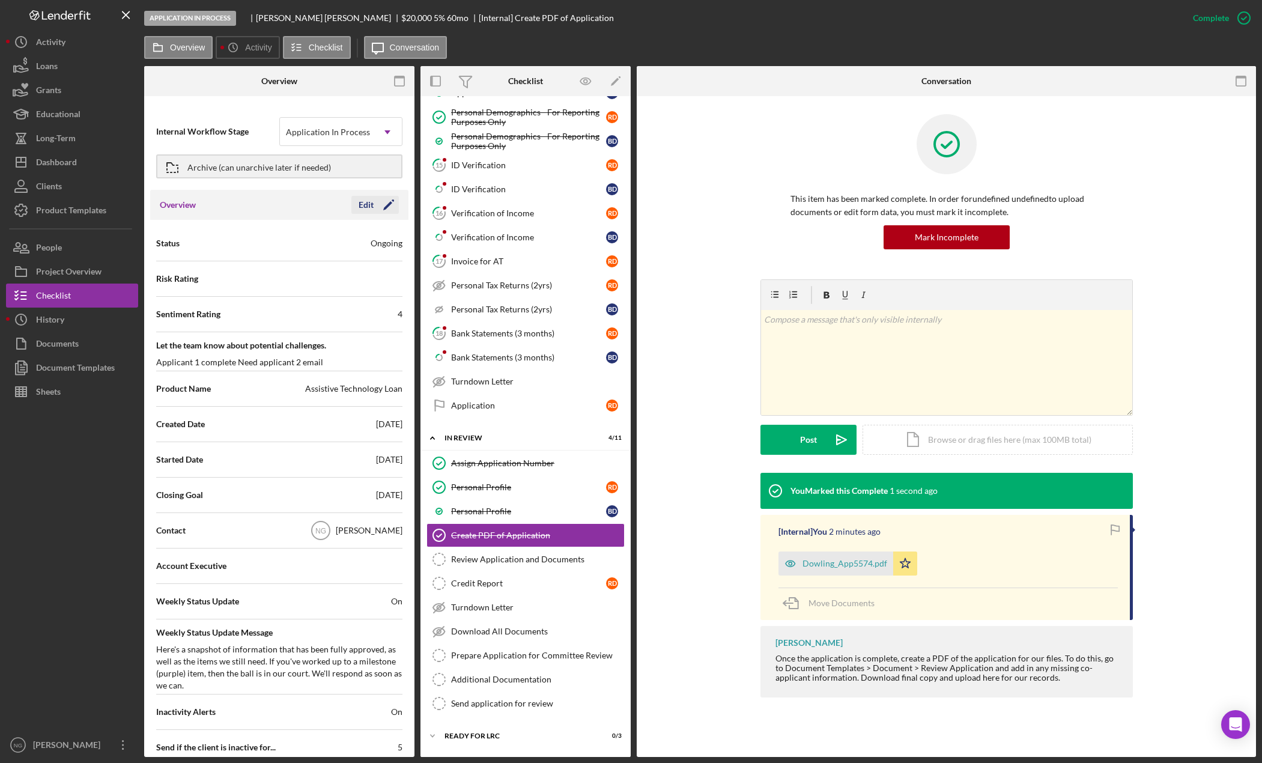
click at [374, 210] on icon "Icon/Edit" at bounding box center [389, 205] width 30 height 30
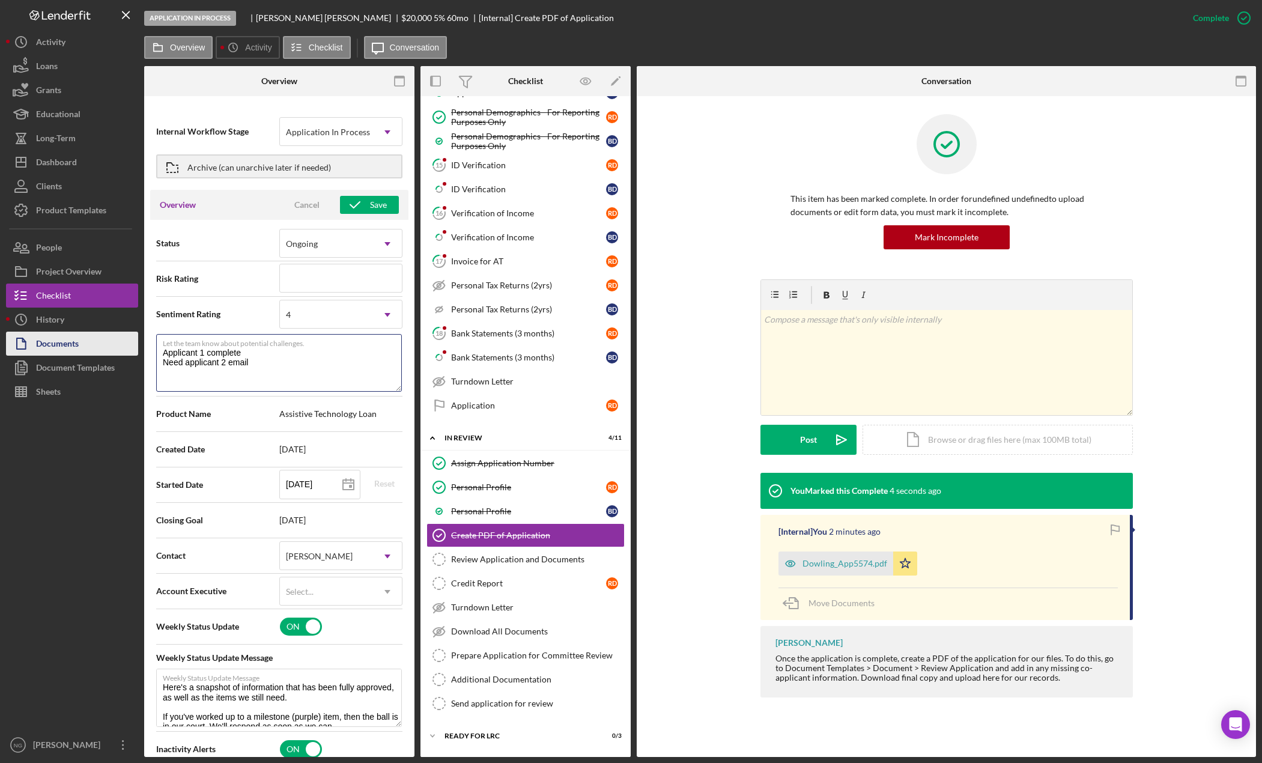
drag, startPoint x: 240, startPoint y: 360, endPoint x: 126, endPoint y: 336, distance: 116.6
click at [126, 336] on div "Application In Process [PERSON_NAME] $20,000 $5,000 5 % 60 mo [Internal] Create…" at bounding box center [631, 378] width 1250 height 757
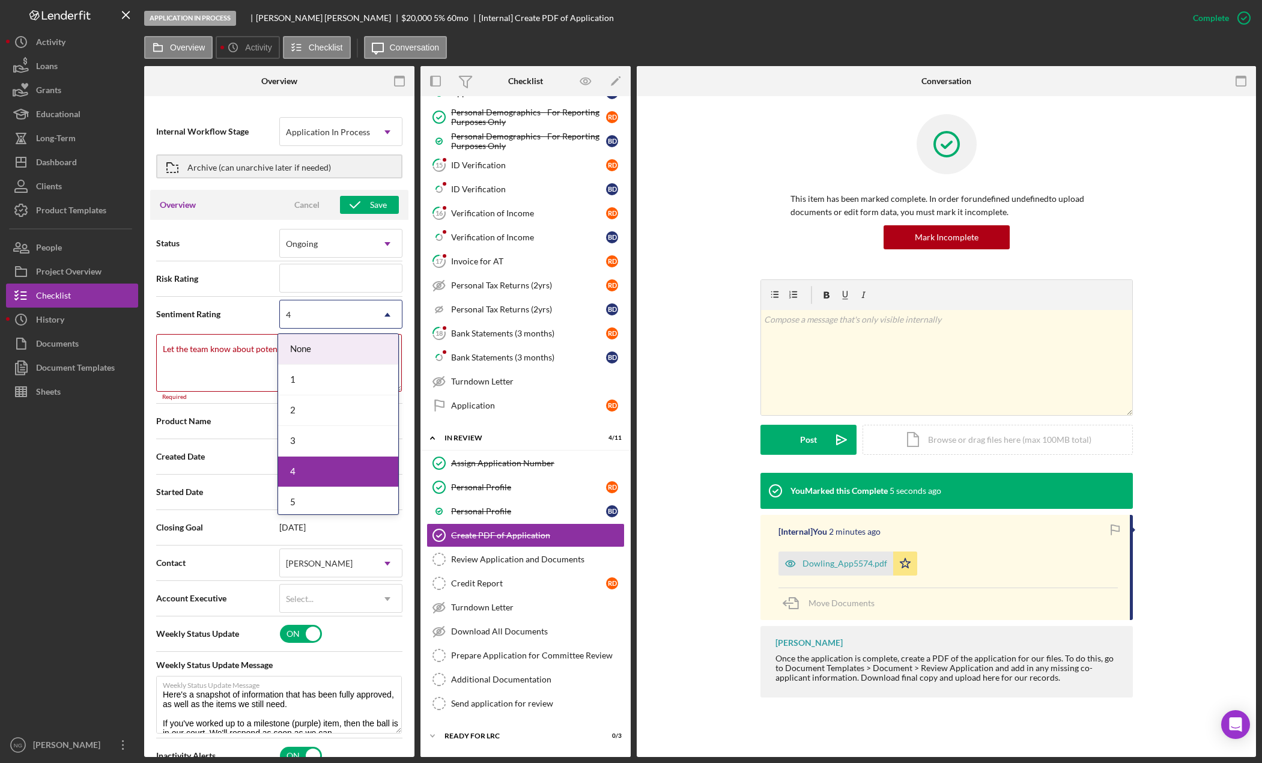
click at [310, 320] on div "4" at bounding box center [326, 315] width 93 height 28
click at [302, 501] on div "5" at bounding box center [338, 502] width 120 height 31
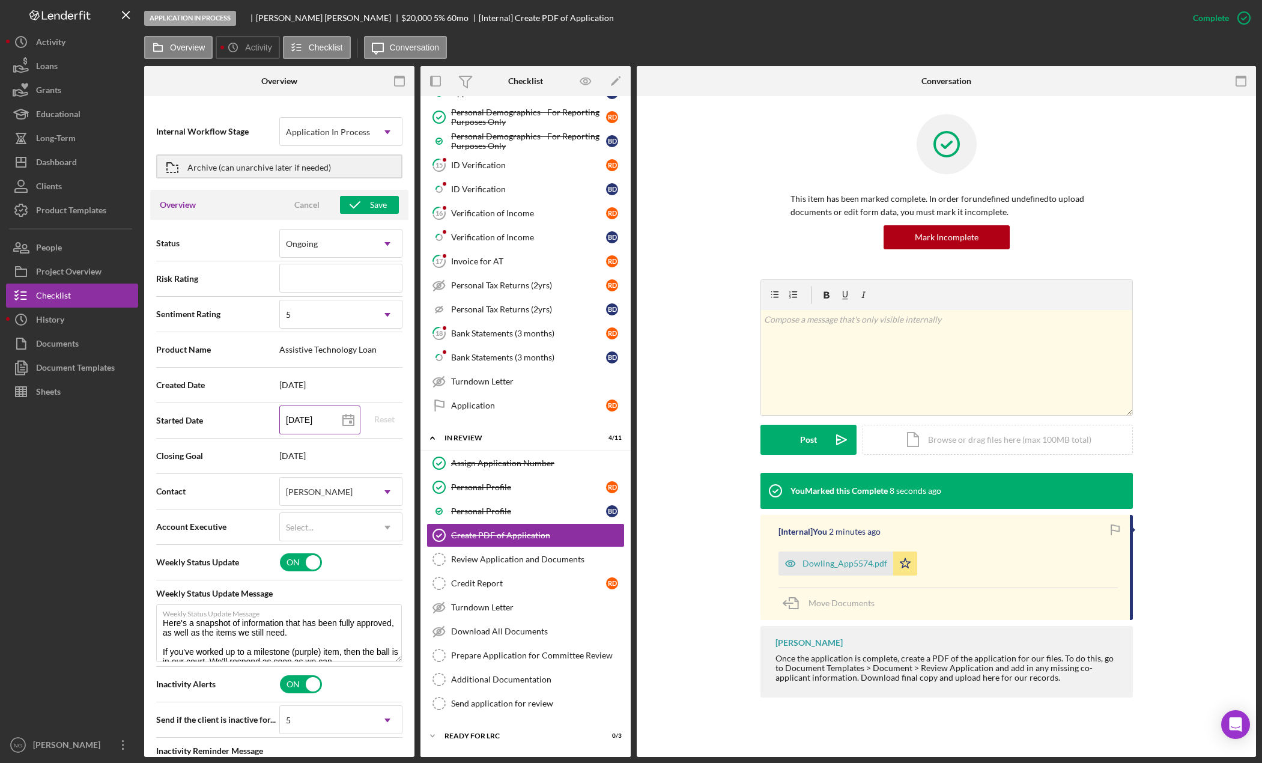
click at [338, 419] on icon at bounding box center [348, 421] width 30 height 30
type input "[DATE]"
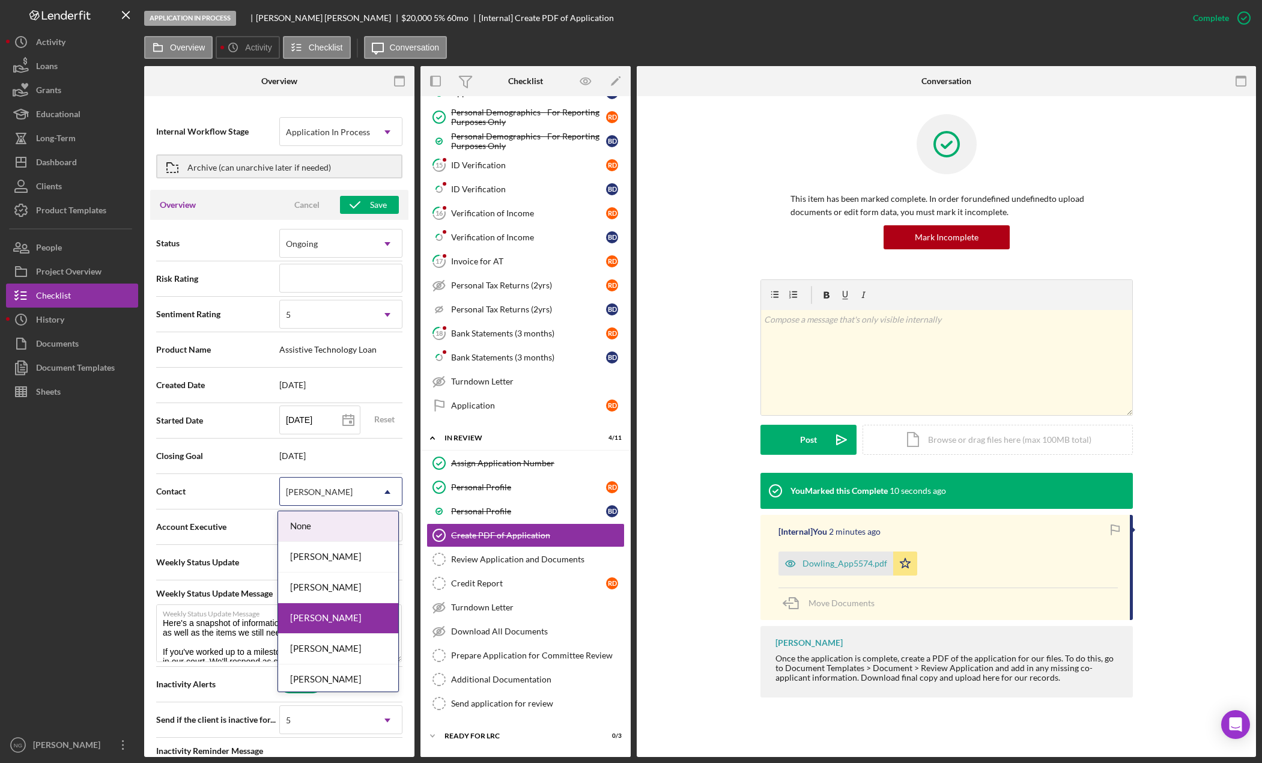
click at [326, 488] on div "[PERSON_NAME]" at bounding box center [319, 492] width 67 height 10
click at [335, 589] on div "[PERSON_NAME]" at bounding box center [338, 588] width 120 height 31
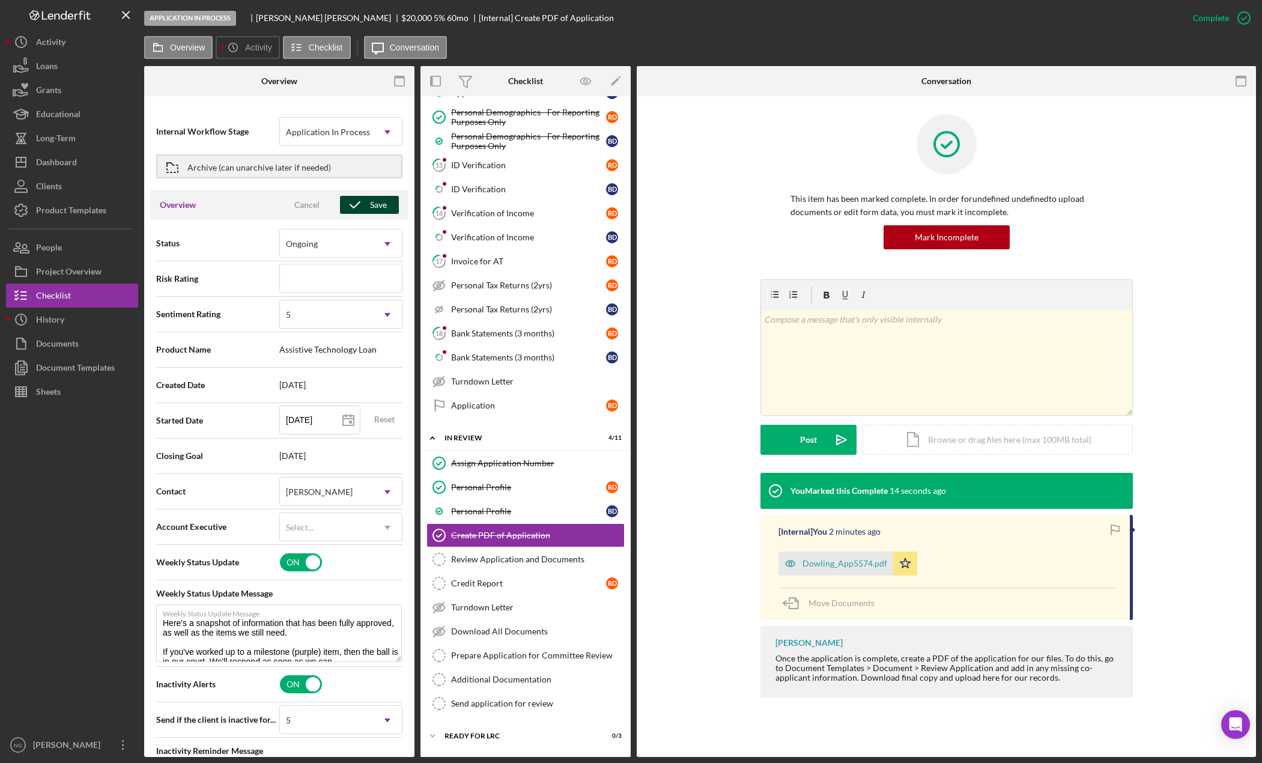
click at [357, 201] on icon "button" at bounding box center [355, 205] width 30 height 30
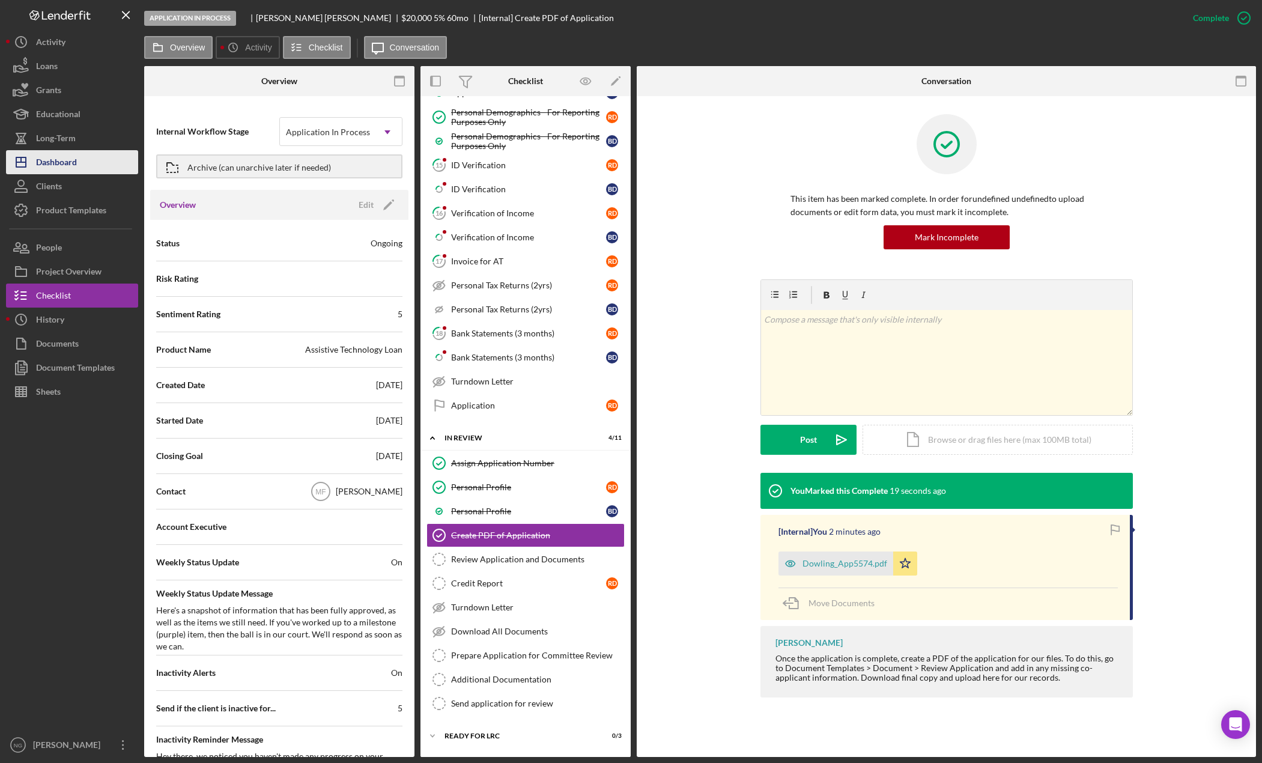
click at [81, 166] on button "Icon/Dashboard Dashboard" at bounding box center [72, 162] width 132 height 24
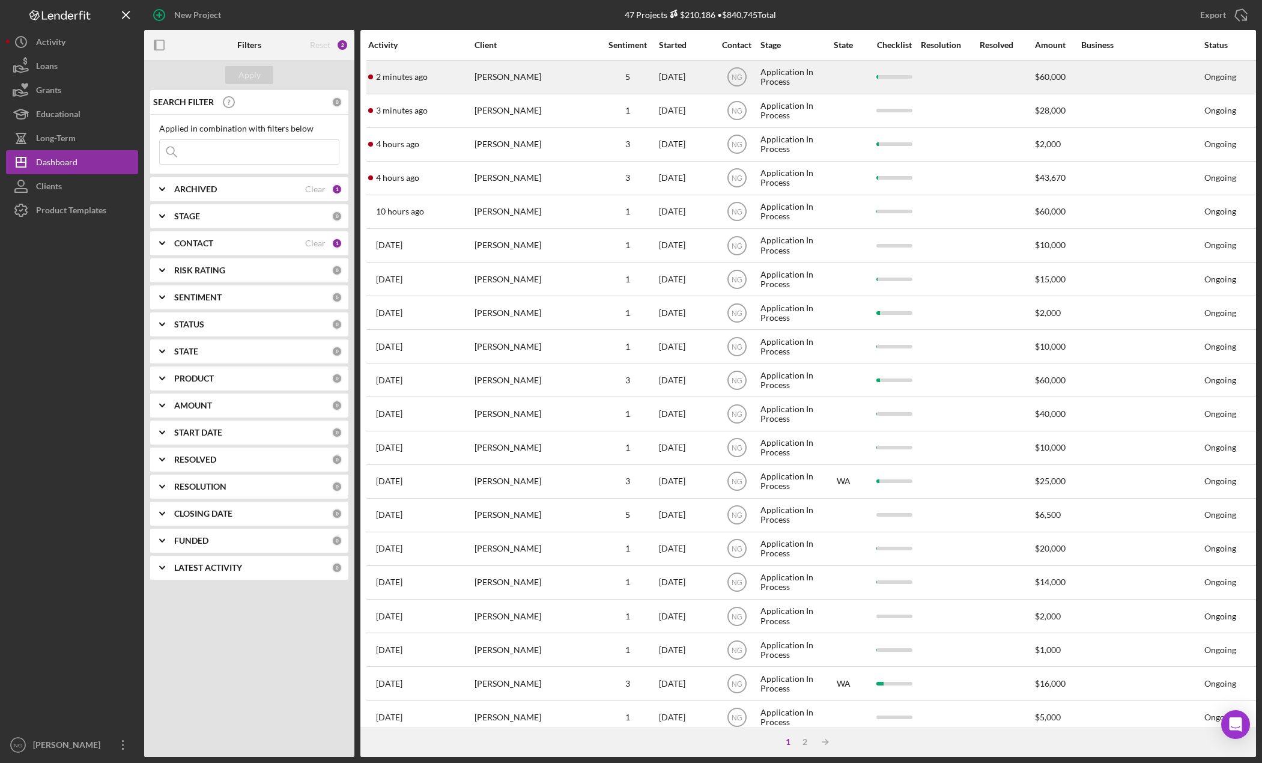
click at [541, 76] on div "[PERSON_NAME]" at bounding box center [535, 77] width 120 height 32
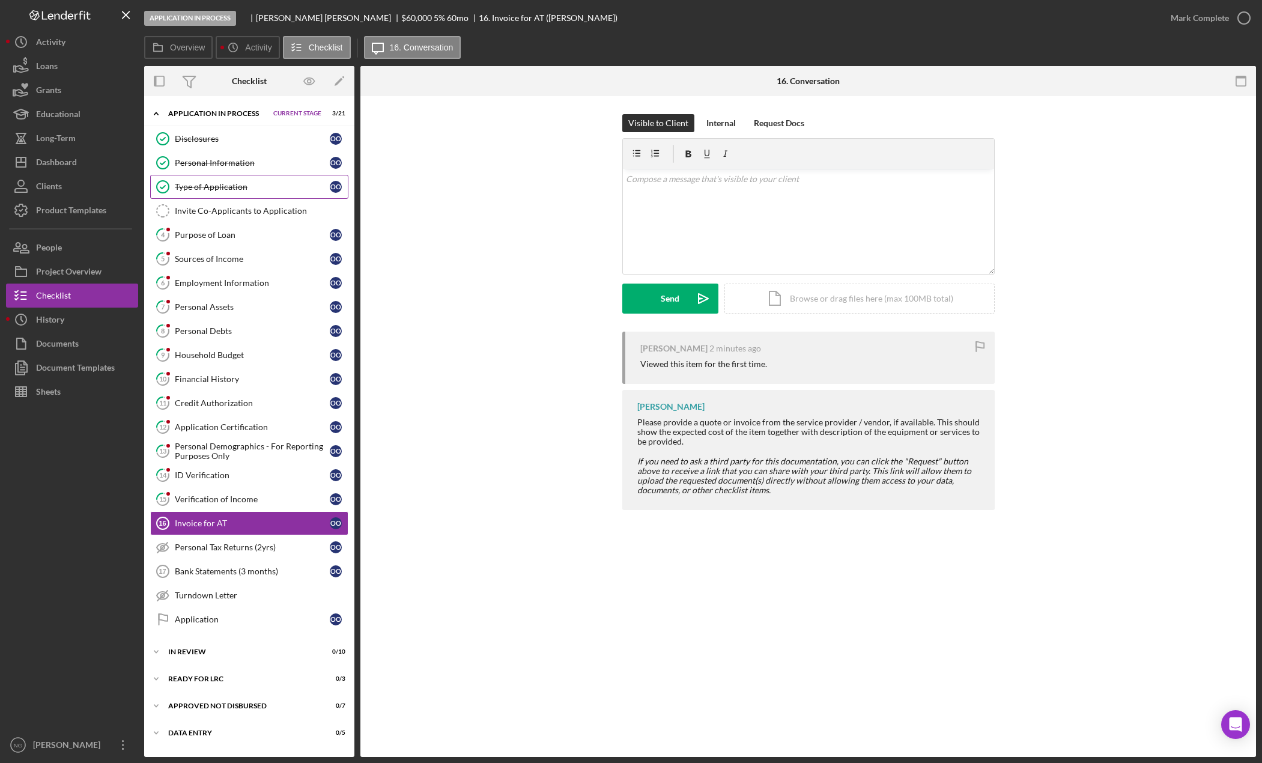
click at [209, 189] on div "Type of Application" at bounding box center [252, 187] width 155 height 10
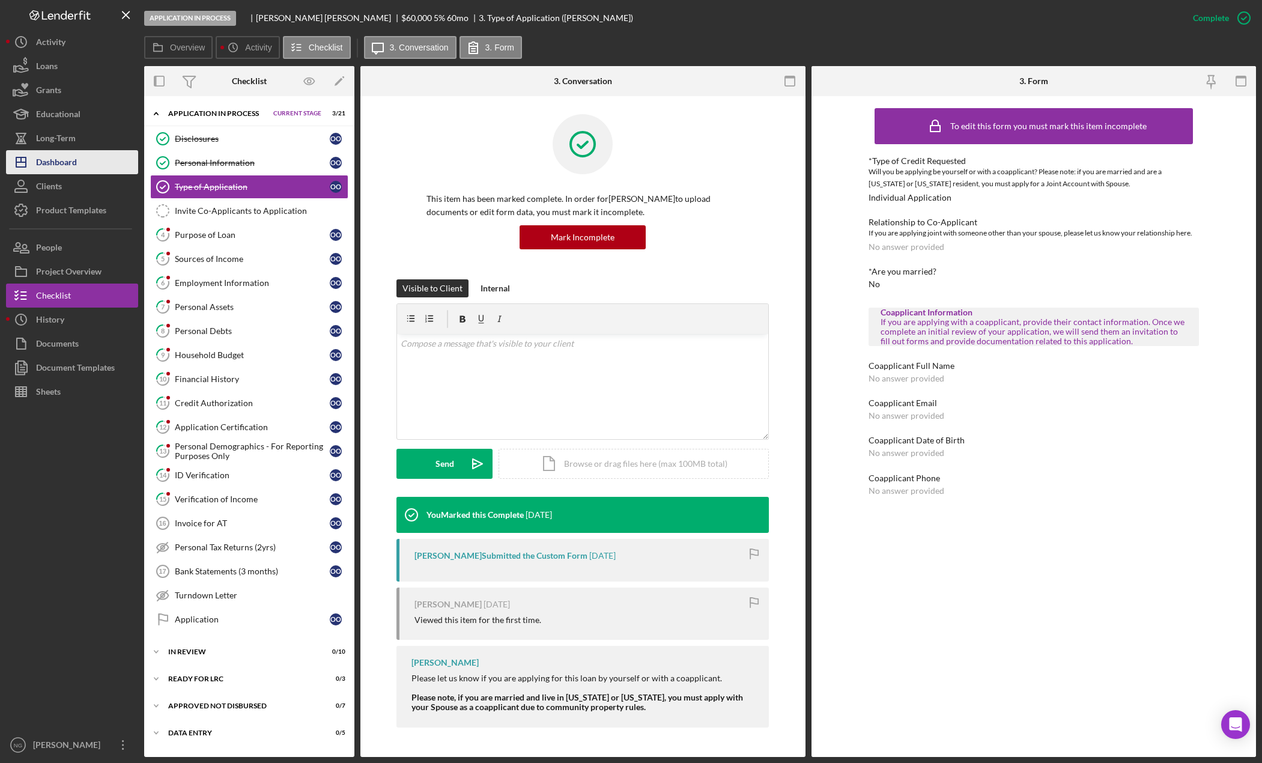
click at [82, 159] on button "Icon/Dashboard Dashboard" at bounding box center [72, 162] width 132 height 24
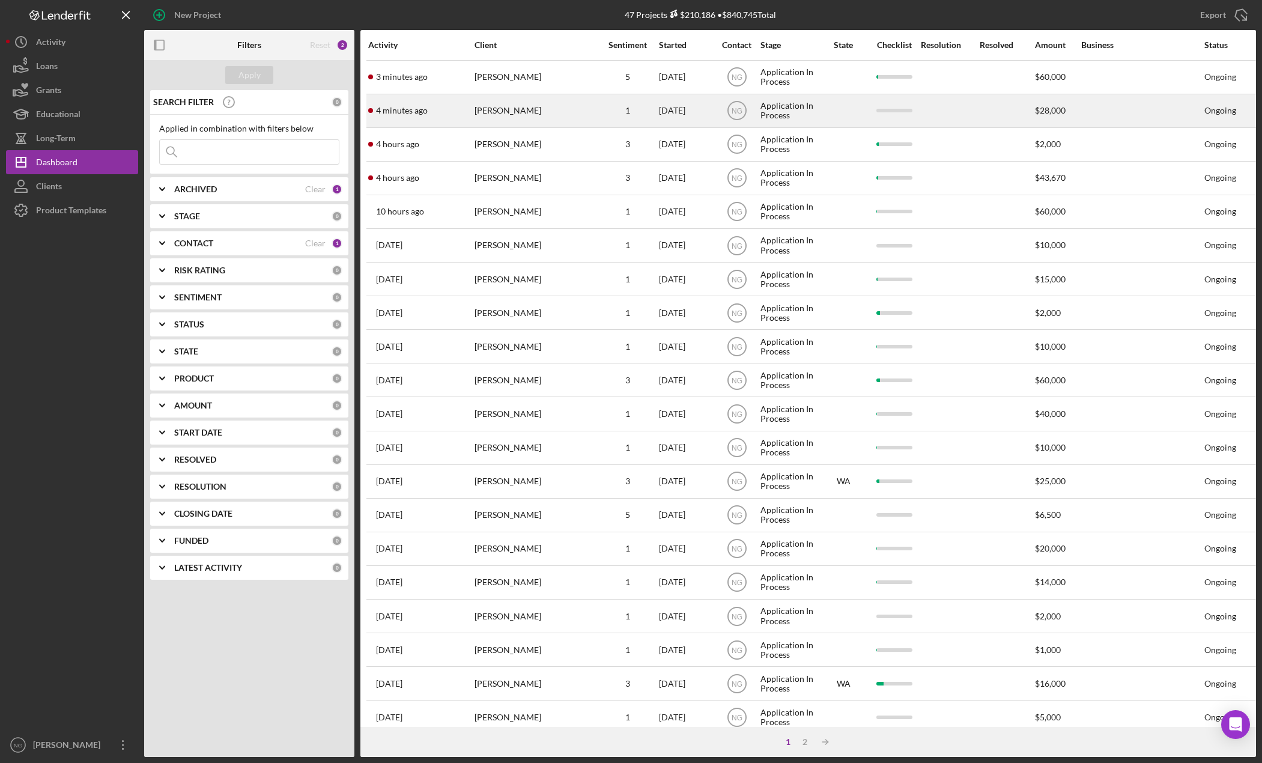
click at [537, 109] on div "[PERSON_NAME]" at bounding box center [535, 111] width 120 height 32
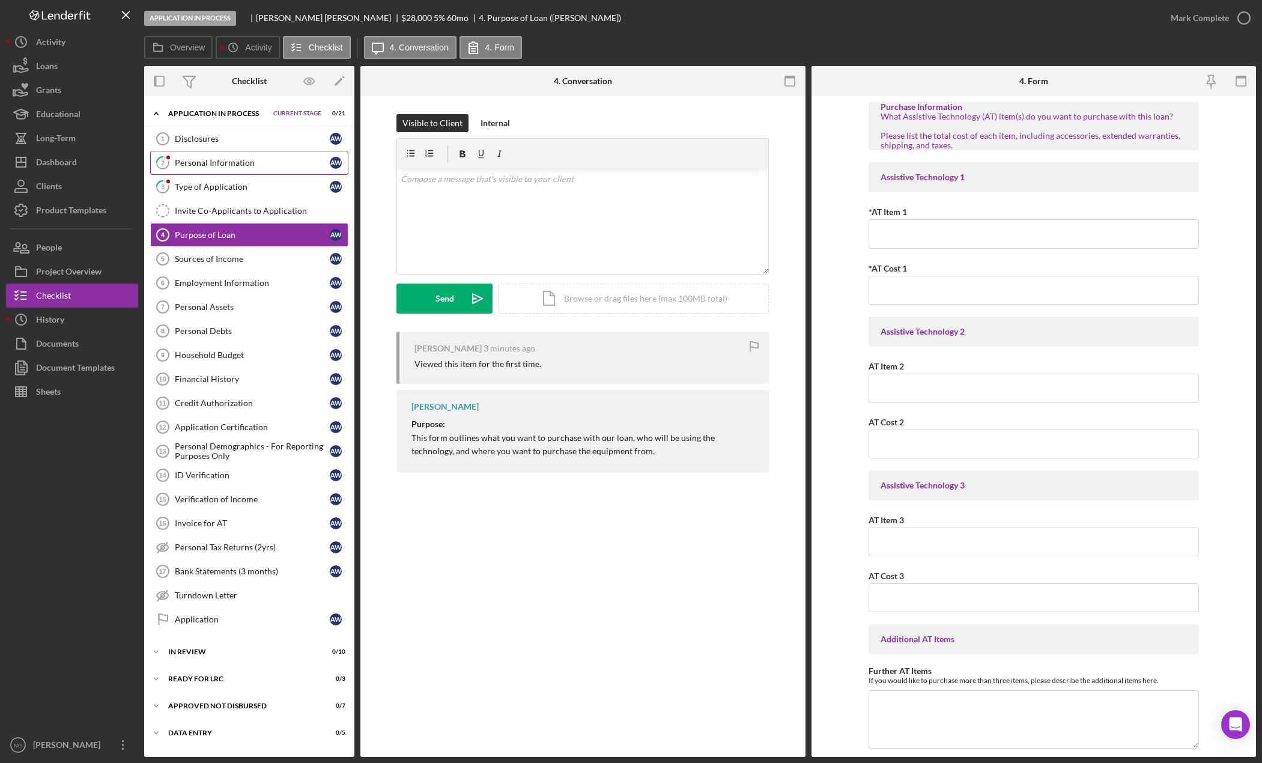
click at [280, 166] on div "Personal Information" at bounding box center [252, 163] width 155 height 10
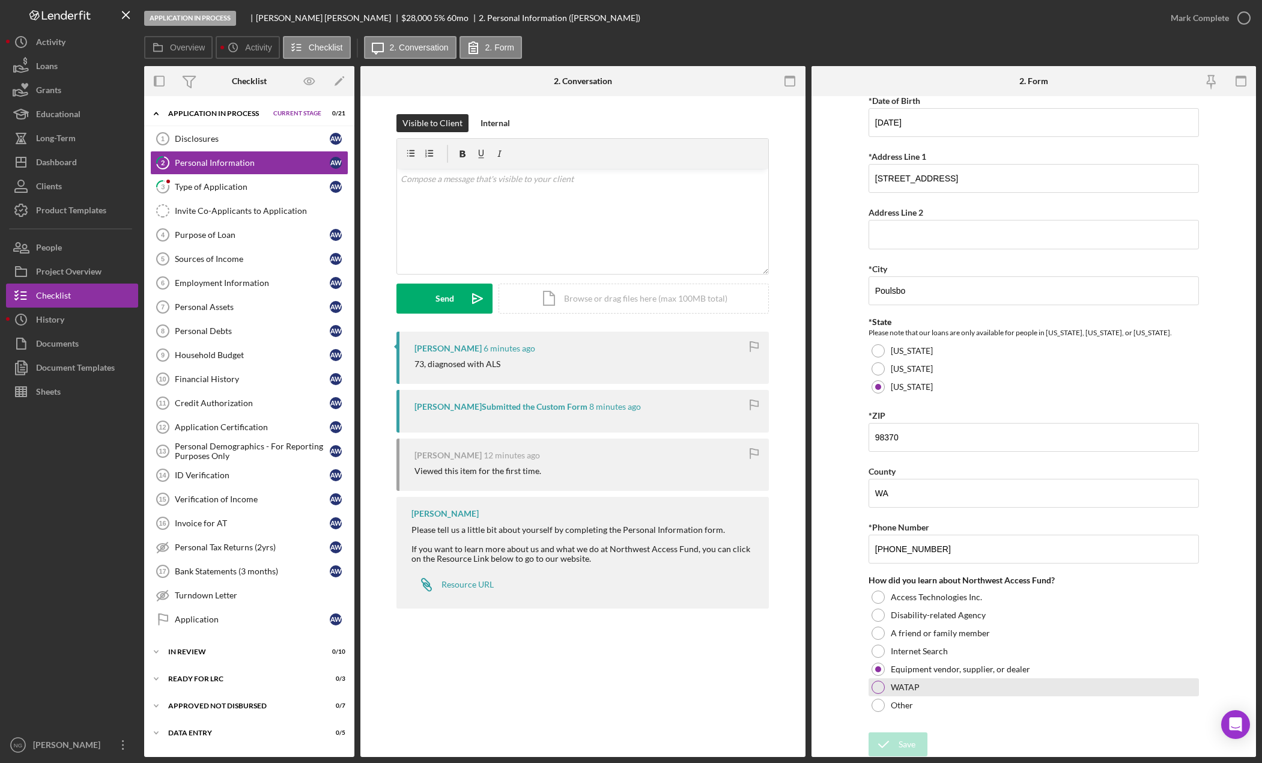
scroll to position [178, 0]
click at [53, 162] on div "Dashboard" at bounding box center [56, 163] width 41 height 27
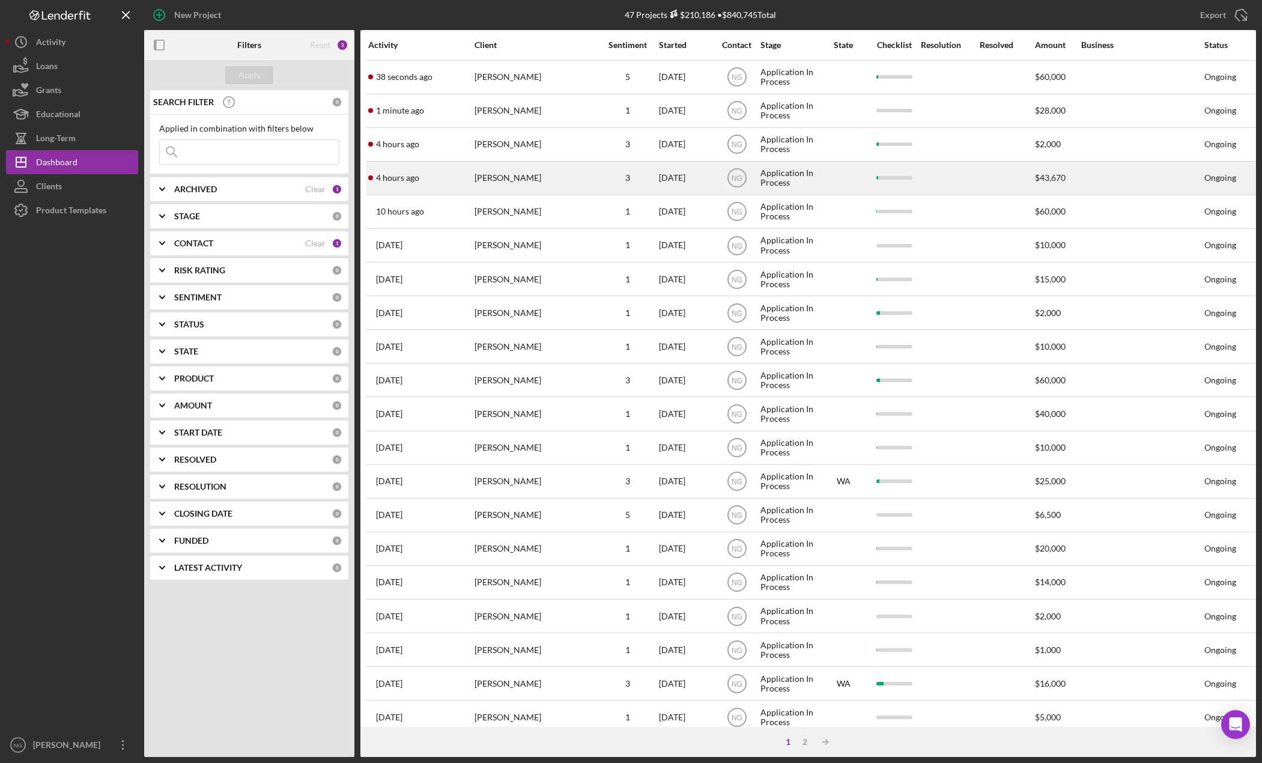
click at [525, 190] on div "[PERSON_NAME]" at bounding box center [535, 178] width 120 height 32
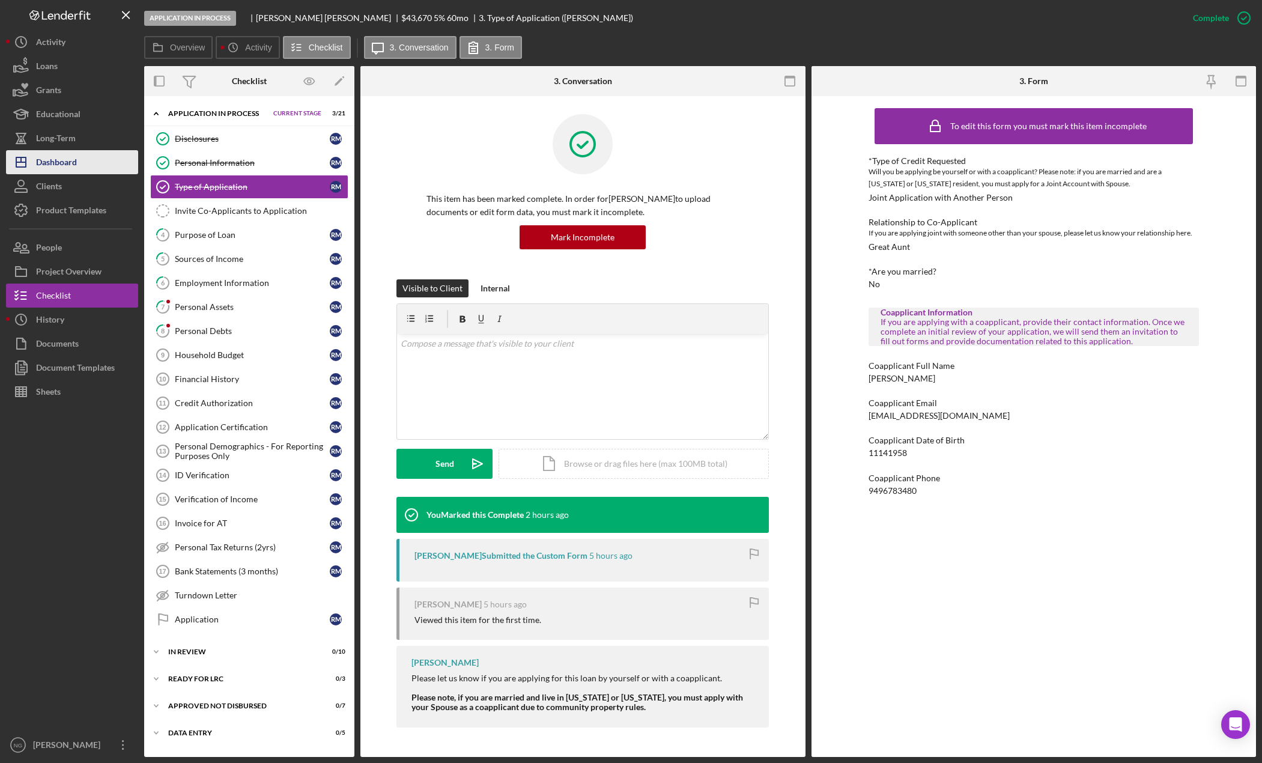
click at [85, 163] on button "Icon/Dashboard Dashboard" at bounding box center [72, 162] width 132 height 24
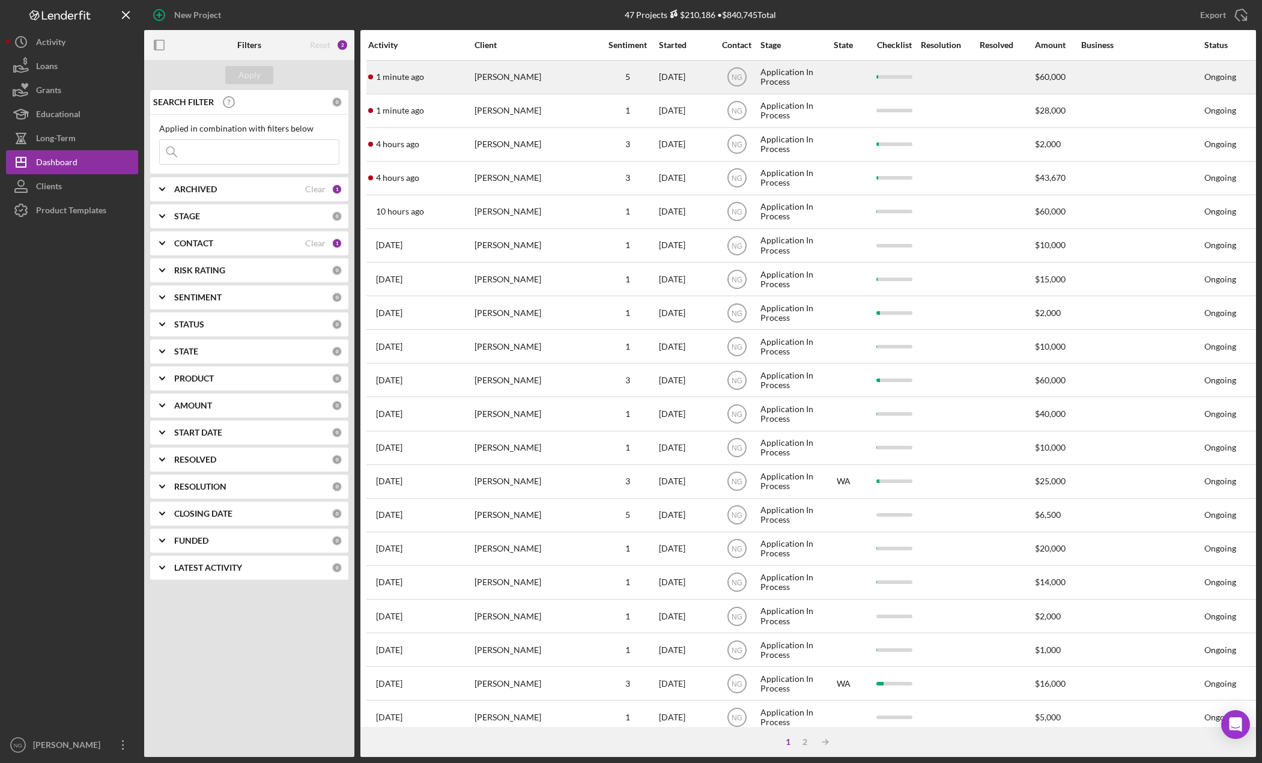
click at [607, 79] on div "5" at bounding box center [628, 77] width 60 height 10
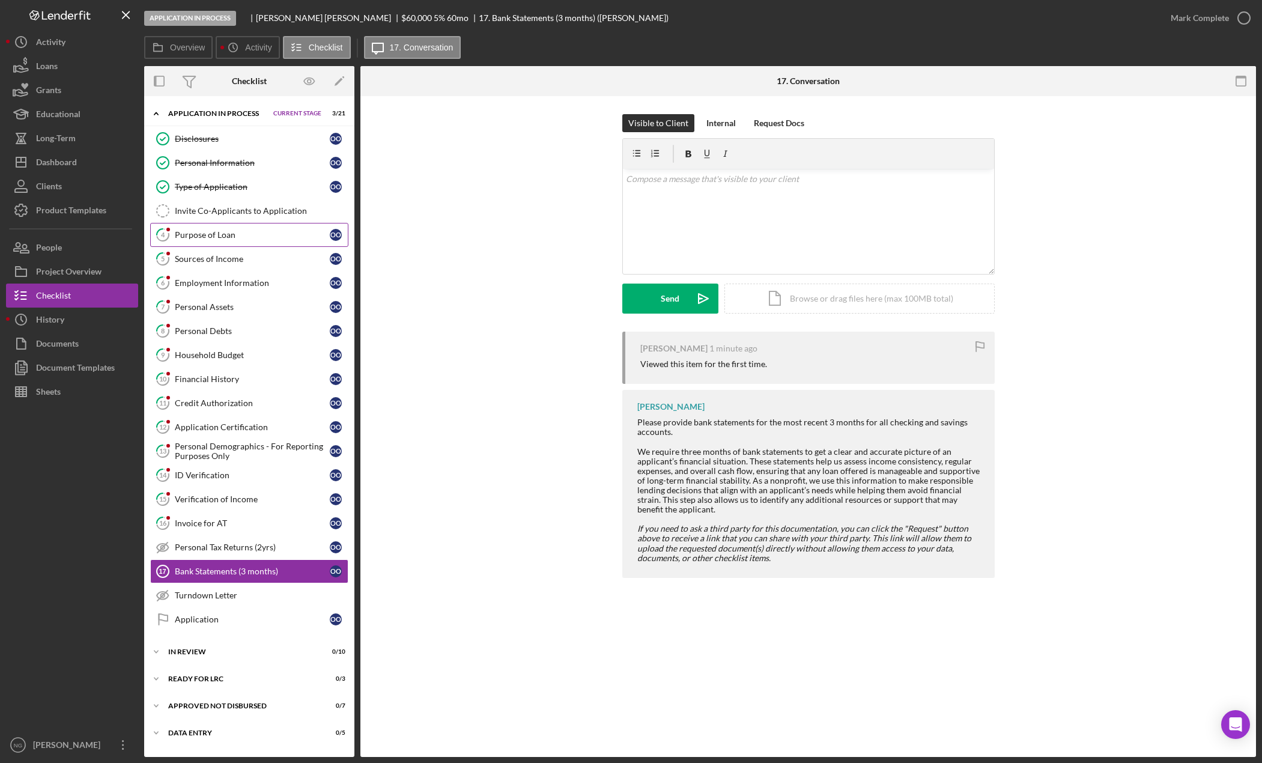
click at [247, 228] on link "4 Purpose of Loan O O" at bounding box center [249, 235] width 198 height 24
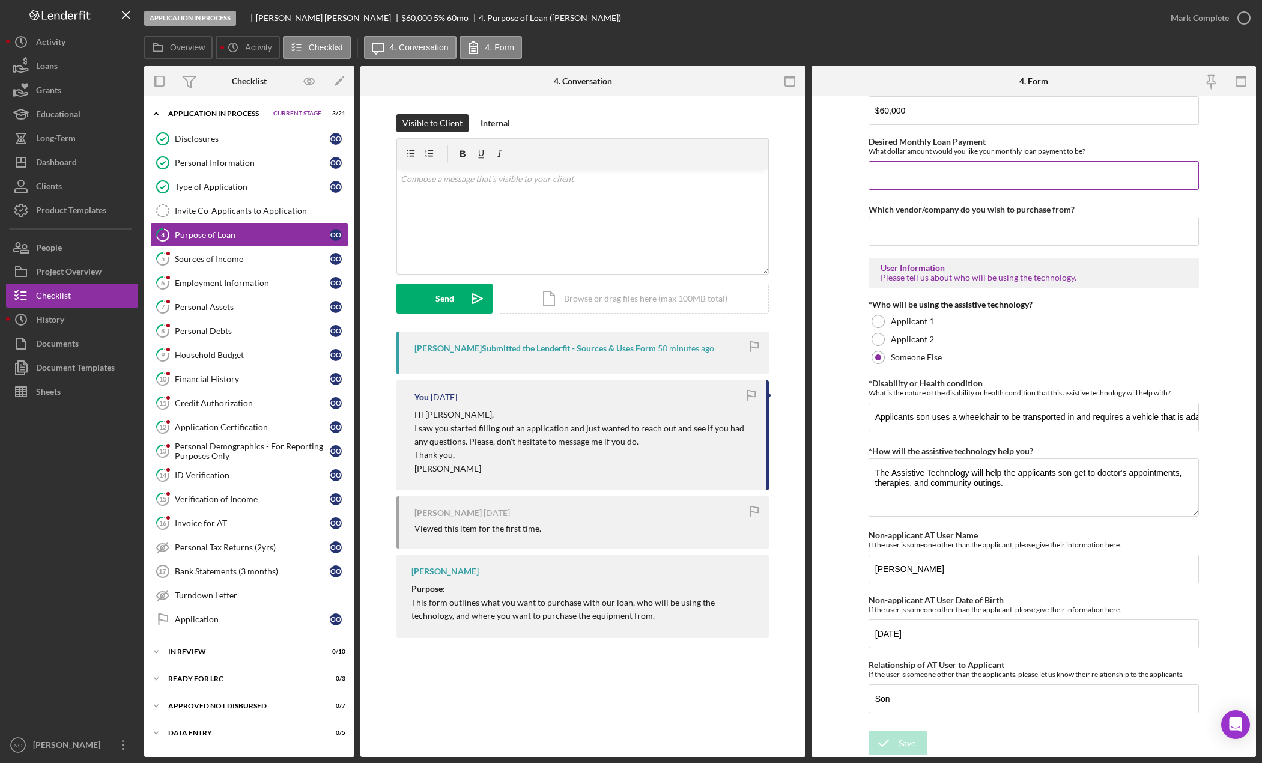
scroll to position [789, 0]
click at [225, 189] on div "Type of Application" at bounding box center [252, 187] width 155 height 10
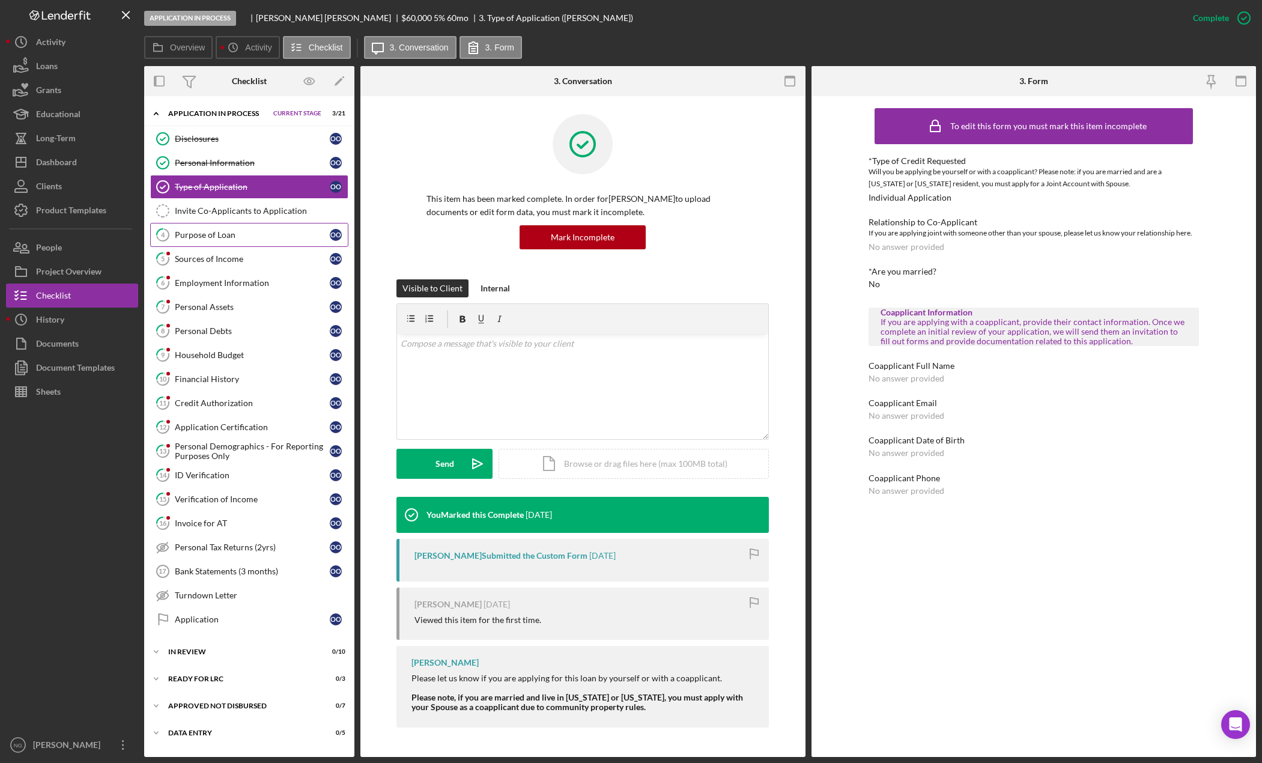
click at [219, 239] on div "Purpose of Loan" at bounding box center [252, 235] width 155 height 10
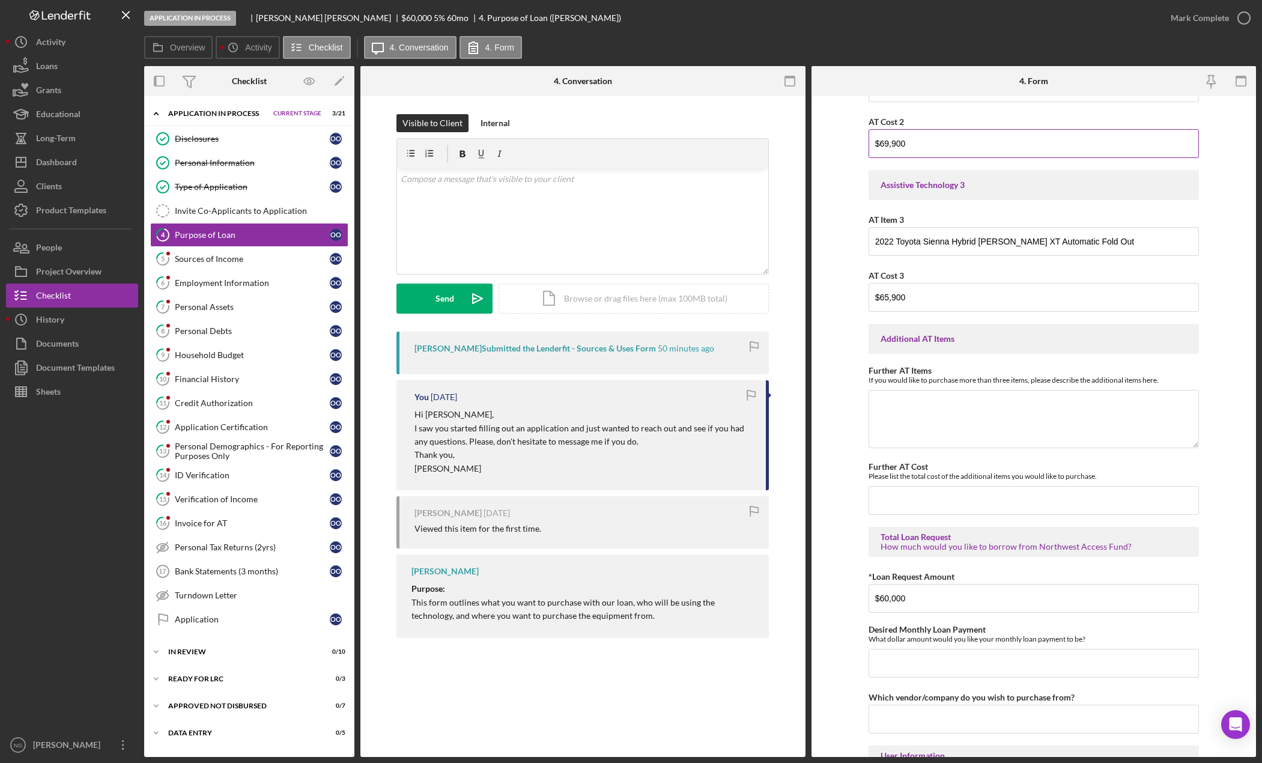
scroll to position [601, 0]
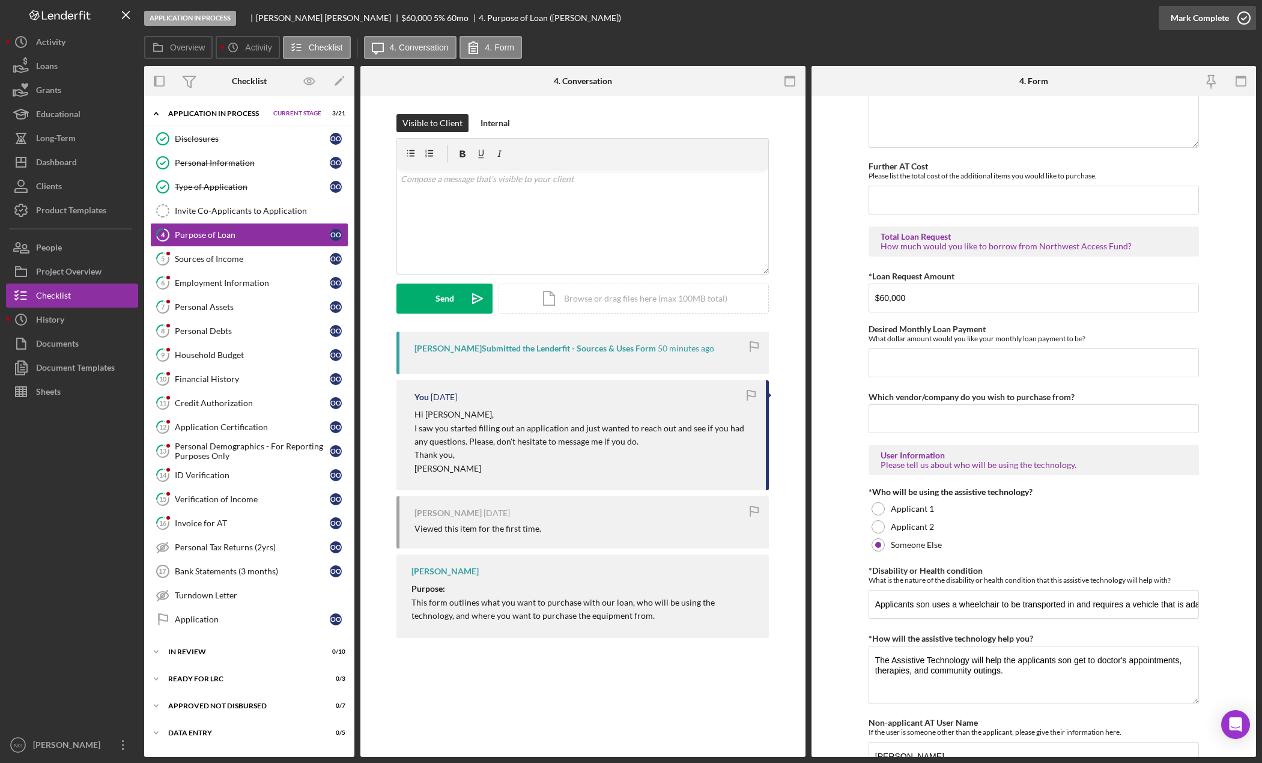
click at [1234, 19] on icon "button" at bounding box center [1244, 18] width 30 height 30
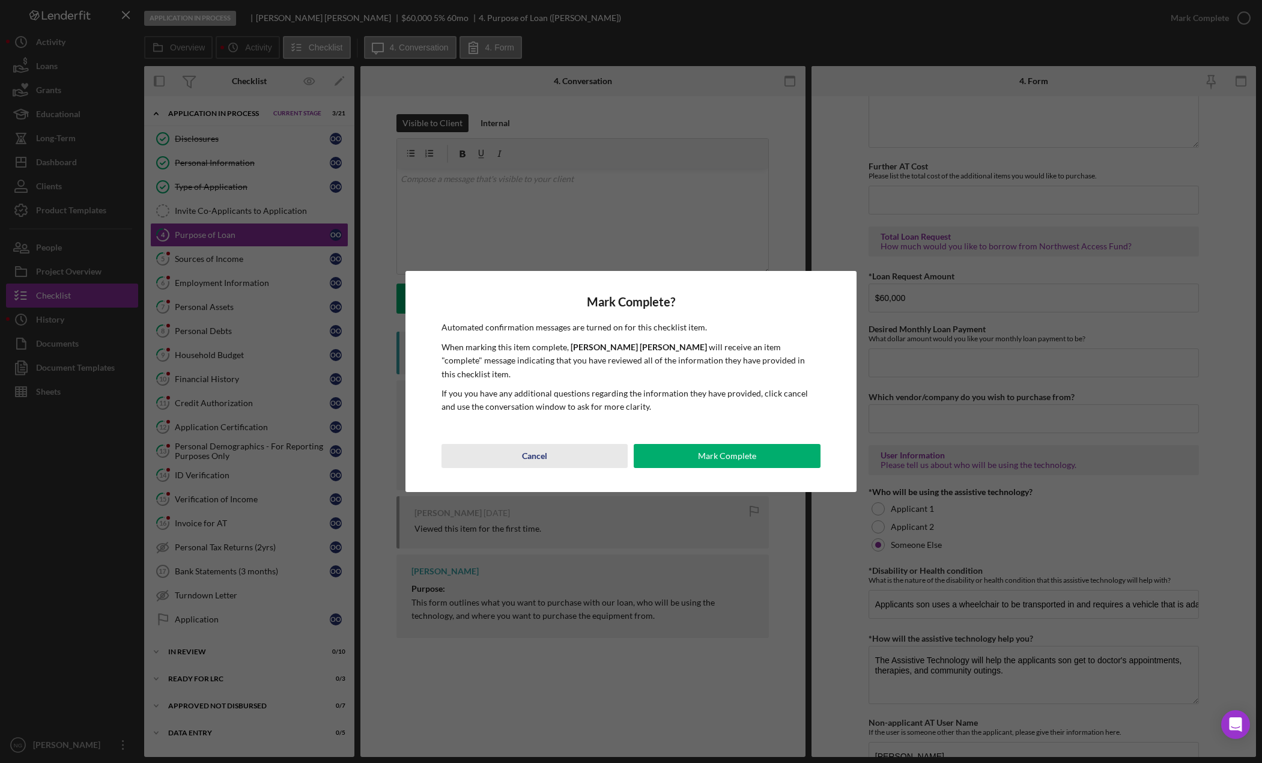
click at [542, 452] on div "Cancel" at bounding box center [534, 456] width 25 height 24
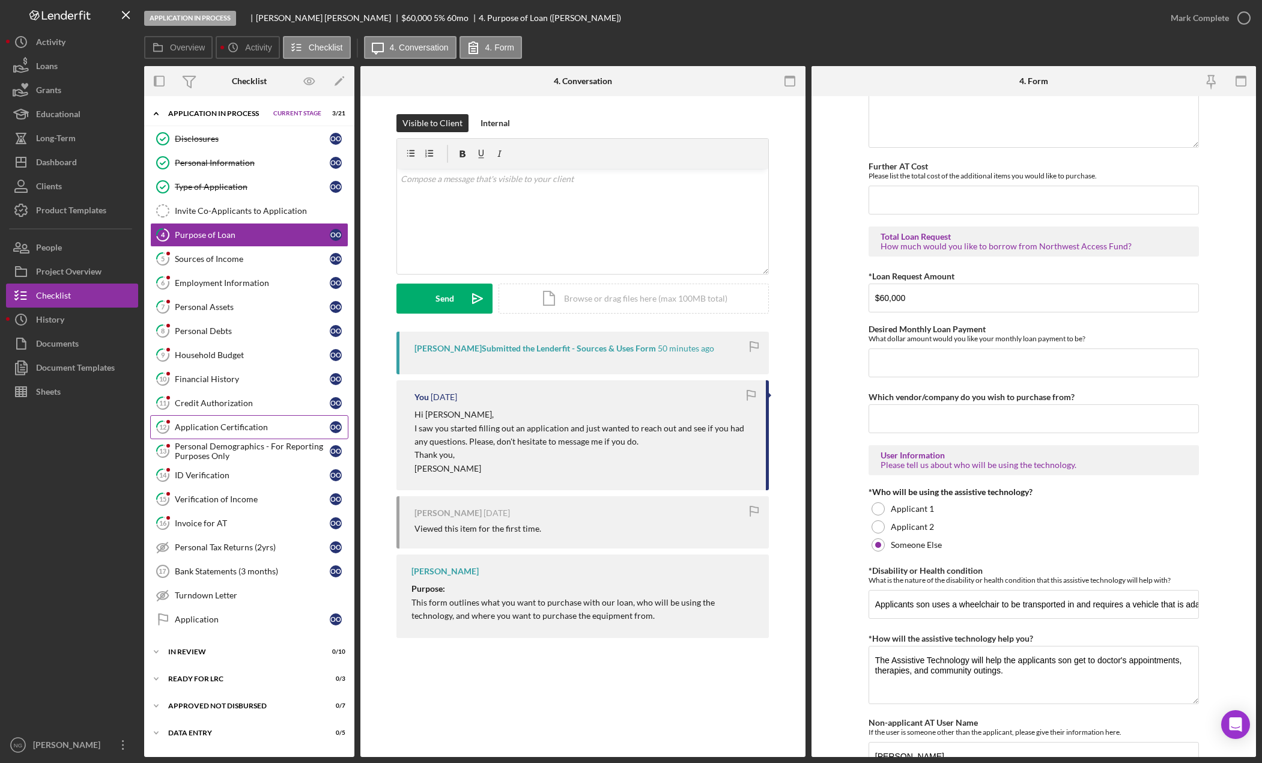
click at [223, 436] on link "12 Application Certification O O" at bounding box center [249, 427] width 198 height 24
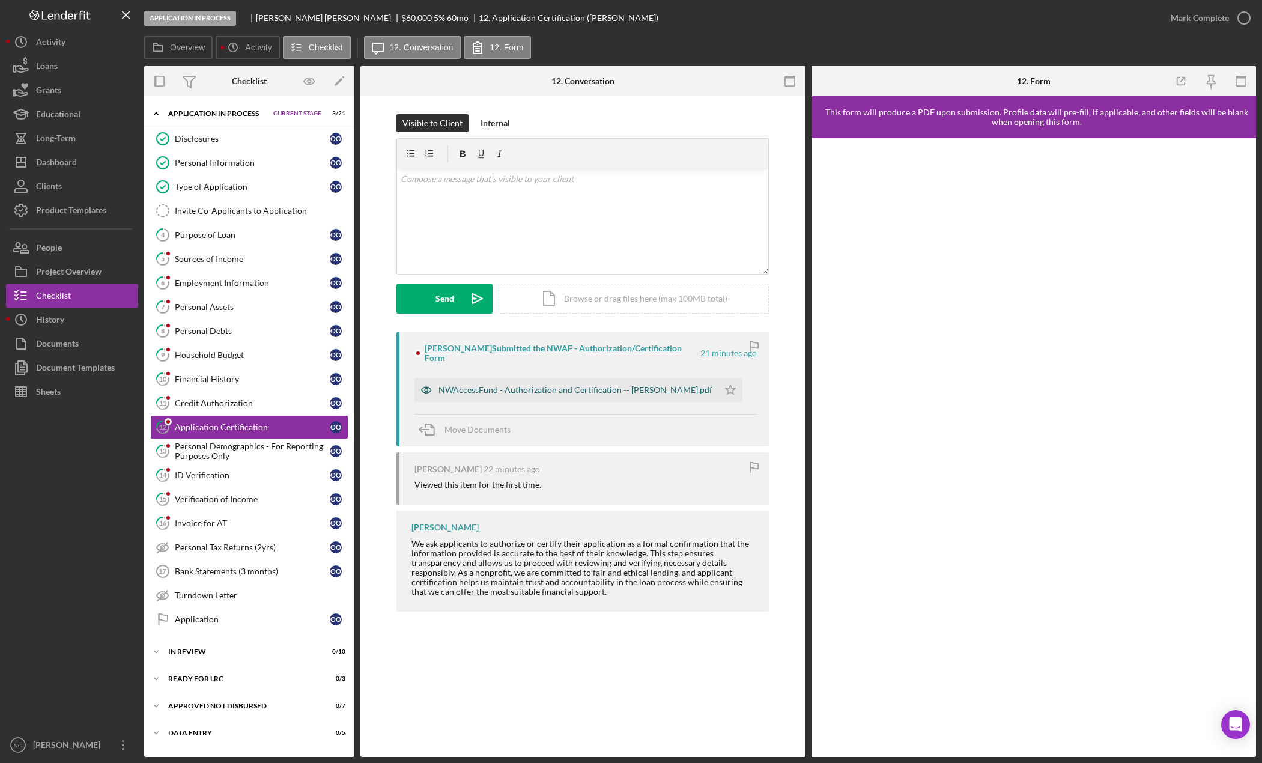
click at [618, 385] on div "NWAccessFund - Authorization and Certification -- [PERSON_NAME].pdf" at bounding box center [576, 390] width 274 height 10
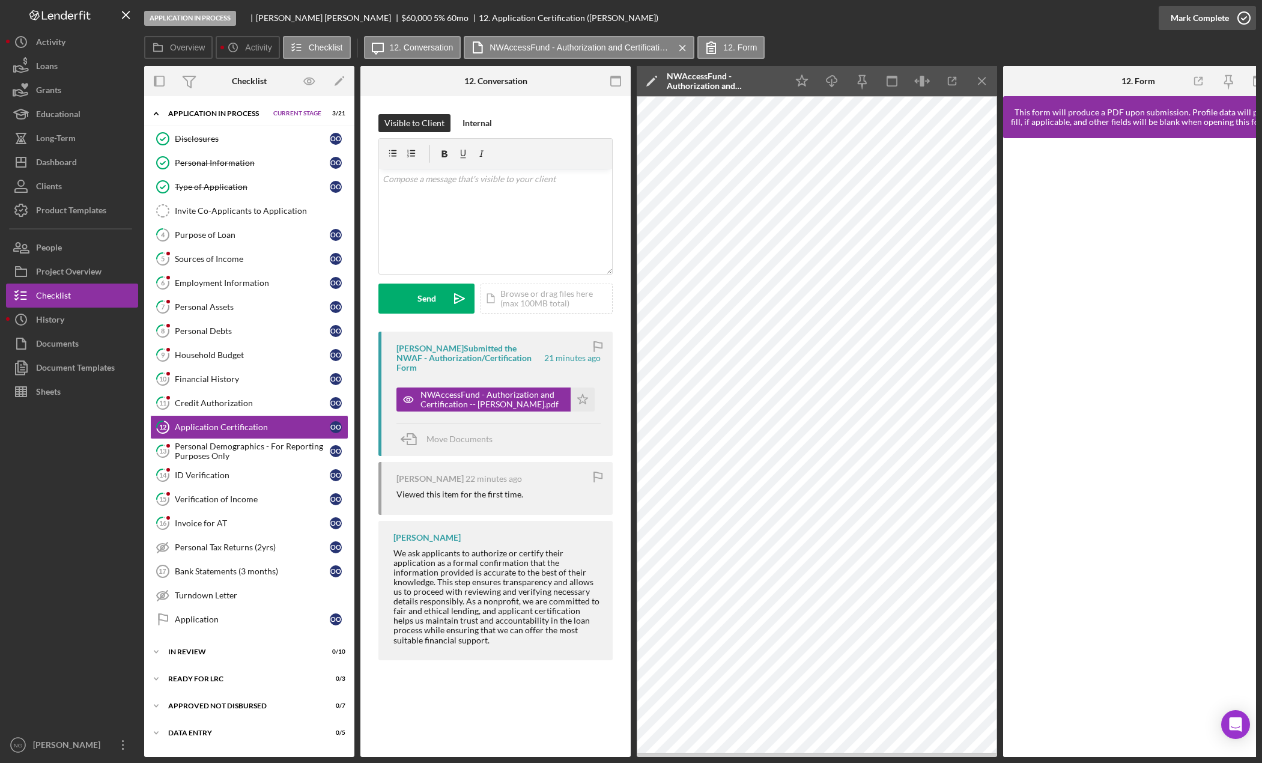
click at [1235, 17] on icon "button" at bounding box center [1244, 18] width 30 height 30
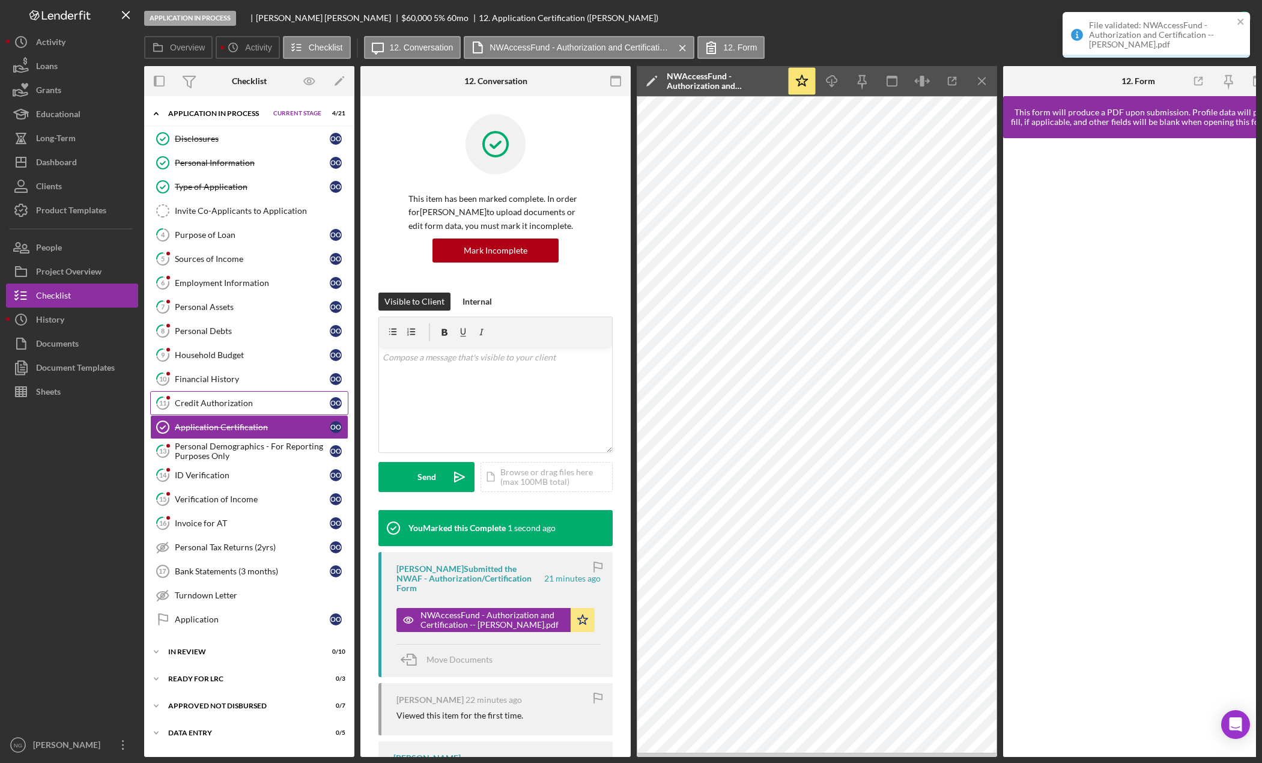
click at [216, 400] on div "Credit Authorization" at bounding box center [252, 403] width 155 height 10
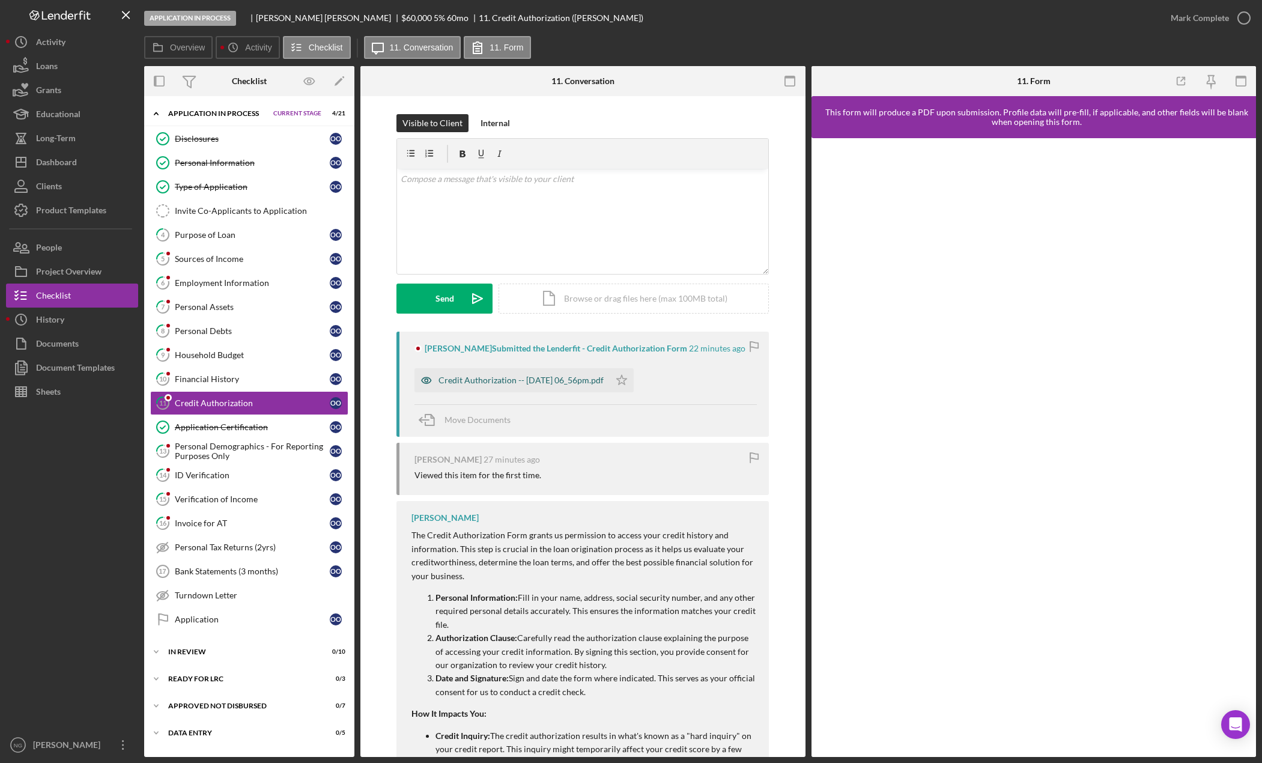
click at [529, 375] on div "Credit Authorization -- [DATE] 06_56pm.pdf" at bounding box center [521, 380] width 165 height 10
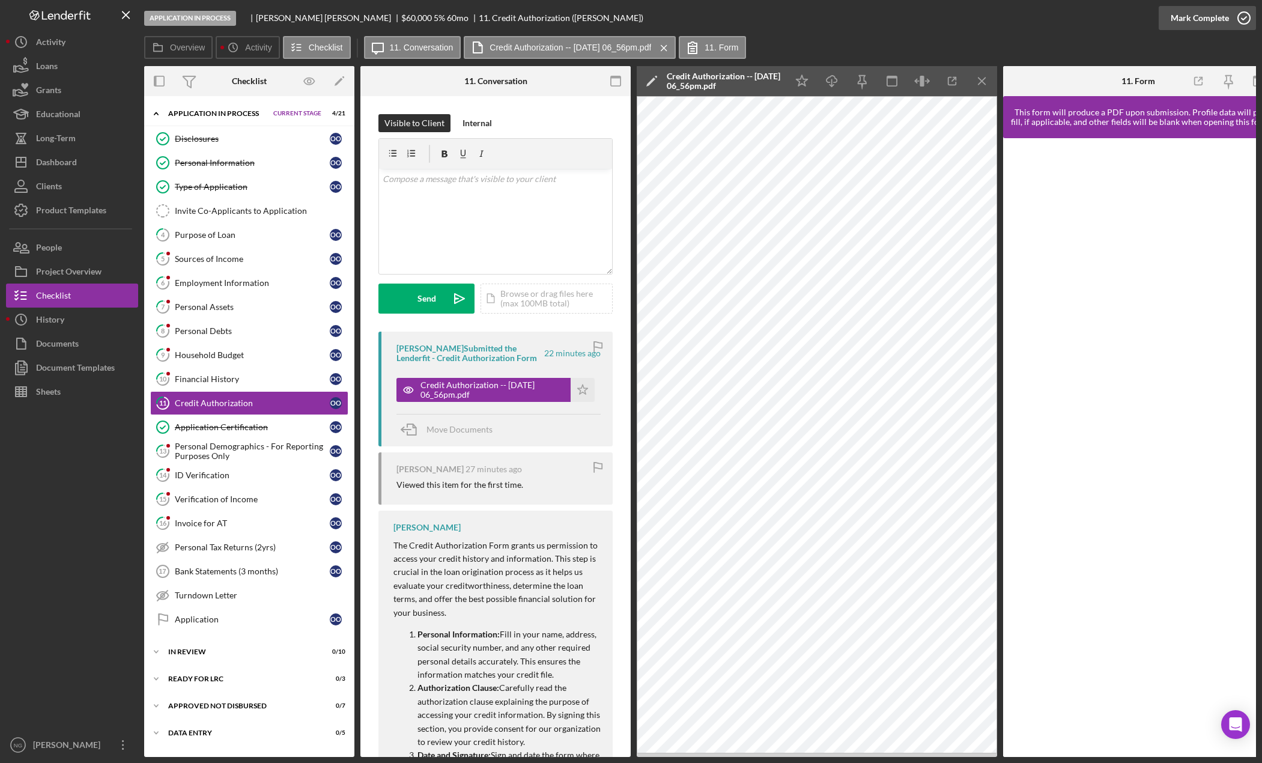
click at [1247, 22] on icon "button" at bounding box center [1244, 18] width 30 height 30
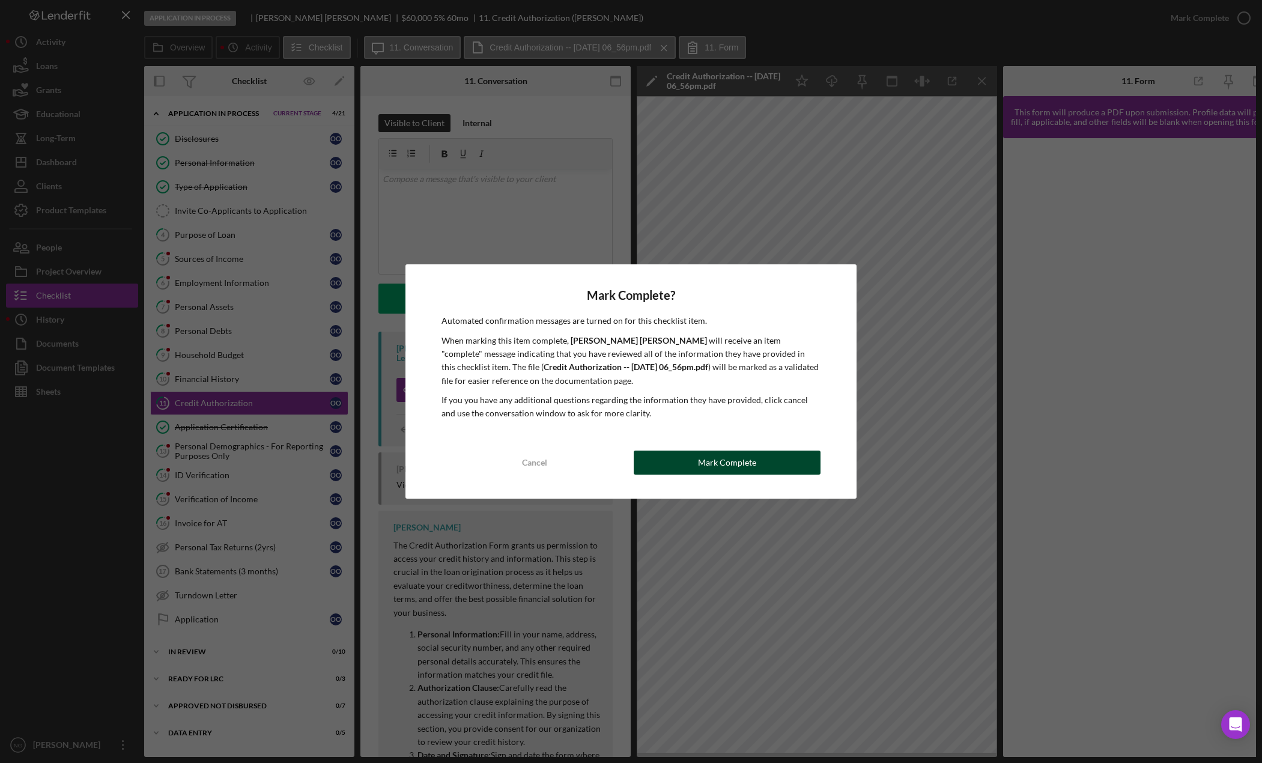
click at [763, 457] on button "Mark Complete" at bounding box center [727, 463] width 186 height 24
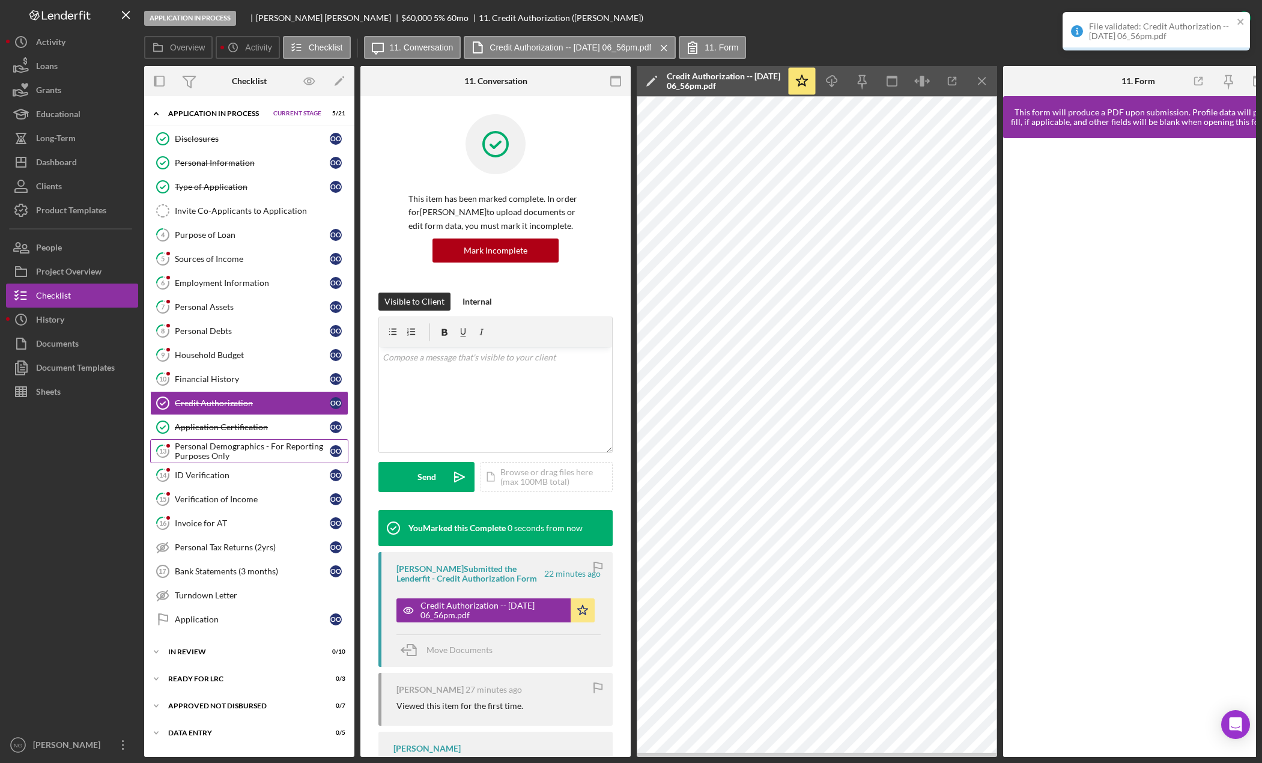
click at [223, 451] on div "Personal Demographics - For Reporting Purposes Only" at bounding box center [252, 451] width 155 height 19
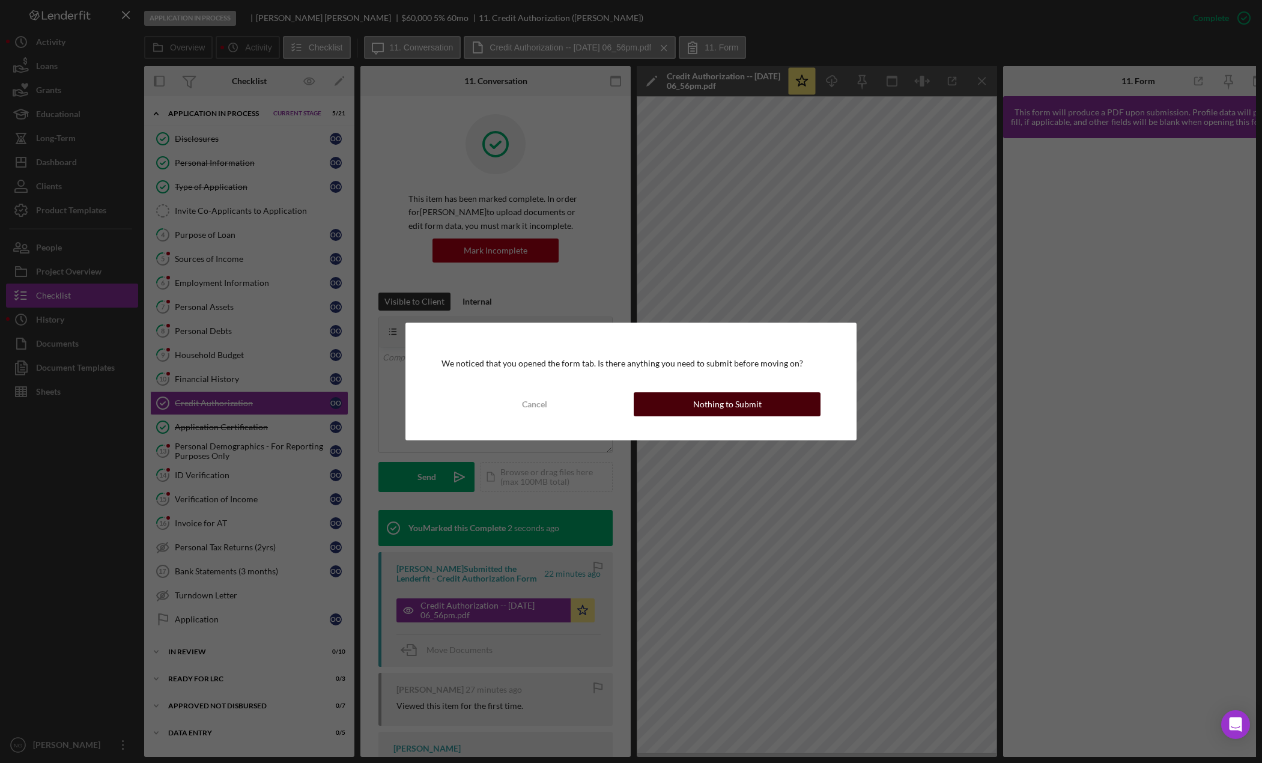
click at [696, 403] on div "Nothing to Submit" at bounding box center [727, 404] width 68 height 24
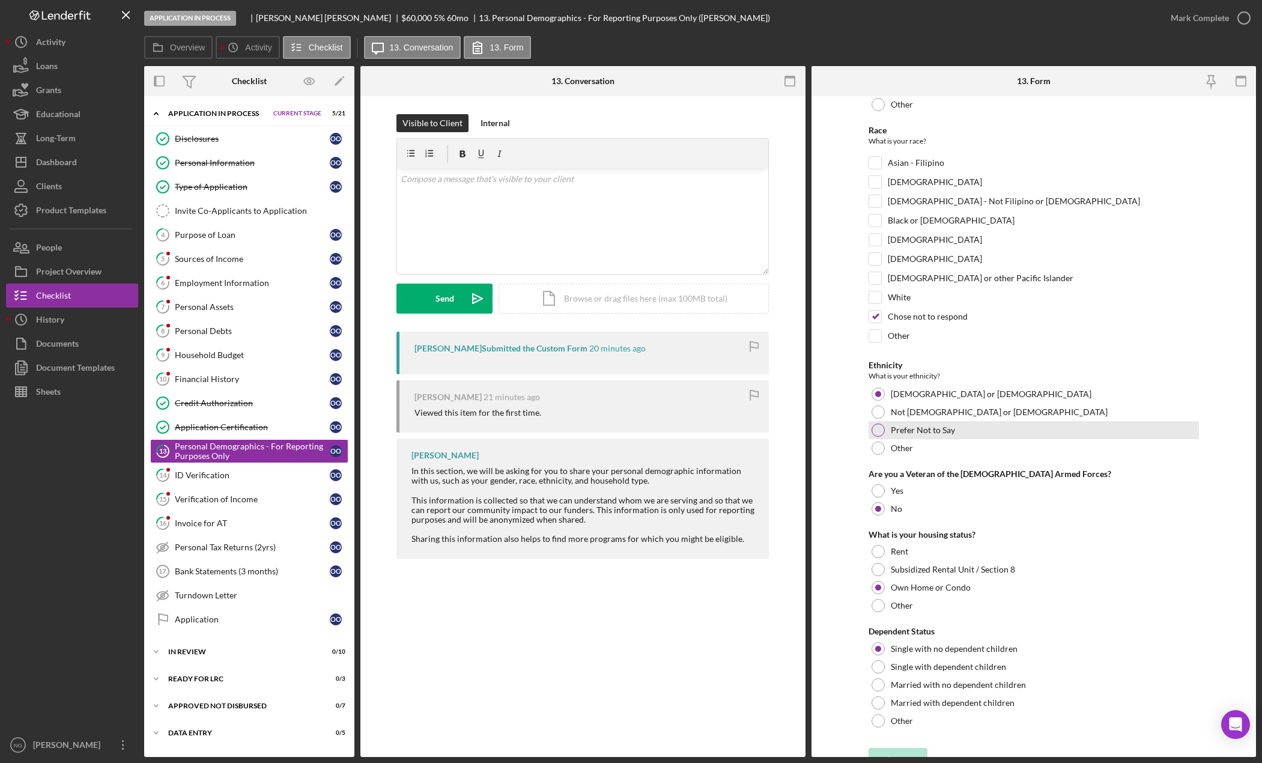
scroll to position [144, 0]
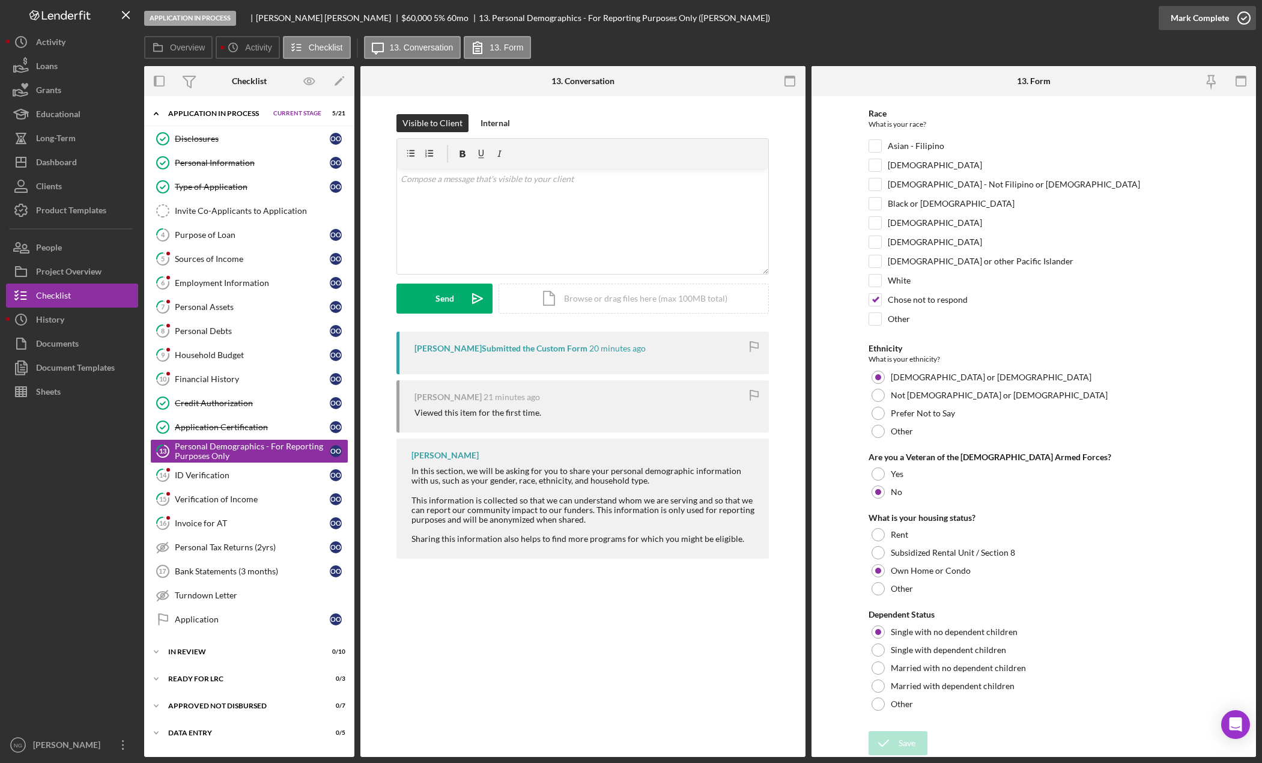
click at [1233, 23] on icon "button" at bounding box center [1244, 18] width 30 height 30
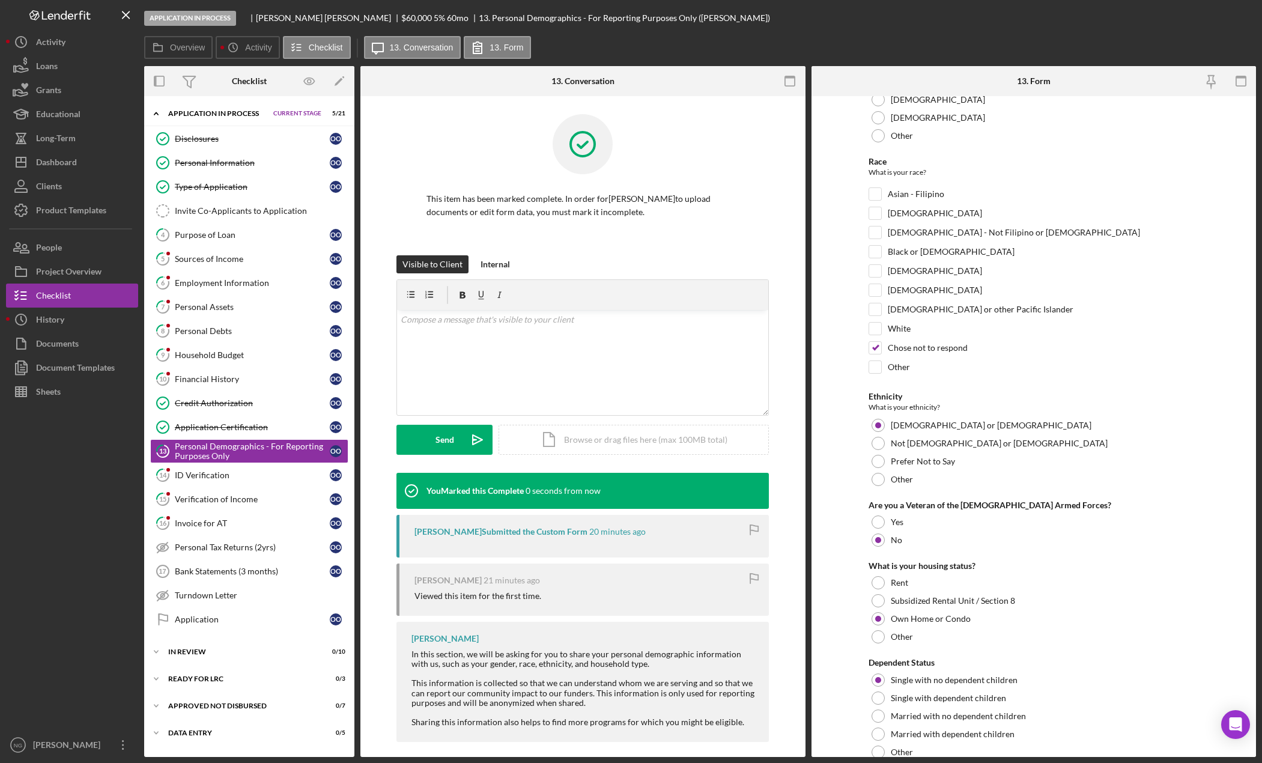
scroll to position [192, 0]
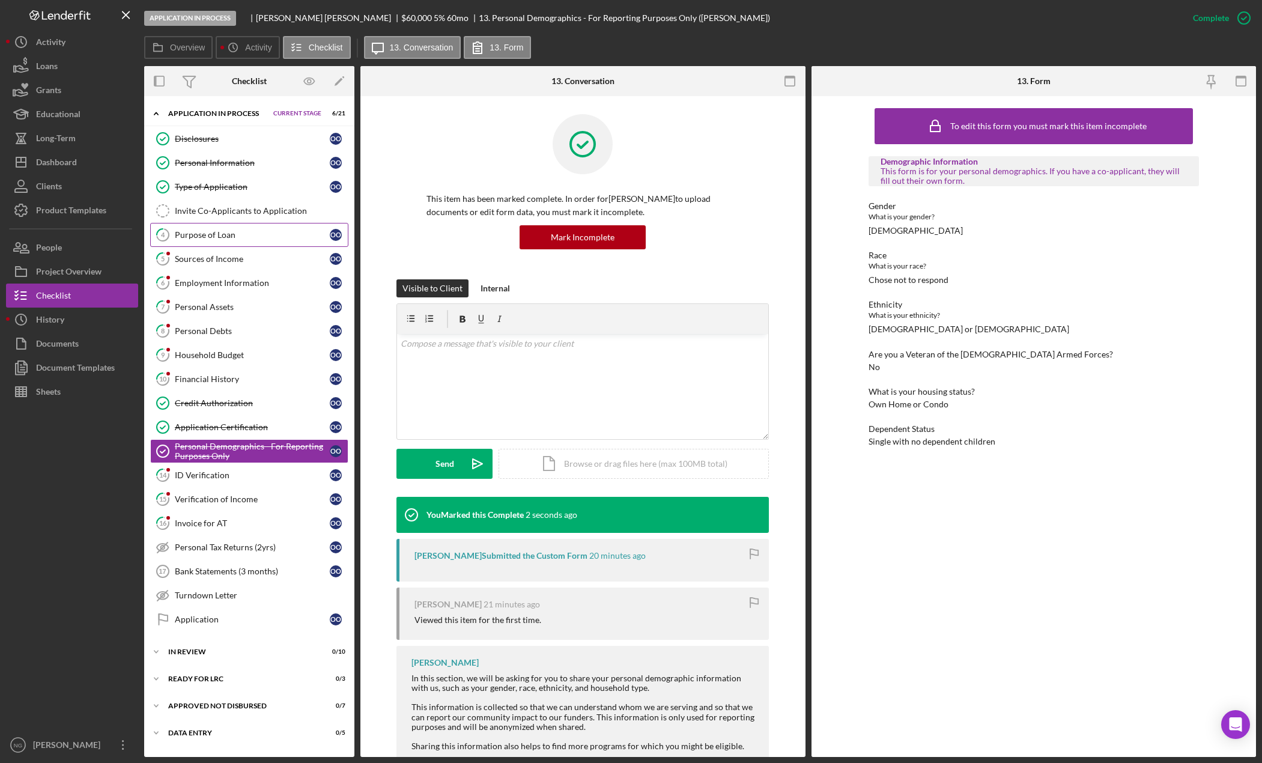
click at [220, 235] on div "Purpose of Loan" at bounding box center [252, 235] width 155 height 10
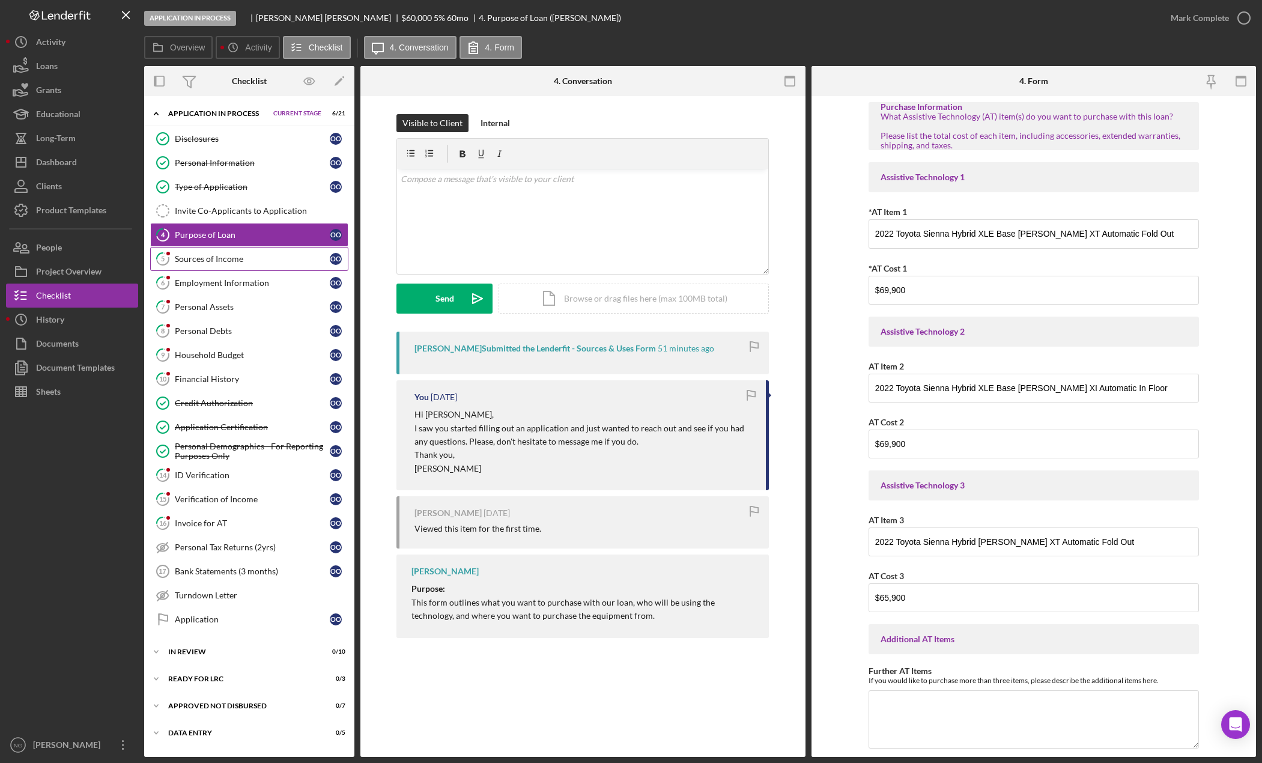
click at [260, 261] on div "Sources of Income" at bounding box center [252, 259] width 155 height 10
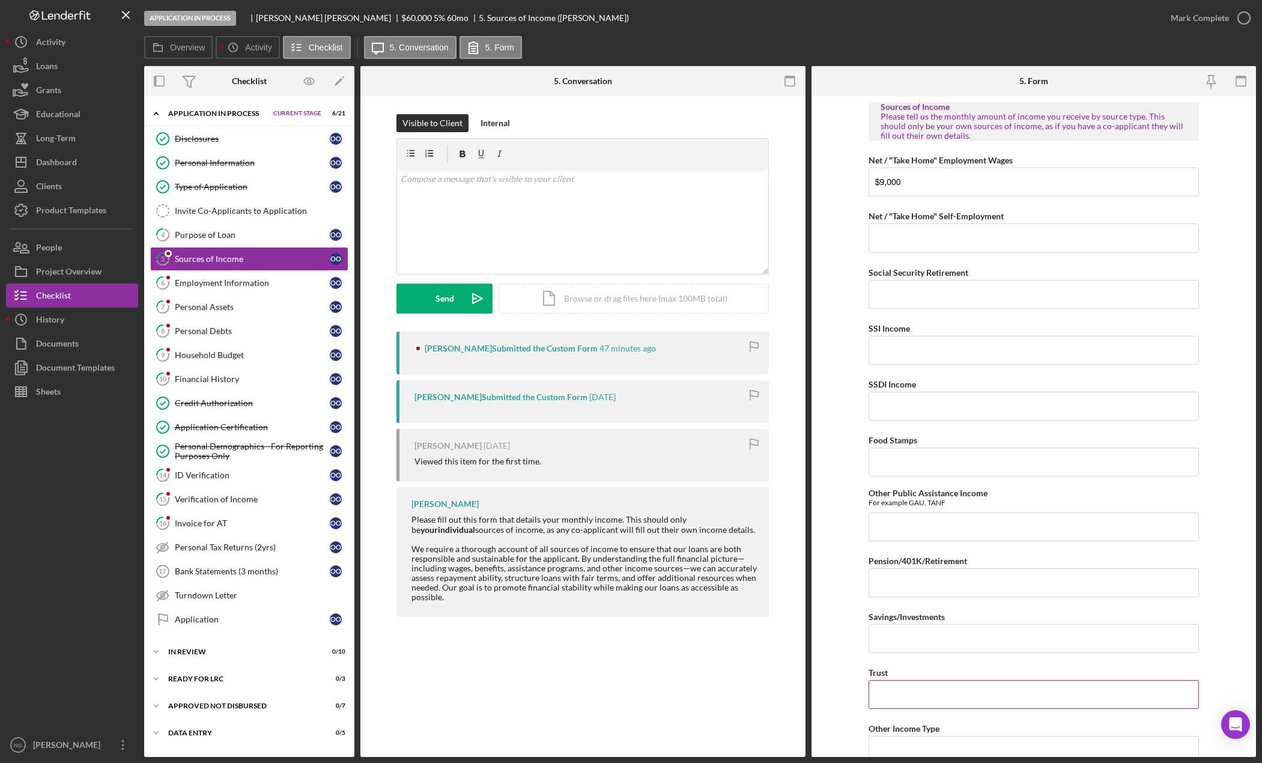
scroll to position [387, 0]
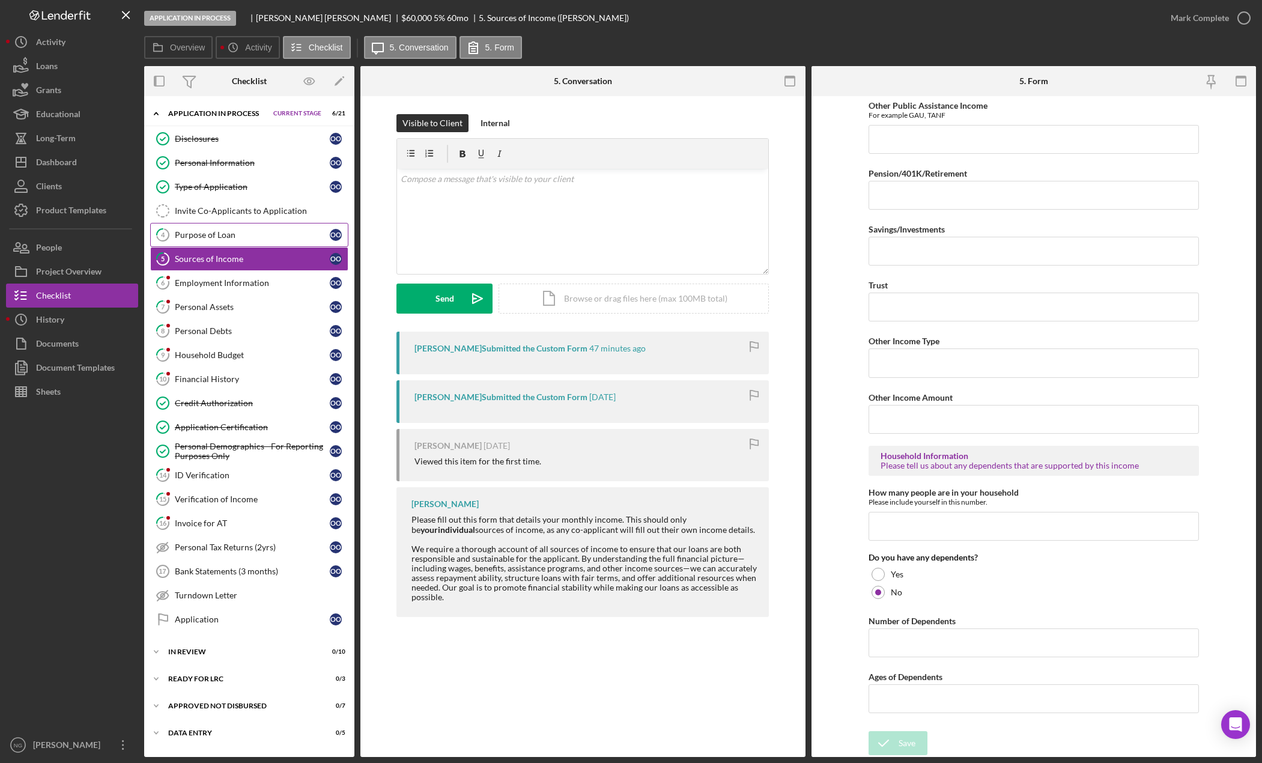
click at [213, 239] on div "Purpose of Loan" at bounding box center [252, 235] width 155 height 10
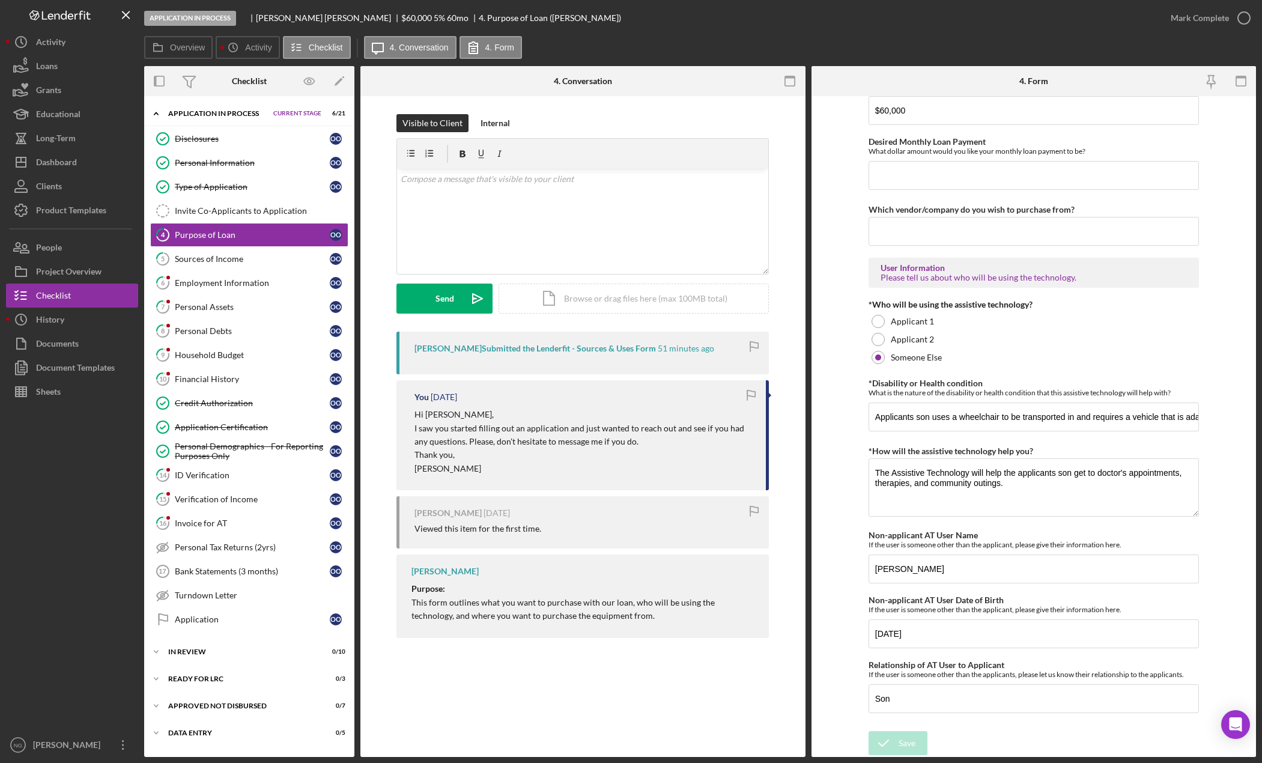
scroll to position [789, 0]
click at [1087, 421] on input "Applicants son uses a wheelchair to be transported in and requires a vehicle th…" at bounding box center [1034, 416] width 330 height 29
click at [211, 160] on div "Personal Information" at bounding box center [252, 163] width 155 height 10
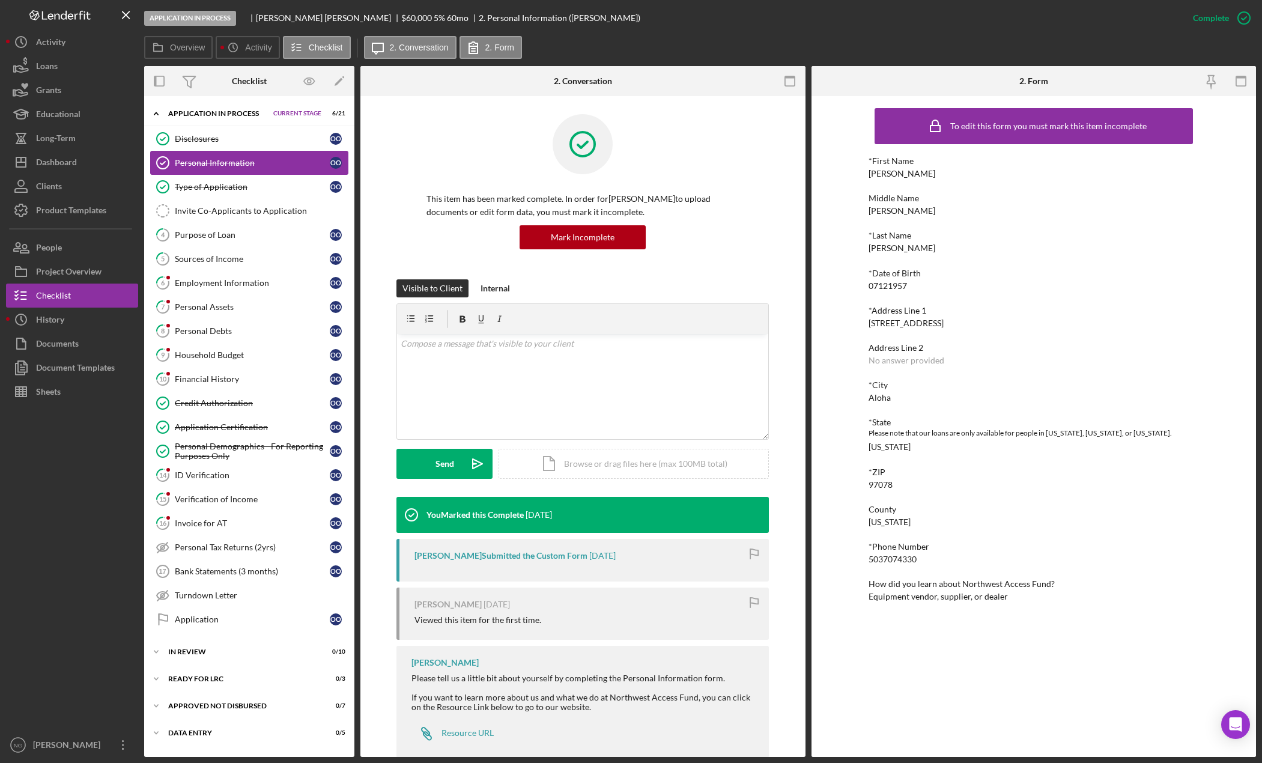
click at [236, 165] on div "Personal Information" at bounding box center [252, 163] width 155 height 10
click at [228, 188] on div "Type of Application" at bounding box center [252, 187] width 155 height 10
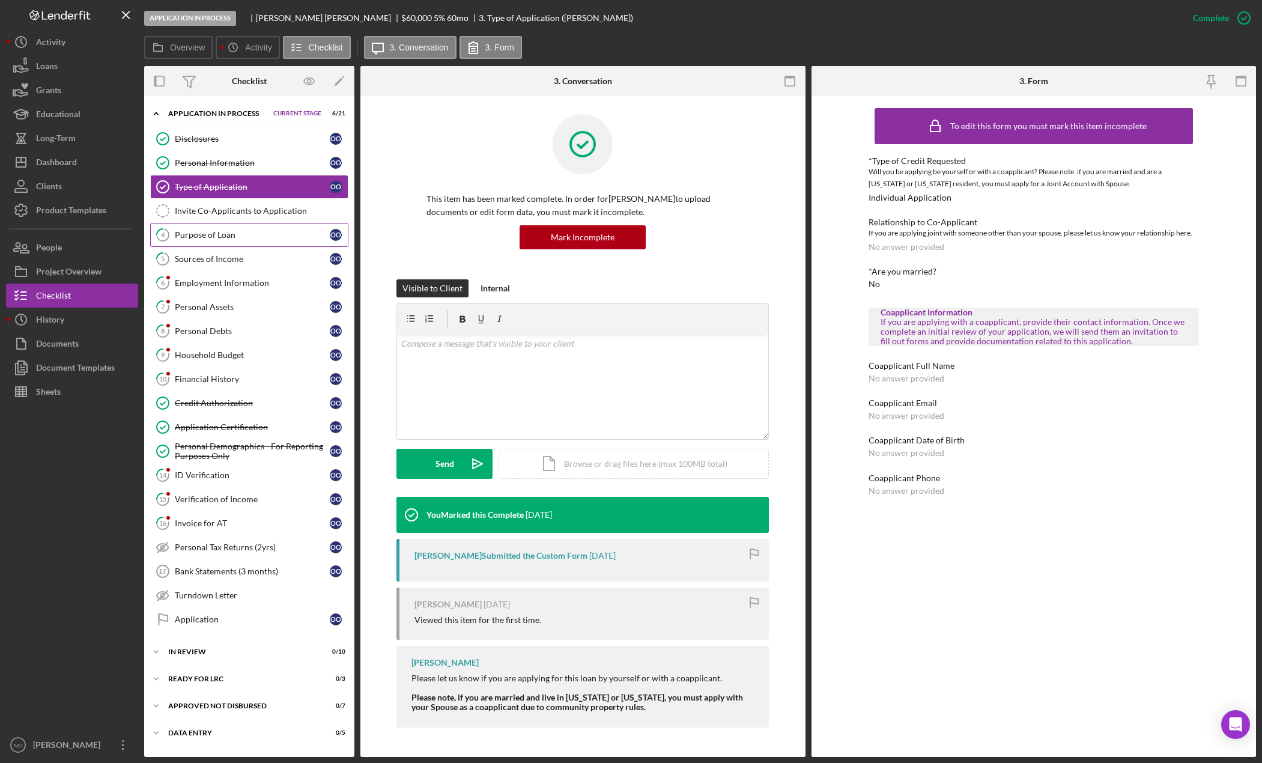
click at [213, 237] on div "Purpose of Loan" at bounding box center [252, 235] width 155 height 10
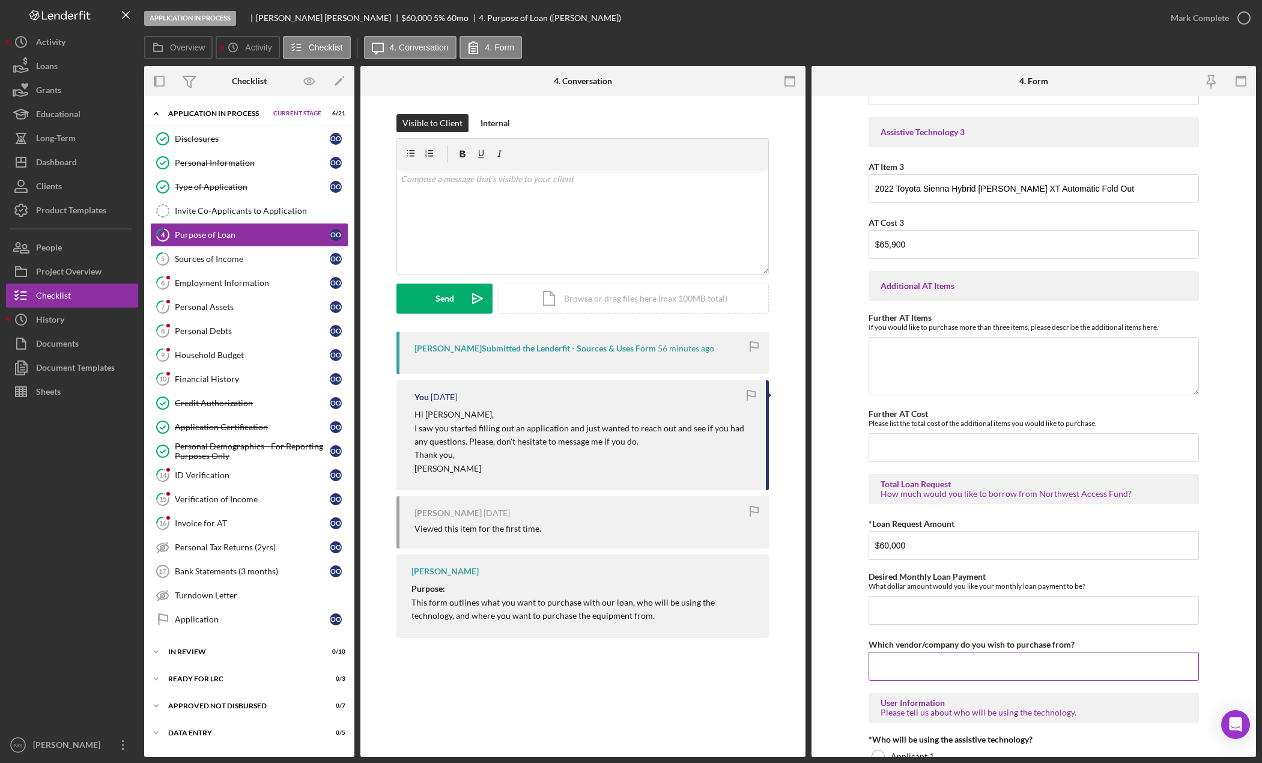
scroll to position [789, 0]
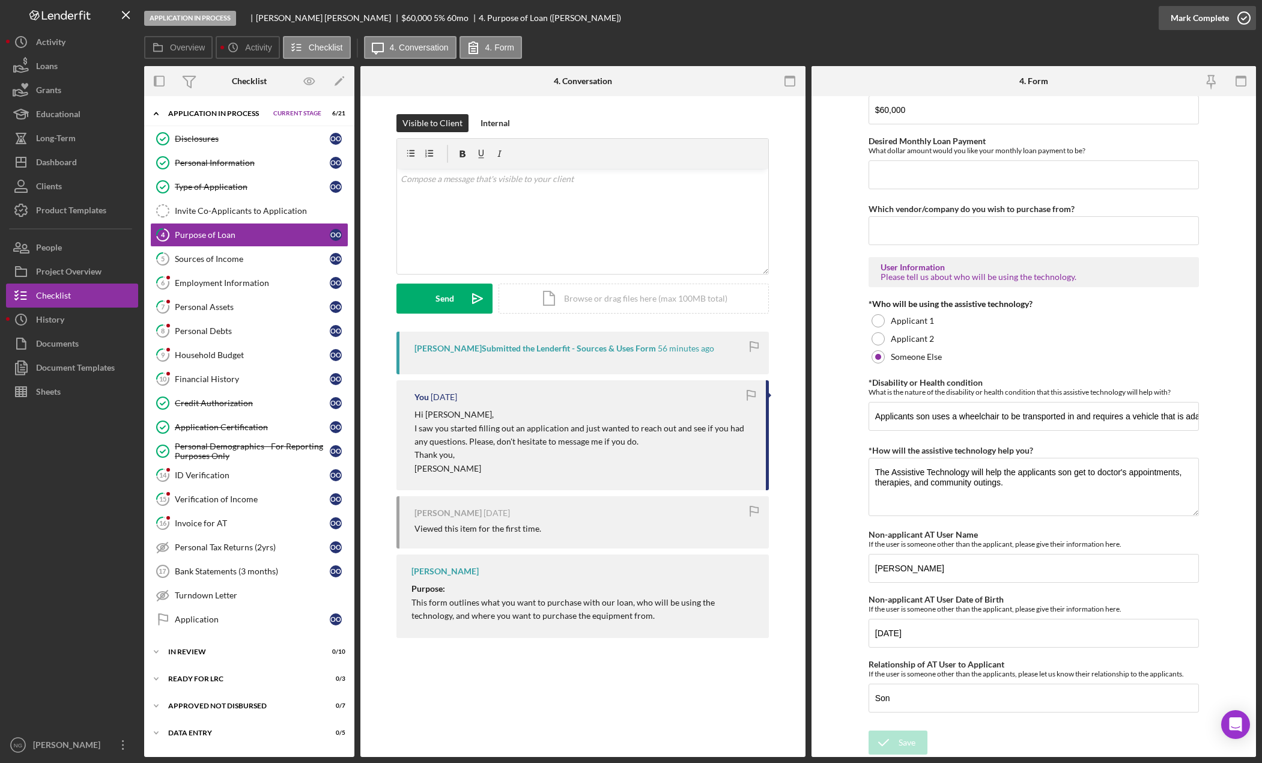
click at [1242, 23] on circle "button" at bounding box center [1244, 18] width 12 height 12
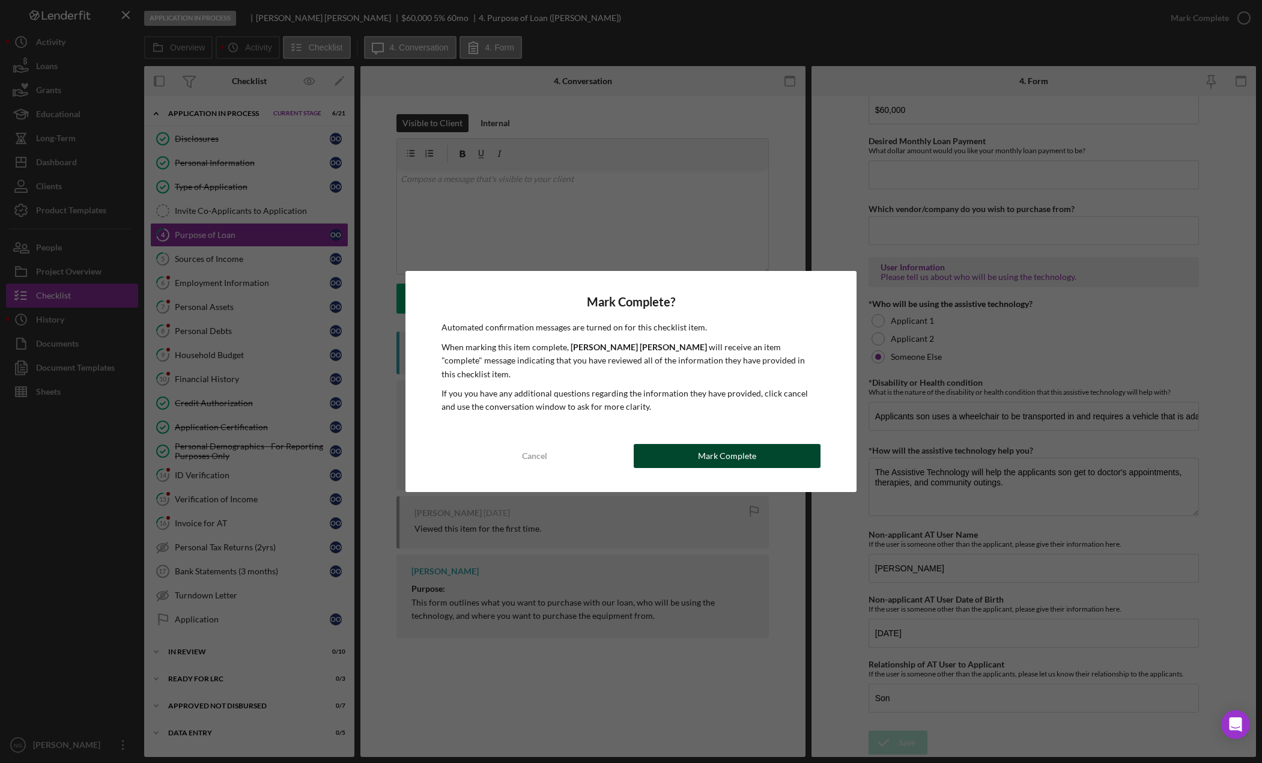
click at [743, 445] on div "Mark Complete" at bounding box center [727, 456] width 58 height 24
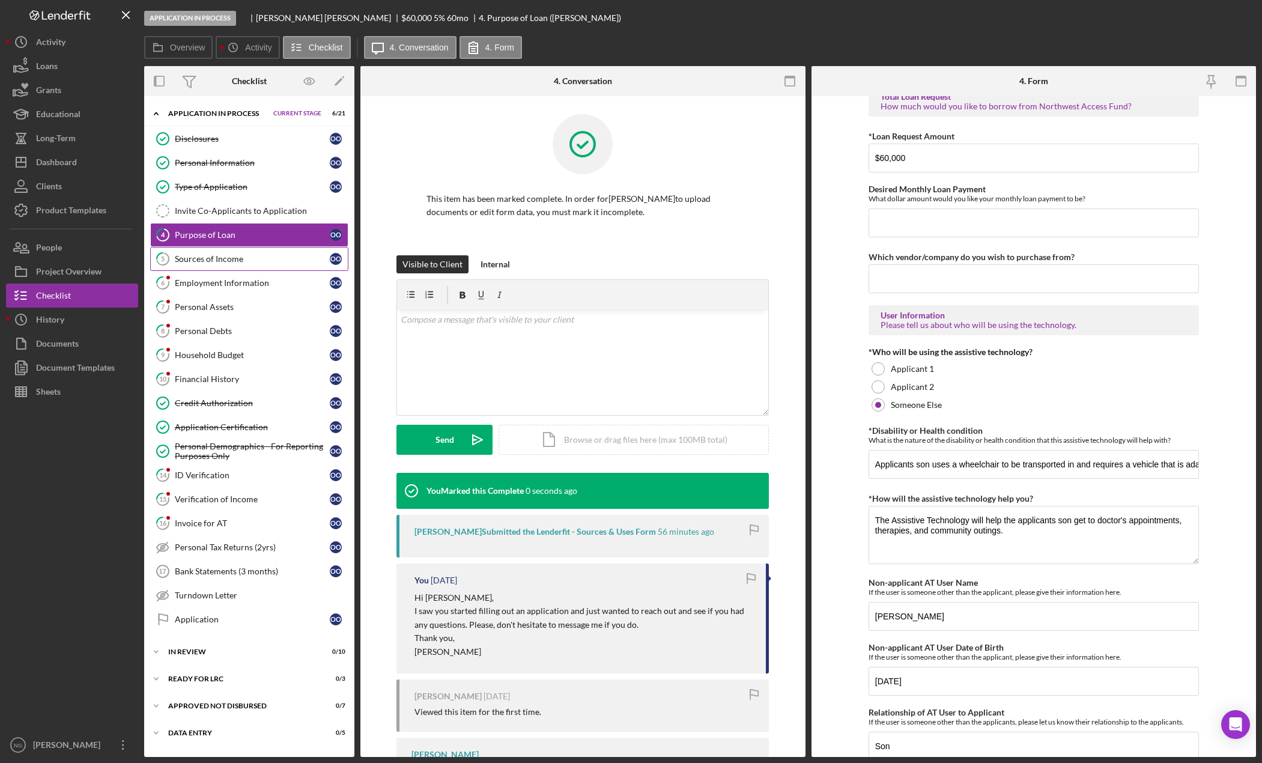
scroll to position [837, 0]
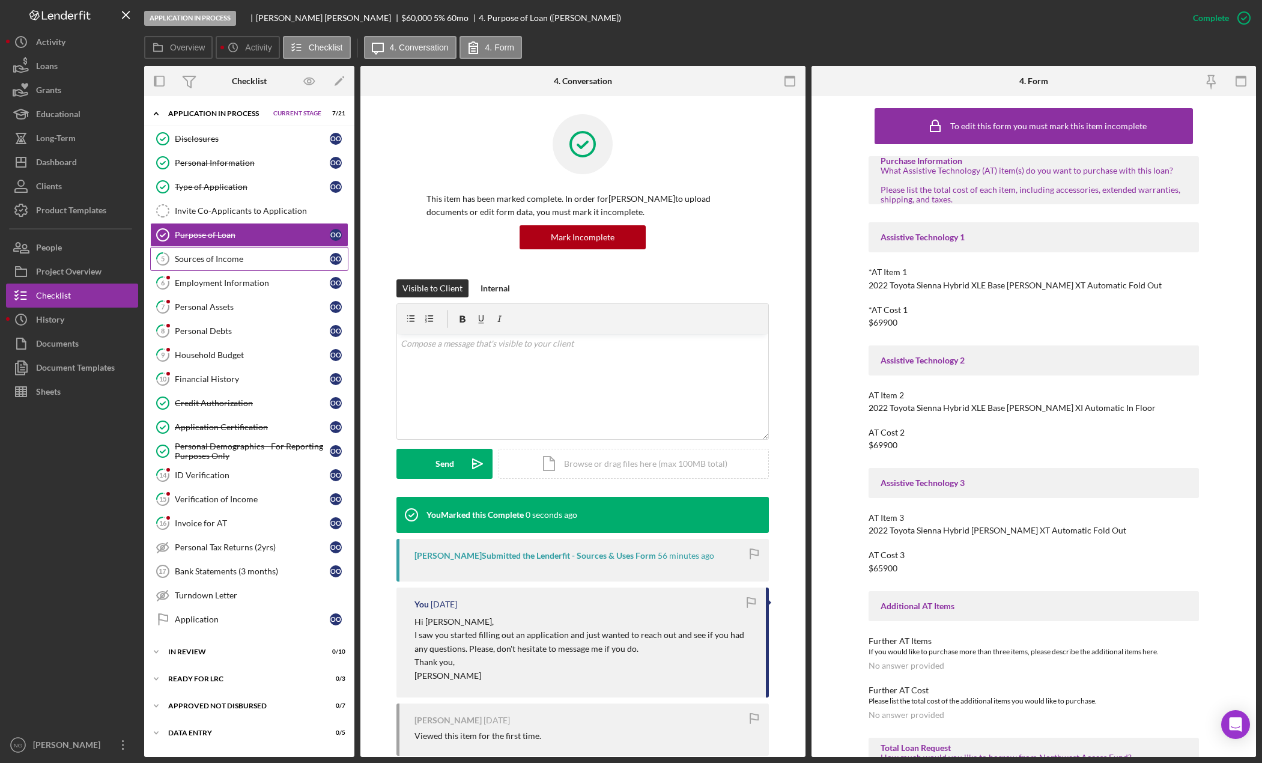
click at [214, 258] on div "Sources of Income" at bounding box center [252, 259] width 155 height 10
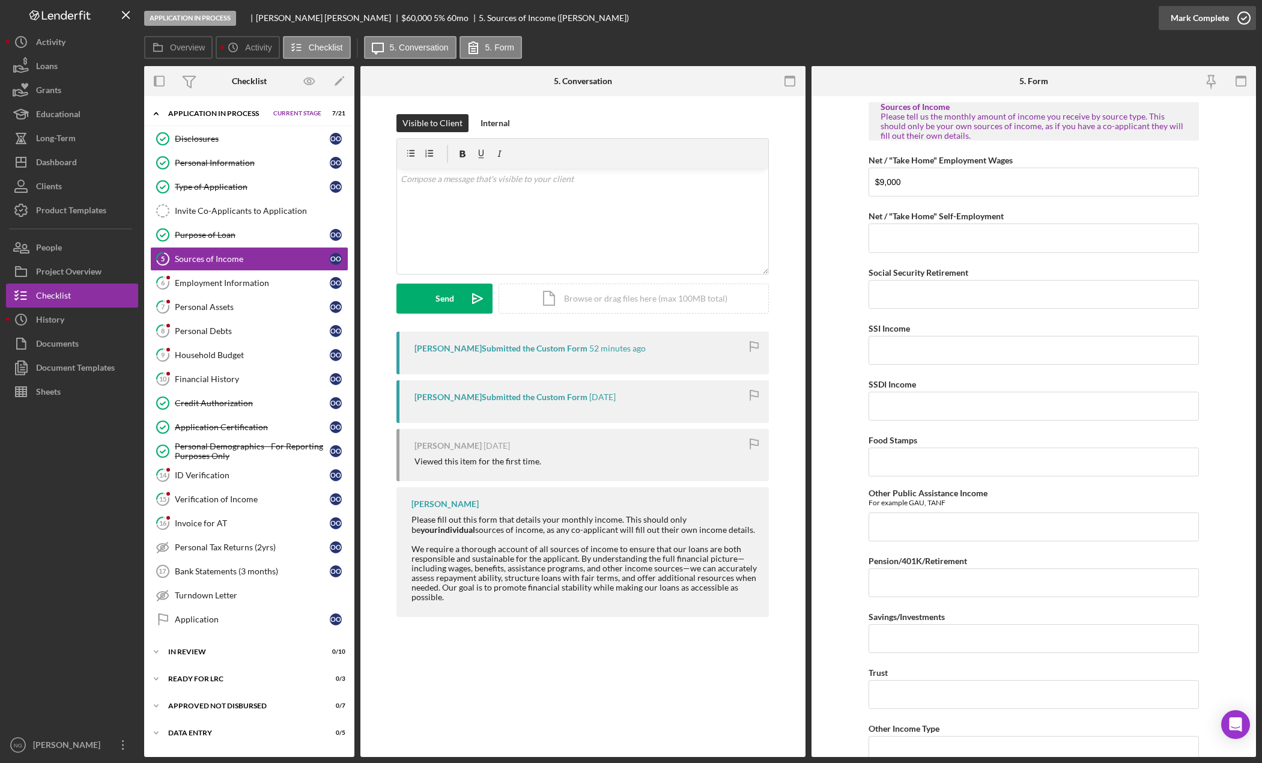
click at [1241, 26] on icon "button" at bounding box center [1244, 18] width 30 height 30
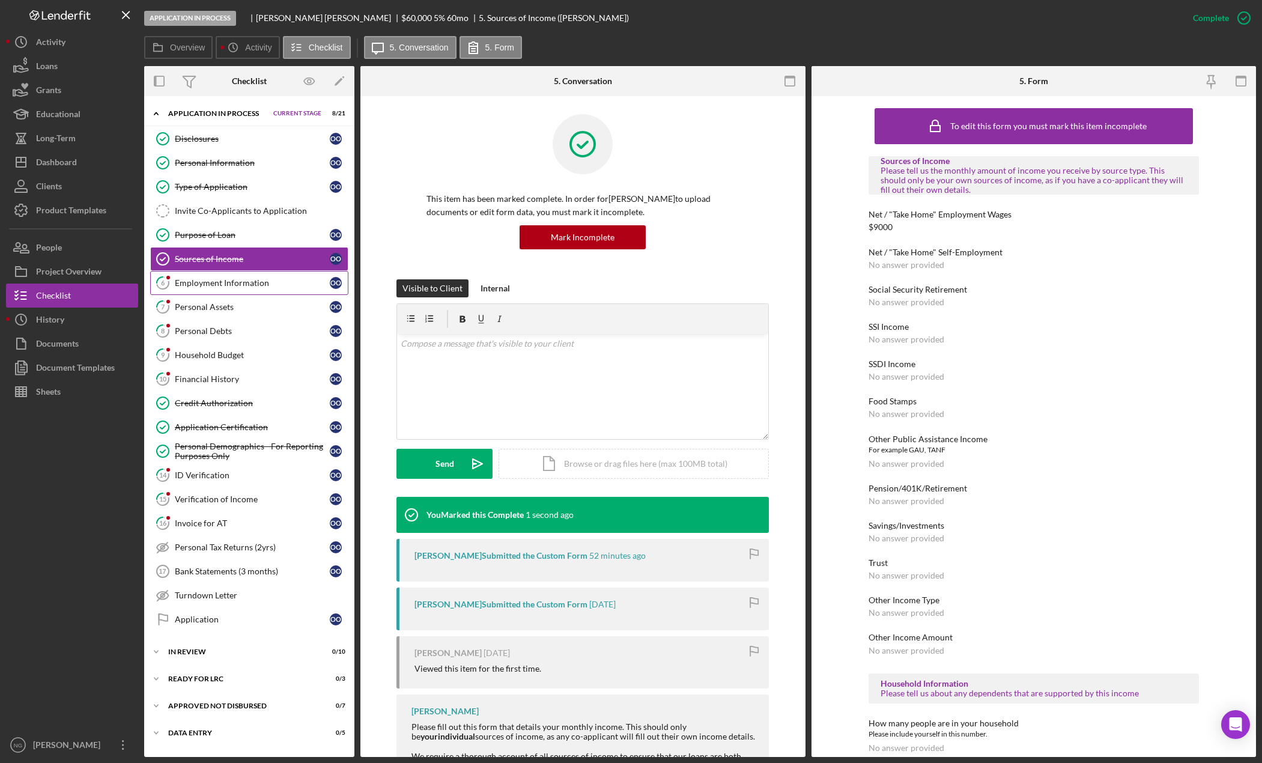
click at [271, 293] on link "6 Employment Information O O" at bounding box center [249, 283] width 198 height 24
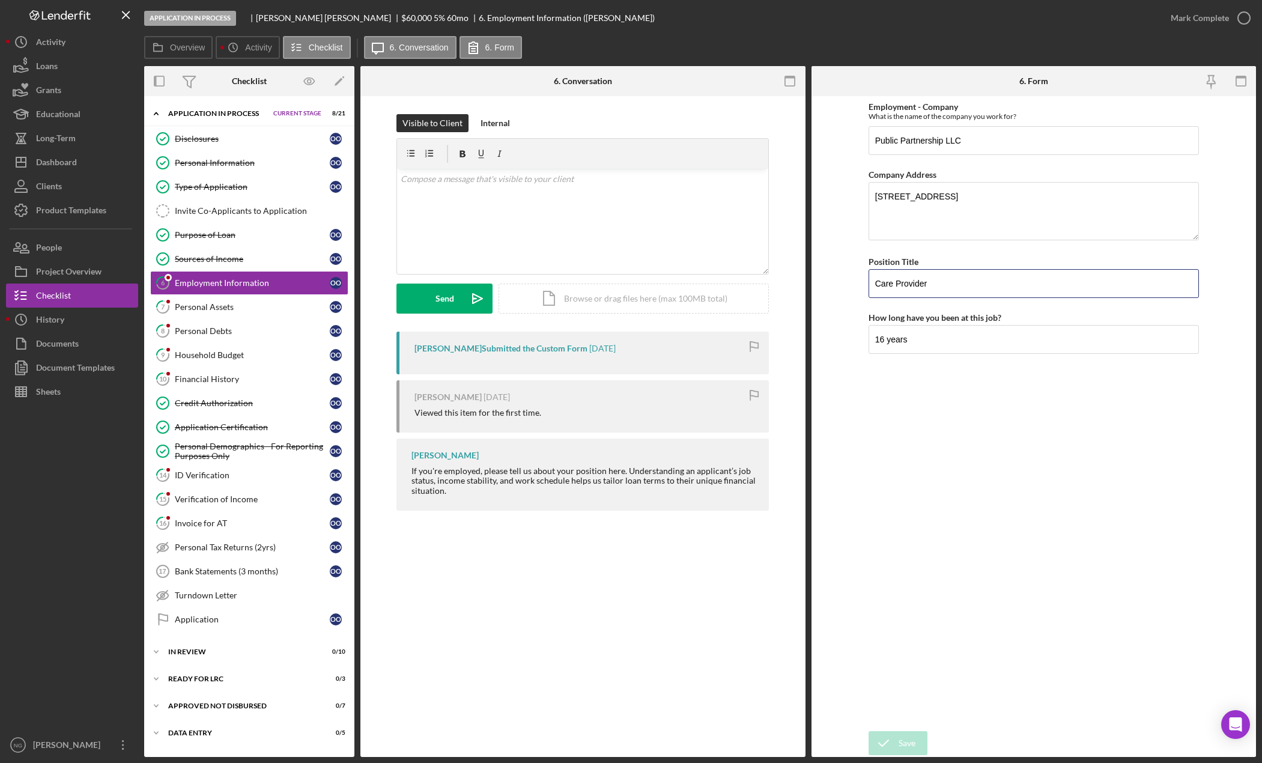
drag, startPoint x: 945, startPoint y: 287, endPoint x: 837, endPoint y: 287, distance: 108.1
click at [837, 287] on form "Employment - Company What is the name of the company you work for? Public Partn…" at bounding box center [1034, 426] width 445 height 661
click at [1239, 21] on icon "button" at bounding box center [1244, 18] width 30 height 30
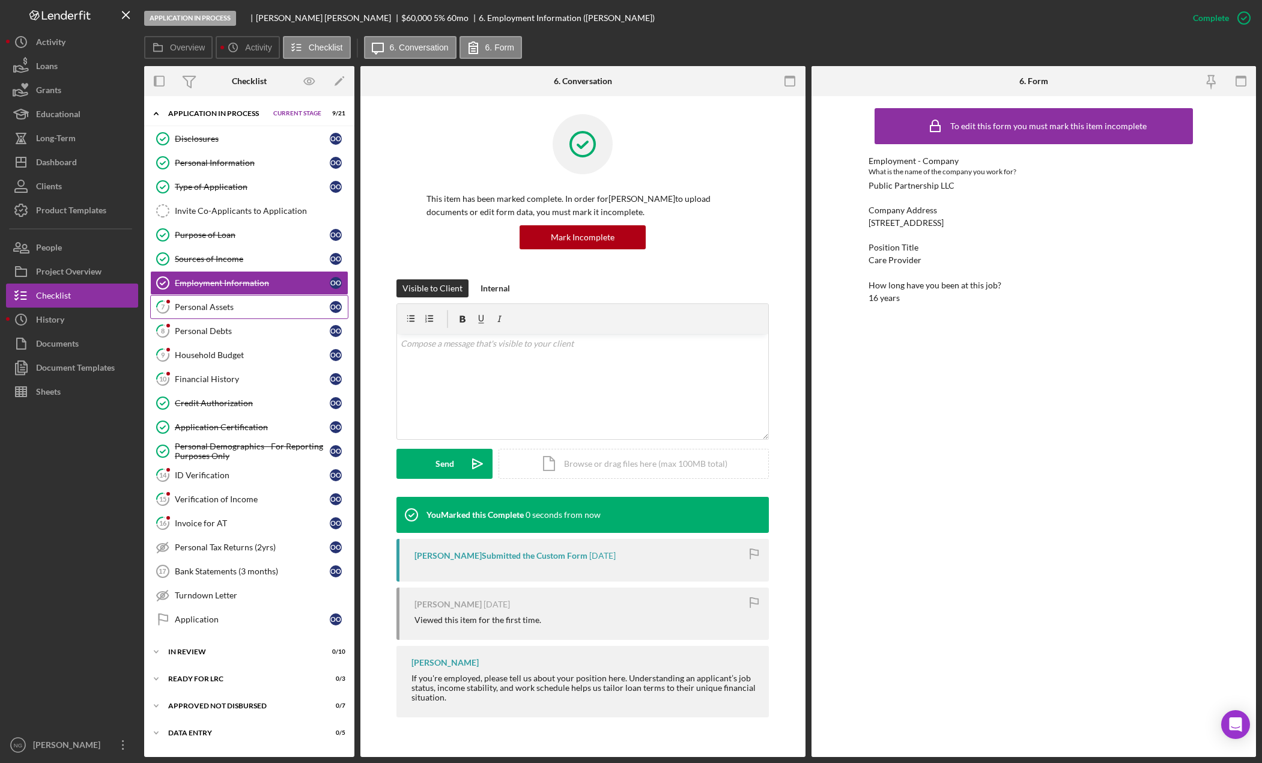
click at [193, 314] on link "7 Personal Assets O O" at bounding box center [249, 307] width 198 height 24
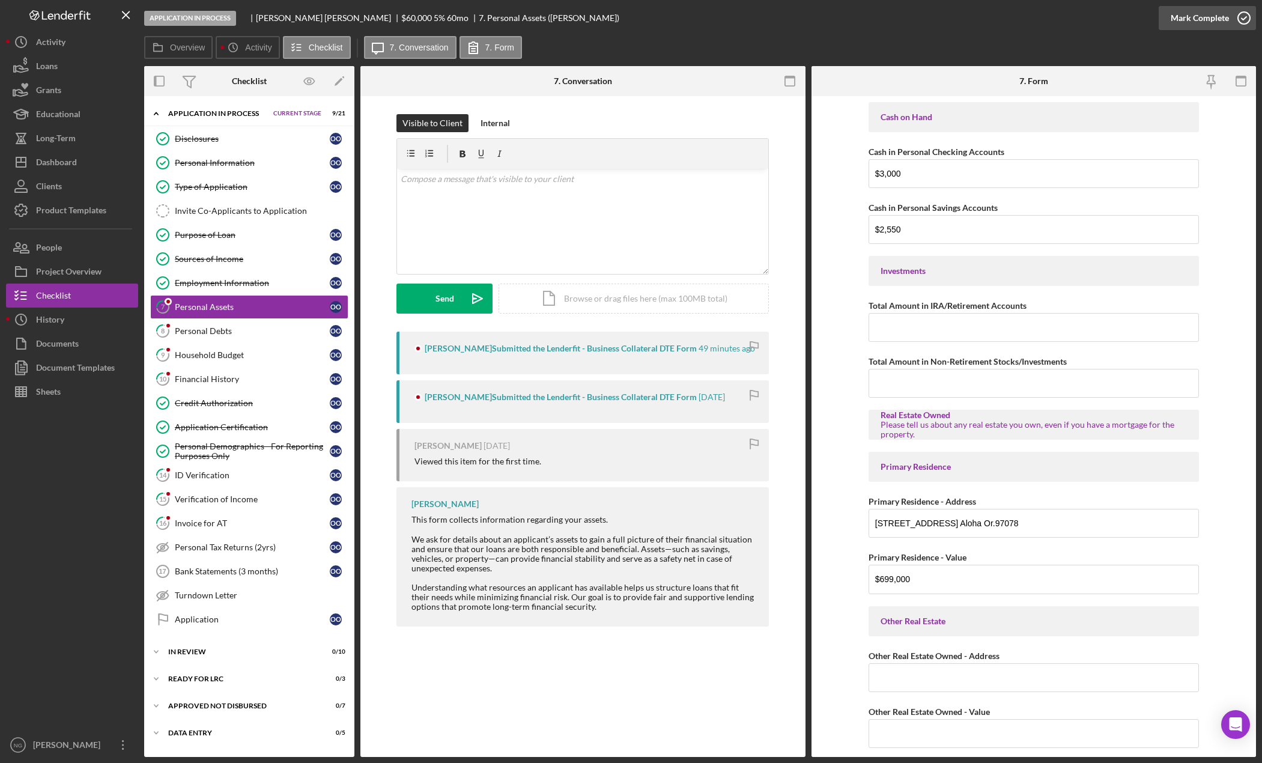
click at [1241, 17] on icon "button" at bounding box center [1244, 18] width 30 height 30
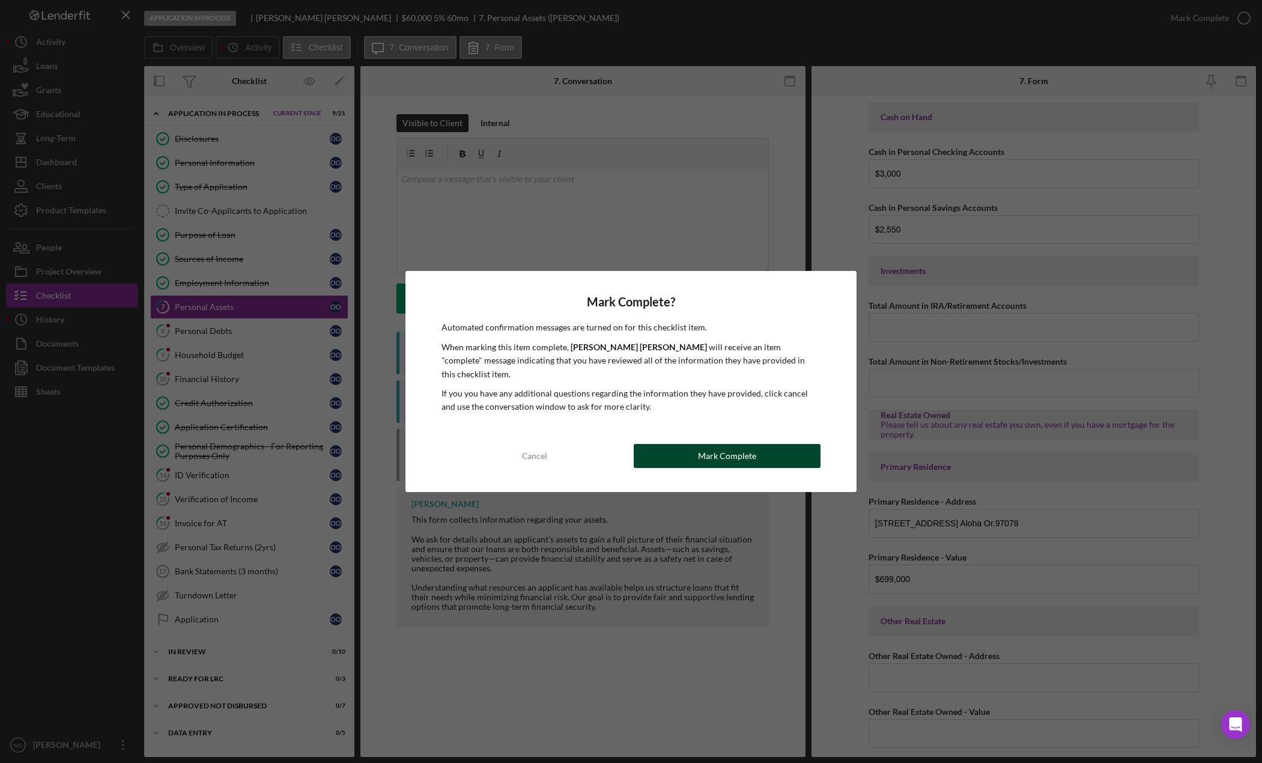
click at [732, 456] on div "Mark Complete" at bounding box center [727, 456] width 58 height 24
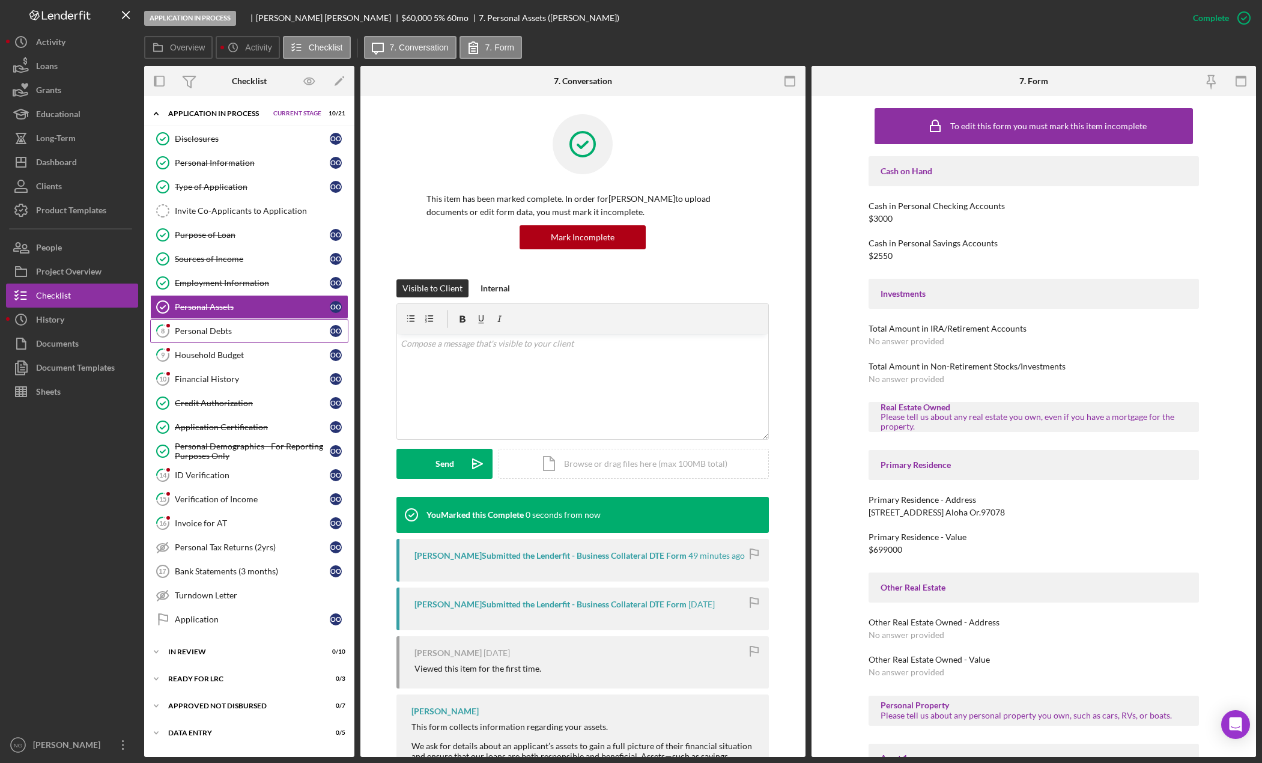
click at [254, 327] on div "Personal Debts" at bounding box center [252, 331] width 155 height 10
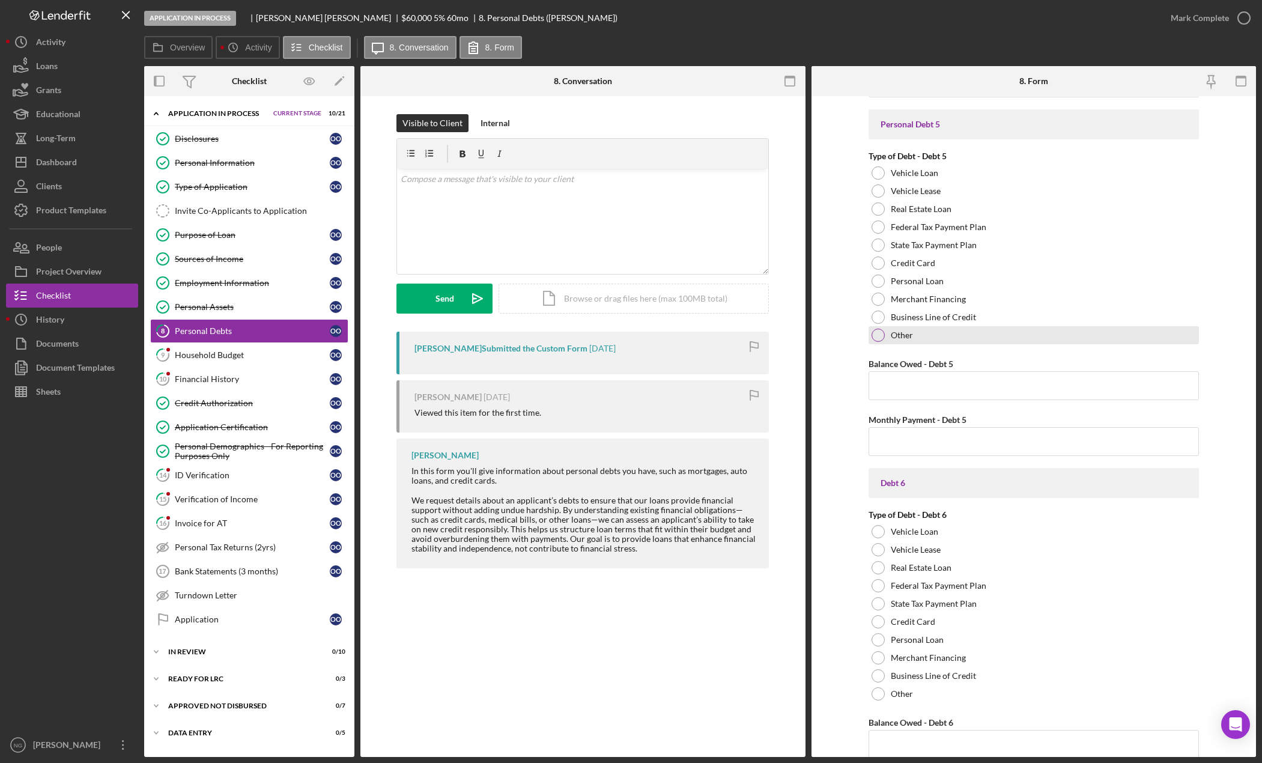
scroll to position [2335, 0]
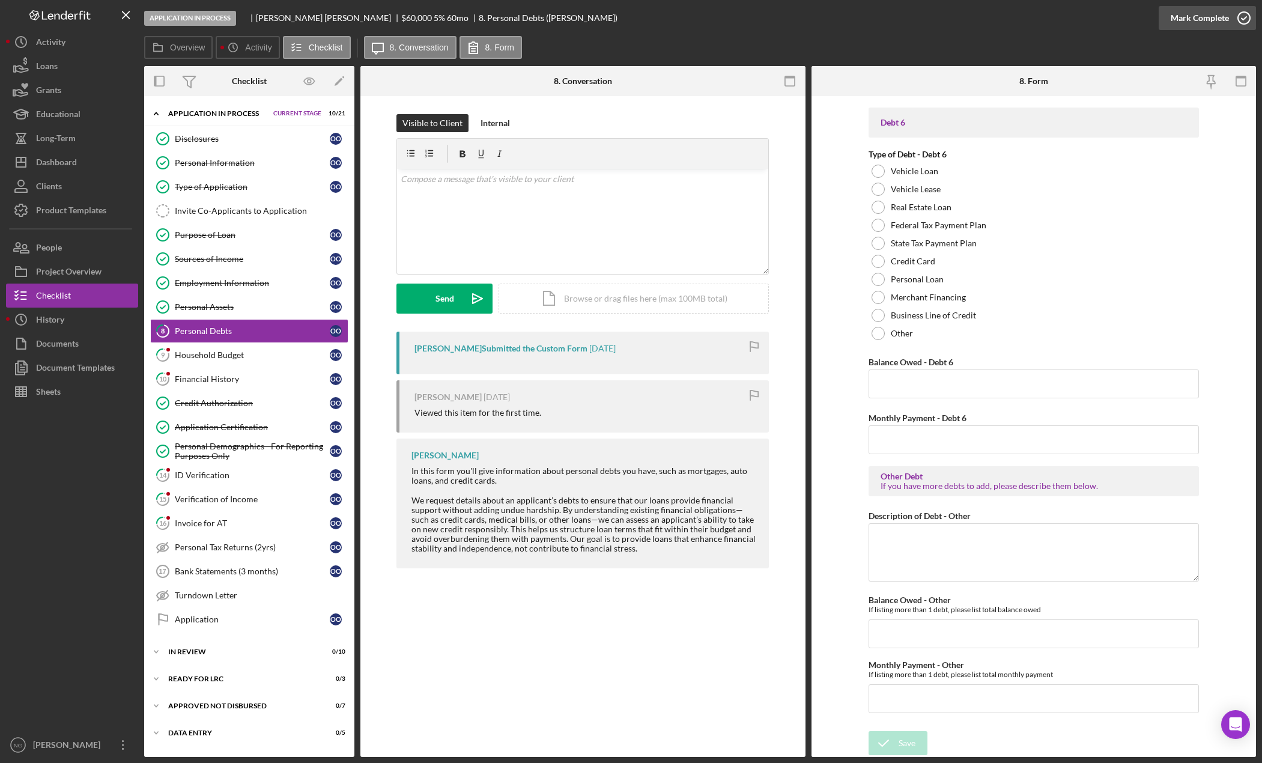
click at [1251, 19] on icon "button" at bounding box center [1244, 18] width 30 height 30
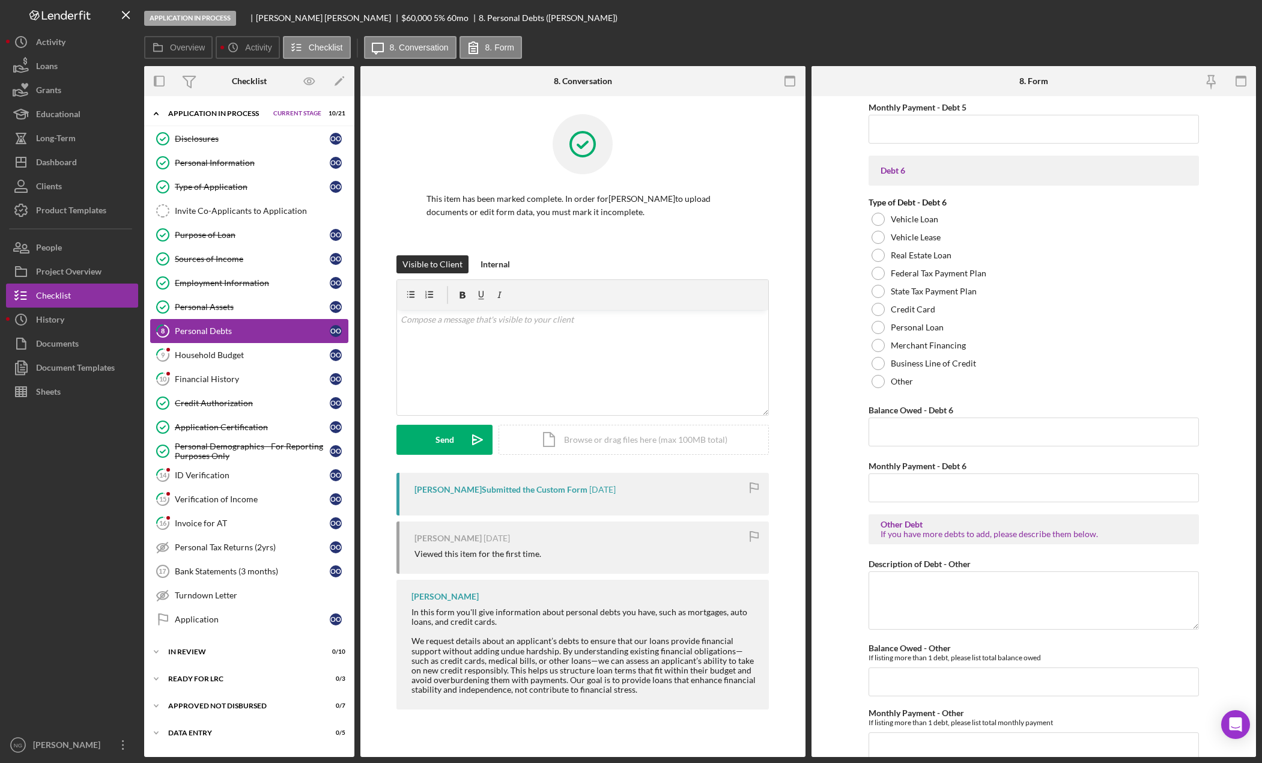
scroll to position [2383, 0]
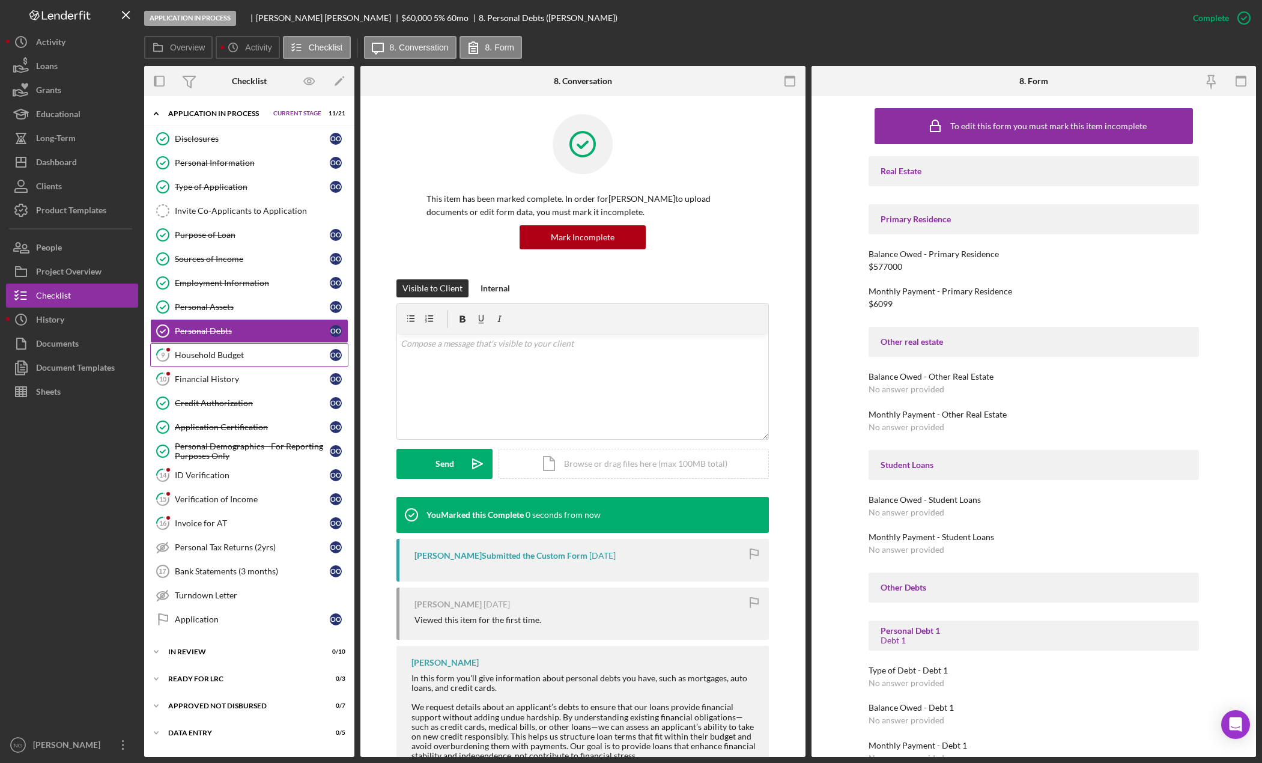
click at [213, 354] on div "Household Budget" at bounding box center [252, 355] width 155 height 10
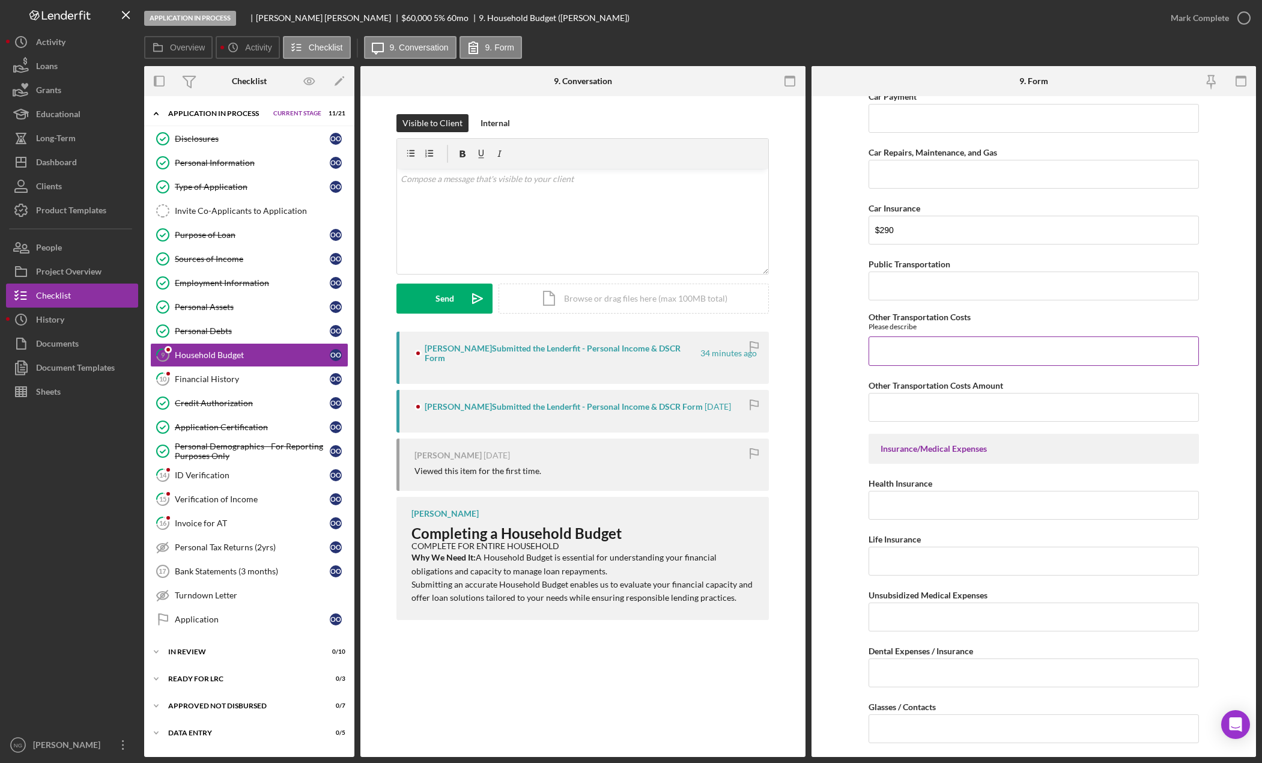
scroll to position [721, 0]
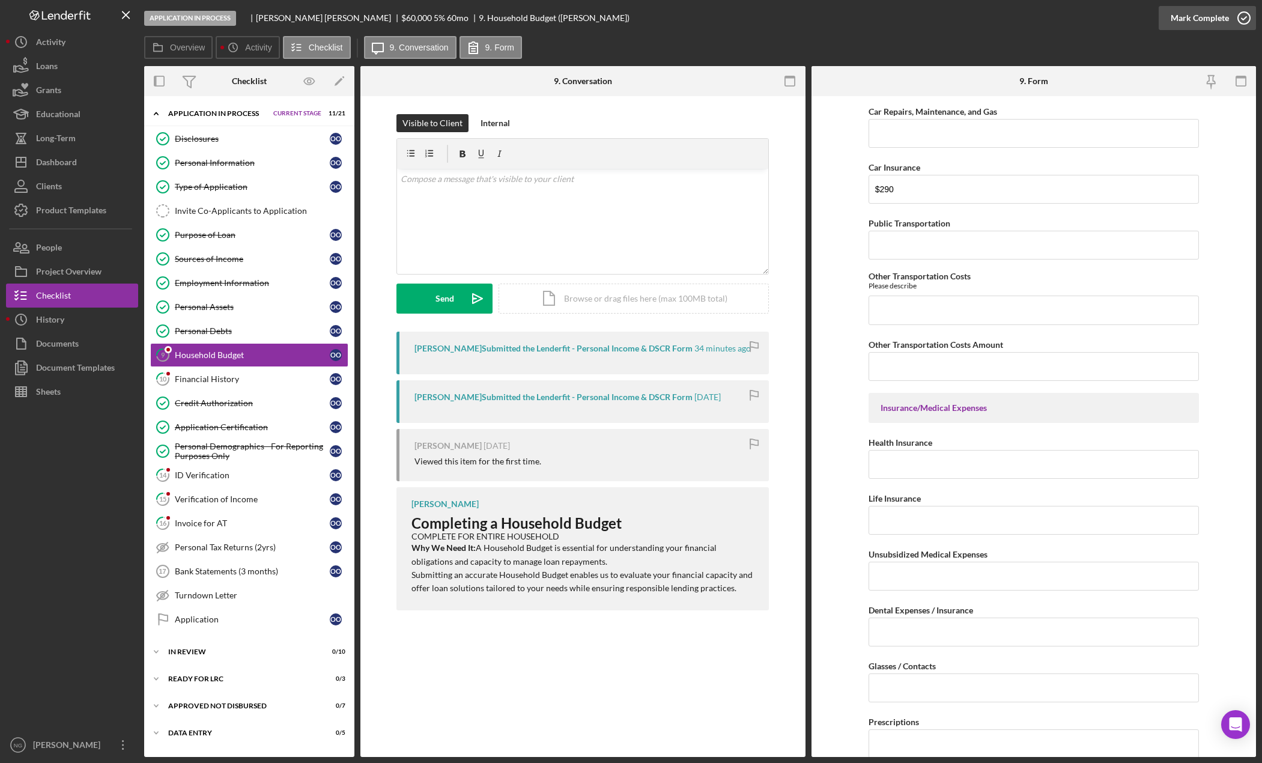
click at [1240, 19] on icon "button" at bounding box center [1244, 18] width 30 height 30
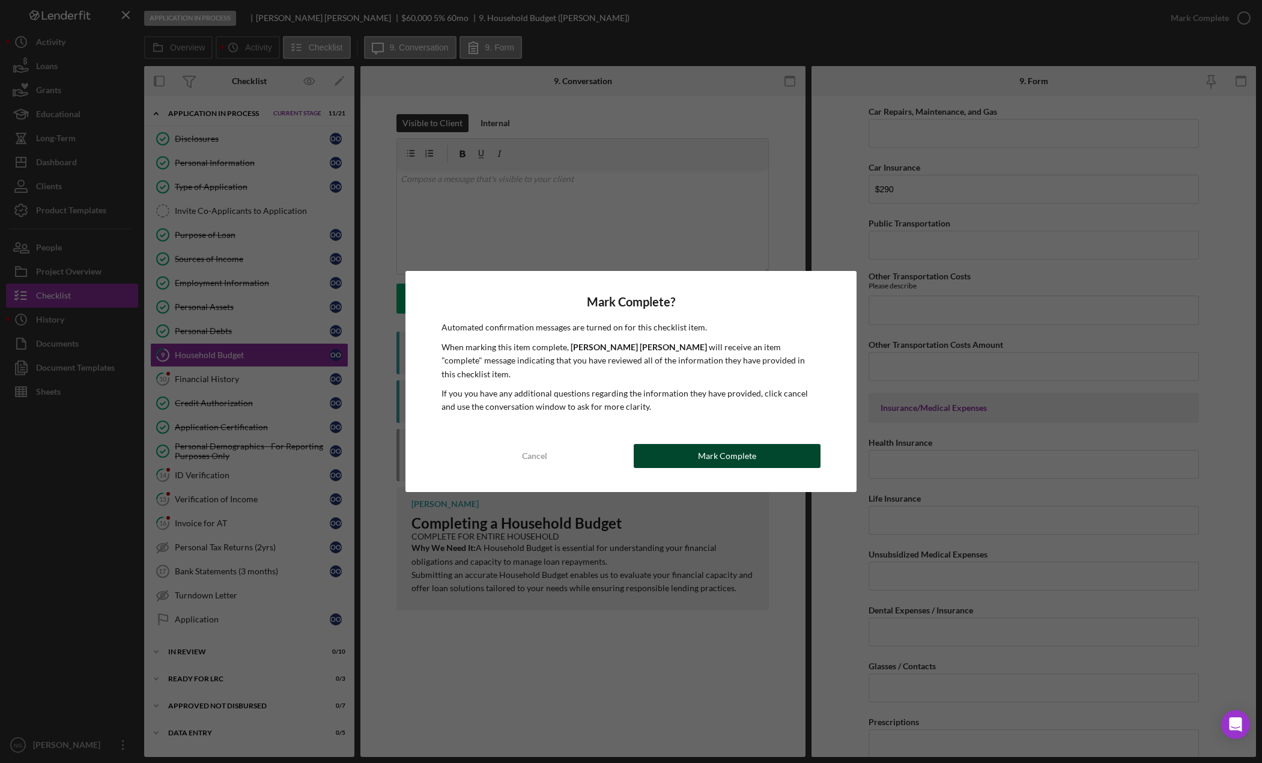
click at [705, 451] on div "Mark Complete" at bounding box center [727, 456] width 58 height 24
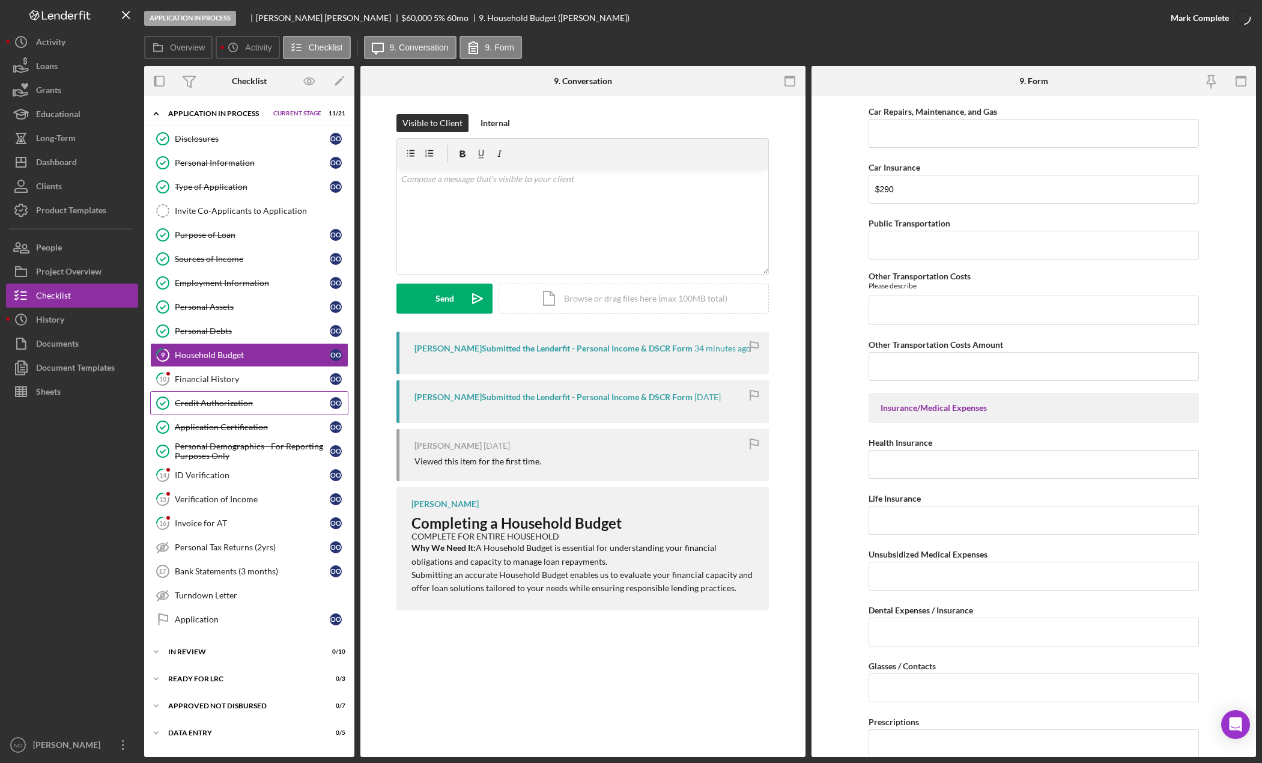
scroll to position [769, 0]
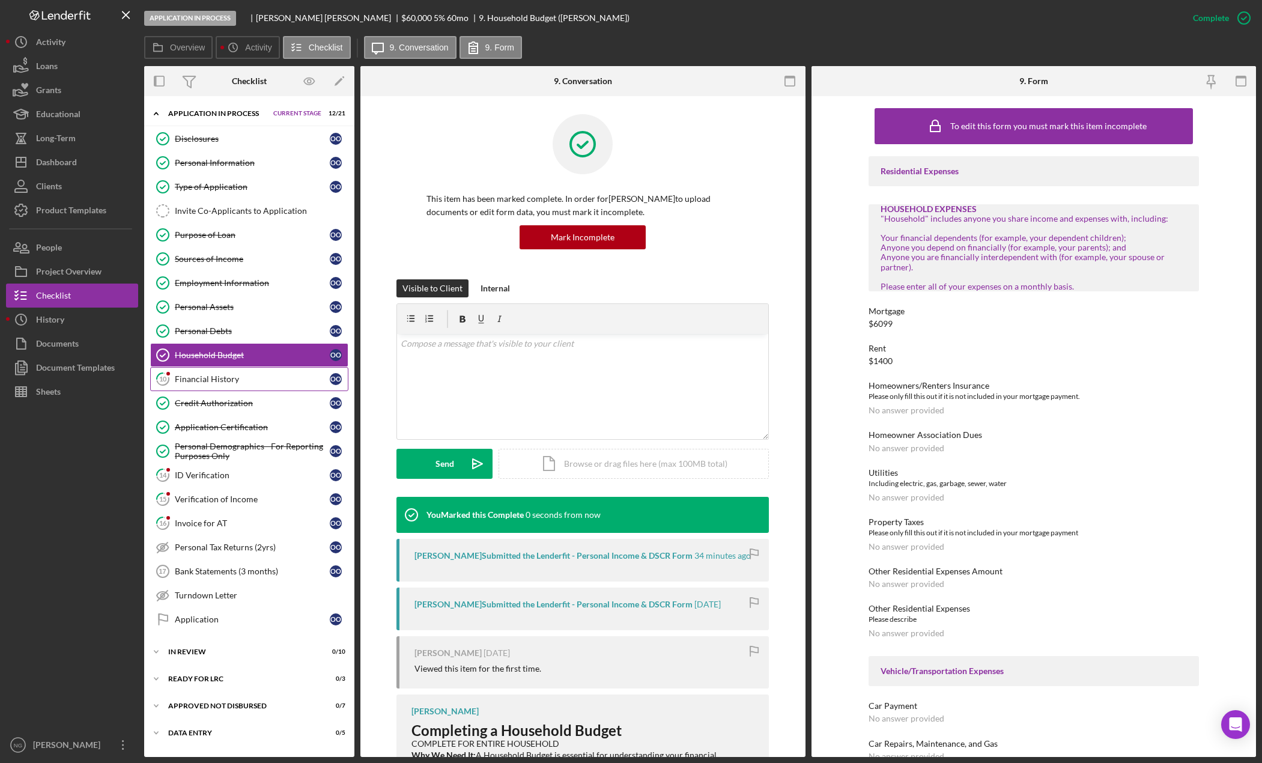
click at [235, 390] on link "10 Financial History O O" at bounding box center [249, 379] width 198 height 24
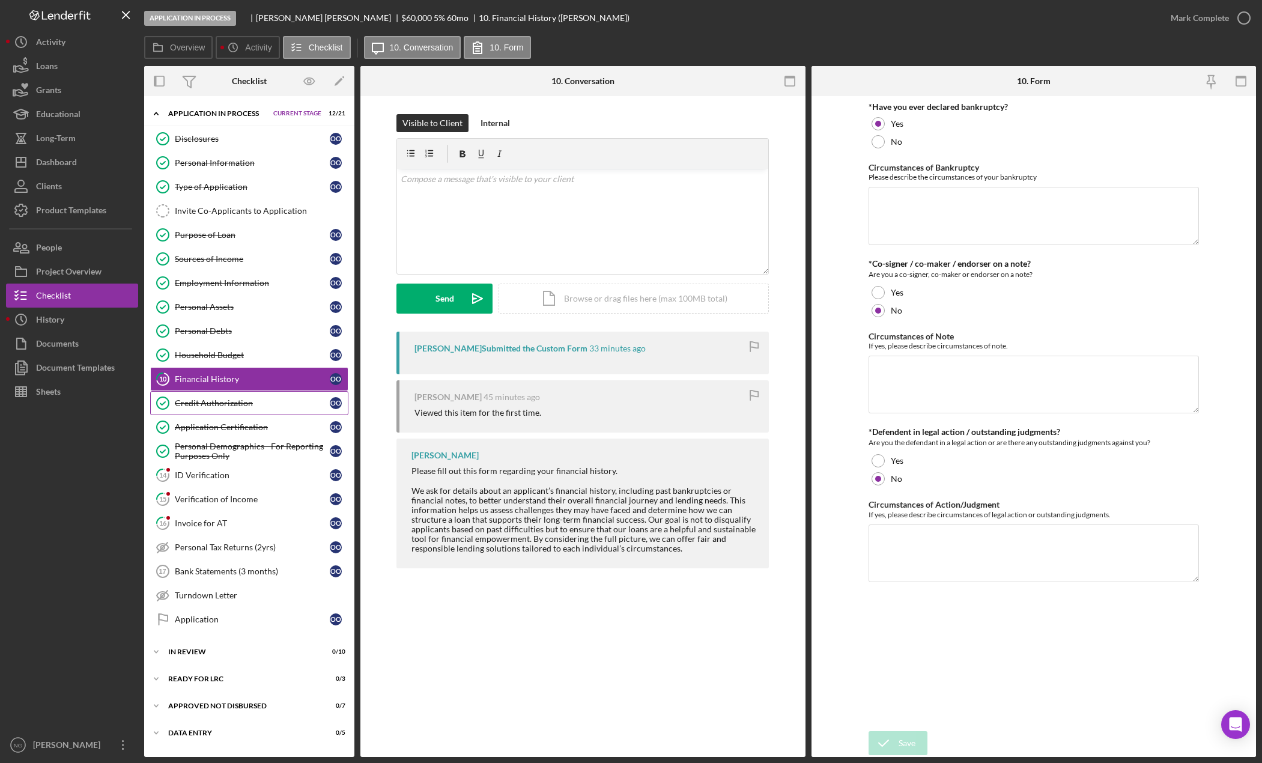
click at [250, 398] on div "Credit Authorization" at bounding box center [252, 403] width 155 height 10
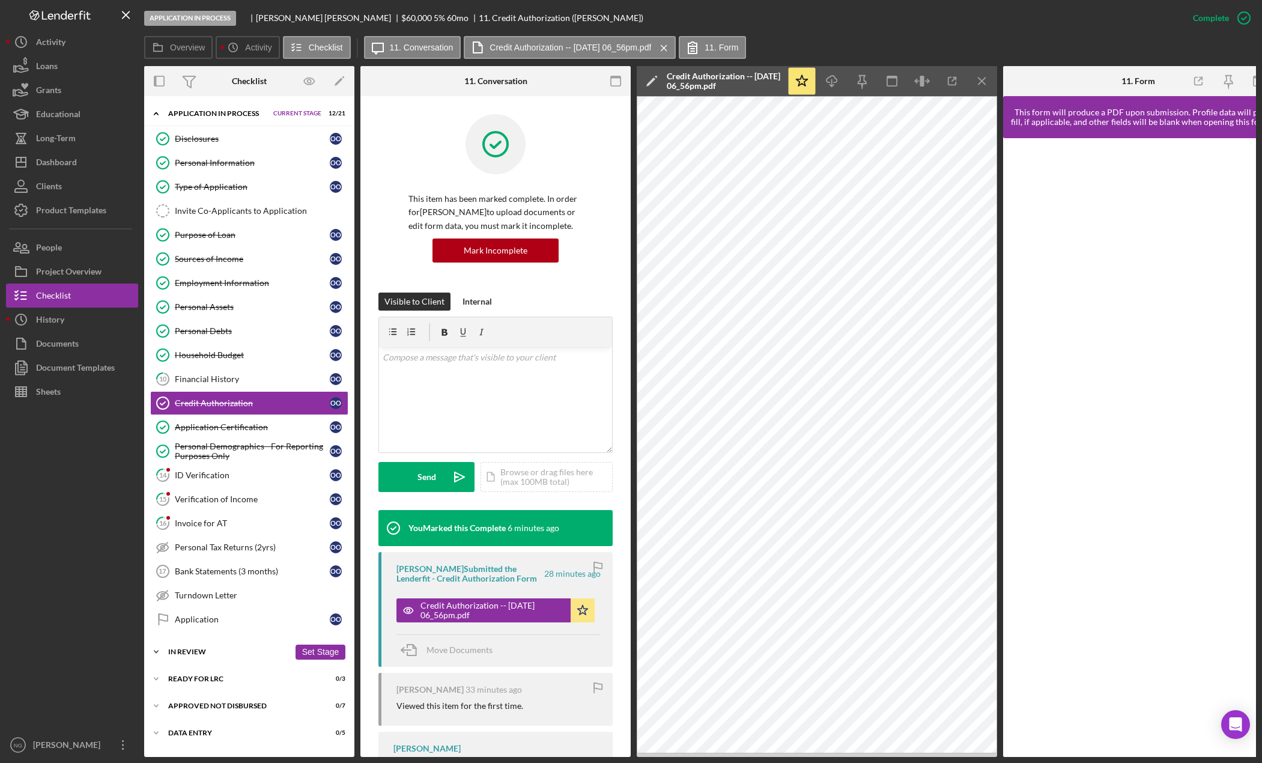
click at [241, 646] on div "Icon/Expander In Review 0 / 10 Set Stage" at bounding box center [249, 652] width 210 height 24
click at [207, 682] on link "Assign Application Number Assign Application Number" at bounding box center [249, 677] width 198 height 24
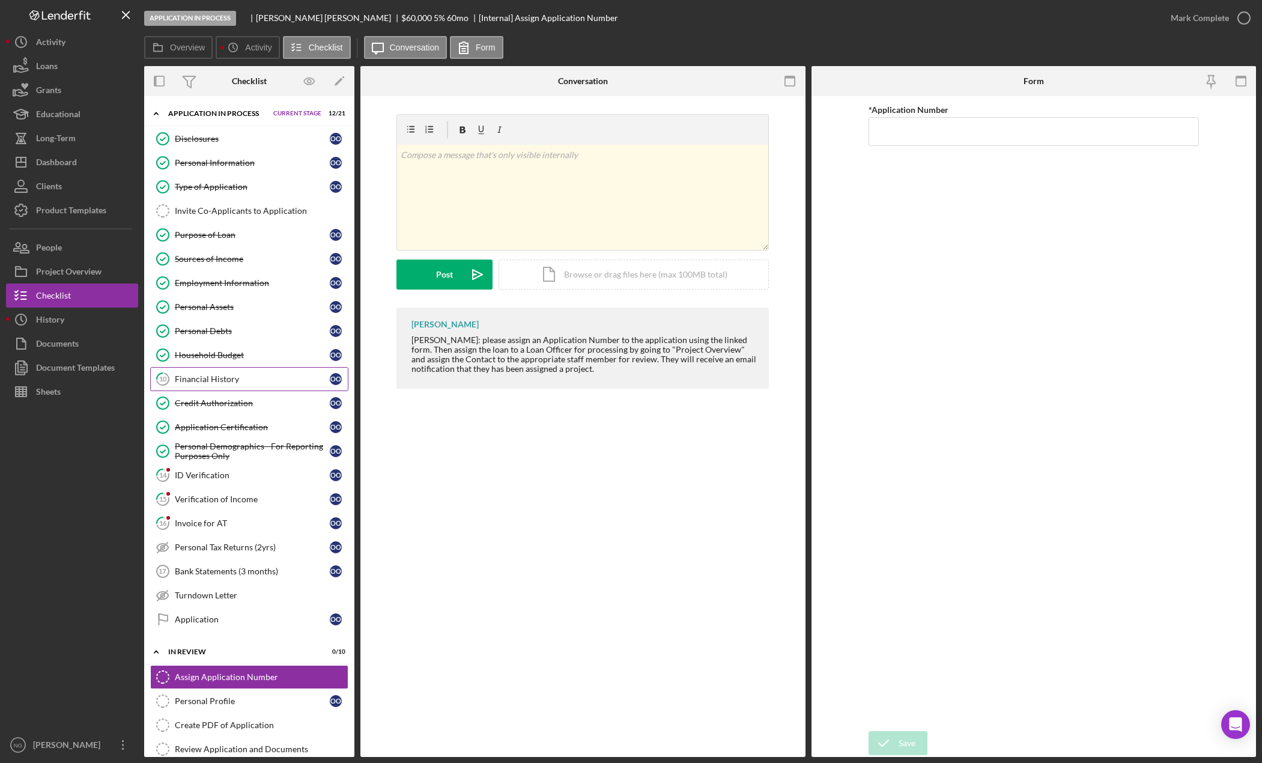
click at [195, 378] on div "Financial History" at bounding box center [252, 379] width 155 height 10
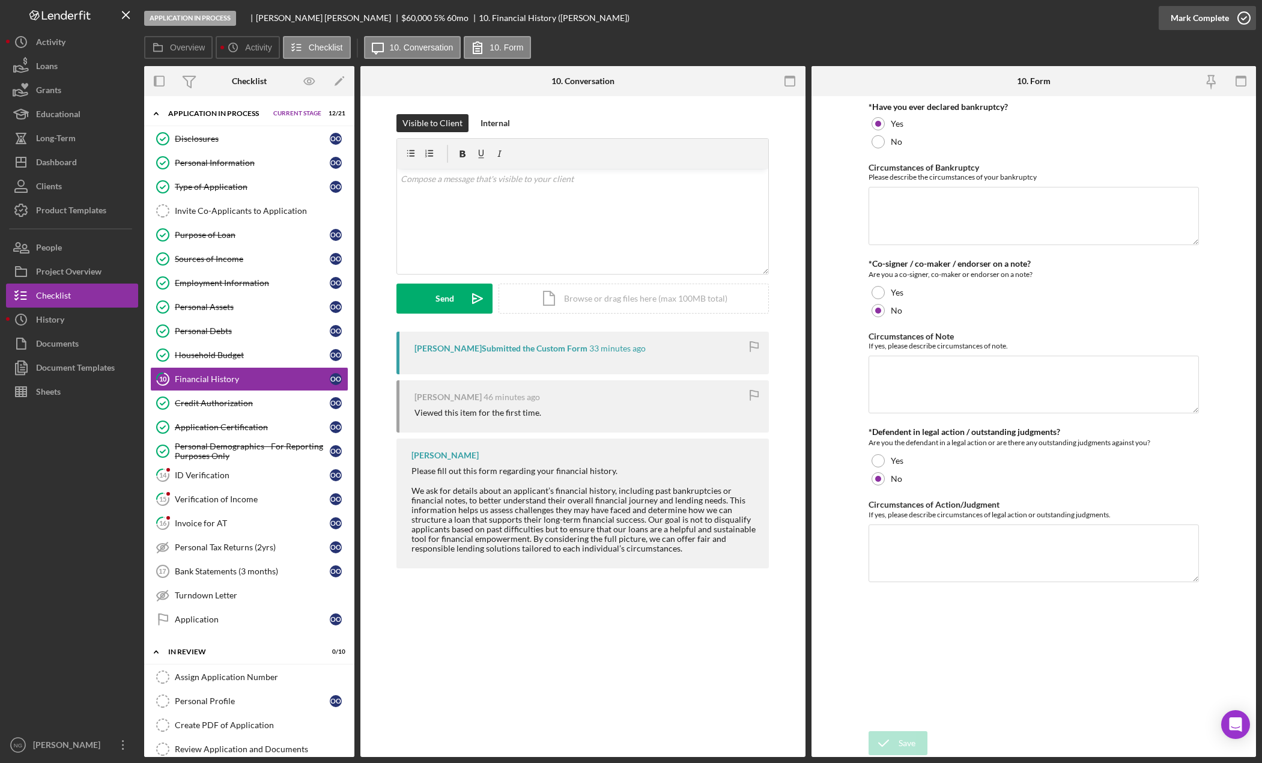
click at [1232, 16] on icon "button" at bounding box center [1244, 18] width 30 height 30
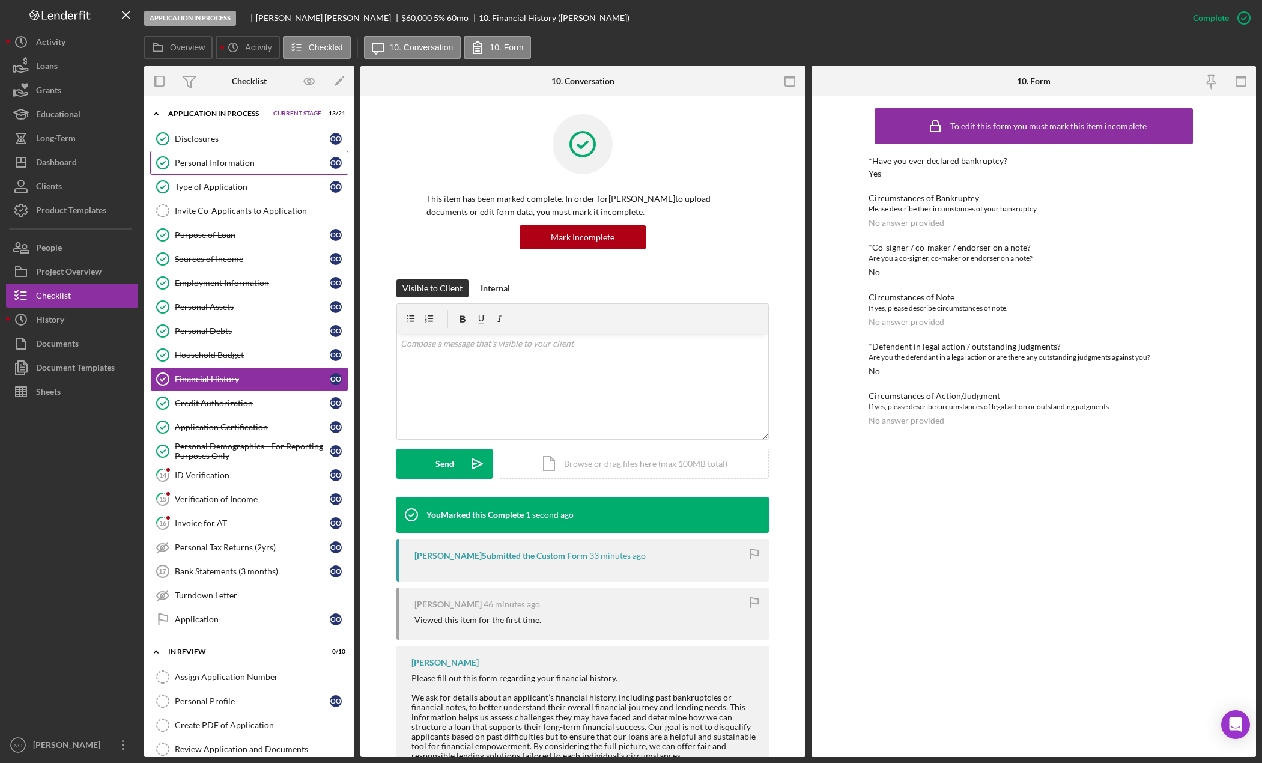
click at [242, 164] on div "Personal Information" at bounding box center [252, 163] width 155 height 10
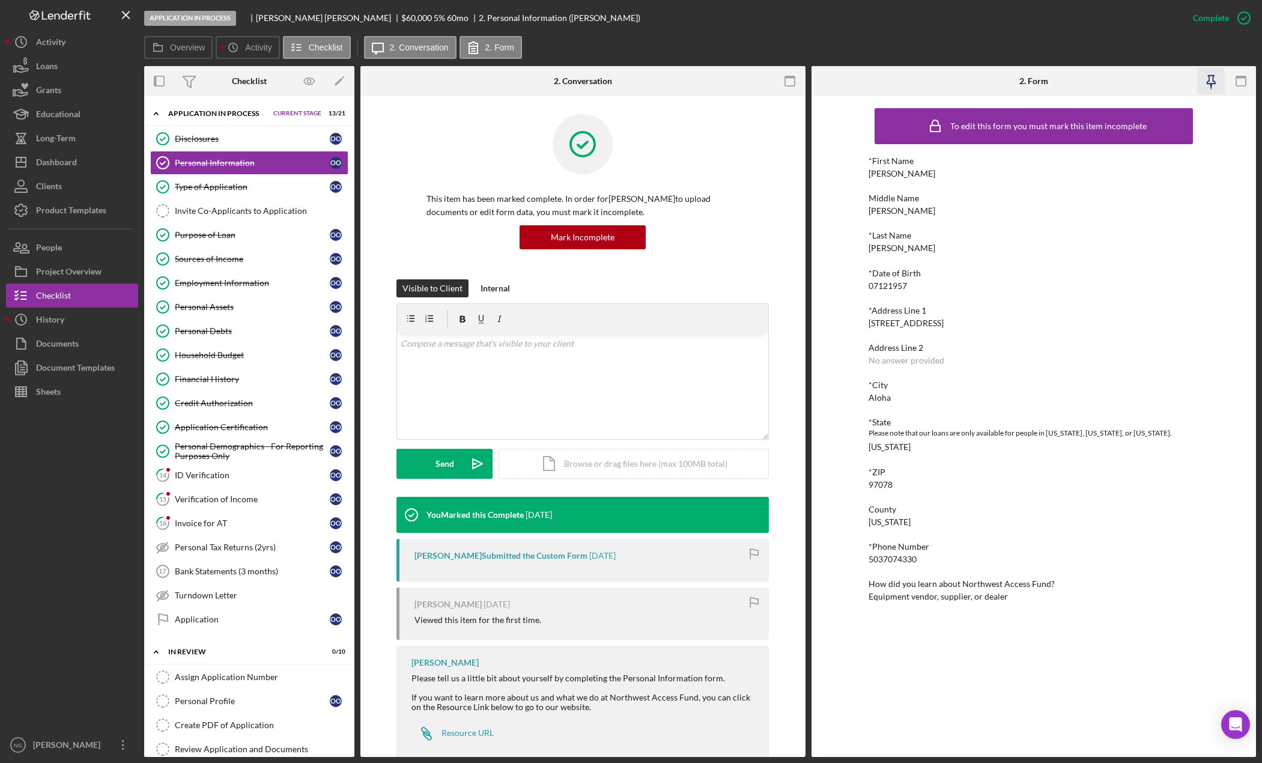
click at [1215, 77] on icon "button" at bounding box center [1210, 81] width 27 height 27
click at [787, 79] on icon "button" at bounding box center [790, 81] width 27 height 27
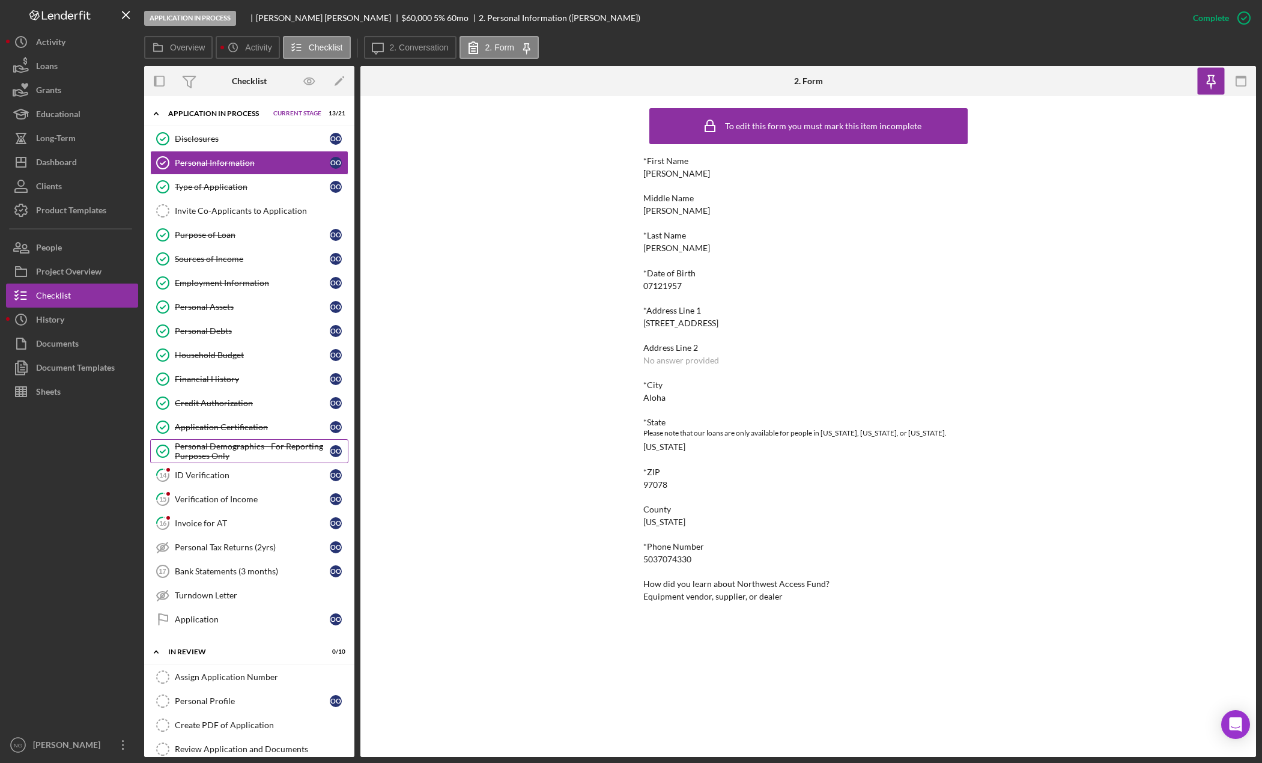
click at [238, 455] on div "Personal Demographics - For Reporting Purposes Only" at bounding box center [252, 451] width 155 height 19
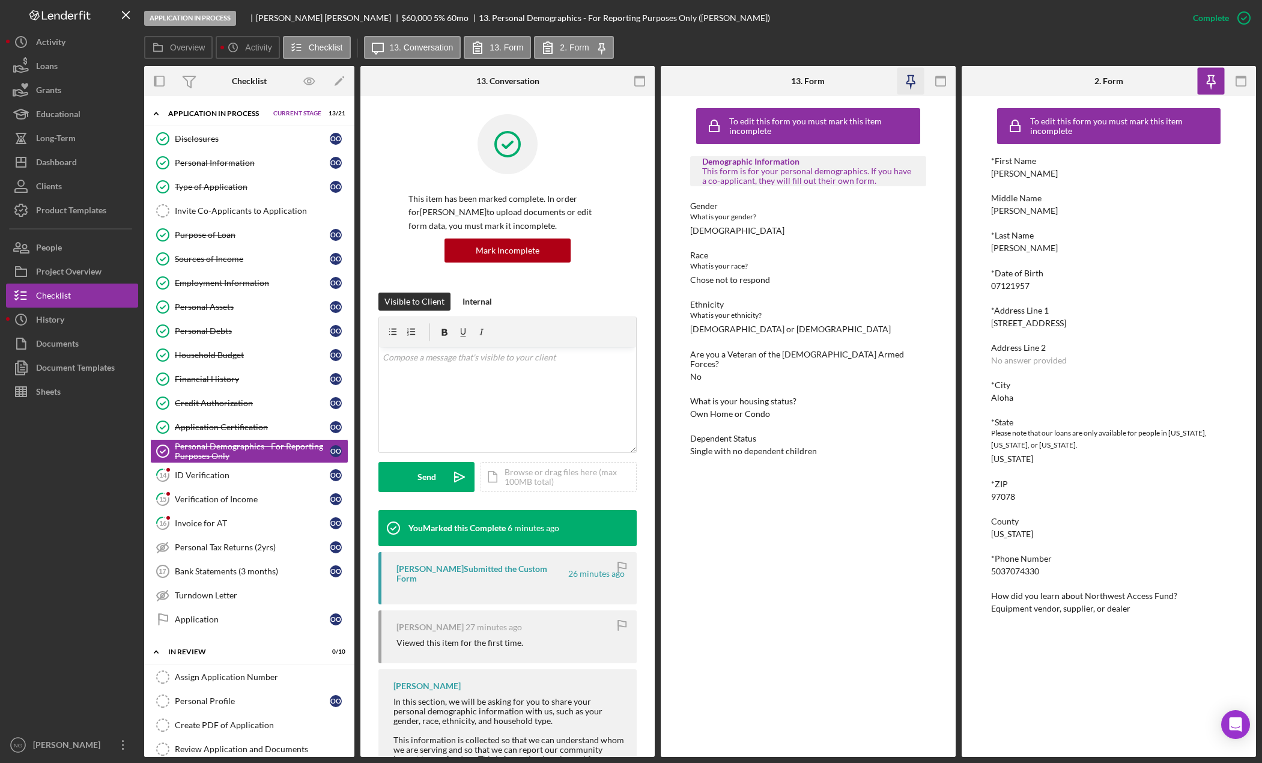
click at [901, 77] on icon "button" at bounding box center [910, 81] width 27 height 27
click at [640, 79] on icon "button" at bounding box center [640, 81] width 27 height 27
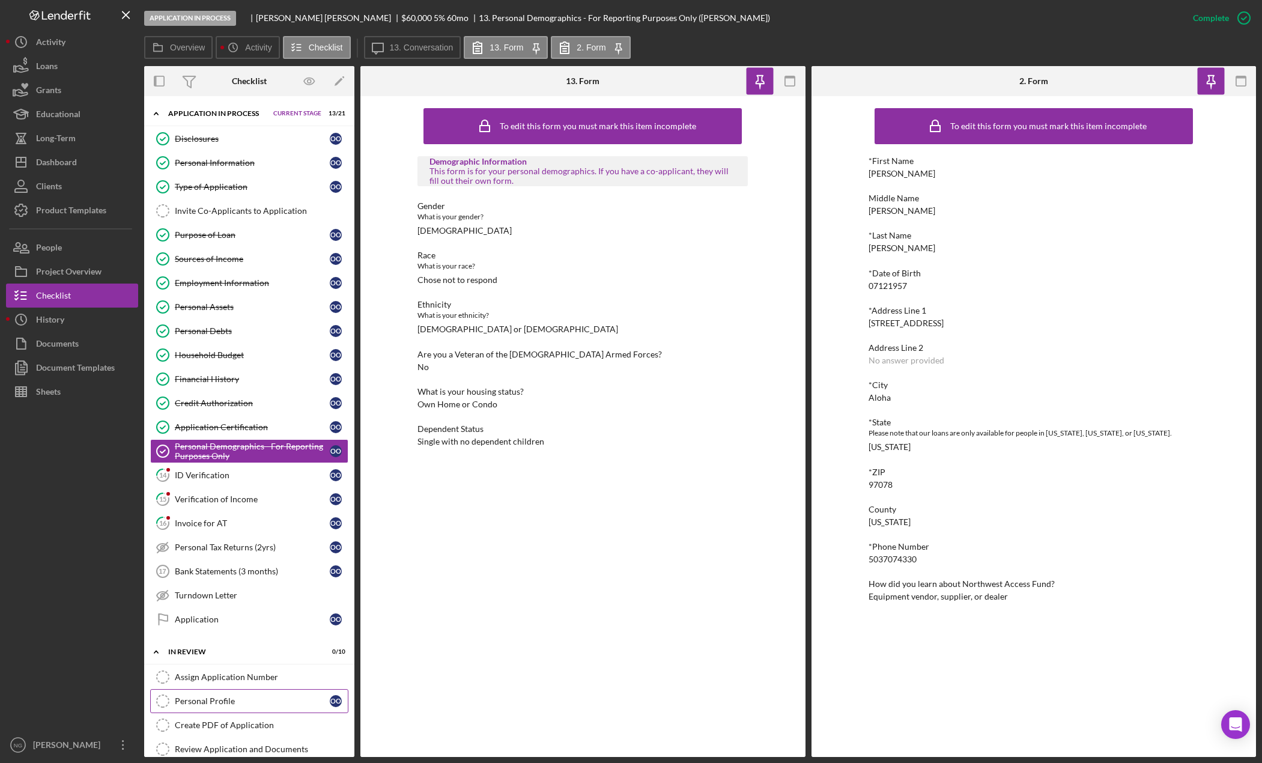
click at [217, 705] on div "Personal Profile" at bounding box center [252, 701] width 155 height 10
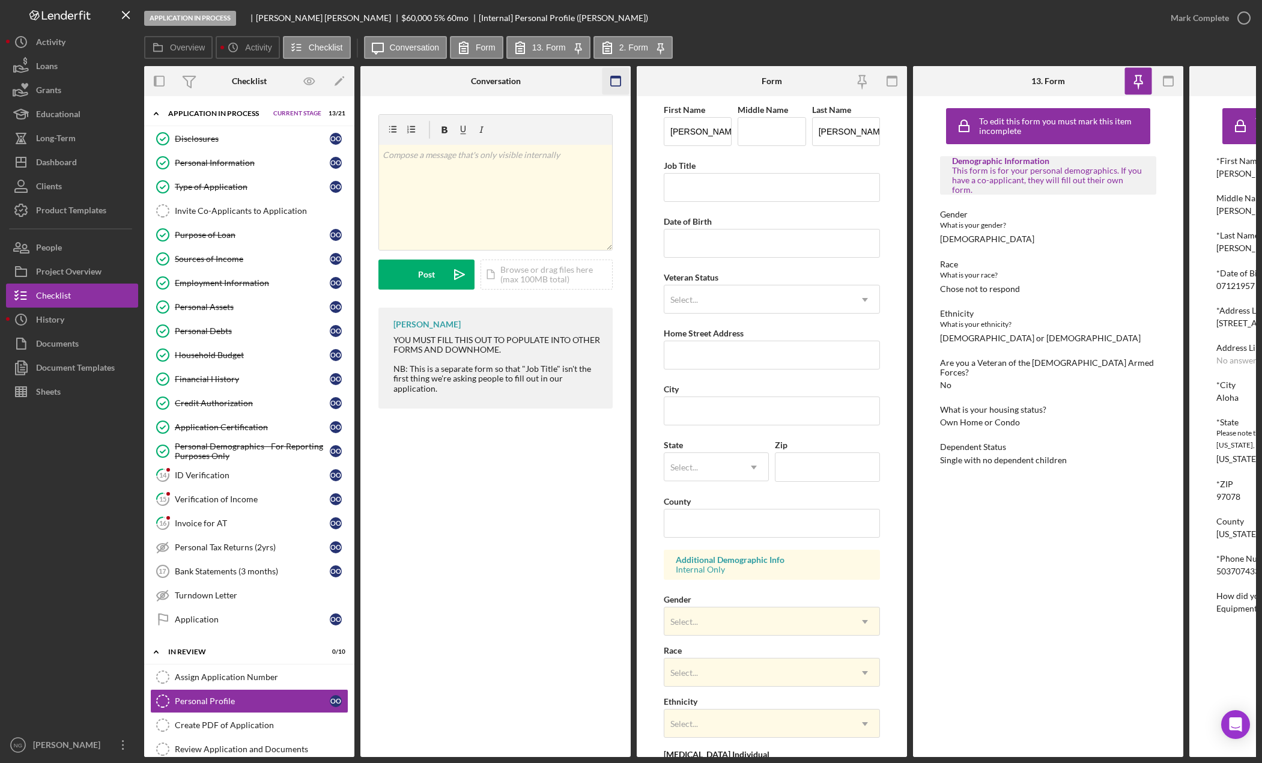
click at [611, 79] on rect "button" at bounding box center [616, 81] width 10 height 10
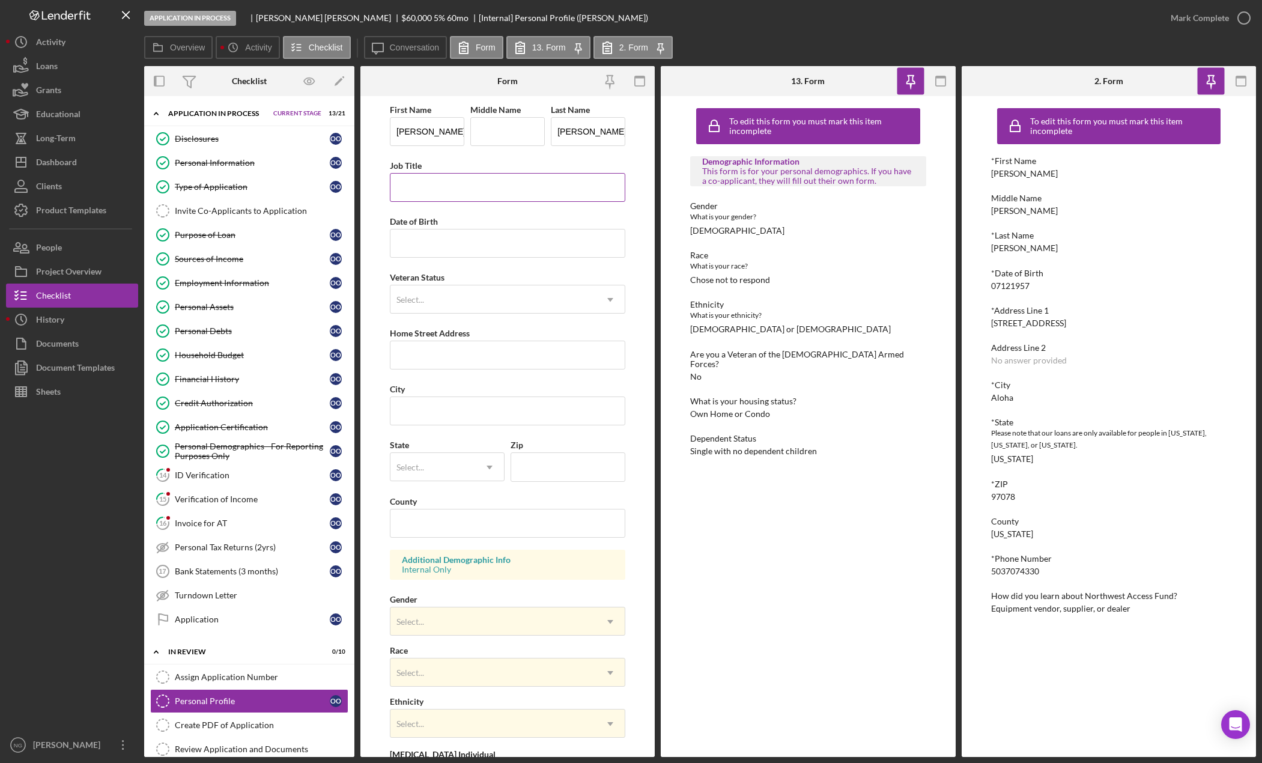
click at [479, 196] on input "Job Title" at bounding box center [508, 187] width 236 height 29
paste input "Care Provider"
type input "Care Provider"
click at [438, 244] on input "Date of Birth" at bounding box center [508, 243] width 236 height 29
type input "[DATE]"
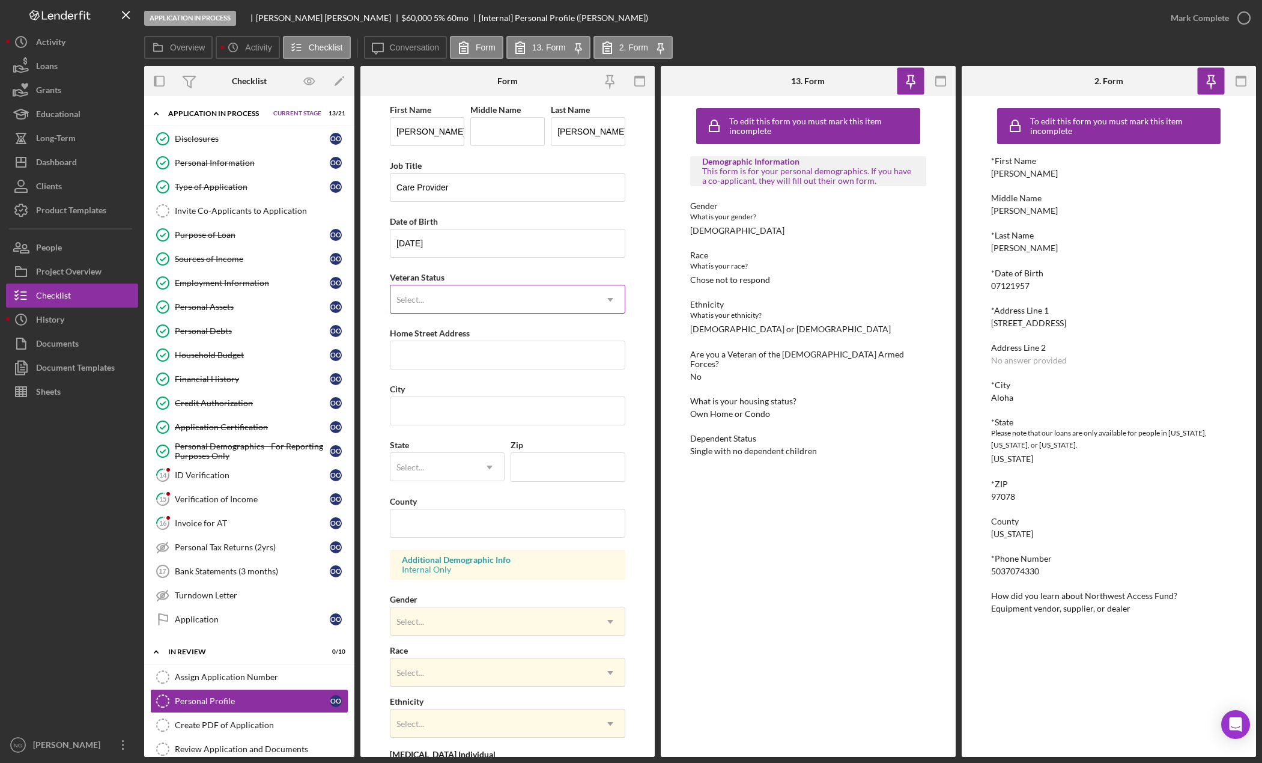
click at [462, 299] on div "Select..." at bounding box center [492, 300] width 205 height 28
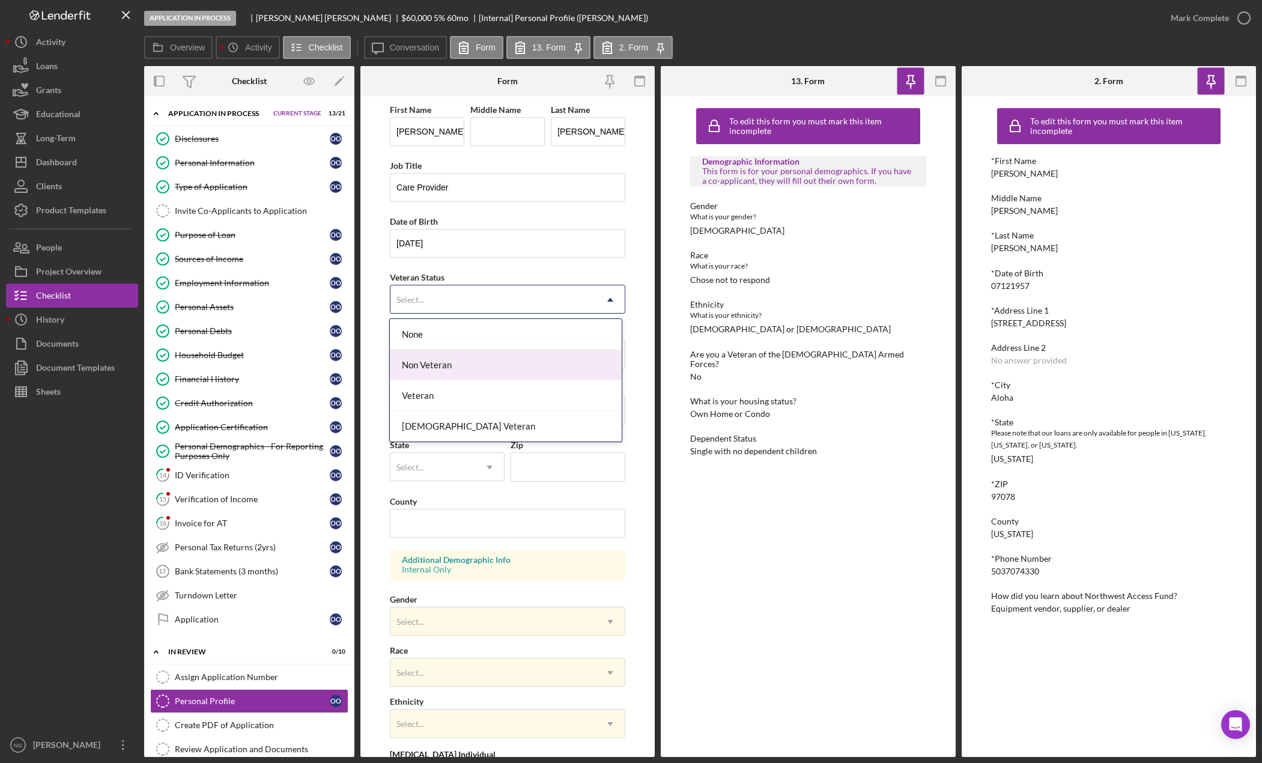
click at [424, 369] on div "Non Veteran" at bounding box center [505, 365] width 231 height 31
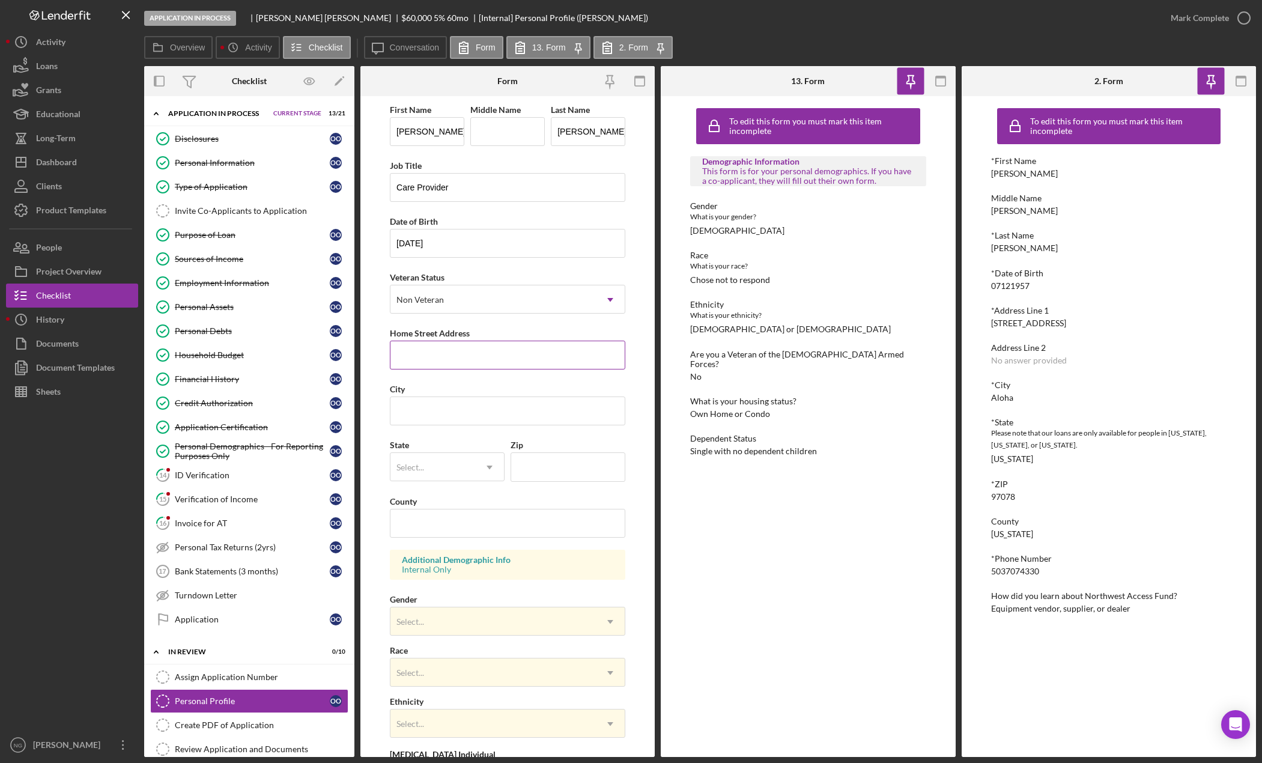
click at [434, 353] on input "Home Street Address" at bounding box center [508, 355] width 236 height 29
drag, startPoint x: 1065, startPoint y: 324, endPoint x: 987, endPoint y: 327, distance: 78.2
click at [987, 327] on div "To edit this form you must mark this item incomplete *First Name [PERSON_NAME] …" at bounding box center [1109, 426] width 294 height 661
copy div "[STREET_ADDRESS]"
click at [445, 362] on input "Home Street Address" at bounding box center [508, 355] width 236 height 29
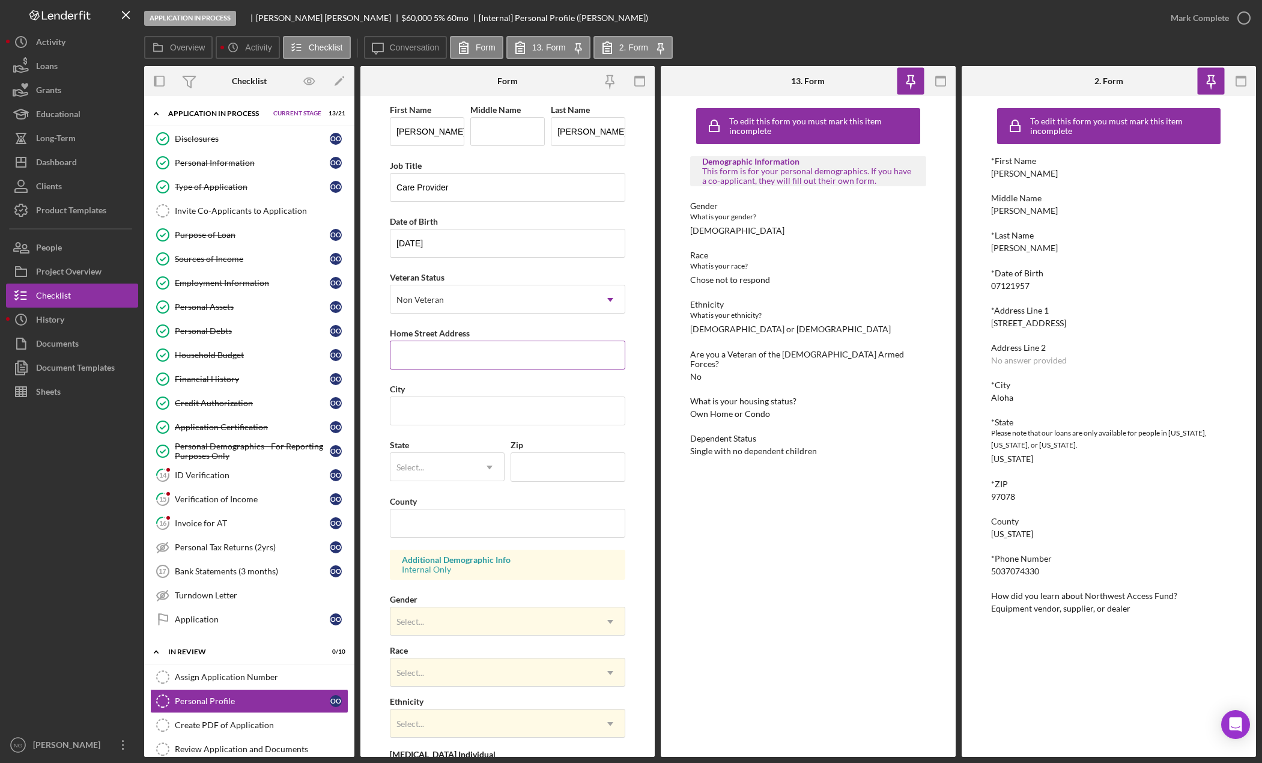
click at [445, 361] on input "Home Street Address" at bounding box center [508, 355] width 236 height 29
paste input "[STREET_ADDRESS]"
type input "[STREET_ADDRESS]"
click at [422, 410] on input "City" at bounding box center [508, 411] width 236 height 29
type input "Aloha"
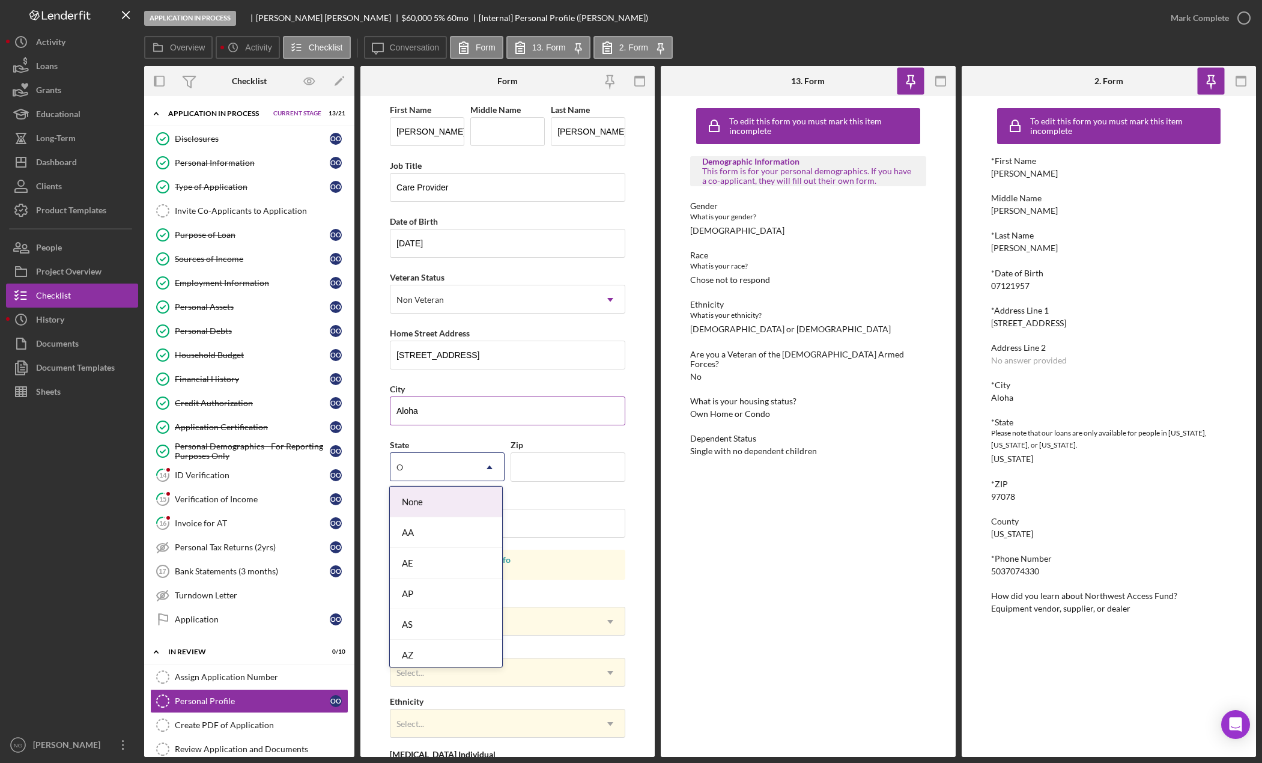
type input "Or"
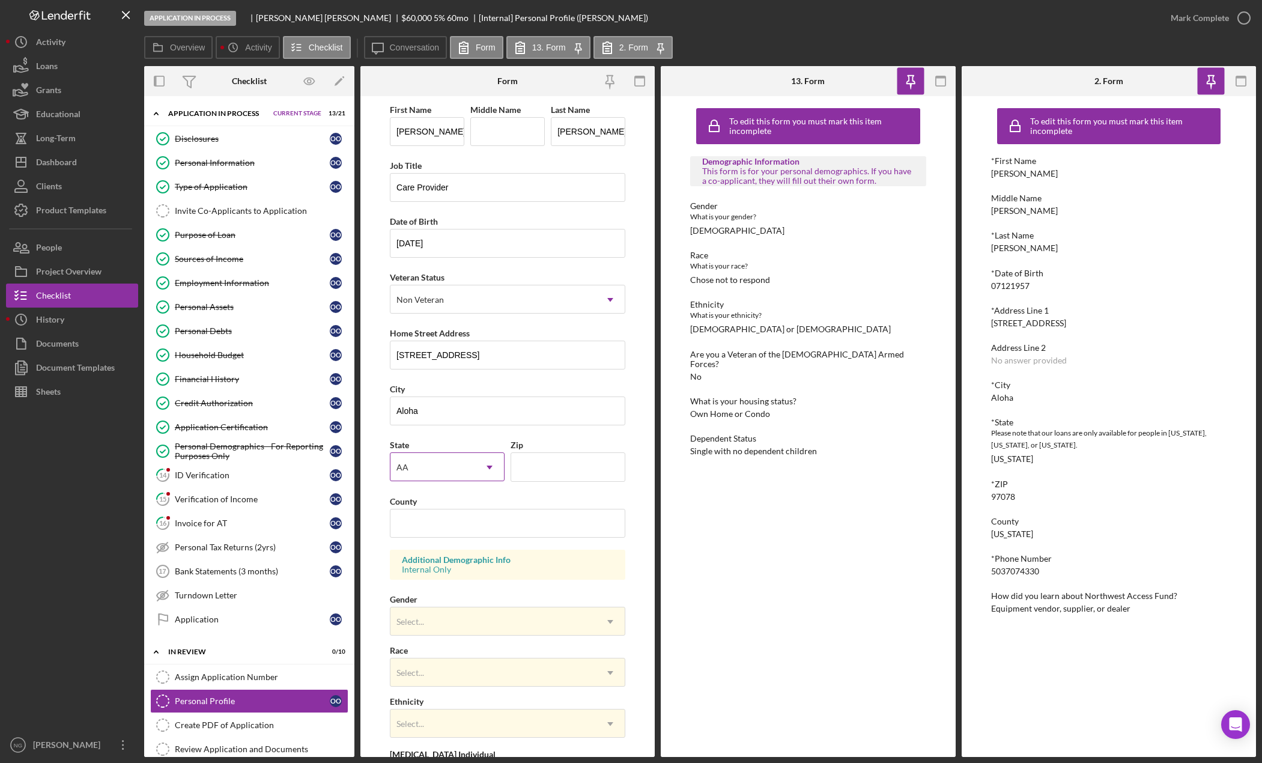
click at [454, 461] on div "AA" at bounding box center [432, 468] width 85 height 28
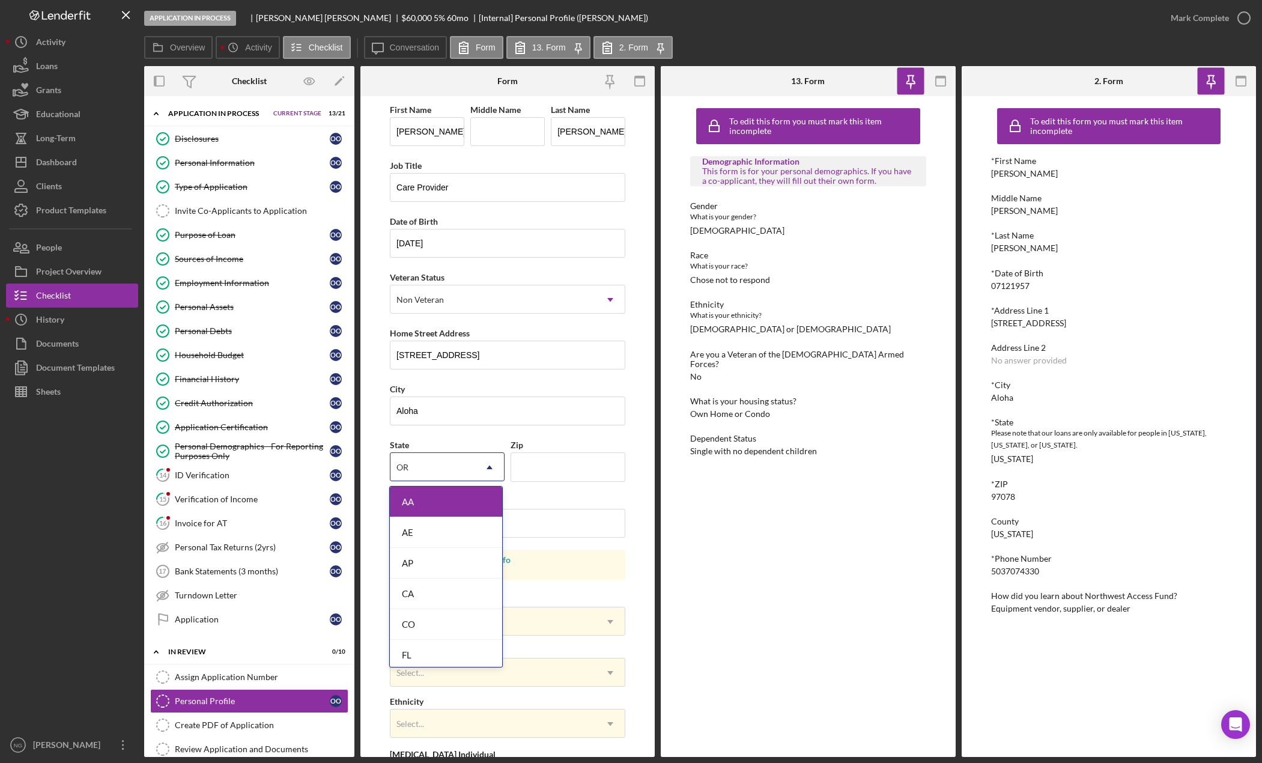
type input "ORe"
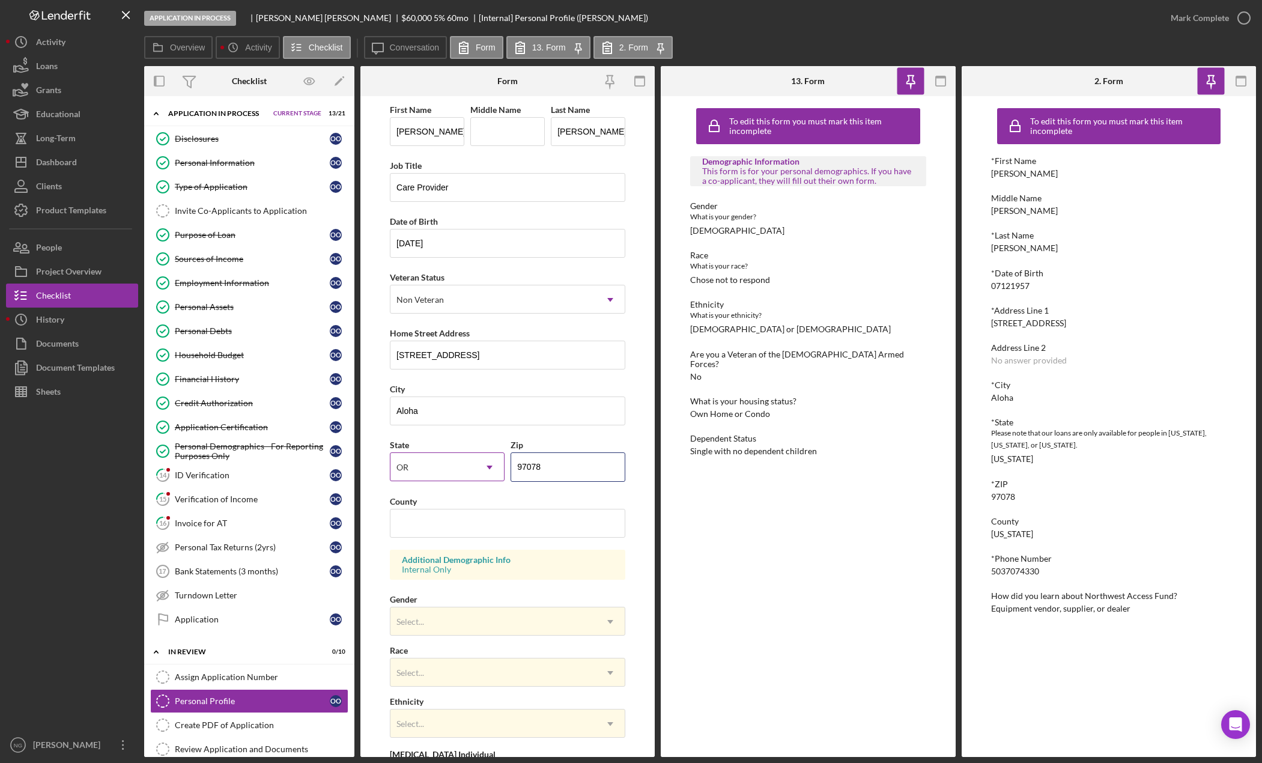
type input "97078"
type input "[US_STATE]"
click at [473, 619] on div "Select..." at bounding box center [492, 622] width 205 height 28
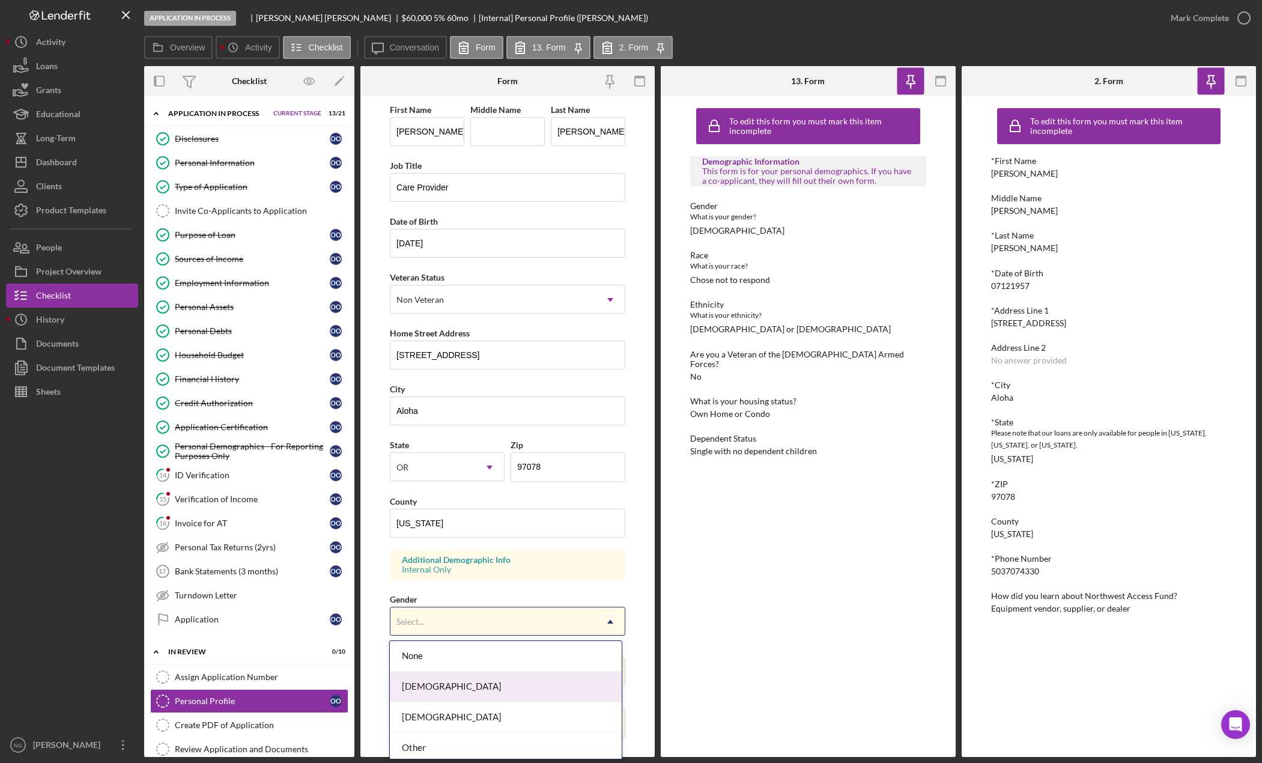
click at [466, 690] on div "[DEMOGRAPHIC_DATA]" at bounding box center [505, 687] width 231 height 31
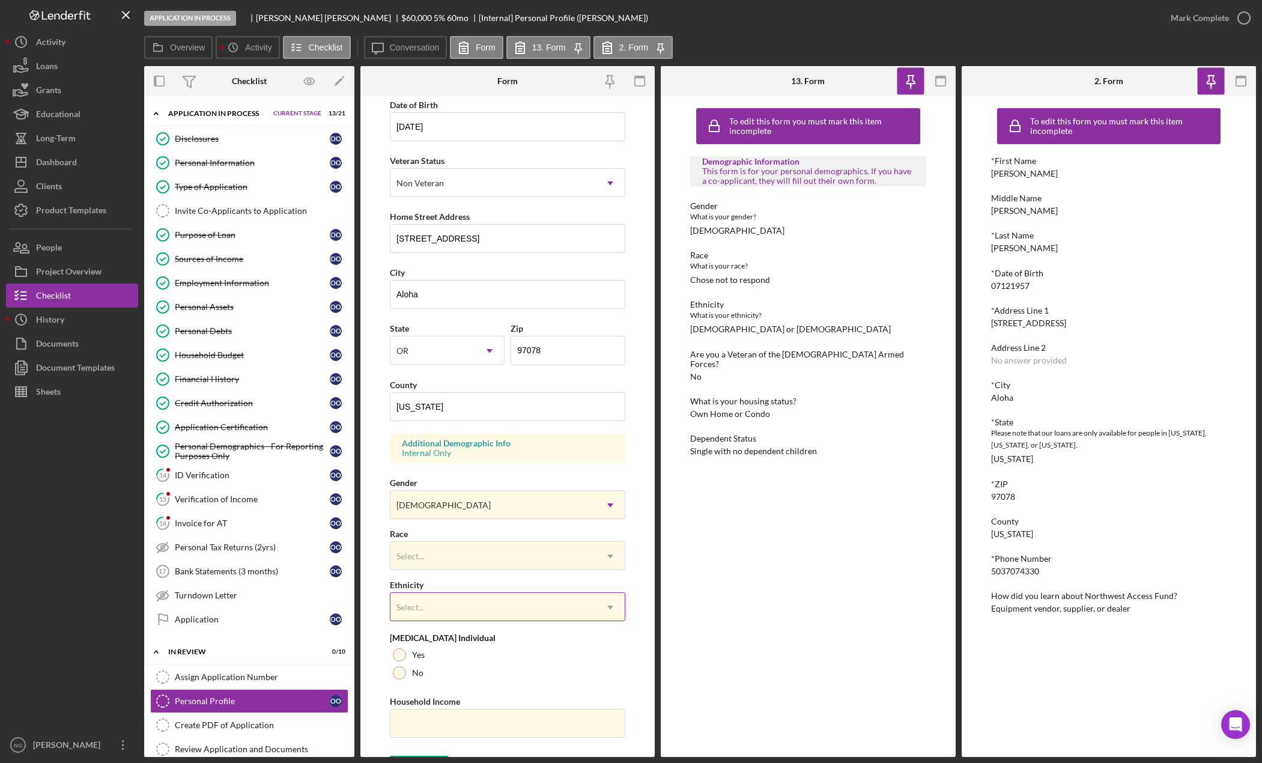
scroll to position [141, 0]
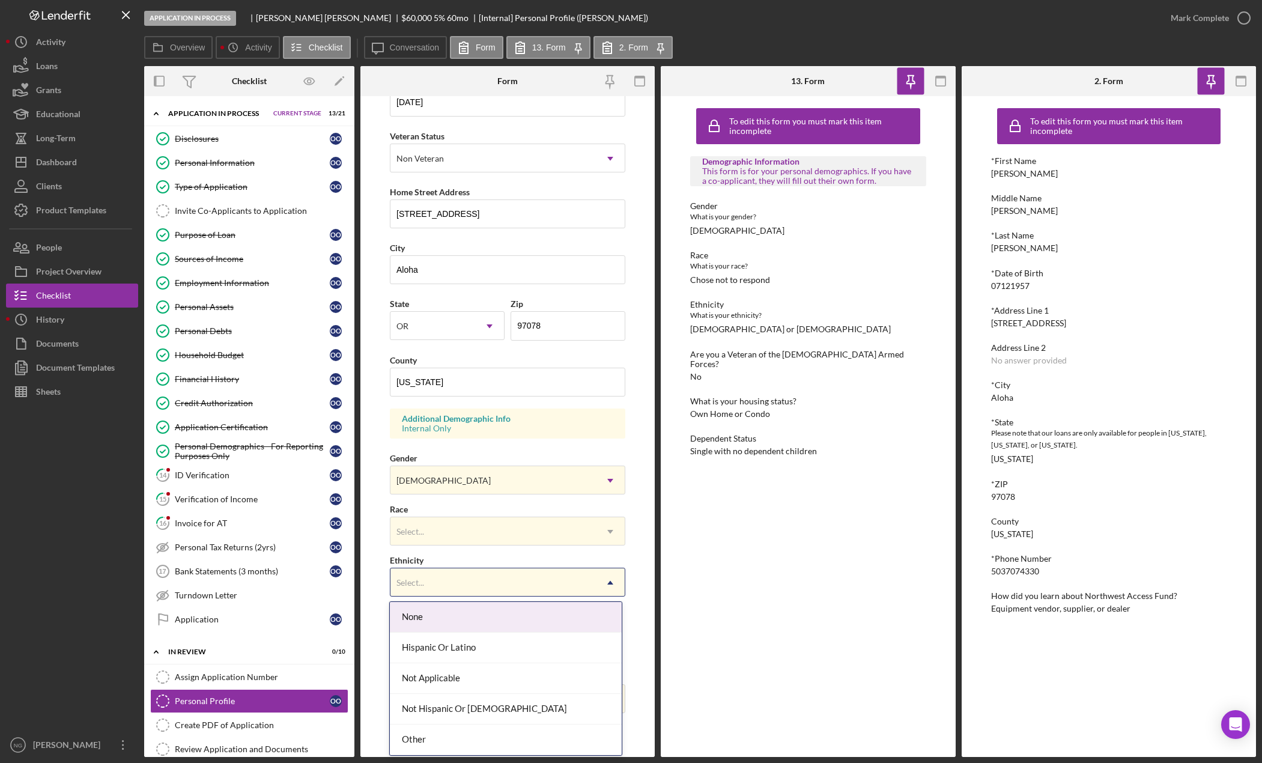
click at [459, 588] on div "Select..." at bounding box center [492, 583] width 205 height 28
click at [454, 637] on div "Hispanic Or Latino" at bounding box center [505, 648] width 231 height 31
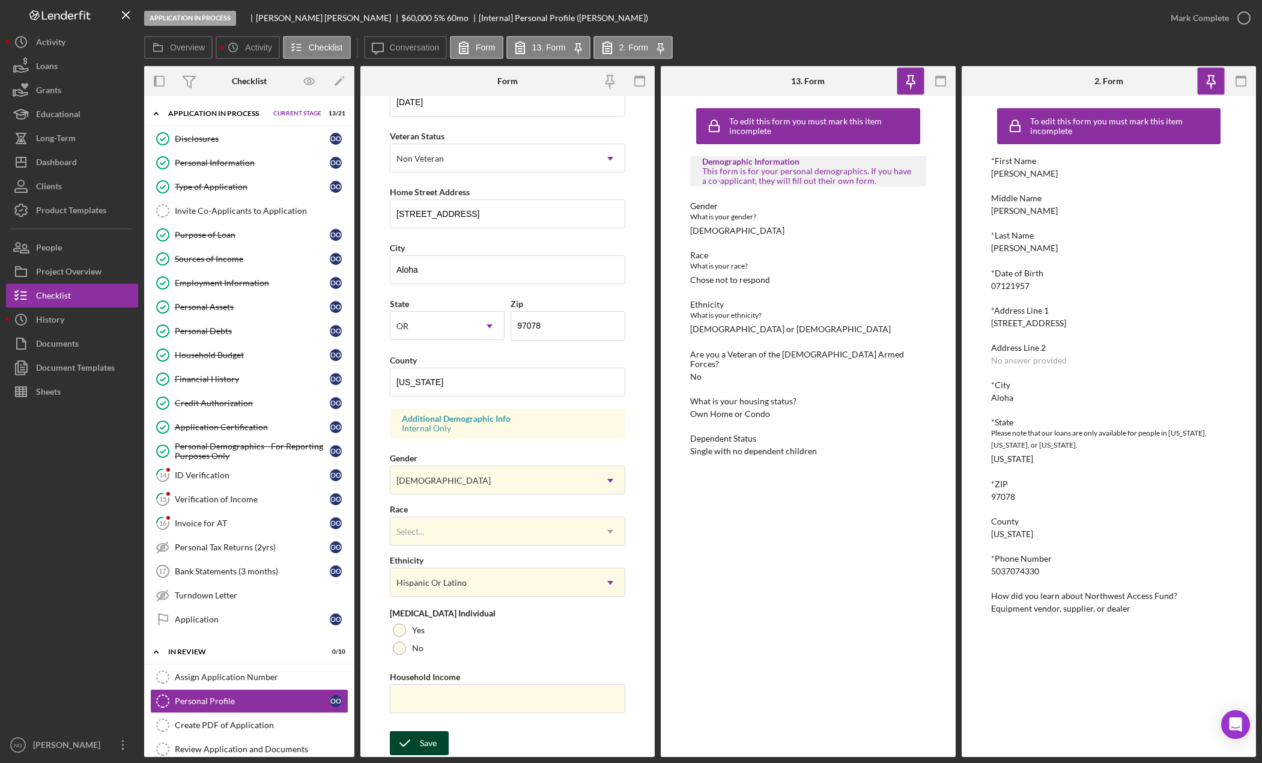
click at [424, 744] on div "Save" at bounding box center [428, 743] width 17 height 24
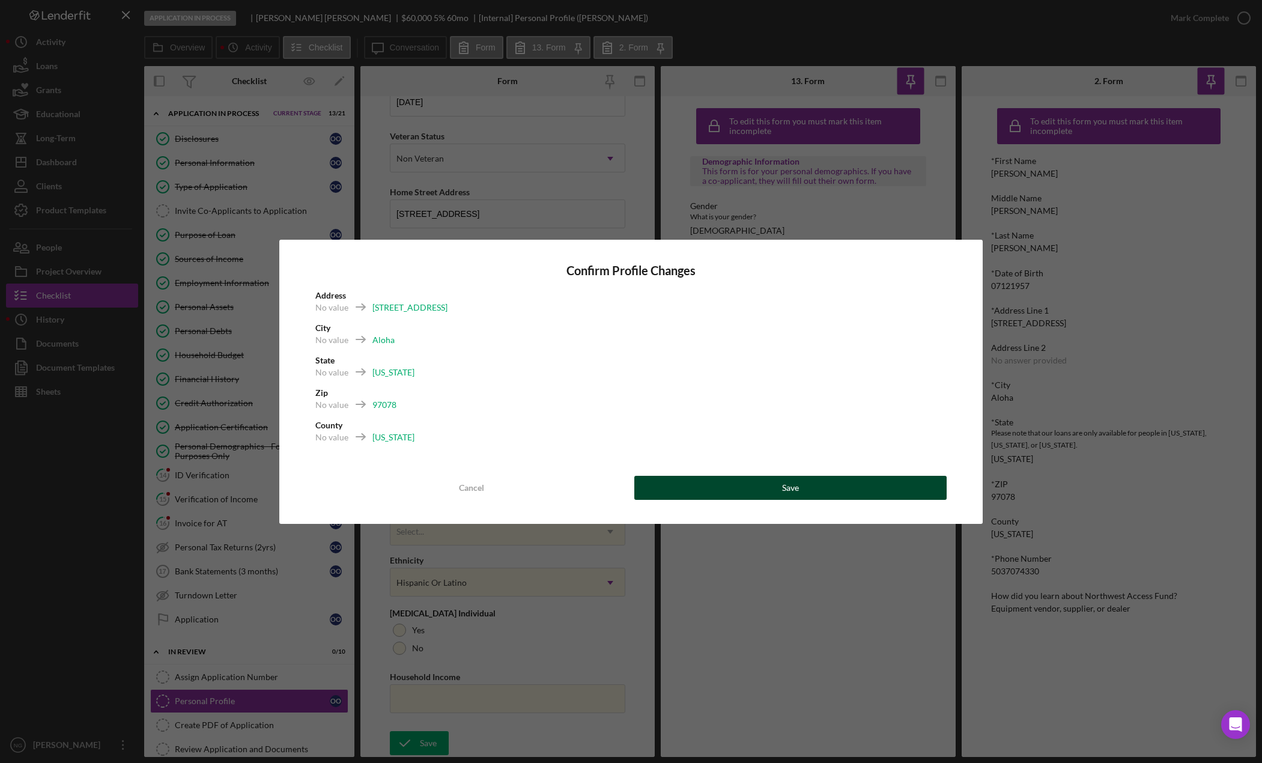
click at [851, 482] on button "Save" at bounding box center [790, 488] width 312 height 24
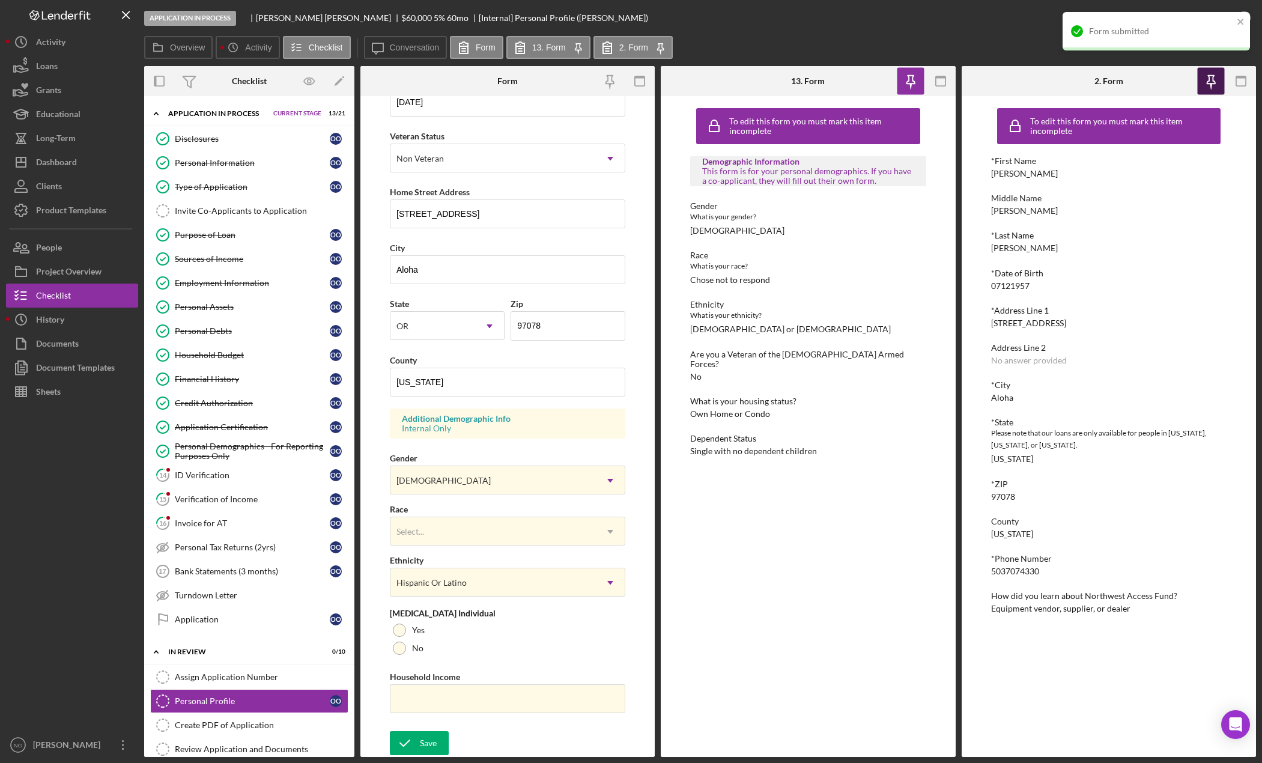
click at [1211, 81] on icon "button" at bounding box center [1210, 81] width 27 height 27
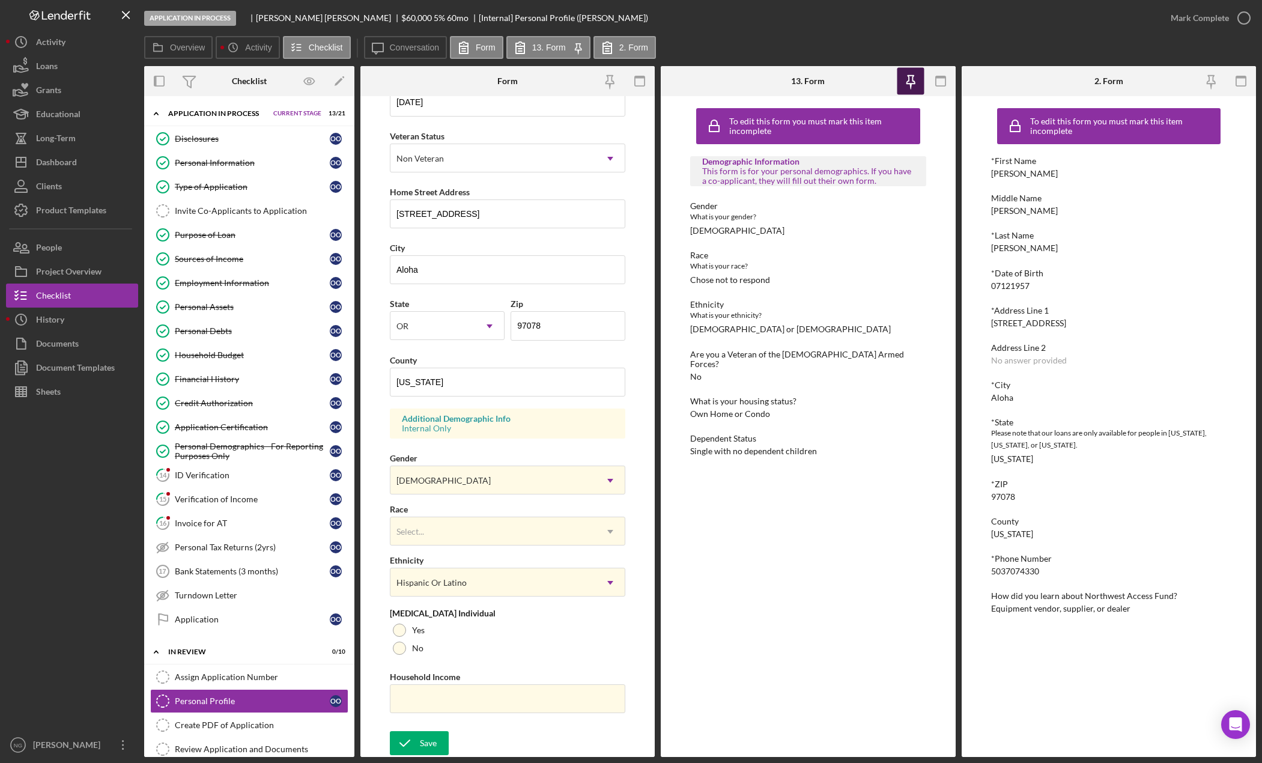
click at [910, 76] on icon "button" at bounding box center [910, 81] width 27 height 27
click at [1238, 20] on icon "button" at bounding box center [1244, 18] width 30 height 30
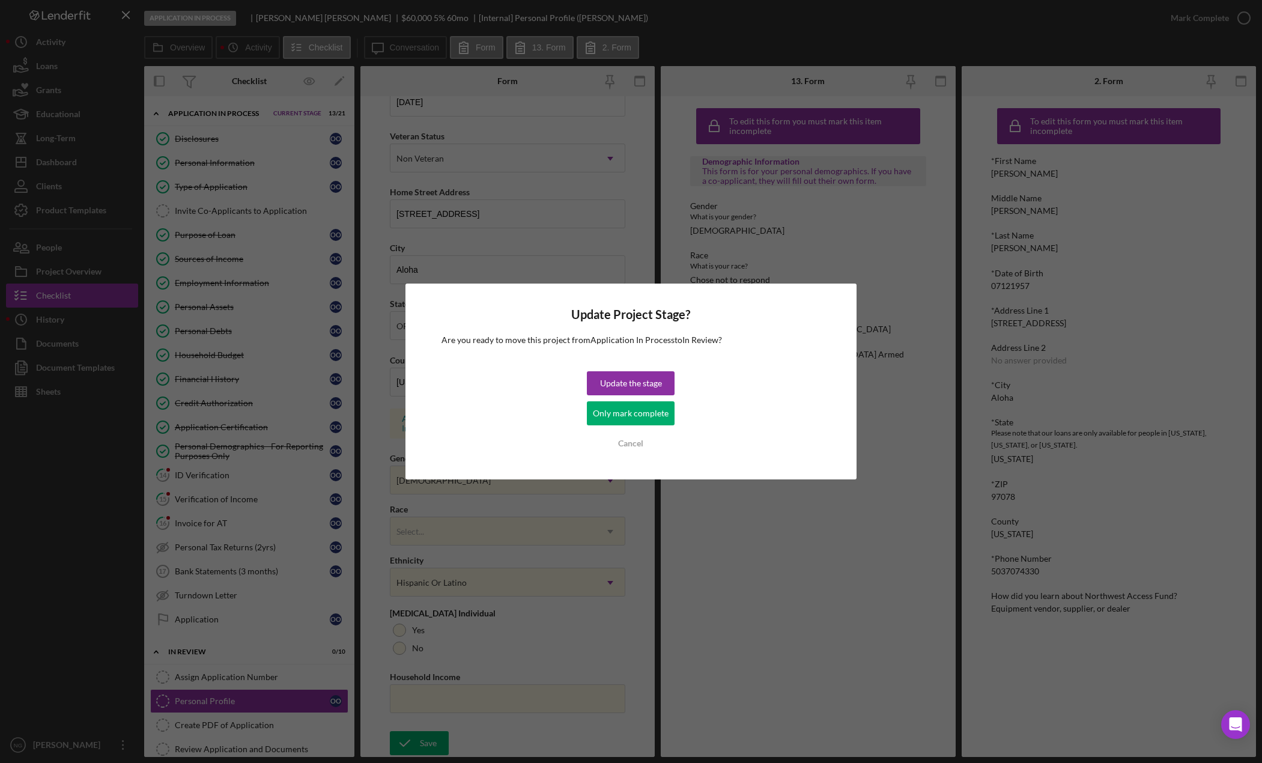
click at [645, 377] on div "Update the stage" at bounding box center [631, 383] width 62 height 24
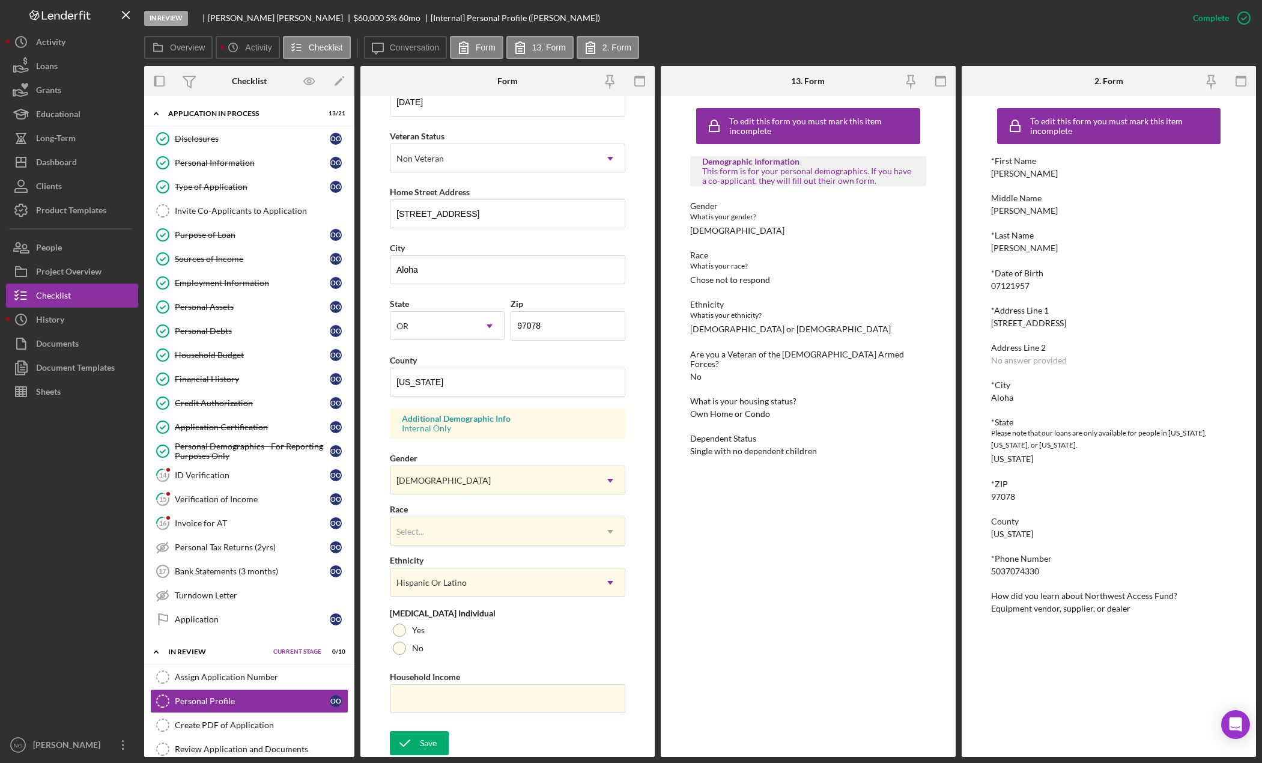
scroll to position [0, 0]
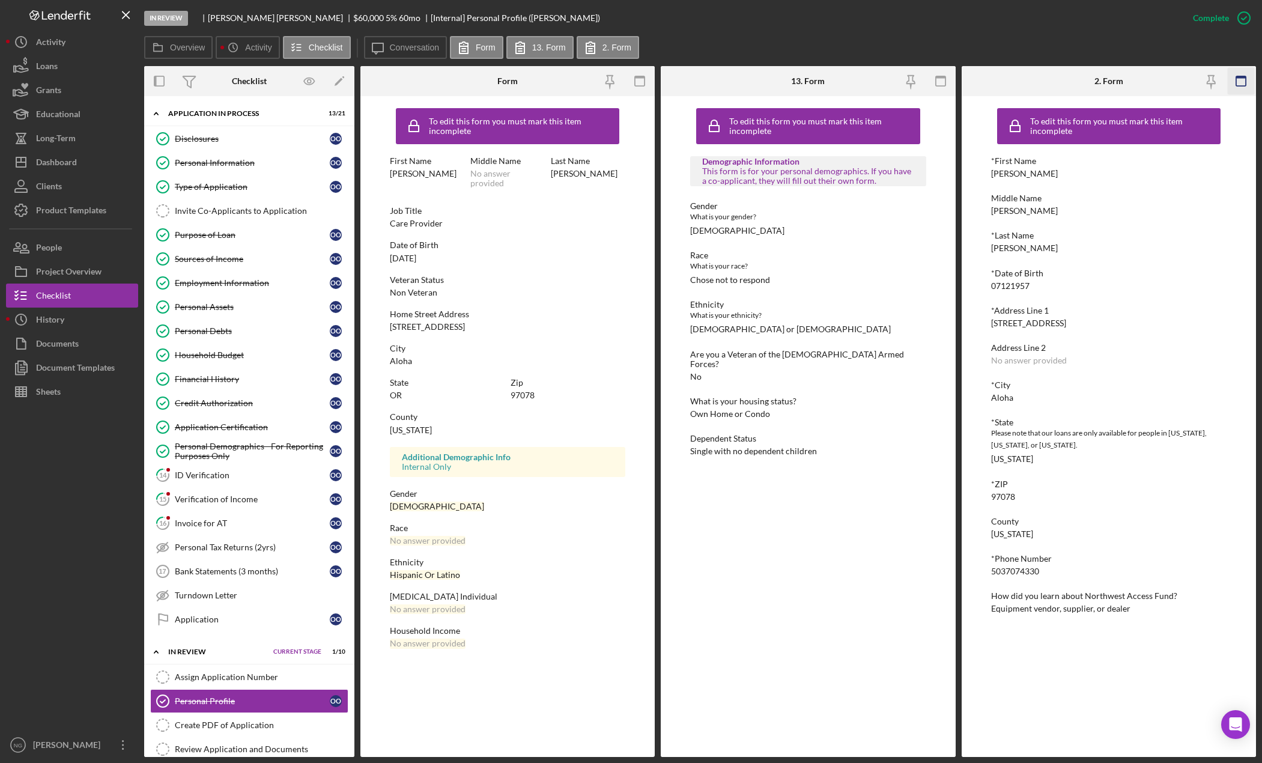
click at [1237, 85] on icon "button" at bounding box center [1240, 81] width 27 height 27
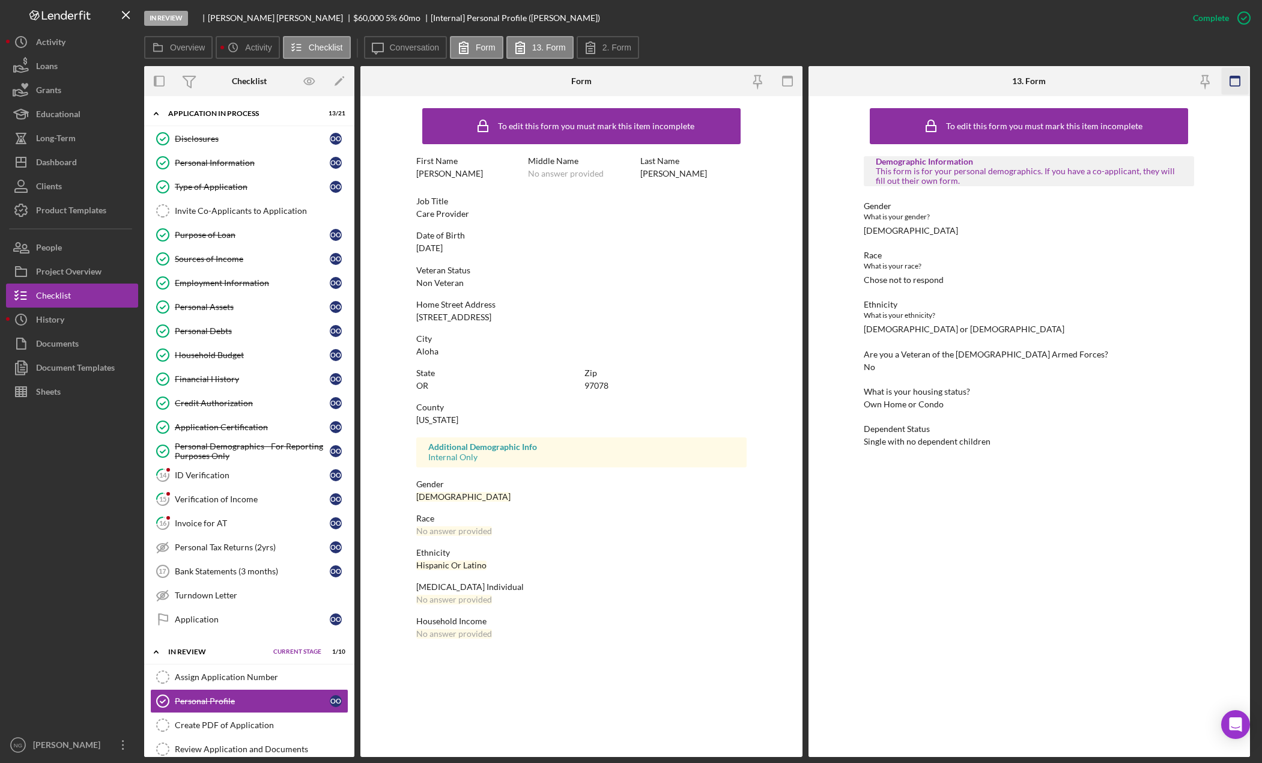
click at [1235, 81] on icon "button" at bounding box center [1235, 81] width 27 height 27
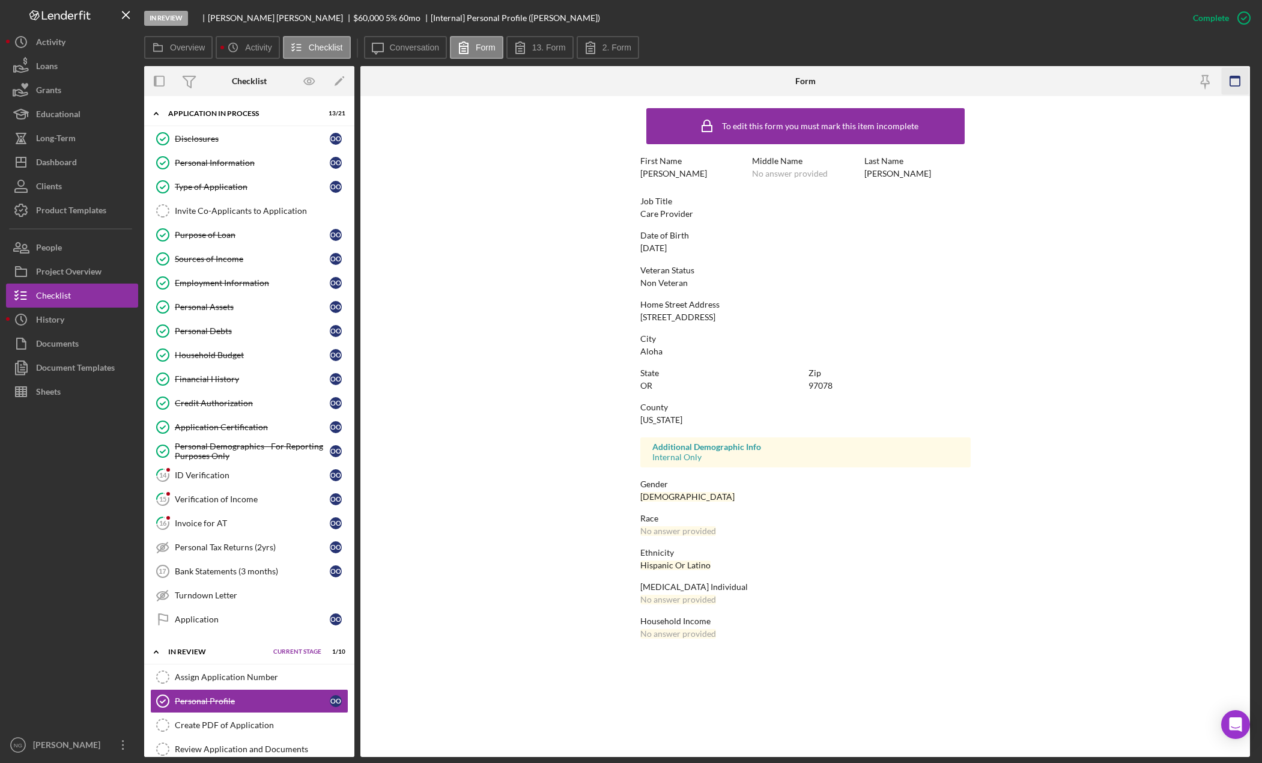
click at [1242, 76] on icon "button" at bounding box center [1235, 81] width 27 height 27
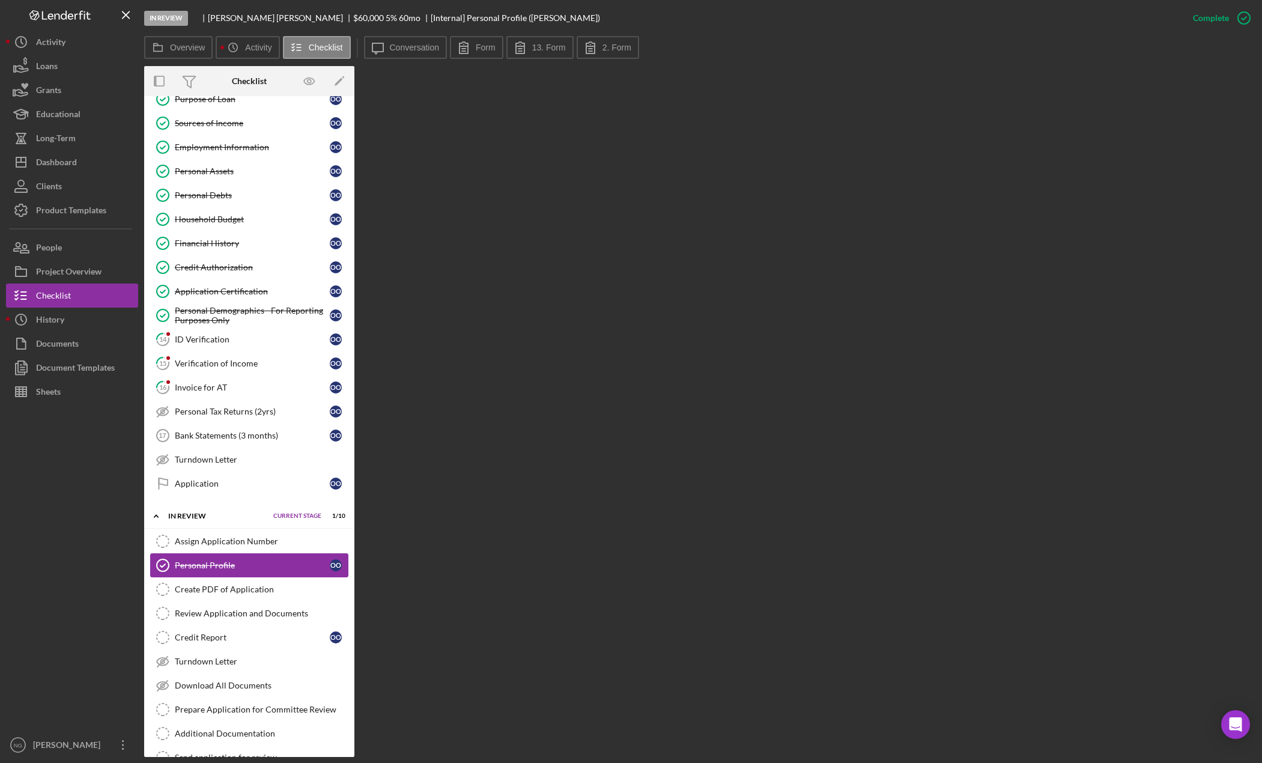
scroll to position [240, 0]
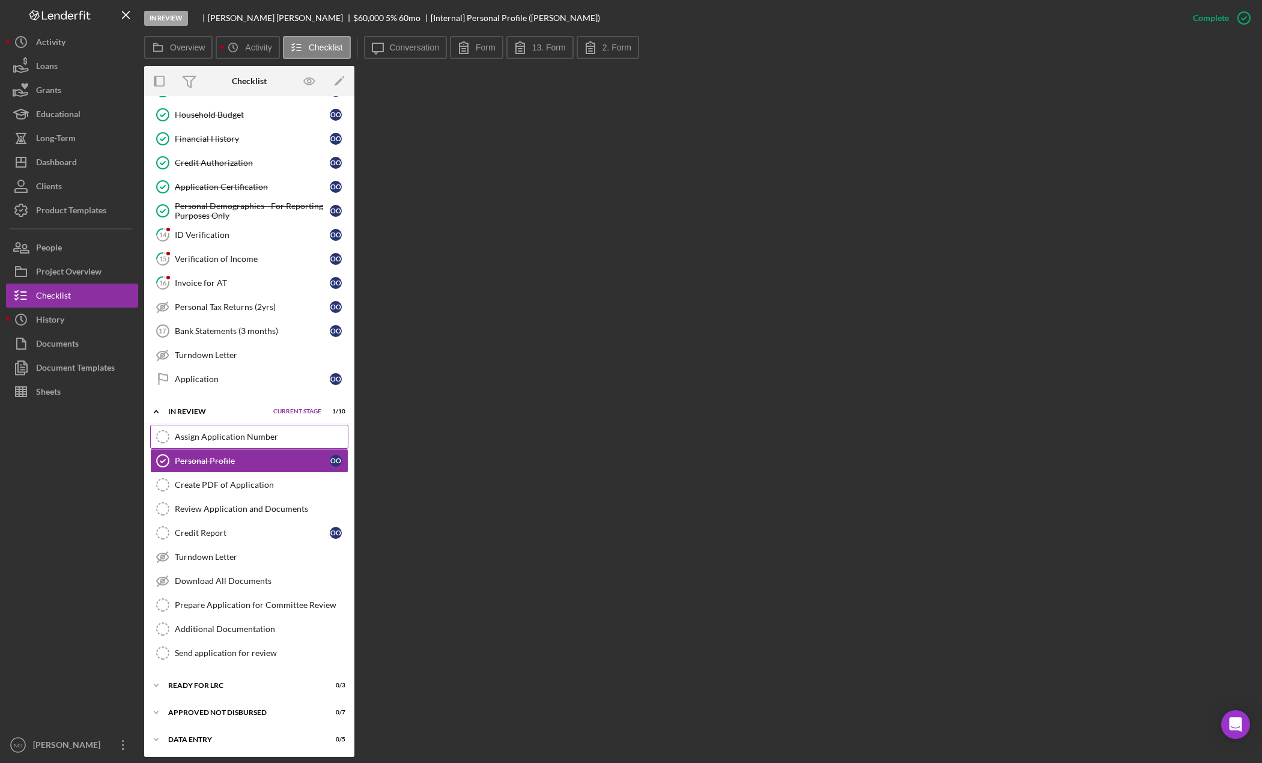
drag, startPoint x: 261, startPoint y: 441, endPoint x: 277, endPoint y: 439, distance: 16.4
click at [261, 440] on div "Assign Application Number" at bounding box center [261, 437] width 173 height 10
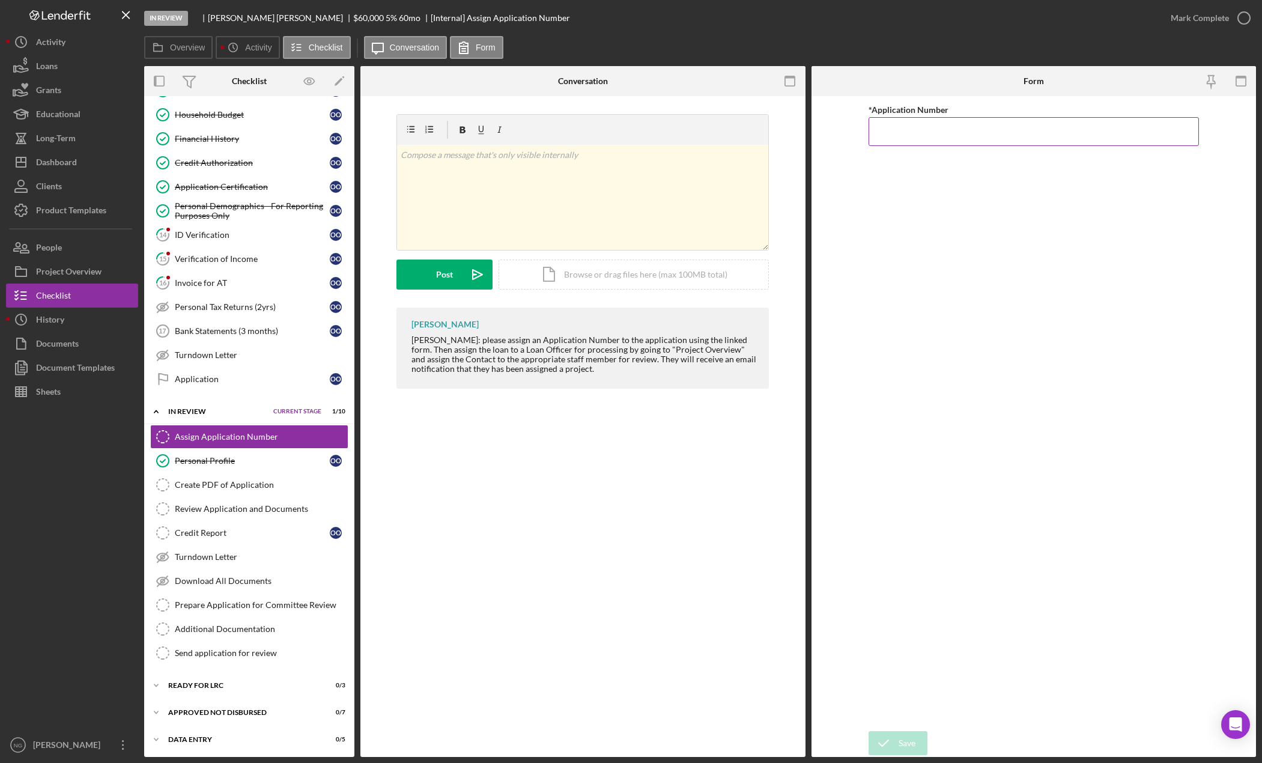
click at [931, 144] on input "*Application Number" at bounding box center [1034, 131] width 330 height 29
type input "5575"
click at [904, 738] on div "Save" at bounding box center [907, 743] width 17 height 24
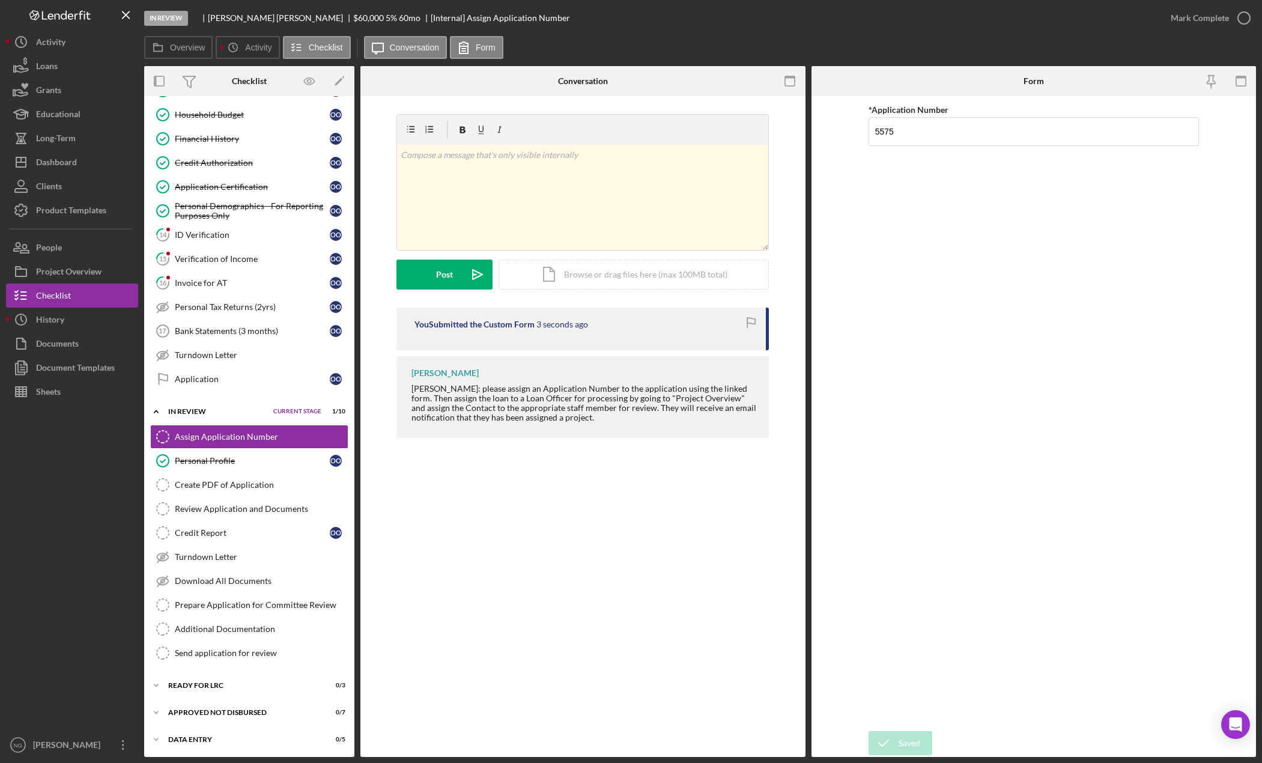
click at [0, 0] on icon "button" at bounding box center [0, 0] width 0 height 0
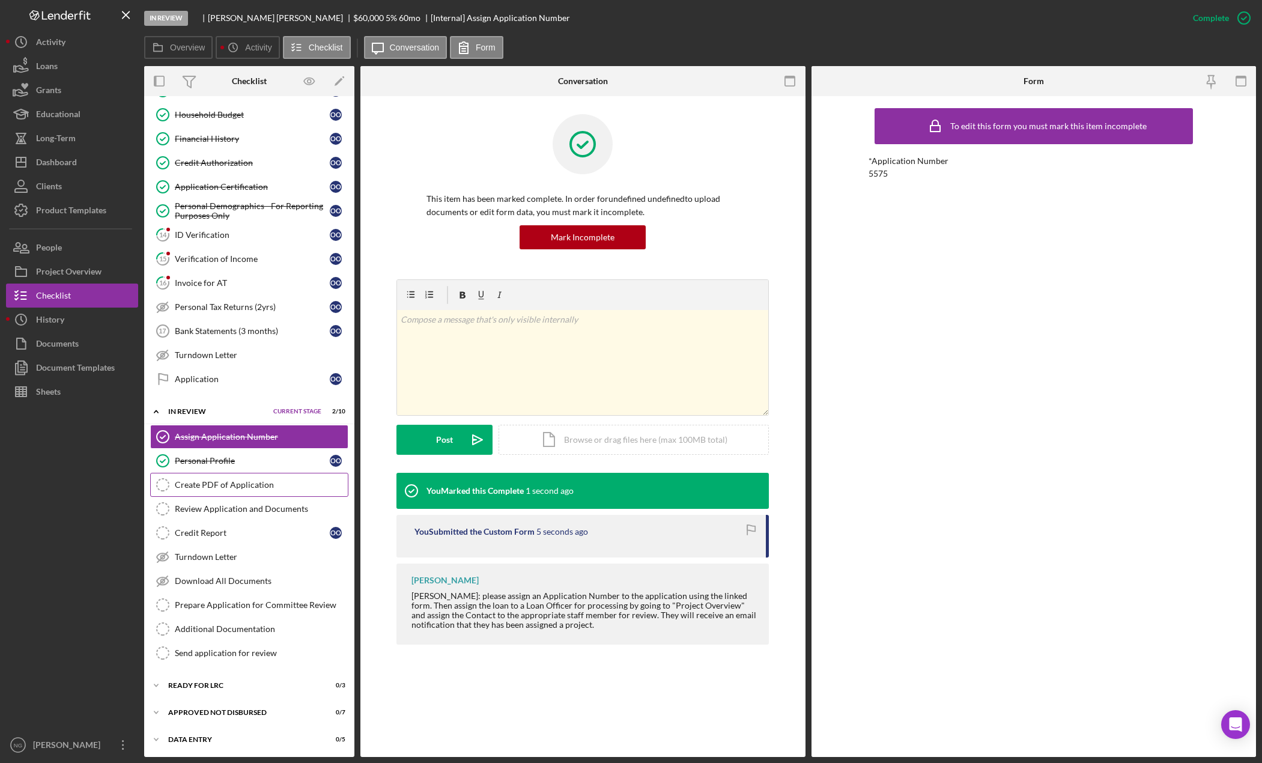
click at [258, 484] on div "Create PDF of Application" at bounding box center [261, 485] width 173 height 10
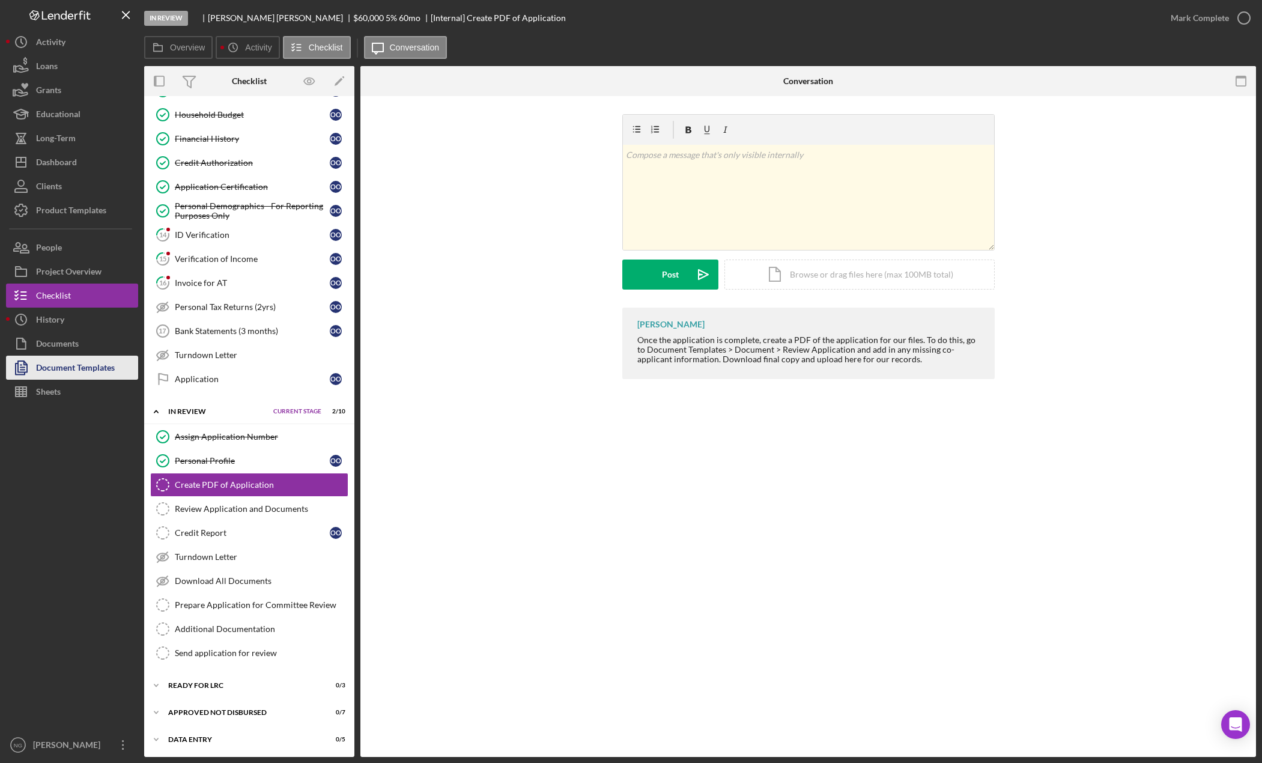
click at [60, 375] on div "Document Templates" at bounding box center [75, 369] width 79 height 27
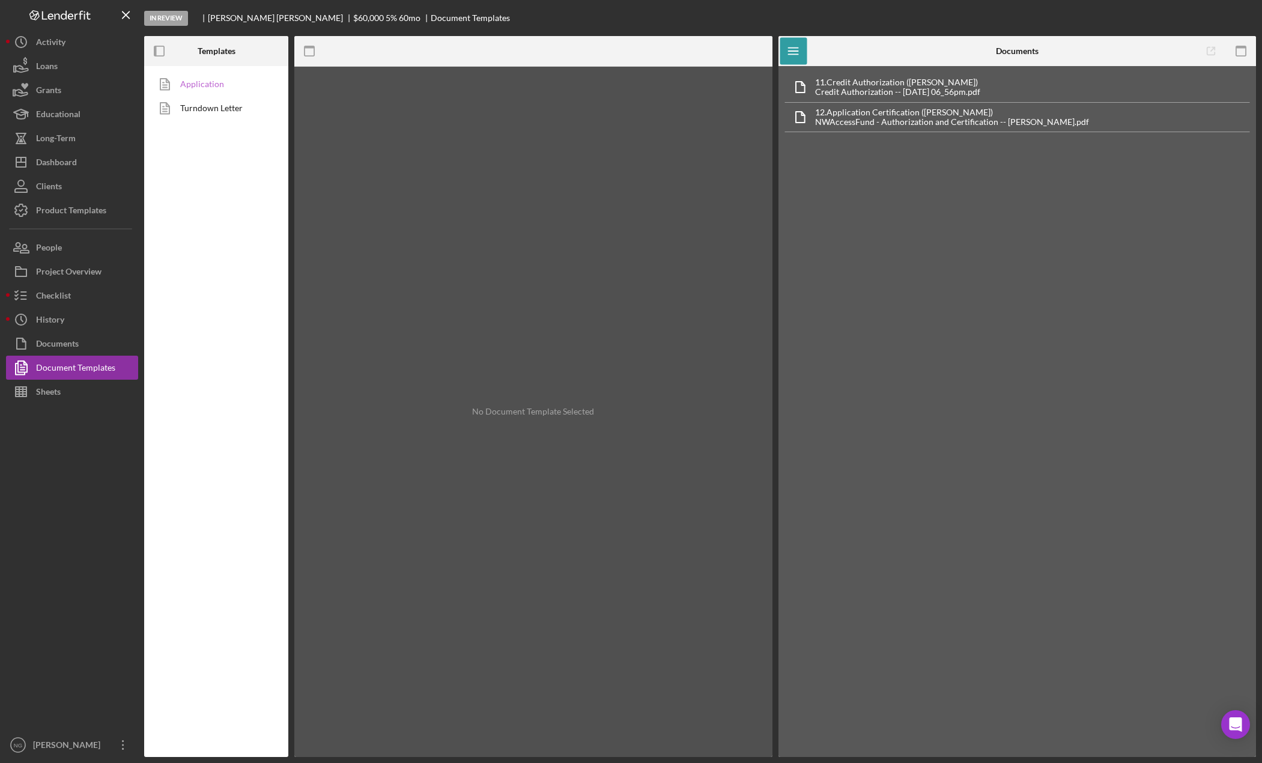
click at [195, 78] on link "Application" at bounding box center [213, 84] width 126 height 24
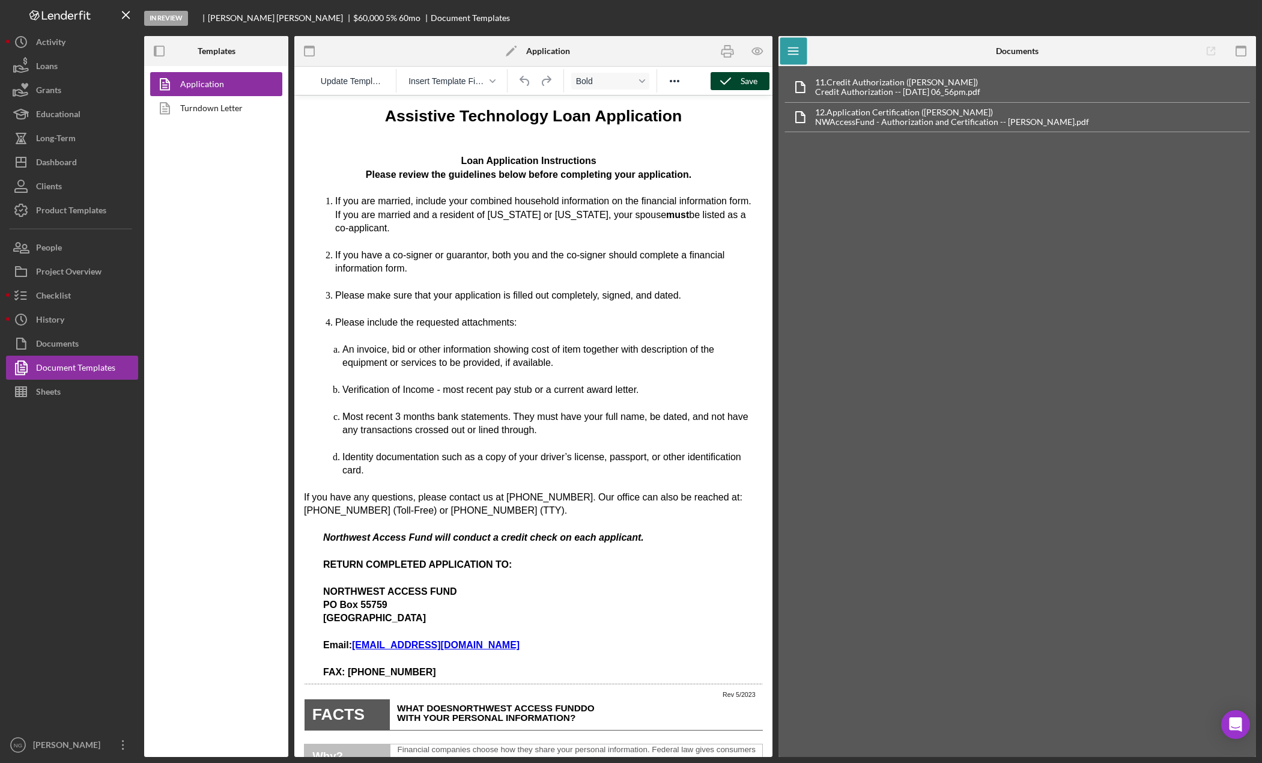
click at [737, 81] on icon "button" at bounding box center [726, 81] width 30 height 30
click at [762, 47] on icon "button" at bounding box center [757, 51] width 27 height 27
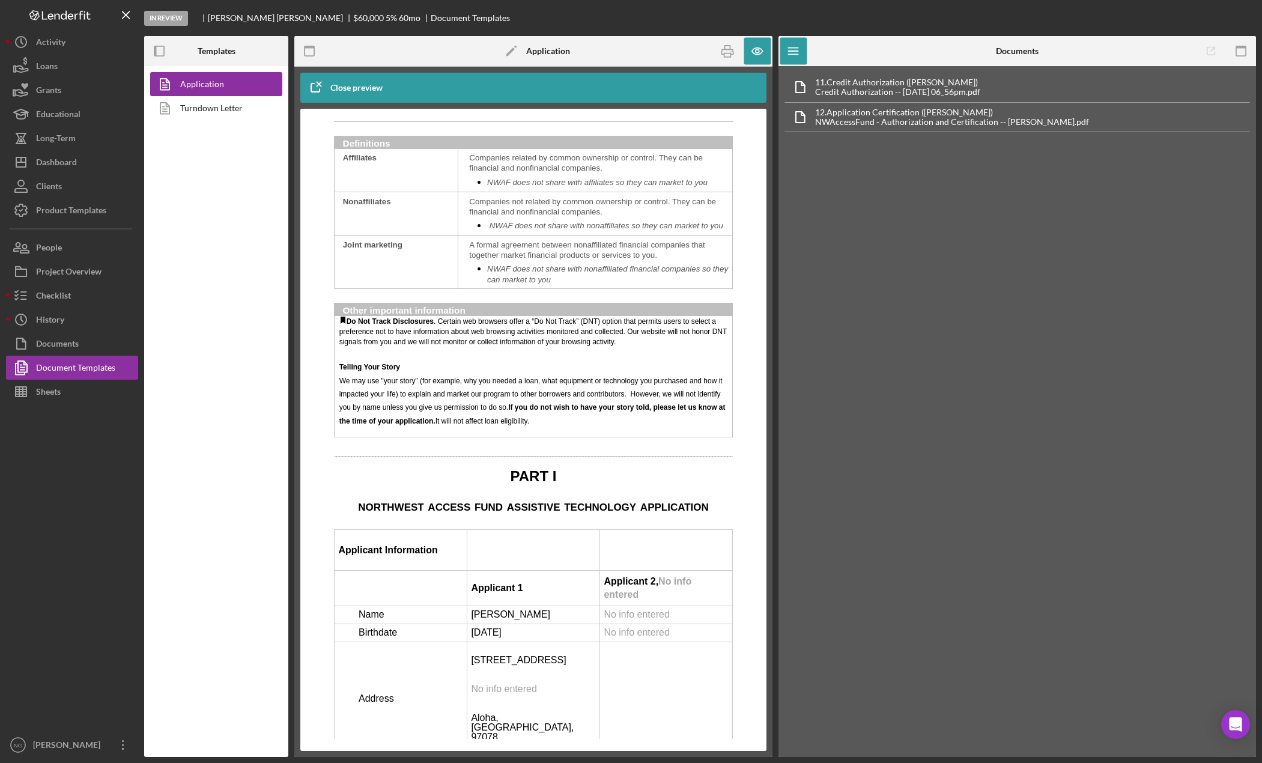
scroll to position [1862, 0]
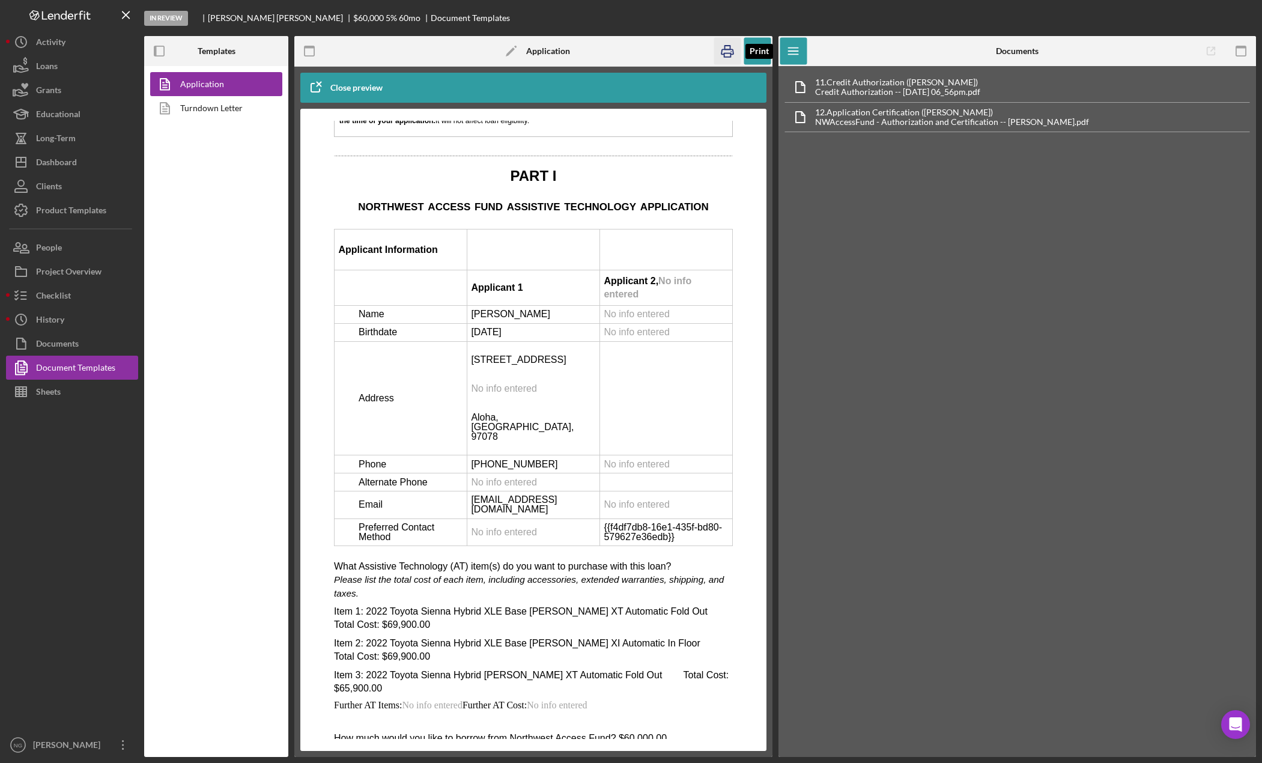
click at [726, 54] on icon "button" at bounding box center [727, 51] width 27 height 27
click at [55, 297] on div "Checklist" at bounding box center [53, 297] width 35 height 27
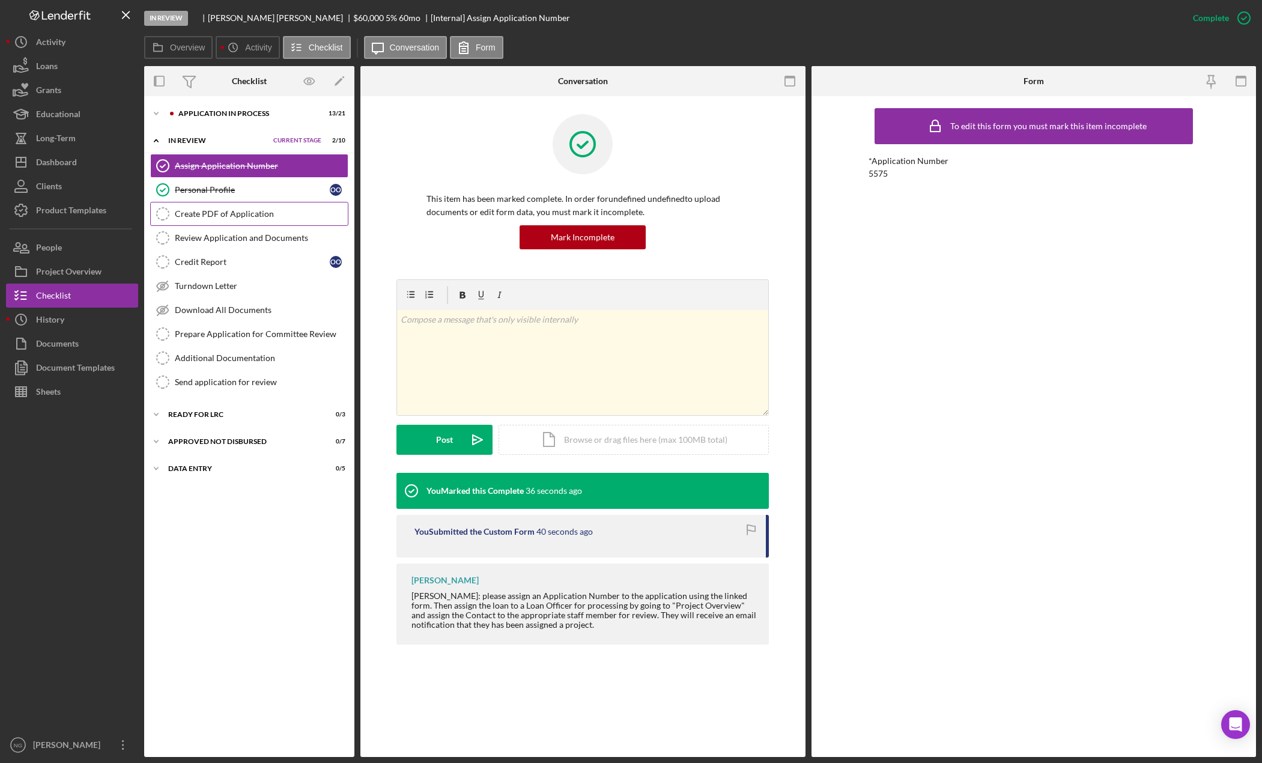
click at [241, 217] on div "Create PDF of Application" at bounding box center [261, 214] width 173 height 10
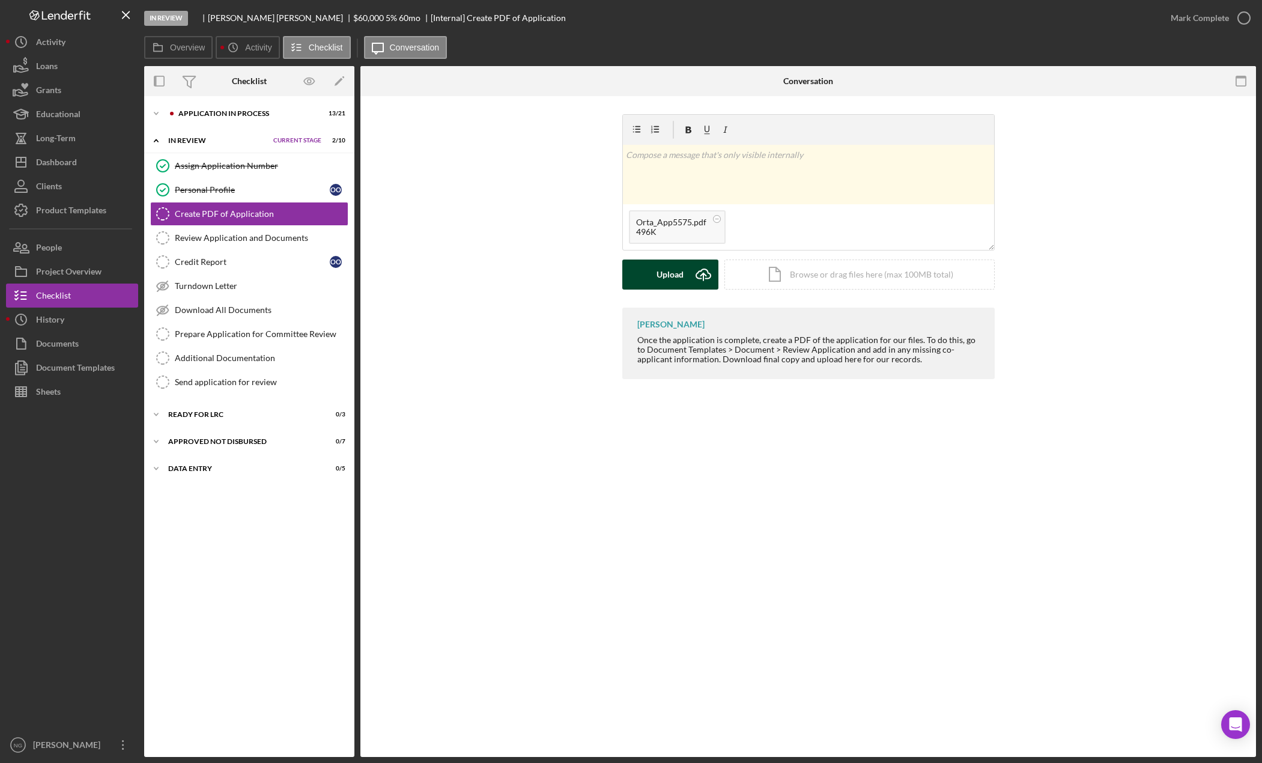
click at [676, 279] on div "Upload" at bounding box center [670, 275] width 27 height 30
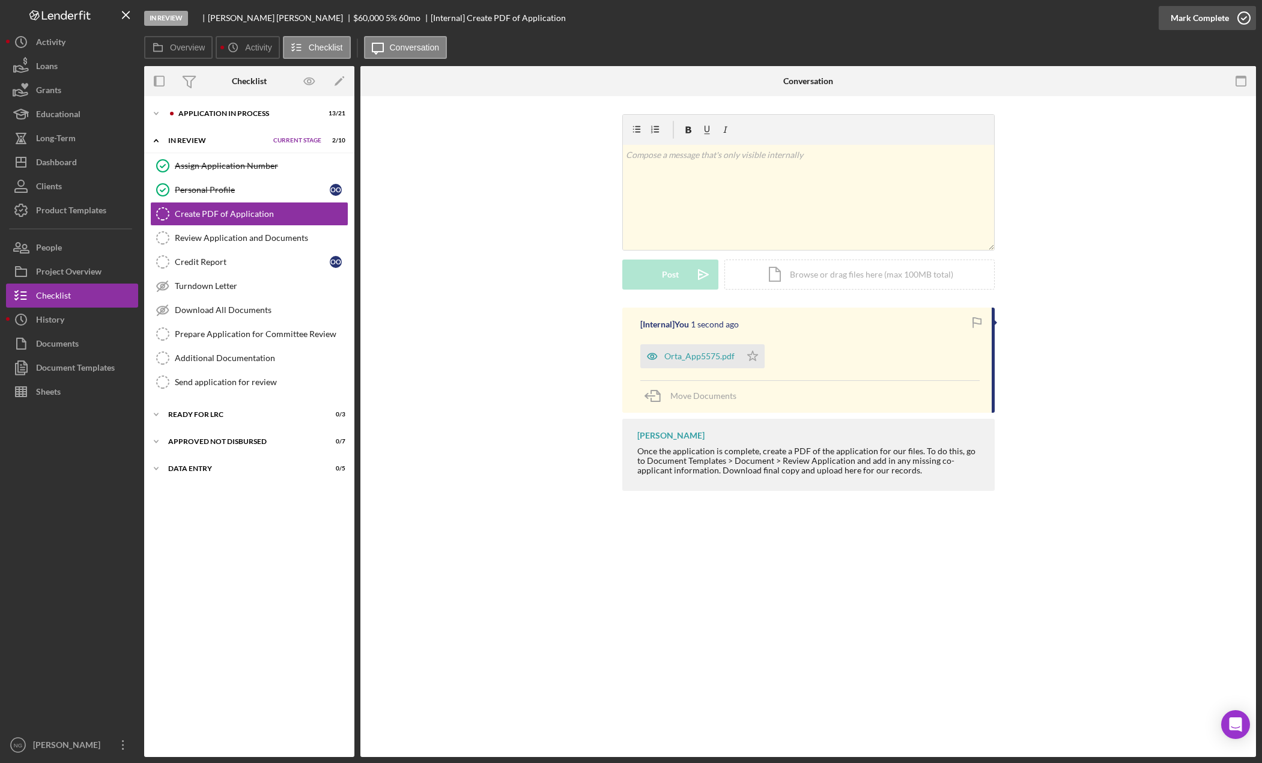
click at [1230, 15] on icon "button" at bounding box center [1244, 18] width 30 height 30
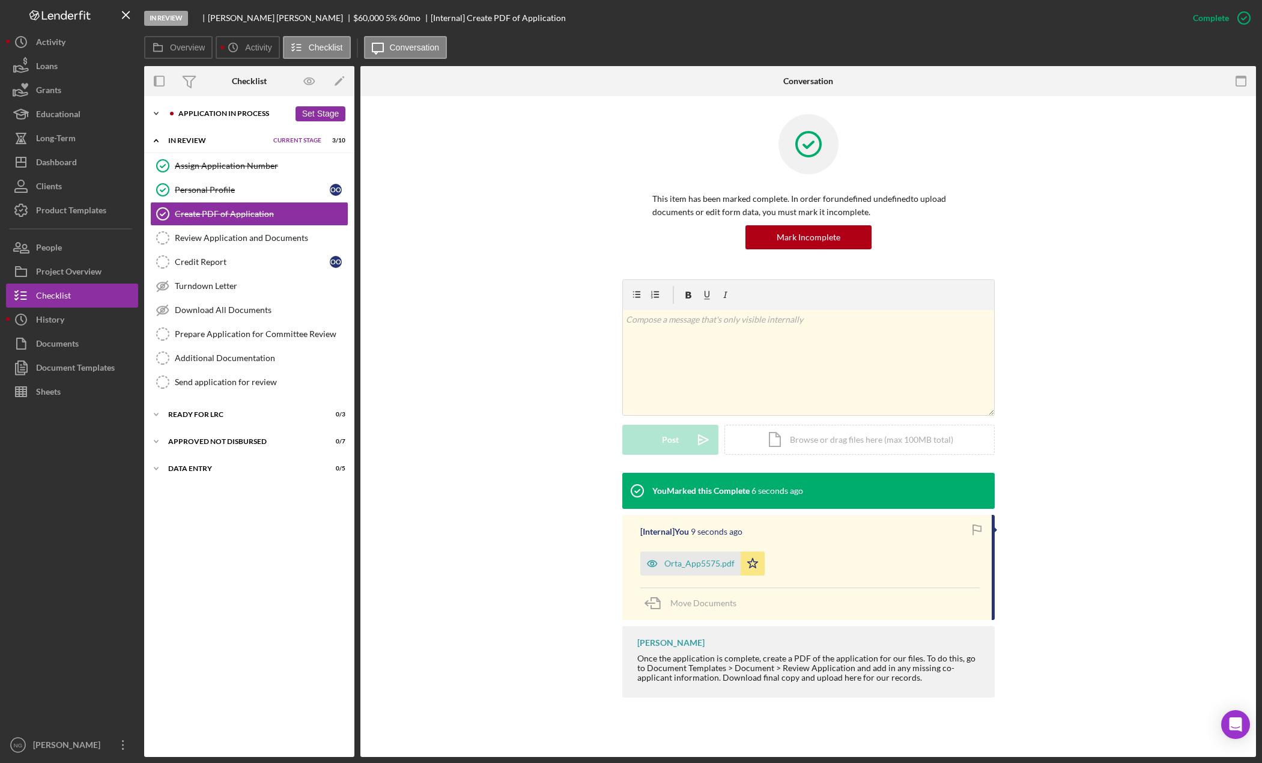
click at [204, 122] on div "Icon/Expander Application In Process 13 / 21 Set Stage" at bounding box center [249, 114] width 210 height 24
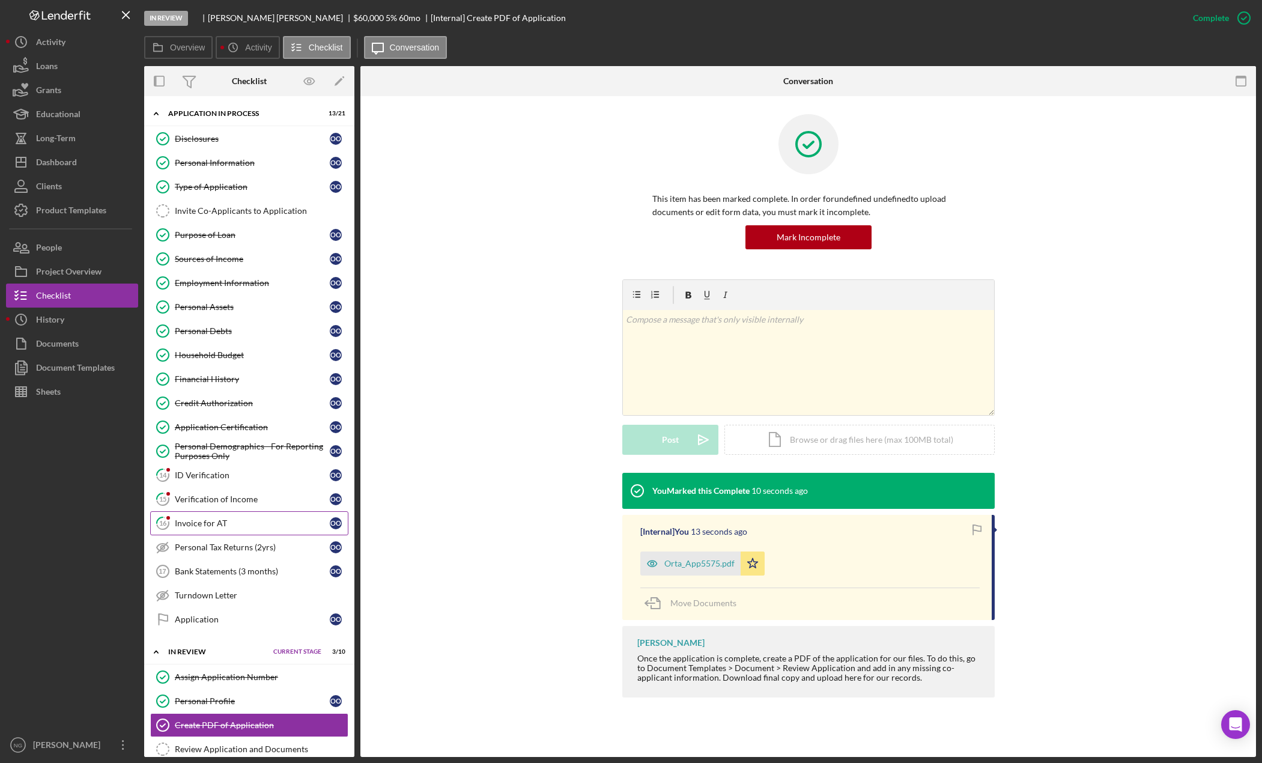
click at [223, 524] on div "Invoice for AT" at bounding box center [252, 523] width 155 height 10
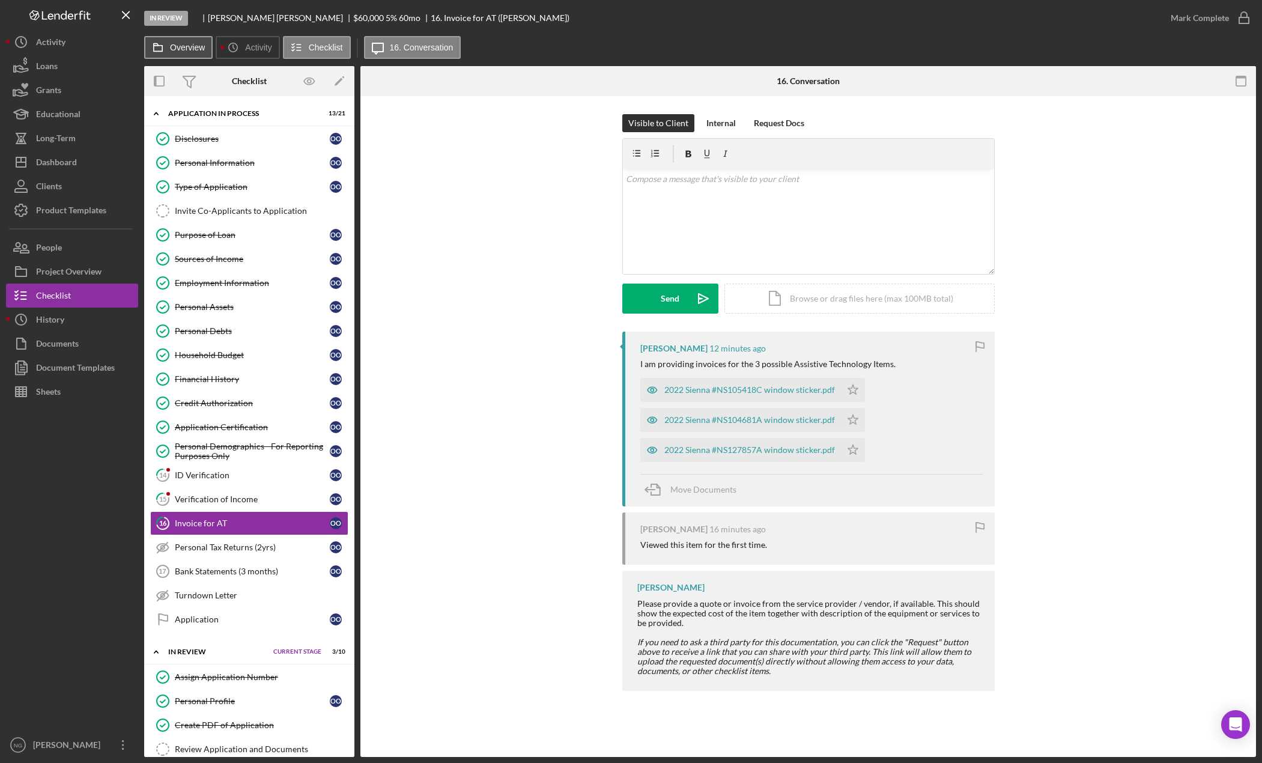
click at [190, 52] on button "Overview" at bounding box center [178, 47] width 68 height 23
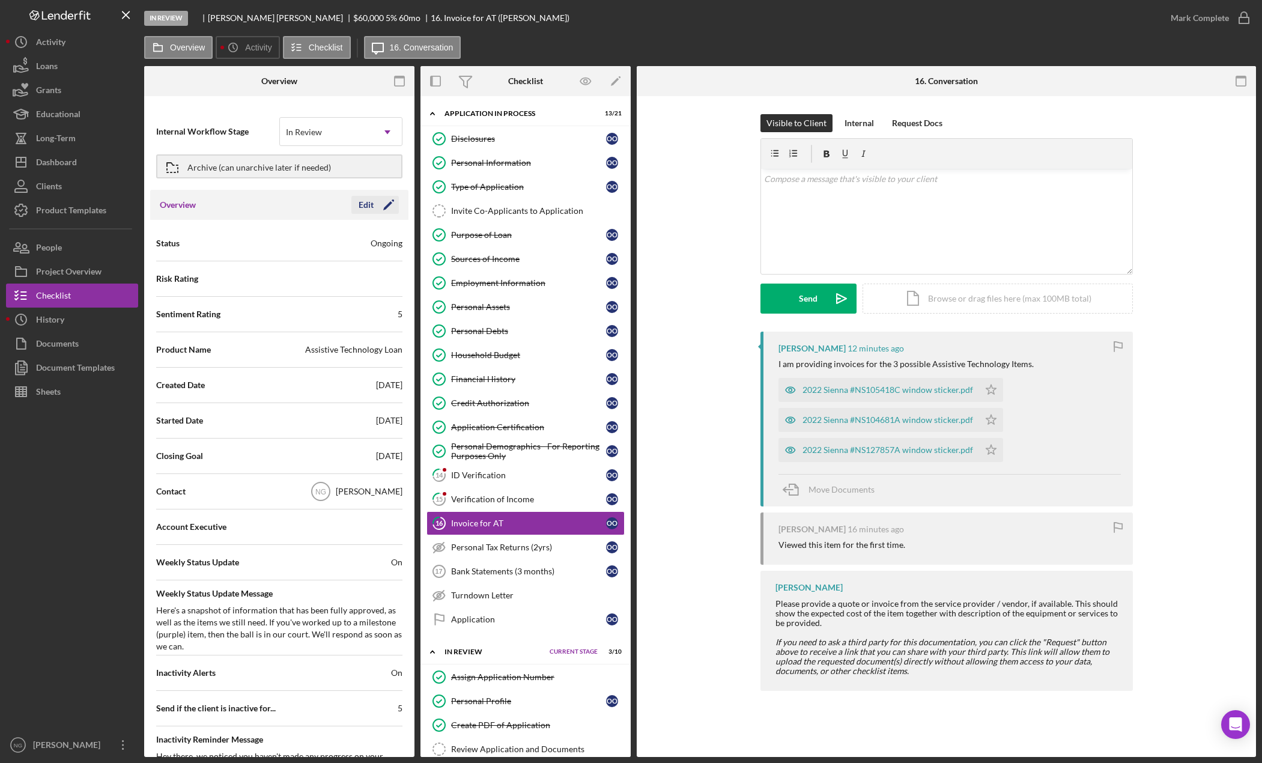
click at [380, 207] on icon "Icon/Edit" at bounding box center [389, 205] width 30 height 30
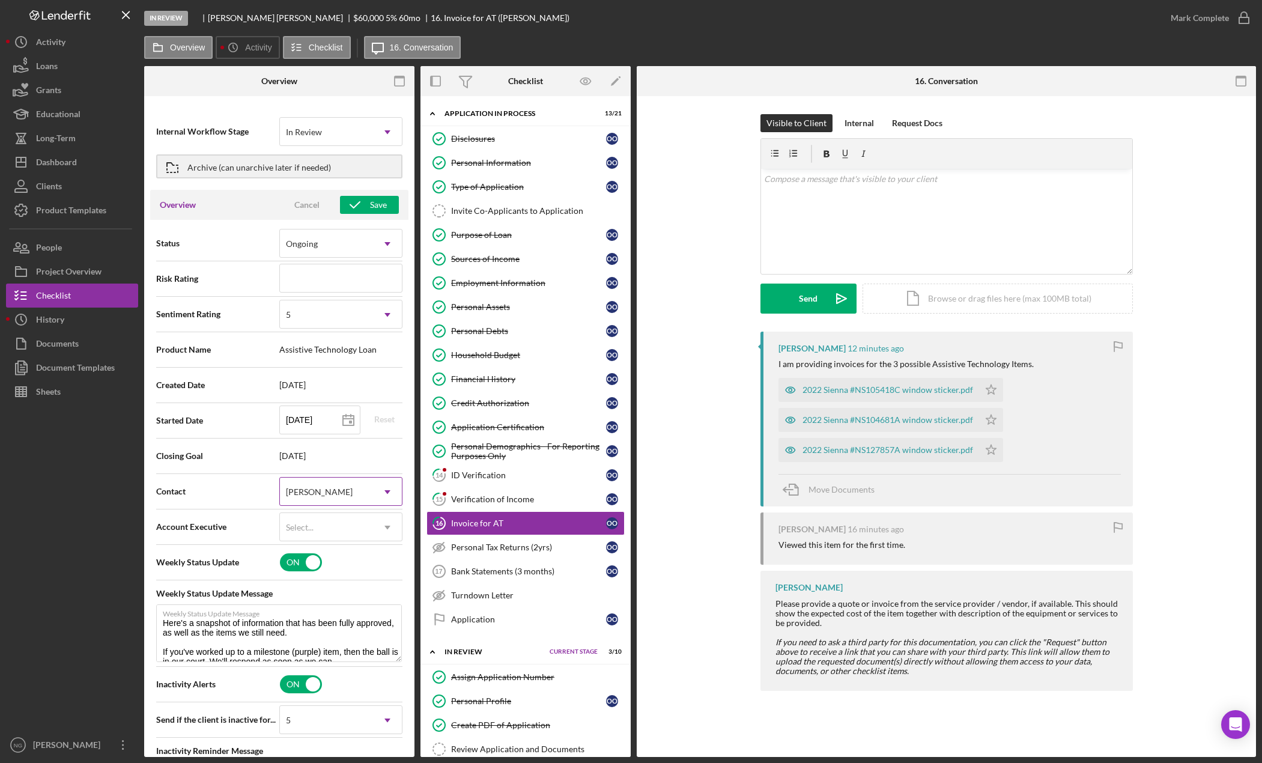
click at [344, 485] on div "[PERSON_NAME]" at bounding box center [326, 492] width 93 height 28
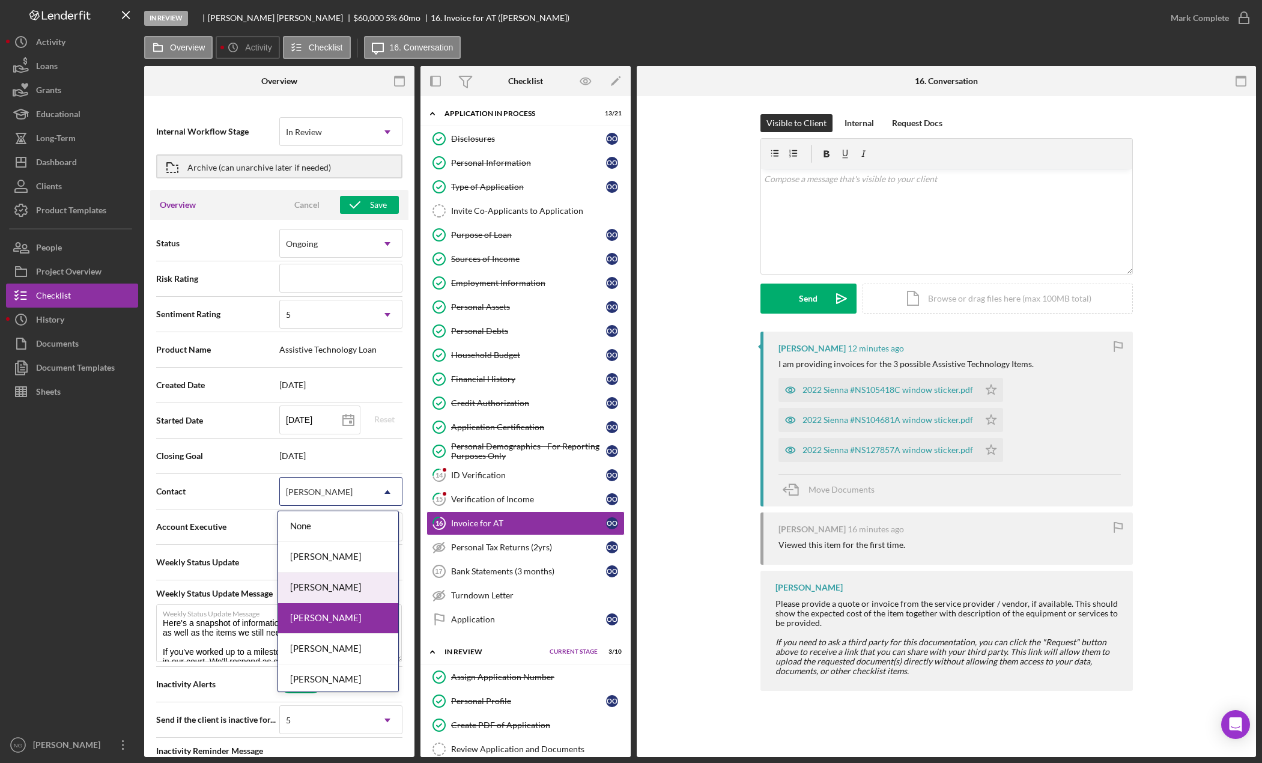
click at [323, 595] on div "[PERSON_NAME]" at bounding box center [338, 588] width 120 height 31
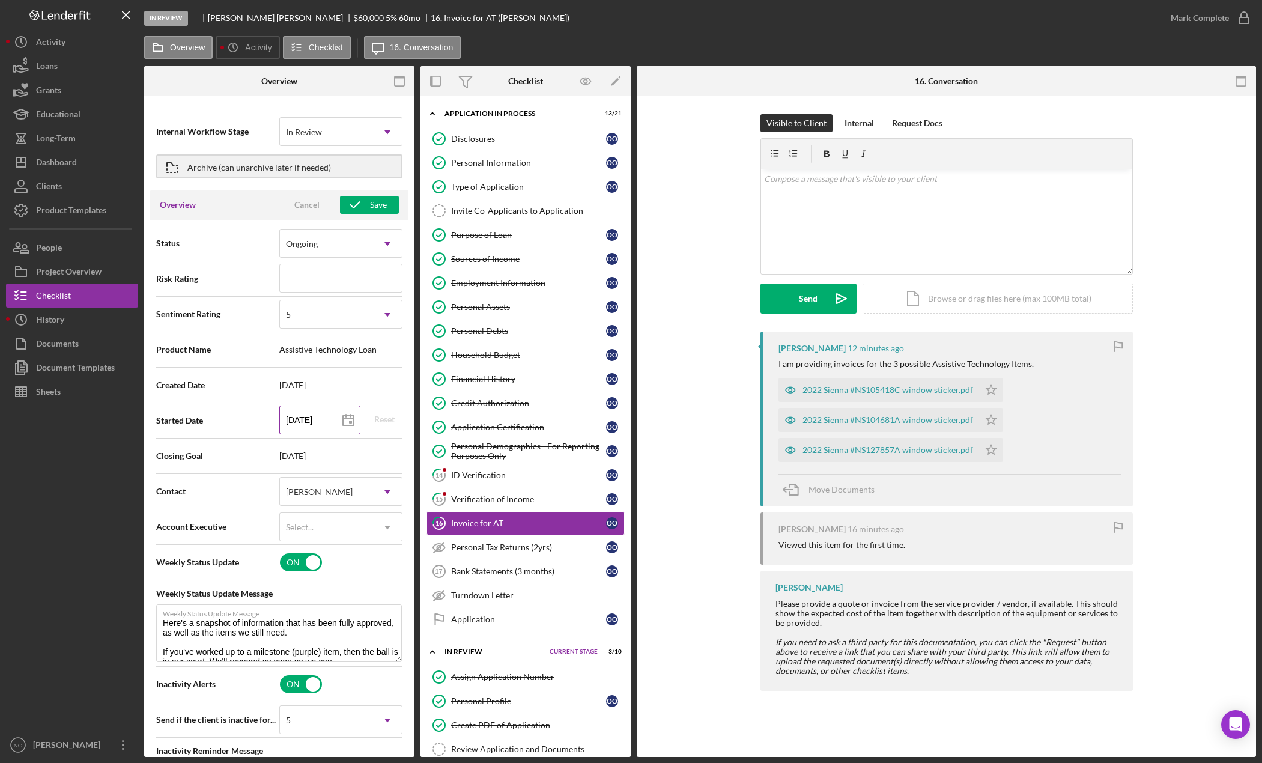
click at [317, 425] on input "[DATE]" at bounding box center [319, 420] width 81 height 29
click at [343, 422] on polygon at bounding box center [348, 421] width 11 height 10
type input "[DATE]"
click at [375, 208] on div "Save" at bounding box center [378, 205] width 17 height 18
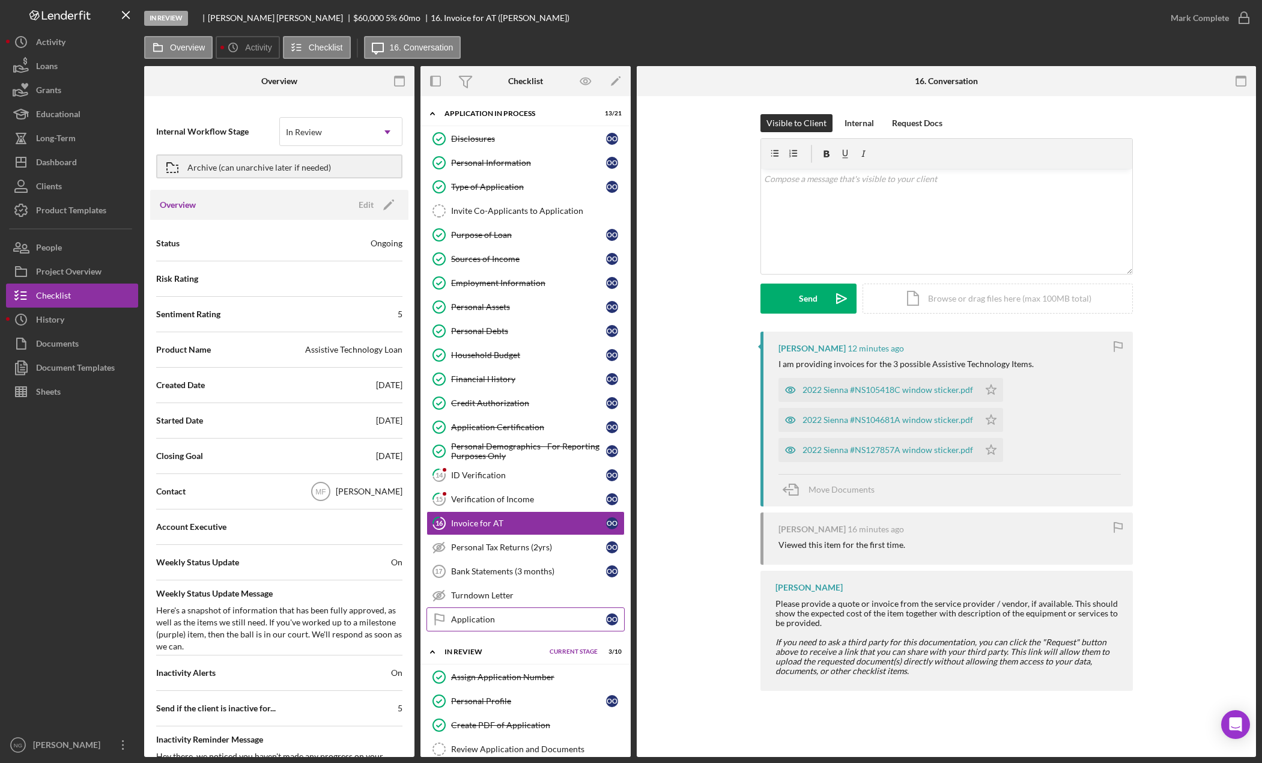
click at [518, 616] on div "Application" at bounding box center [528, 620] width 155 height 10
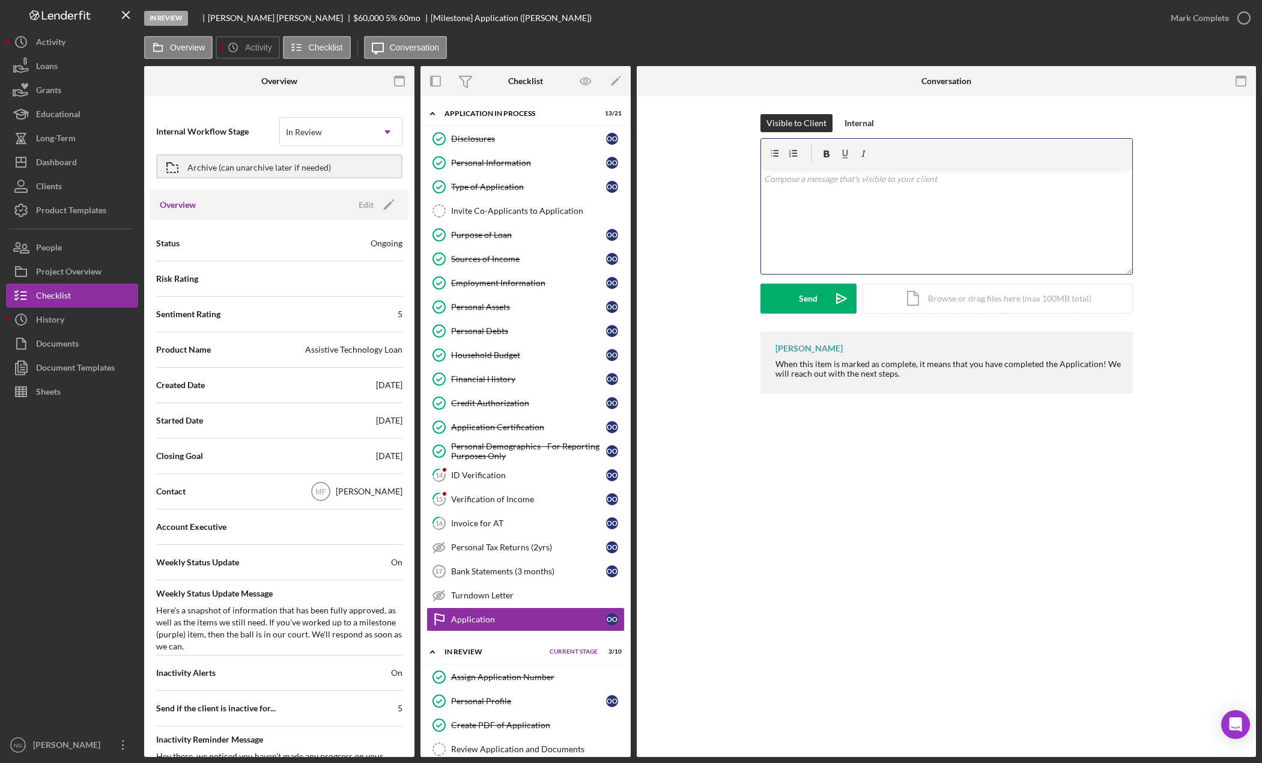
click at [816, 182] on div "v Color teal Color pink Remove color Add row above Add row below Add column bef…" at bounding box center [946, 221] width 371 height 105
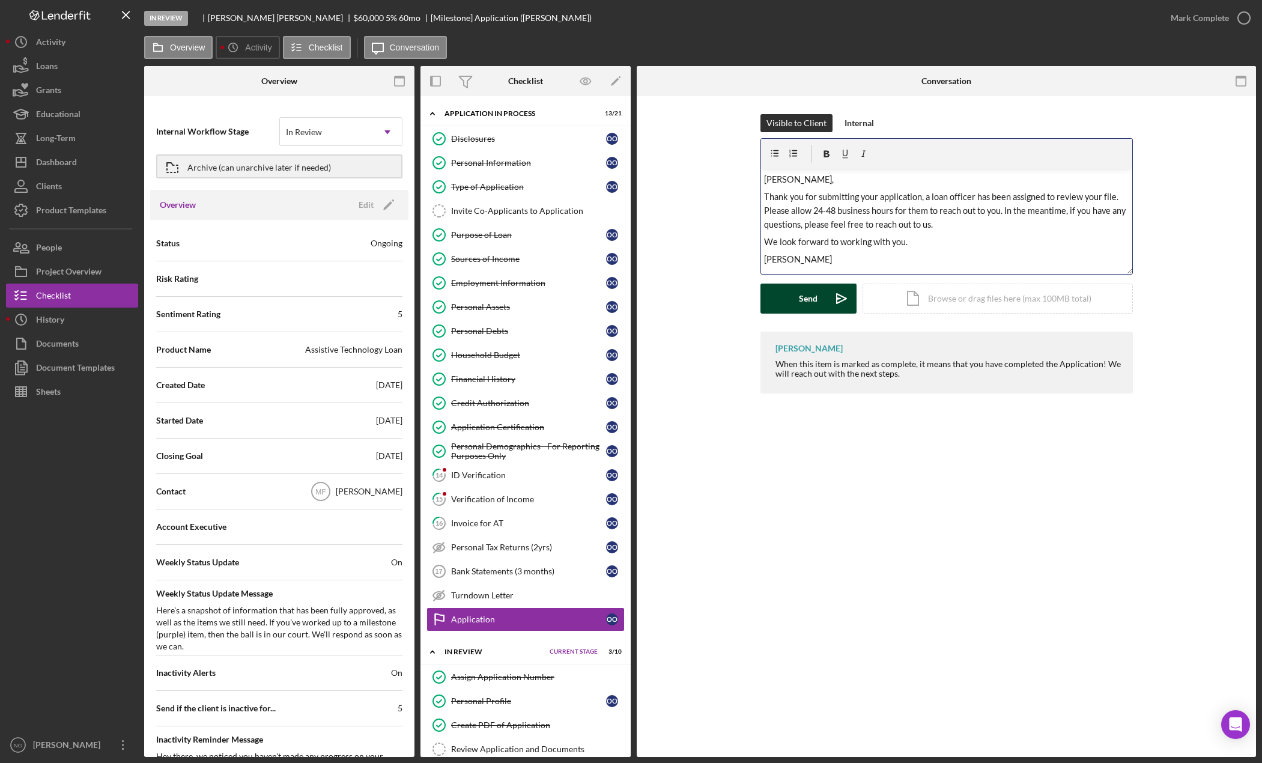
click at [802, 300] on div "Send" at bounding box center [808, 299] width 19 height 30
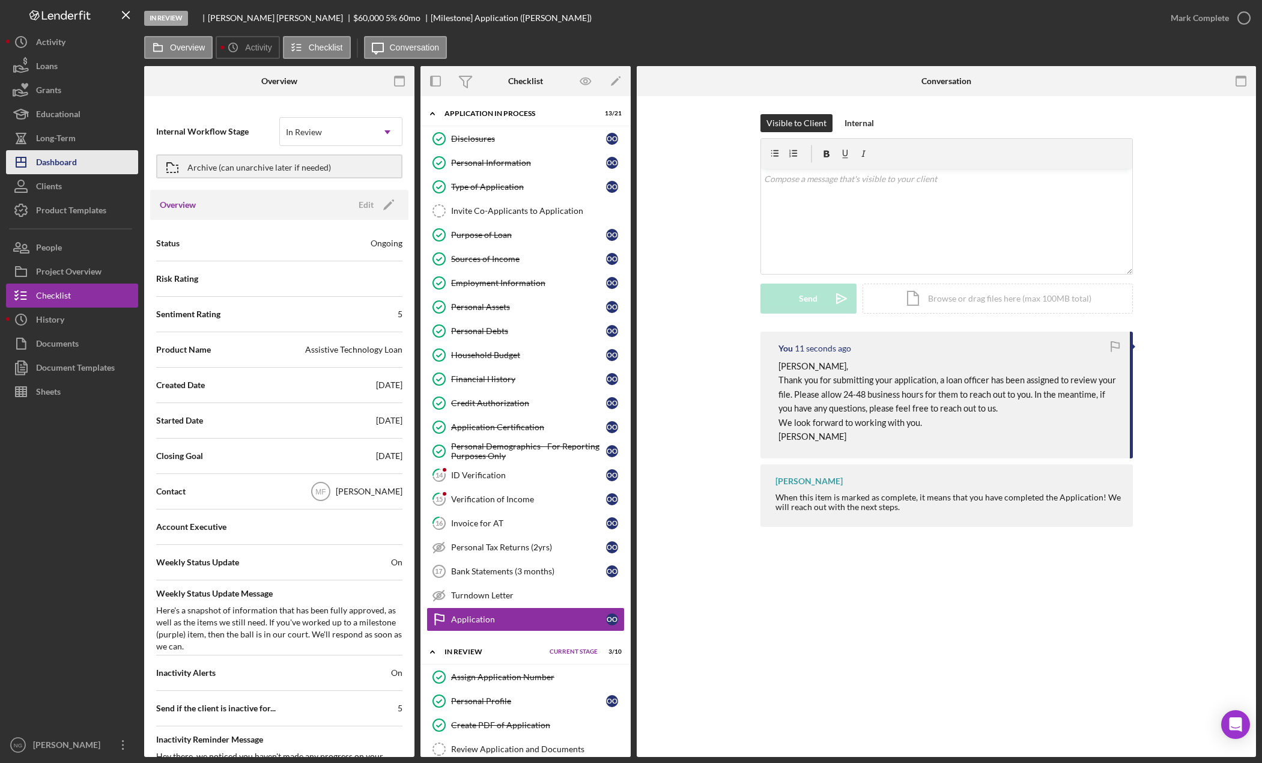
click at [100, 169] on button "Icon/Dashboard Dashboard" at bounding box center [72, 162] width 132 height 24
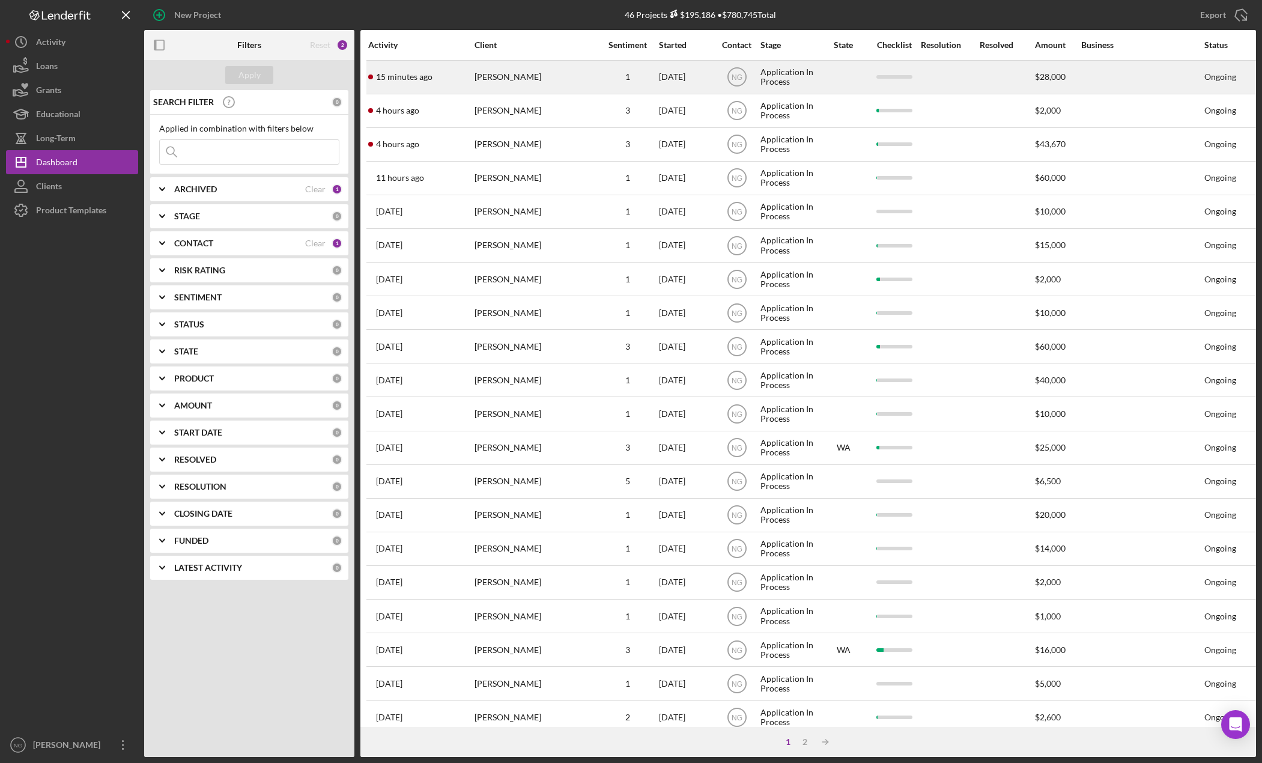
click at [549, 87] on div "[PERSON_NAME]" at bounding box center [535, 77] width 120 height 32
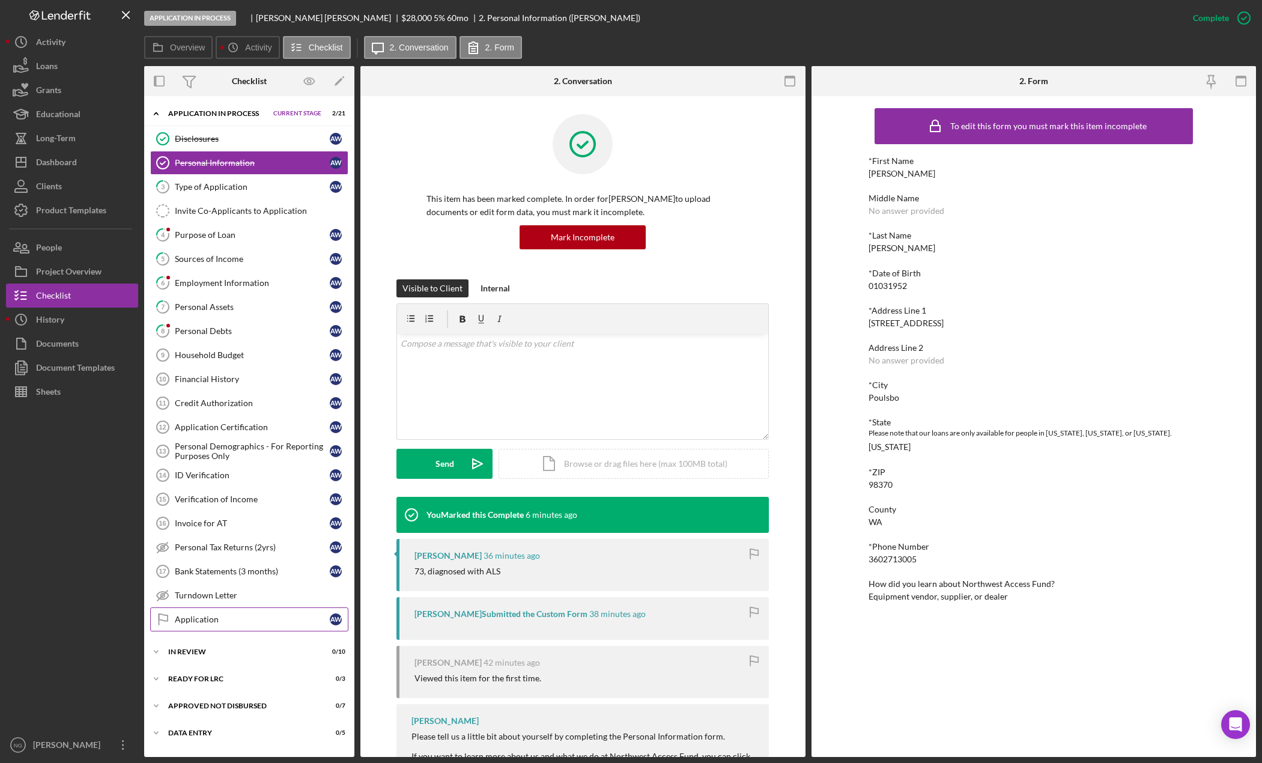
click at [210, 613] on link "Application Application A W" at bounding box center [249, 619] width 198 height 24
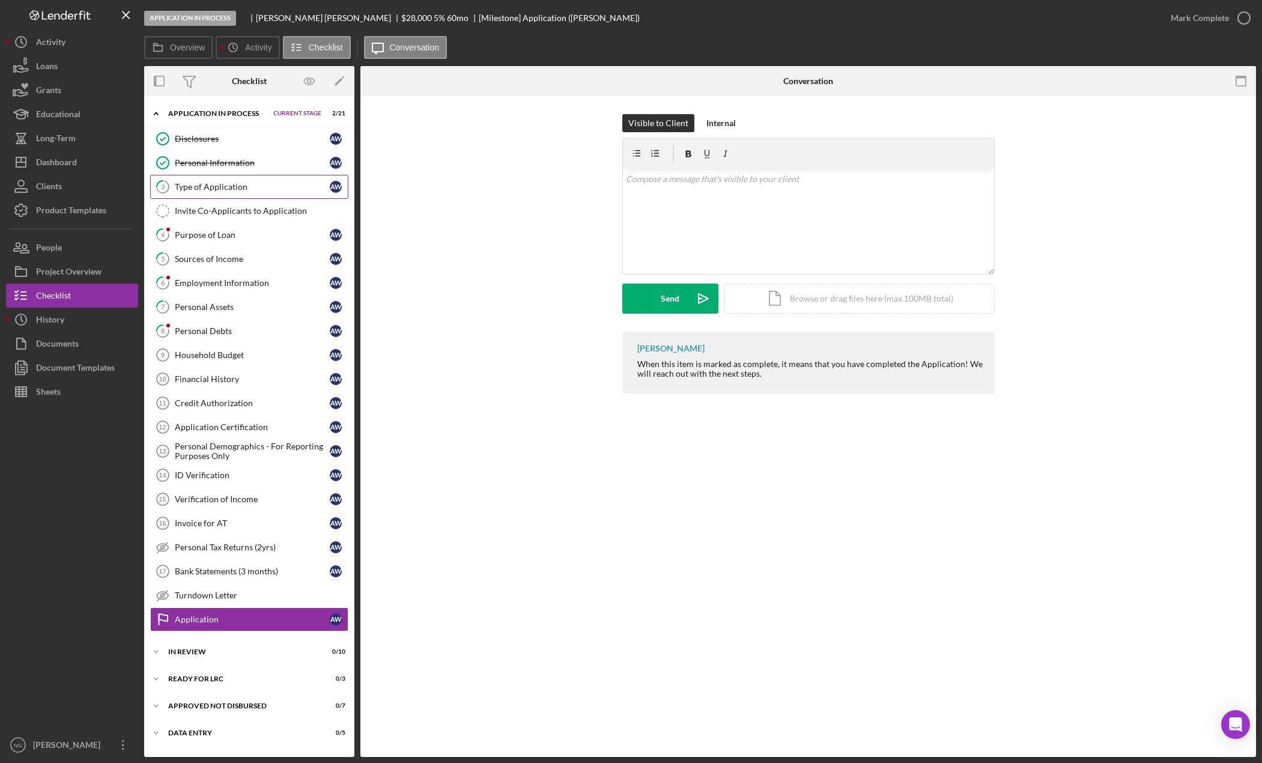
click at [245, 192] on div "Type of Application" at bounding box center [252, 187] width 155 height 10
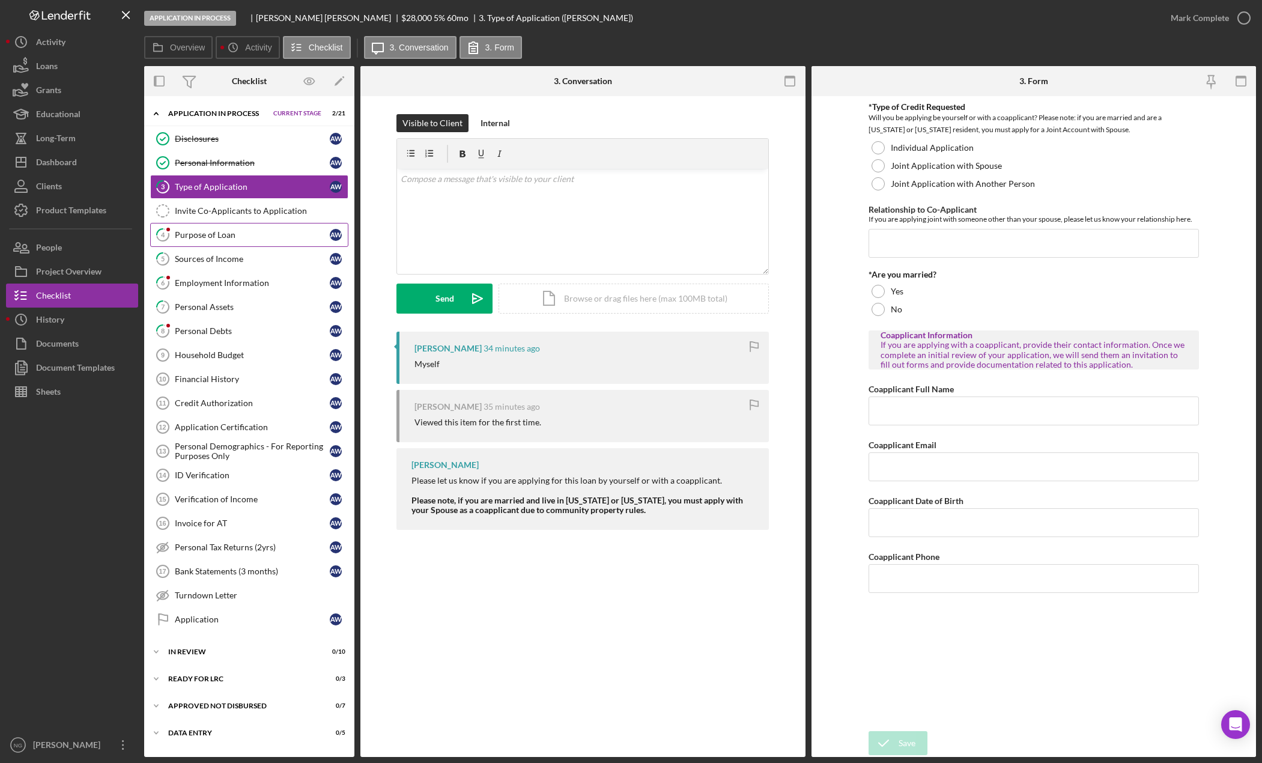
click at [248, 231] on div "Purpose of Loan" at bounding box center [252, 235] width 155 height 10
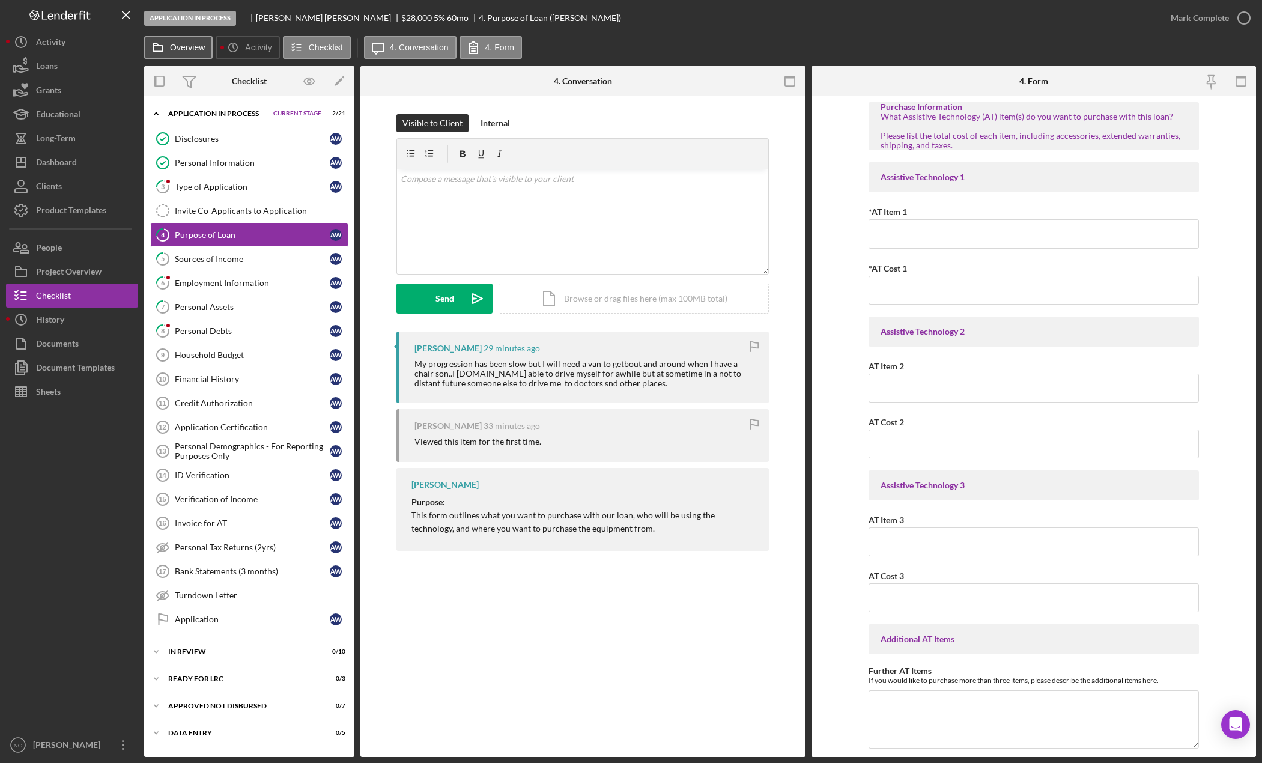
click at [201, 48] on label "Overview" at bounding box center [187, 48] width 35 height 10
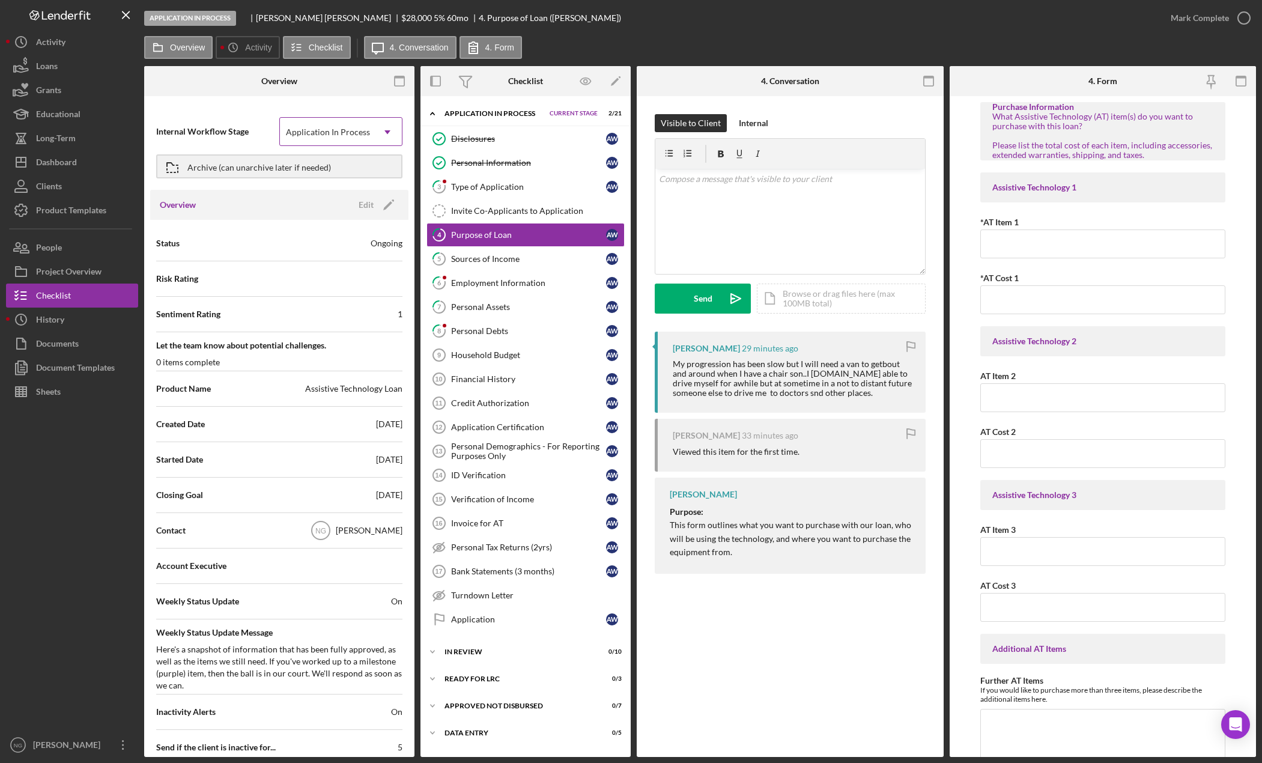
click at [323, 135] on div "Application In Process" at bounding box center [328, 132] width 84 height 10
click at [258, 130] on span "Internal Workflow Stage" at bounding box center [217, 132] width 123 height 12
click at [381, 199] on icon "Icon/Edit" at bounding box center [389, 205] width 30 height 30
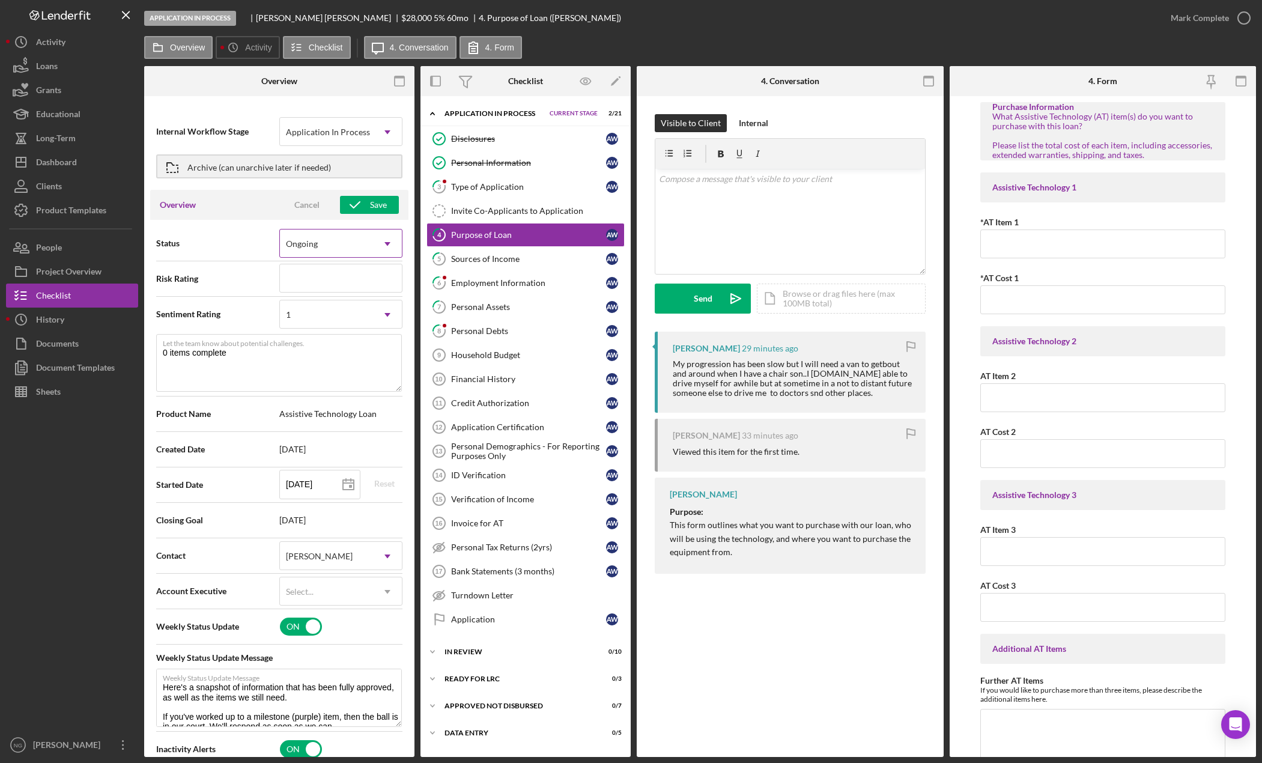
click at [359, 245] on div "Ongoing" at bounding box center [326, 244] width 93 height 28
click at [341, 308] on div "1" at bounding box center [326, 315] width 93 height 28
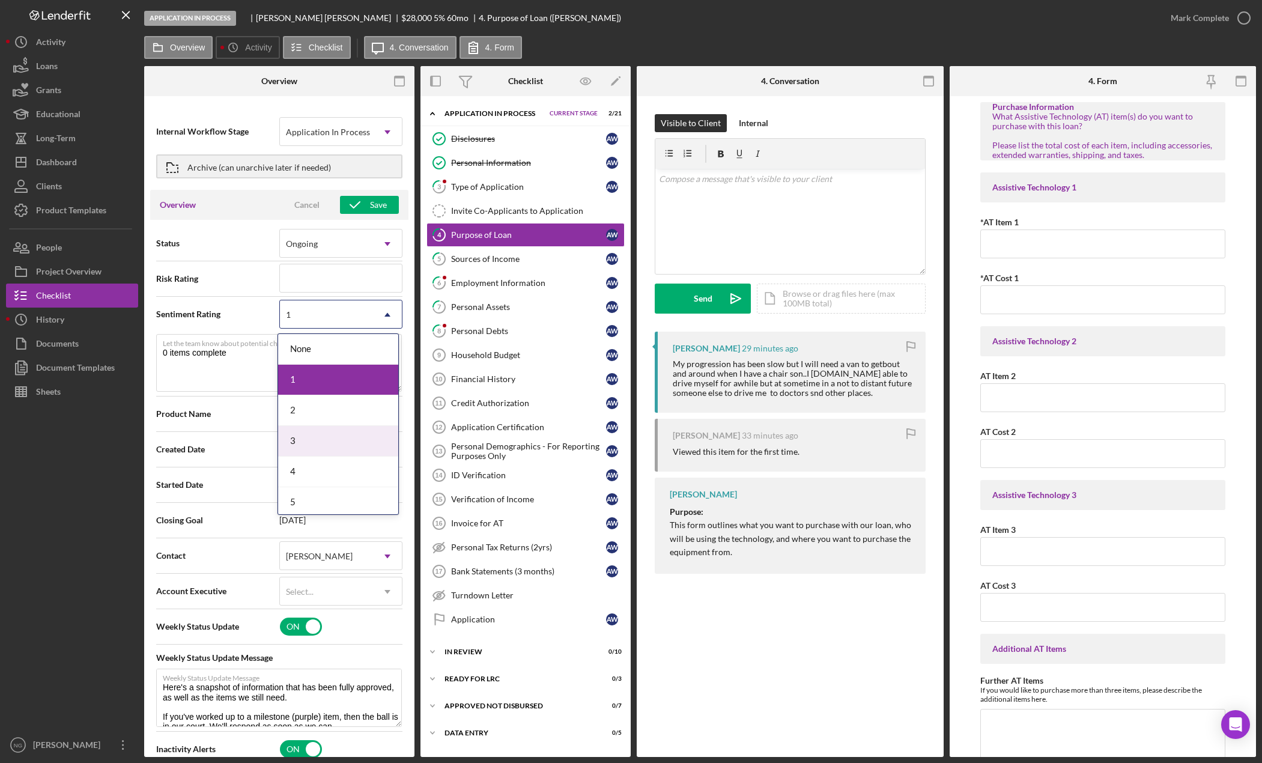
click at [332, 436] on div "3" at bounding box center [338, 441] width 120 height 31
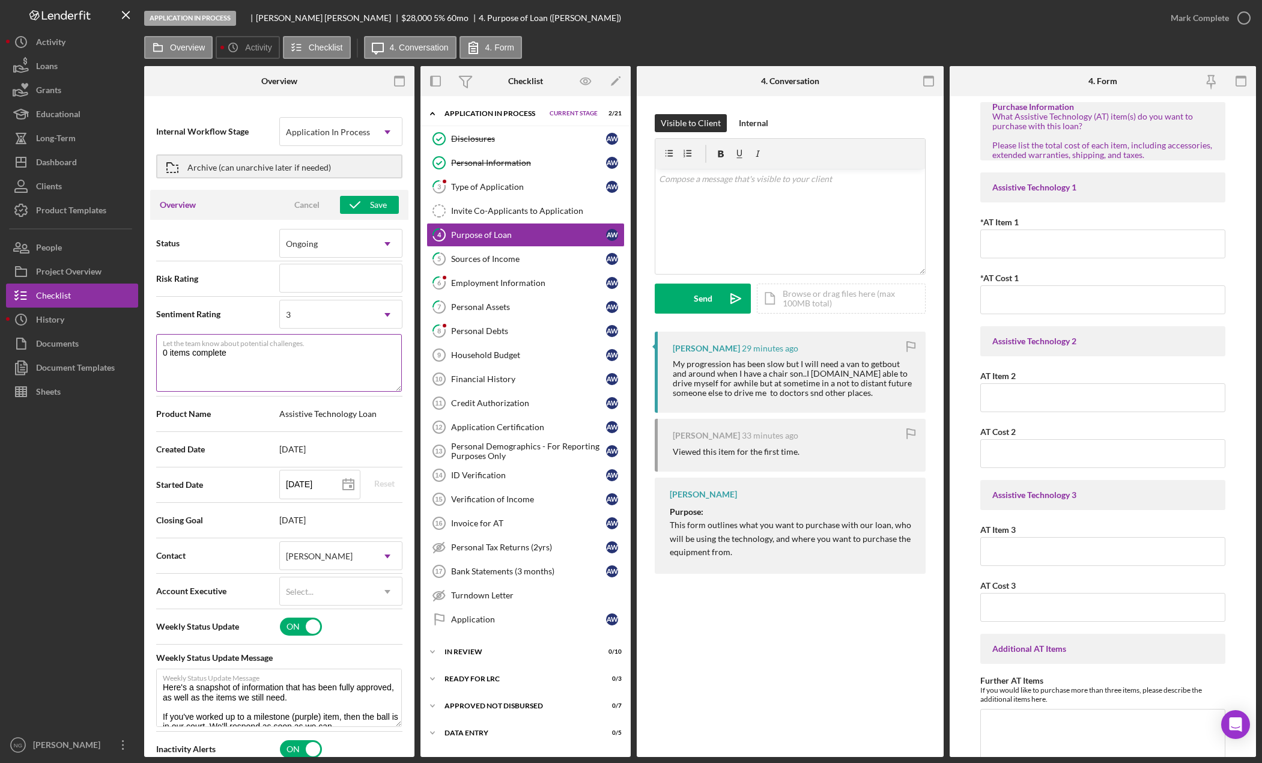
click at [261, 357] on textarea "0 items complete" at bounding box center [279, 363] width 246 height 58
drag, startPoint x: 294, startPoint y: 354, endPoint x: 150, endPoint y: 349, distance: 144.9
click at [162, 354] on textarea "0 items complete" at bounding box center [279, 363] width 246 height 58
type textarea "A"
click at [277, 354] on textarea "Applicant 1 partially complete, need spouses info." at bounding box center [279, 363] width 246 height 58
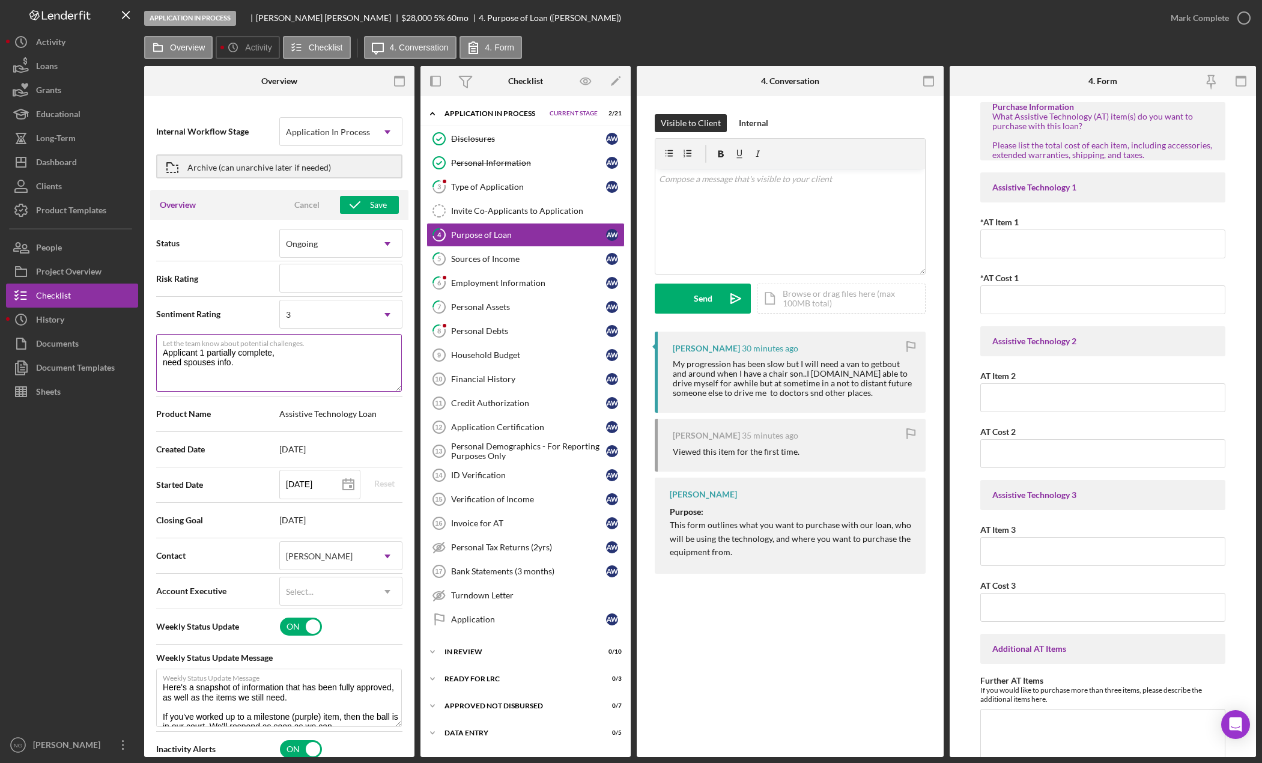
click at [286, 353] on textarea "Applicant 1 partially complete, need spouses info." at bounding box center [279, 363] width 246 height 58
click at [214, 382] on textarea "Applicant 1 partially complete need spouses info." at bounding box center [279, 363] width 246 height 58
type textarea "Applicant 1 partially complete need spouses info."
click at [360, 202] on icon "button" at bounding box center [355, 205] width 30 height 30
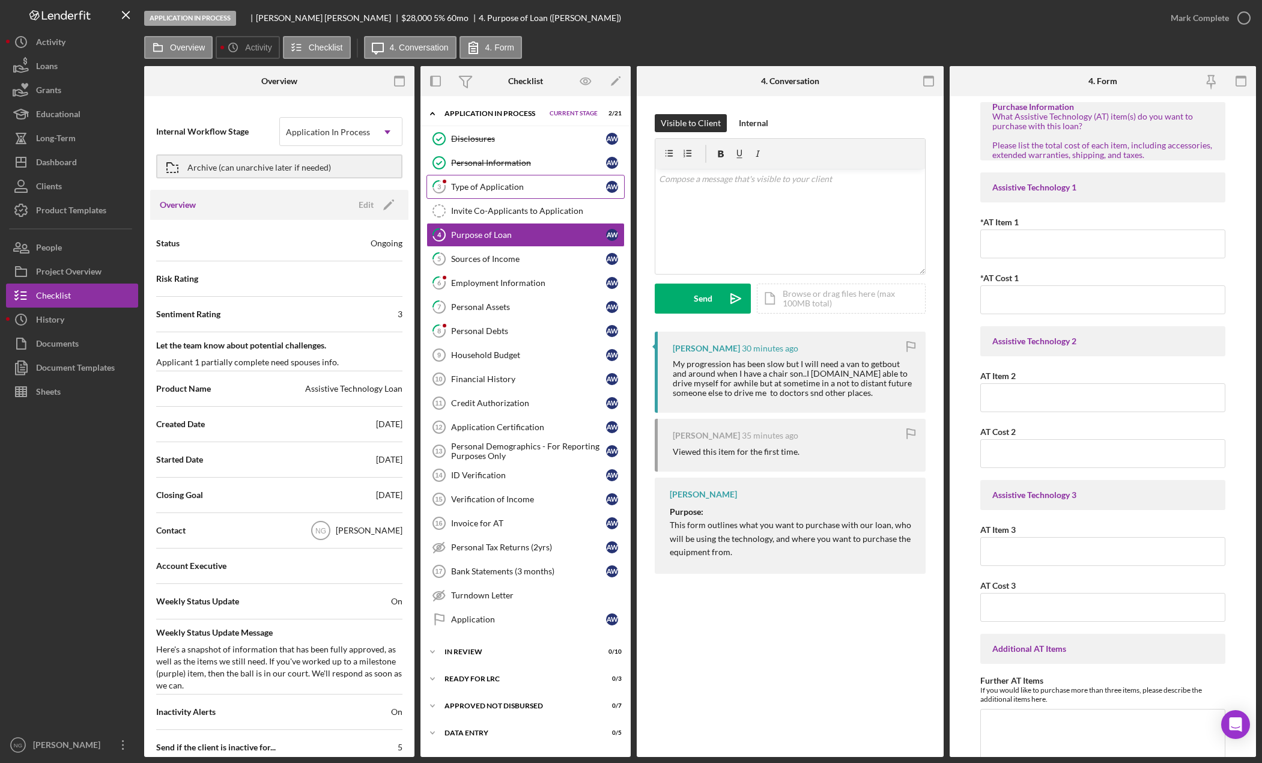
click at [539, 189] on div "Type of Application" at bounding box center [528, 187] width 155 height 10
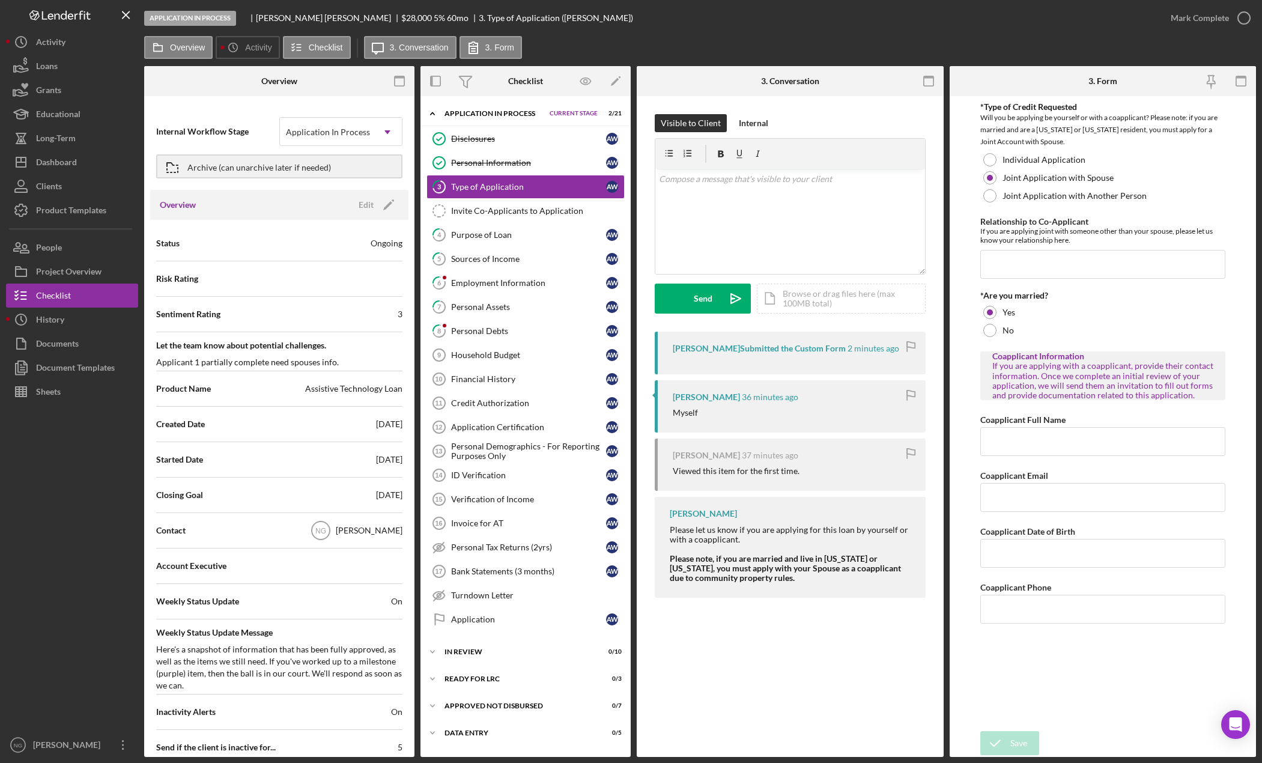
click at [94, 470] on div at bounding box center [72, 568] width 132 height 329
click at [77, 169] on button "Icon/Dashboard Dashboard" at bounding box center [72, 162] width 132 height 24
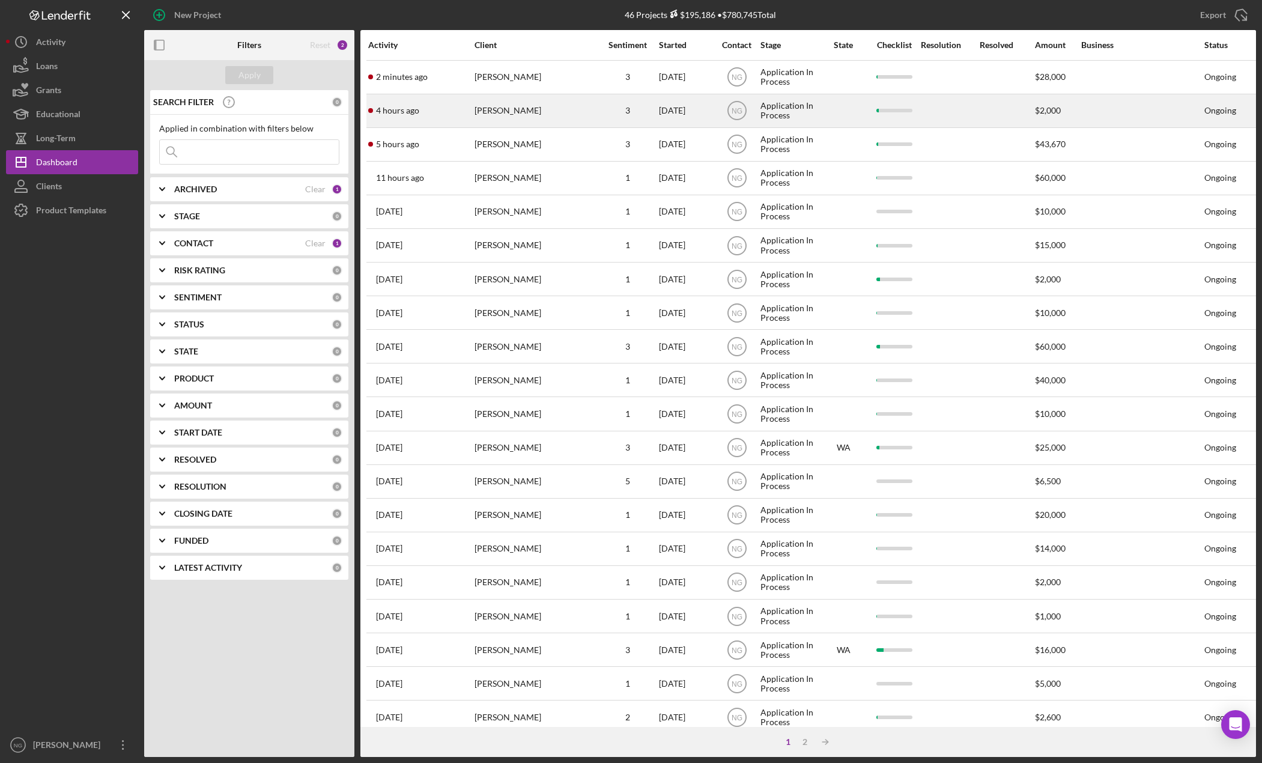
click at [477, 113] on div "[PERSON_NAME]" at bounding box center [535, 111] width 120 height 32
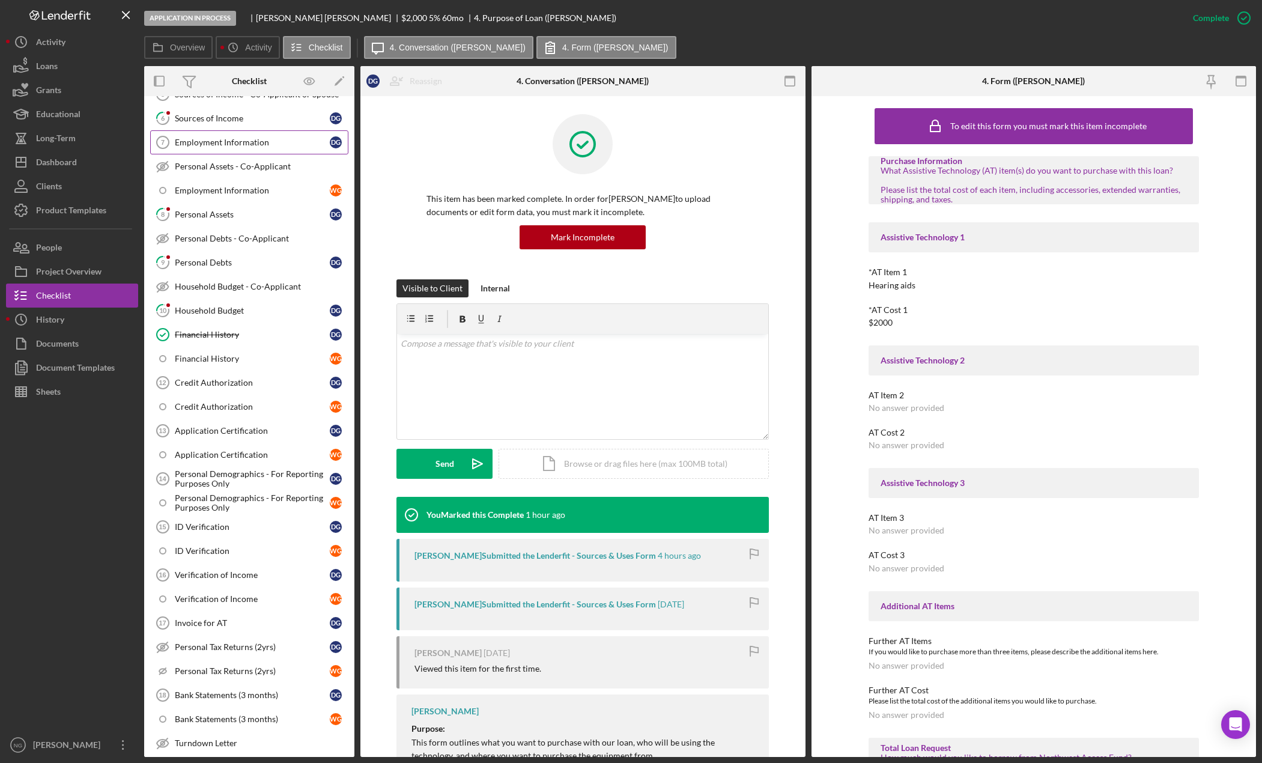
scroll to position [240, 0]
click at [282, 302] on link "10 Household Budget D g" at bounding box center [249, 309] width 198 height 24
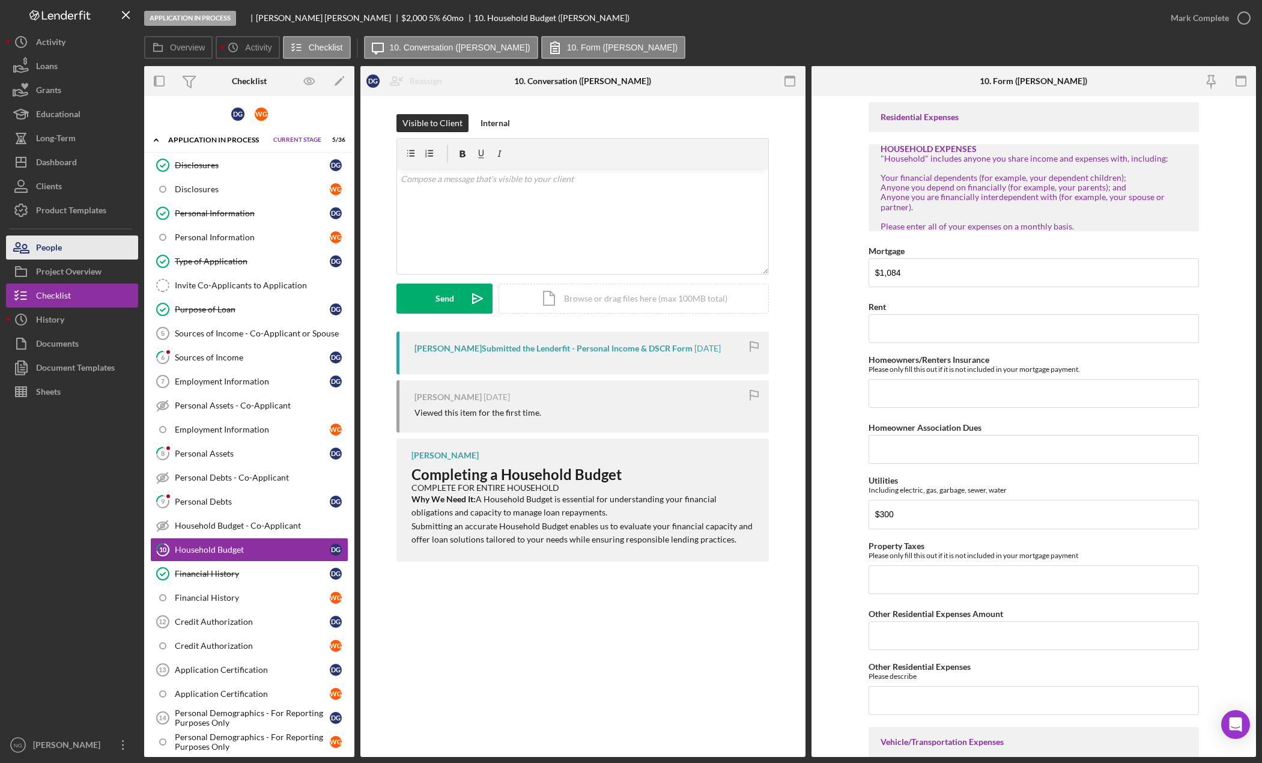
click at [43, 245] on div "People" at bounding box center [49, 249] width 26 height 27
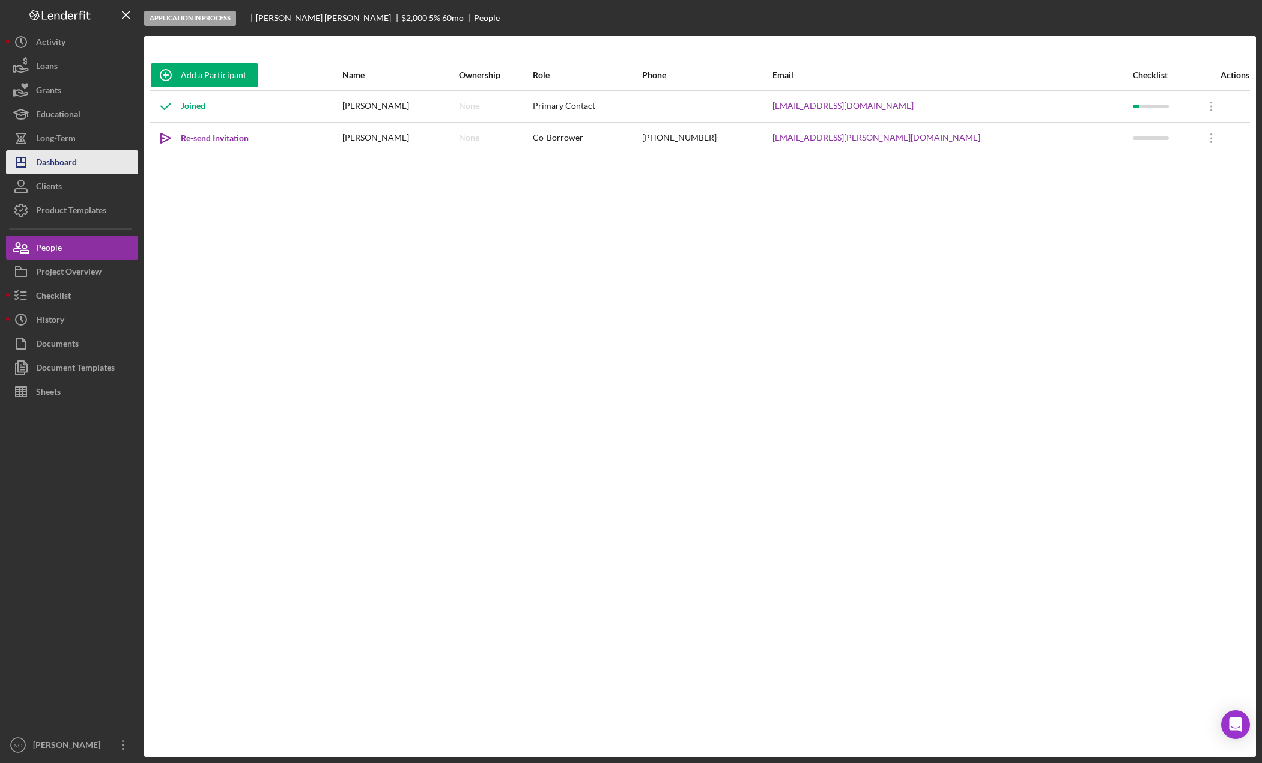
click at [64, 166] on div "Dashboard" at bounding box center [56, 163] width 41 height 27
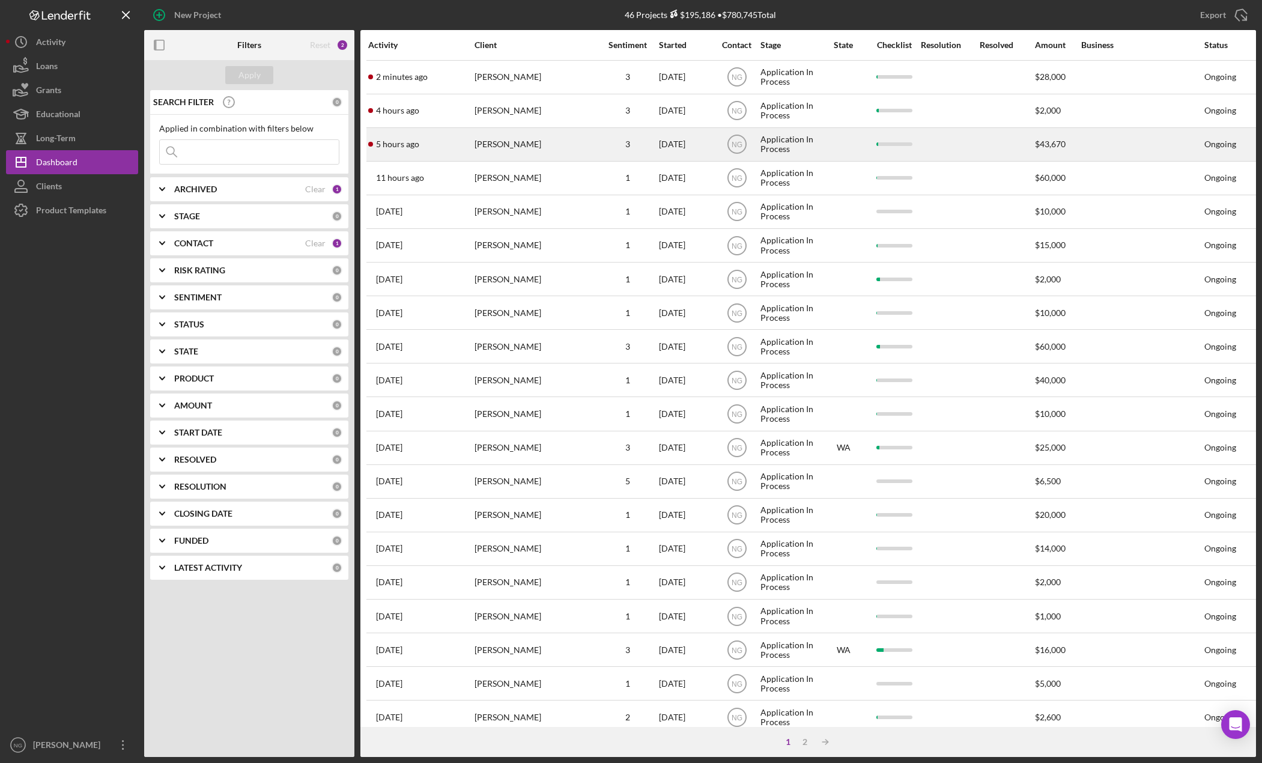
click at [486, 136] on div "[PERSON_NAME]" at bounding box center [535, 145] width 120 height 32
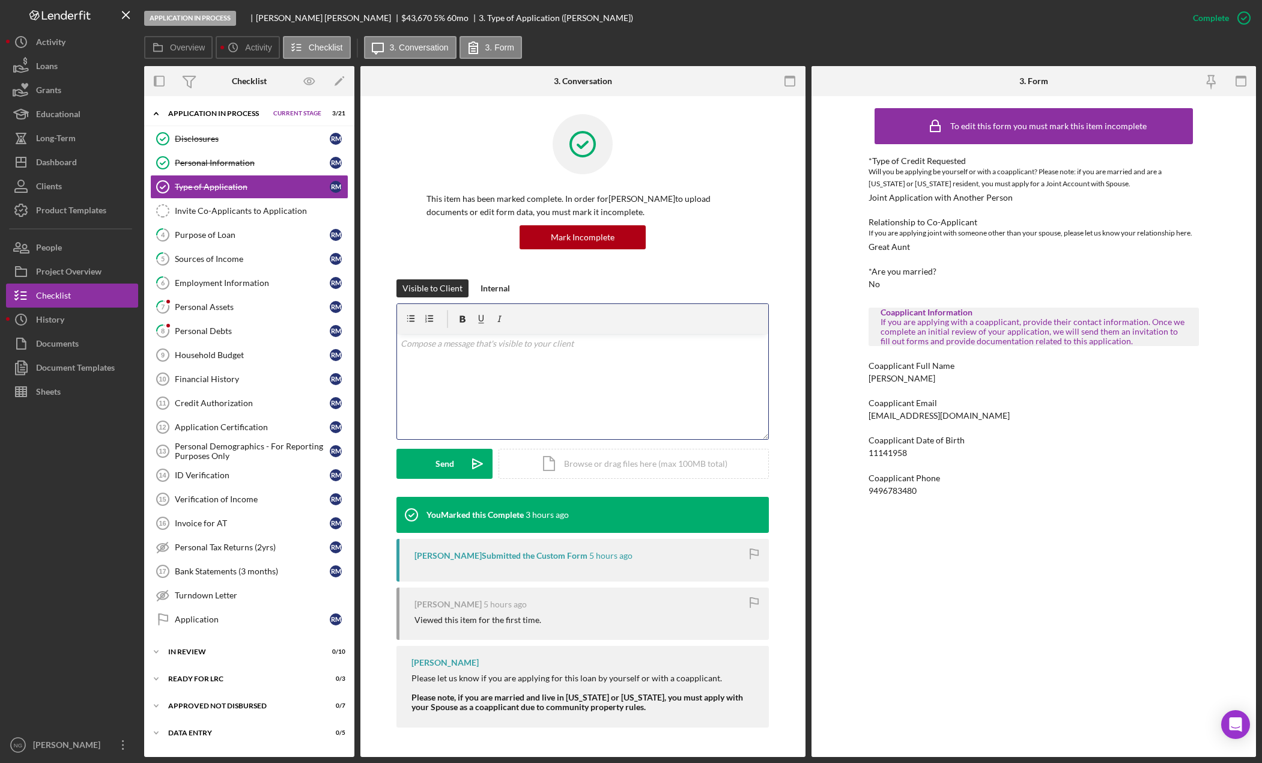
click at [484, 357] on div "v Color teal Color pink Remove color Add row above Add row below Add column bef…" at bounding box center [582, 386] width 371 height 105
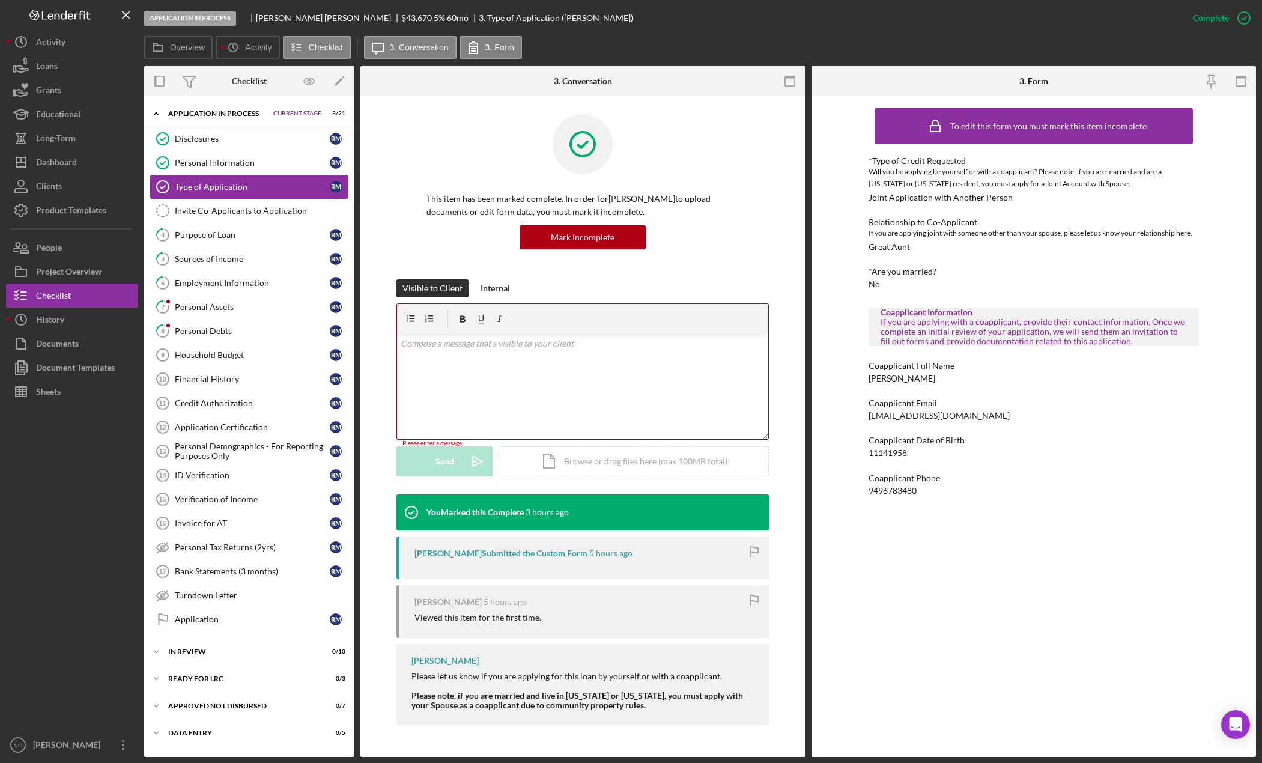
click at [243, 187] on div "Type of Application" at bounding box center [252, 187] width 155 height 10
click at [70, 159] on div "Dashboard" at bounding box center [56, 163] width 41 height 27
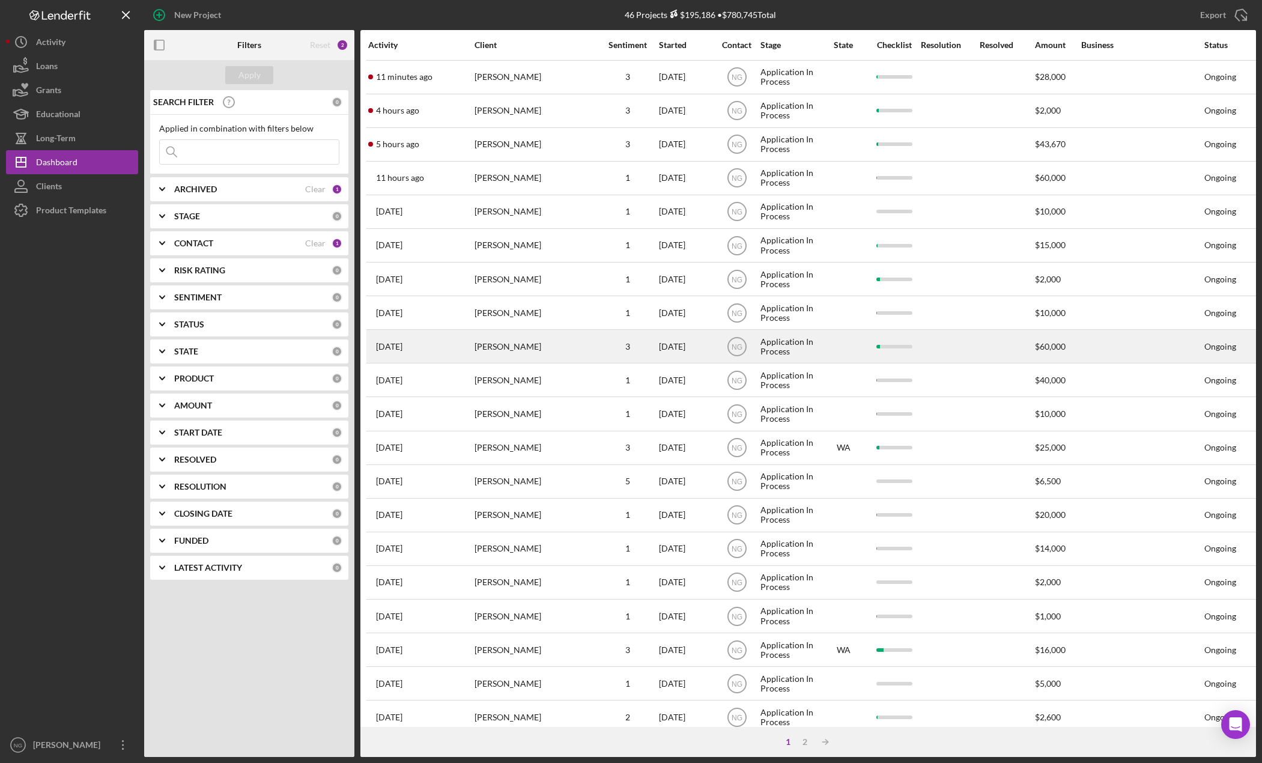
click at [460, 350] on div "[DATE] [PERSON_NAME]" at bounding box center [420, 346] width 105 height 32
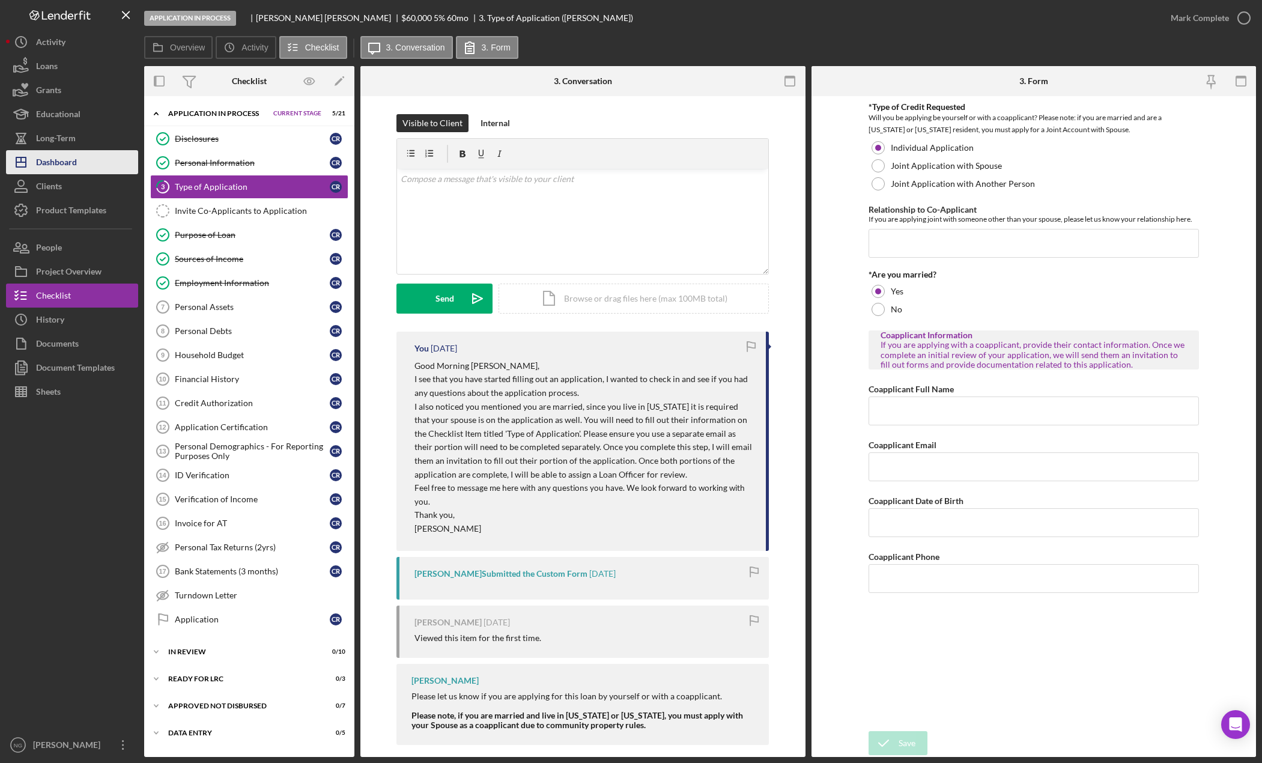
click at [77, 166] on button "Icon/Dashboard Dashboard" at bounding box center [72, 162] width 132 height 24
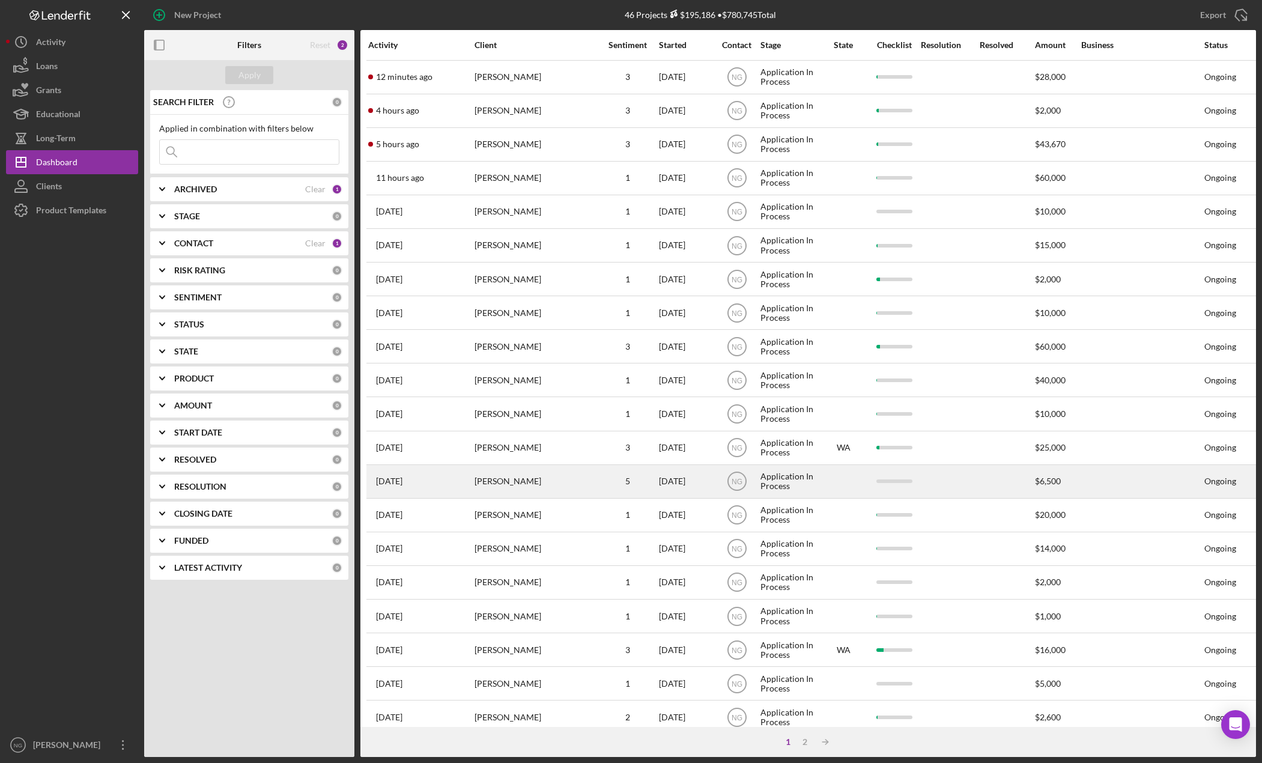
click at [562, 483] on div "[PERSON_NAME]" at bounding box center [535, 482] width 120 height 32
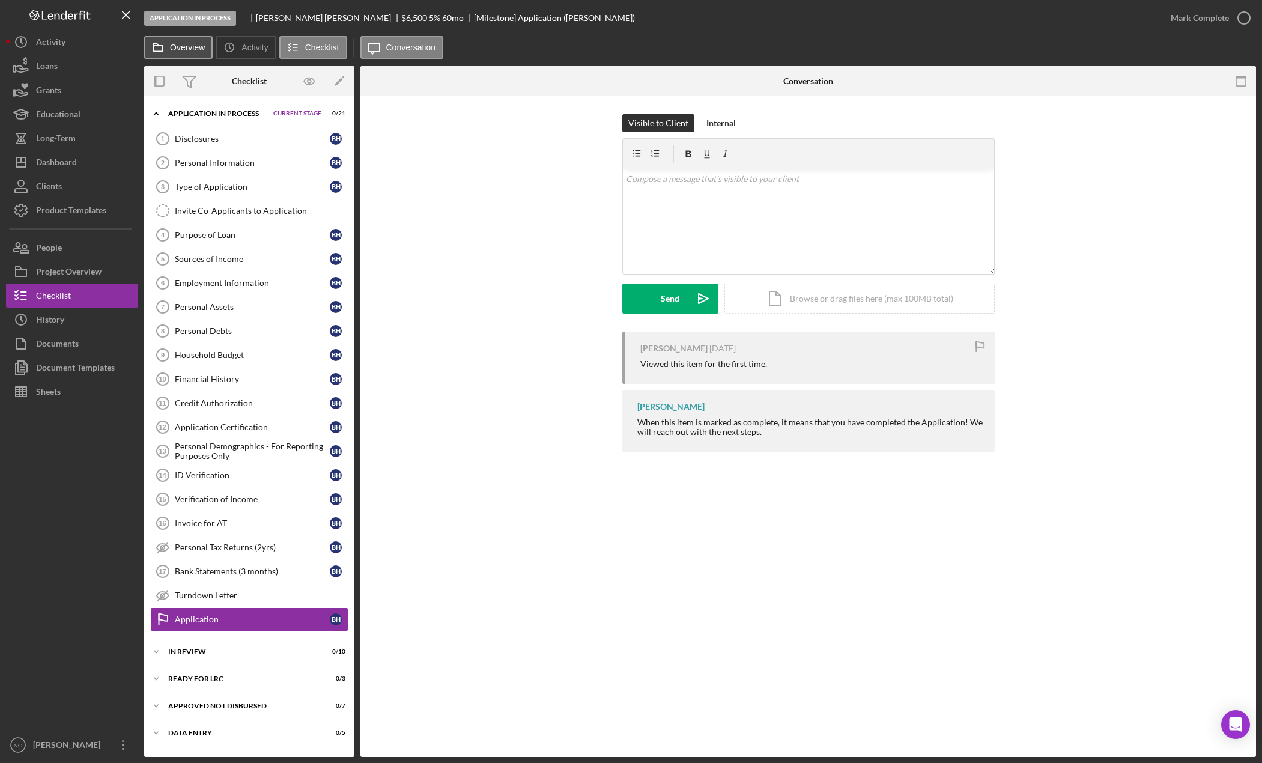
click at [190, 46] on label "Overview" at bounding box center [187, 48] width 35 height 10
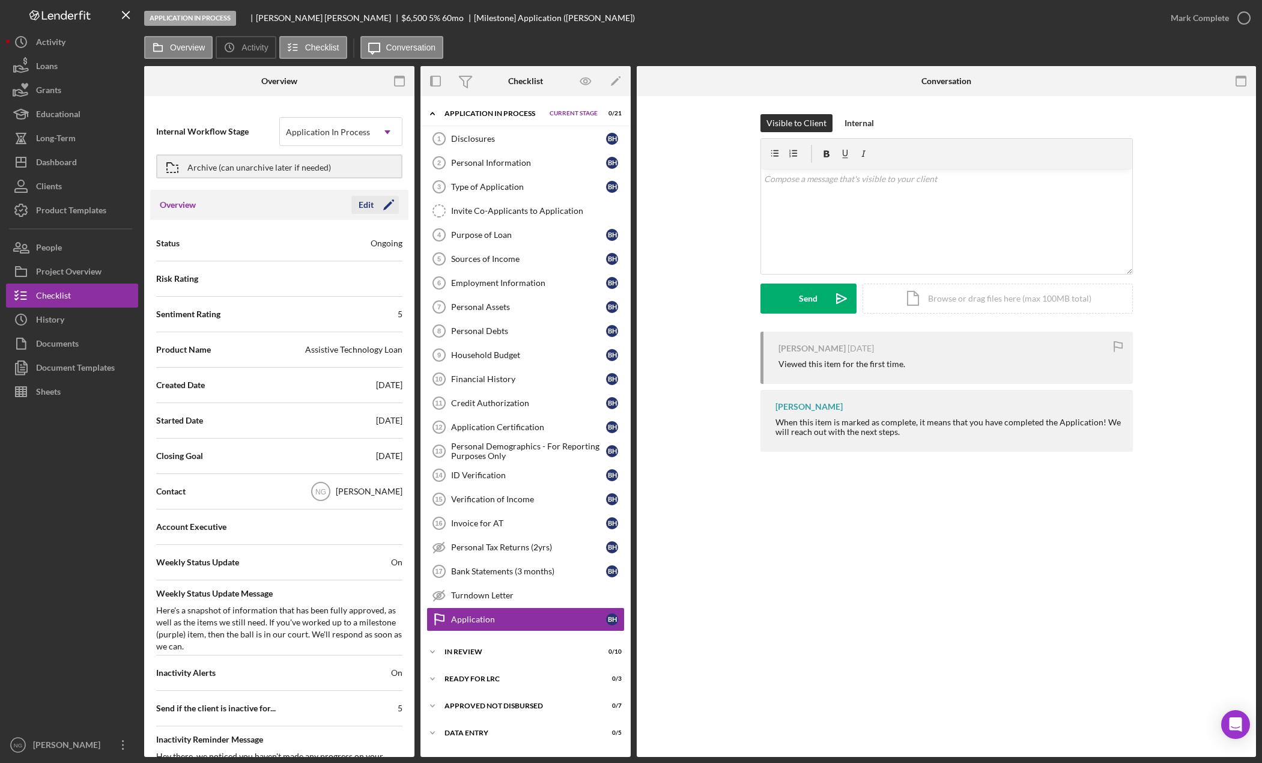
click at [385, 201] on icon "Icon/Edit" at bounding box center [389, 205] width 30 height 30
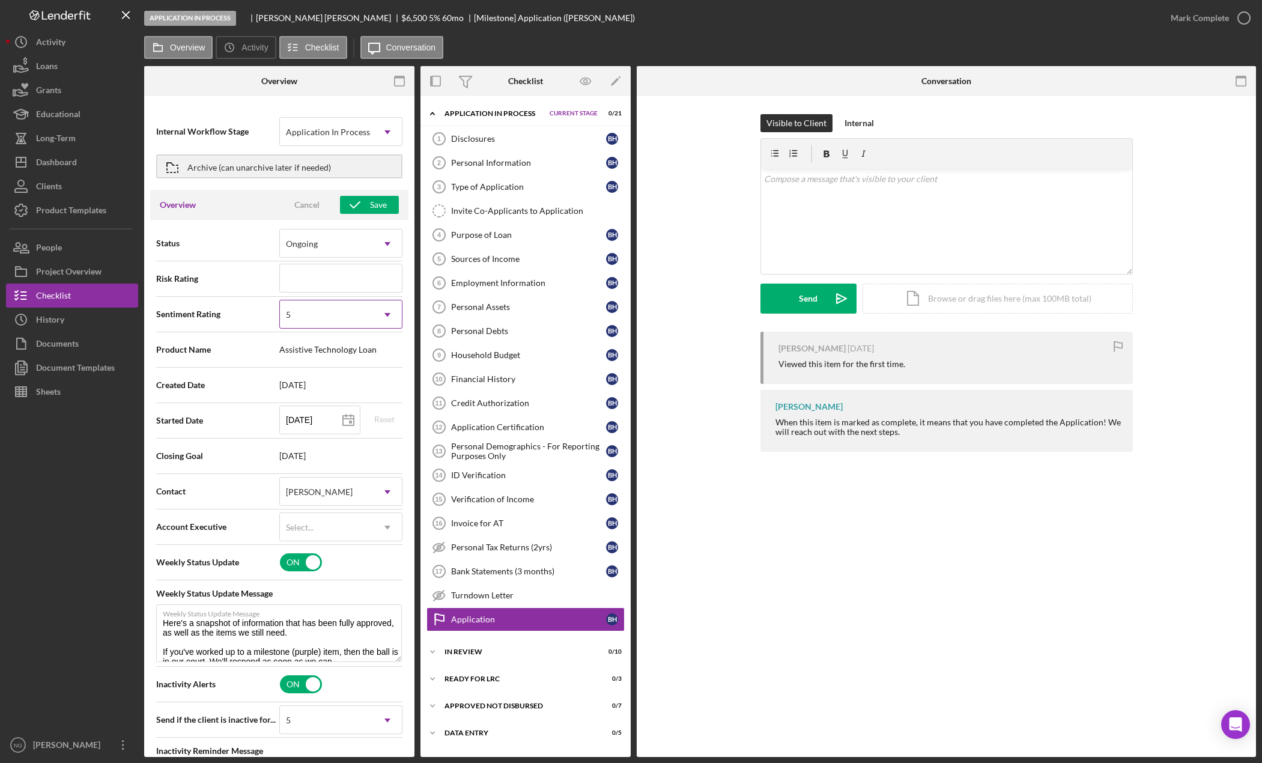
click at [300, 323] on div "5" at bounding box center [326, 315] width 93 height 28
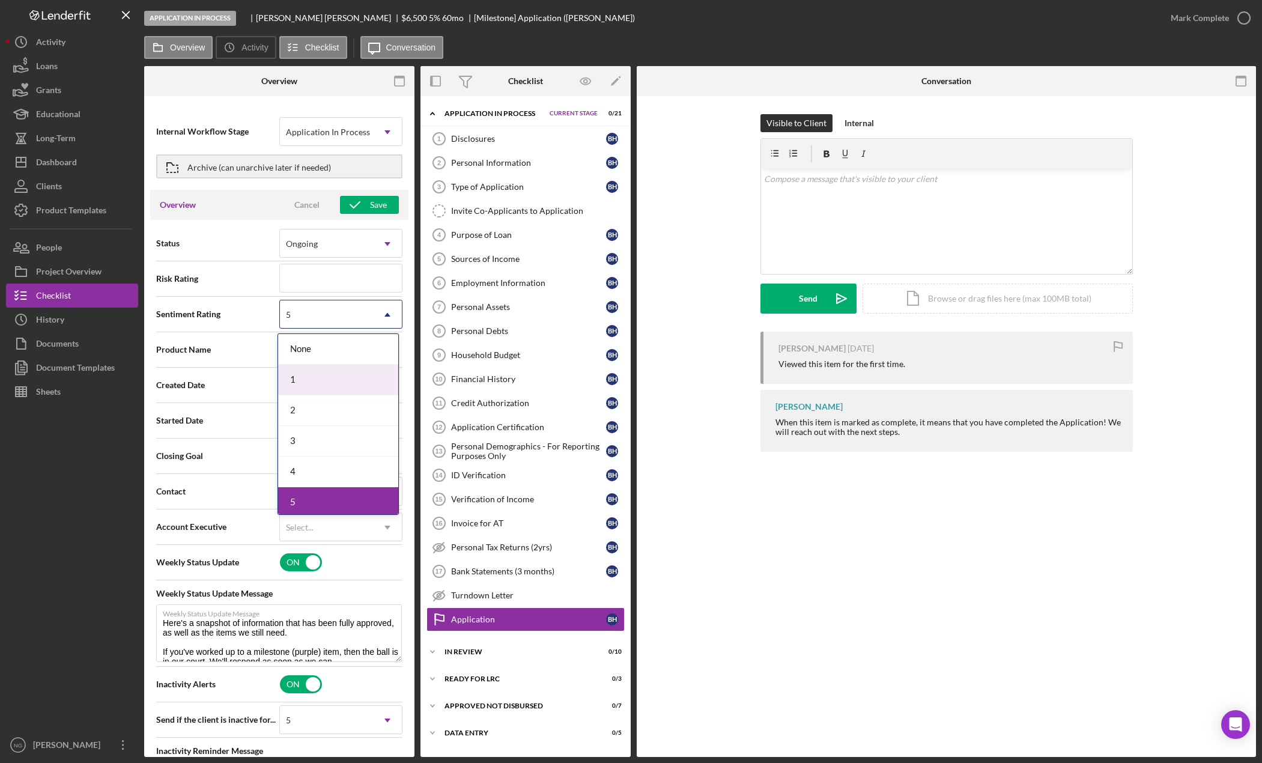
click at [303, 380] on div "1" at bounding box center [338, 380] width 120 height 31
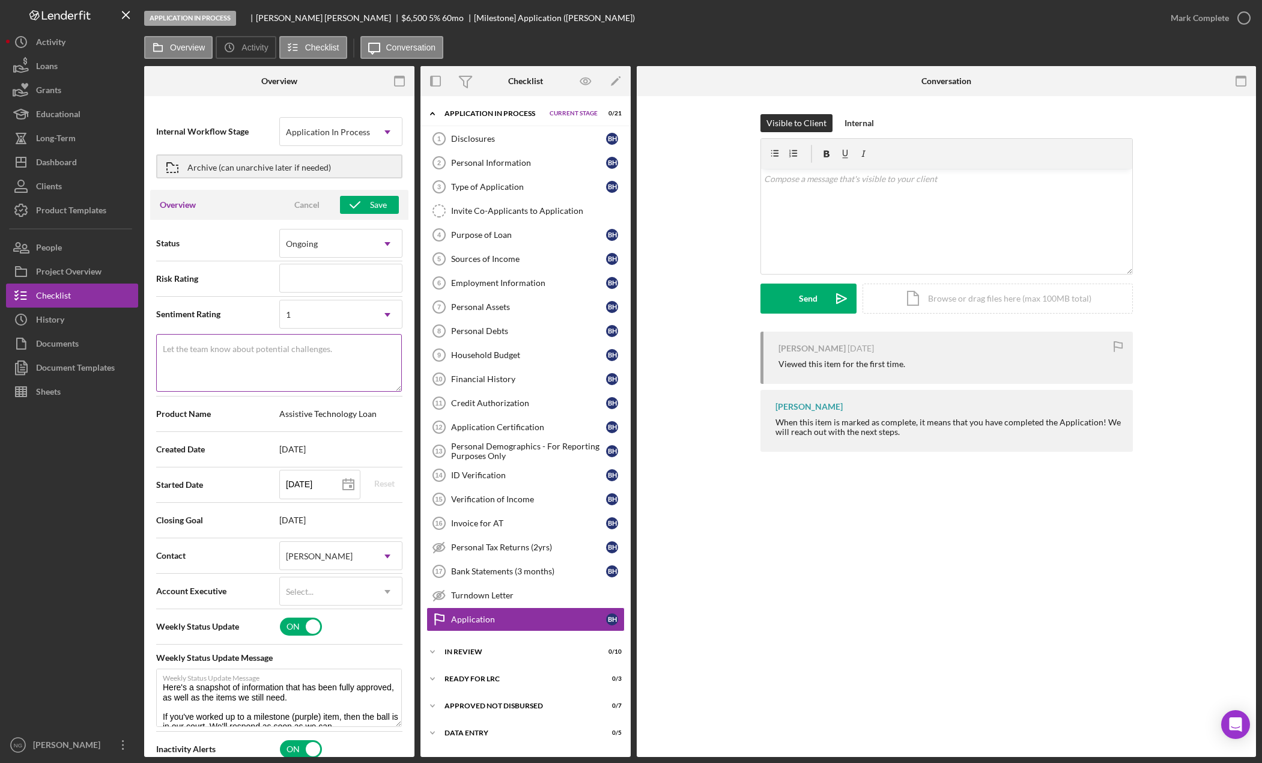
click at [242, 363] on textarea "Let the team know about potential challenges." at bounding box center [279, 363] width 246 height 58
type textarea "0 items complete"
click at [380, 204] on div "Save" at bounding box center [378, 205] width 17 height 18
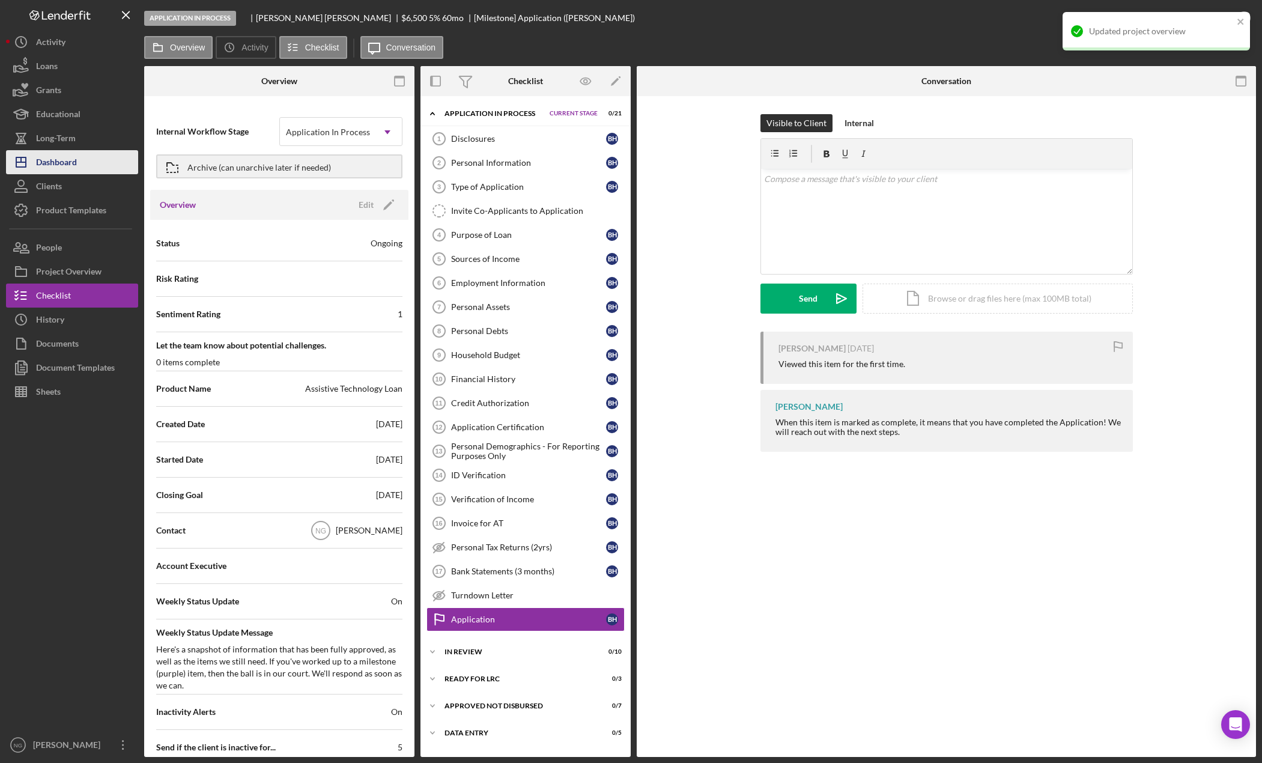
click at [90, 161] on button "Icon/Dashboard Dashboard" at bounding box center [72, 162] width 132 height 24
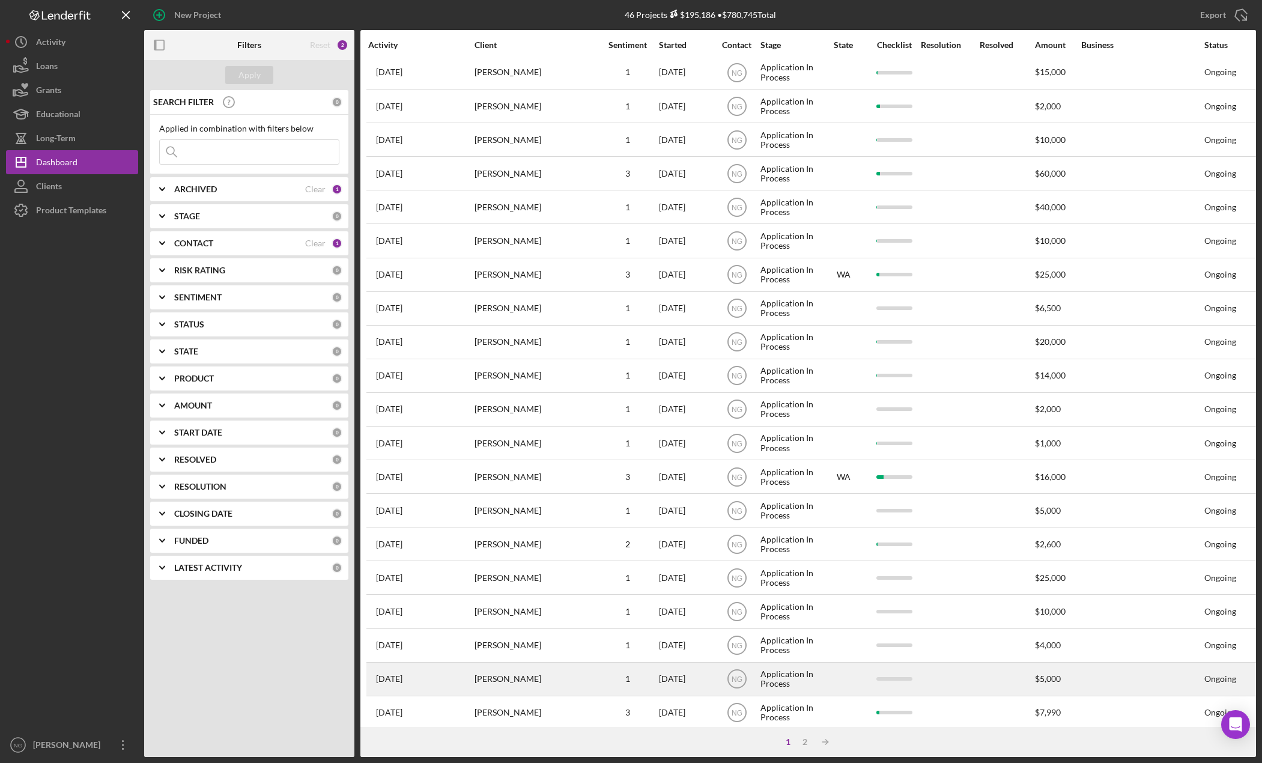
scroll to position [191, 0]
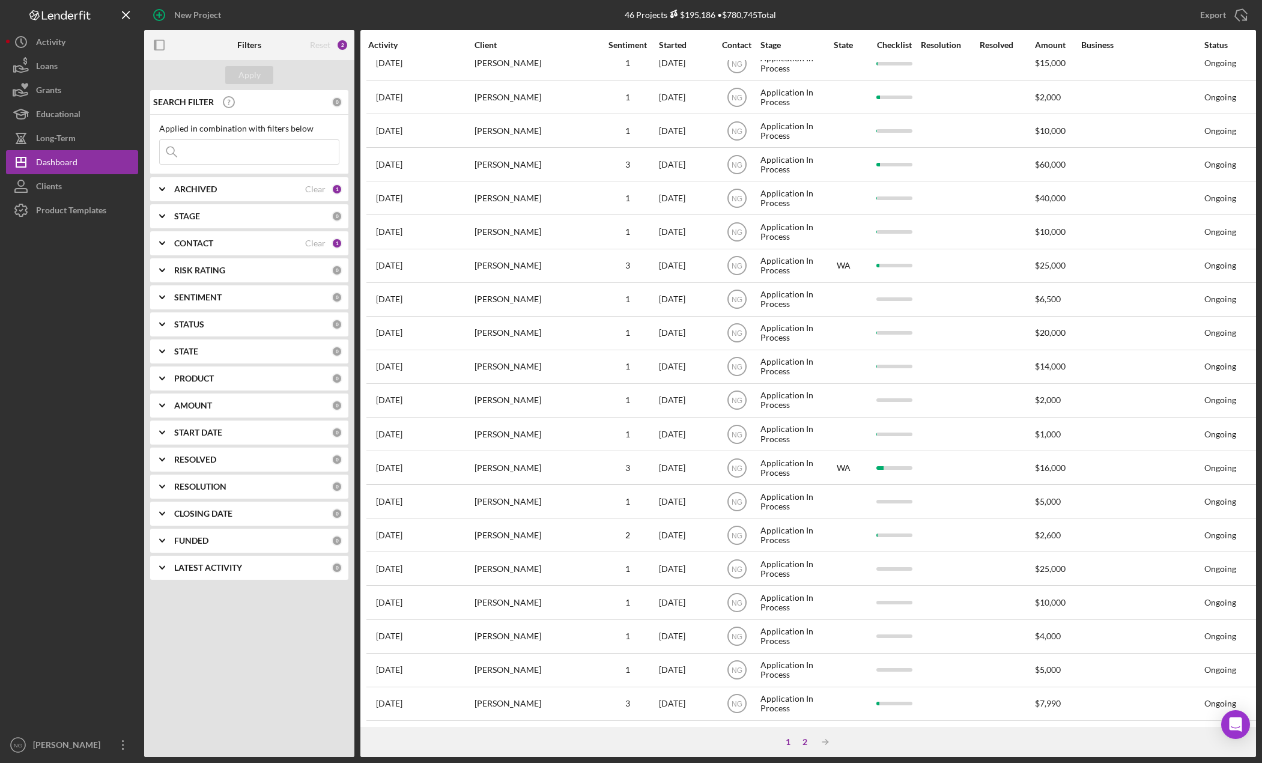
click at [801, 743] on div "2" at bounding box center [805, 742] width 17 height 10
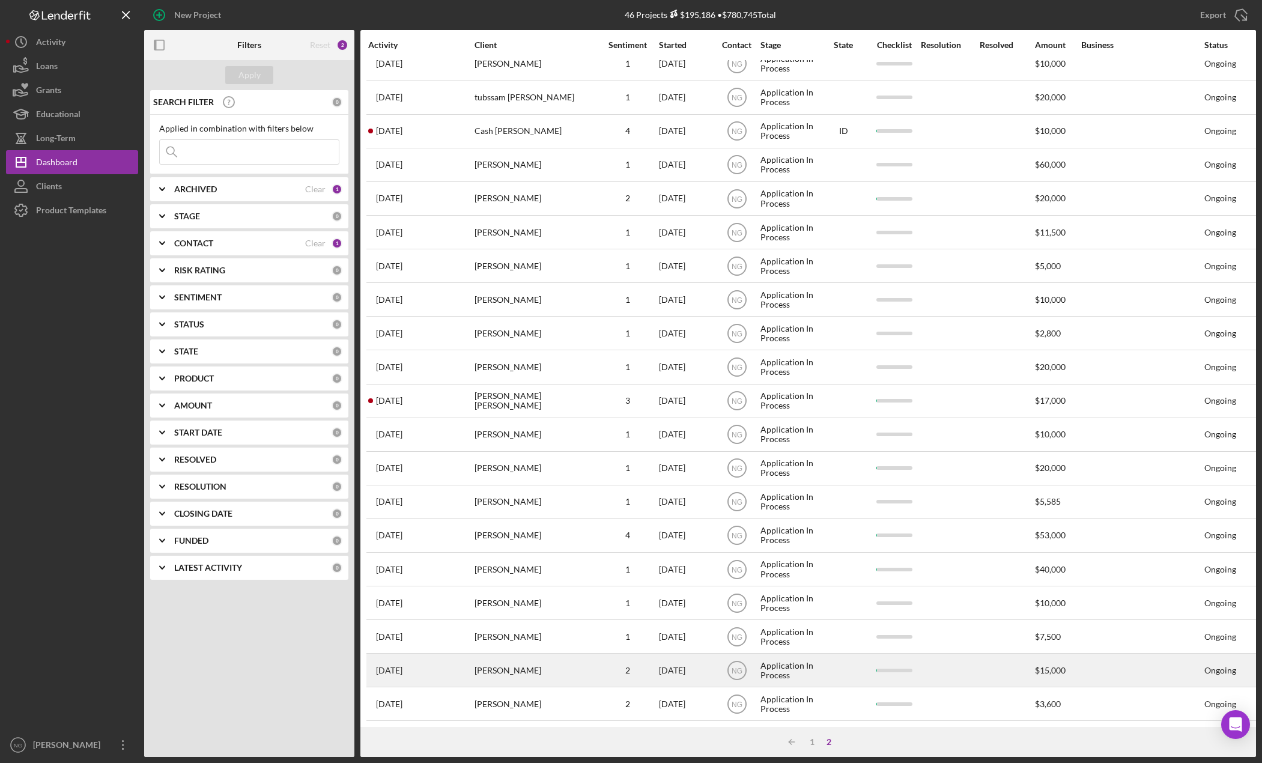
scroll to position [56, 0]
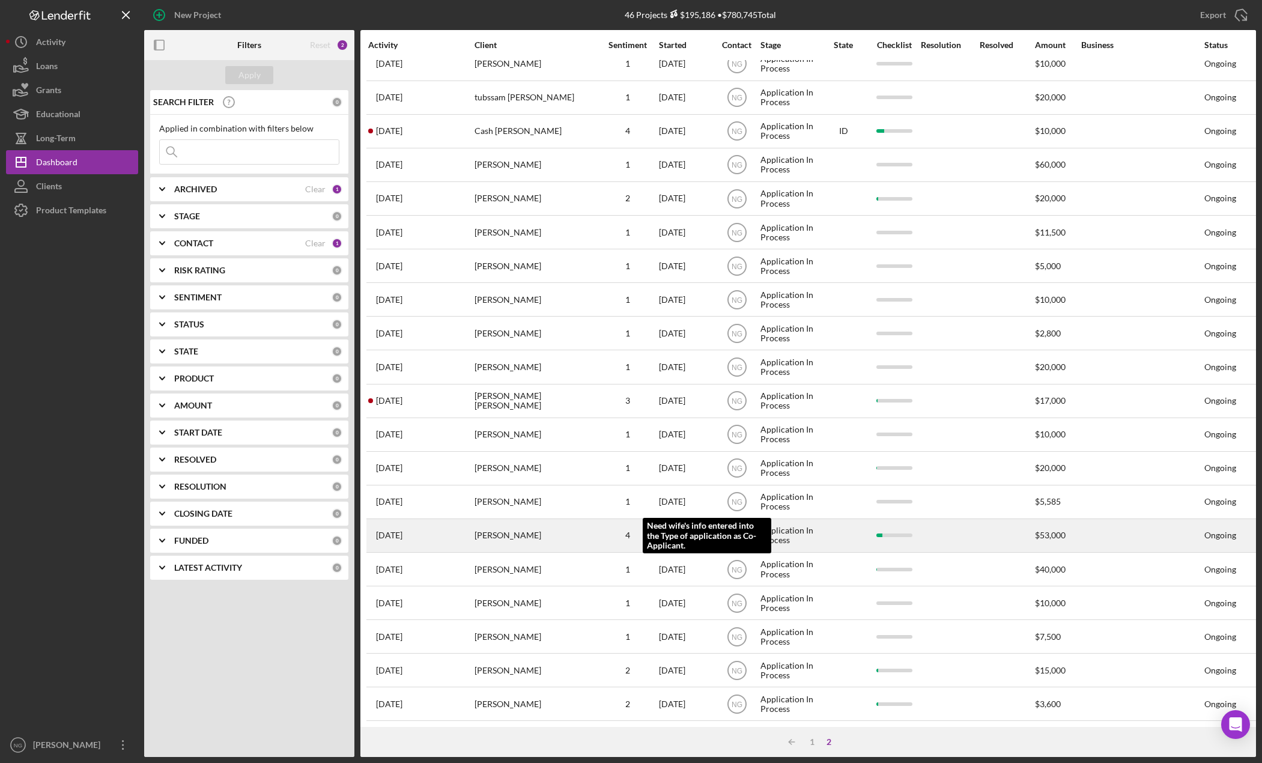
click at [625, 530] on div "4" at bounding box center [628, 535] width 60 height 10
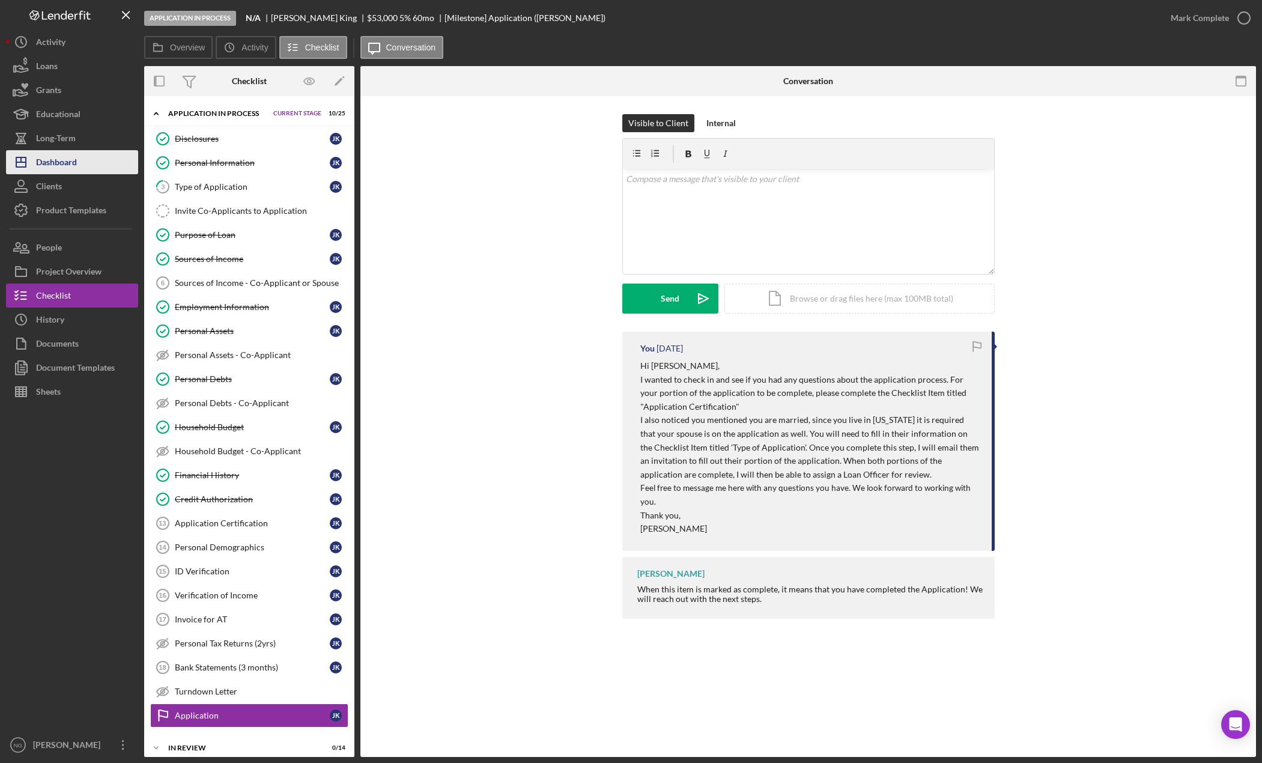
click at [99, 157] on button "Icon/Dashboard Dashboard" at bounding box center [72, 162] width 132 height 24
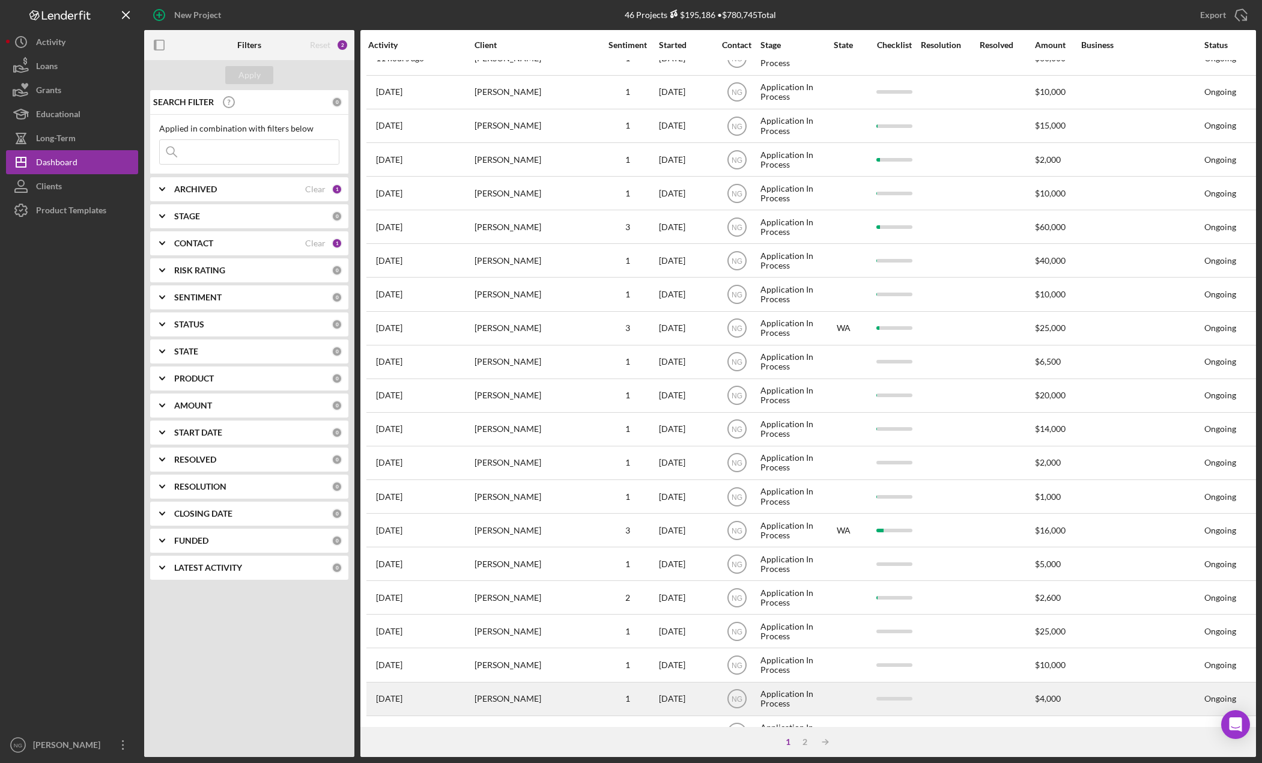
scroll to position [191, 0]
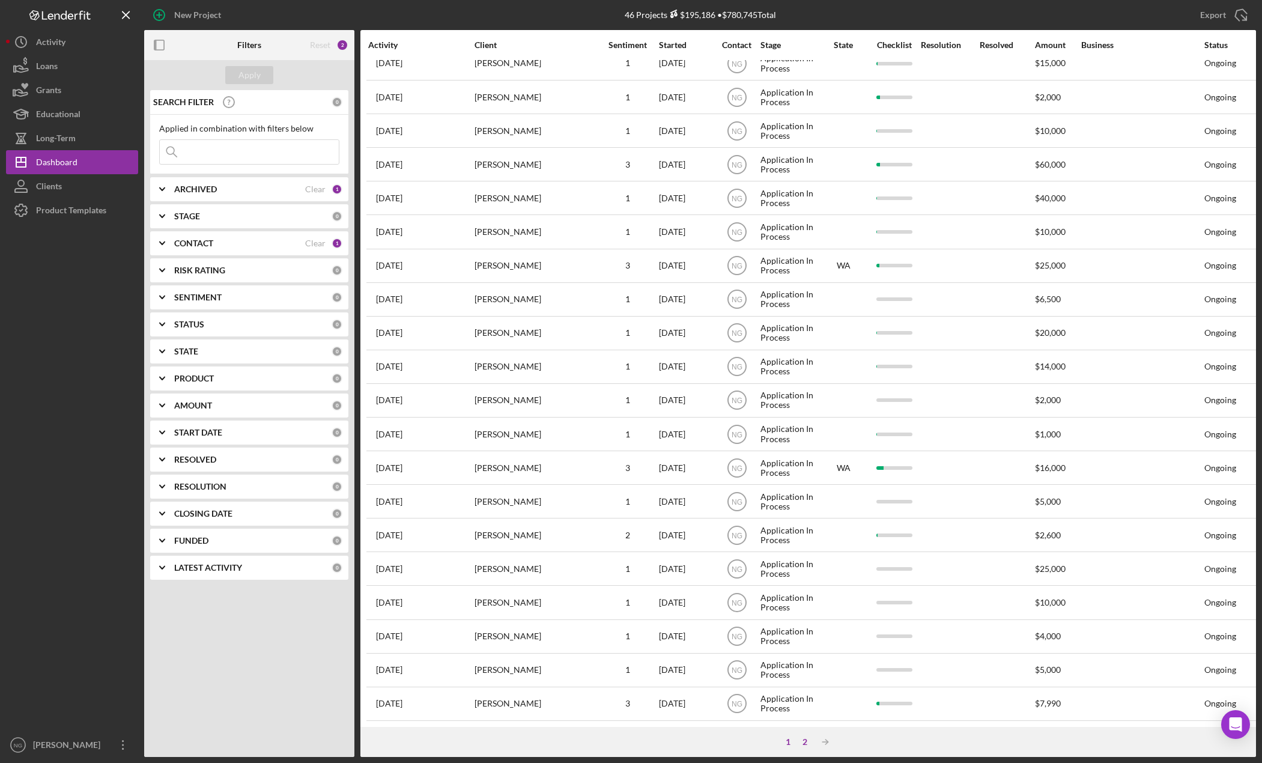
click at [806, 742] on div "2" at bounding box center [805, 742] width 17 height 10
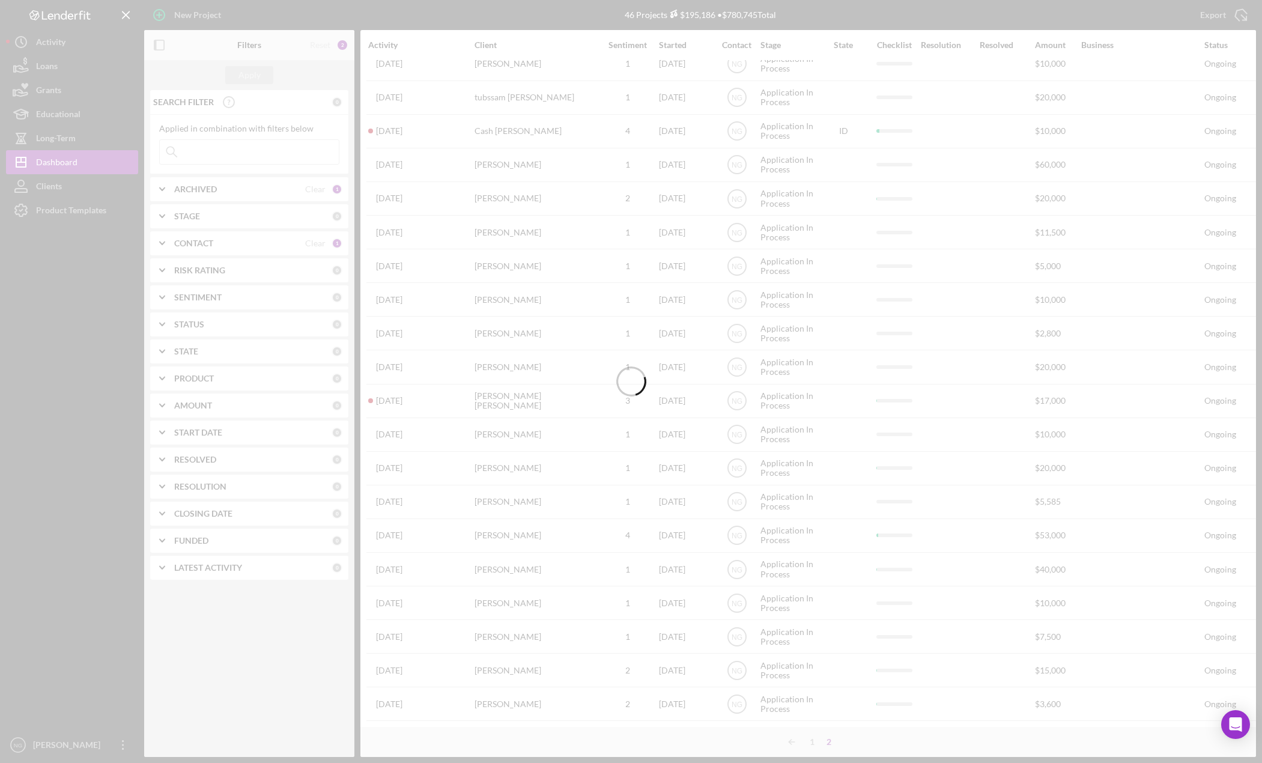
scroll to position [56, 0]
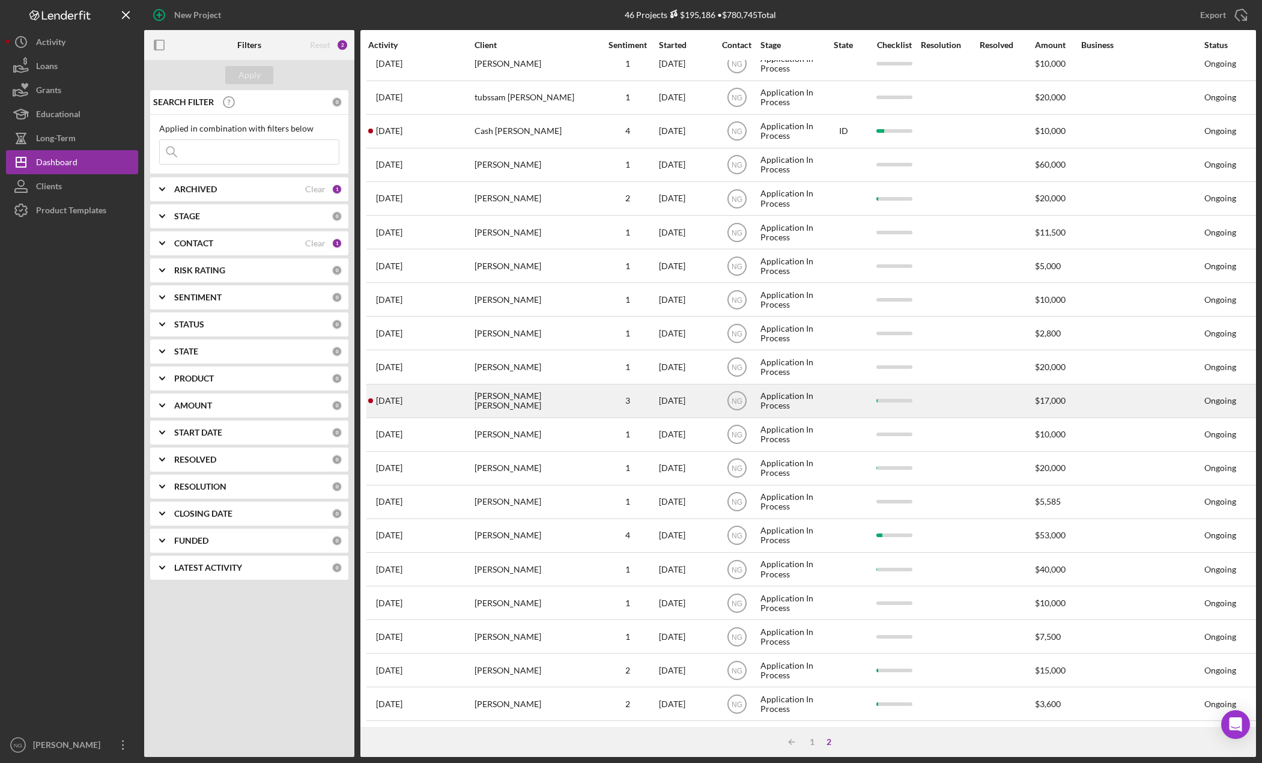
click at [551, 392] on div "[PERSON_NAME] [PERSON_NAME]" at bounding box center [535, 401] width 120 height 32
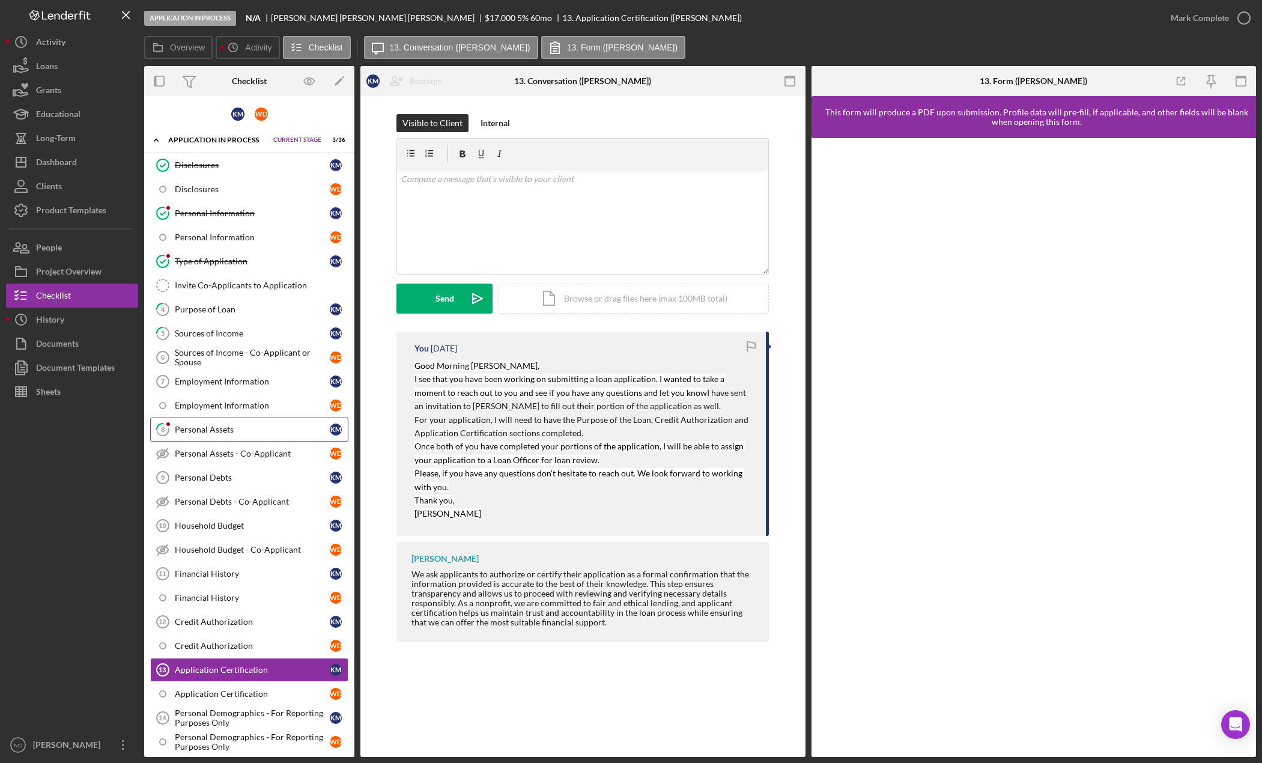
click at [237, 427] on div "Personal Assets" at bounding box center [252, 430] width 155 height 10
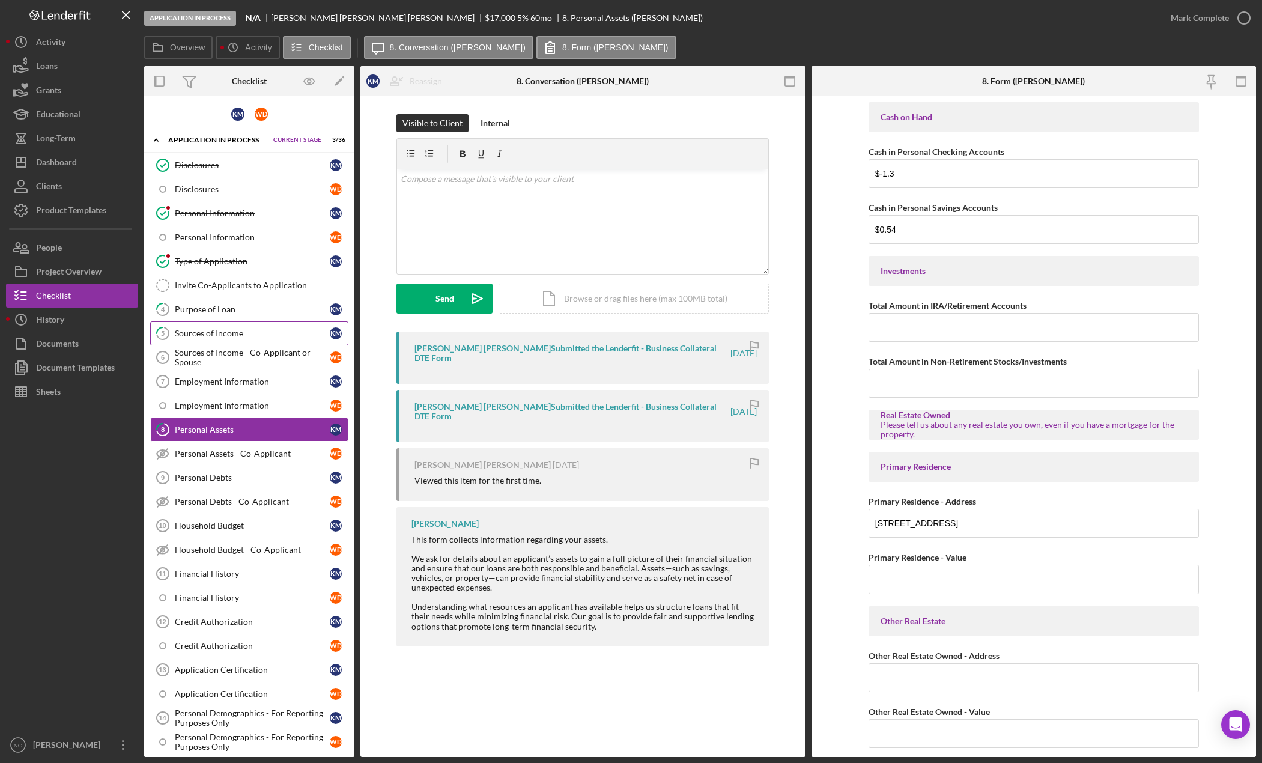
click at [246, 336] on div "Sources of Income" at bounding box center [252, 334] width 155 height 10
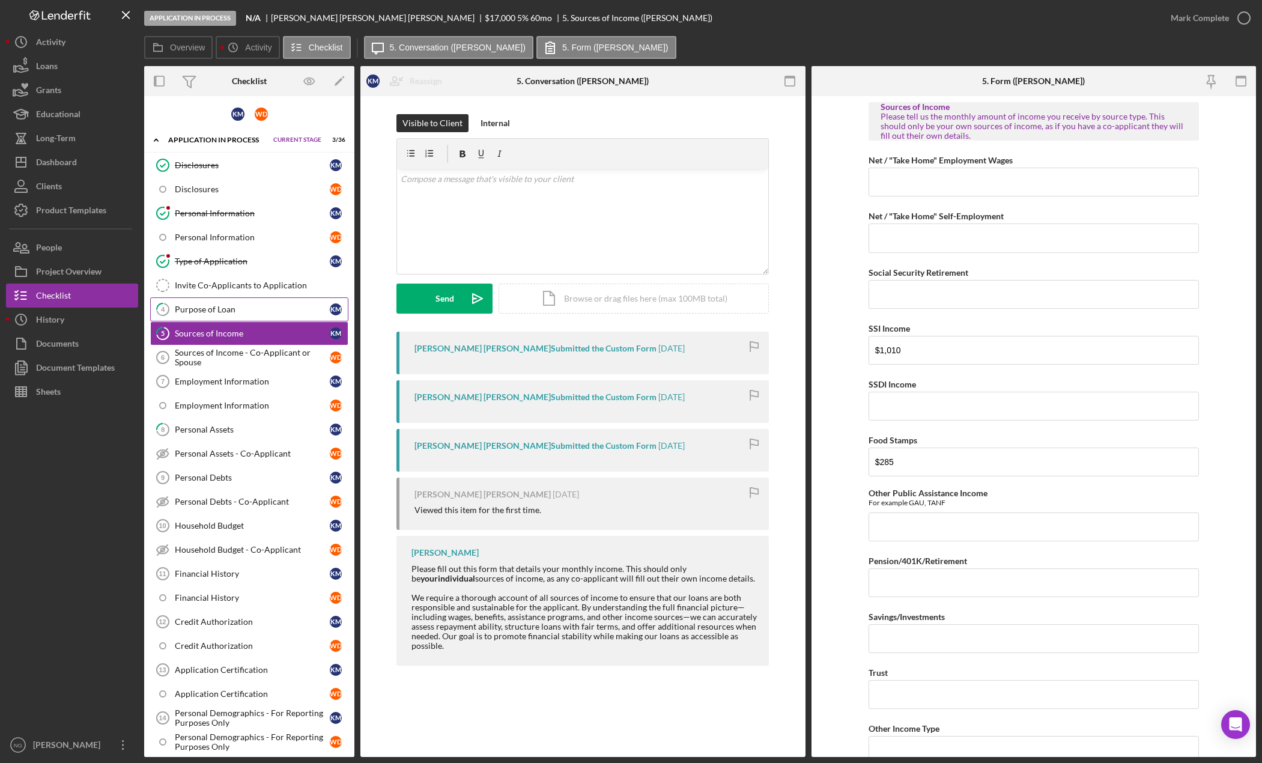
click at [245, 305] on div "Purpose of Loan" at bounding box center [252, 310] width 155 height 10
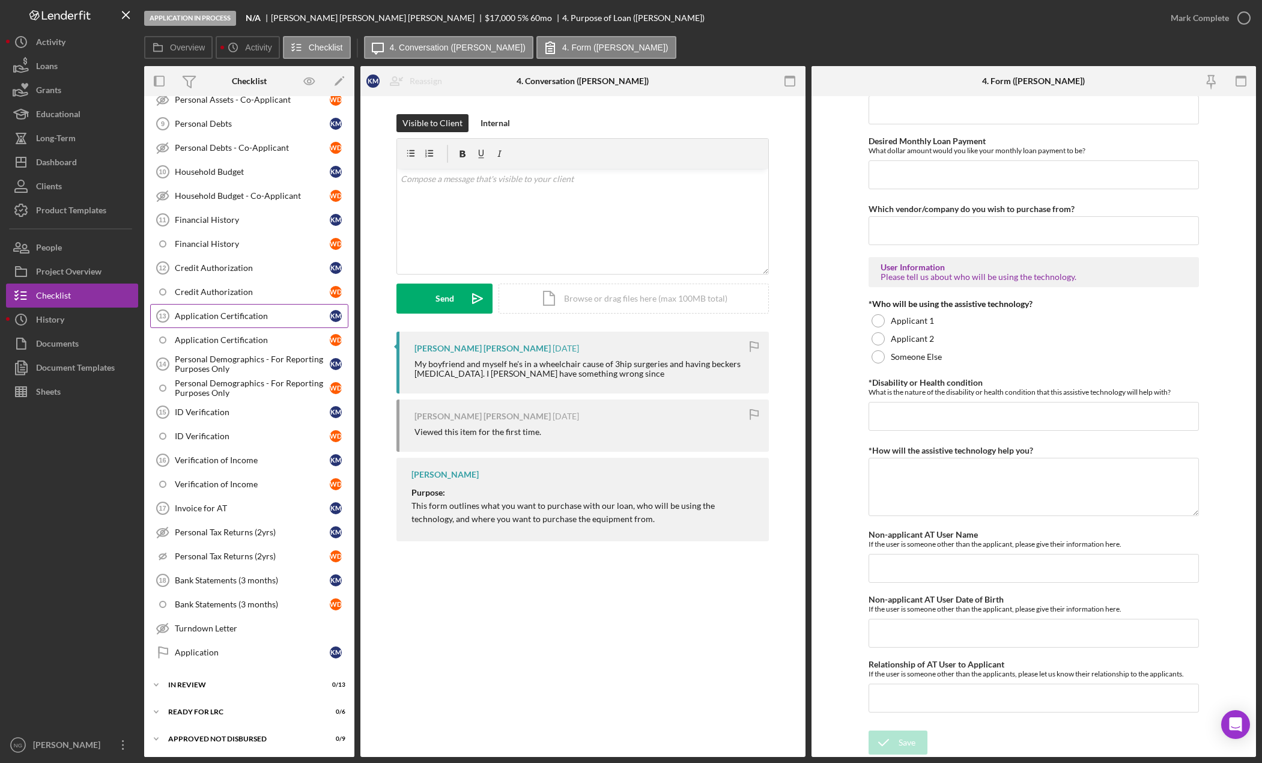
scroll to position [381, 0]
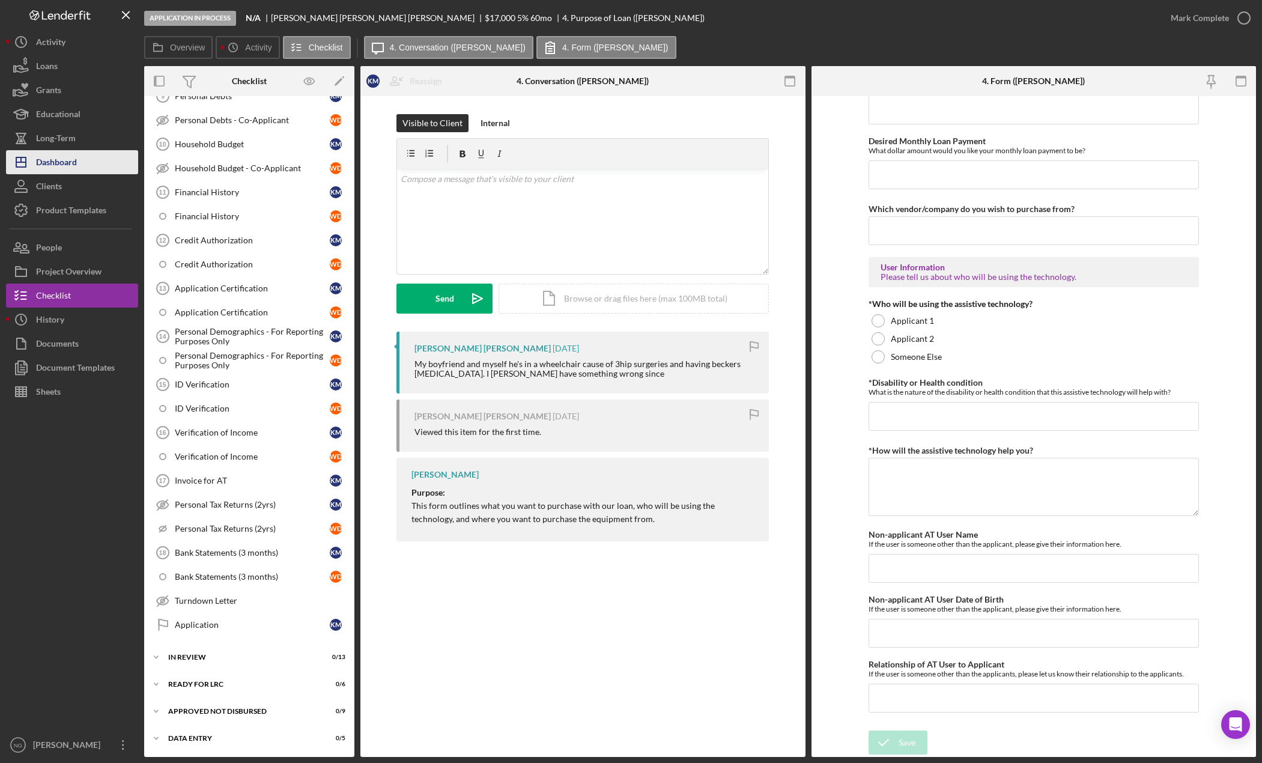
click at [94, 160] on button "Icon/Dashboard Dashboard" at bounding box center [72, 162] width 132 height 24
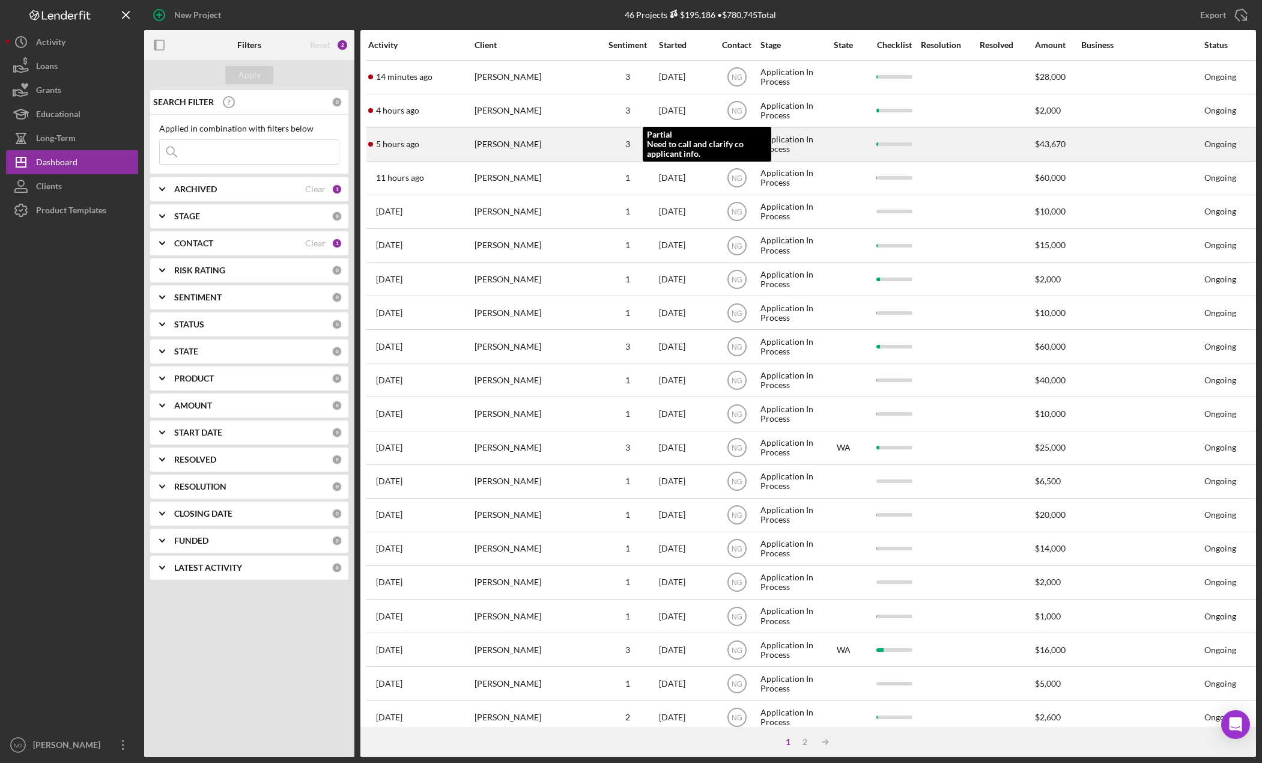
click at [599, 142] on div "3" at bounding box center [628, 144] width 60 height 10
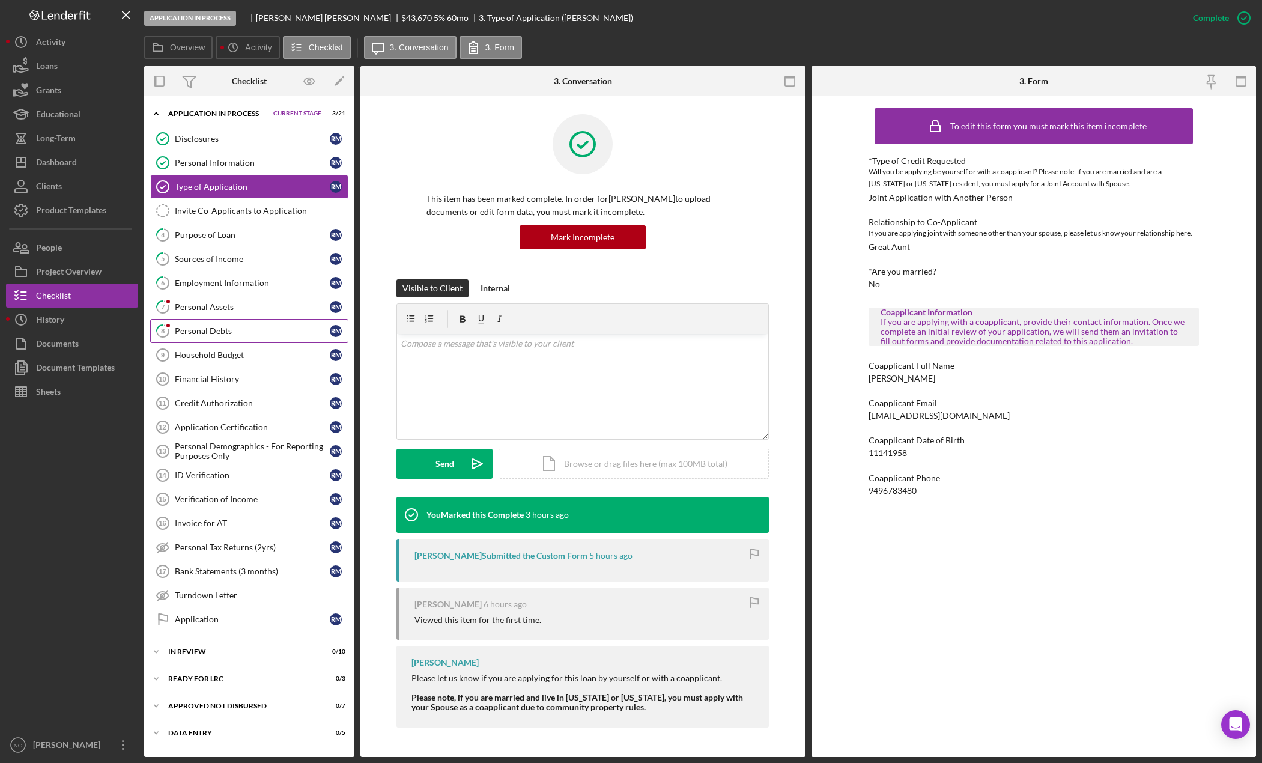
click at [244, 327] on div "Personal Debts" at bounding box center [252, 331] width 155 height 10
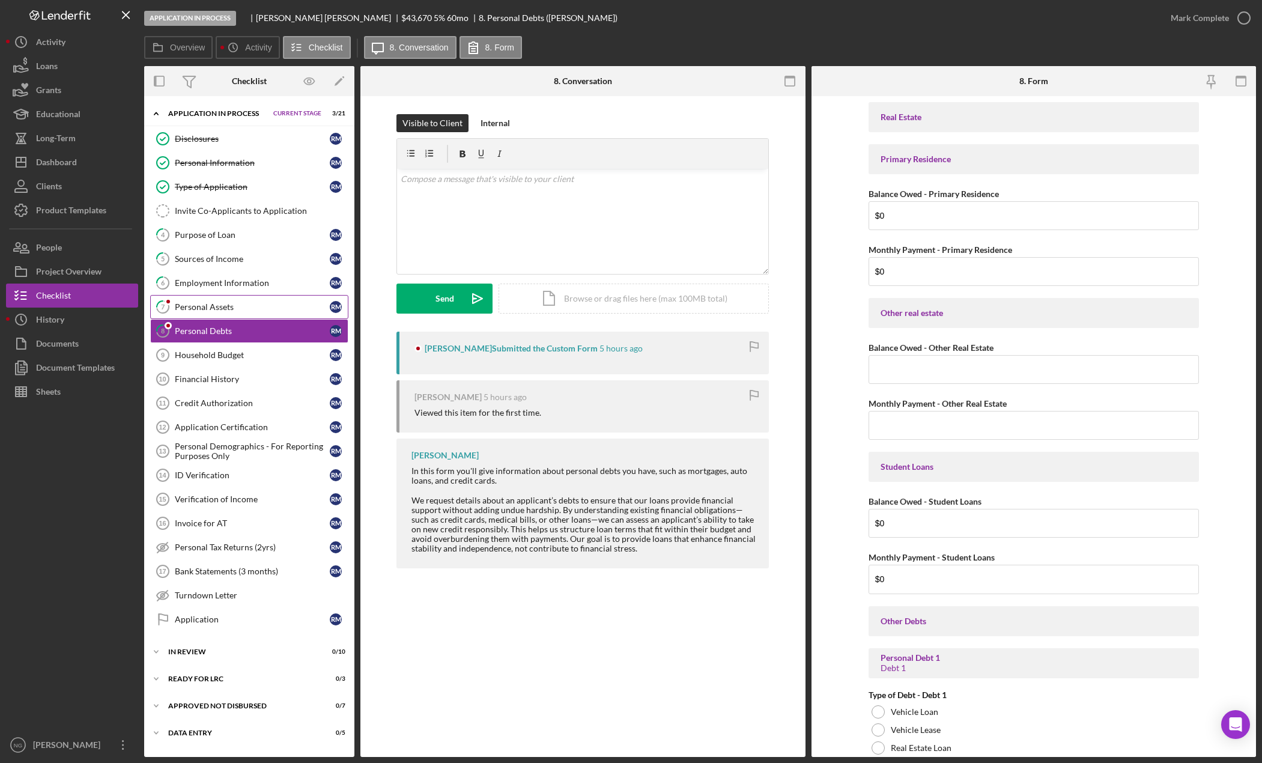
click at [259, 306] on div "Personal Assets" at bounding box center [252, 307] width 155 height 10
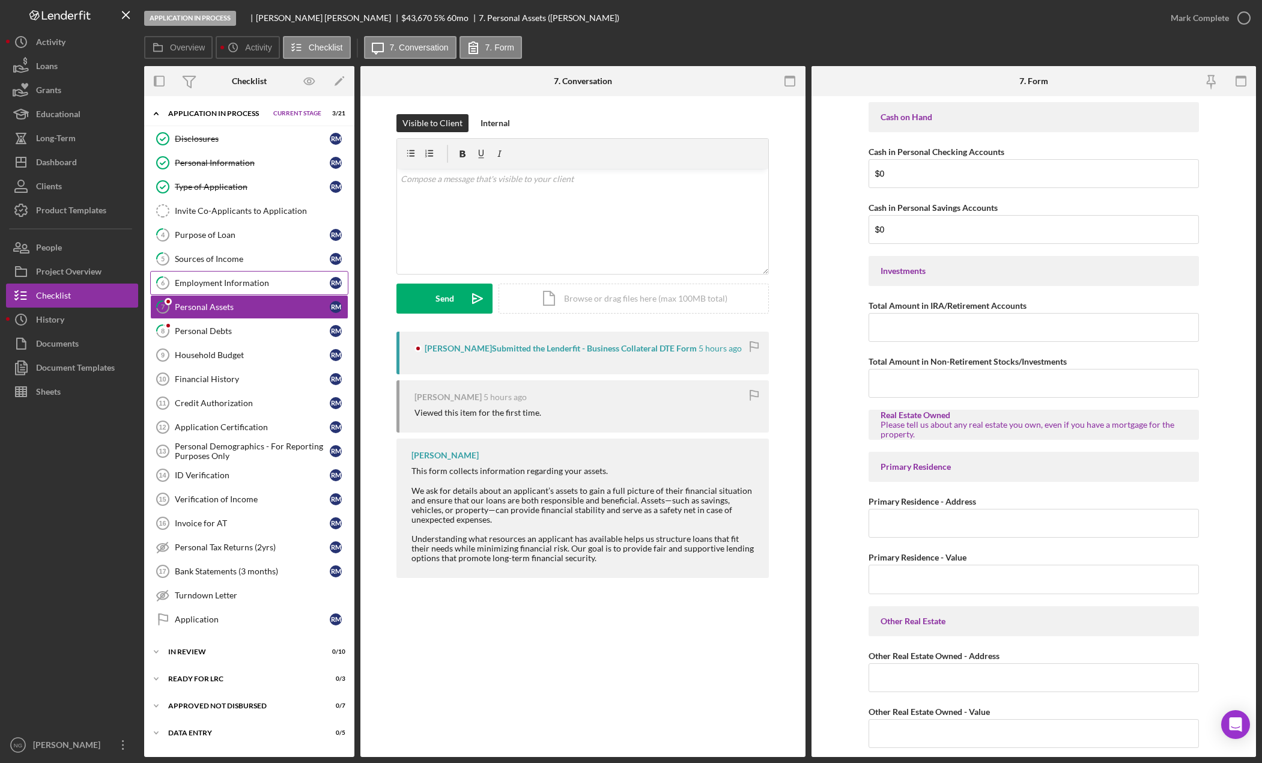
click at [271, 279] on div "Employment Information" at bounding box center [252, 283] width 155 height 10
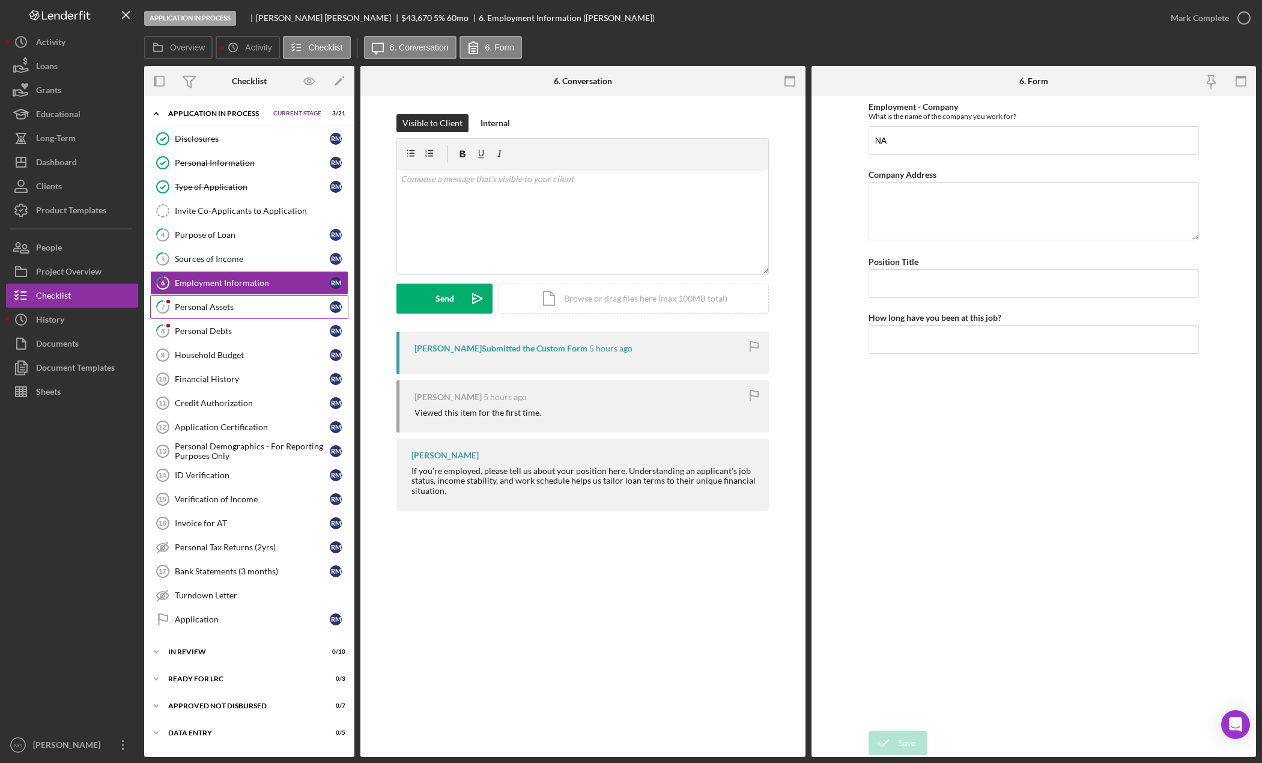
click at [256, 302] on div "Personal Assets" at bounding box center [252, 307] width 155 height 10
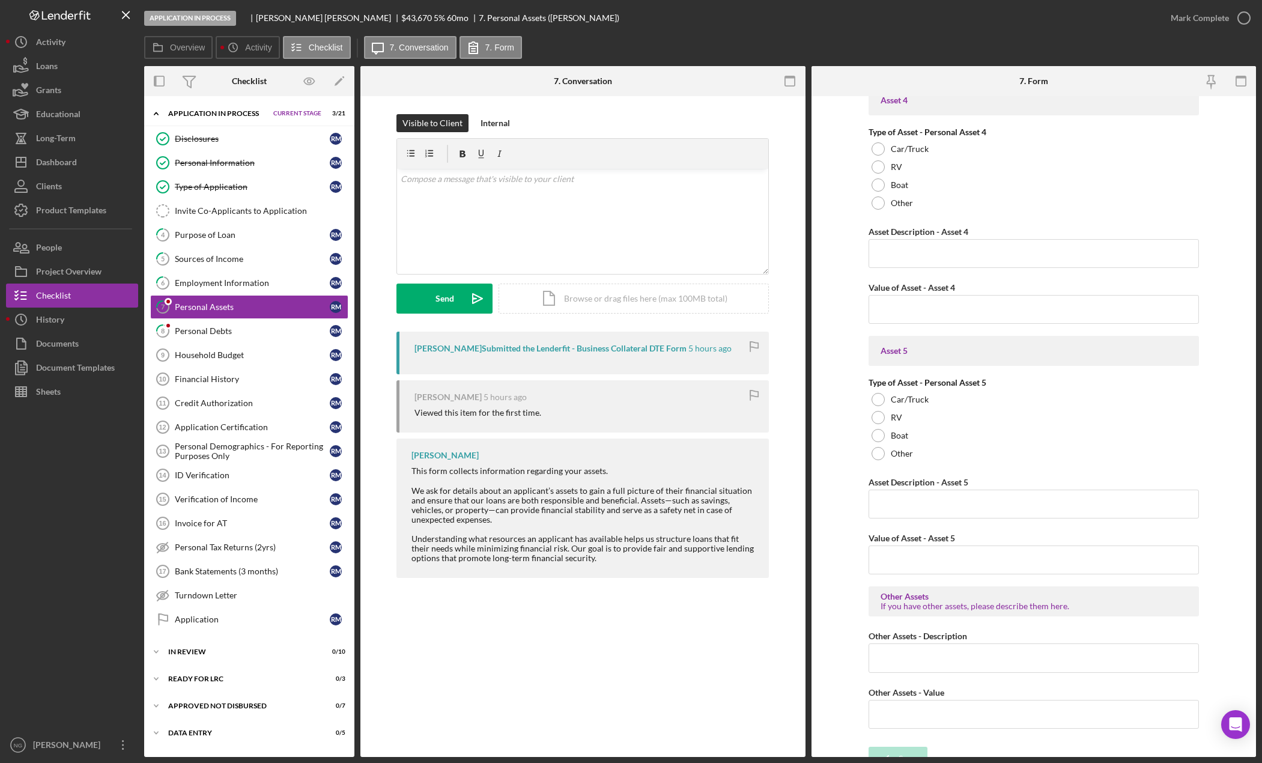
scroll to position [1512, 0]
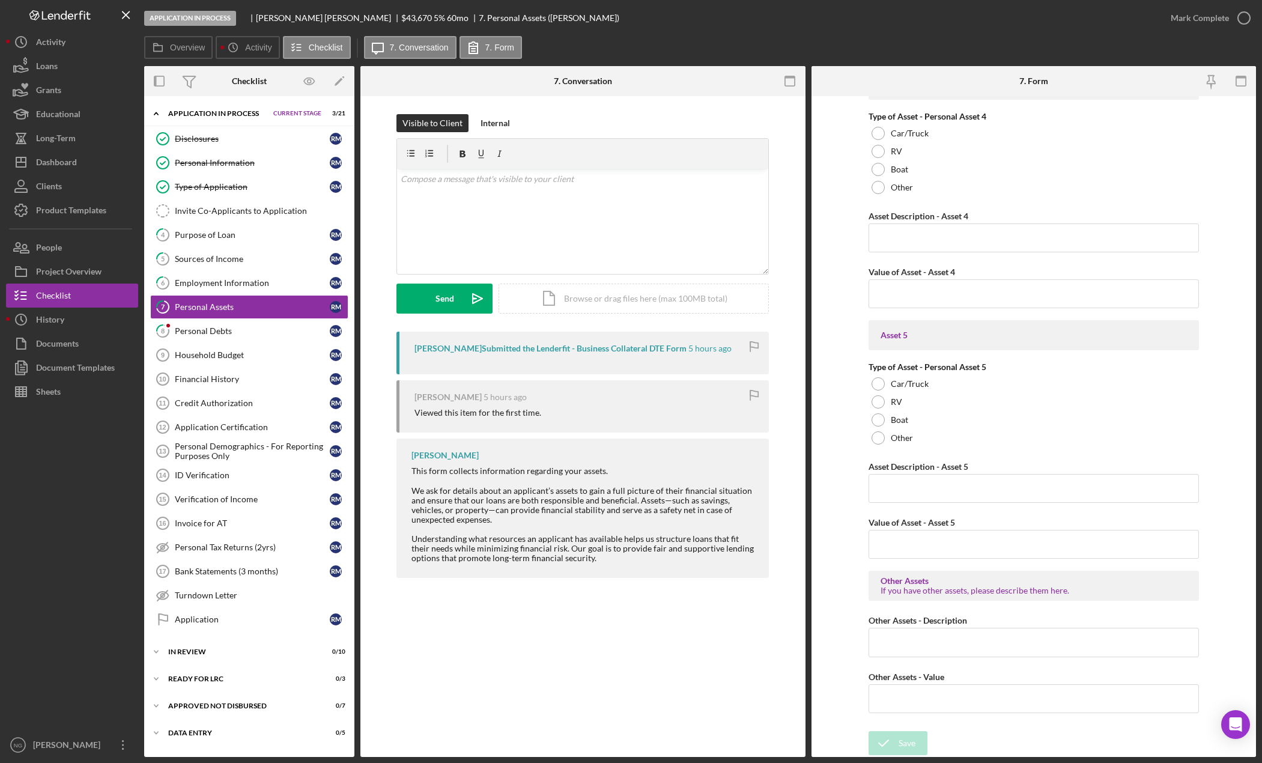
click at [839, 579] on form "Cash on Hand Cash in Personal Checking Accounts $0 Cash in Personal Savings Acc…" at bounding box center [1034, 426] width 445 height 661
click at [701, 667] on div "7 Personal Assets Visible to Client Internal v Color teal Color pink Remove col…" at bounding box center [582, 426] width 445 height 661
click at [199, 339] on link "8 Personal Debts R M" at bounding box center [249, 331] width 198 height 24
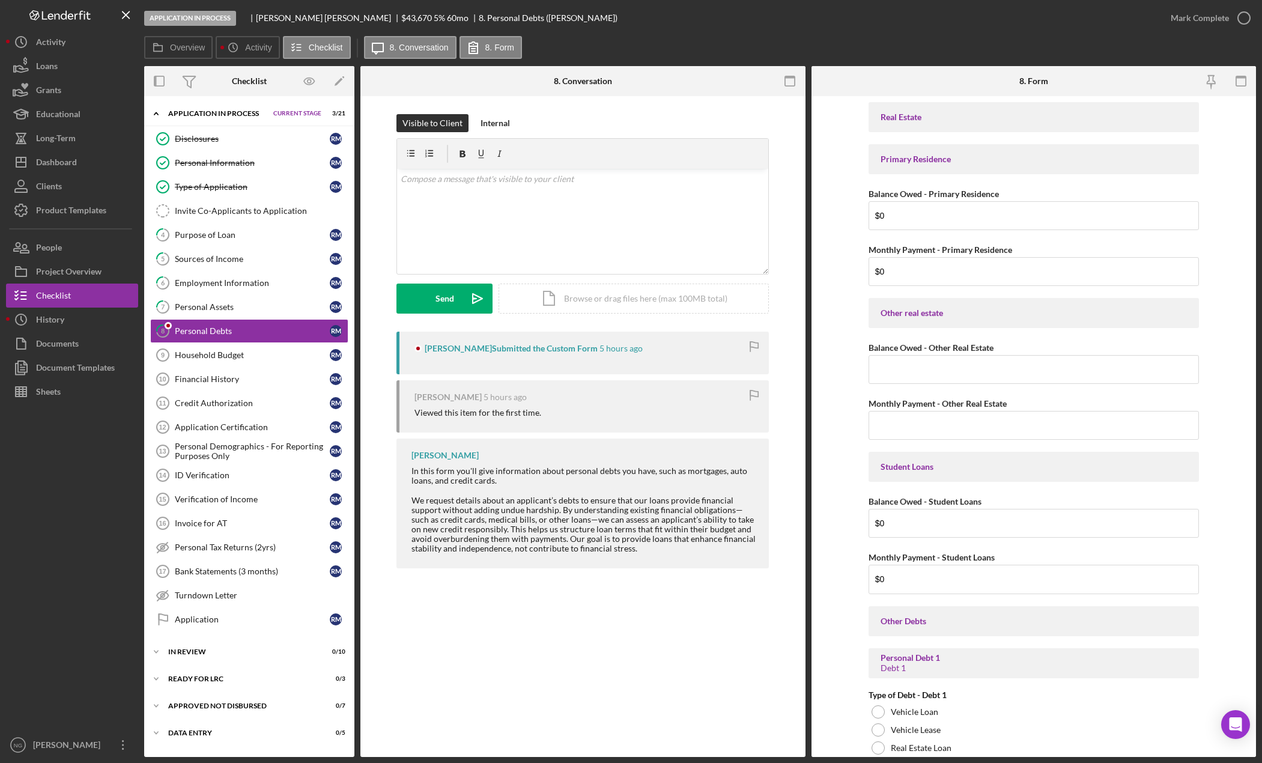
click at [846, 338] on form "Real Estate Primary Residence Balance Owed - Primary Residence $0 Monthly Payme…" at bounding box center [1034, 426] width 445 height 661
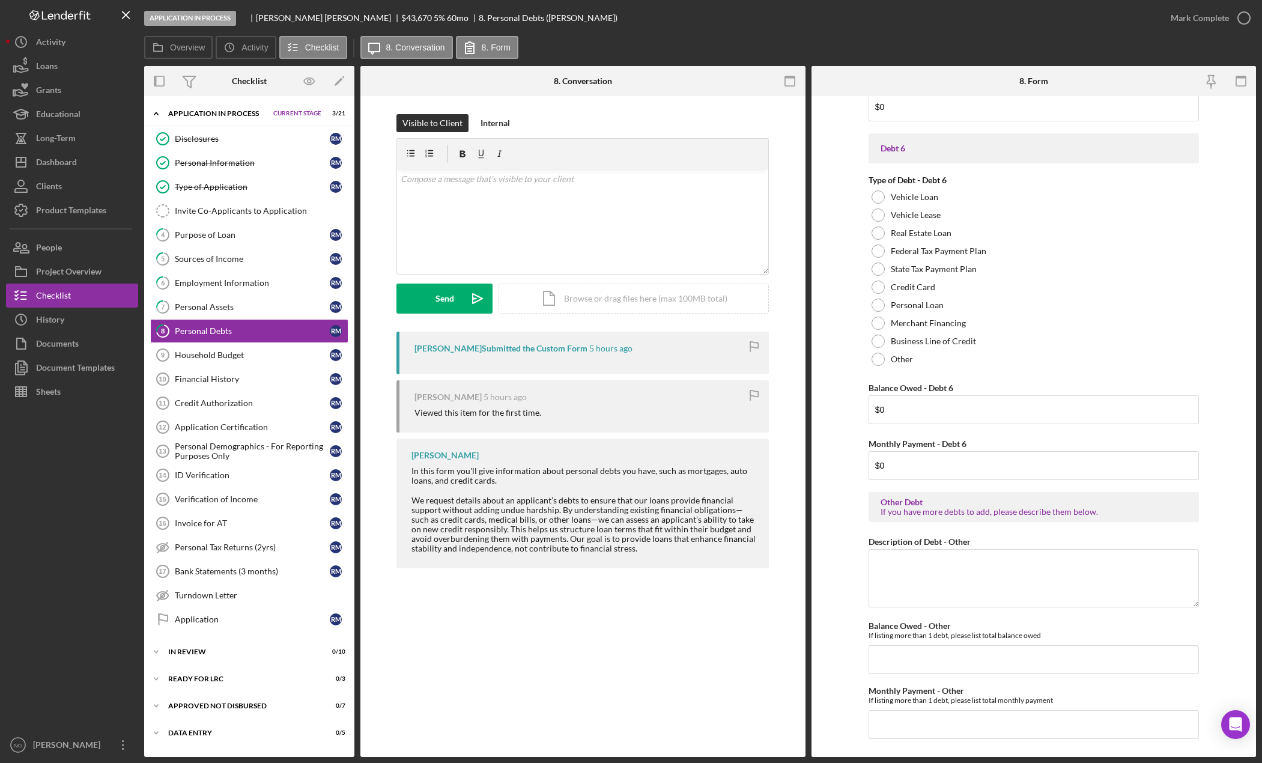
scroll to position [2335, 0]
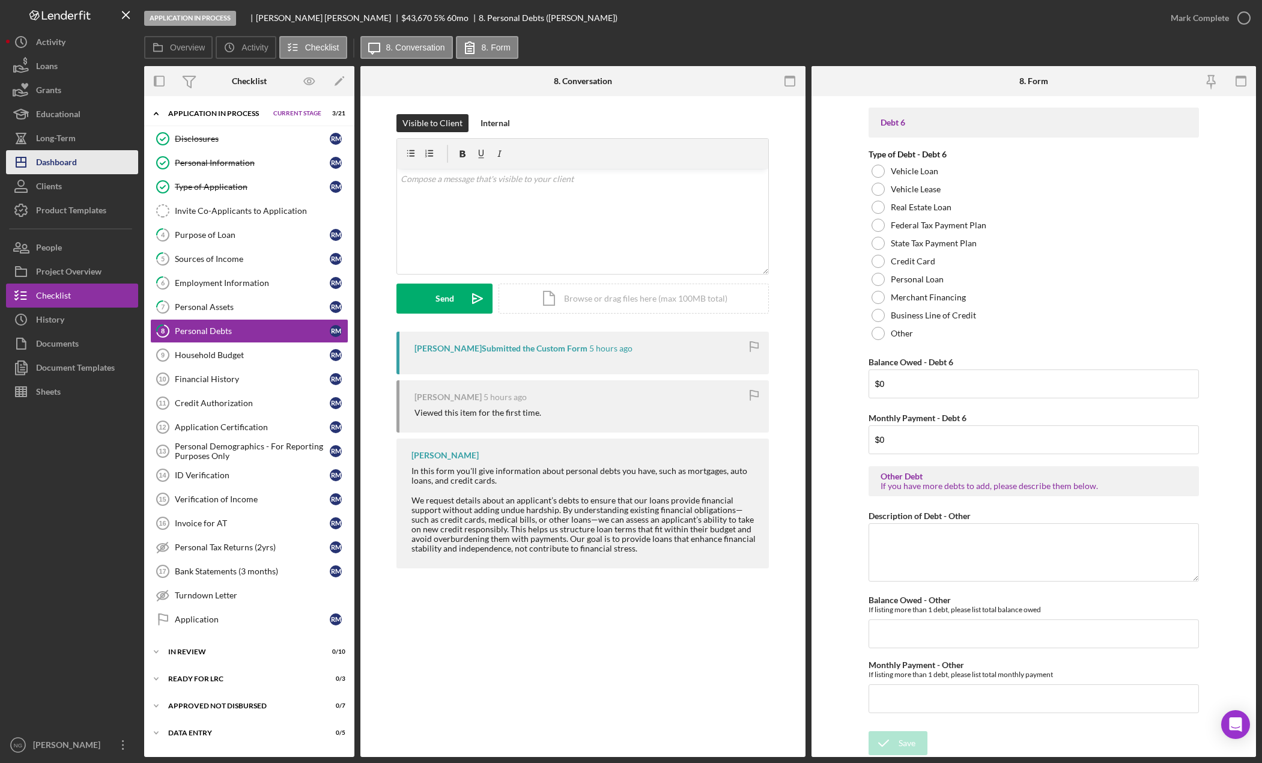
click at [71, 169] on div "Dashboard" at bounding box center [56, 163] width 41 height 27
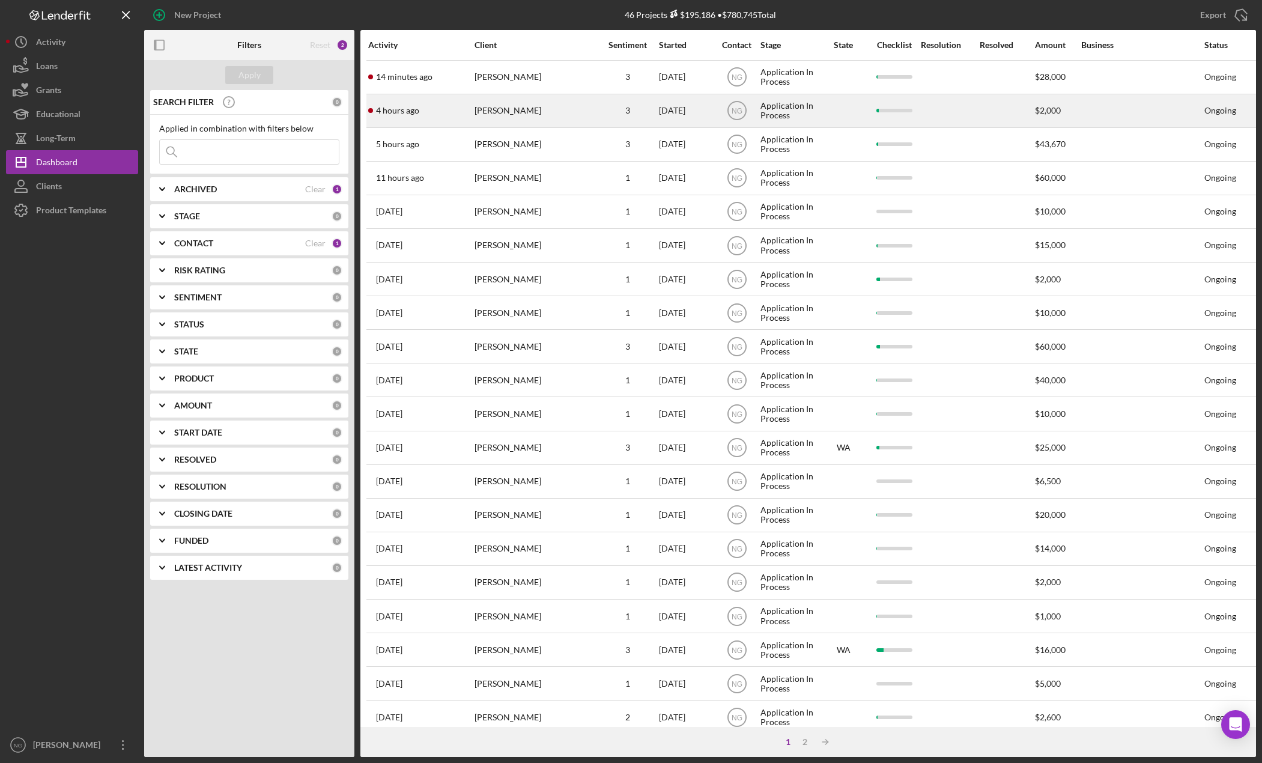
click at [565, 114] on div "[PERSON_NAME]" at bounding box center [535, 111] width 120 height 32
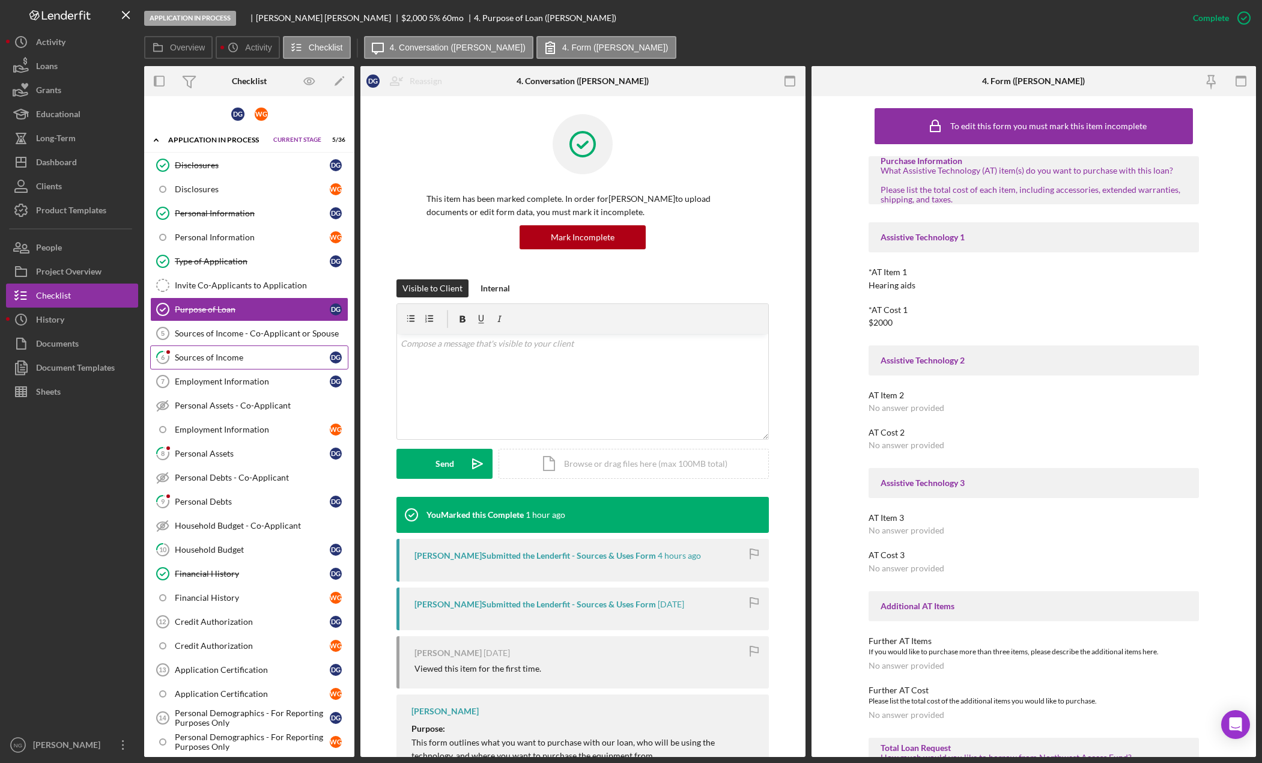
click at [232, 360] on div "Sources of Income" at bounding box center [252, 358] width 155 height 10
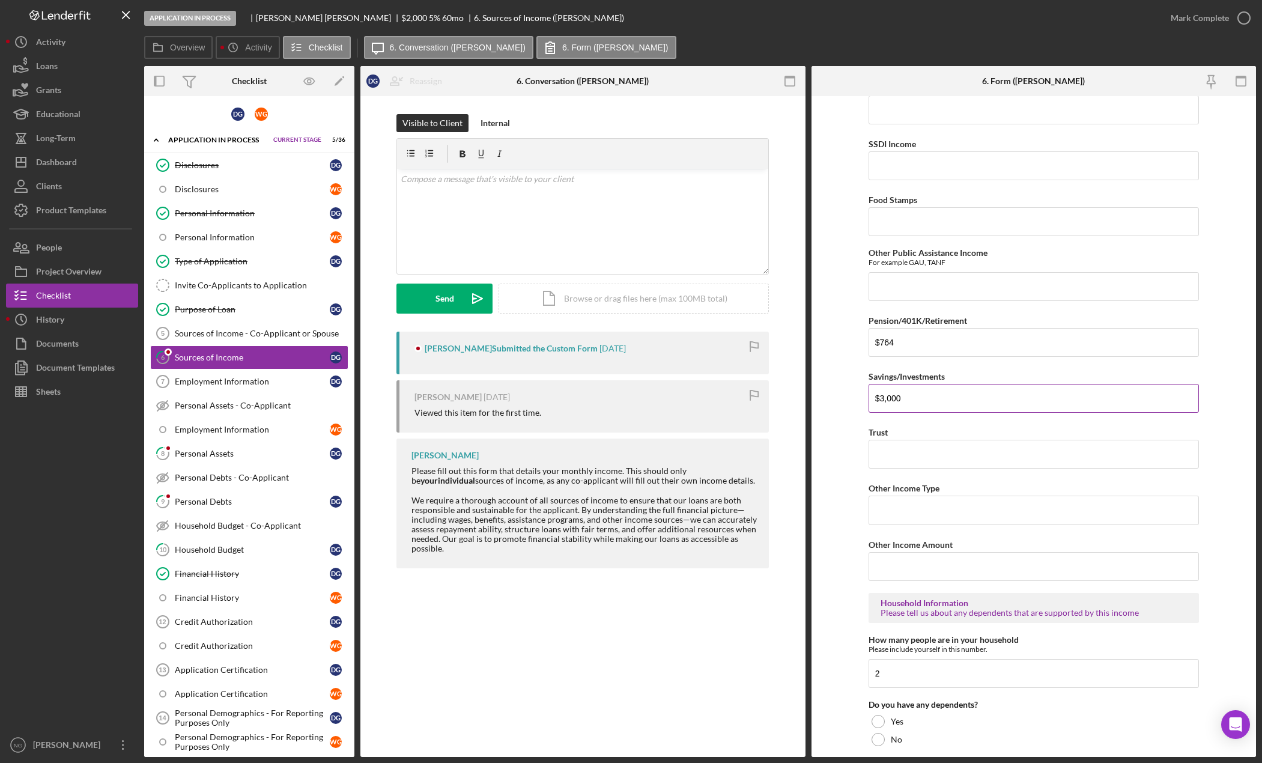
scroll to position [387, 0]
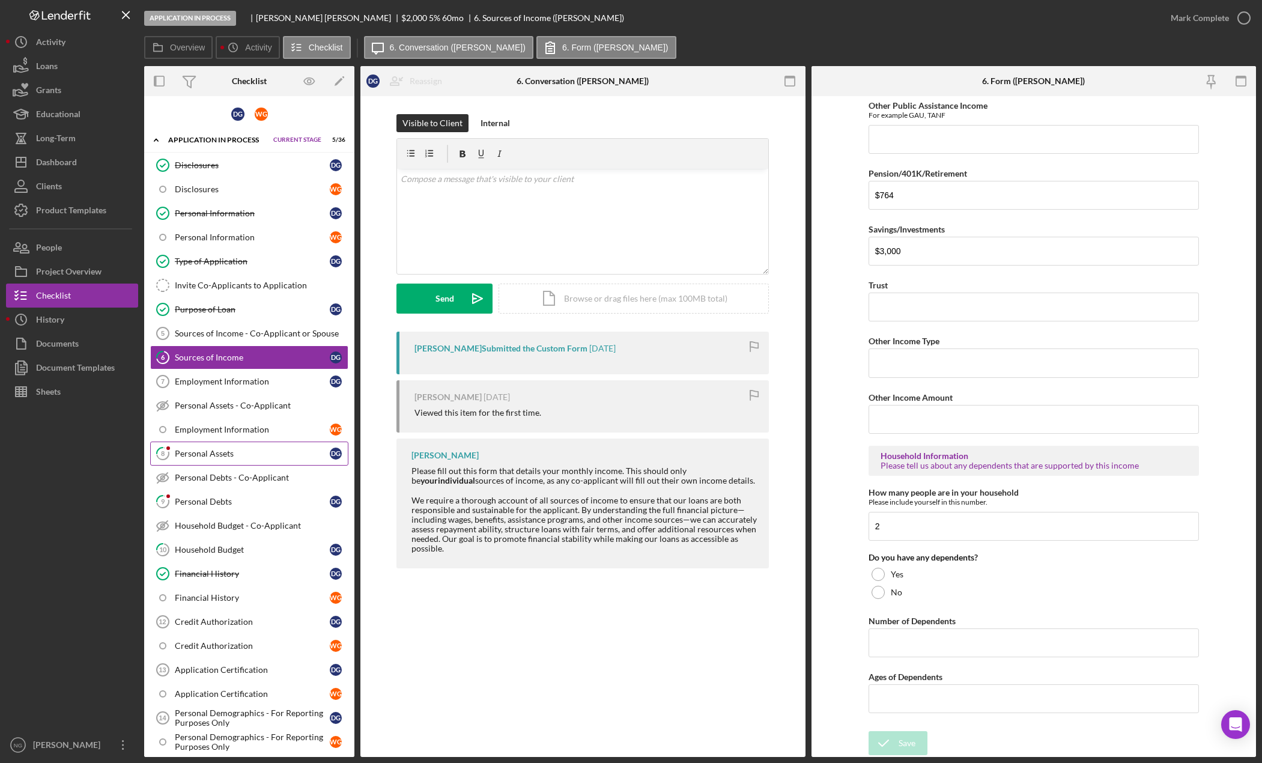
click at [203, 456] on div "Personal Assets" at bounding box center [252, 454] width 155 height 10
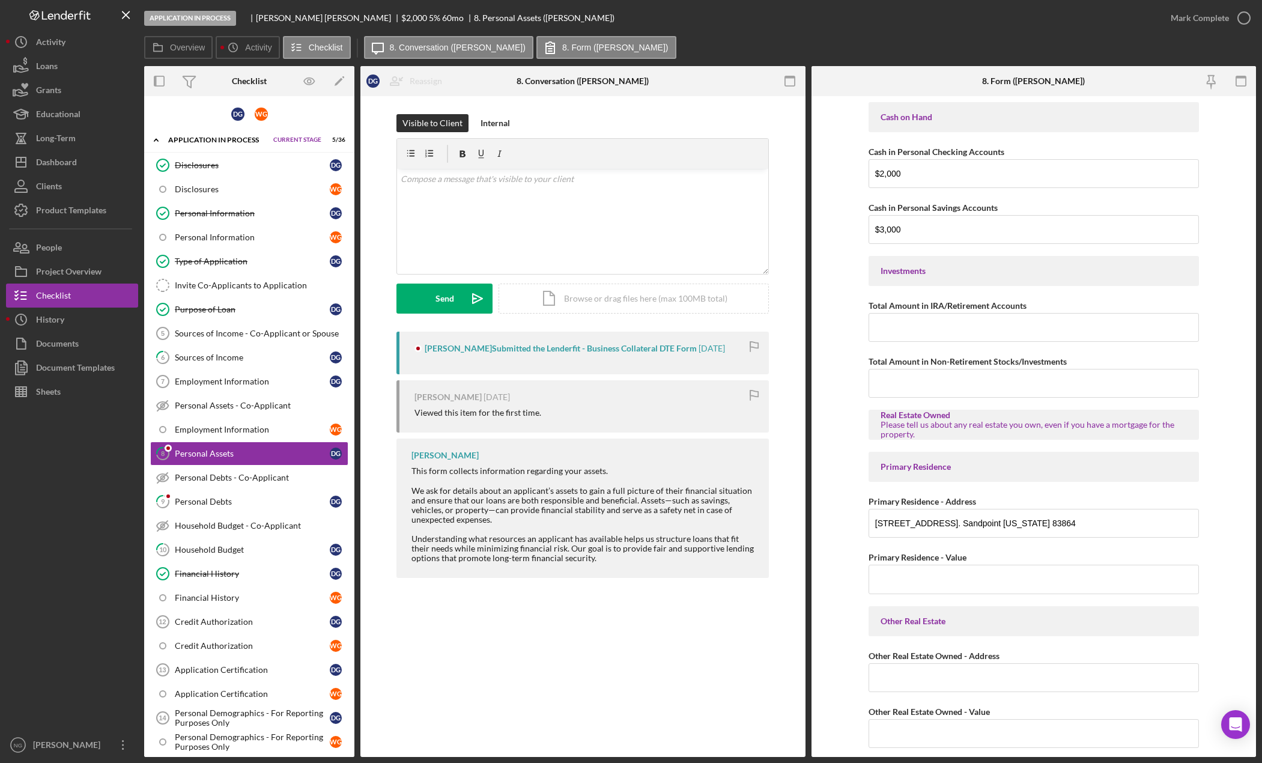
click at [1222, 360] on form "Cash on Hand Cash in Personal Checking Accounts $2,000 Cash in Personal Savings…" at bounding box center [1034, 426] width 445 height 661
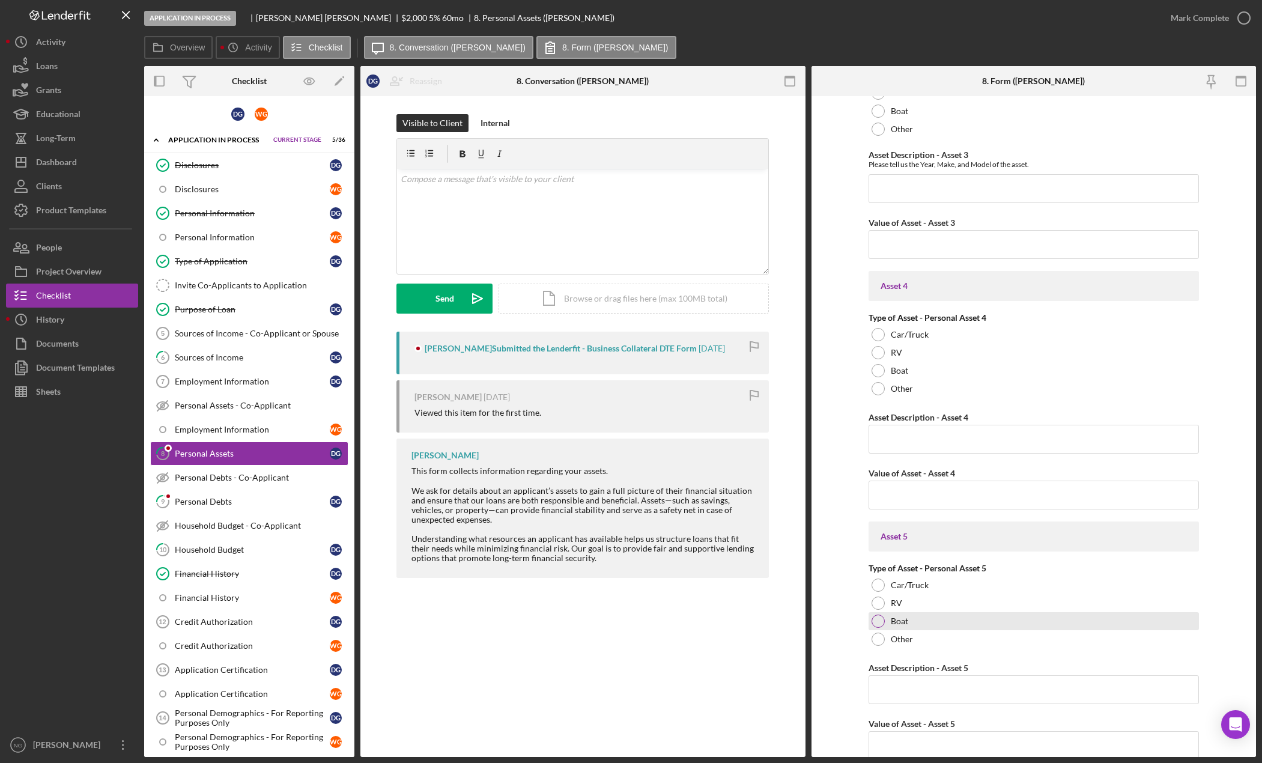
scroll to position [1512, 0]
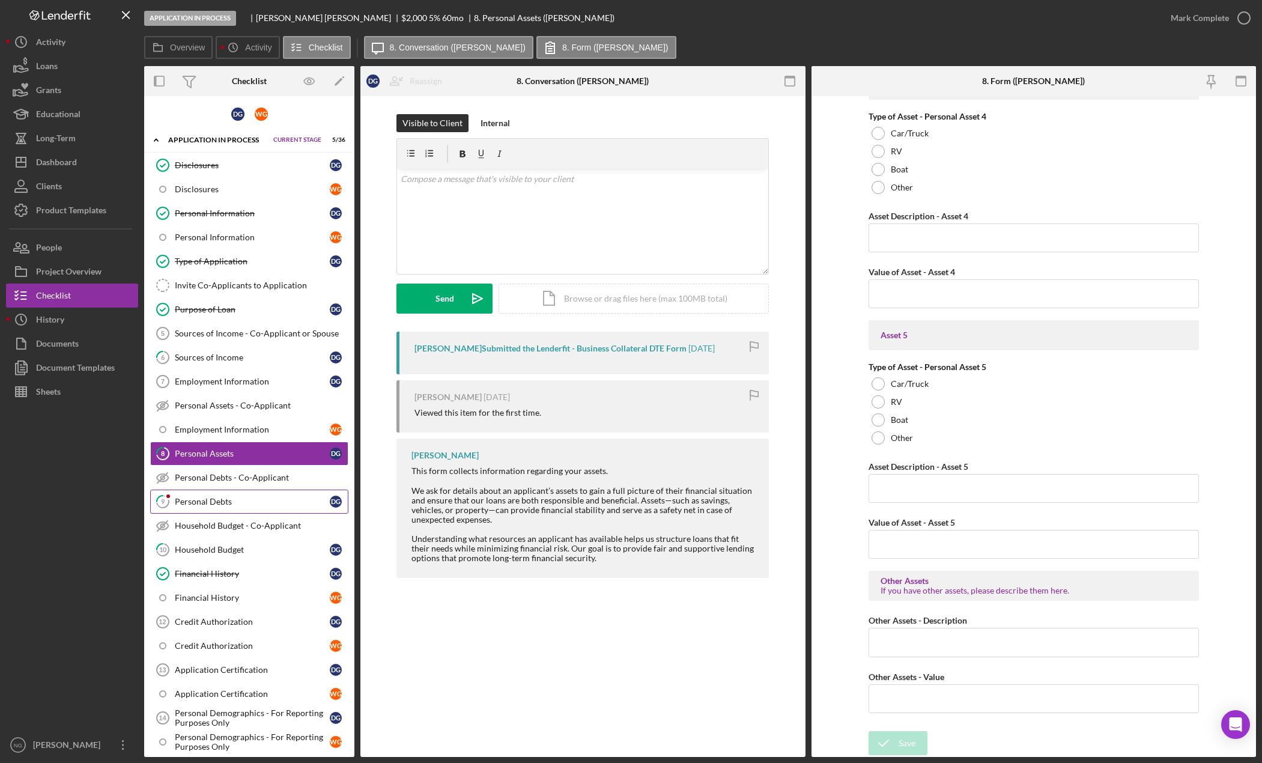
click at [223, 498] on div "Personal Debts" at bounding box center [252, 502] width 155 height 10
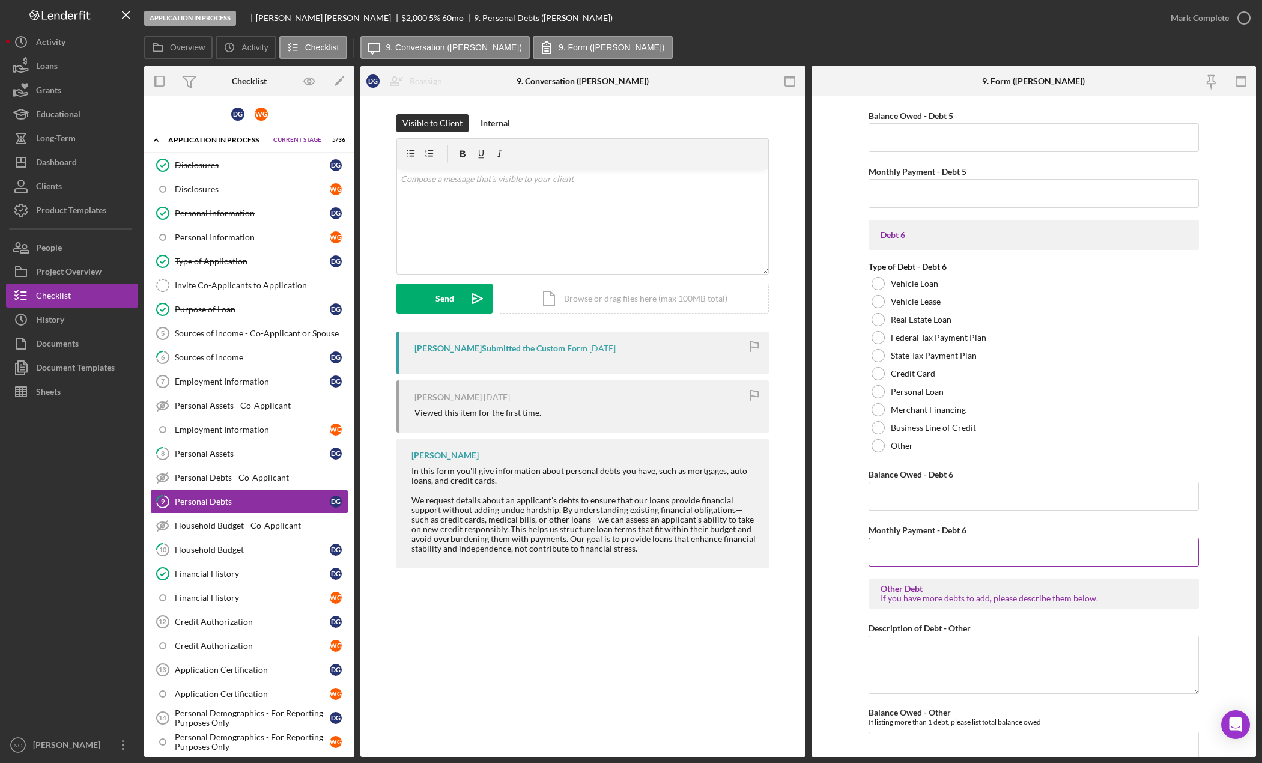
scroll to position [2335, 0]
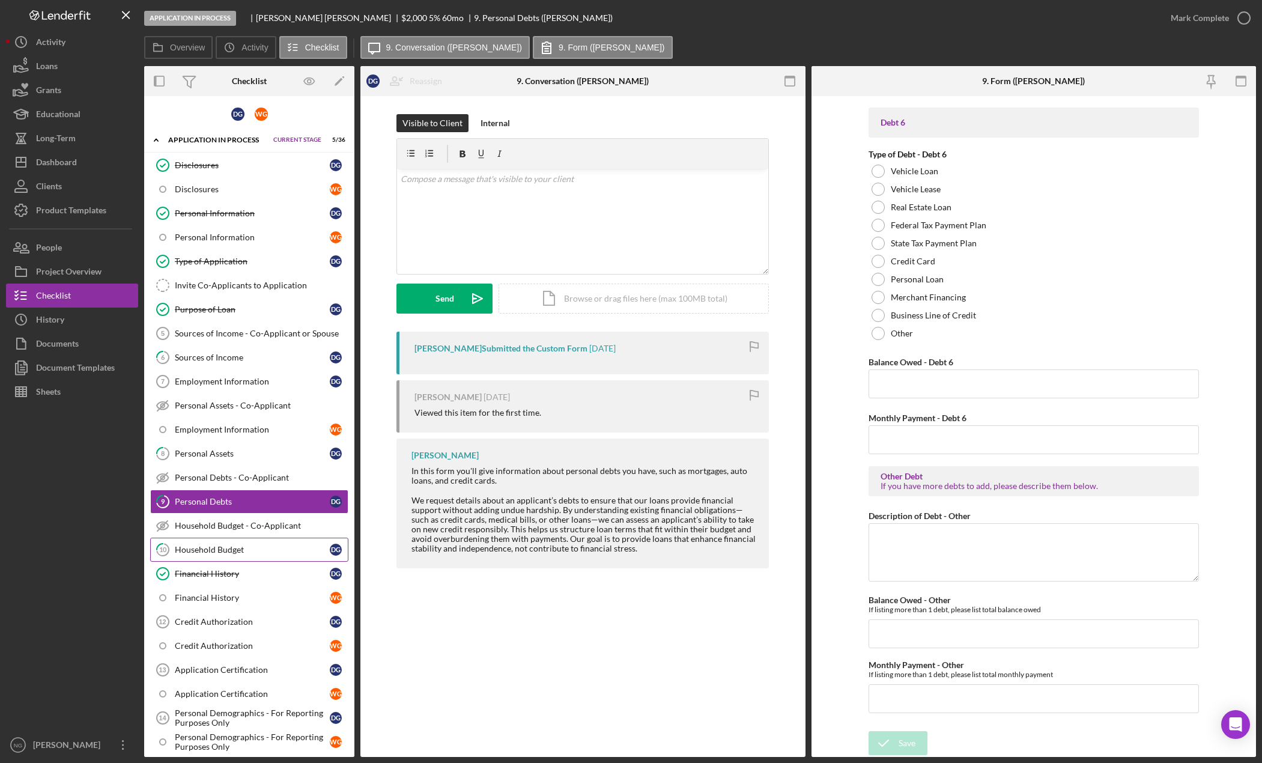
click at [258, 558] on link "10 Household Budget D g" at bounding box center [249, 550] width 198 height 24
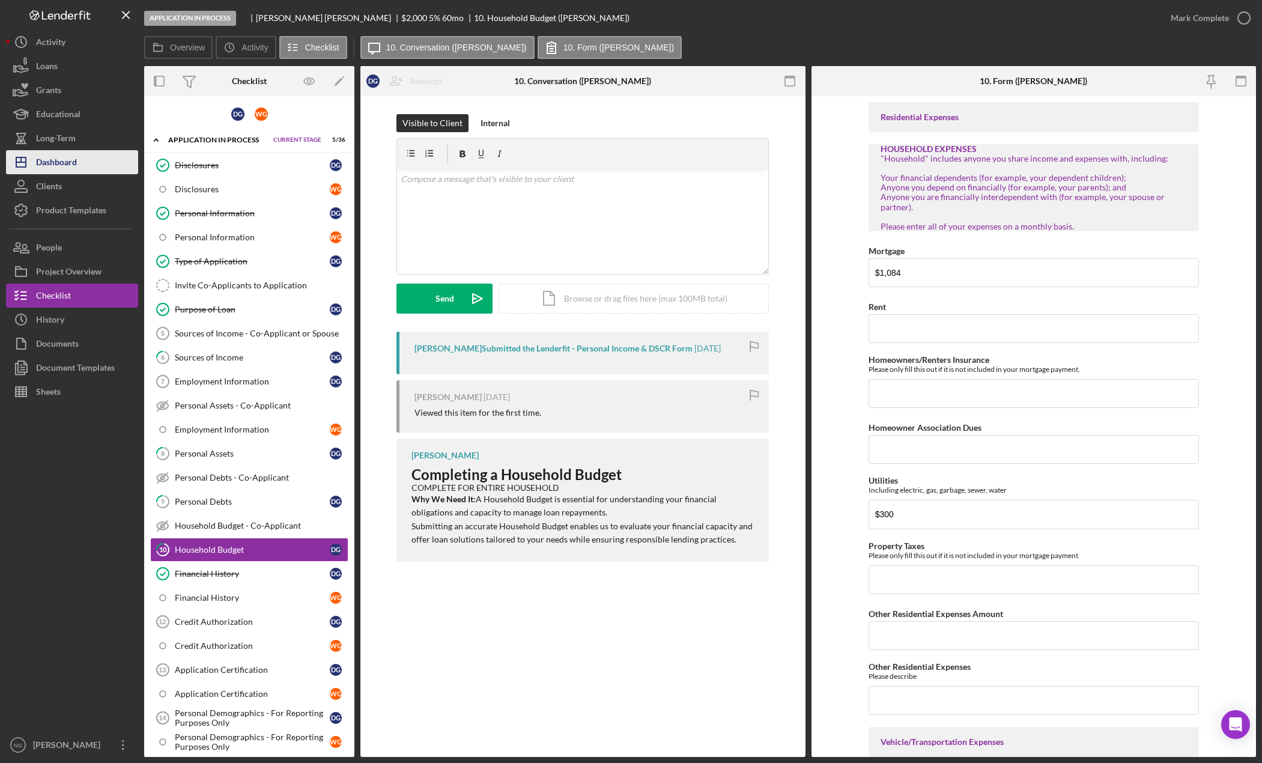
click at [83, 164] on button "Icon/Dashboard Dashboard" at bounding box center [72, 162] width 132 height 24
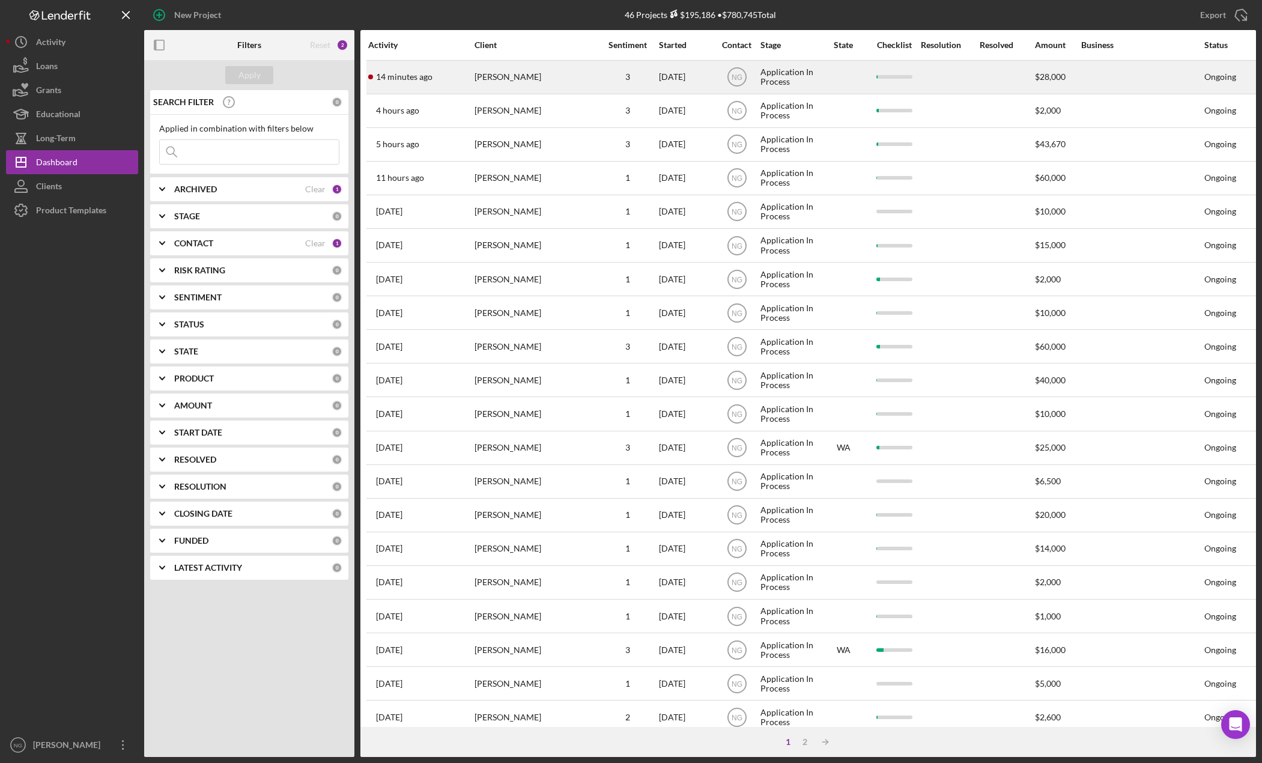
click at [580, 85] on div "[PERSON_NAME]" at bounding box center [535, 77] width 120 height 32
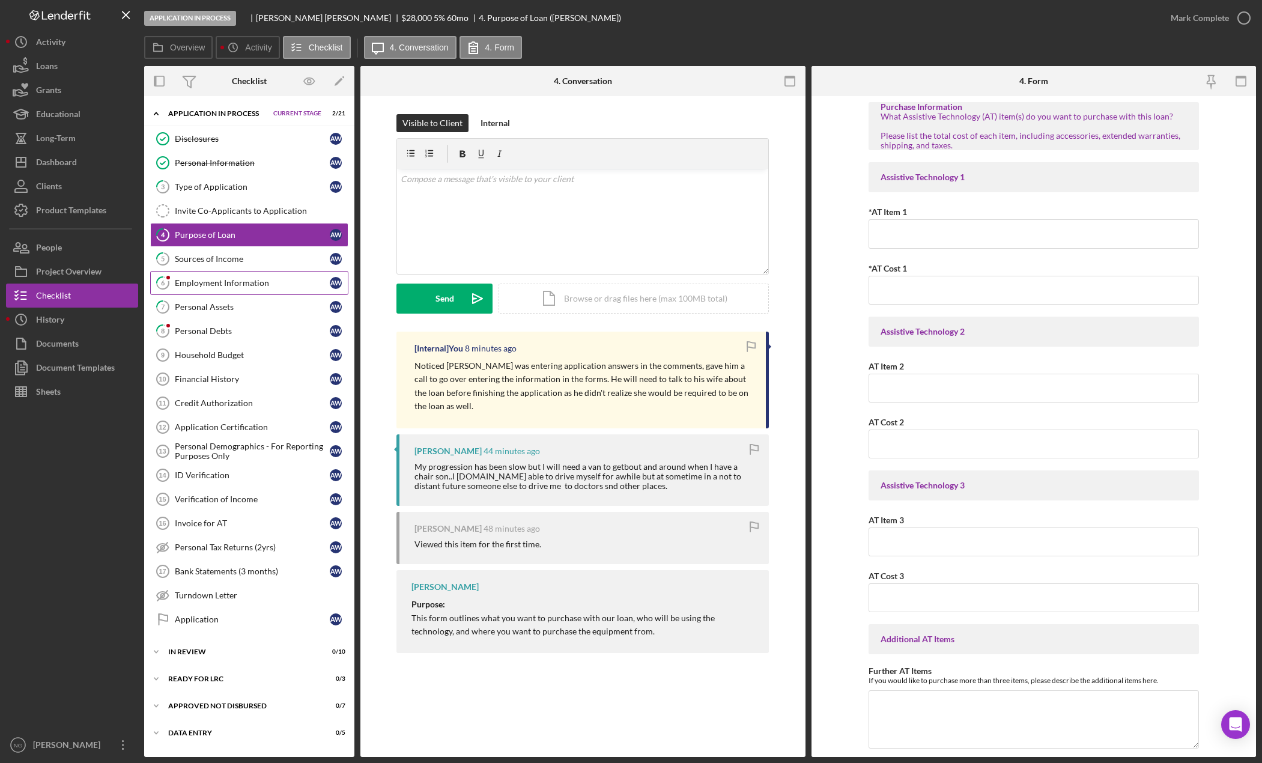
click at [183, 286] on div "Employment Information" at bounding box center [252, 283] width 155 height 10
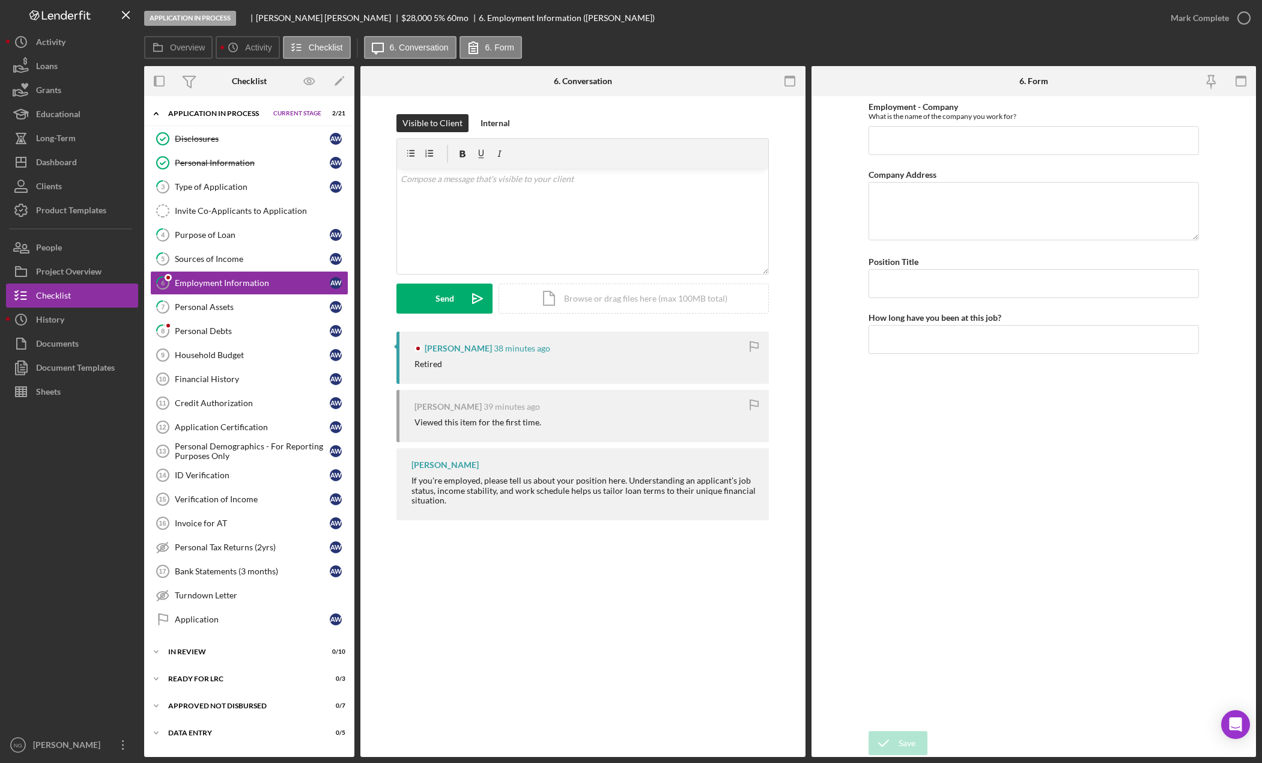
click at [916, 453] on div "Employment - Company What is the name of the company you work for? Company Addr…" at bounding box center [1034, 413] width 330 height 623
click at [267, 330] on div "Personal Debts" at bounding box center [252, 331] width 155 height 10
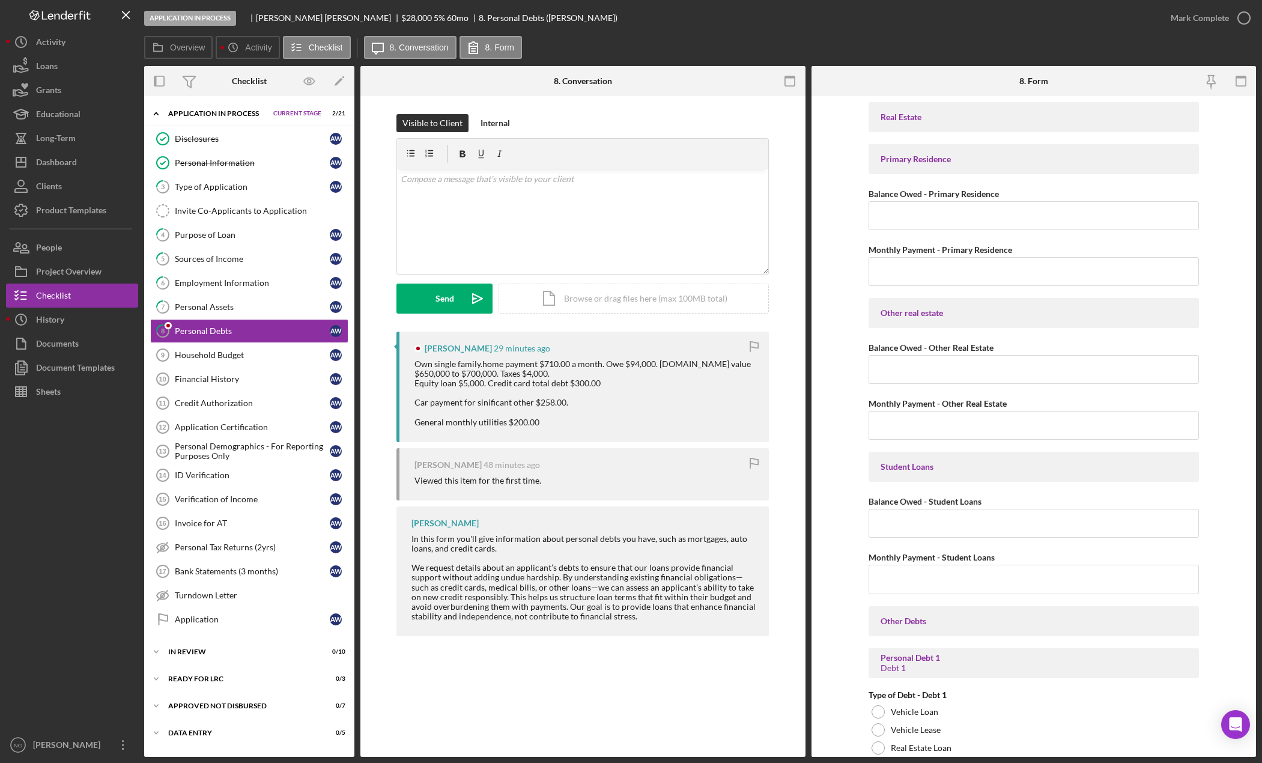
click at [839, 408] on form "Real Estate Primary Residence Balance Owed - Primary Residence Monthly Payment …" at bounding box center [1034, 426] width 445 height 661
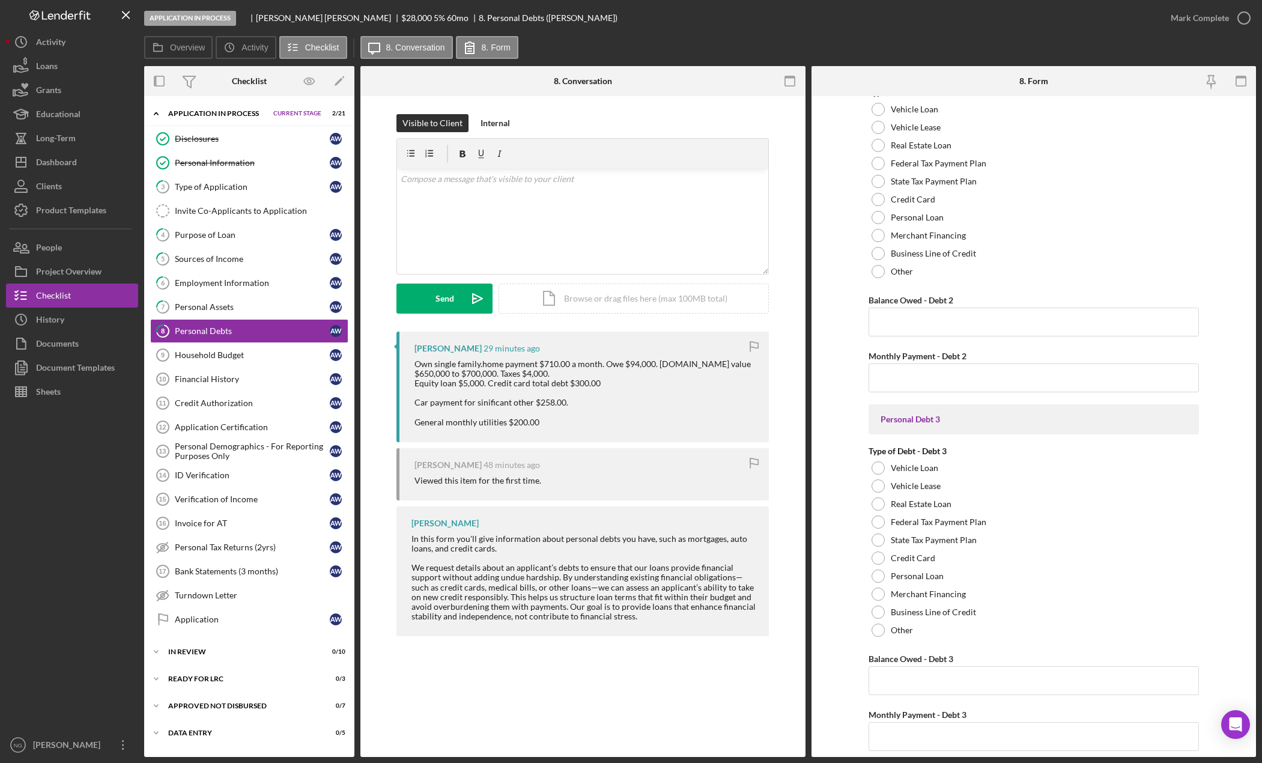
scroll to position [601, 0]
click at [81, 158] on button "Icon/Dashboard Dashboard" at bounding box center [72, 162] width 132 height 24
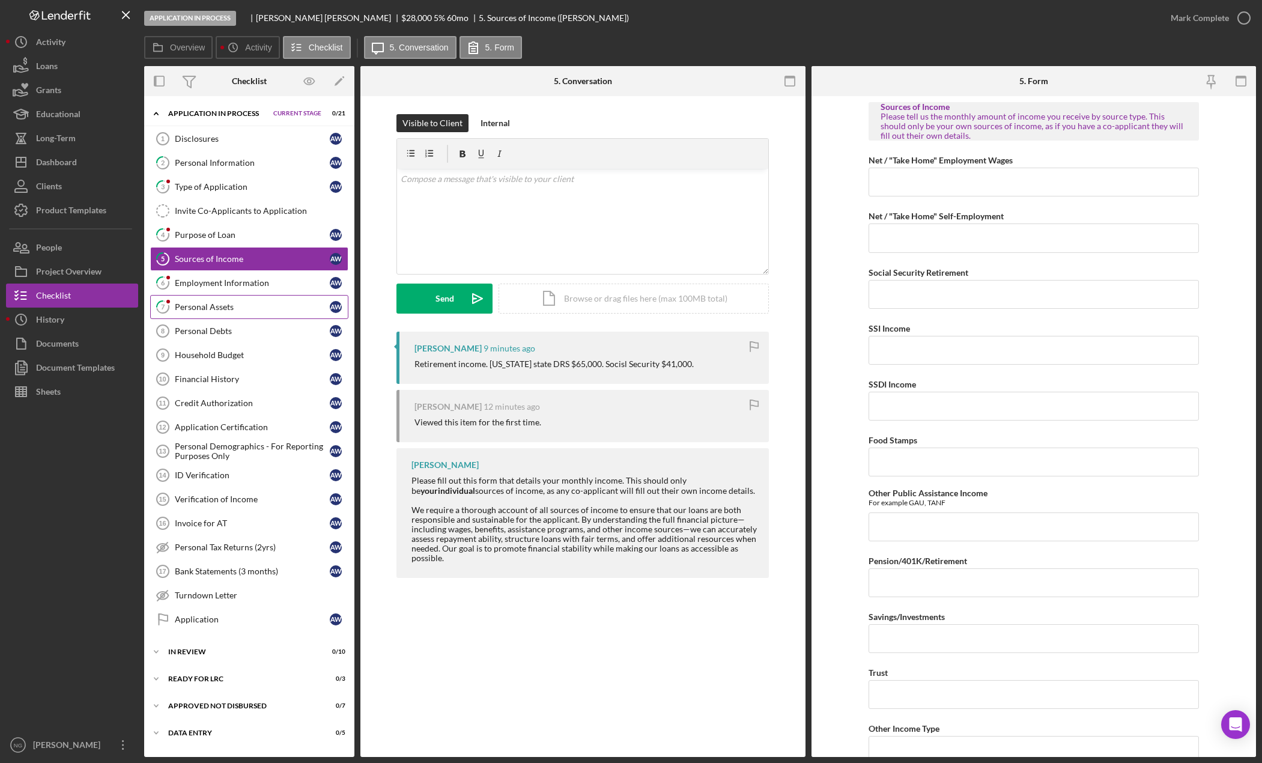
click at [230, 304] on div "Personal Assets" at bounding box center [252, 307] width 155 height 10
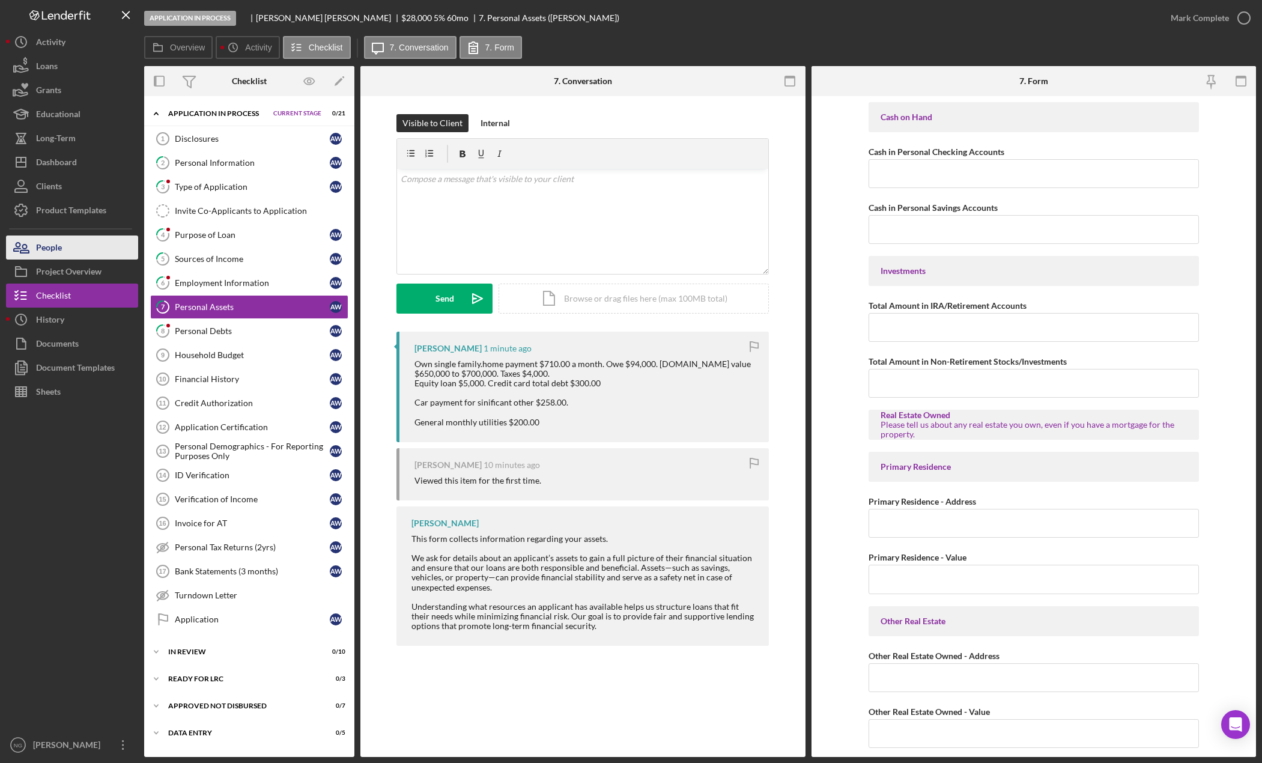
click at [80, 247] on button "People" at bounding box center [72, 248] width 132 height 24
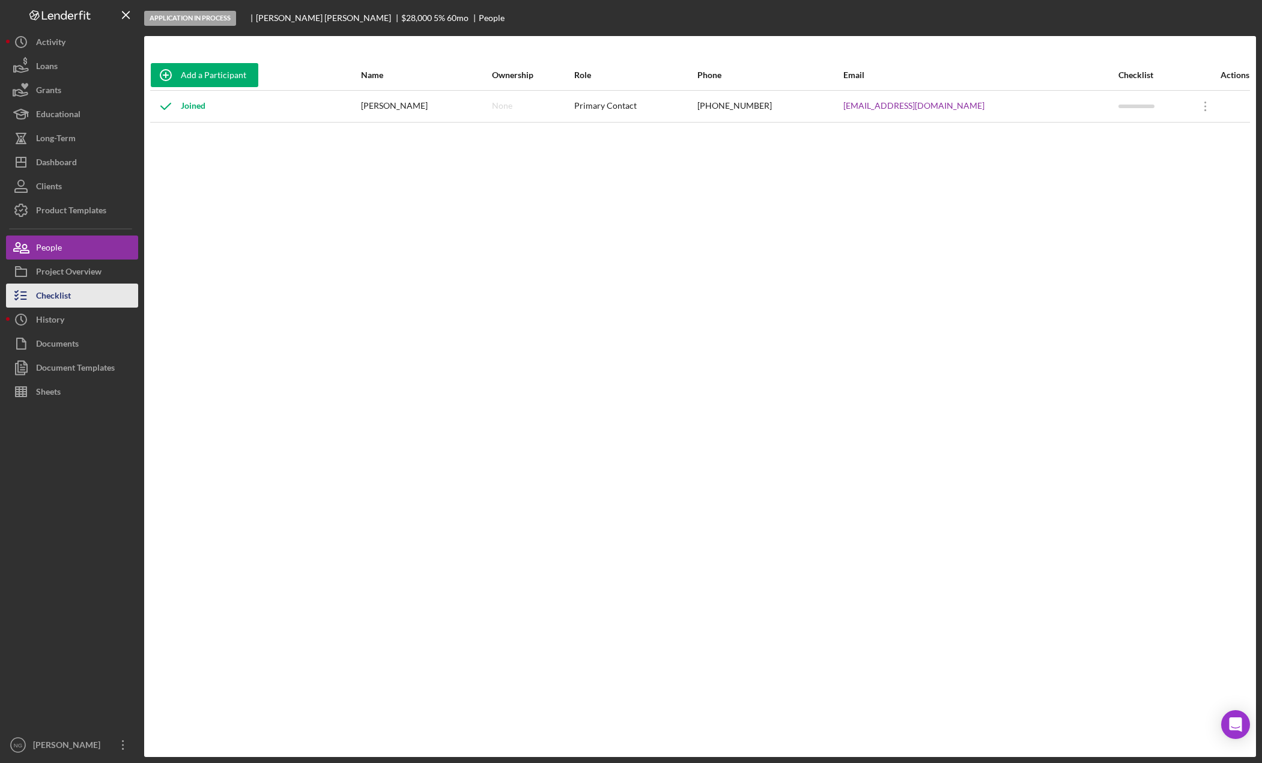
click at [67, 294] on div "Checklist" at bounding box center [53, 297] width 35 height 27
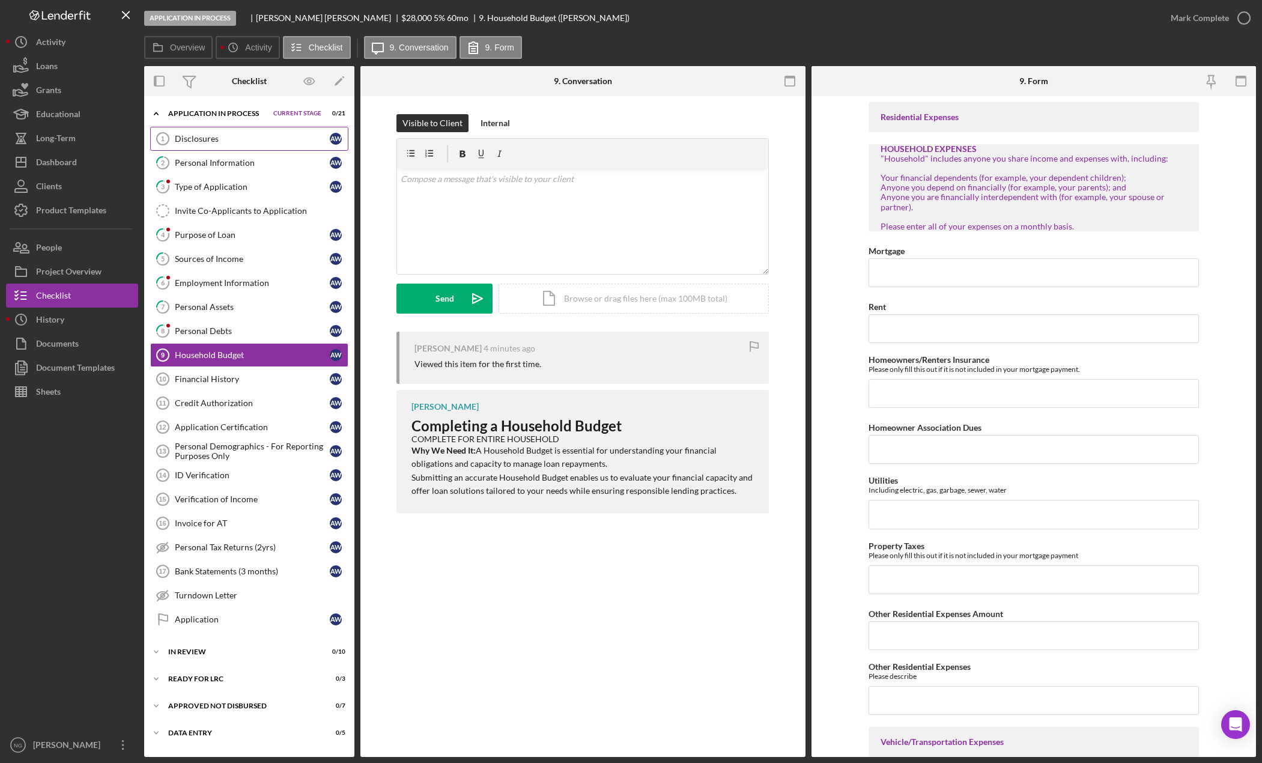
click at [228, 143] on div "Disclosures" at bounding box center [252, 139] width 155 height 10
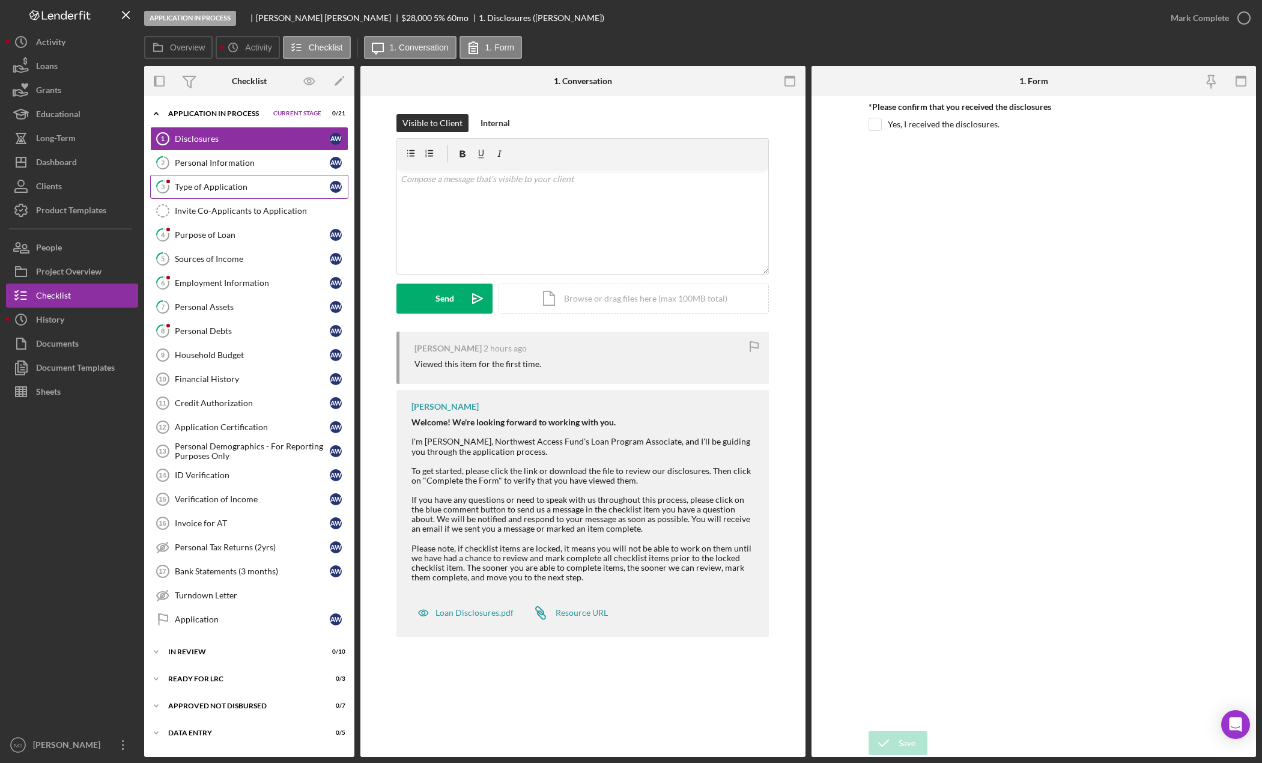
click at [261, 194] on link "3 Type of Application A W" at bounding box center [249, 187] width 198 height 24
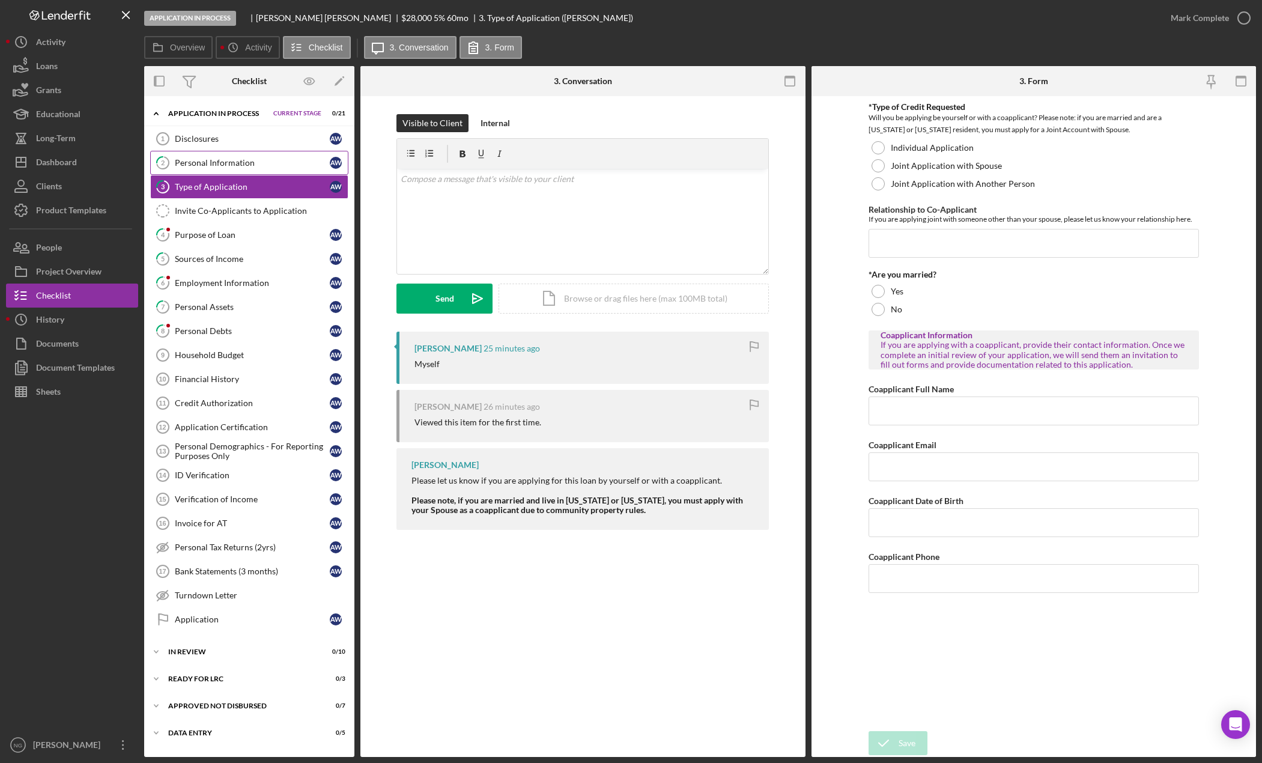
click at [258, 164] on div "Personal Information" at bounding box center [252, 163] width 155 height 10
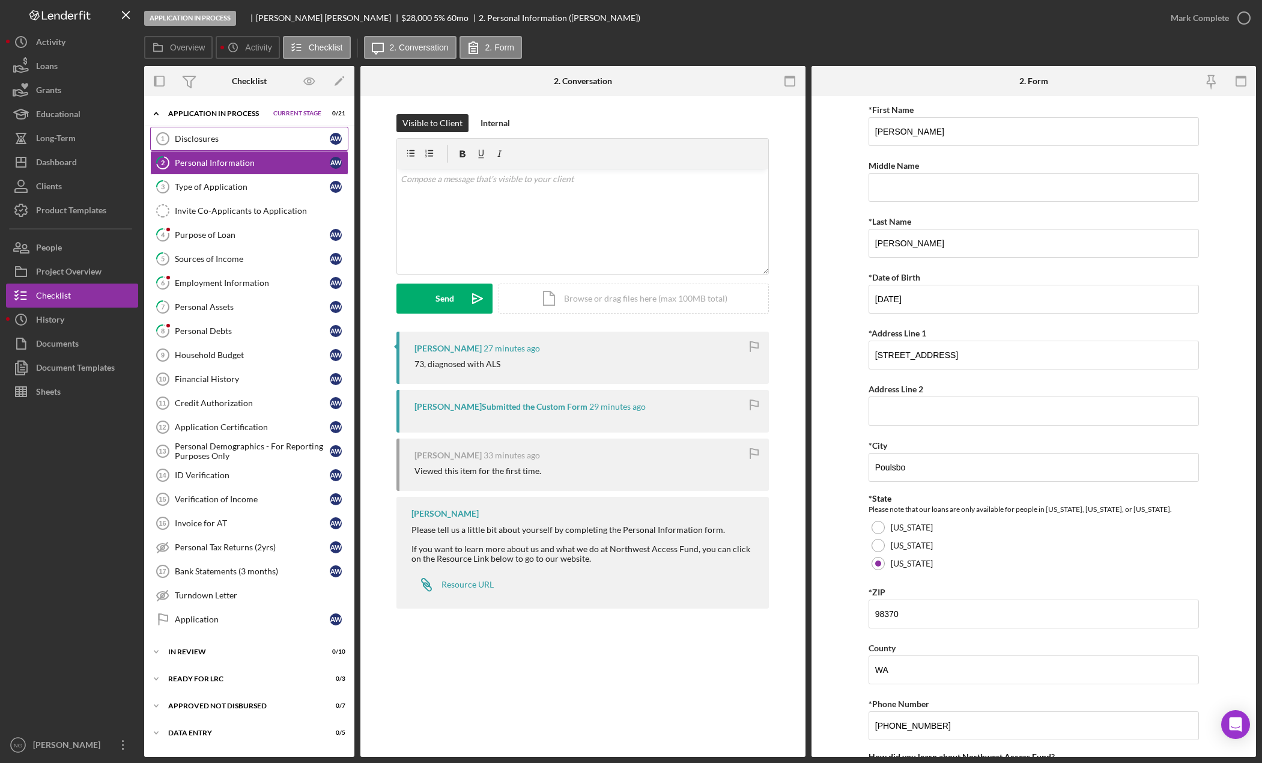
click at [236, 141] on div "Disclosures" at bounding box center [252, 139] width 155 height 10
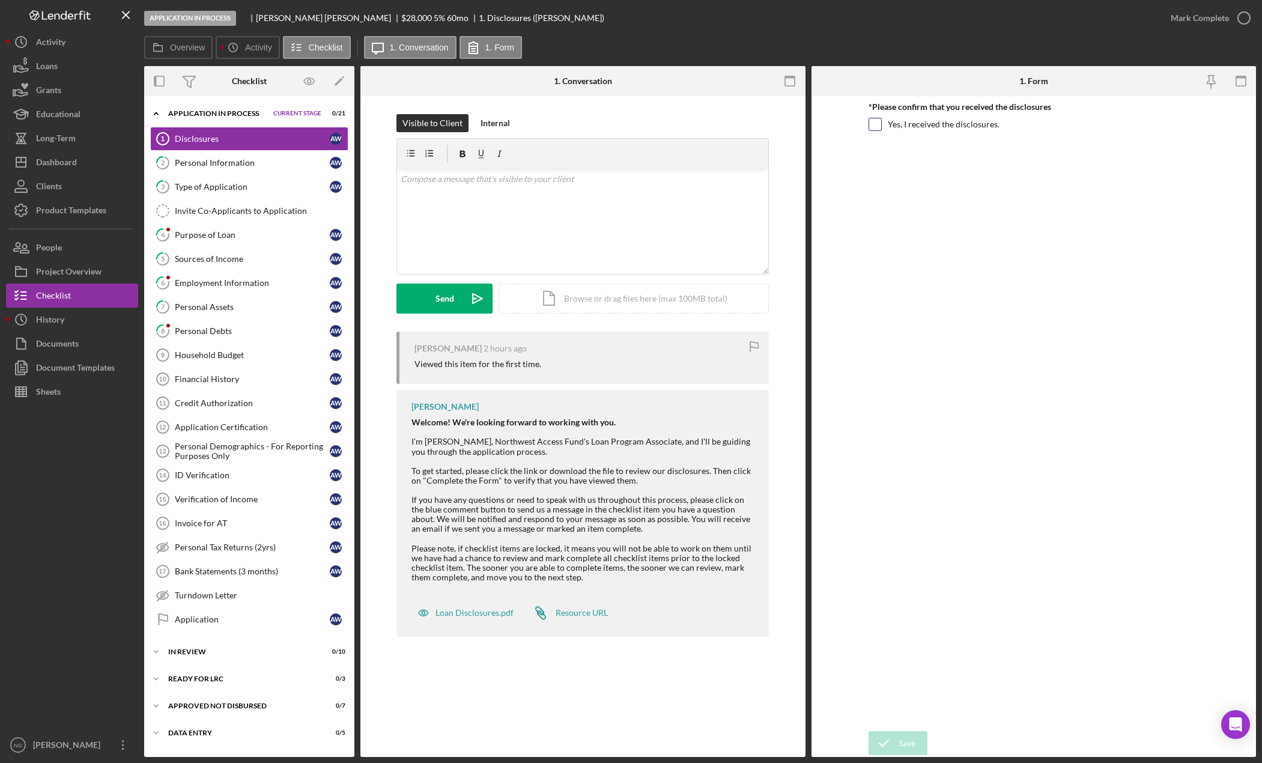
click at [880, 126] on input "Yes, I received the disclosures." at bounding box center [875, 124] width 12 height 12
checkbox input "true"
click at [905, 734] on div "Save" at bounding box center [907, 743] width 17 height 24
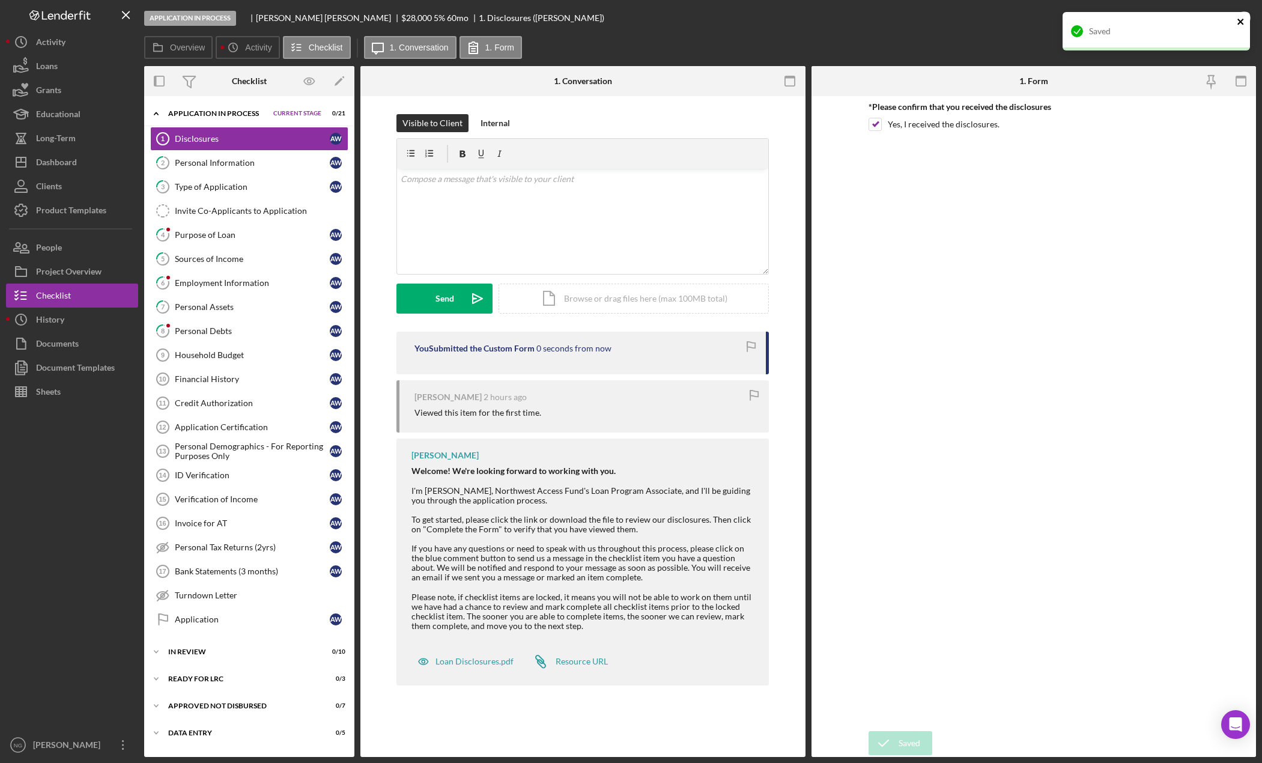
click at [1242, 21] on icon "close" at bounding box center [1241, 22] width 8 height 10
click at [0, 0] on icon "button" at bounding box center [0, 0] width 0 height 0
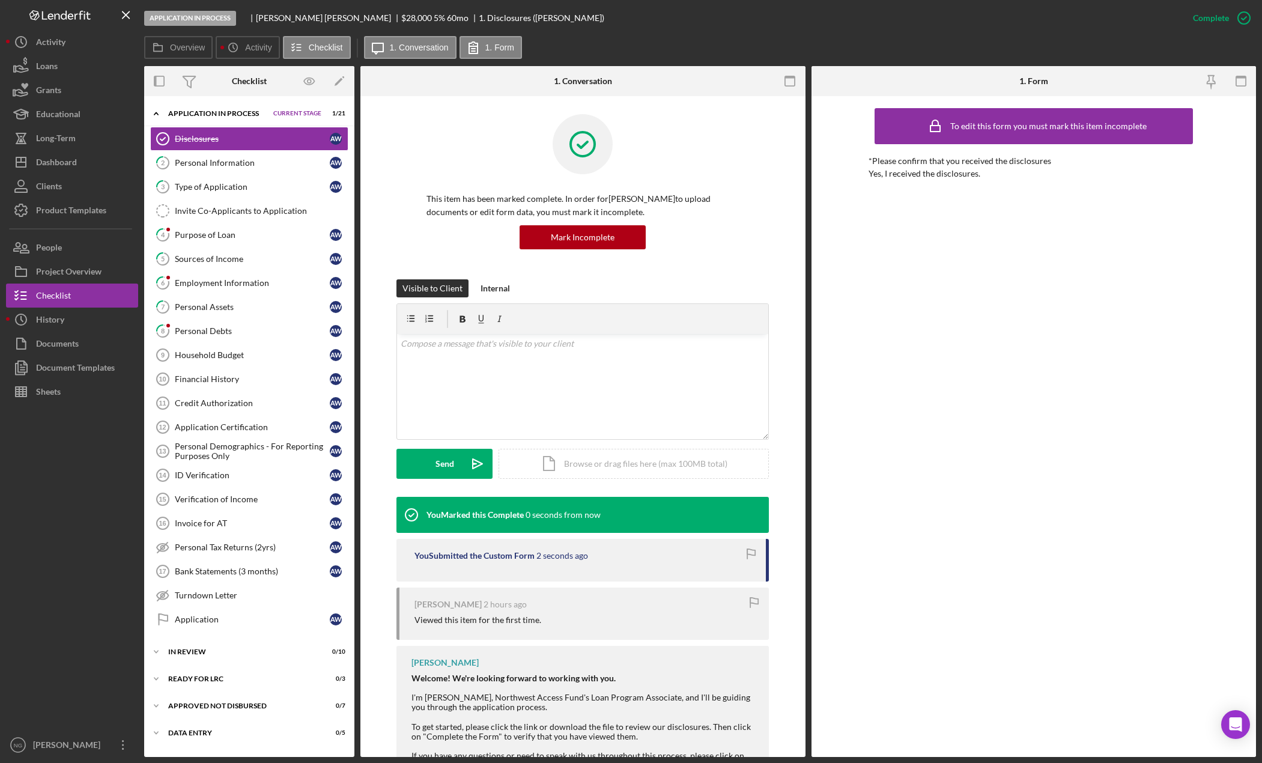
click at [893, 535] on div "To edit this form you must mark this item incomplete *Please confirm that you r…" at bounding box center [1034, 426] width 330 height 649
click at [215, 192] on link "3 Type of Application A W" at bounding box center [249, 187] width 198 height 24
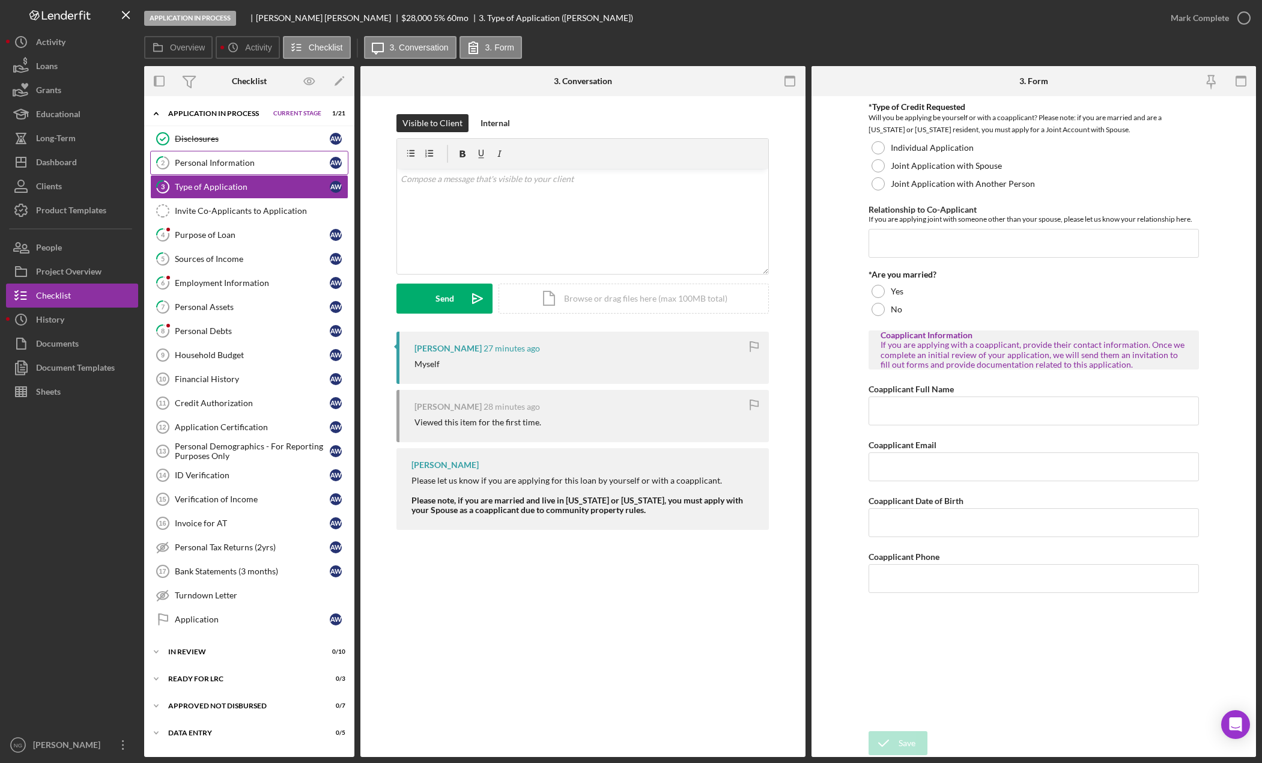
click at [208, 168] on div "Personal Information" at bounding box center [252, 163] width 155 height 10
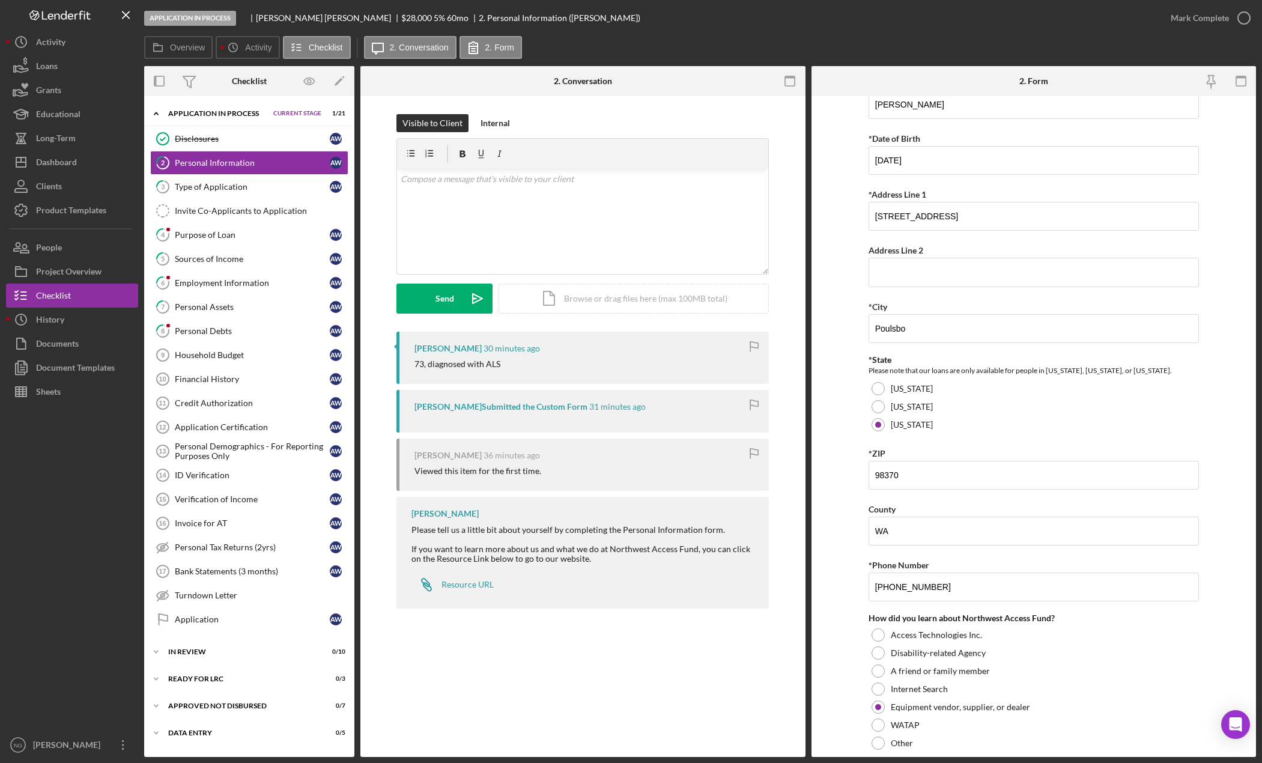
scroll to position [178, 0]
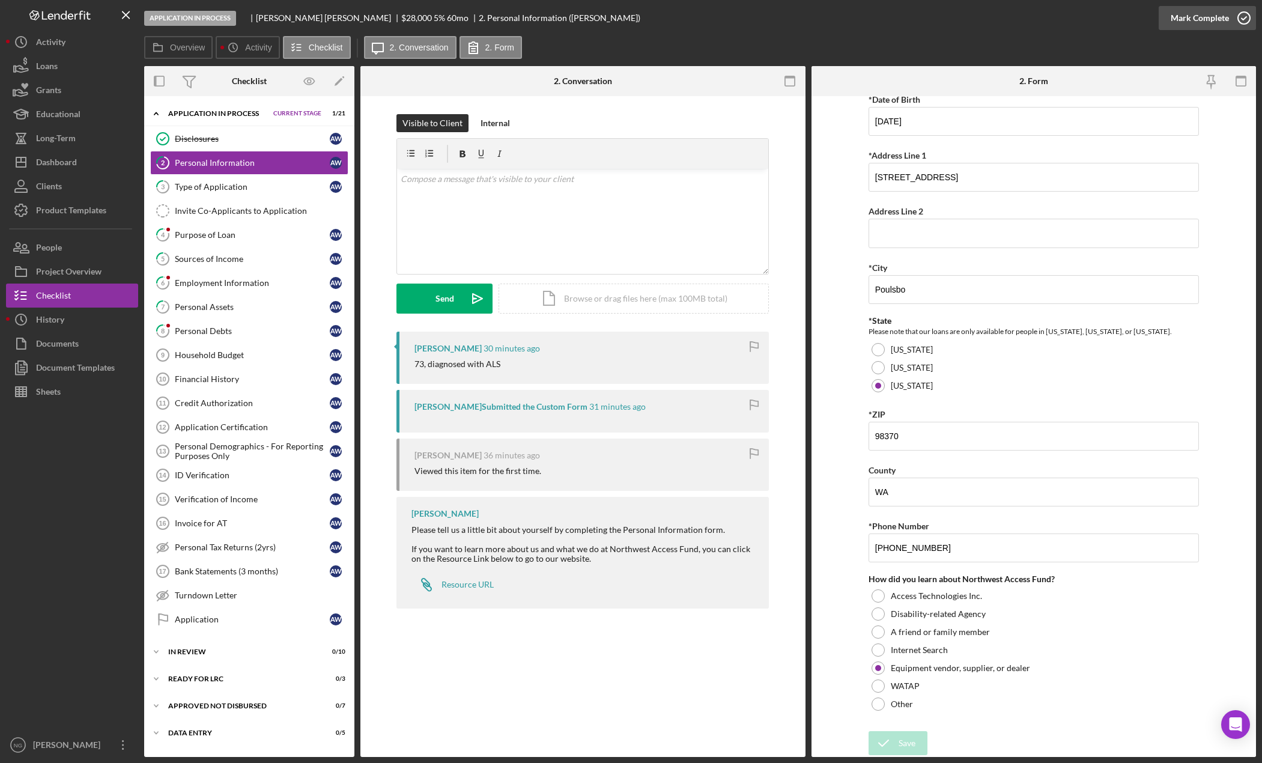
click at [1244, 21] on icon "button" at bounding box center [1244, 18] width 30 height 30
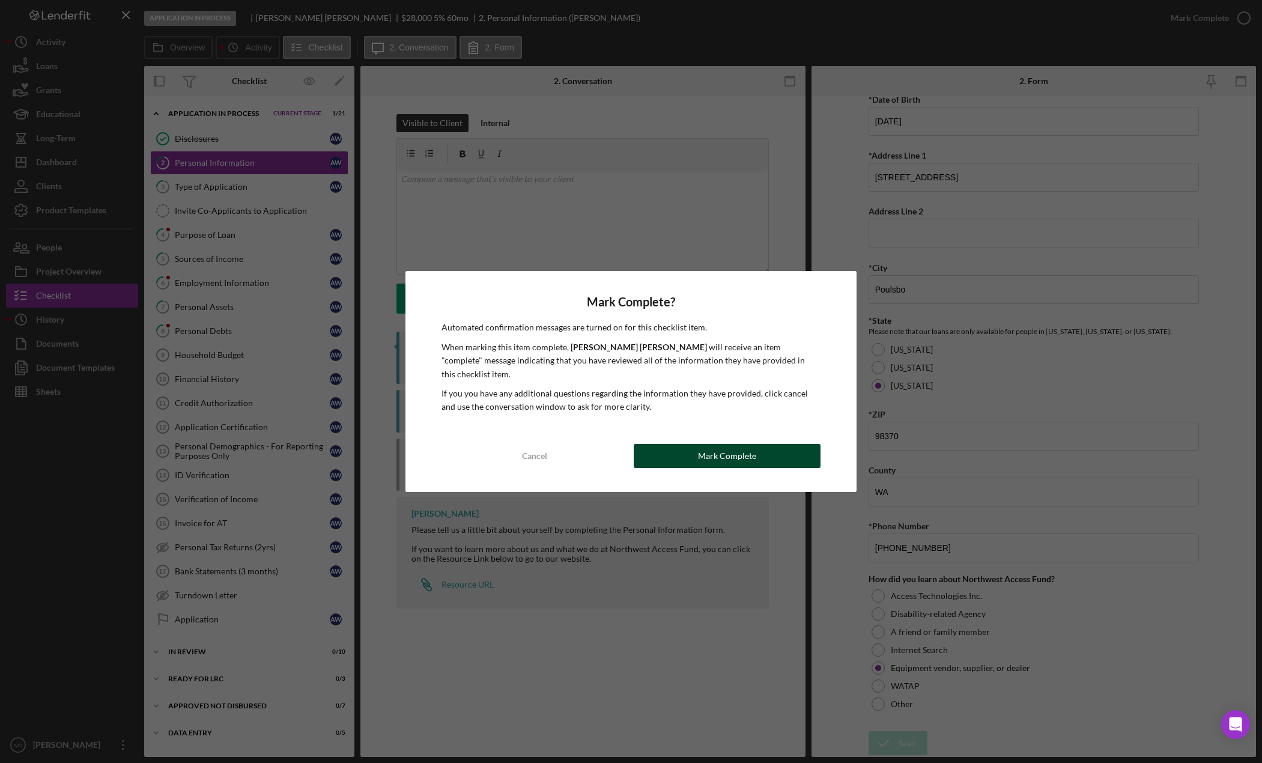
click at [696, 445] on button "Mark Complete" at bounding box center [727, 456] width 186 height 24
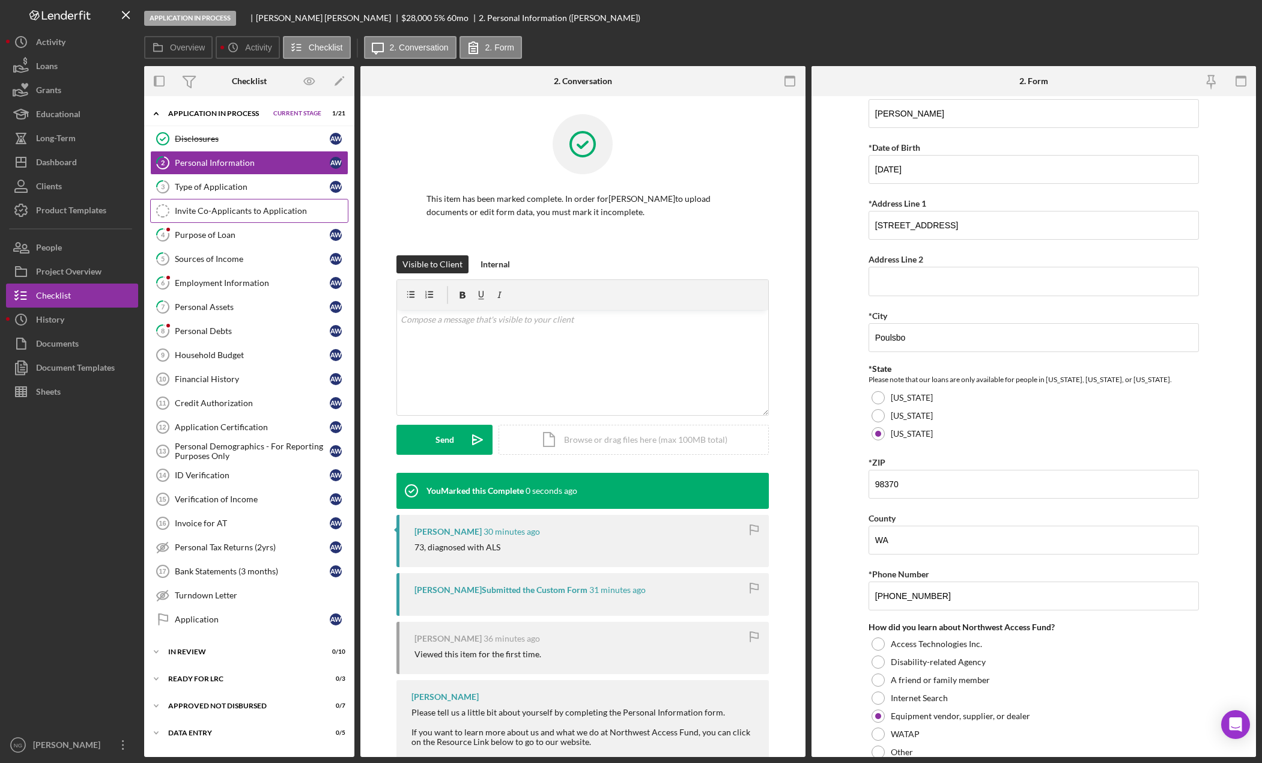
scroll to position [226, 0]
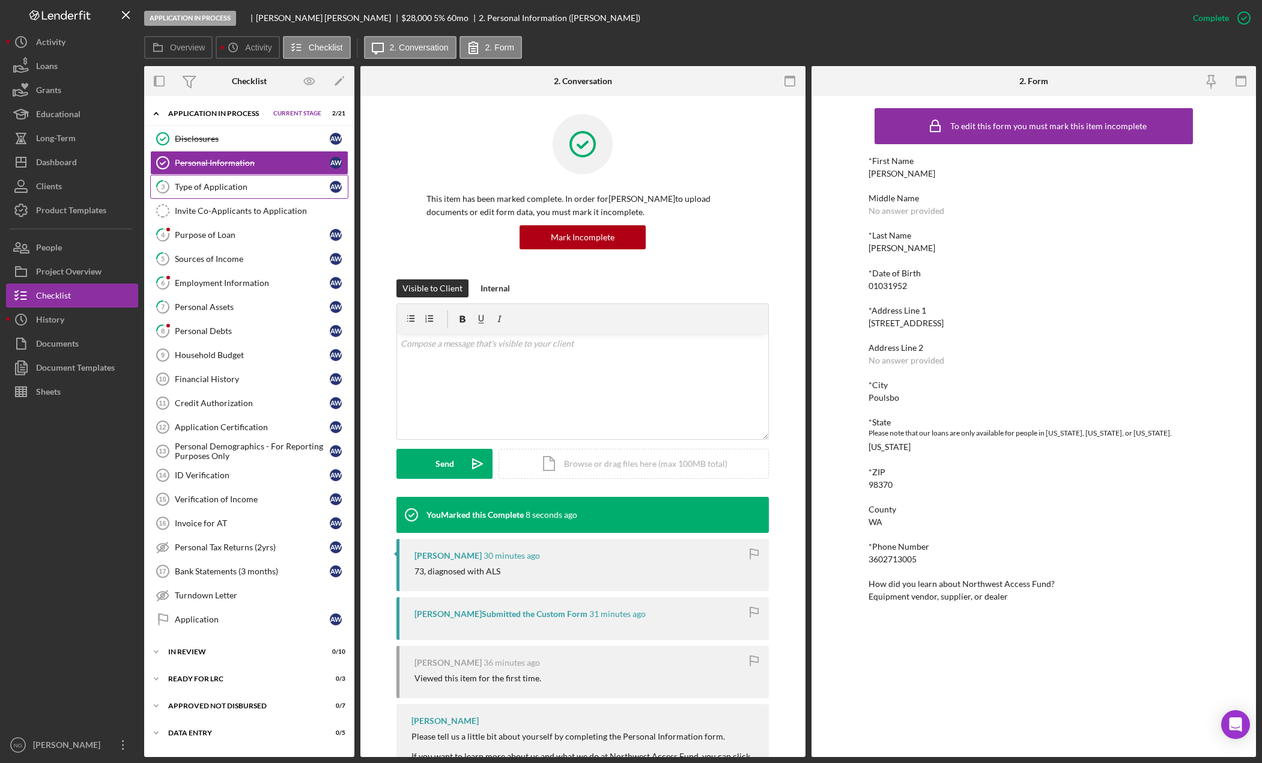
click at [218, 185] on div "Type of Application" at bounding box center [252, 187] width 155 height 10
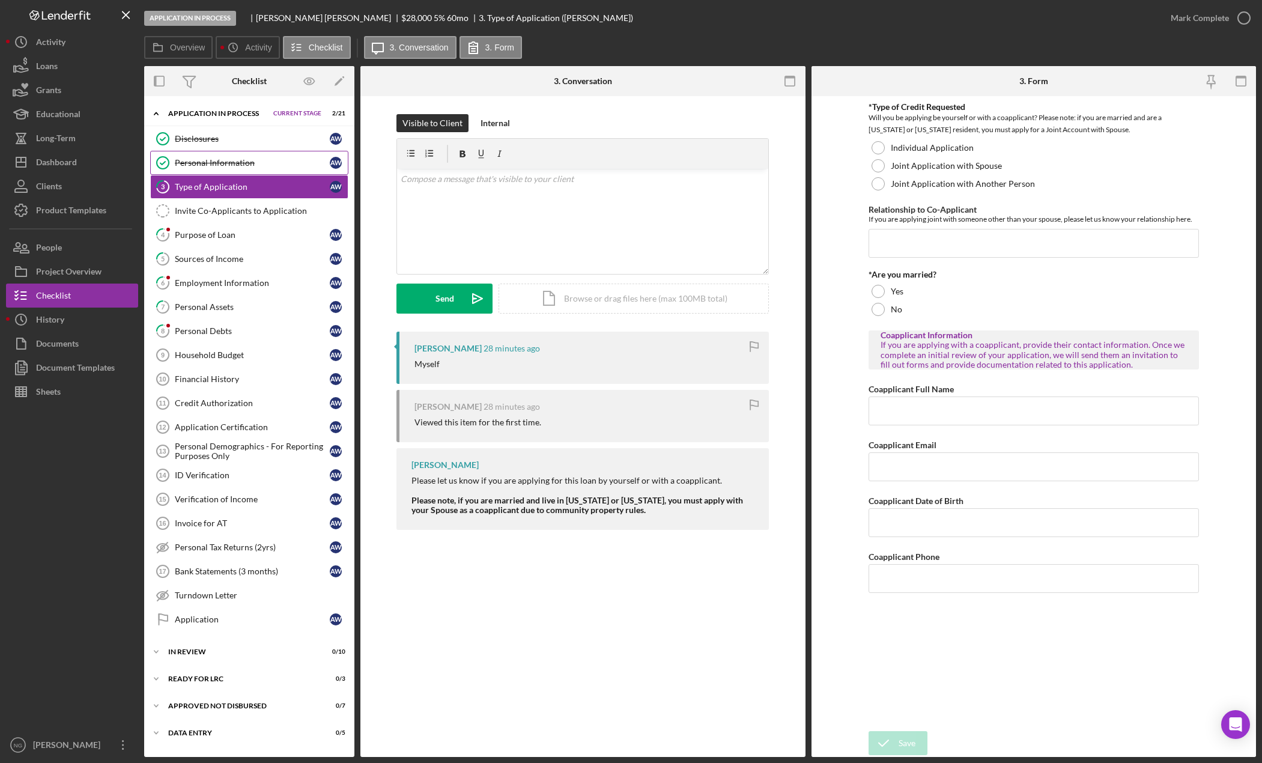
click at [210, 163] on div "Personal Information" at bounding box center [252, 163] width 155 height 10
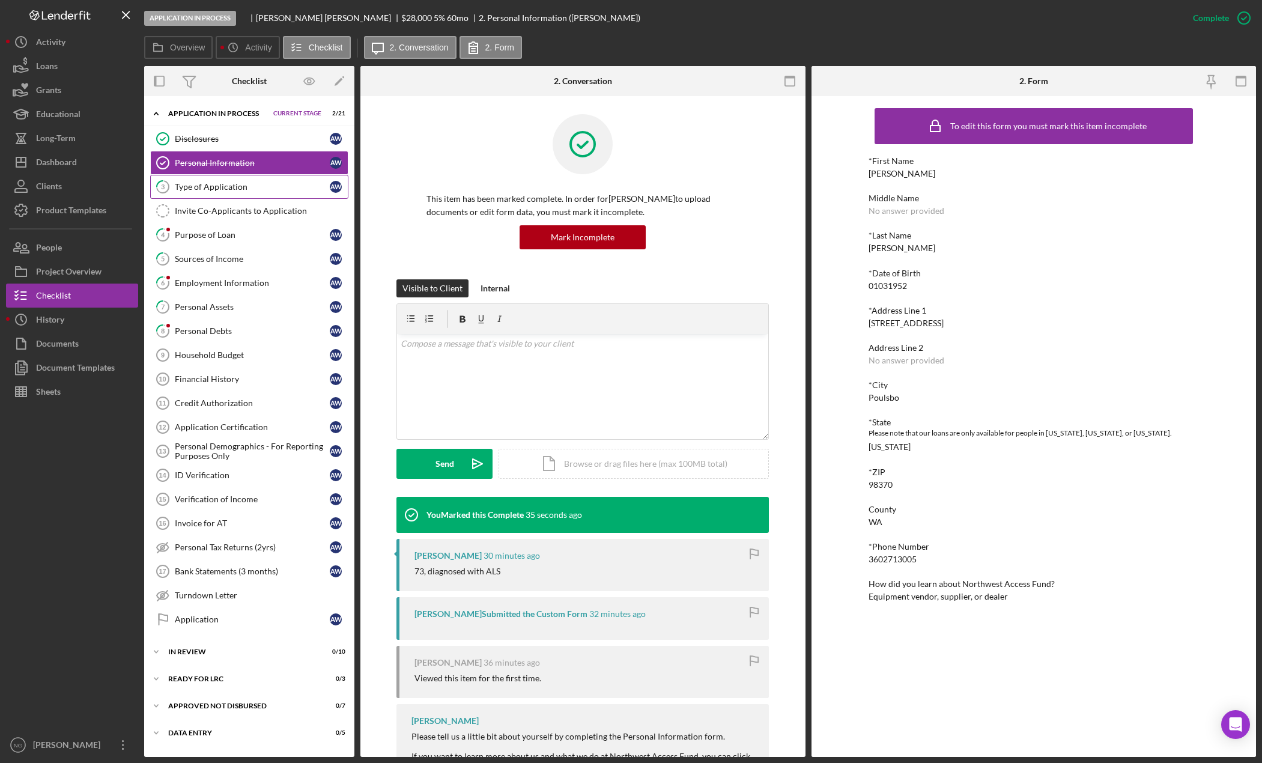
click at [237, 185] on div "Type of Application" at bounding box center [252, 187] width 155 height 10
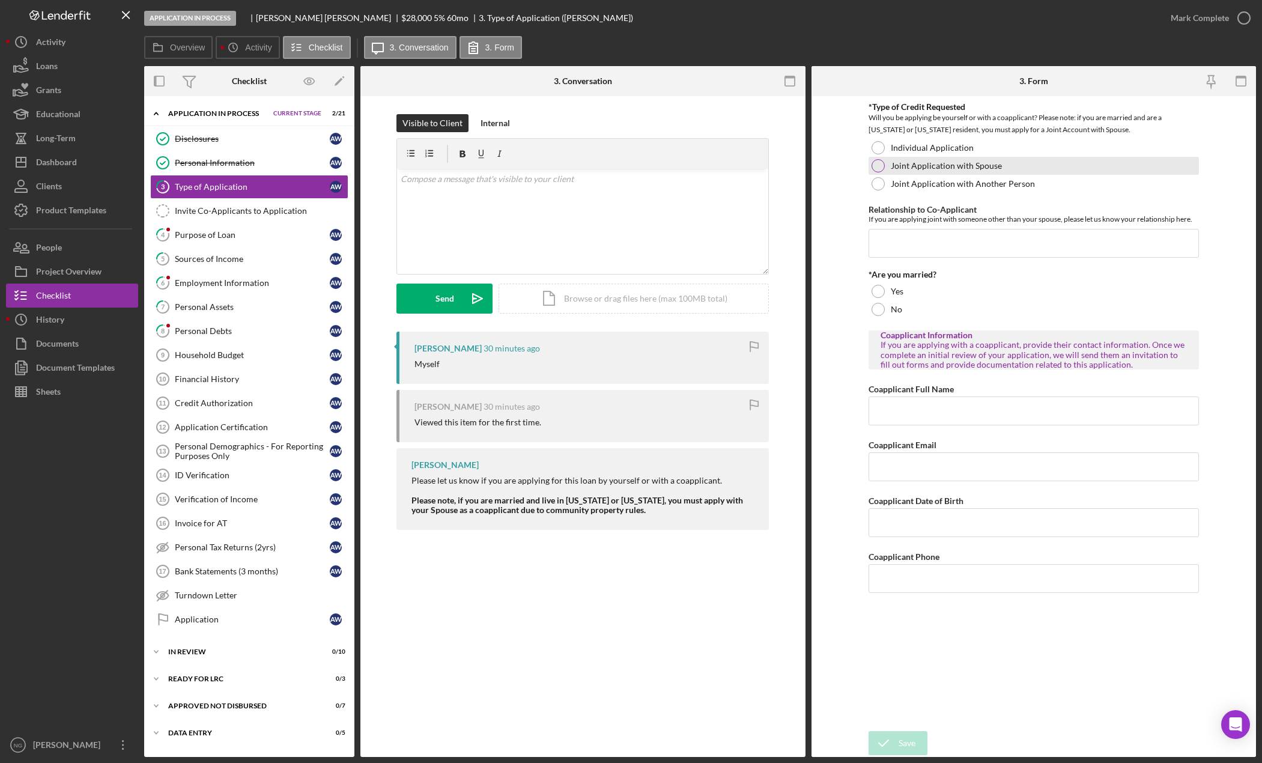
click at [880, 167] on div at bounding box center [878, 165] width 13 height 13
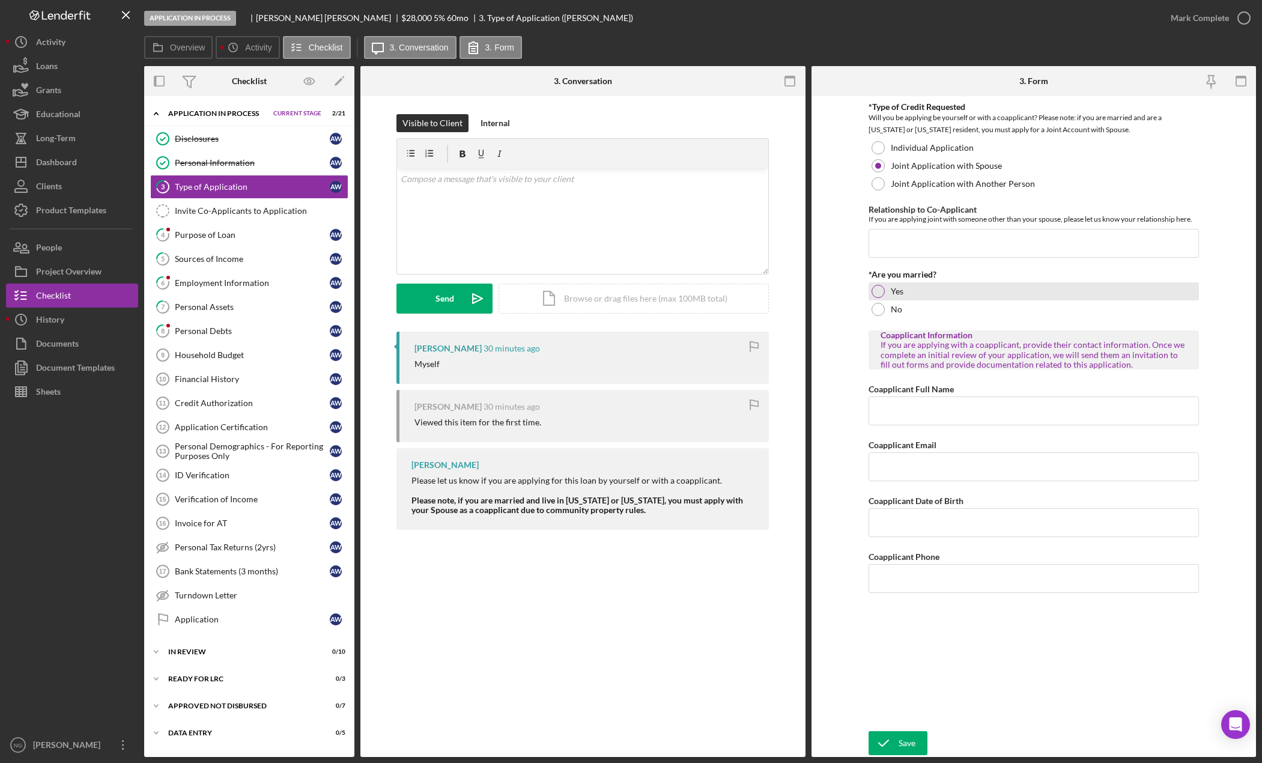
click at [875, 289] on div at bounding box center [878, 291] width 13 height 13
click at [910, 418] on input "Coapplicant Full Name" at bounding box center [1034, 411] width 330 height 29
click at [74, 255] on button "People" at bounding box center [72, 248] width 132 height 24
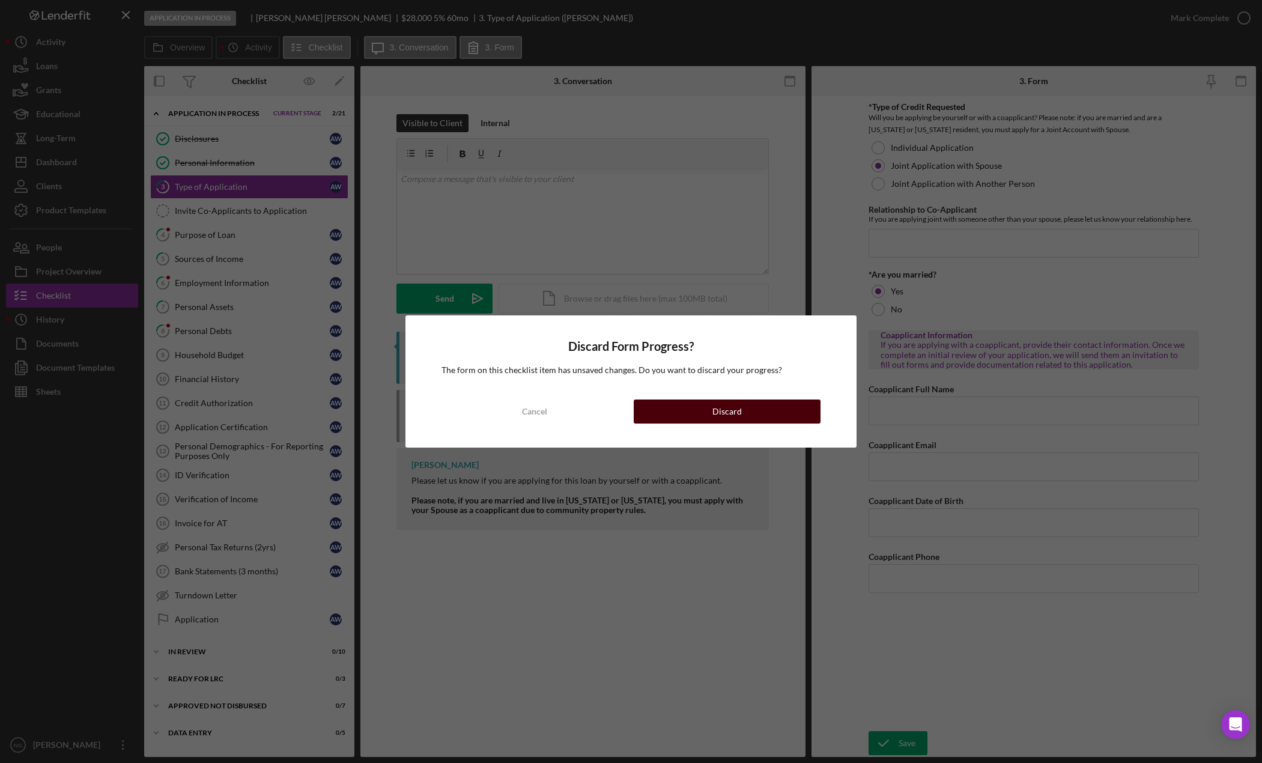
click at [740, 409] on div "Discard" at bounding box center [727, 412] width 29 height 24
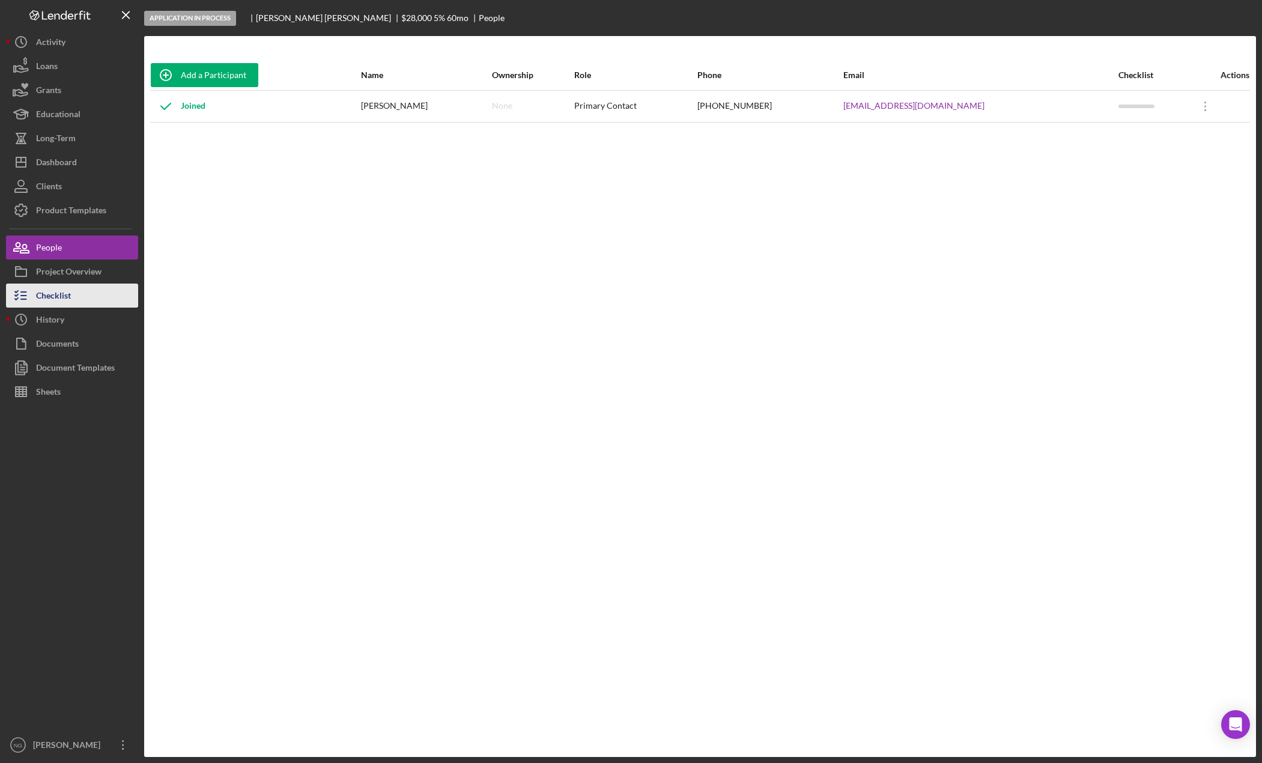
click at [63, 293] on div "Checklist" at bounding box center [53, 297] width 35 height 27
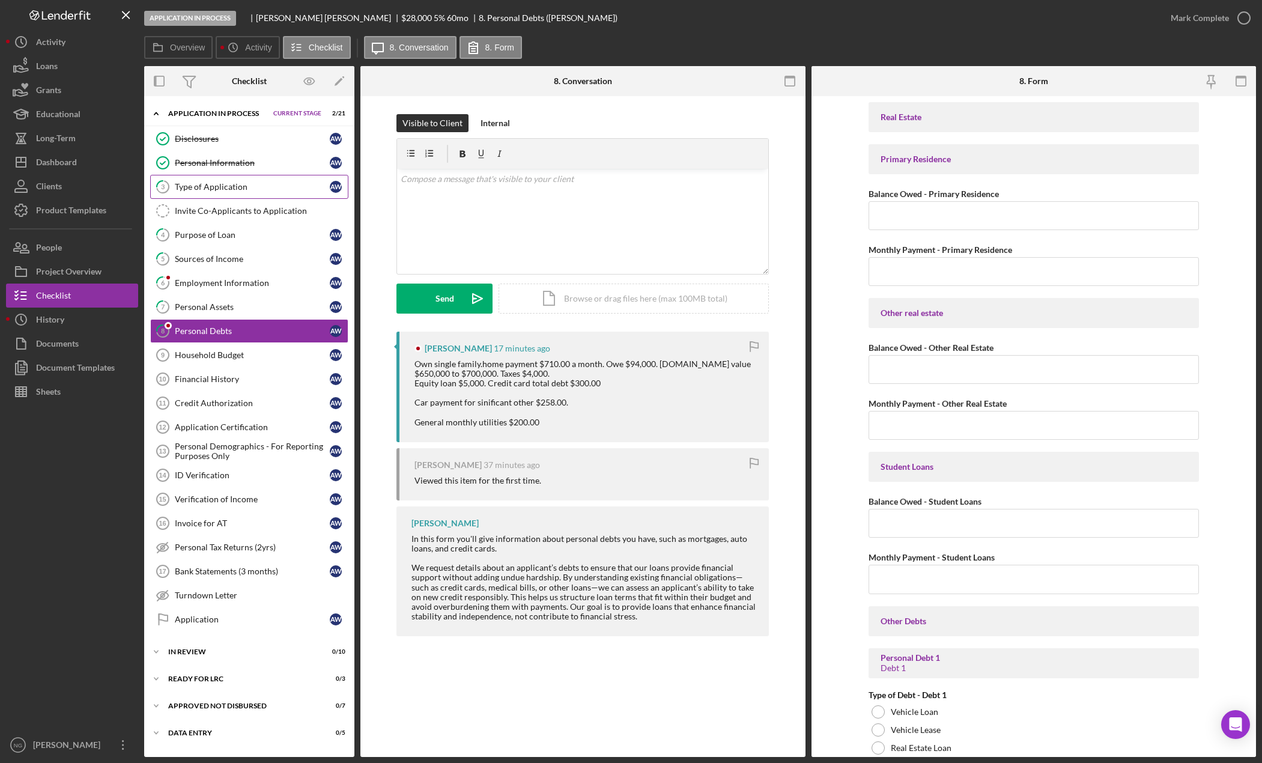
click at [252, 190] on div "Type of Application" at bounding box center [252, 187] width 155 height 10
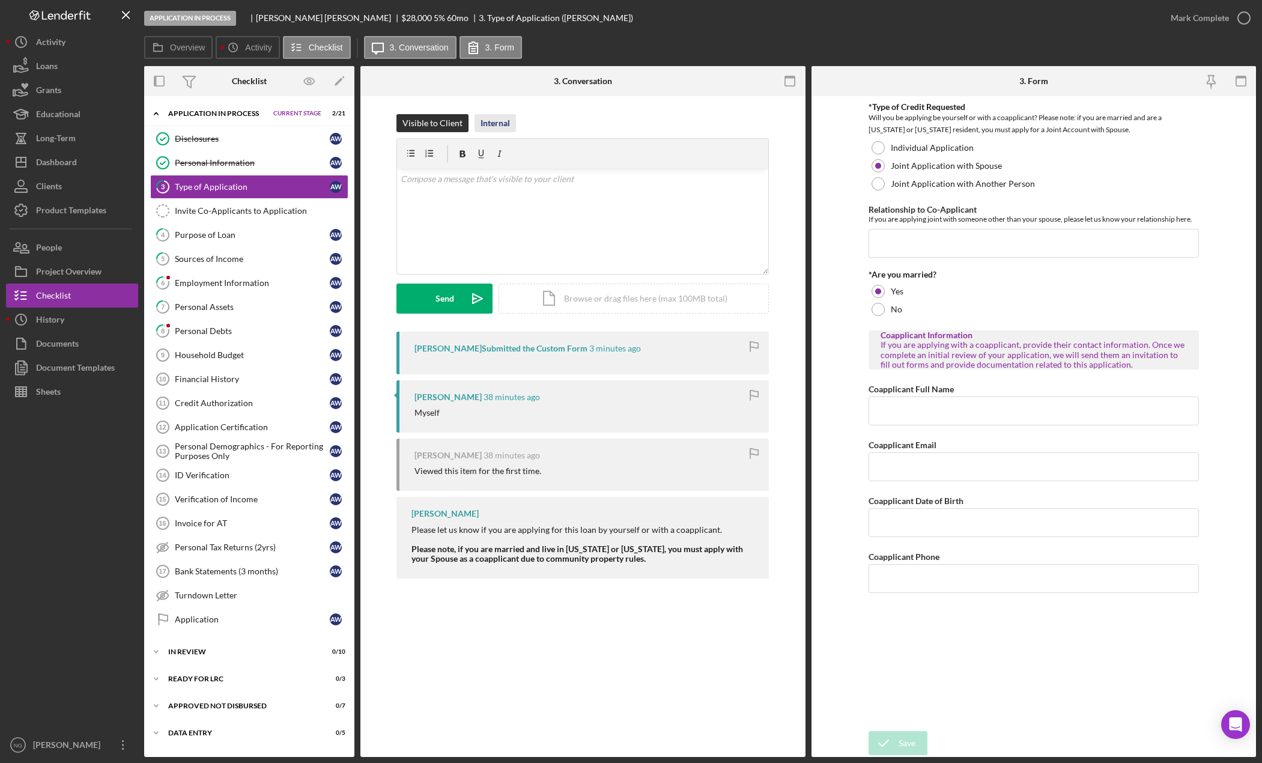
click at [493, 126] on div "Internal" at bounding box center [495, 123] width 29 height 18
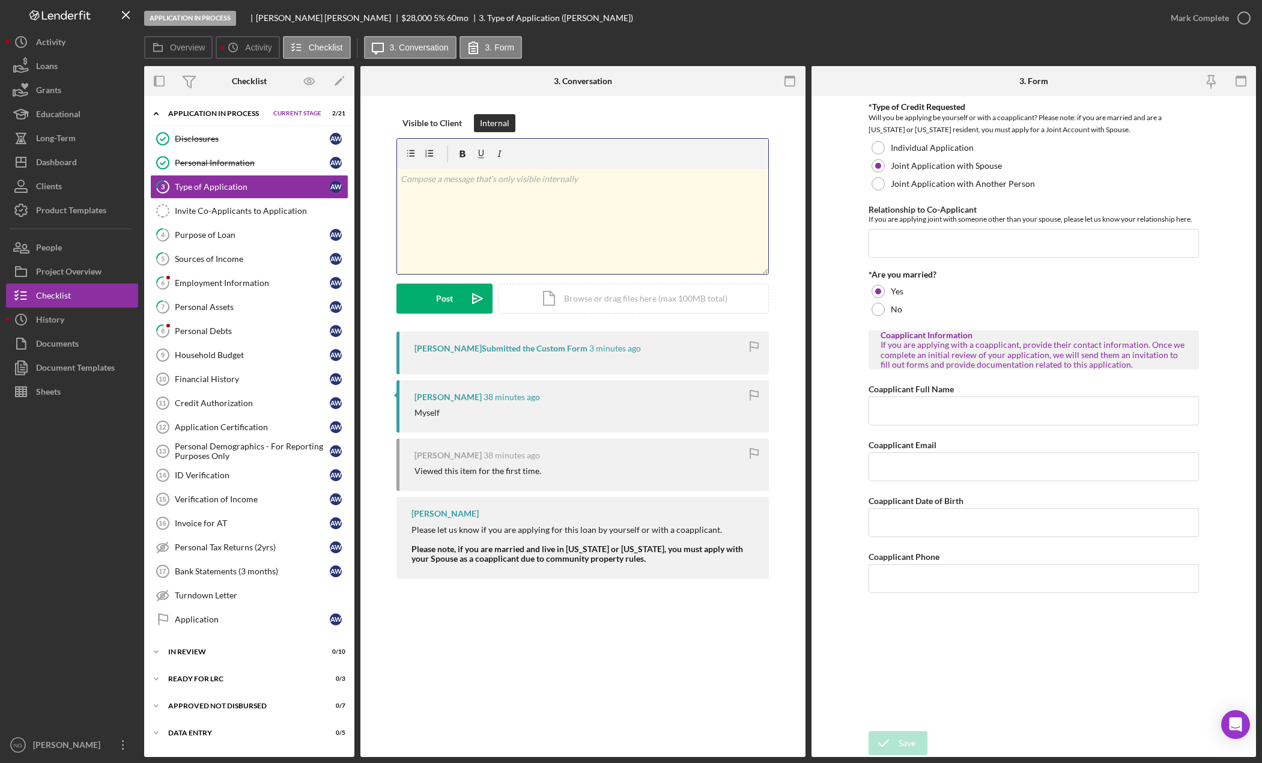
click at [467, 191] on div "v Color teal Color pink Remove color Add row above Add row below Add column bef…" at bounding box center [582, 221] width 371 height 105
click at [252, 238] on div "Purpose of Loan" at bounding box center [252, 235] width 155 height 10
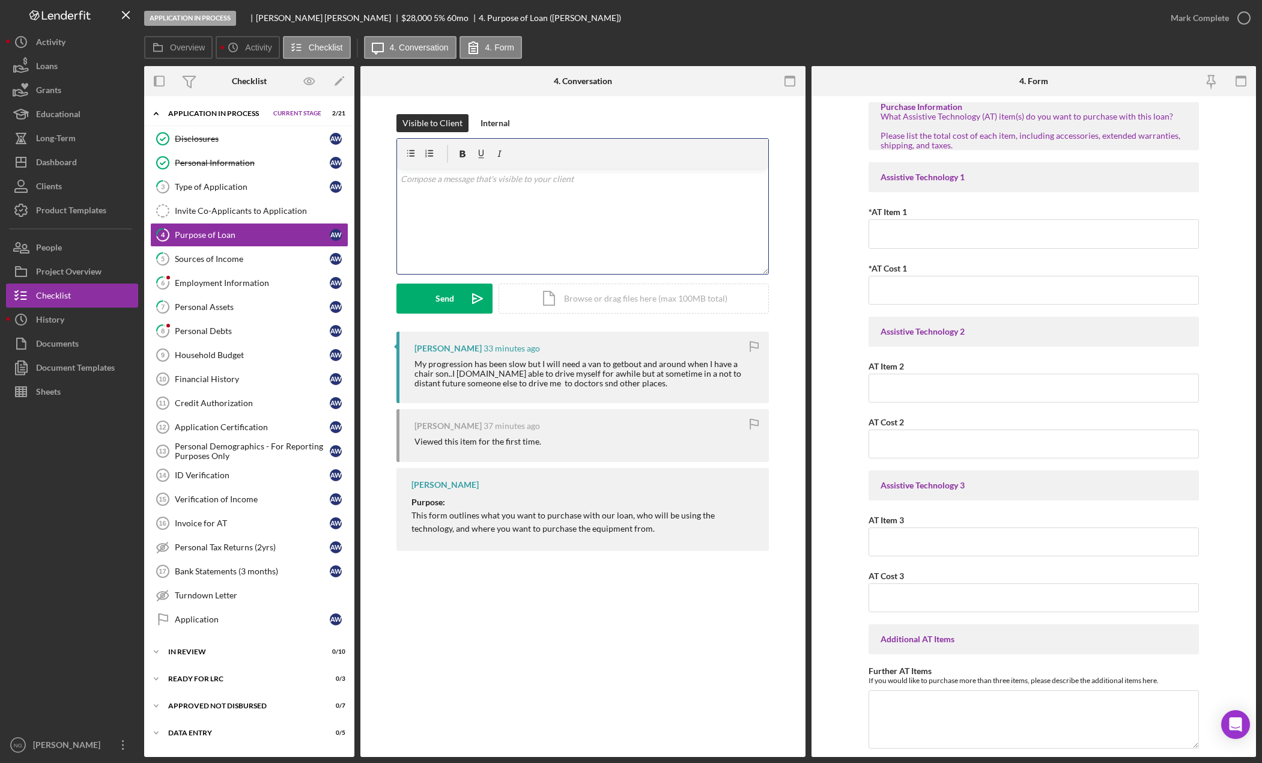
click at [467, 186] on div "v Color teal Color pink Remove color Add row above Add row below Add column bef…" at bounding box center [582, 221] width 371 height 105
drag, startPoint x: 562, startPoint y: 179, endPoint x: 394, endPoint y: 180, distance: 167.6
click at [394, 180] on div "Visible to Client Internal v Color teal Color pink Remove color Add row above A…" at bounding box center [582, 222] width 409 height 217
click at [490, 123] on div "Internal" at bounding box center [495, 123] width 29 height 18
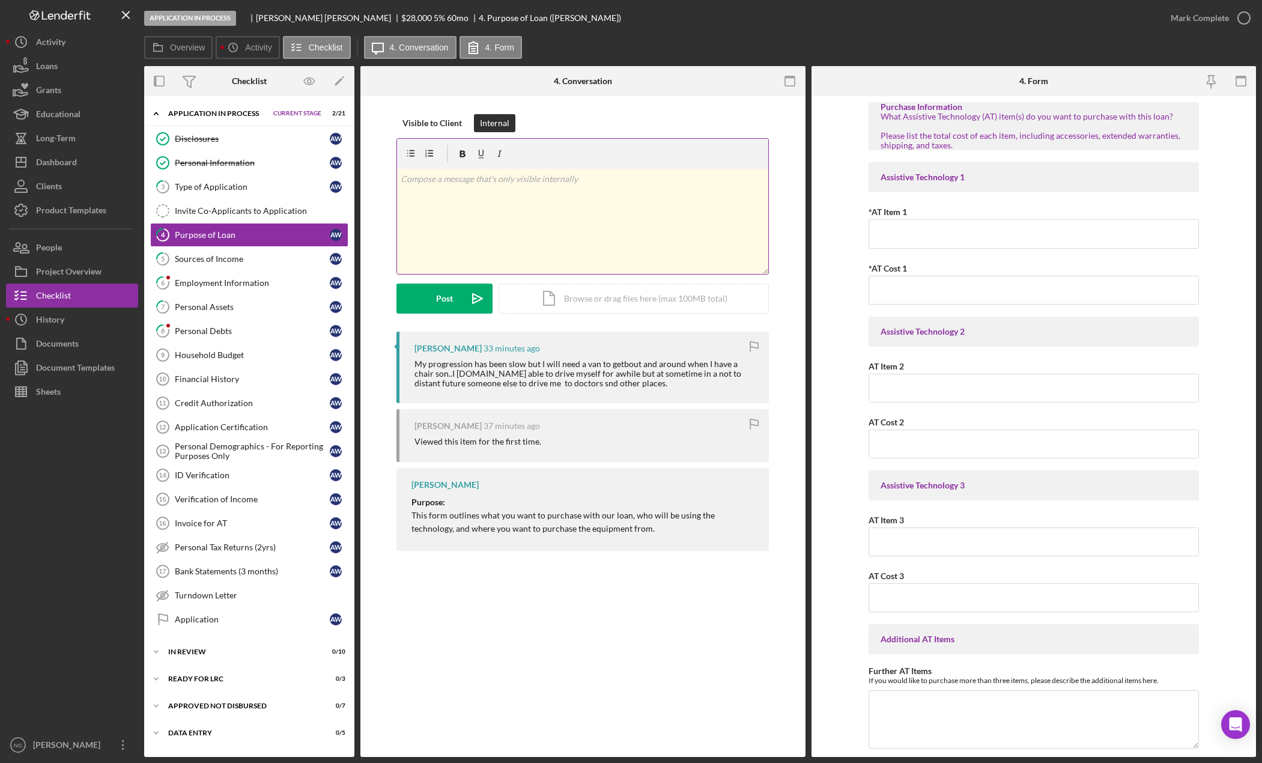
click at [454, 187] on div "v Color teal Color pink Remove color Add row above Add row below Add column bef…" at bounding box center [582, 221] width 371 height 105
drag, startPoint x: 565, startPoint y: 180, endPoint x: 555, endPoint y: 181, distance: 9.7
click at [555, 181] on p "Noticed Andrew was entering application" at bounding box center [583, 178] width 365 height 13
click at [526, 226] on div "v Color teal Color pink Remove color Add row above Add row below Add column bef…" at bounding box center [582, 221] width 371 height 105
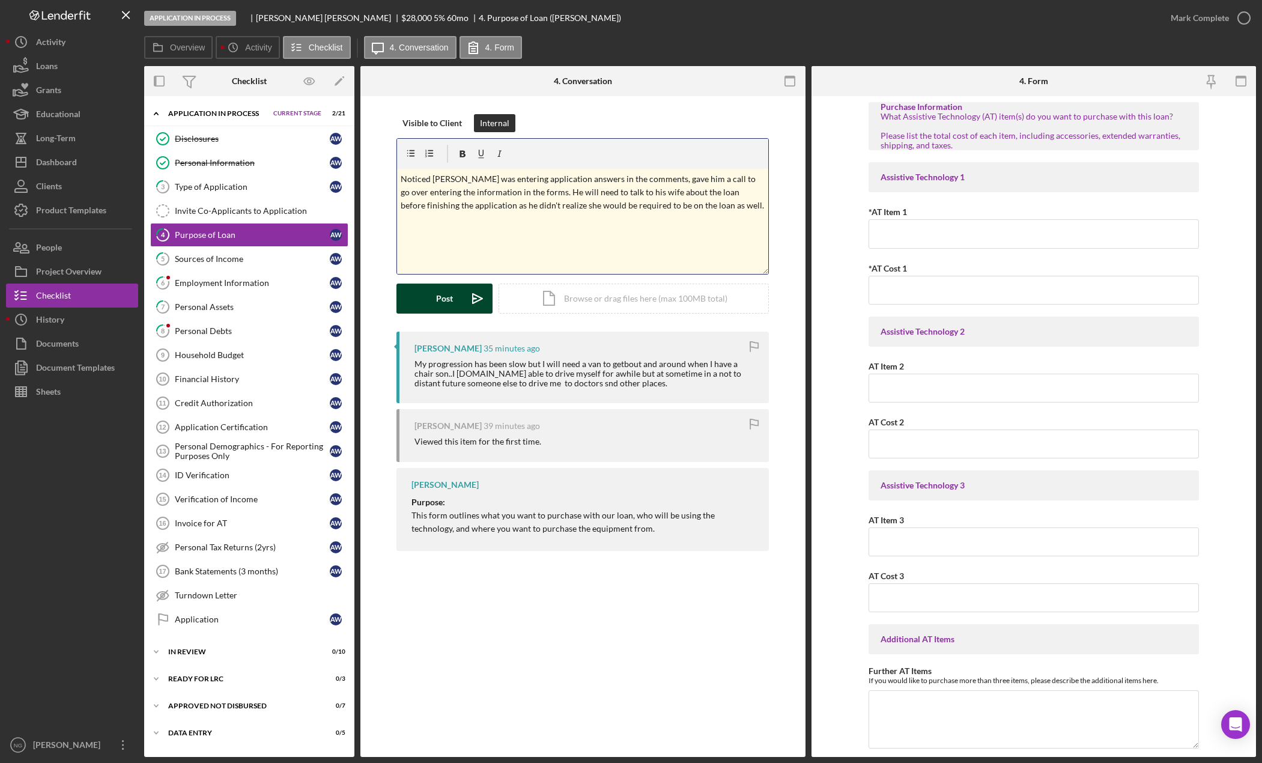
click at [466, 292] on icon "Icon/icon-invite-send" at bounding box center [478, 299] width 30 height 30
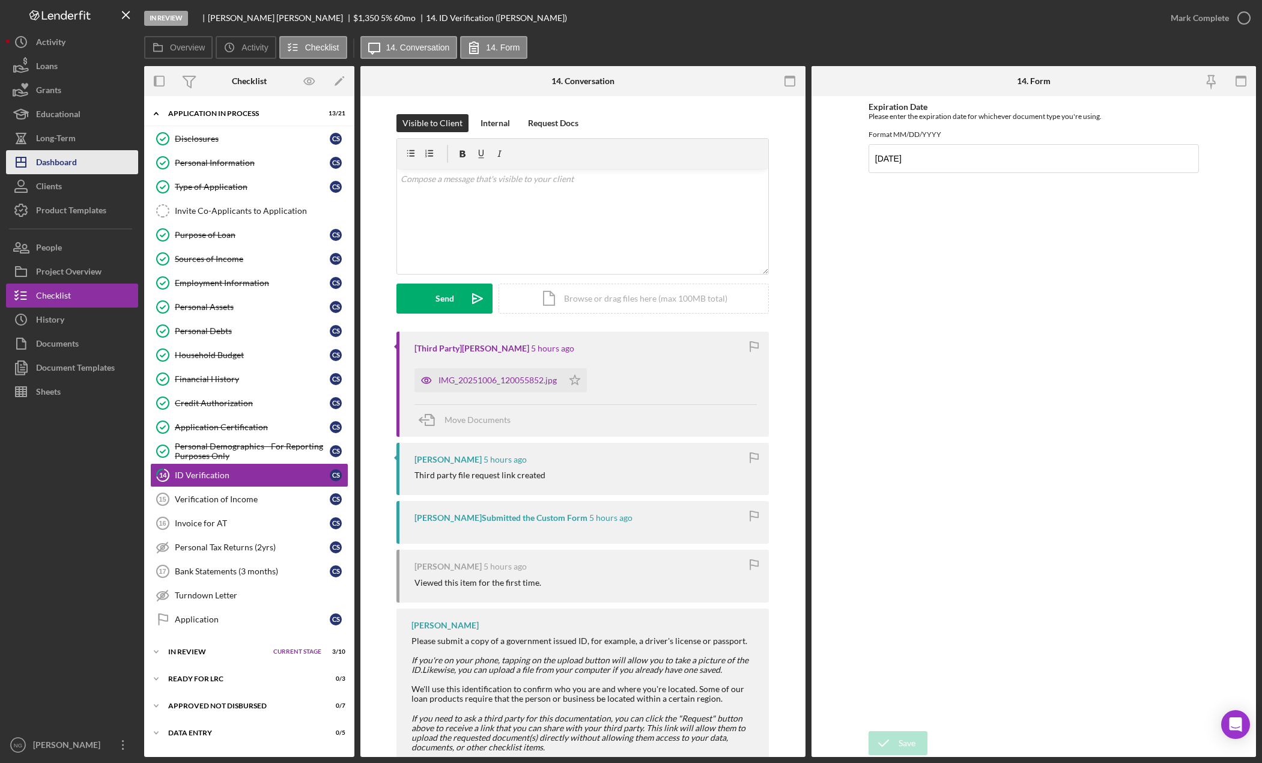
click at [68, 162] on div "Dashboard" at bounding box center [56, 163] width 41 height 27
